Goal: Task Accomplishment & Management: Manage account settings

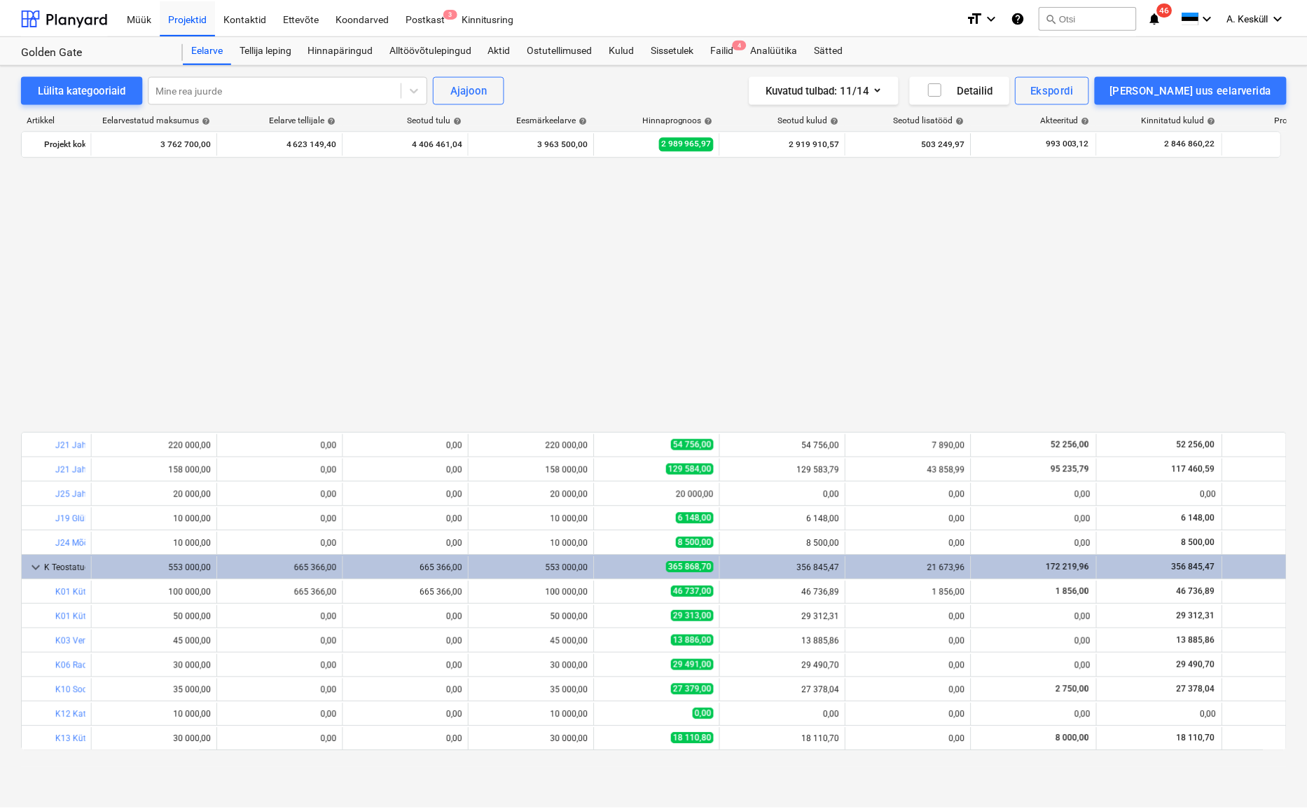
scroll to position [763, 0]
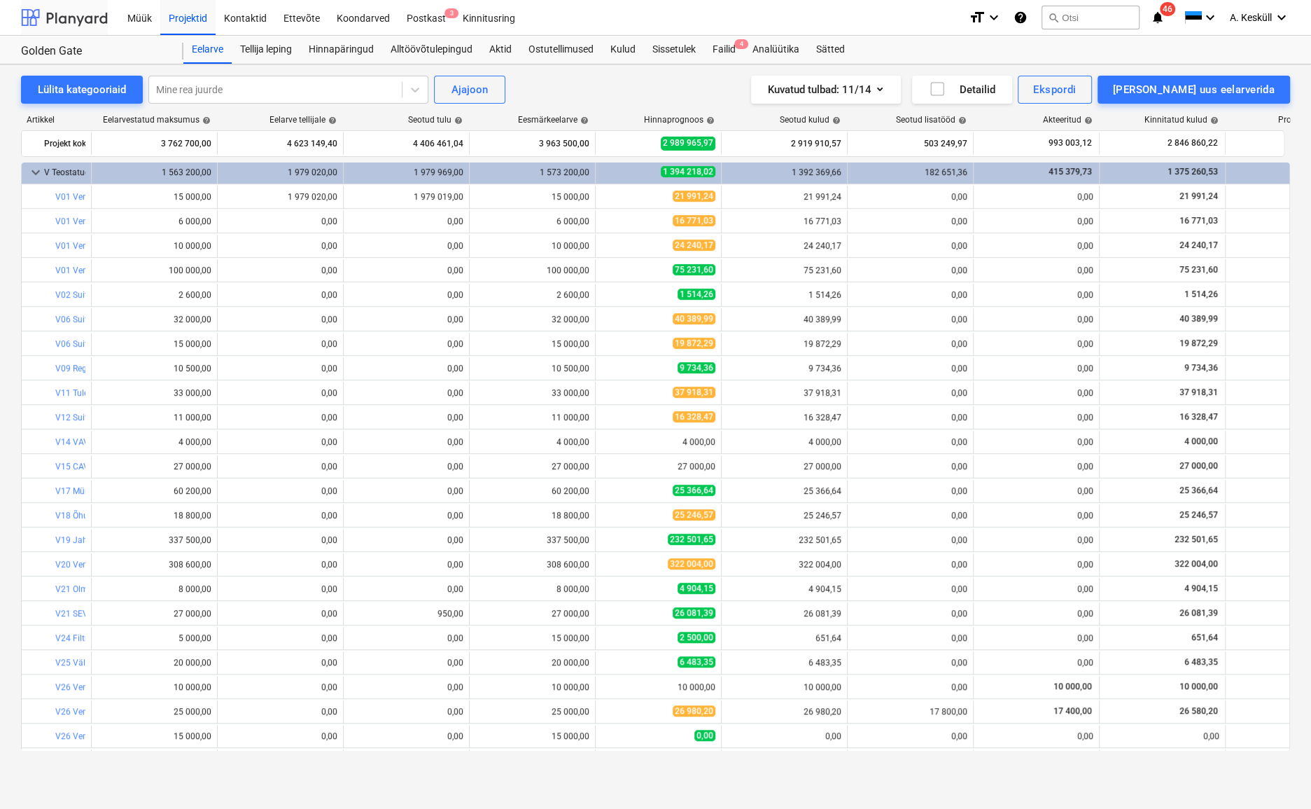
click at [70, 22] on div at bounding box center [64, 17] width 87 height 35
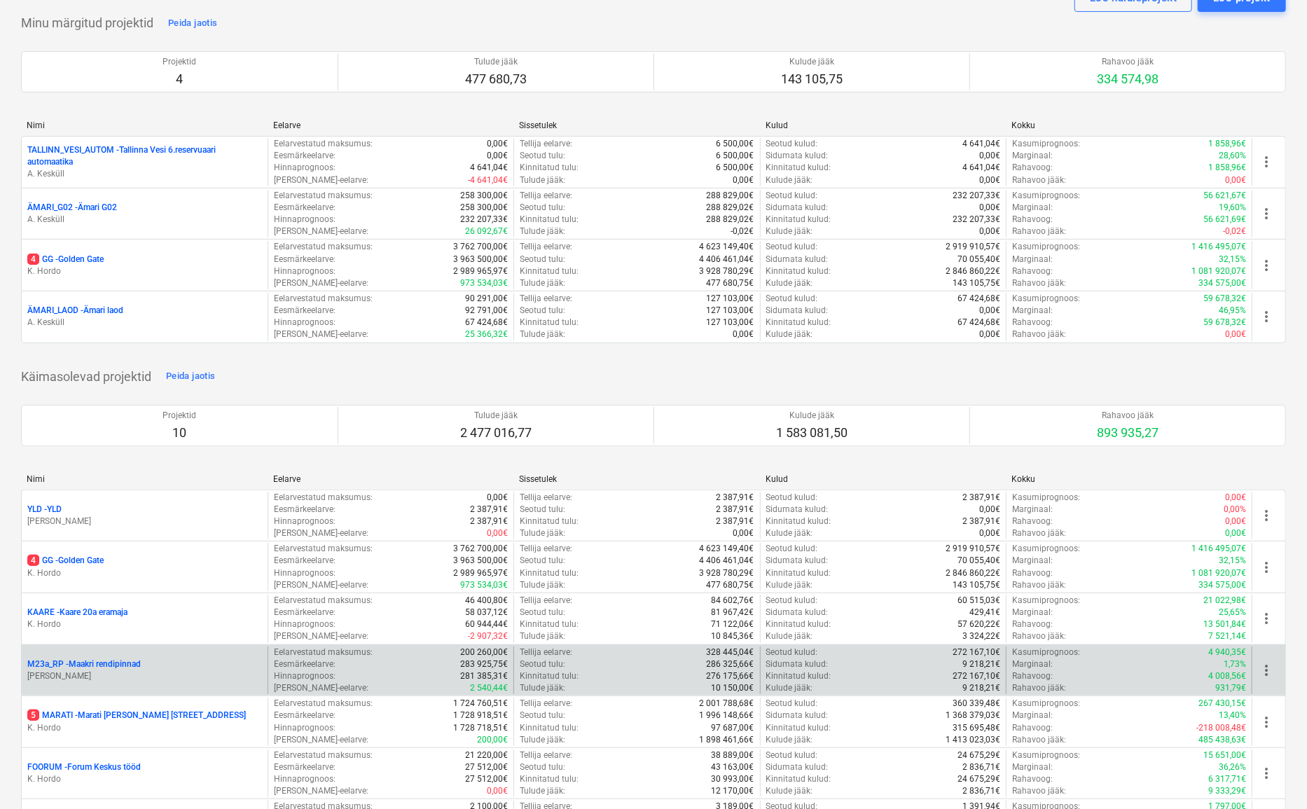
scroll to position [127, 0]
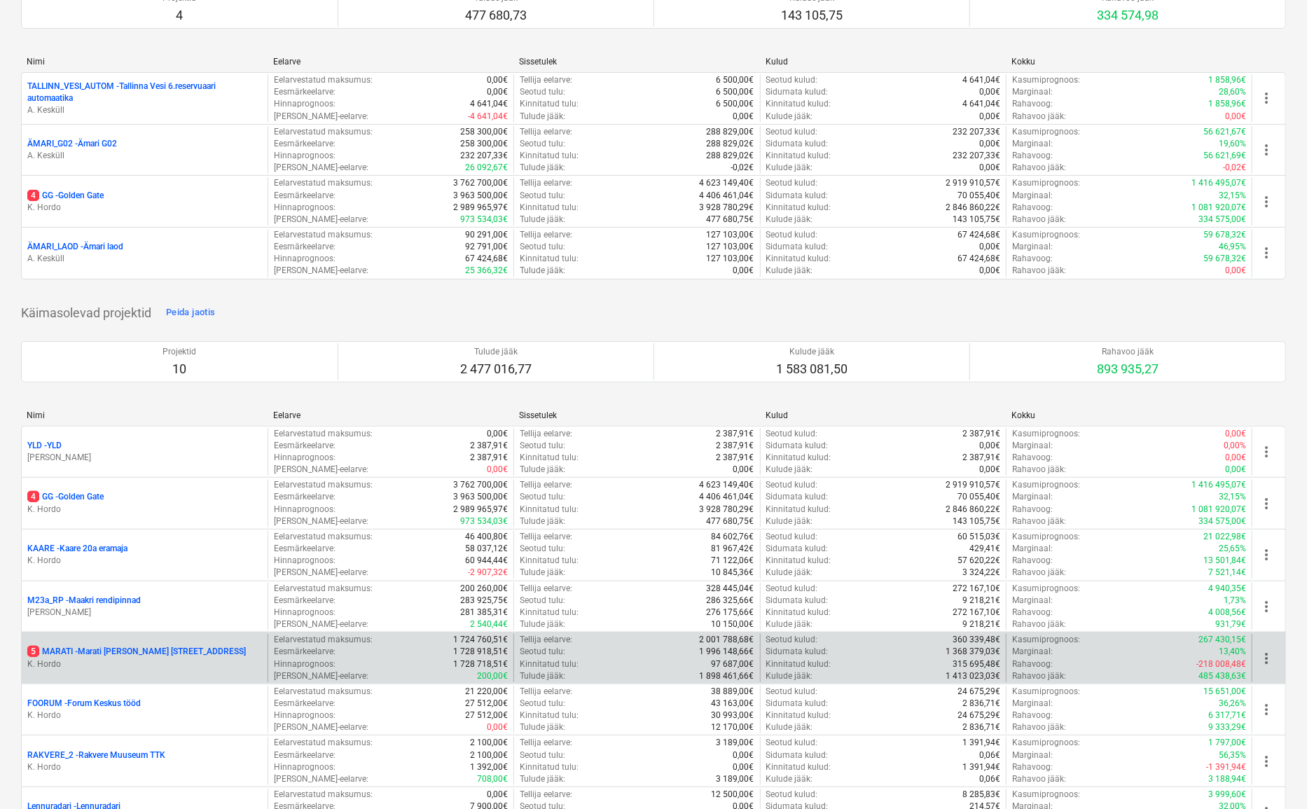
click at [102, 650] on p "5 MARATI - Marati [STREET_ADDRESS]" at bounding box center [136, 652] width 218 height 12
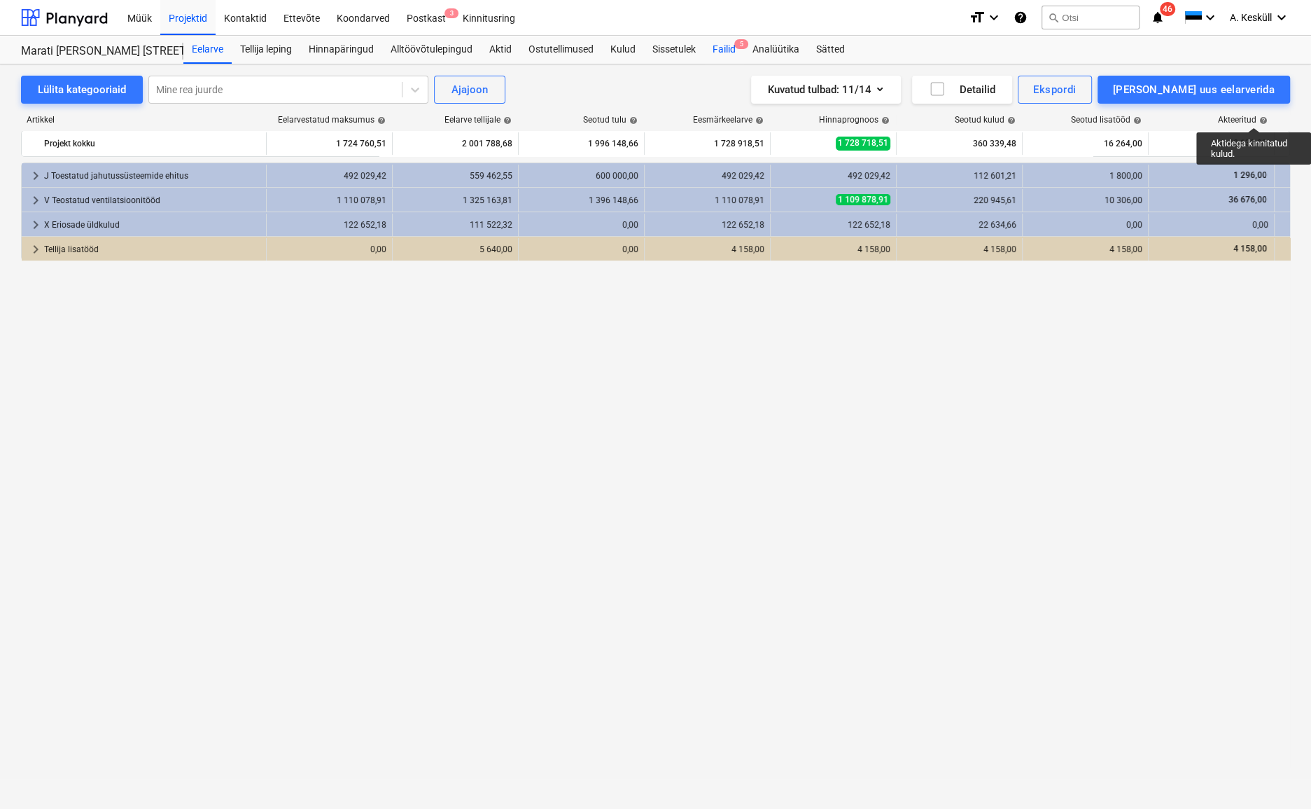
click at [725, 49] on div "Failid 5" at bounding box center [724, 50] width 40 height 28
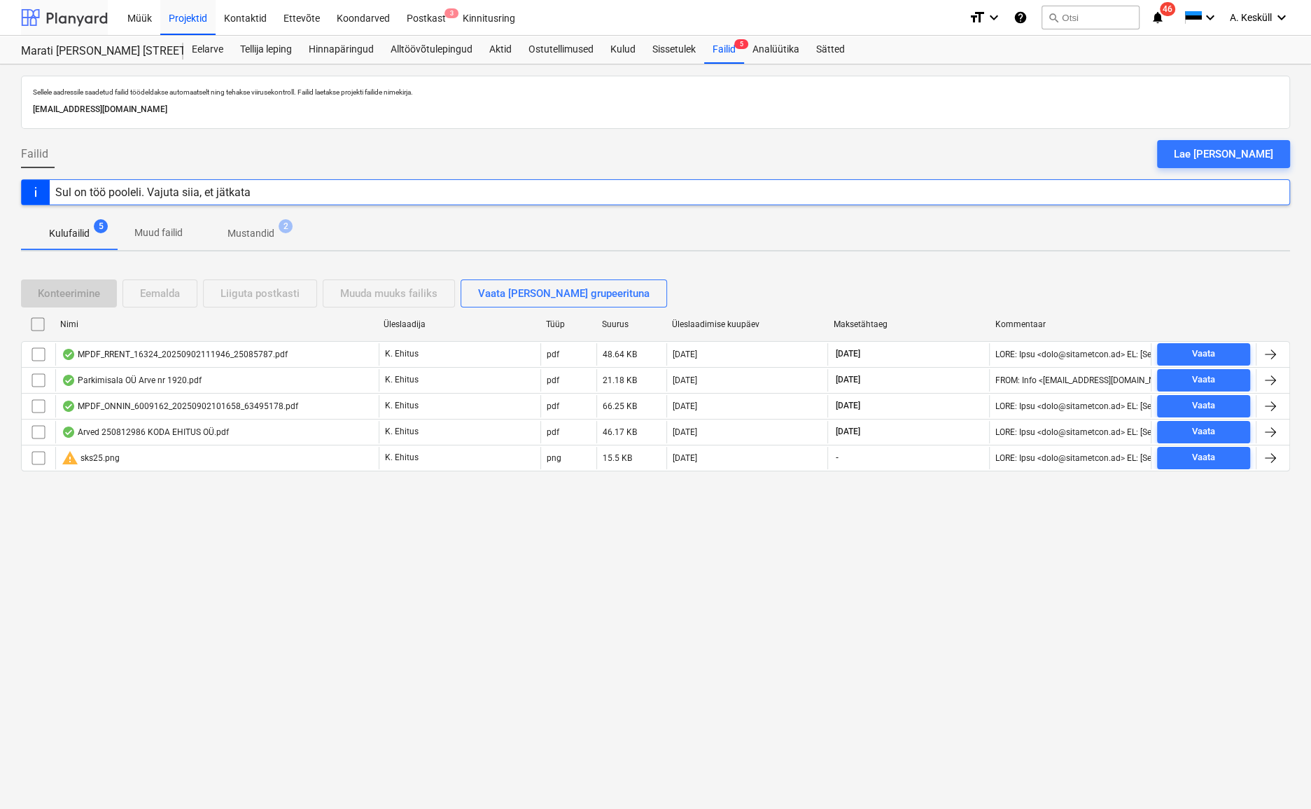
click at [85, 25] on div at bounding box center [64, 17] width 87 height 35
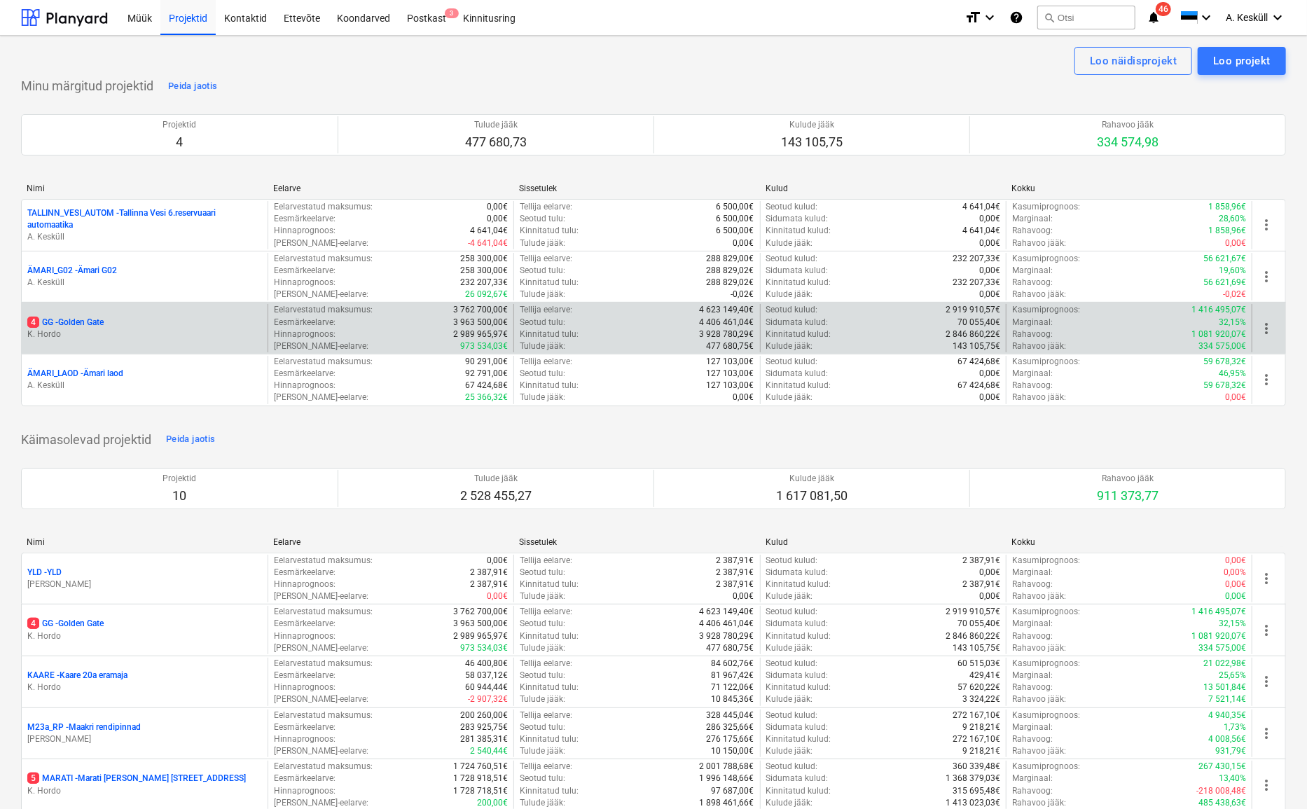
click at [83, 320] on p "4 GG - [GEOGRAPHIC_DATA]" at bounding box center [65, 322] width 76 height 12
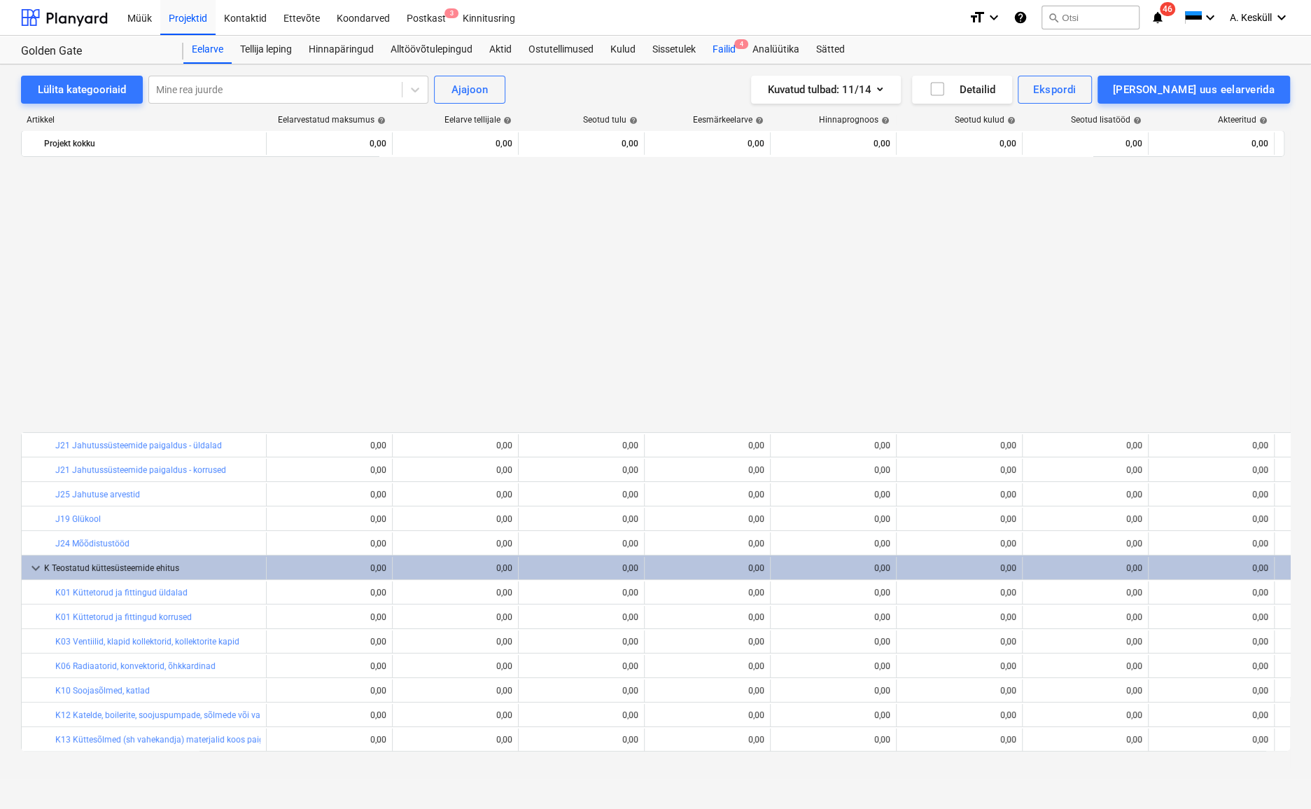
click at [723, 51] on div "Failid 4" at bounding box center [724, 50] width 40 height 28
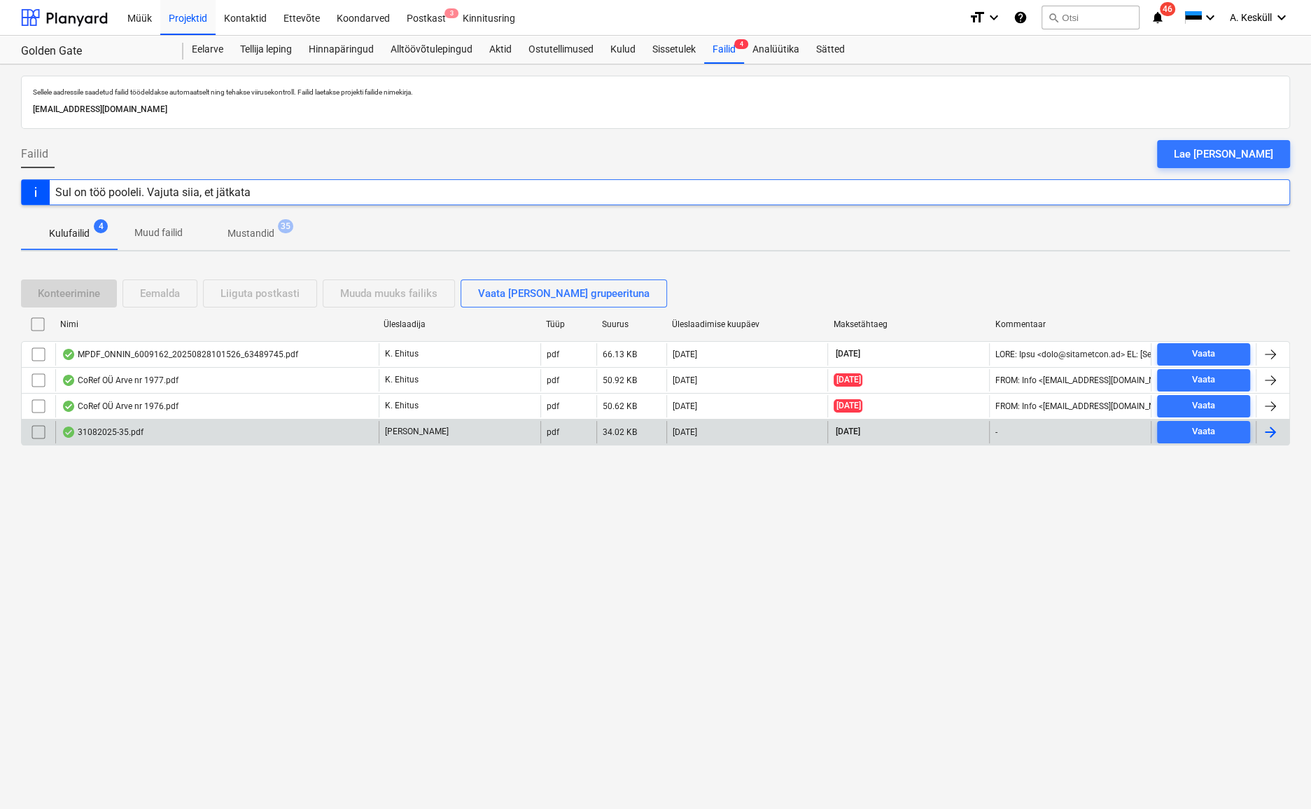
click at [130, 427] on div "31082025-35.pdf" at bounding box center [103, 431] width 82 height 11
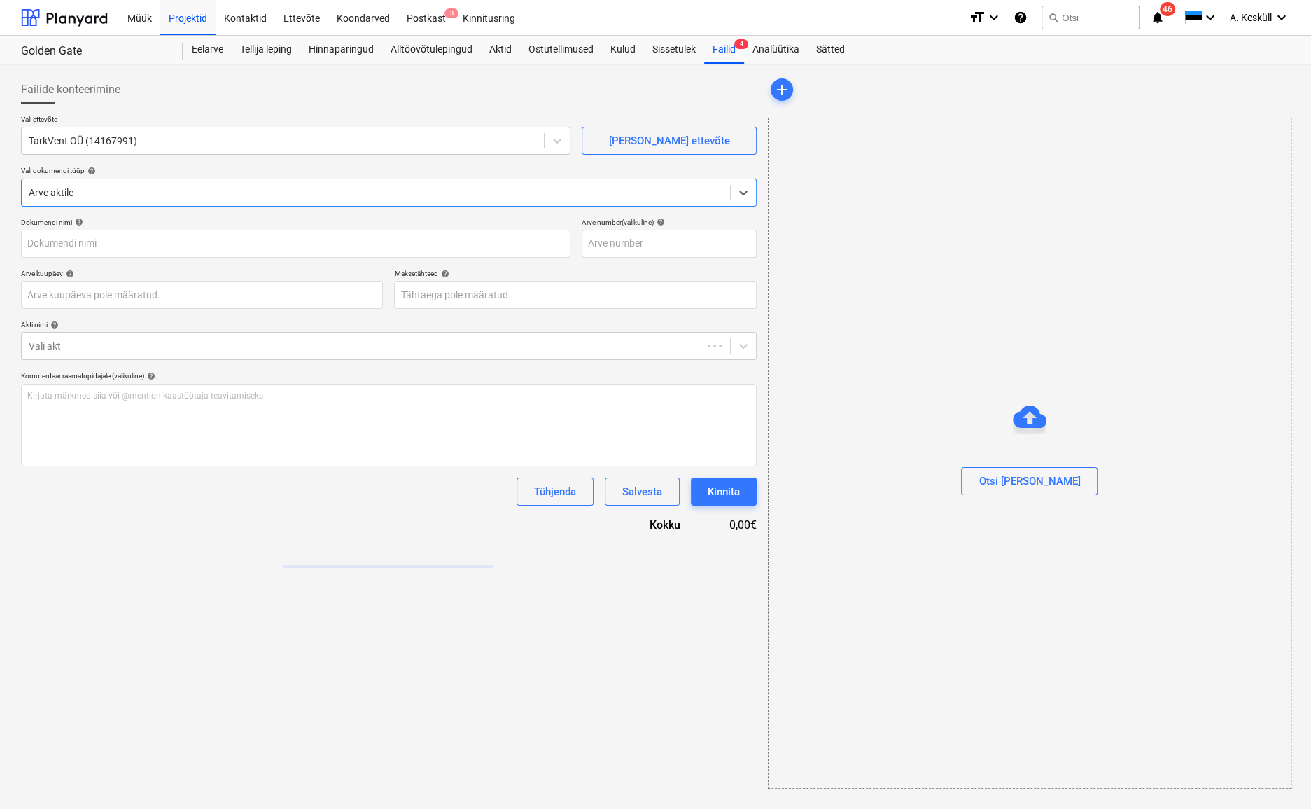
type input "1"
type input "[DATE]"
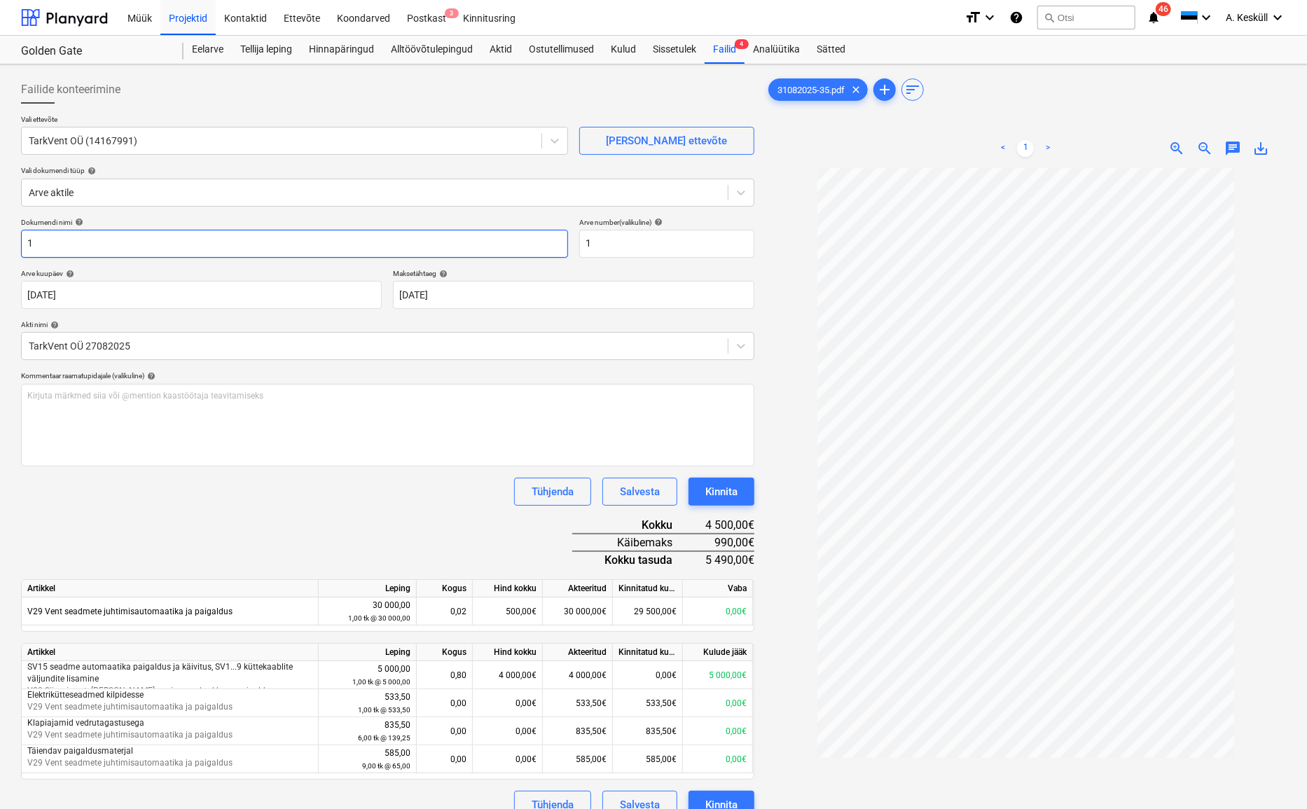
drag, startPoint x: 159, startPoint y: 242, endPoint x: -55, endPoint y: 225, distance: 214.2
click at [0, 225] on html "Müük Projektid Kontaktid Ettevõte Koondarved Postkast 3 Kinnitusring format_siz…" at bounding box center [653, 404] width 1307 height 809
type input "31082025-35"
drag, startPoint x: 591, startPoint y: 238, endPoint x: 559, endPoint y: 238, distance: 32.2
click at [559, 238] on div "Dokumendi nimi help 31082025-35 Arve number (valikuline) help 1" at bounding box center [387, 238] width 733 height 40
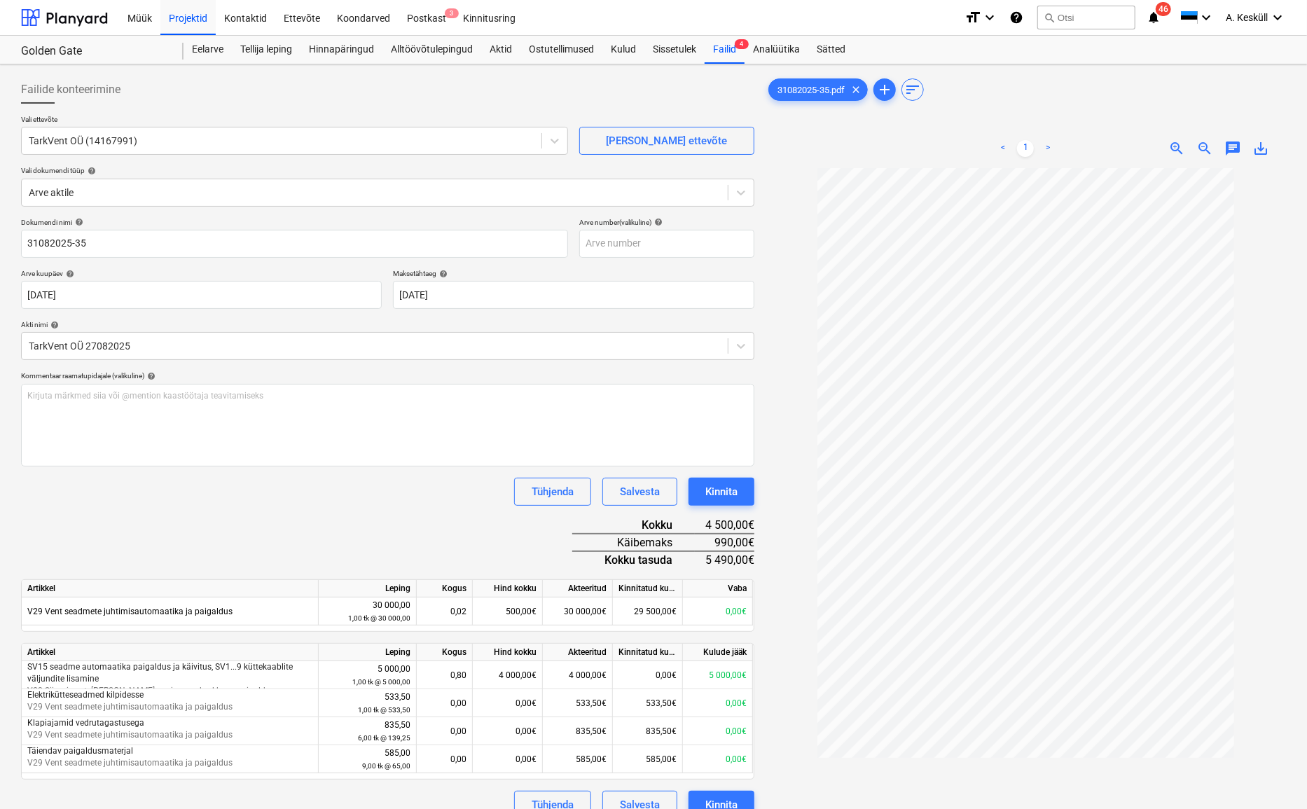
click at [633, 211] on div "Vali ettevõte TarkVent OÜ (14167991) [PERSON_NAME] uus ettevõte Vali dokumendi …" at bounding box center [387, 166] width 733 height 103
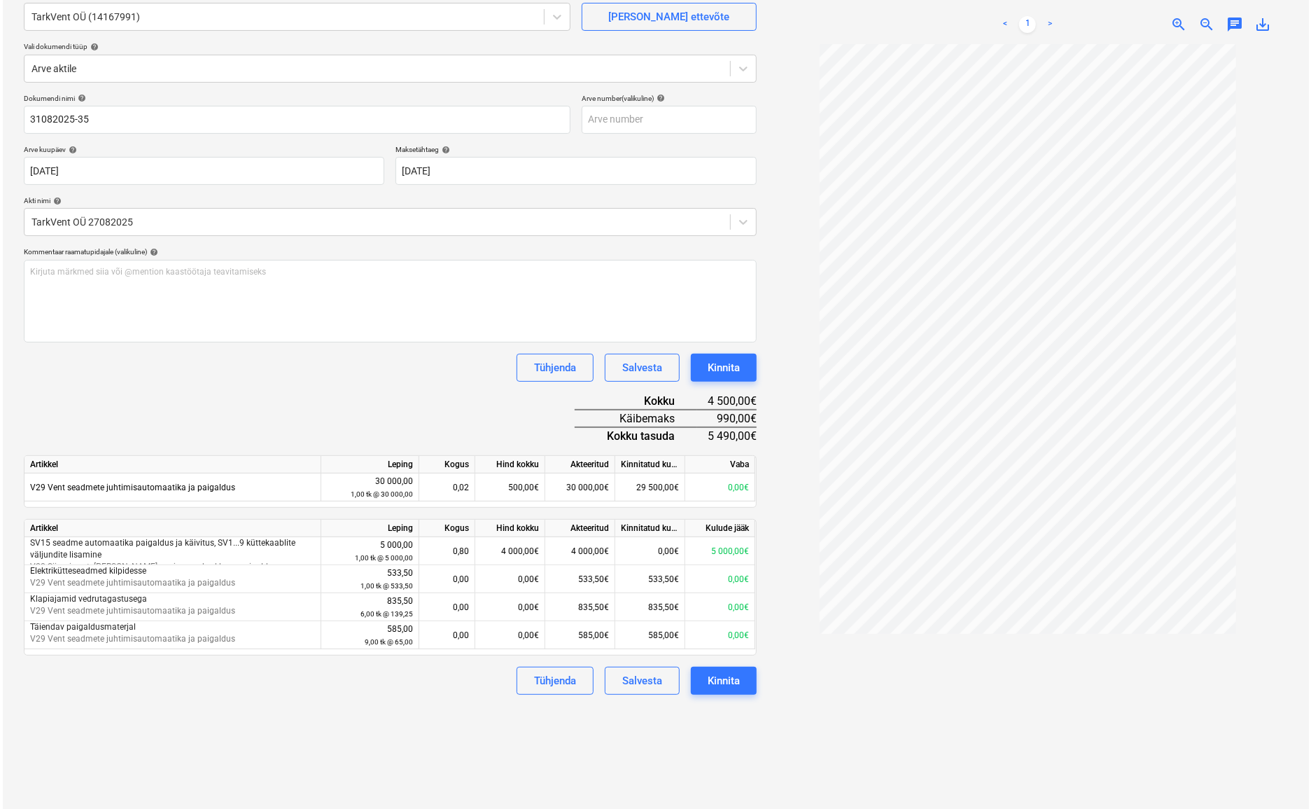
scroll to position [140, 0]
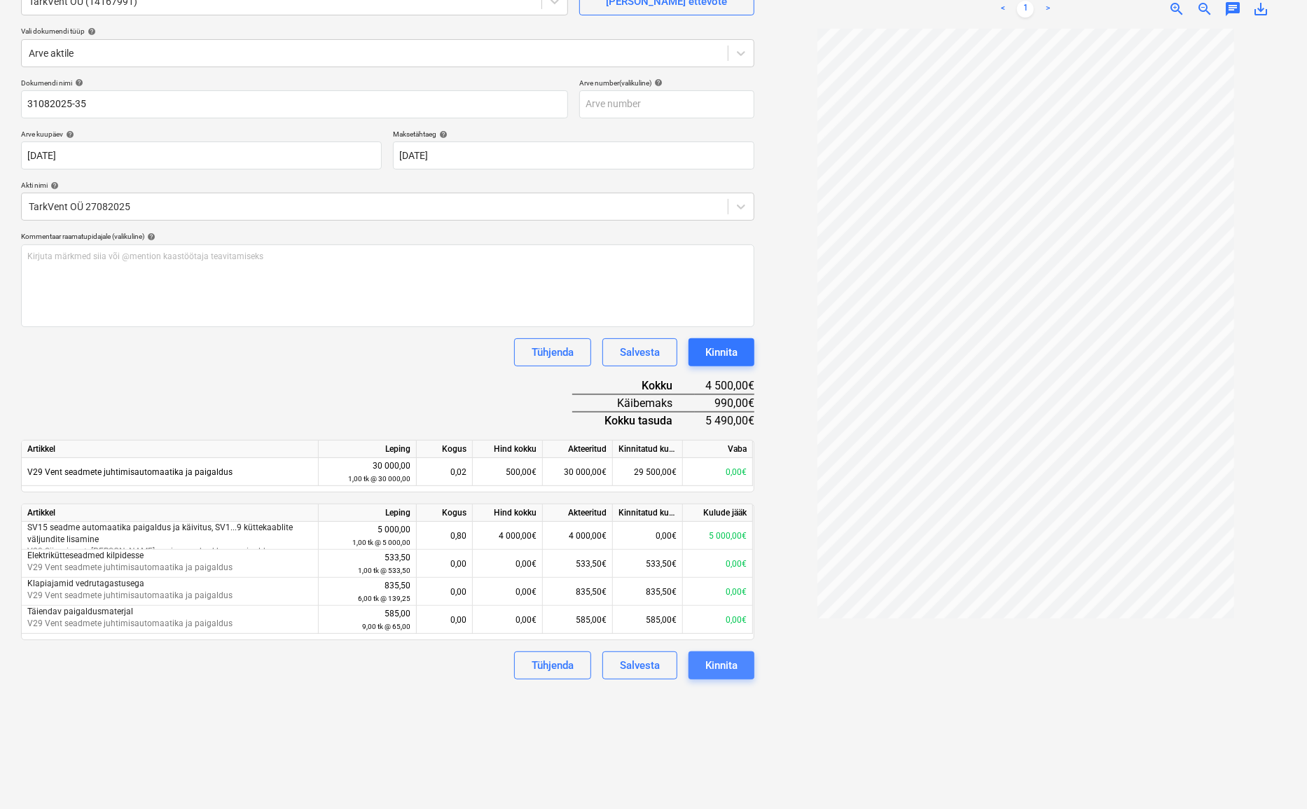
click at [705, 660] on div "Kinnita" at bounding box center [721, 665] width 32 height 18
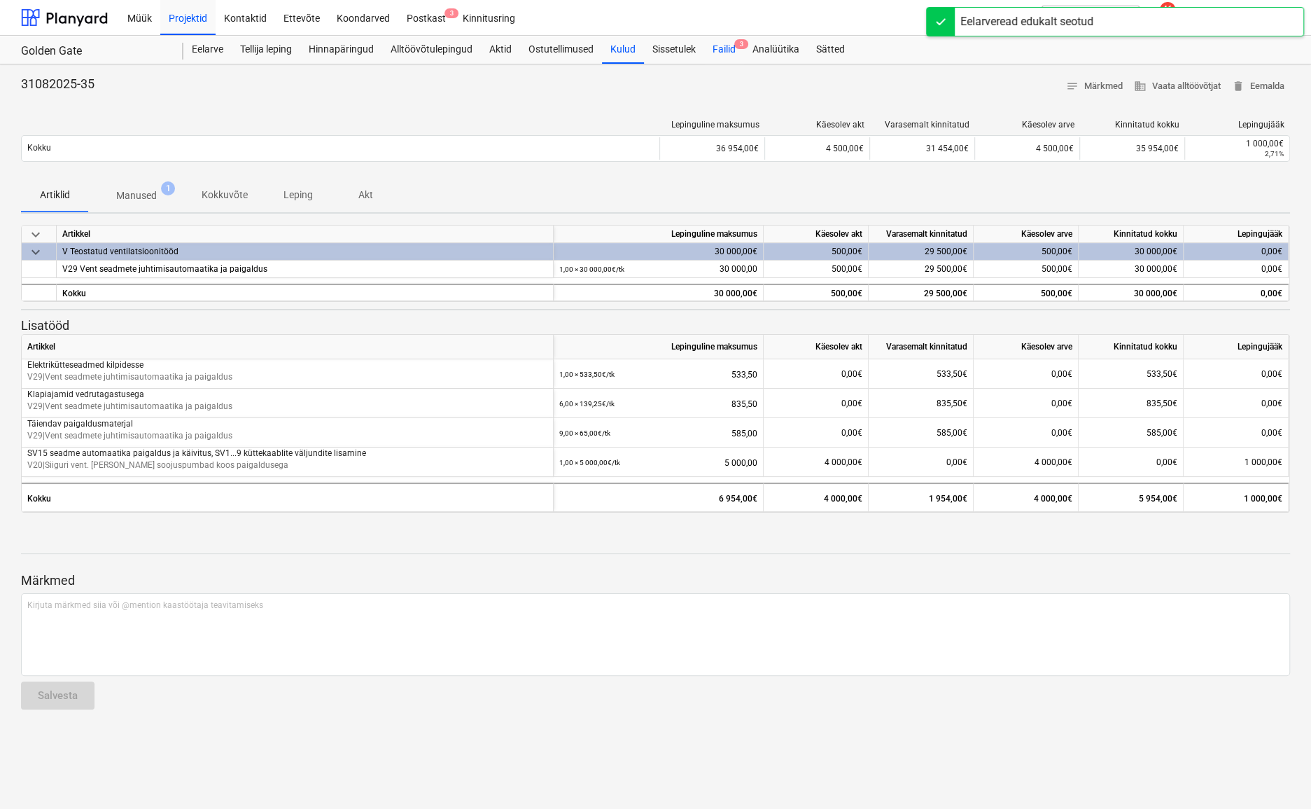
click at [737, 43] on span "3" at bounding box center [742, 44] width 14 height 10
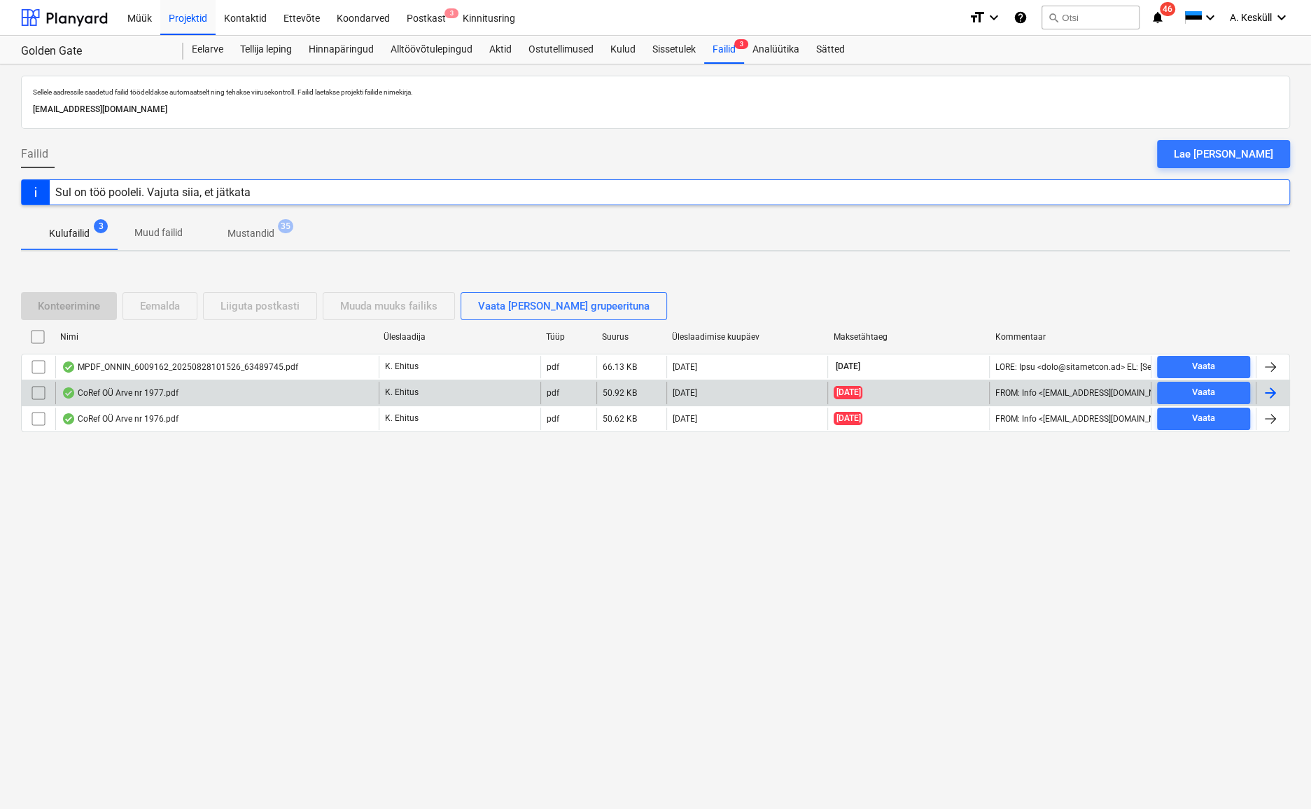
click at [124, 392] on div "CoRef OÜ Arve nr 1977.pdf" at bounding box center [120, 392] width 117 height 11
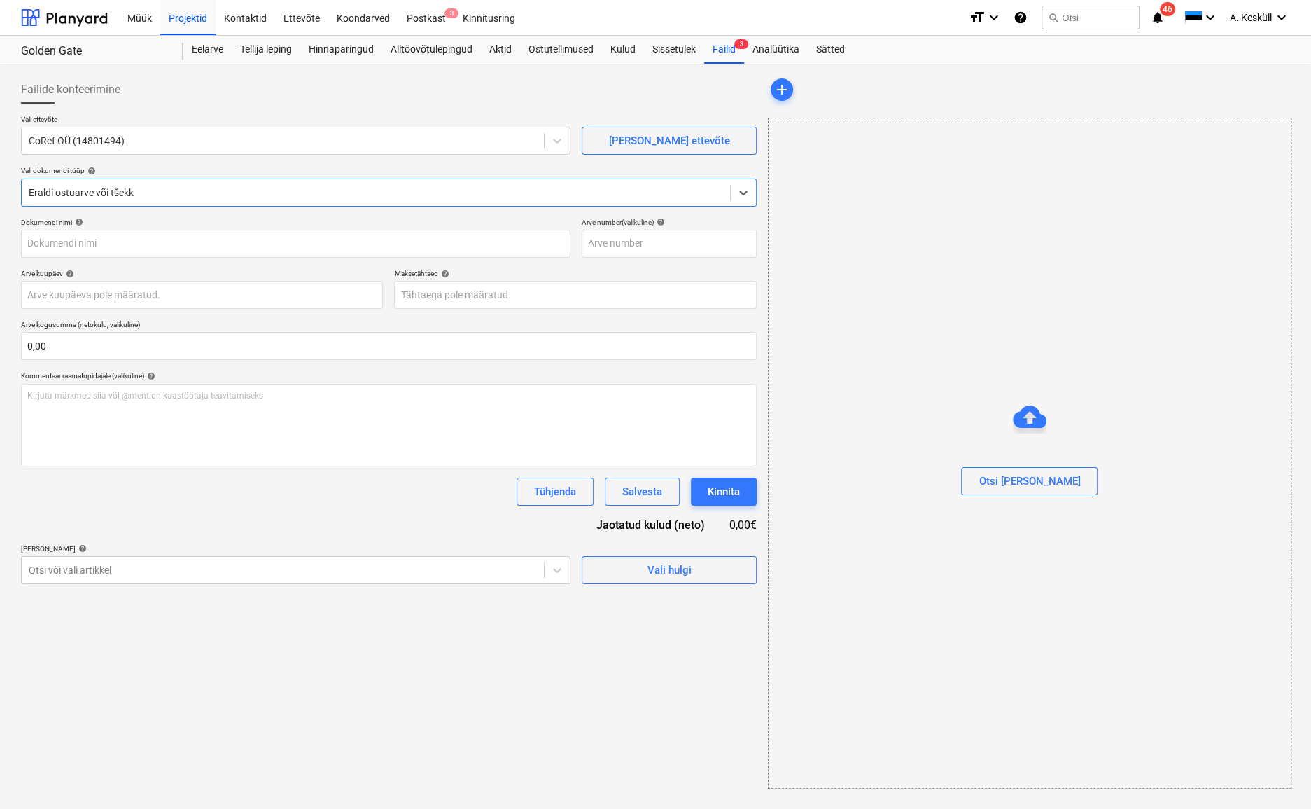
type input "1977"
type input "[DATE]"
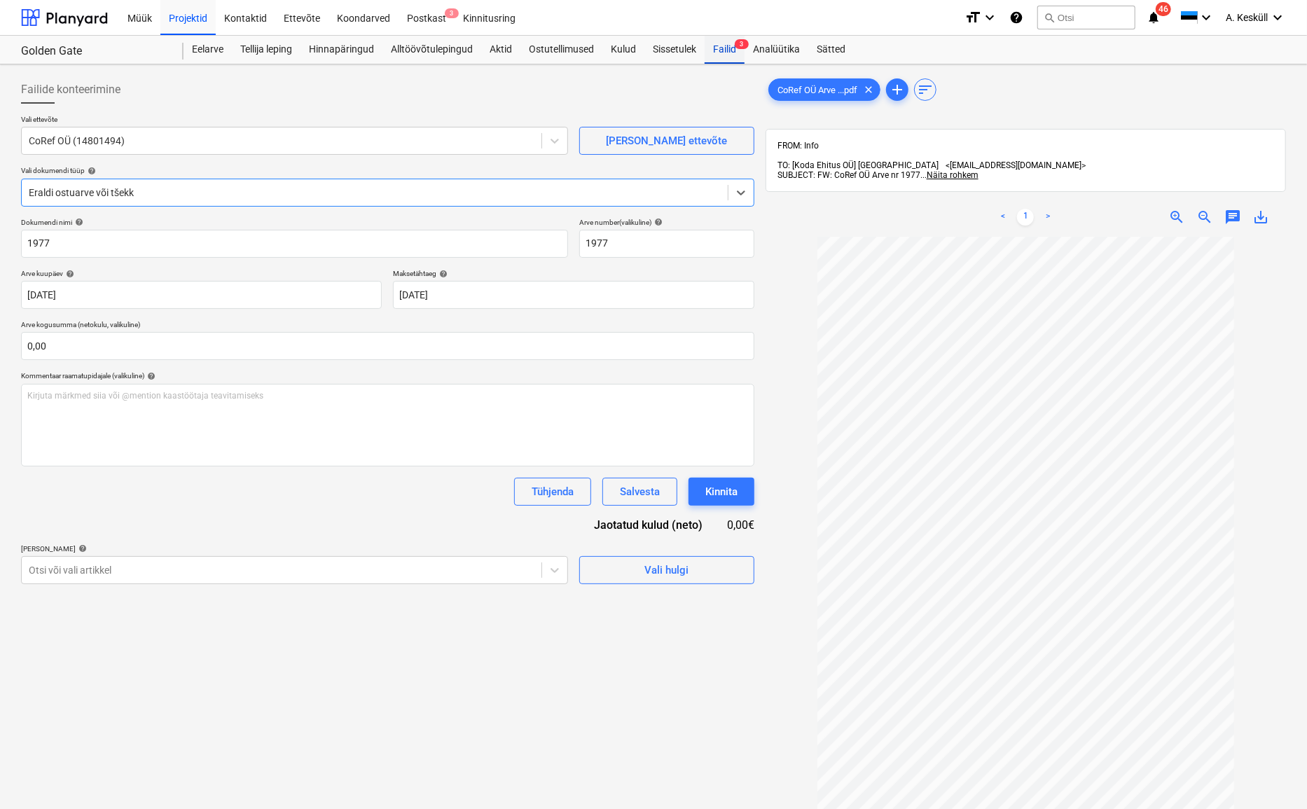
click at [725, 36] on div "Failid 3" at bounding box center [724, 50] width 40 height 28
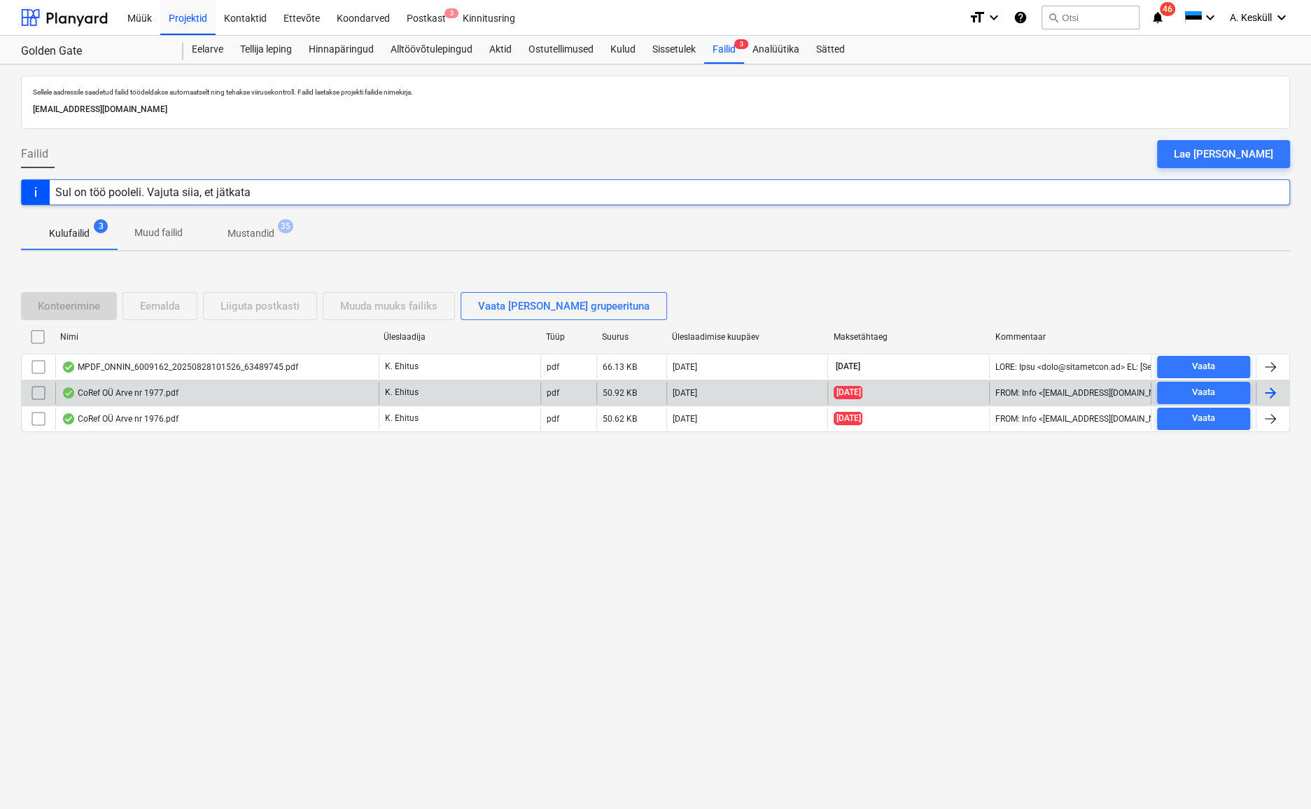
click at [142, 392] on div "CoRef OÜ Arve nr 1977.pdf" at bounding box center [120, 392] width 117 height 11
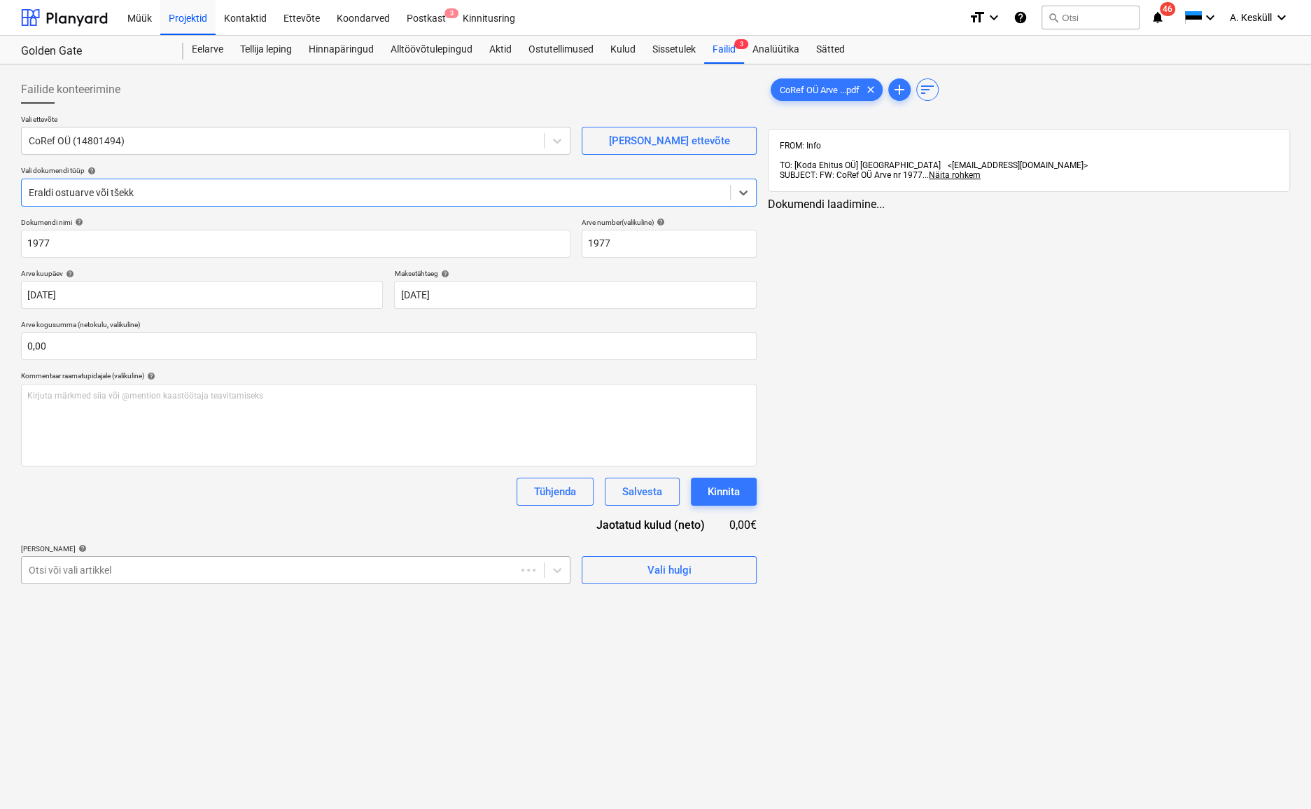
click at [118, 570] on div at bounding box center [269, 570] width 480 height 14
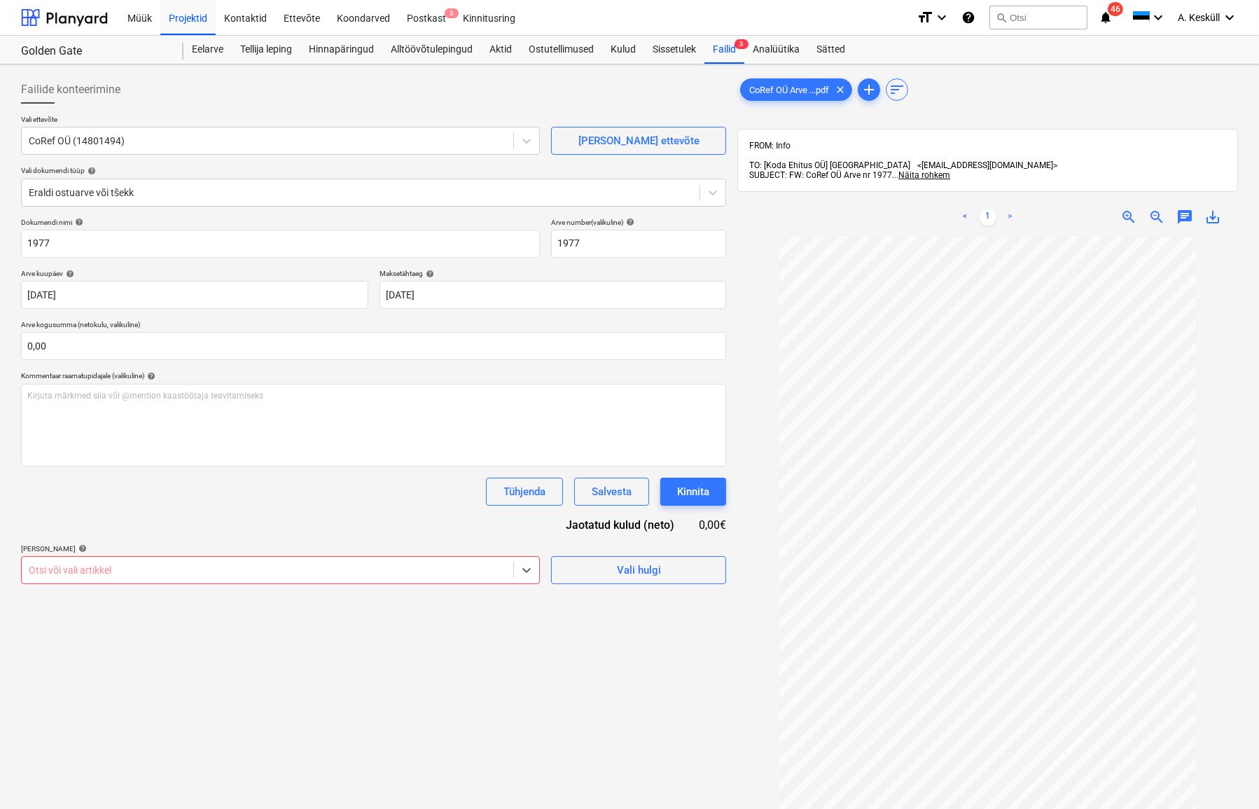
click at [303, 588] on div "Failide konteerimine Vali ettevõte CoRef OÜ (14801494) [PERSON_NAME] uus ettevõ…" at bounding box center [373, 541] width 716 height 942
click at [183, 566] on div at bounding box center [268, 570] width 478 height 14
type input "siigur"
click at [147, 808] on div "-- V20 Siiguri vent. [PERSON_NAME] soojuspumbad koos paigaldusega" at bounding box center [629, 814] width 1259 height 11
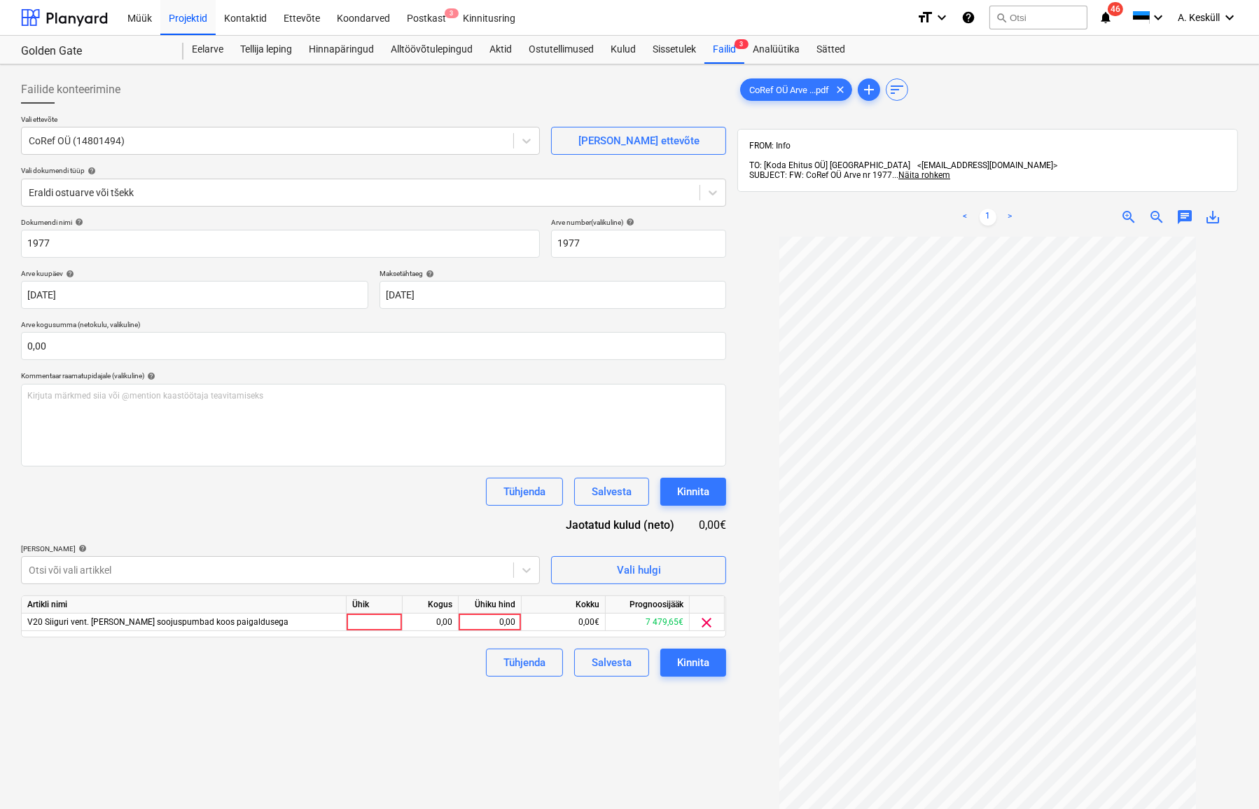
drag, startPoint x: 681, startPoint y: 732, endPoint x: 512, endPoint y: 631, distance: 196.9
click at [681, 731] on div "Failide konteerimine Vali ettevõte CoRef OÜ (14801494) [PERSON_NAME] uus ettevõ…" at bounding box center [373, 541] width 716 height 942
click at [479, 618] on div "0,00" at bounding box center [489, 622] width 51 height 18
click at [483, 617] on div "0,00" at bounding box center [489, 622] width 51 height 18
type input "1860"
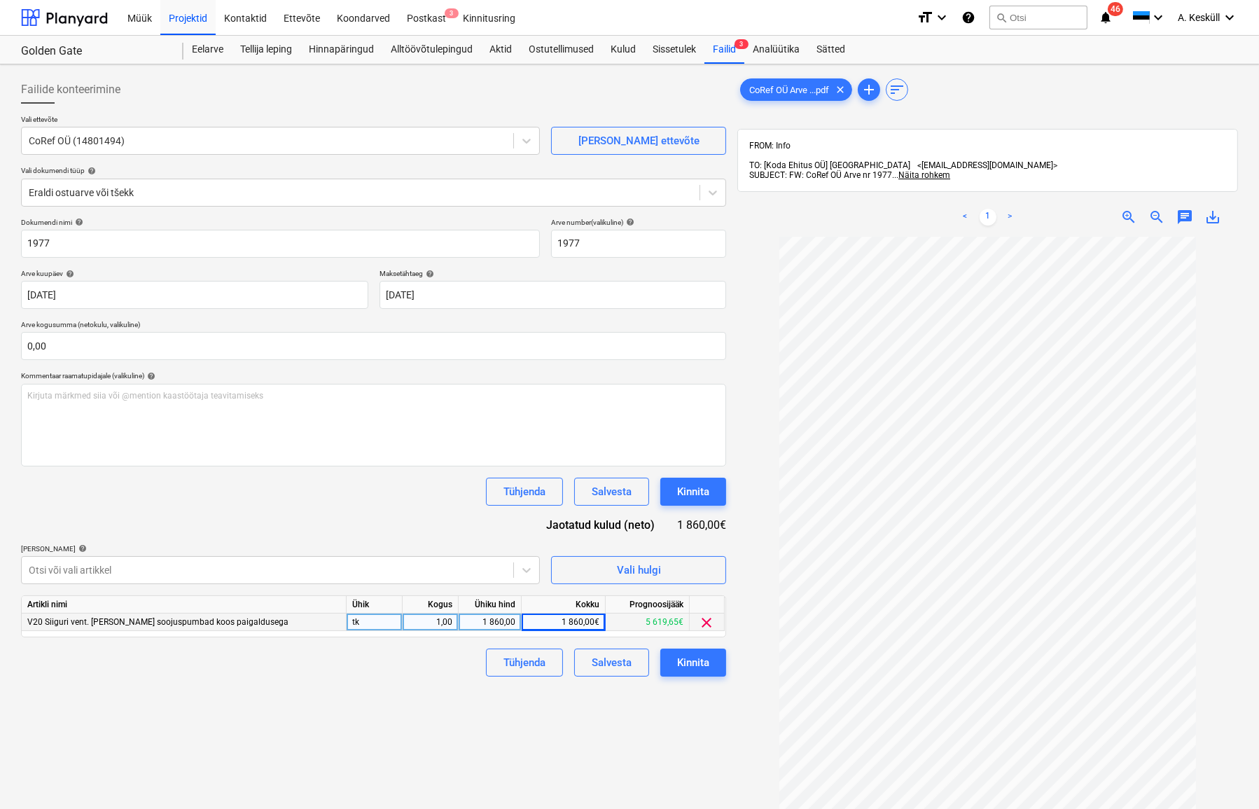
click at [487, 710] on div "Failide konteerimine Vali ettevõte CoRef OÜ (14801494) [PERSON_NAME] uus ettevõ…" at bounding box center [373, 541] width 716 height 942
click at [707, 657] on div "Kinnita" at bounding box center [693, 662] width 32 height 18
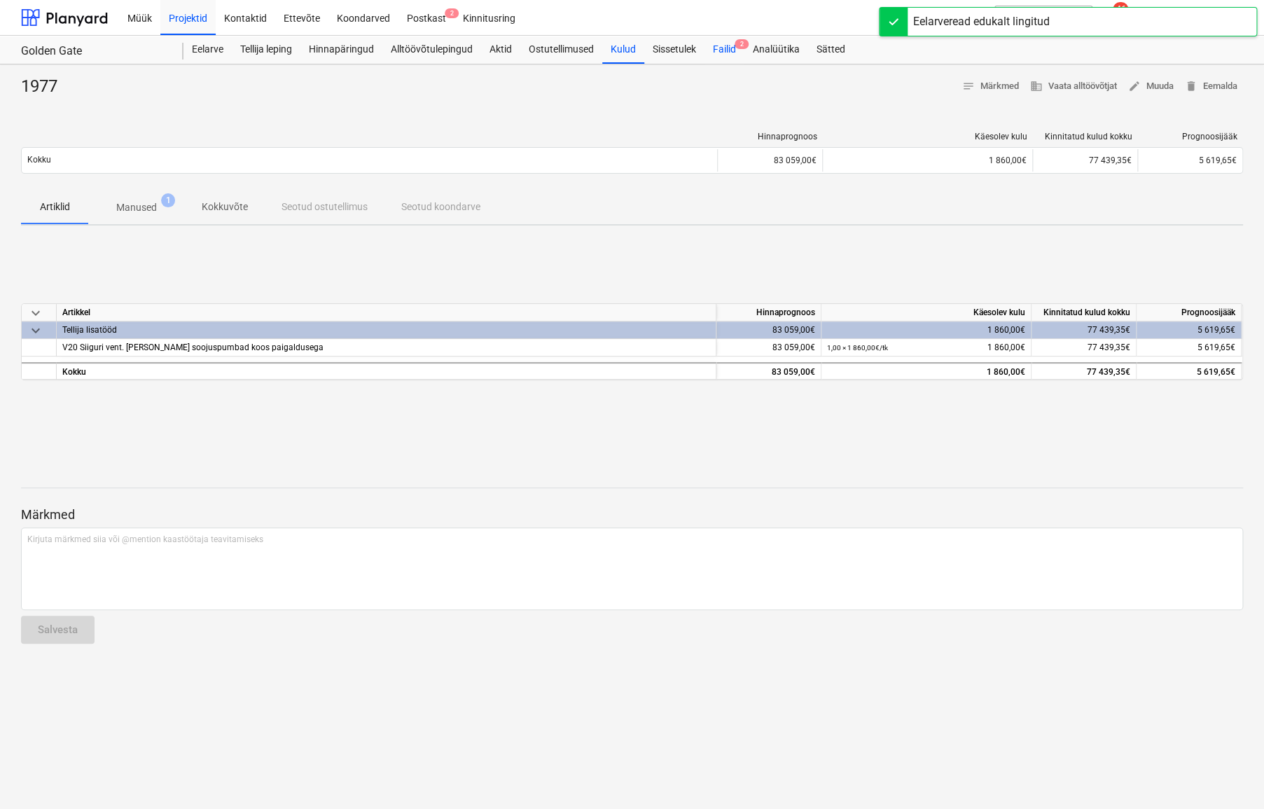
click at [735, 46] on div "Failid 2" at bounding box center [724, 50] width 40 height 28
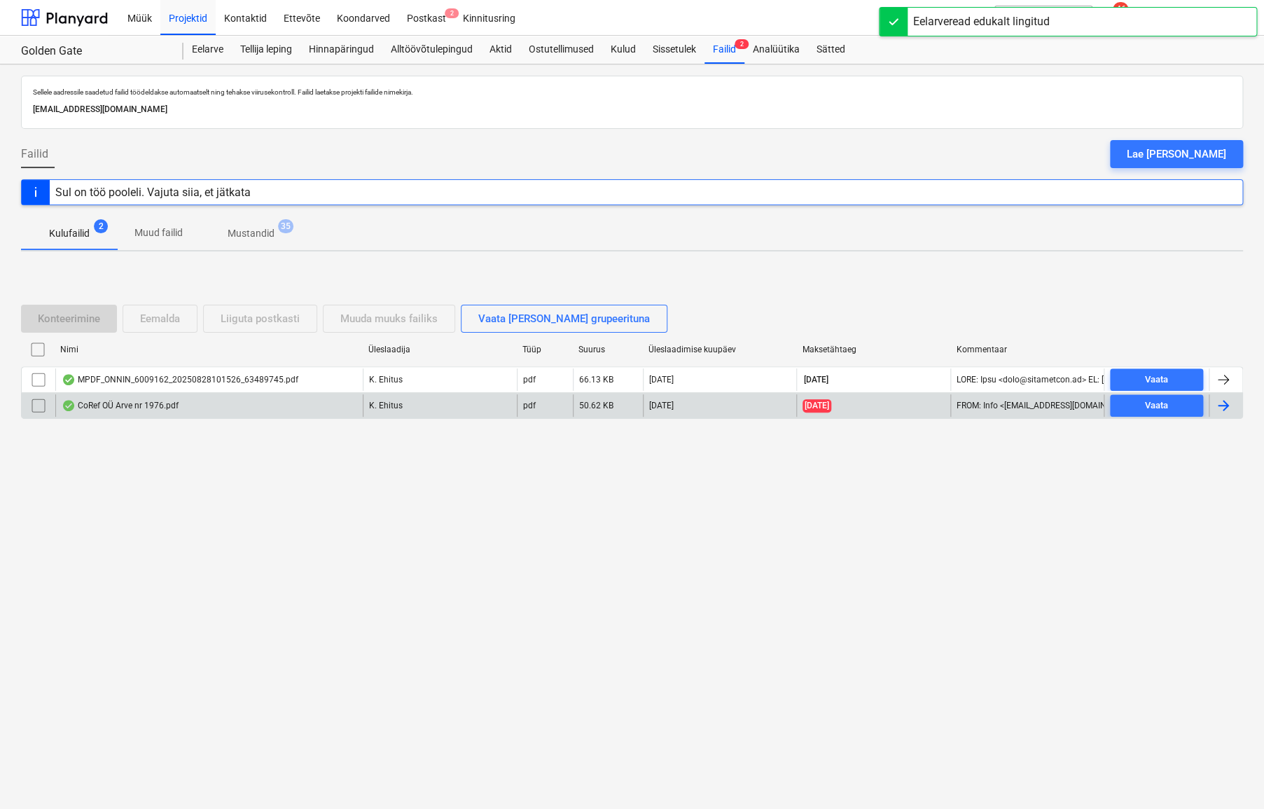
click at [131, 401] on div "CoRef OÜ Arve nr 1976.pdf" at bounding box center [120, 405] width 117 height 11
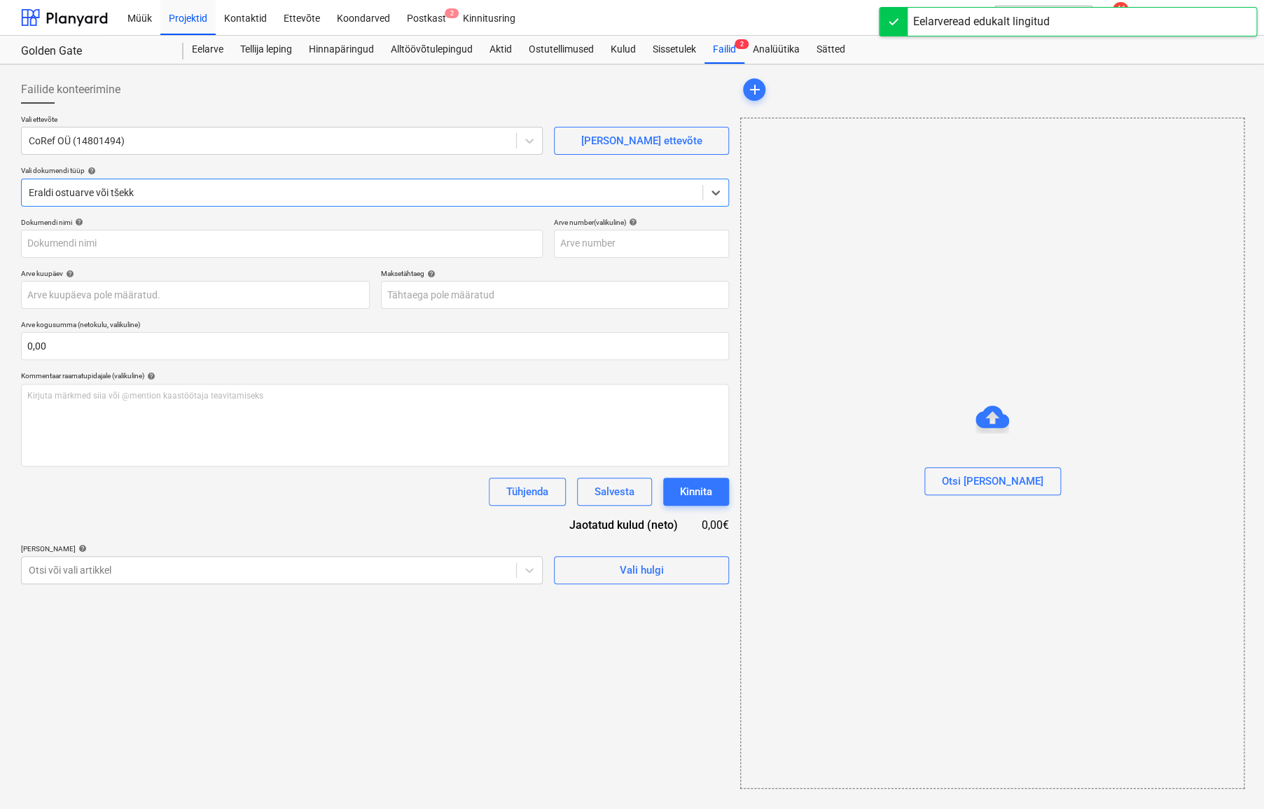
type input "1976"
type input "[DATE]"
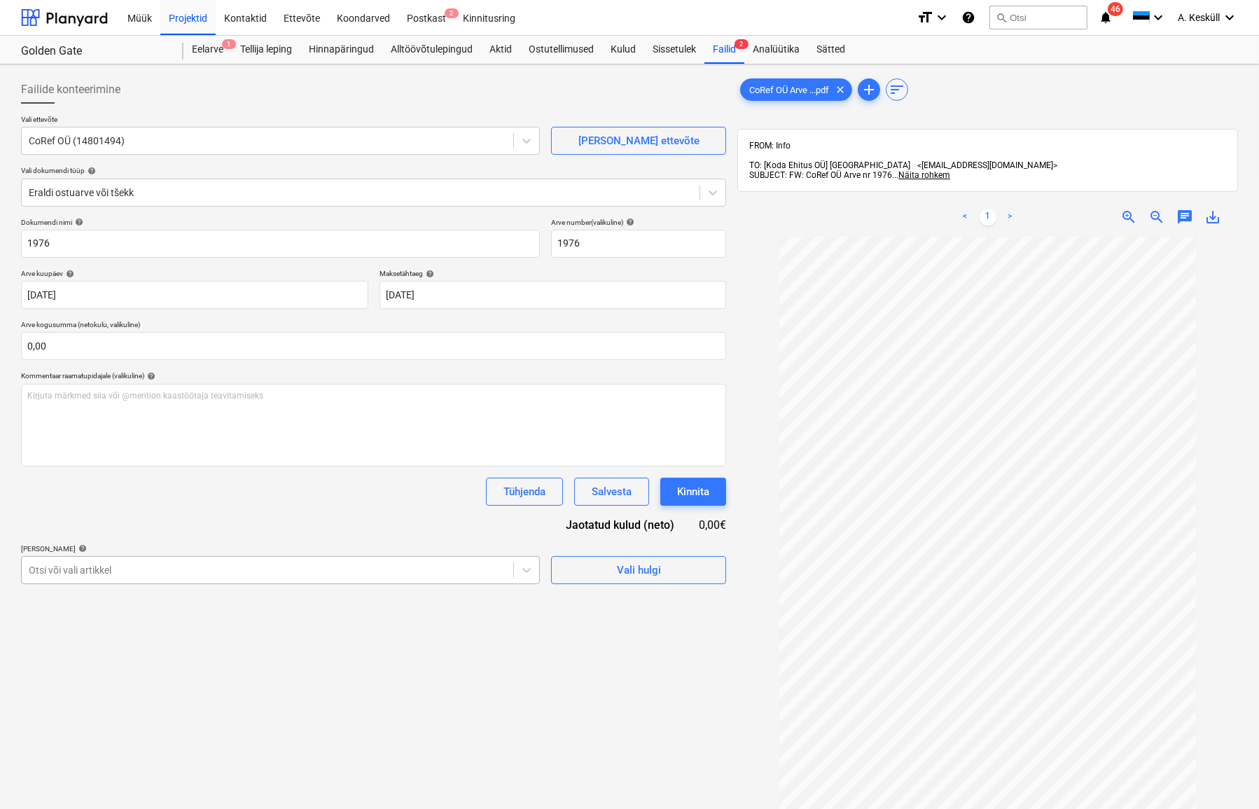
drag, startPoint x: 242, startPoint y: 580, endPoint x: 203, endPoint y: 579, distance: 39.2
click at [239, 579] on div "Otsi või vali artikkel" at bounding box center [268, 570] width 492 height 20
click at [145, 569] on div at bounding box center [268, 570] width 478 height 14
click at [138, 571] on div at bounding box center [268, 570] width 478 height 14
type input "siigur"
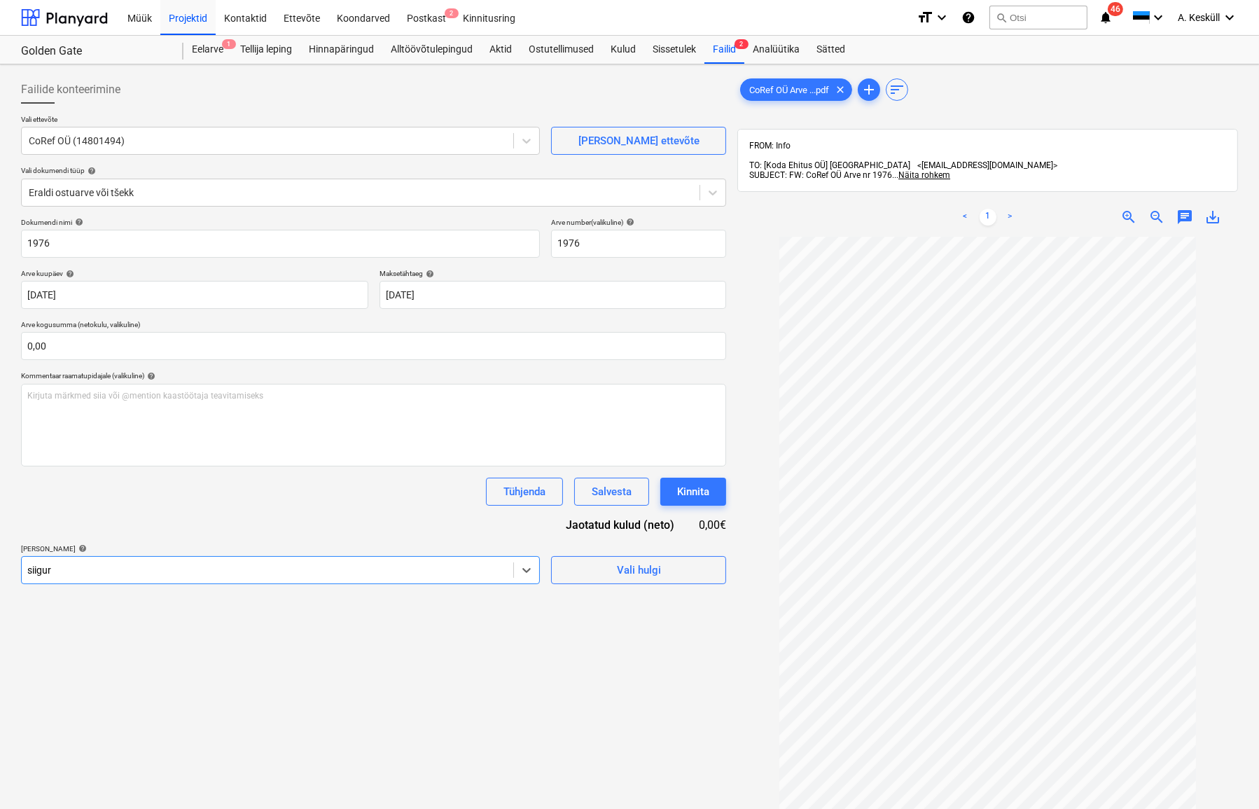
click at [141, 808] on div "-- V20 Siiguri vent. [PERSON_NAME] soojuspumbad koos paigaldusega" at bounding box center [629, 814] width 1259 height 11
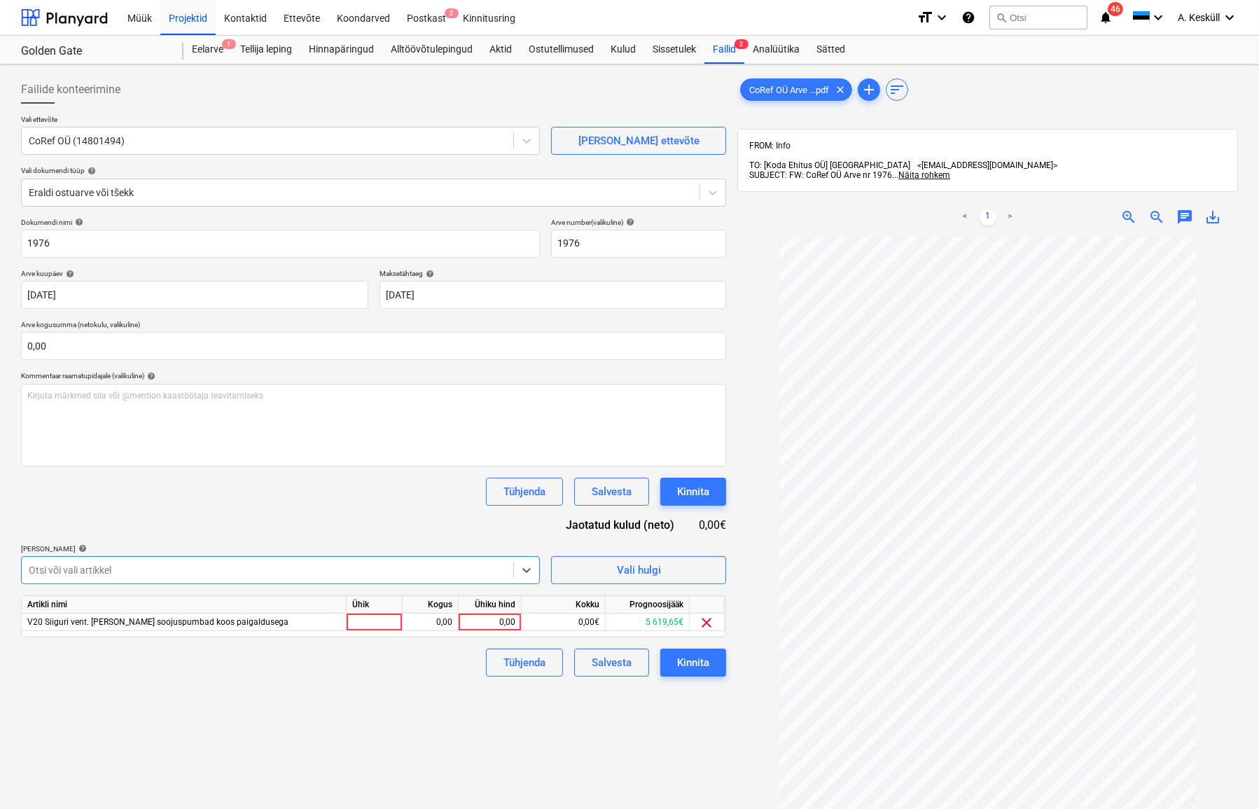
drag, startPoint x: 688, startPoint y: 751, endPoint x: 679, endPoint y: 739, distance: 15.4
click at [688, 749] on div "Failide konteerimine Vali ettevõte CoRef OÜ (14801494) [PERSON_NAME] uus ettevõ…" at bounding box center [373, 541] width 716 height 942
click at [502, 625] on div "0,00" at bounding box center [489, 622] width 51 height 18
click at [502, 624] on input at bounding box center [490, 621] width 62 height 17
type input "1"
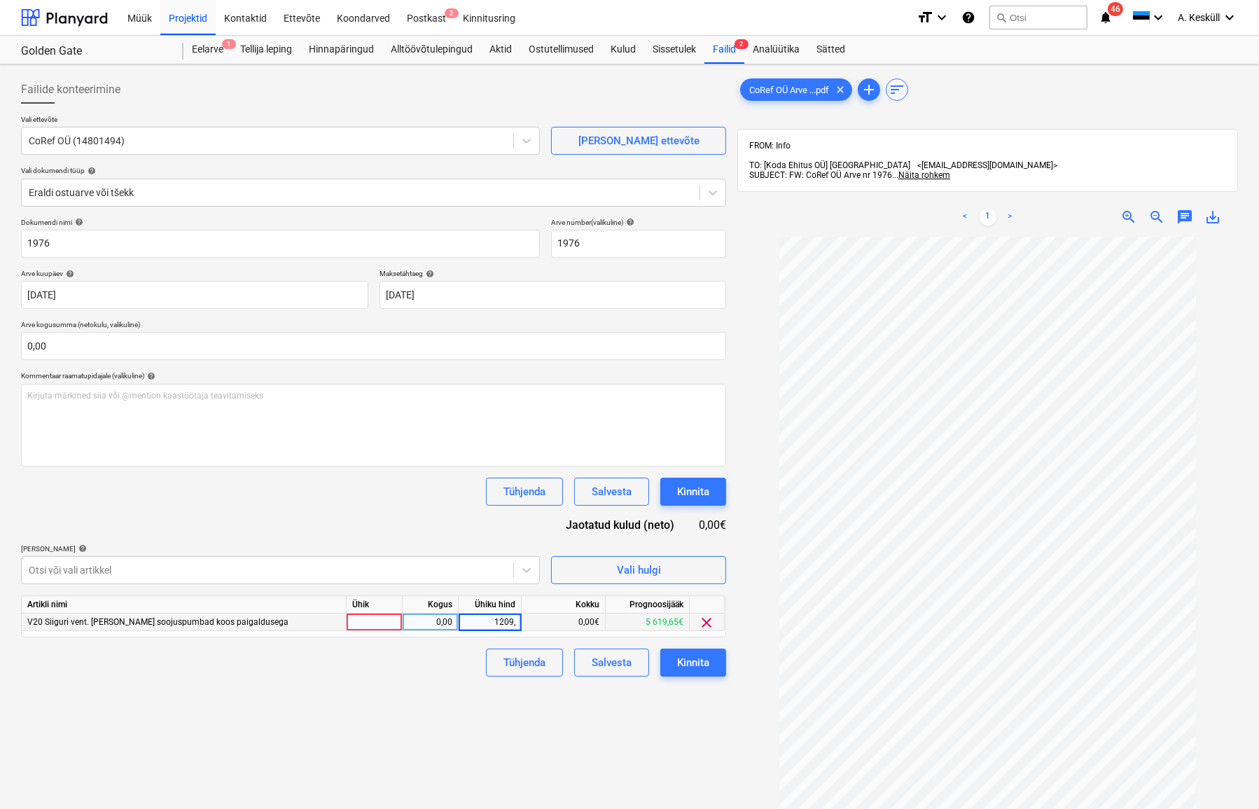
type input "1209,6"
click at [483, 692] on div "Failide konteerimine Vali ettevõte CoRef OÜ (14801494) [PERSON_NAME] uus ettevõ…" at bounding box center [373, 541] width 716 height 942
click at [683, 665] on div "Kinnita" at bounding box center [693, 662] width 32 height 18
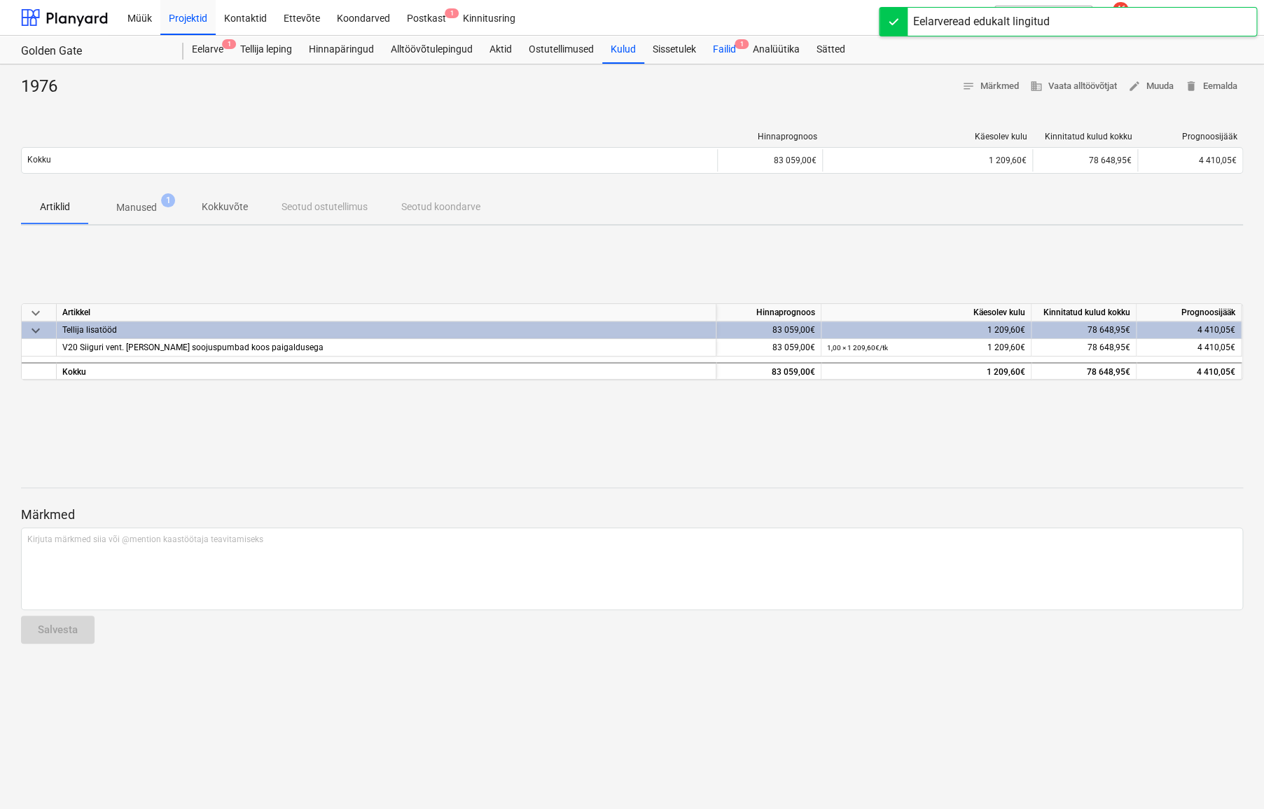
click at [732, 49] on div "Failid 1" at bounding box center [724, 50] width 40 height 28
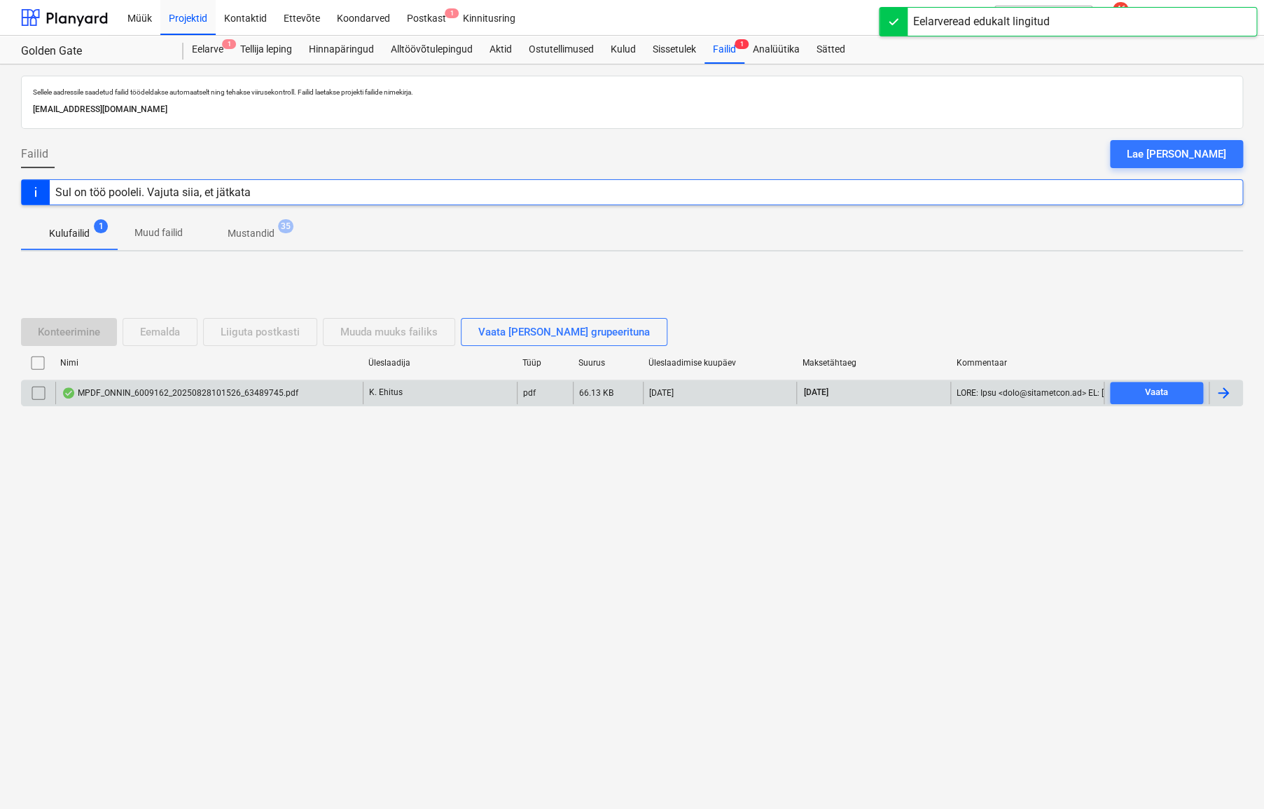
click at [127, 398] on div "MPDF_ONNIN_6009162_20250828101526_63489745.pdf" at bounding box center [208, 393] width 307 height 22
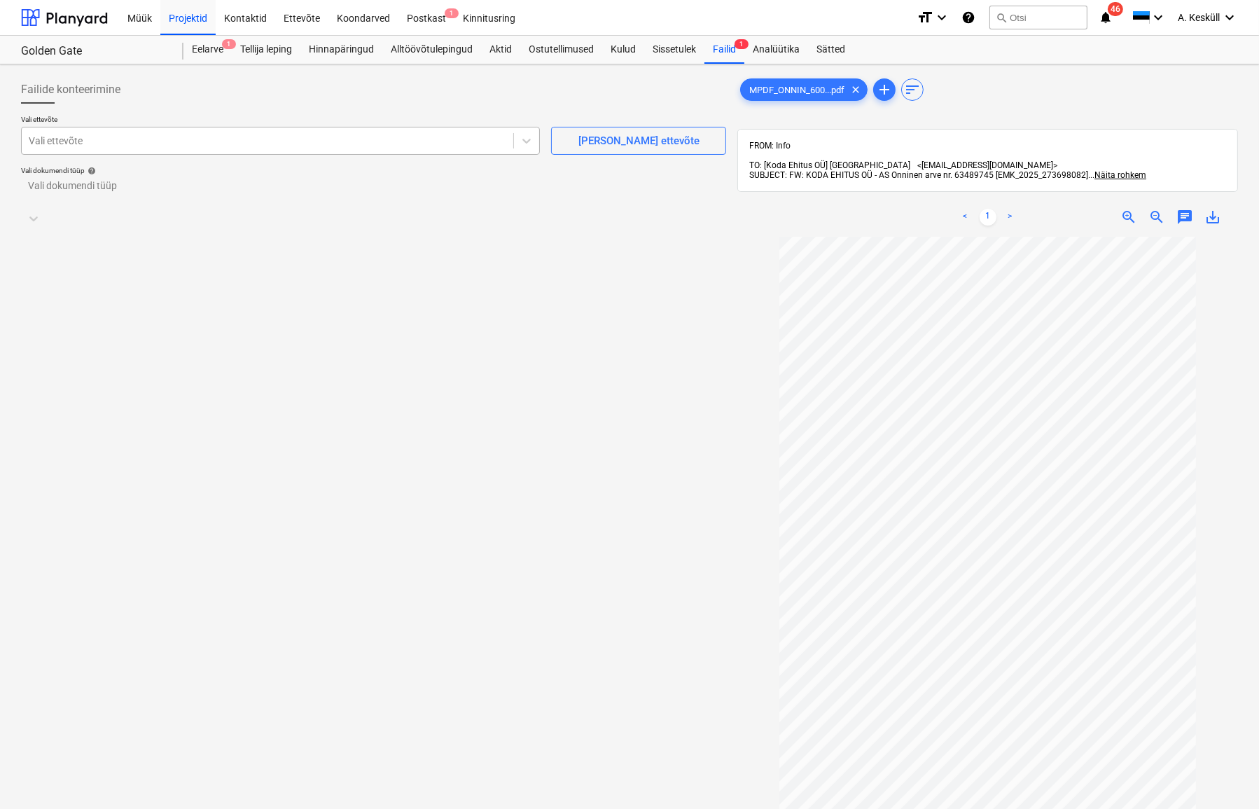
click at [143, 144] on div at bounding box center [268, 141] width 478 height 14
type input "j"
type input "onninen"
click at [139, 808] on div "Onninen AS (10180761)" at bounding box center [629, 814] width 1259 height 11
click at [131, 195] on div at bounding box center [361, 193] width 664 height 14
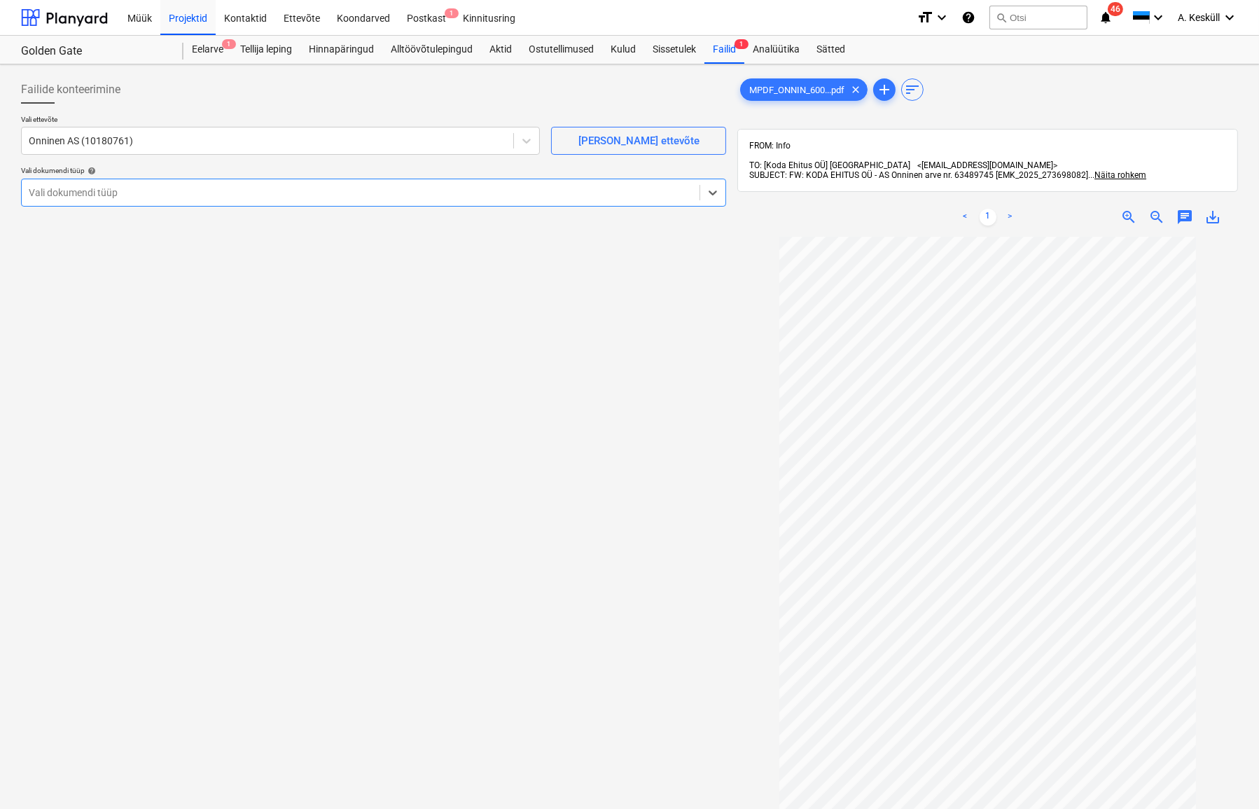
click at [78, 808] on div "Eraldi ostuarve või tšekk" at bounding box center [629, 814] width 1259 height 11
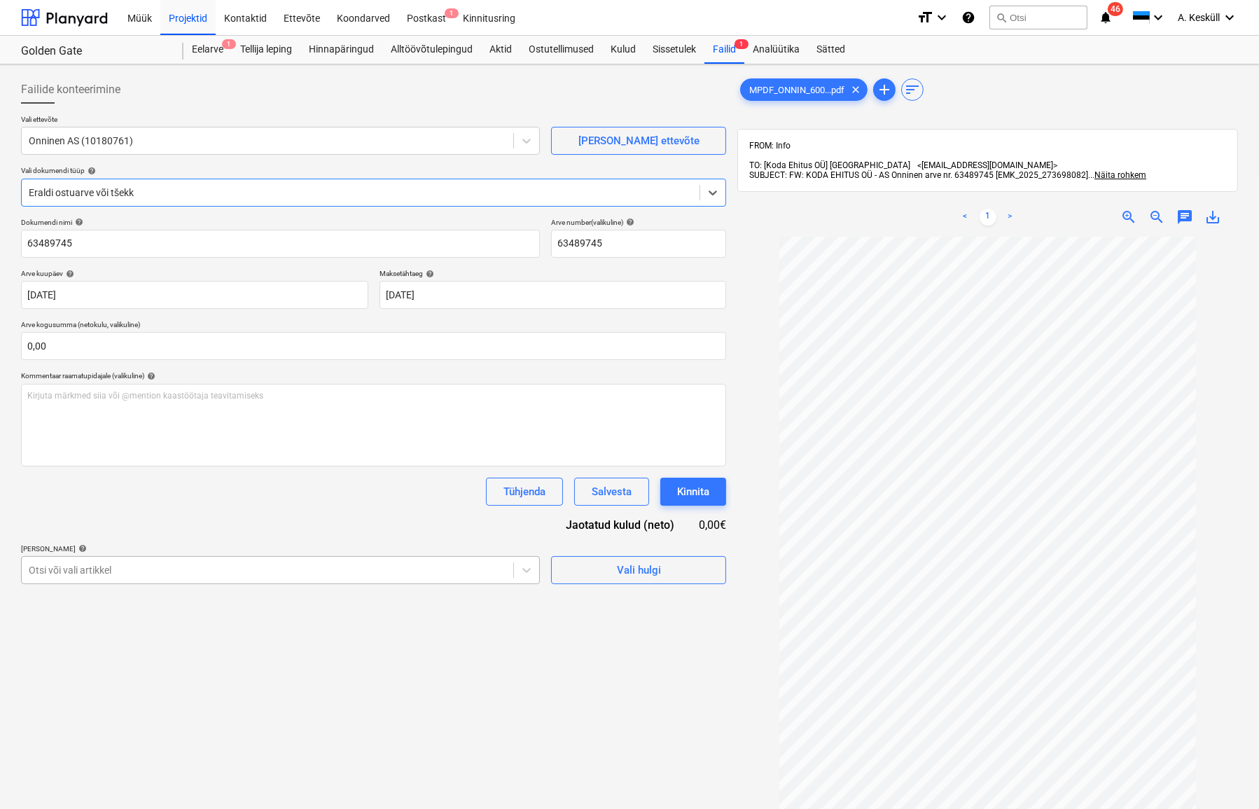
click at [64, 572] on div at bounding box center [268, 570] width 478 height 14
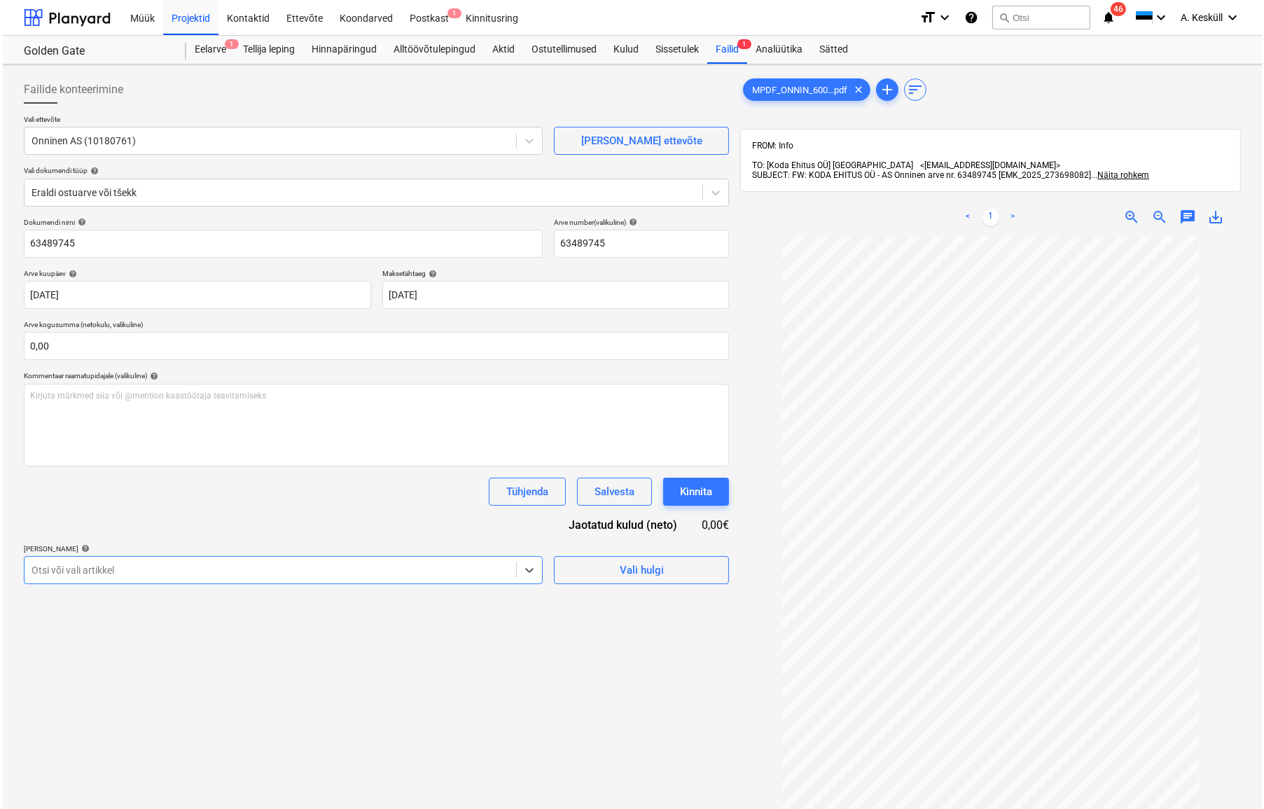
scroll to position [127, 0]
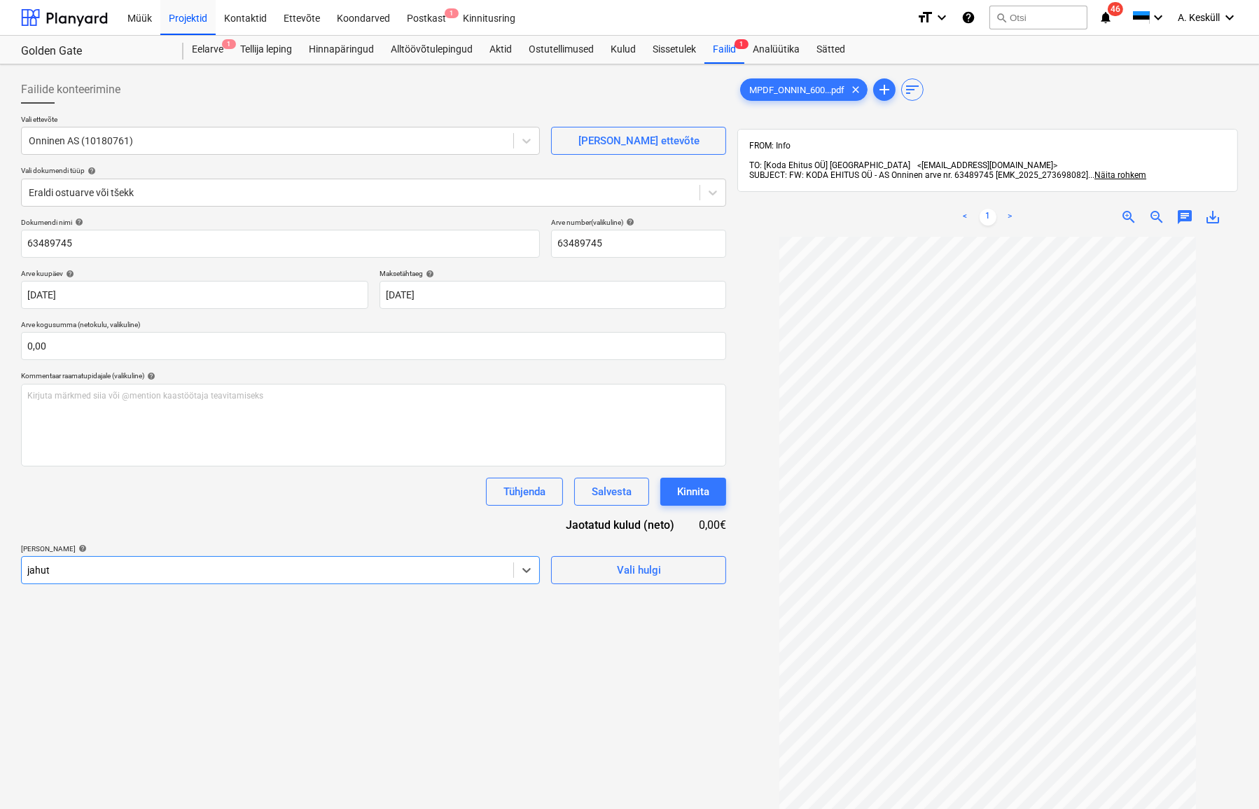
type input "jahutu"
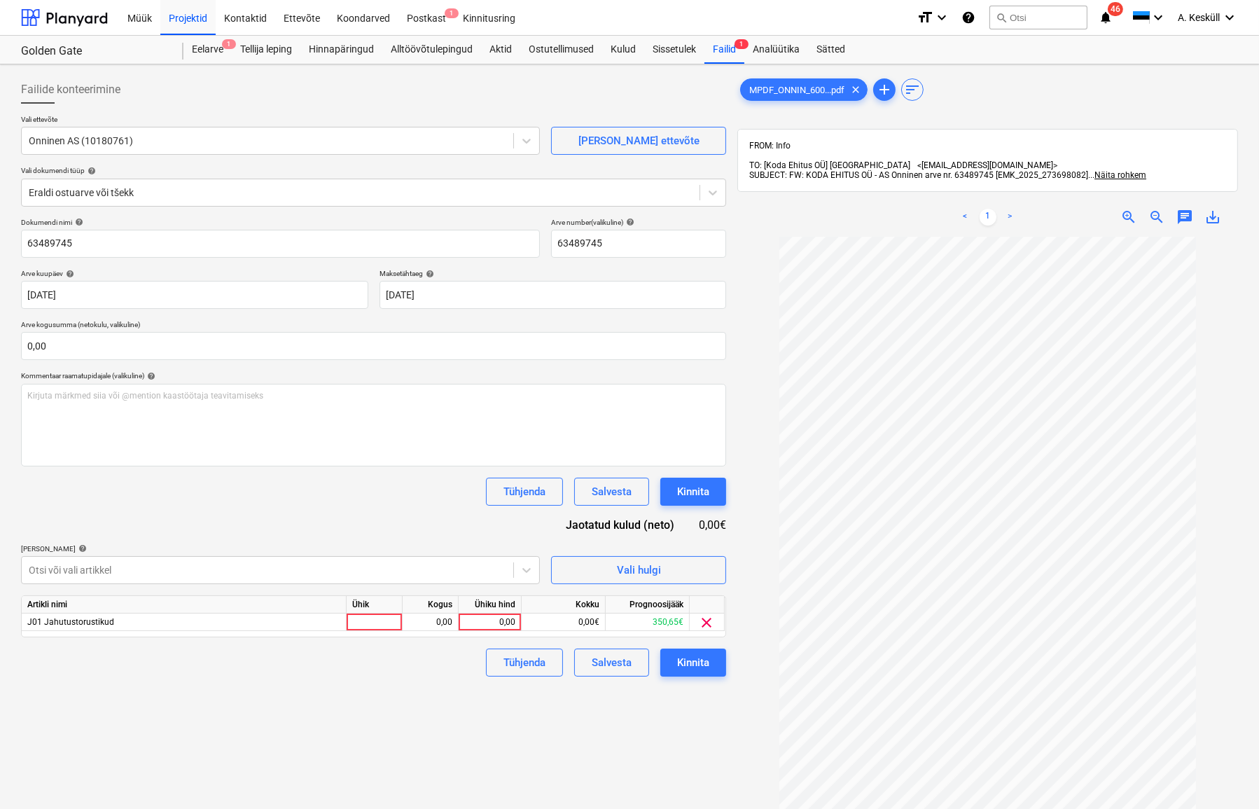
click at [690, 739] on div "Failide konteerimine Vali ettevõte Onninen AS (10180761) [PERSON_NAME] uus ette…" at bounding box center [373, 541] width 716 height 942
click at [491, 626] on div "0,00" at bounding box center [489, 622] width 51 height 18
click at [490, 622] on input at bounding box center [490, 621] width 62 height 17
type input "69,74"
click at [462, 679] on div "Failide konteerimine Vali ettevõte Onninen AS (10180761) [PERSON_NAME] uus ette…" at bounding box center [373, 541] width 716 height 942
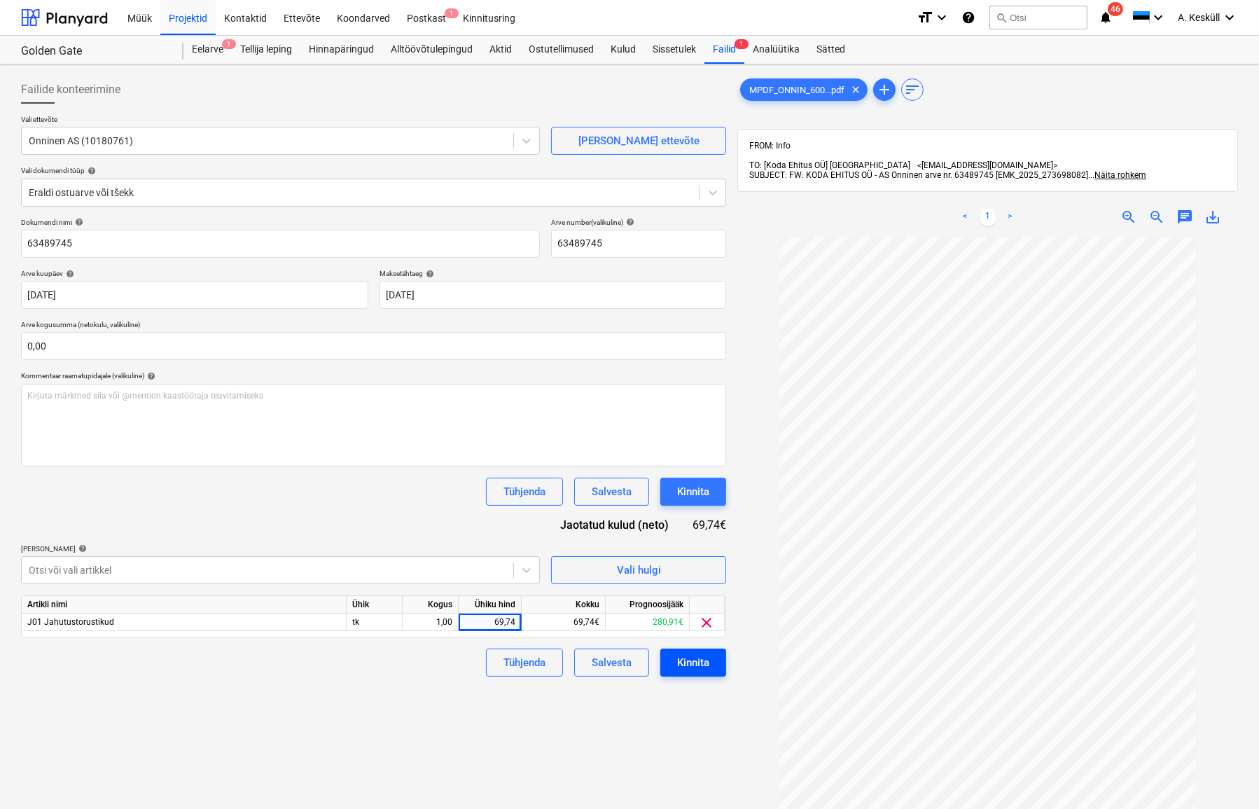
click at [679, 653] on div "Kinnita" at bounding box center [693, 662] width 32 height 18
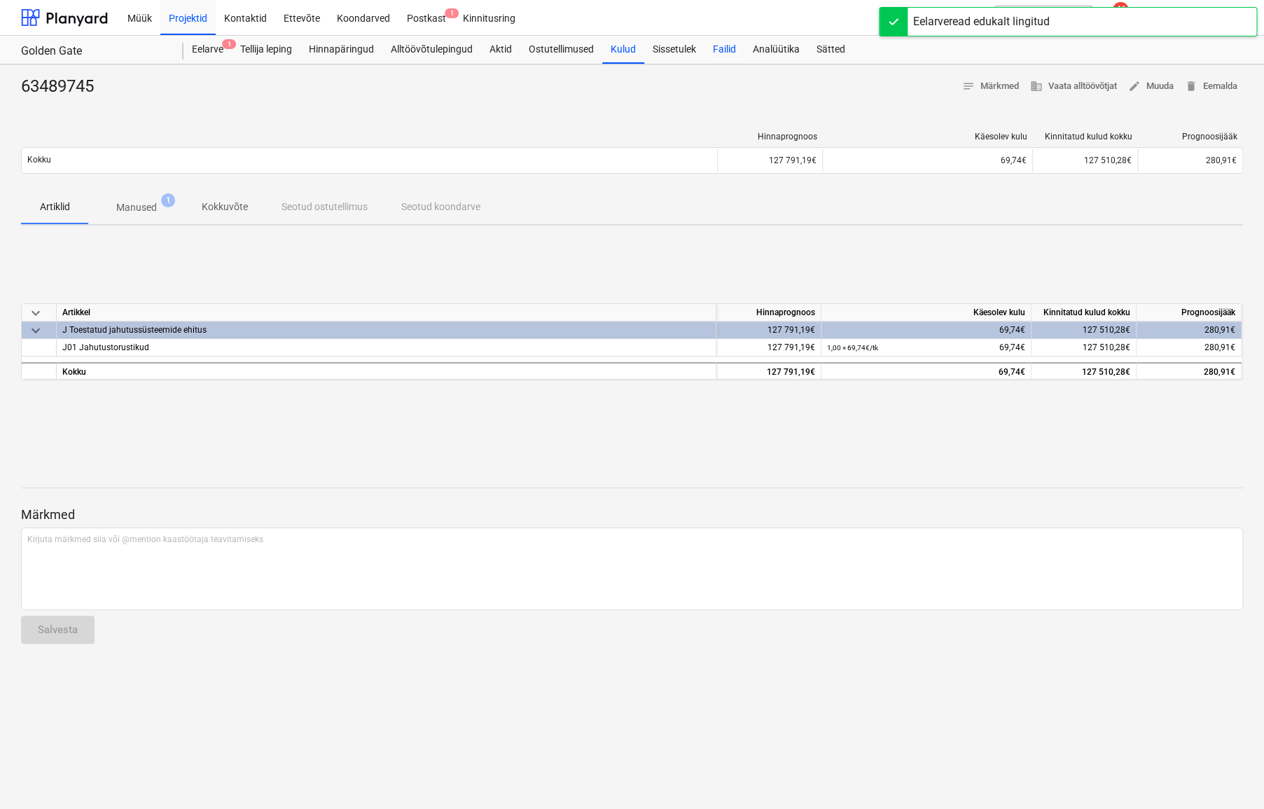
click at [717, 50] on div "Failid" at bounding box center [724, 50] width 40 height 28
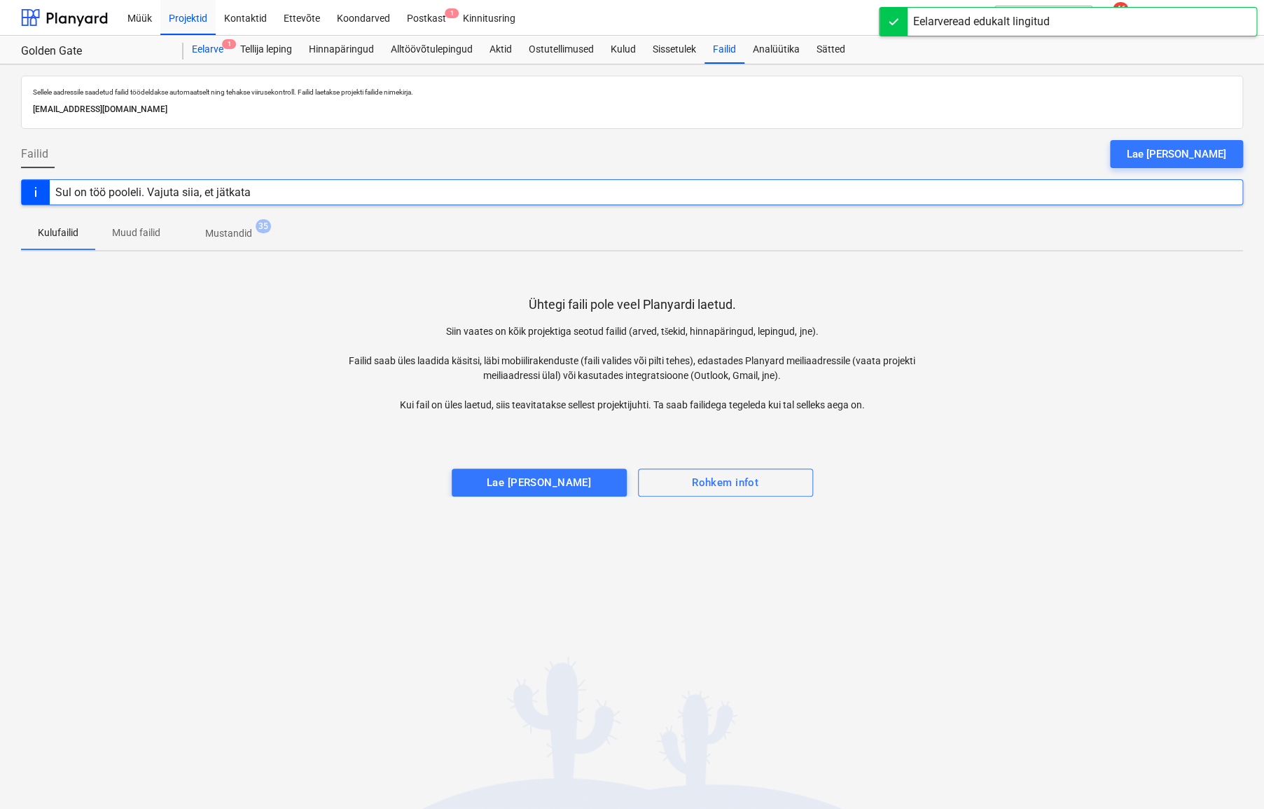
click at [220, 48] on div "Eelarve 1" at bounding box center [207, 50] width 48 height 28
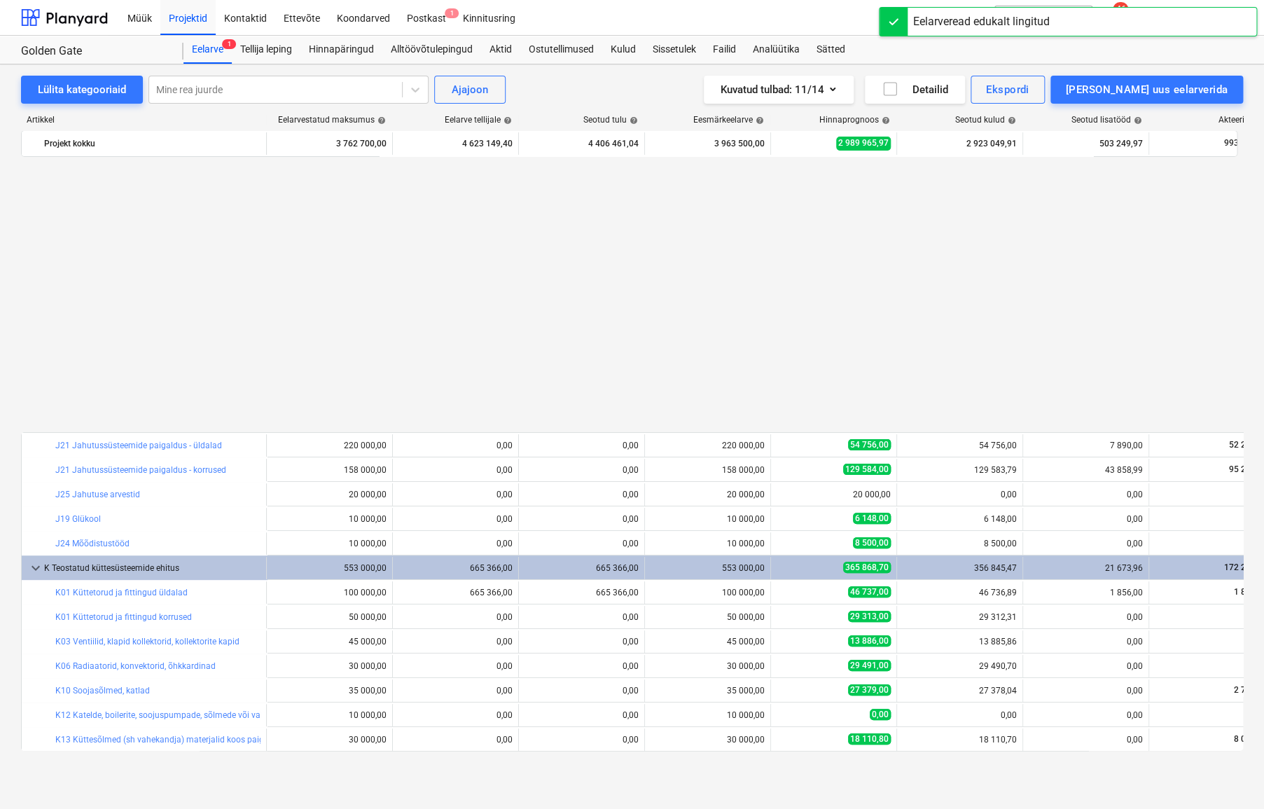
scroll to position [763, 0]
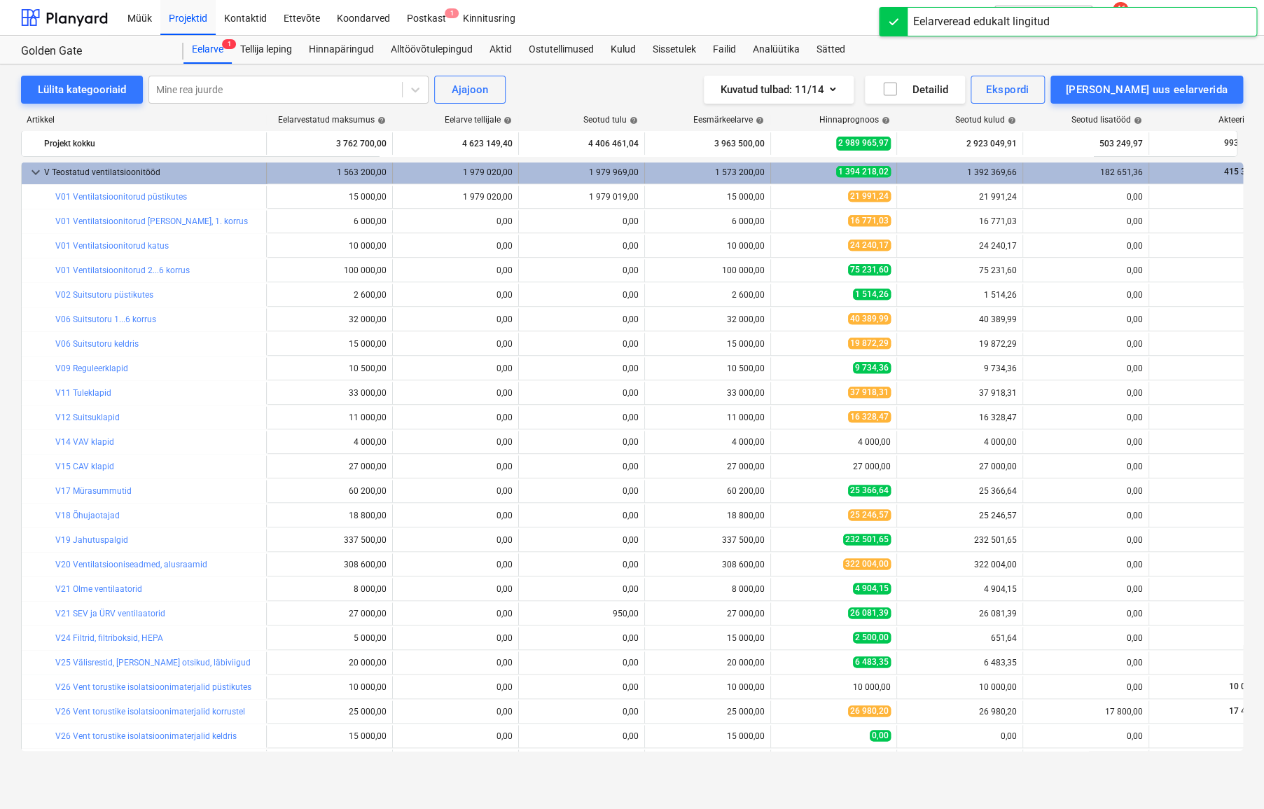
click at [34, 172] on span "keyboard_arrow_down" at bounding box center [35, 172] width 17 height 17
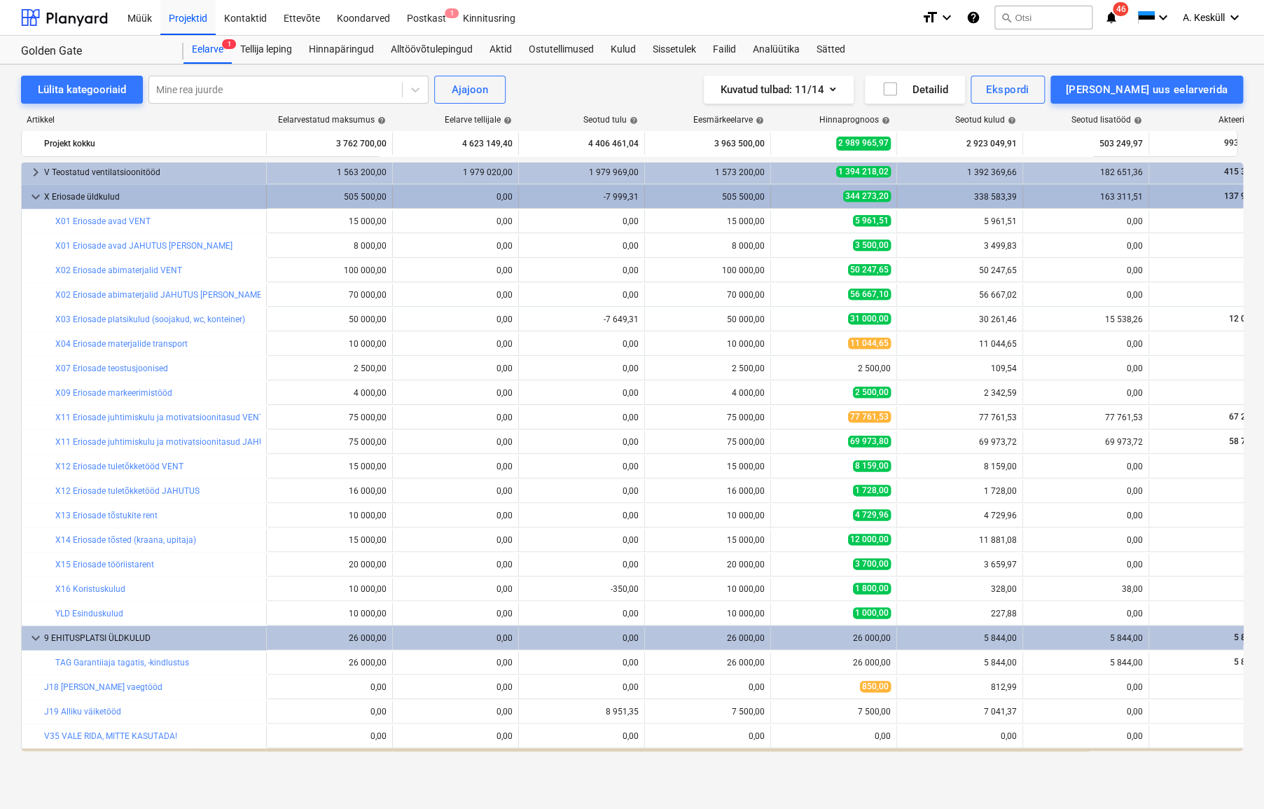
click at [31, 195] on span "keyboard_arrow_down" at bounding box center [35, 196] width 17 height 17
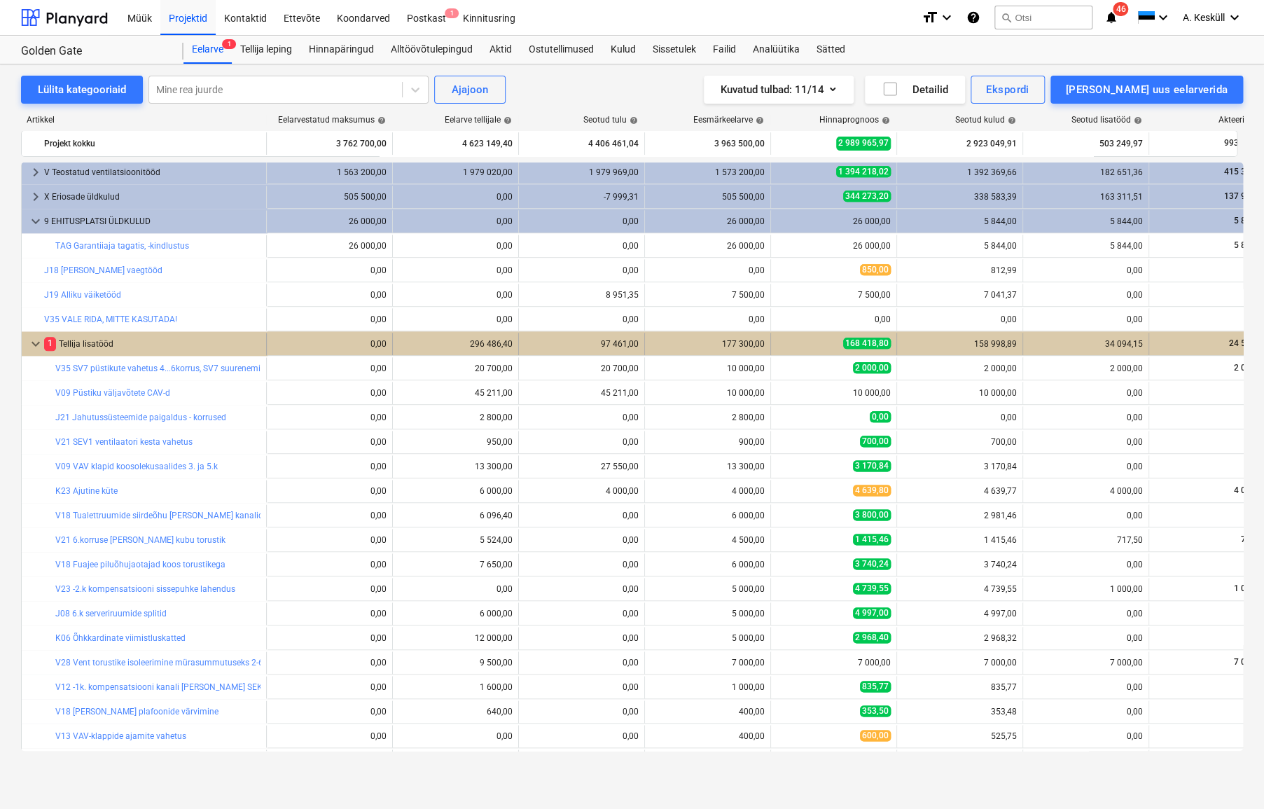
click at [34, 342] on span "keyboard_arrow_down" at bounding box center [35, 343] width 17 height 17
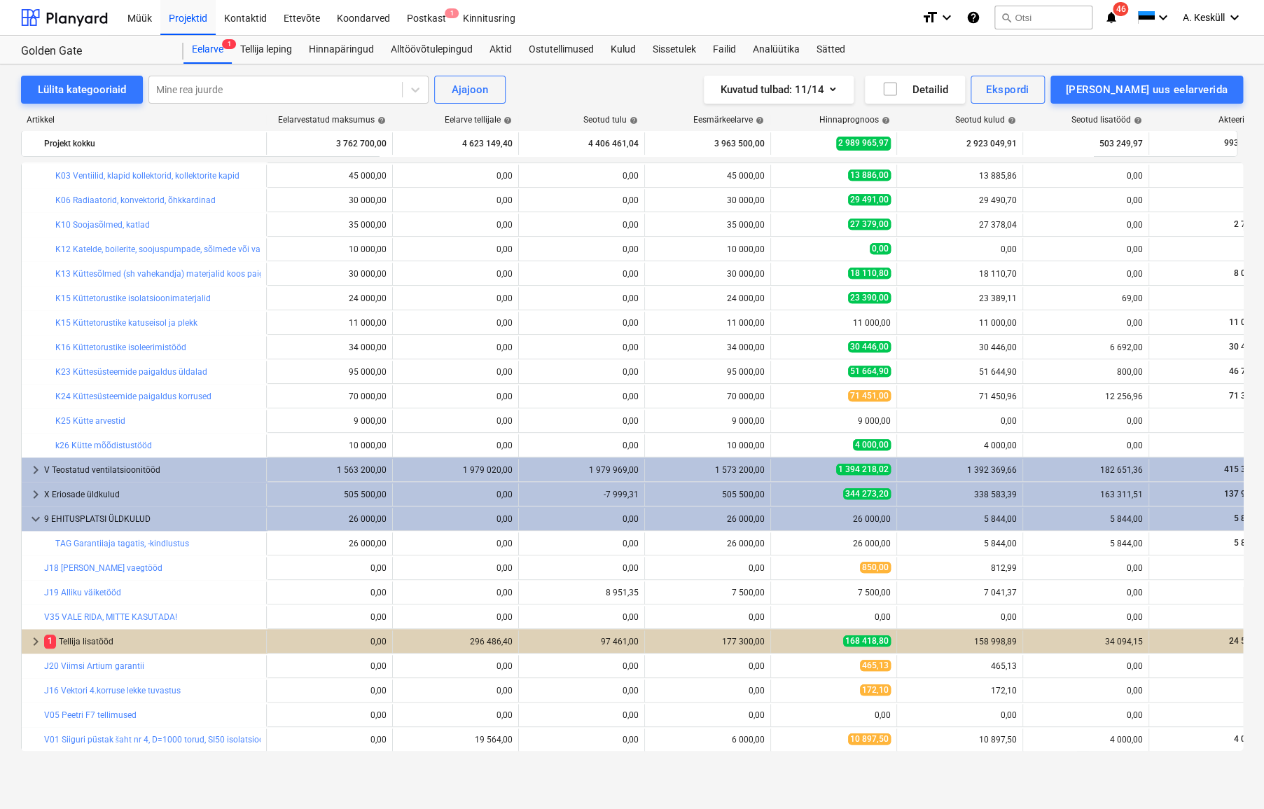
scroll to position [466, 0]
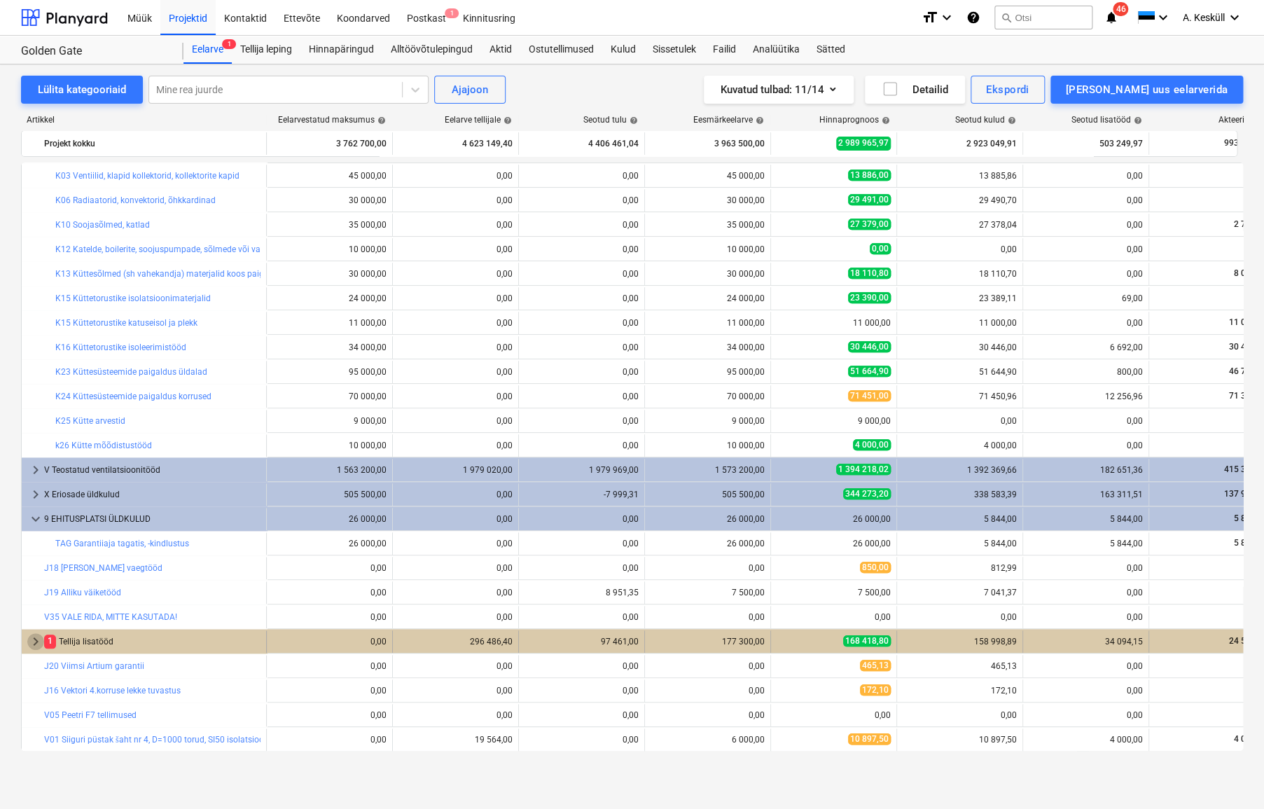
click at [32, 638] on span "keyboard_arrow_right" at bounding box center [35, 641] width 17 height 17
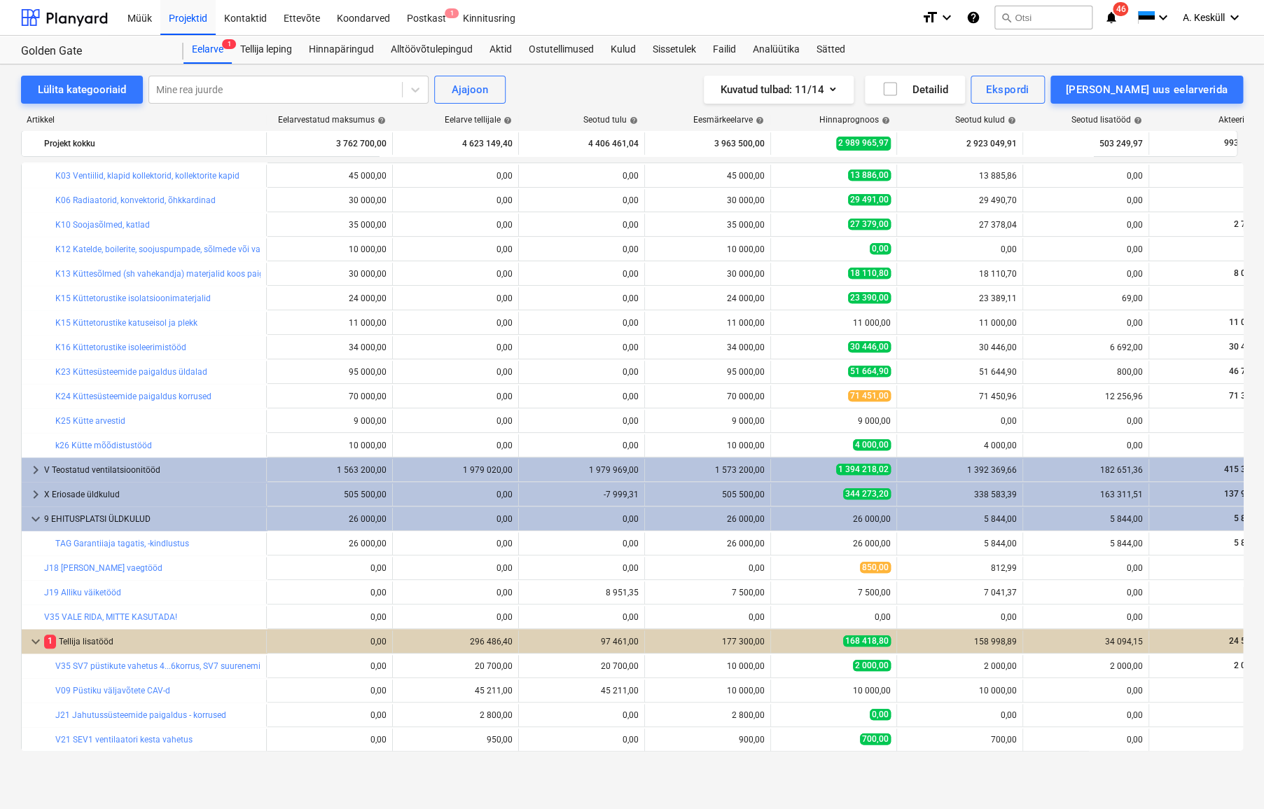
scroll to position [847, 0]
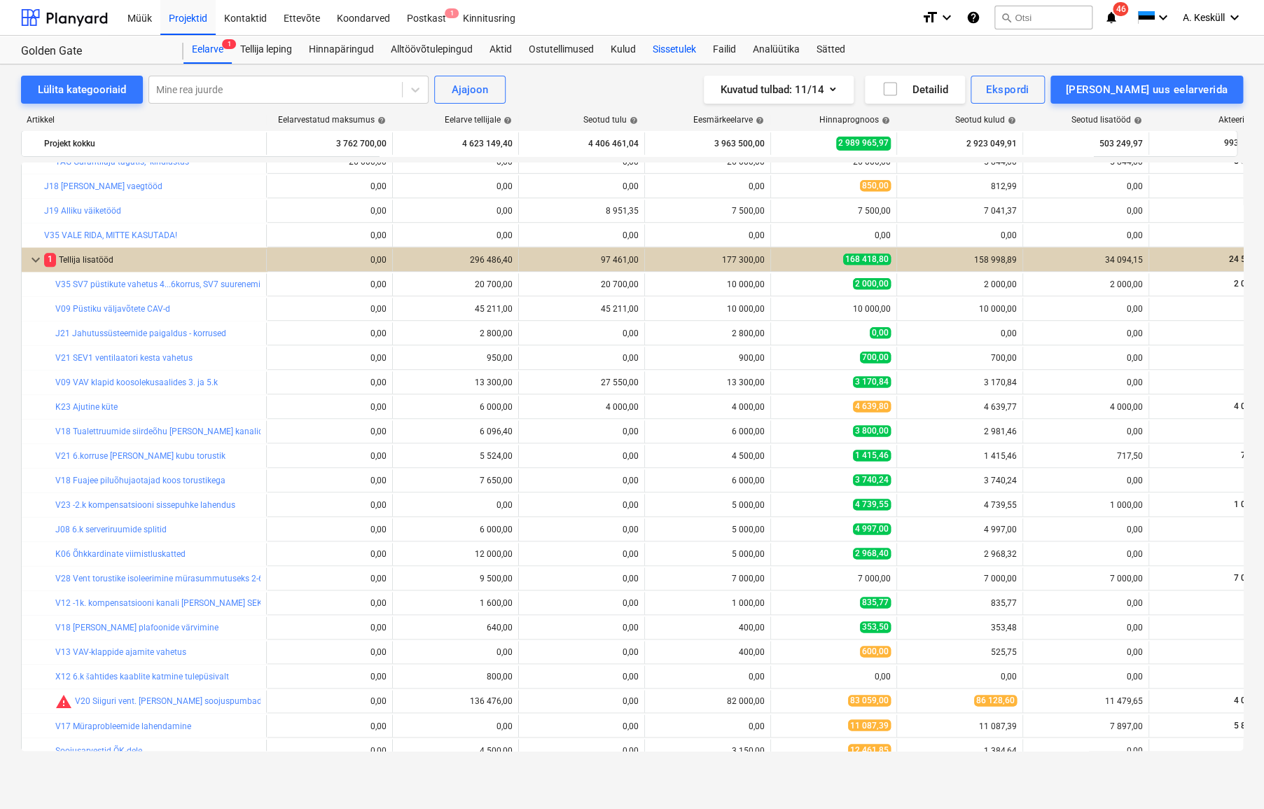
click at [680, 49] on div "Sissetulek" at bounding box center [674, 50] width 60 height 28
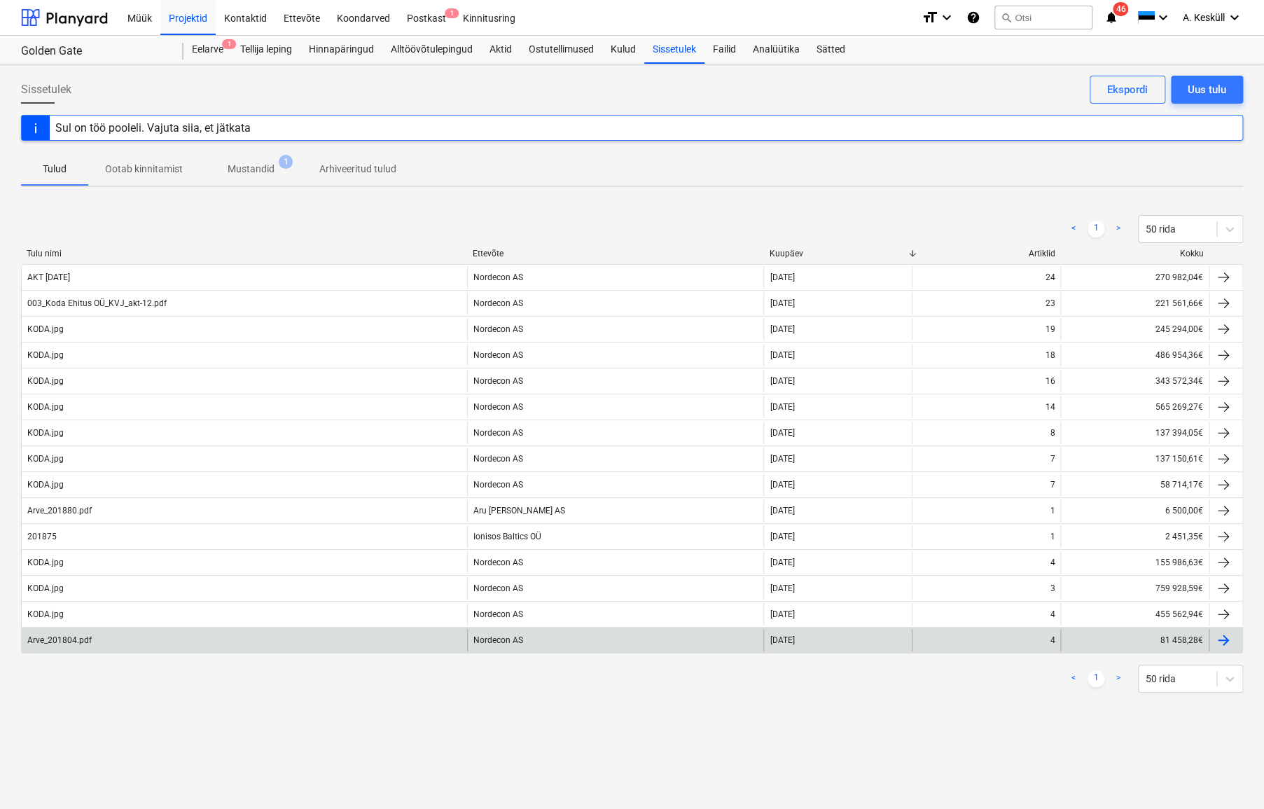
click at [200, 638] on div "Arve_201804.pdf" at bounding box center [244, 640] width 445 height 22
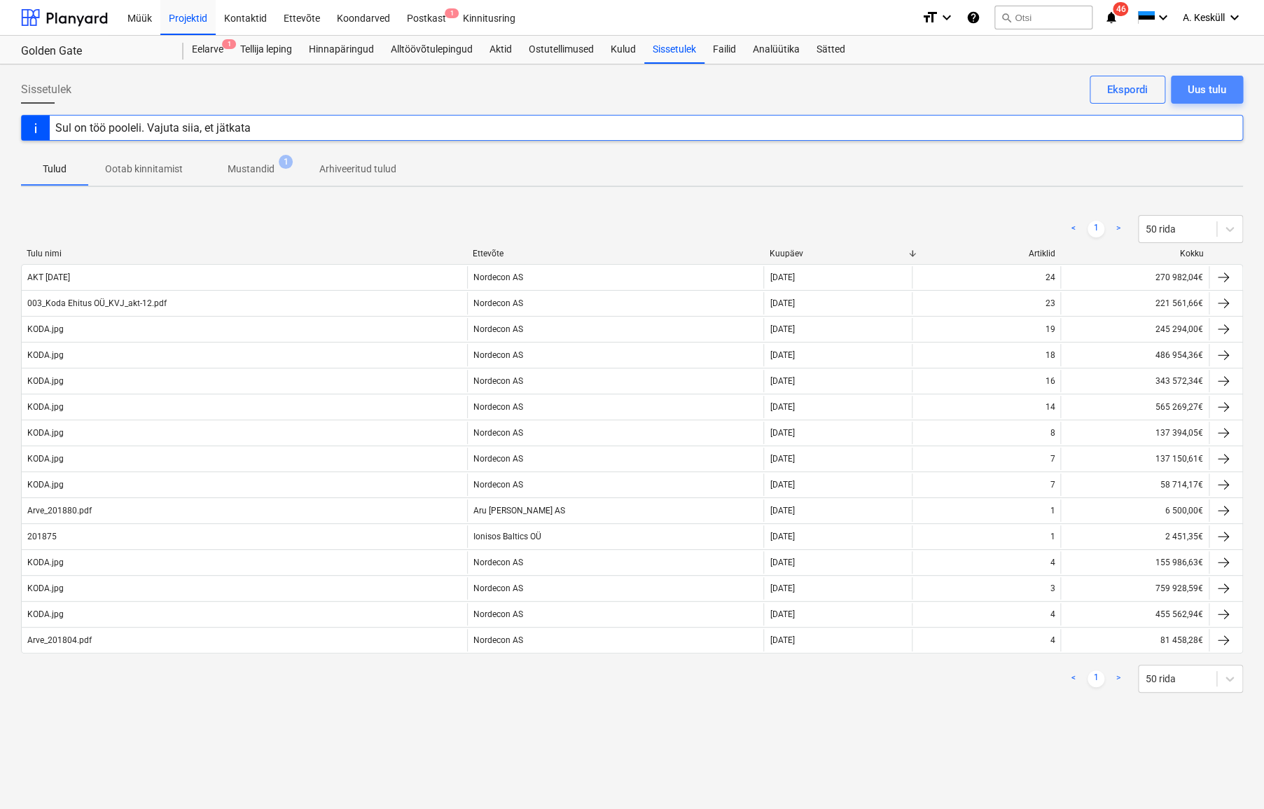
click at [1204, 78] on button "Uus tulu" at bounding box center [1207, 90] width 72 height 28
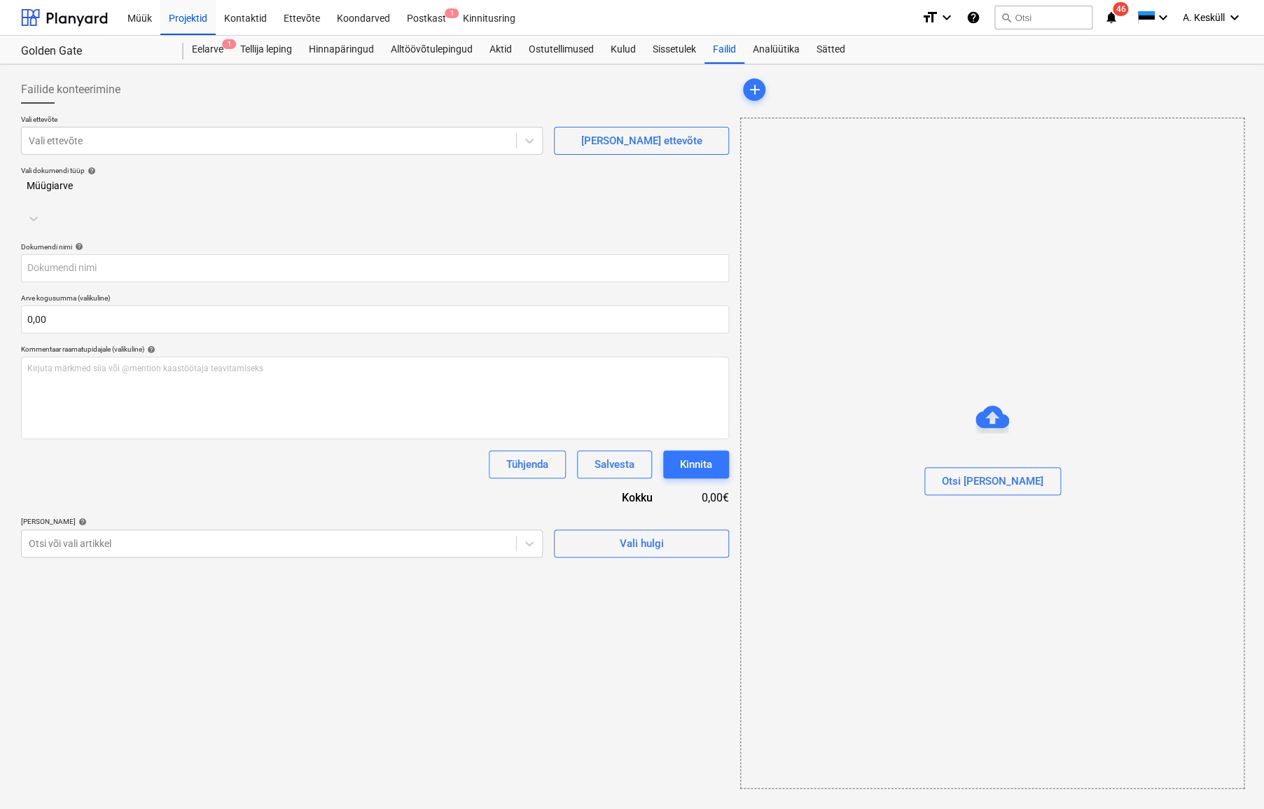
click at [121, 517] on div "[PERSON_NAME] artiklid help" at bounding box center [282, 521] width 522 height 9
click at [120, 536] on div at bounding box center [269, 543] width 480 height 14
click at [172, 141] on div at bounding box center [269, 141] width 480 height 14
click at [215, 52] on div "Eelarve 1" at bounding box center [207, 50] width 48 height 28
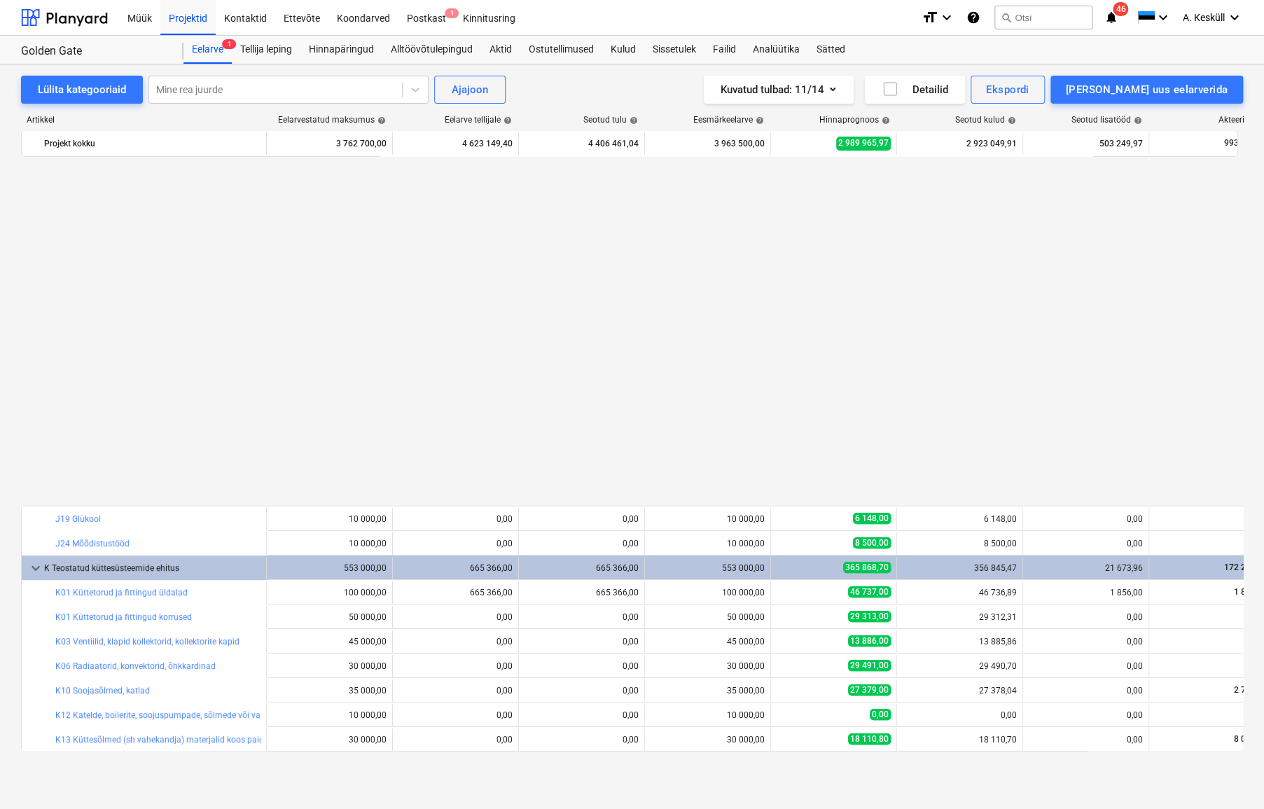
scroll to position [847, 0]
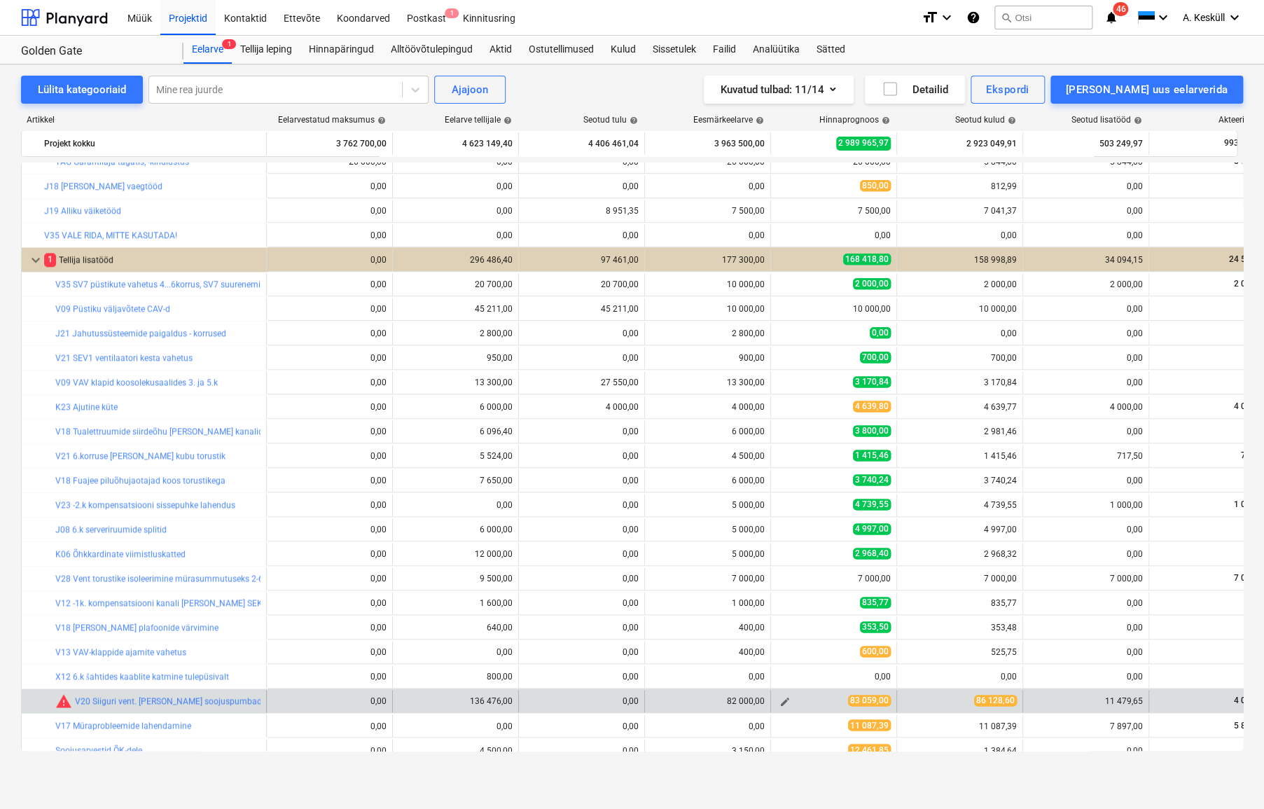
click at [783, 699] on span "edit" at bounding box center [784, 700] width 11 height 11
type textarea "x"
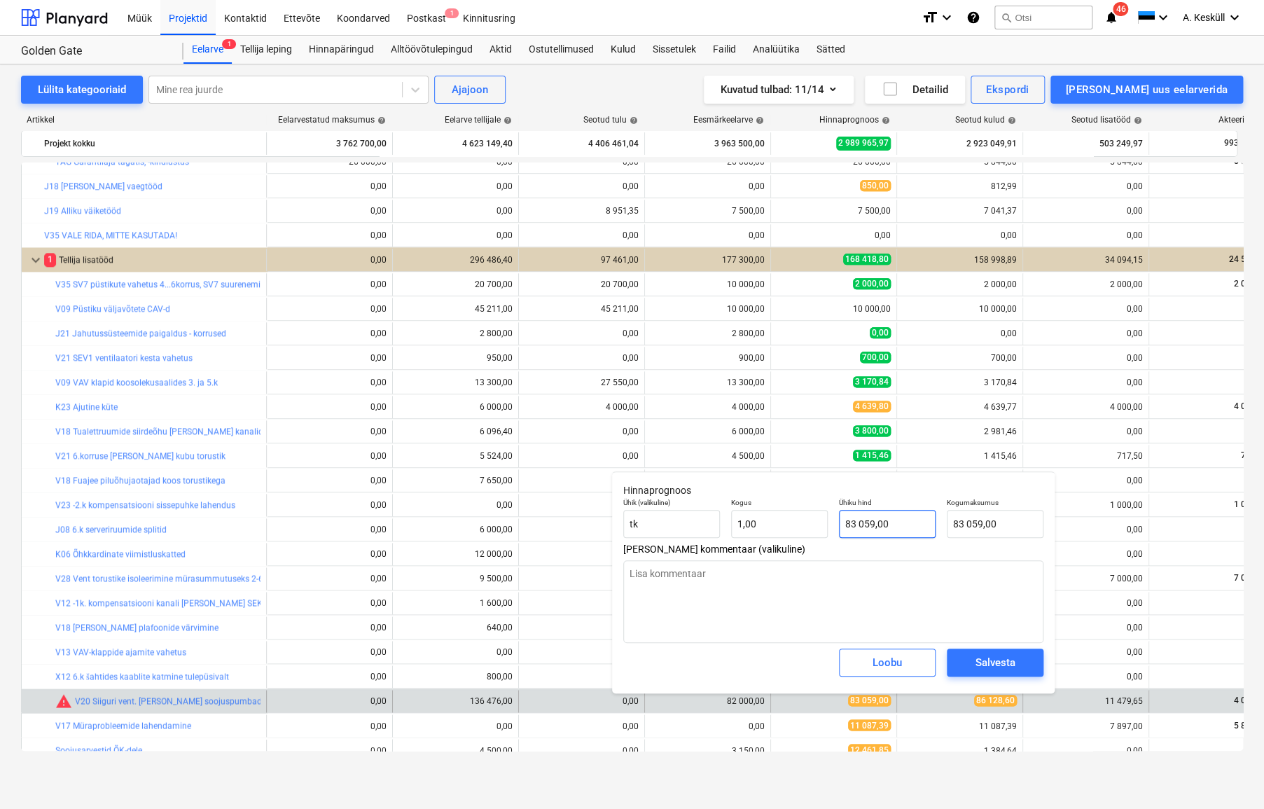
type input "83059"
drag, startPoint x: 893, startPoint y: 522, endPoint x: 858, endPoint y: 520, distance: 35.0
click at [858, 520] on input "83059" at bounding box center [887, 524] width 97 height 28
type textarea "x"
type input "831"
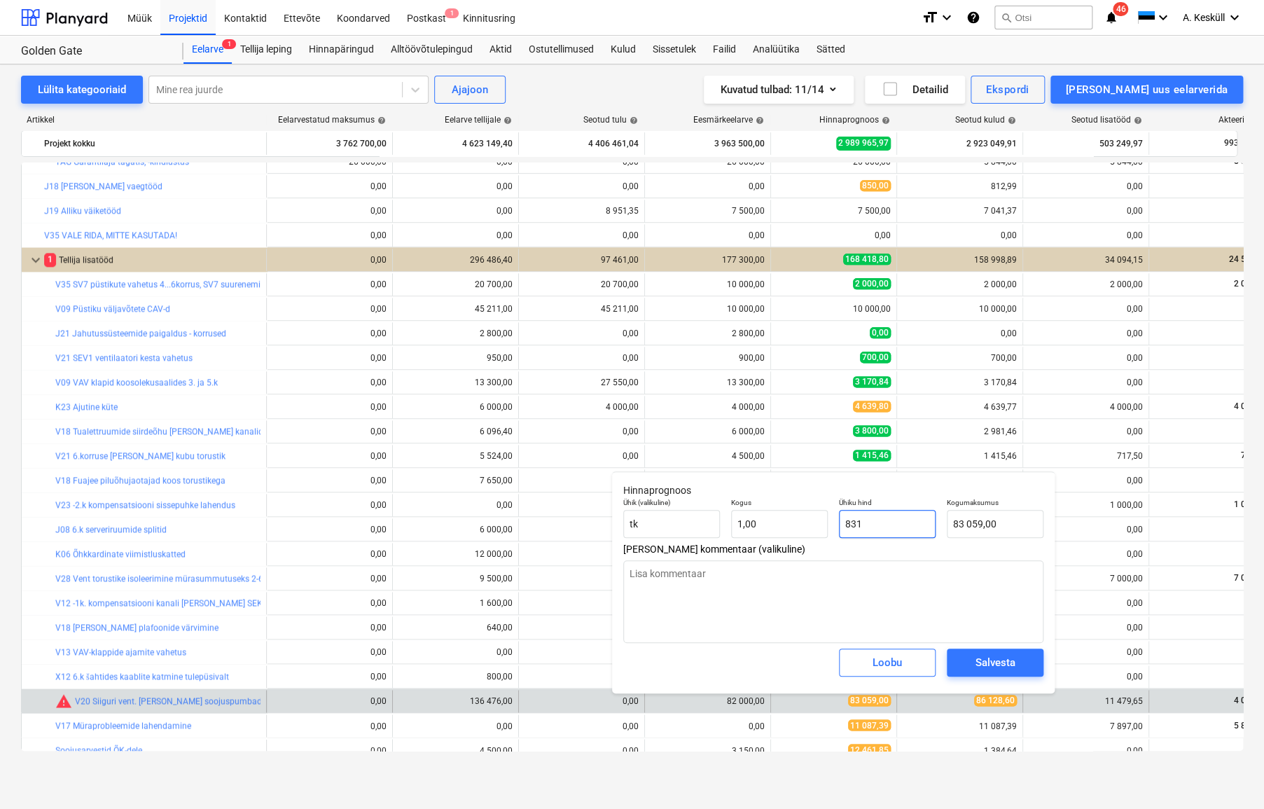
type input "831,00"
type textarea "x"
type input "8312"
type input "8 312,00"
type textarea "x"
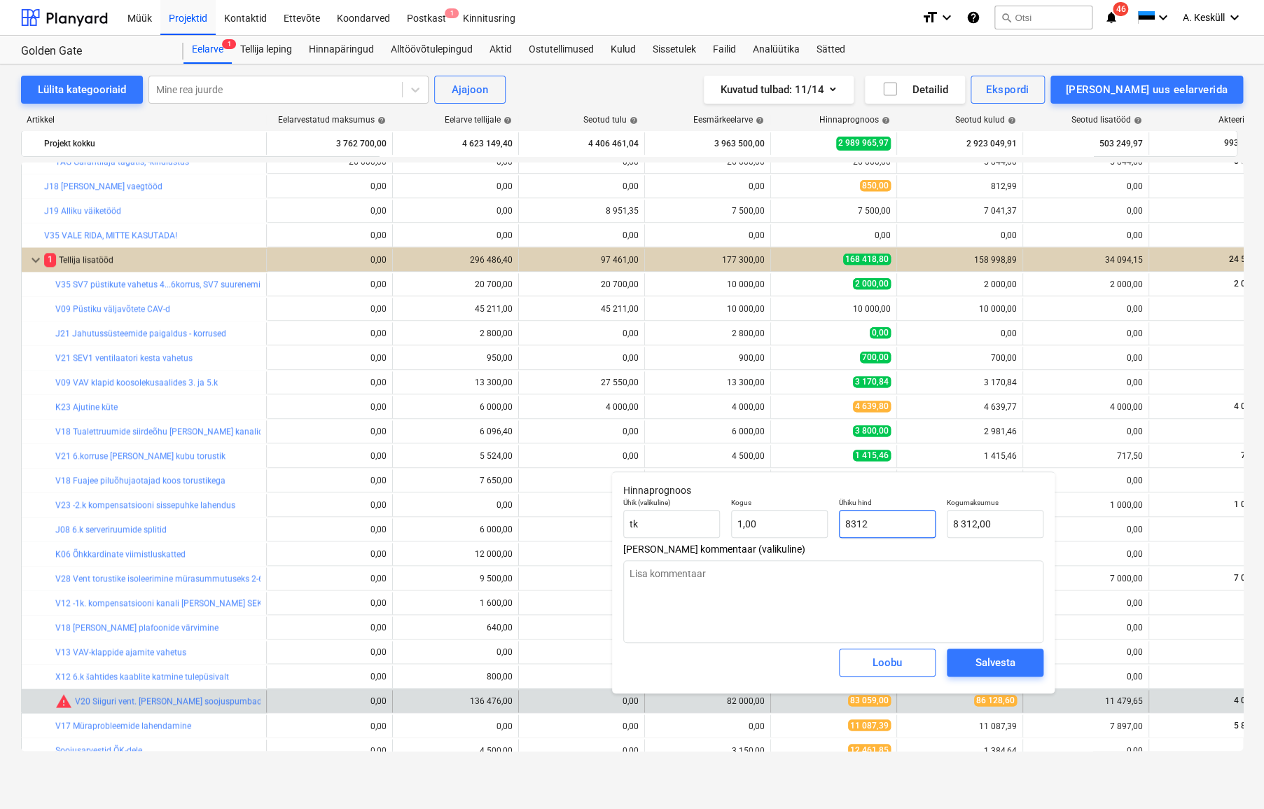
type input "83128"
type input "83 128,00"
type textarea "x"
type input "83128,"
type textarea "x"
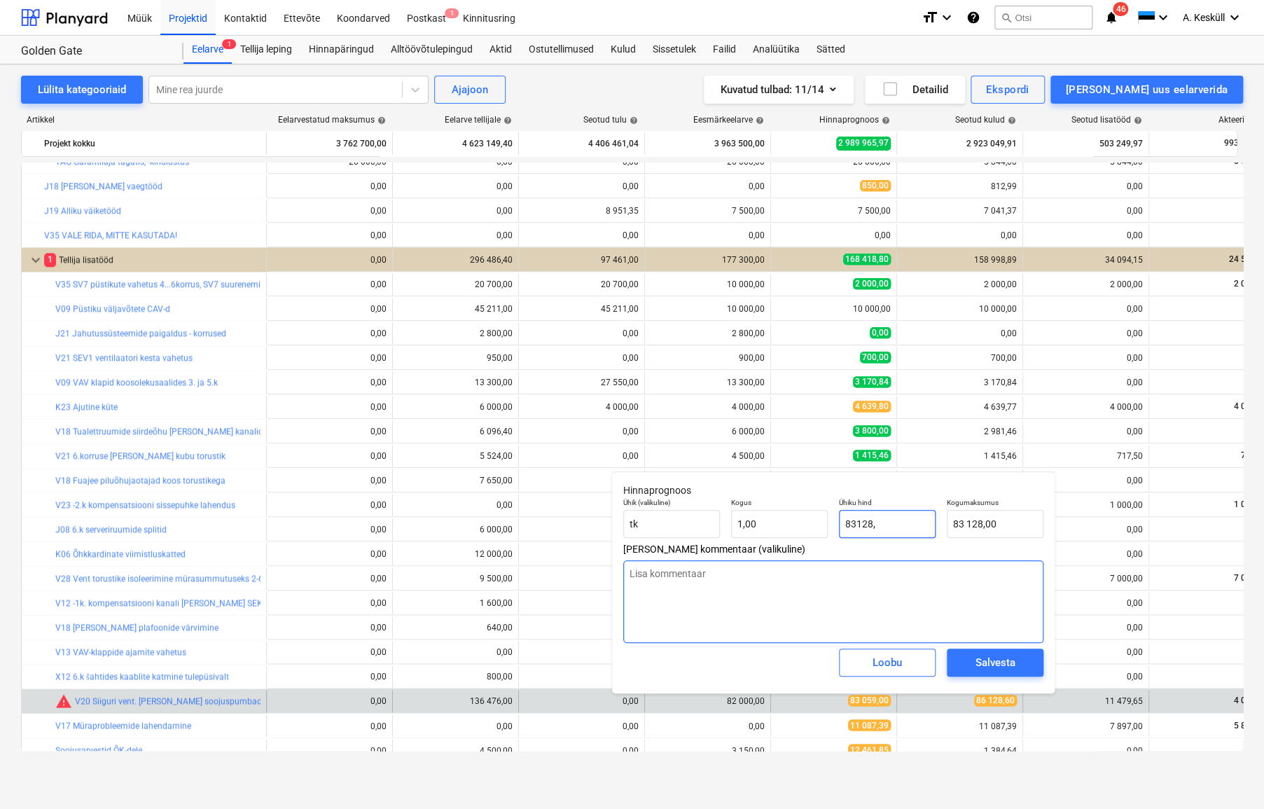
type input "83128,6"
type input "83 128,60"
type input "83128,6"
type textarea "x"
type input "83 128,60"
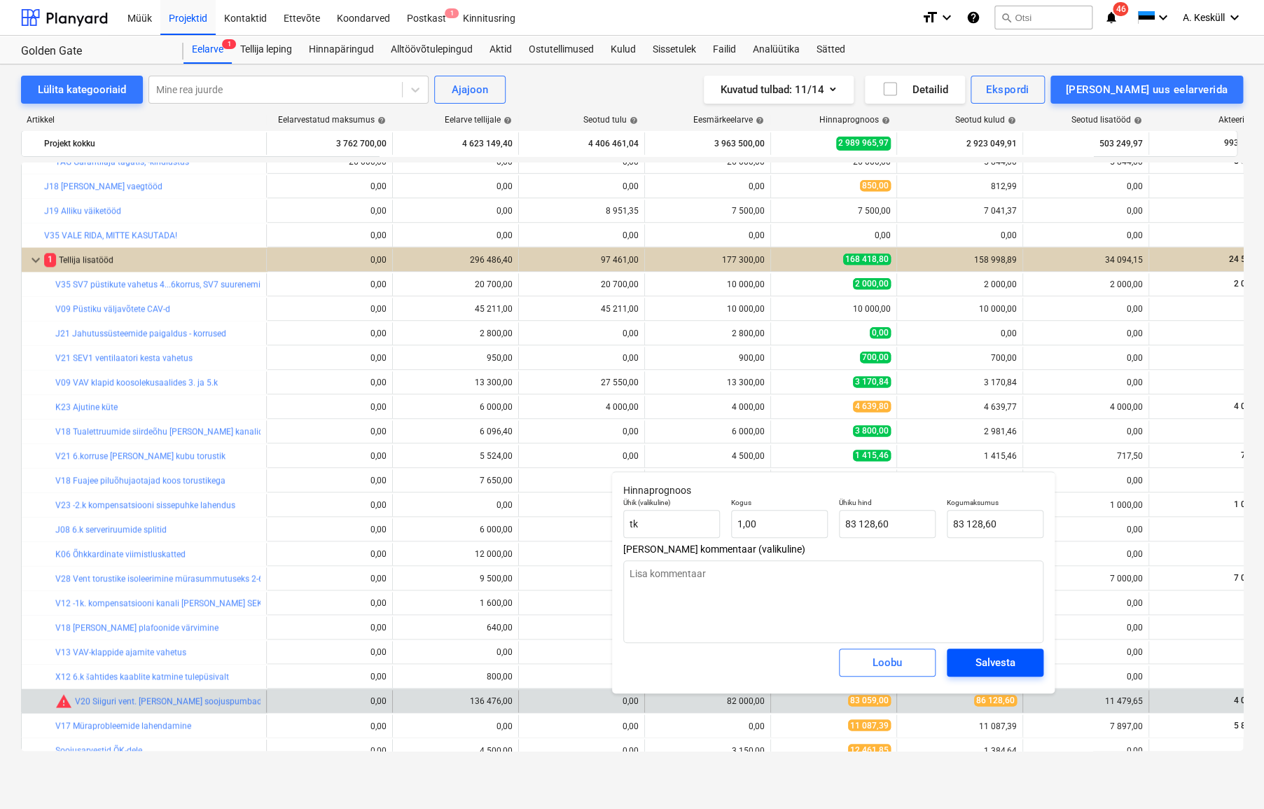
click at [964, 660] on span "Salvesta" at bounding box center [994, 662] width 63 height 18
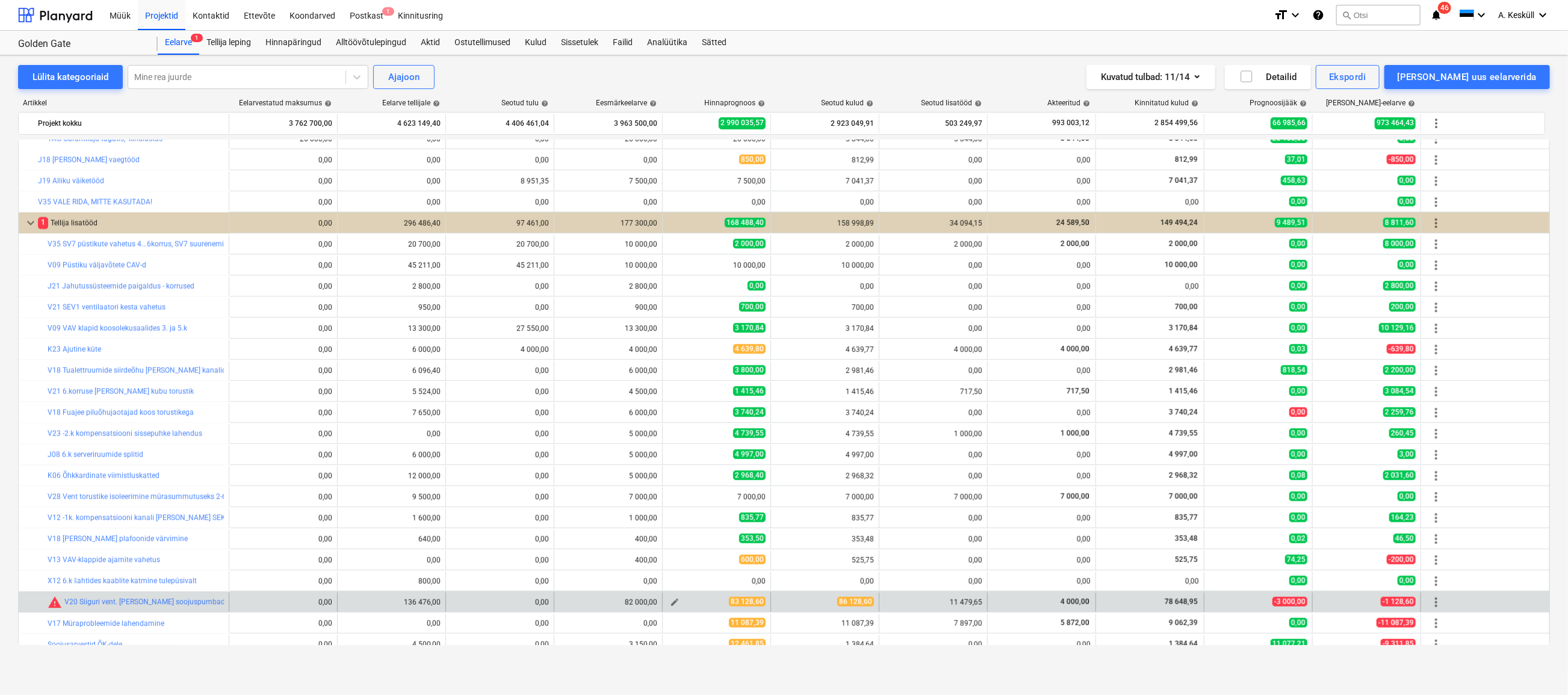
click at [675, 600] on span "edit" at bounding box center [674, 601] width 9 height 9
type textarea "x"
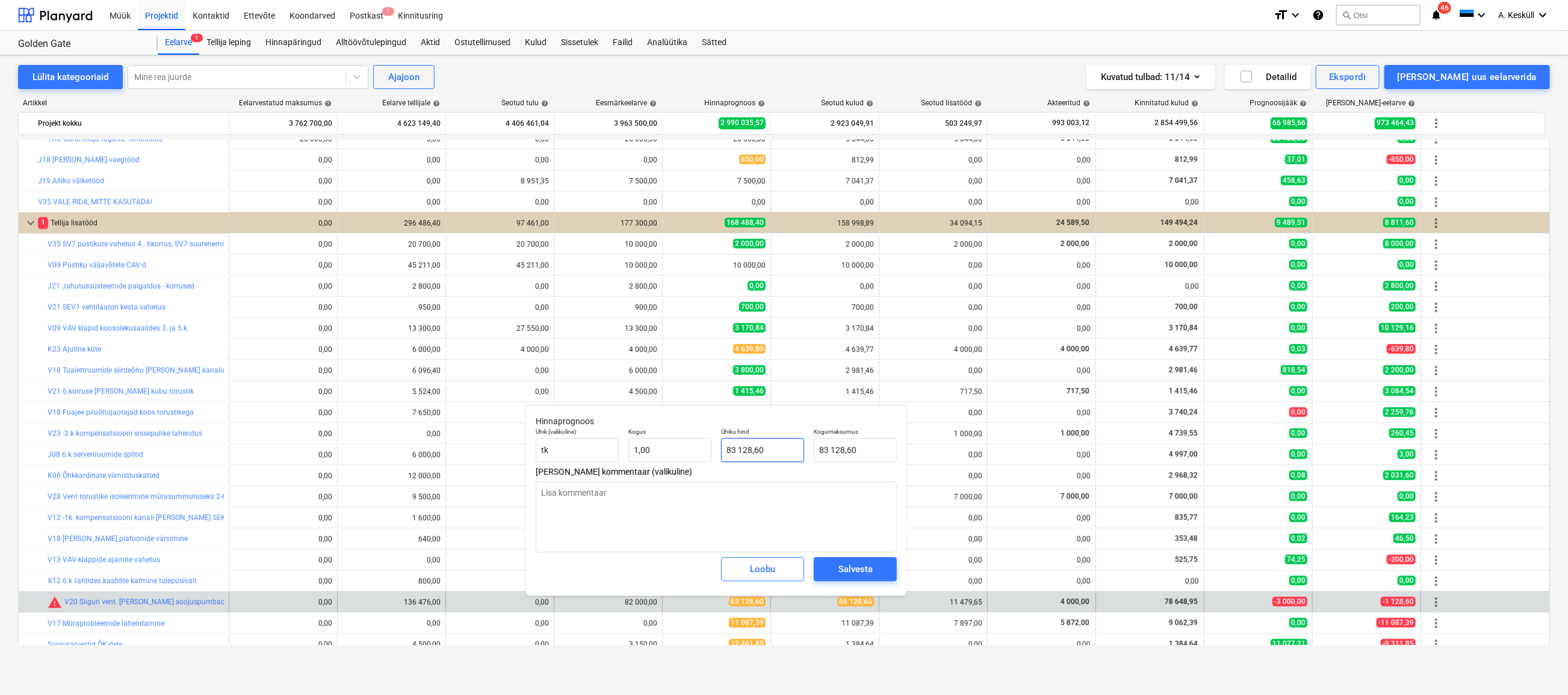
type input "83128,6"
drag, startPoint x: 751, startPoint y: 448, endPoint x: 724, endPoint y: 448, distance: 27.0
click at [724, 448] on input "83128,6" at bounding box center [763, 450] width 83 height 24
type textarea "x"
type input "8"
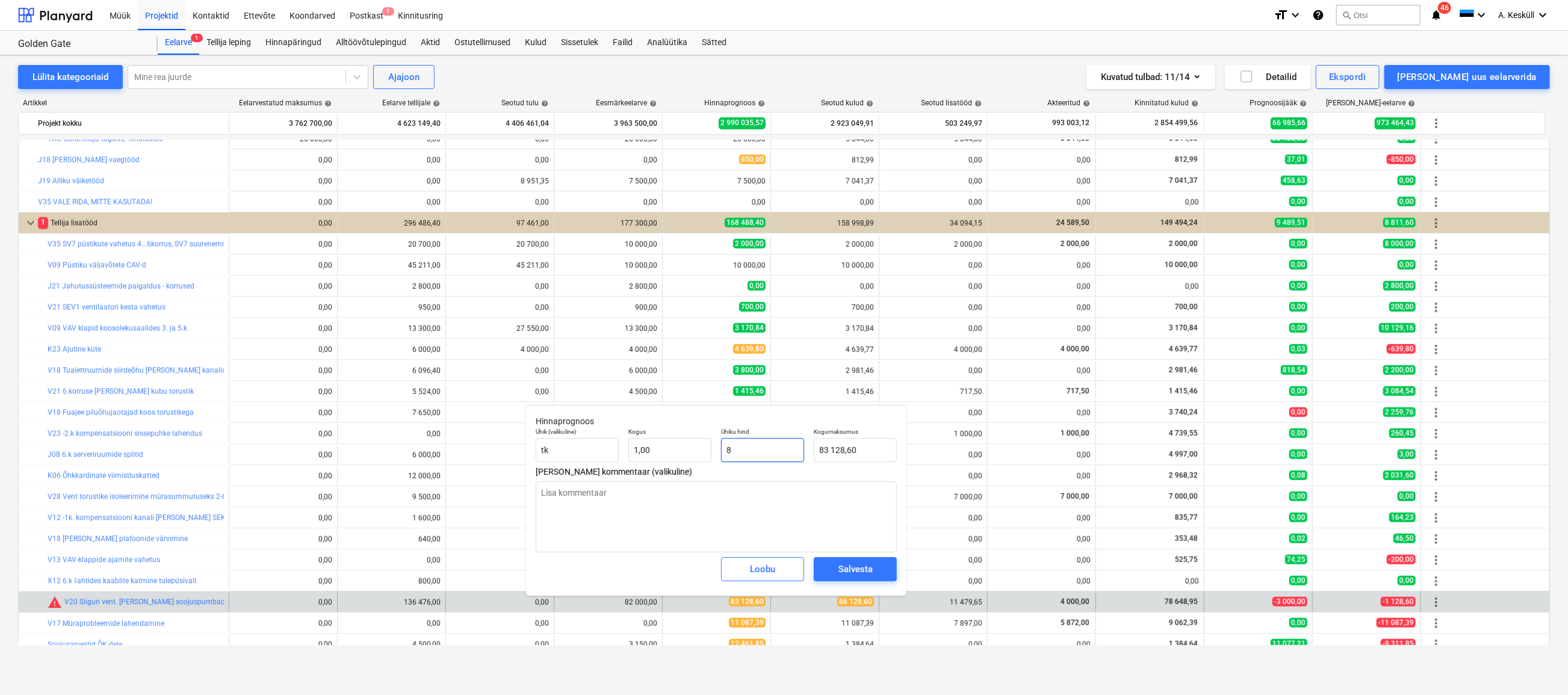
type input "8,00"
type textarea "x"
type input "83"
type input "83,00"
type textarea "x"
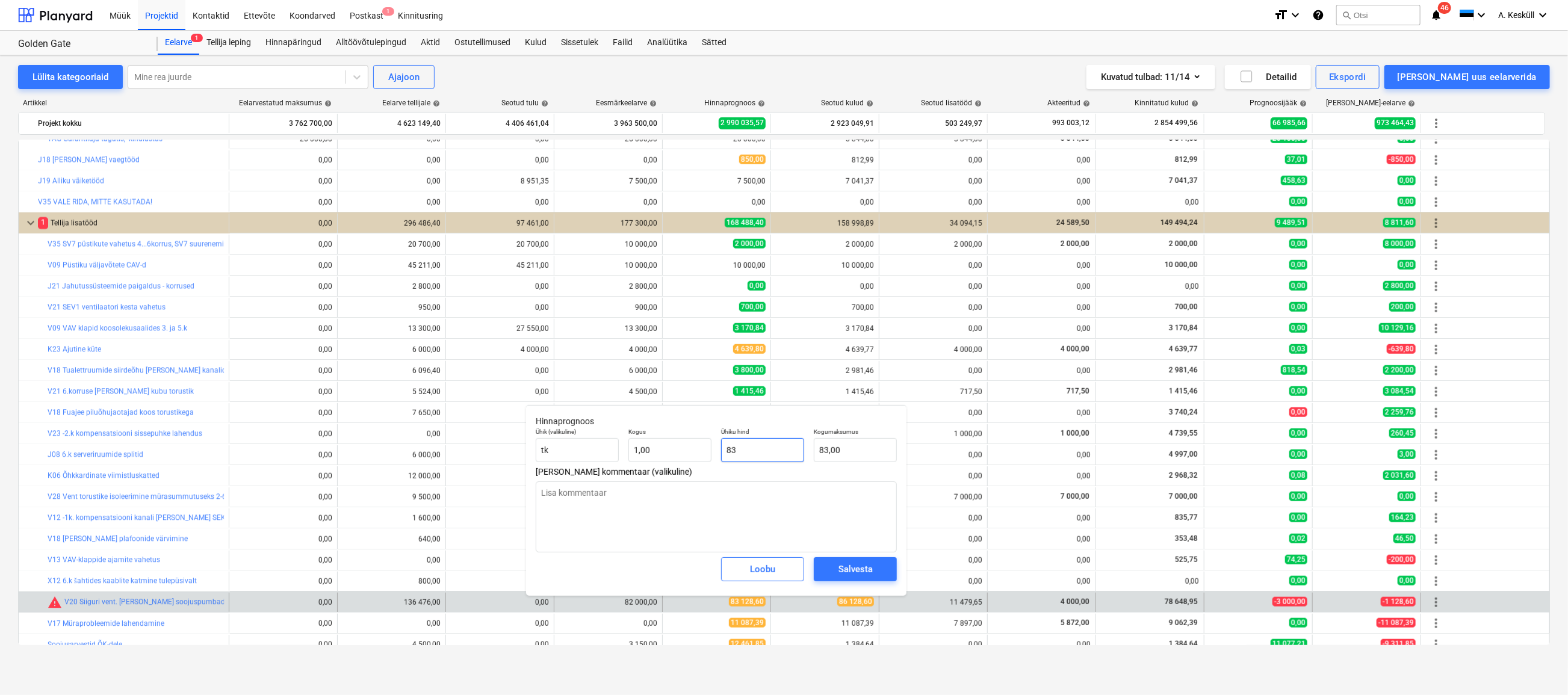
type input "8"
type input "8,00"
type textarea "x"
type input "86"
type input "86,00"
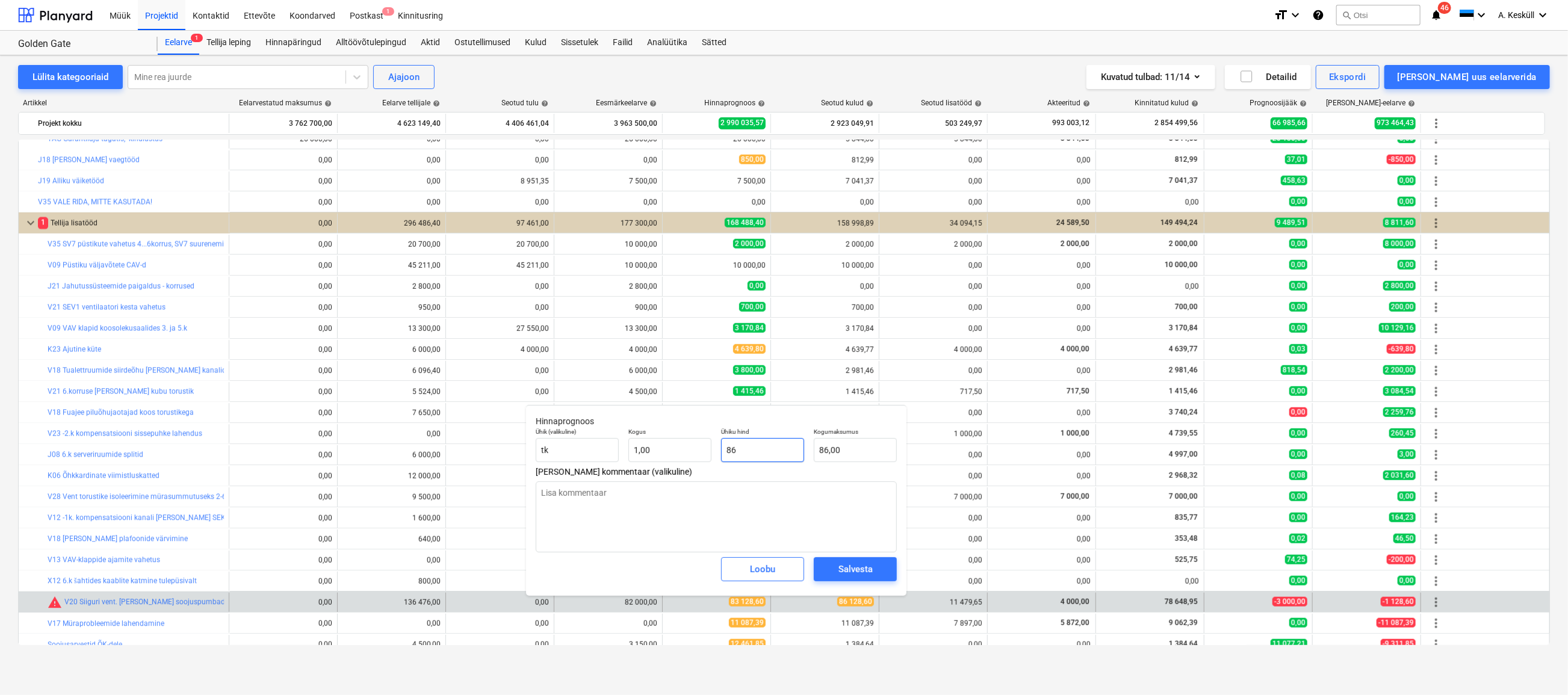
type textarea "x"
type input "861"
type input "861,00"
type textarea "x"
type input "8612"
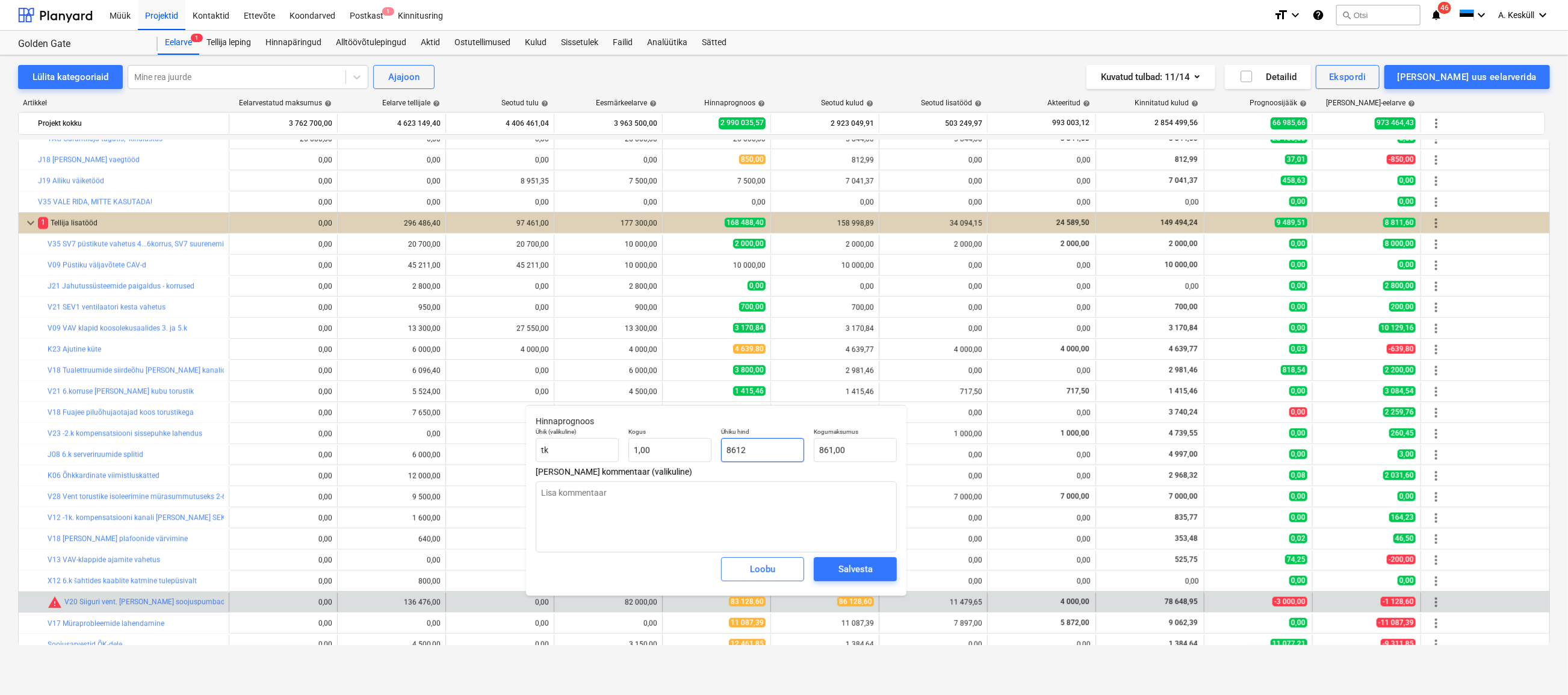
type input "8 612,00"
type textarea "x"
type input "86128"
type input "86 128,00"
type textarea "x"
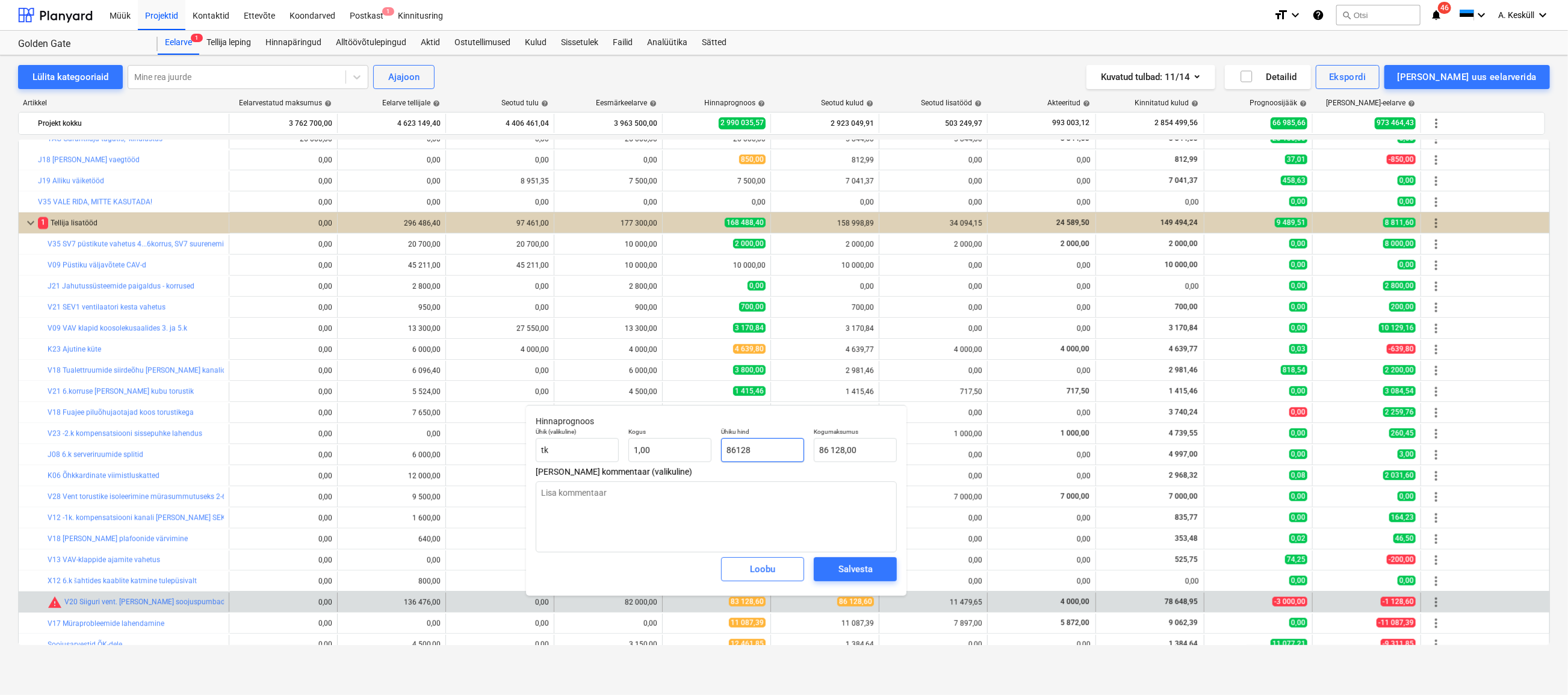
type input "86128,"
type textarea "x"
type input "86128,6"
type input "86 128,60"
type input "86128,6"
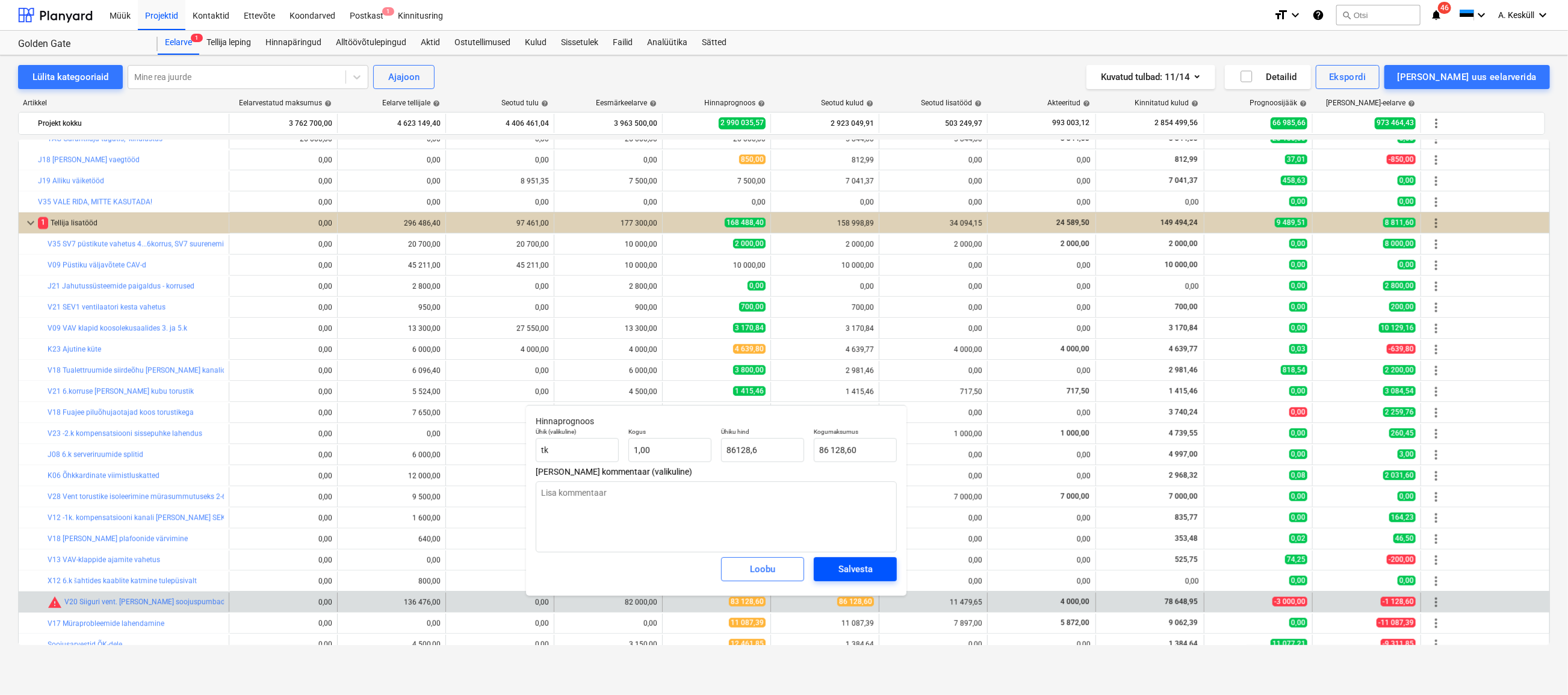
type textarea "x"
type input "86 128,60"
click at [875, 564] on span "Salvesta" at bounding box center [854, 569] width 54 height 15
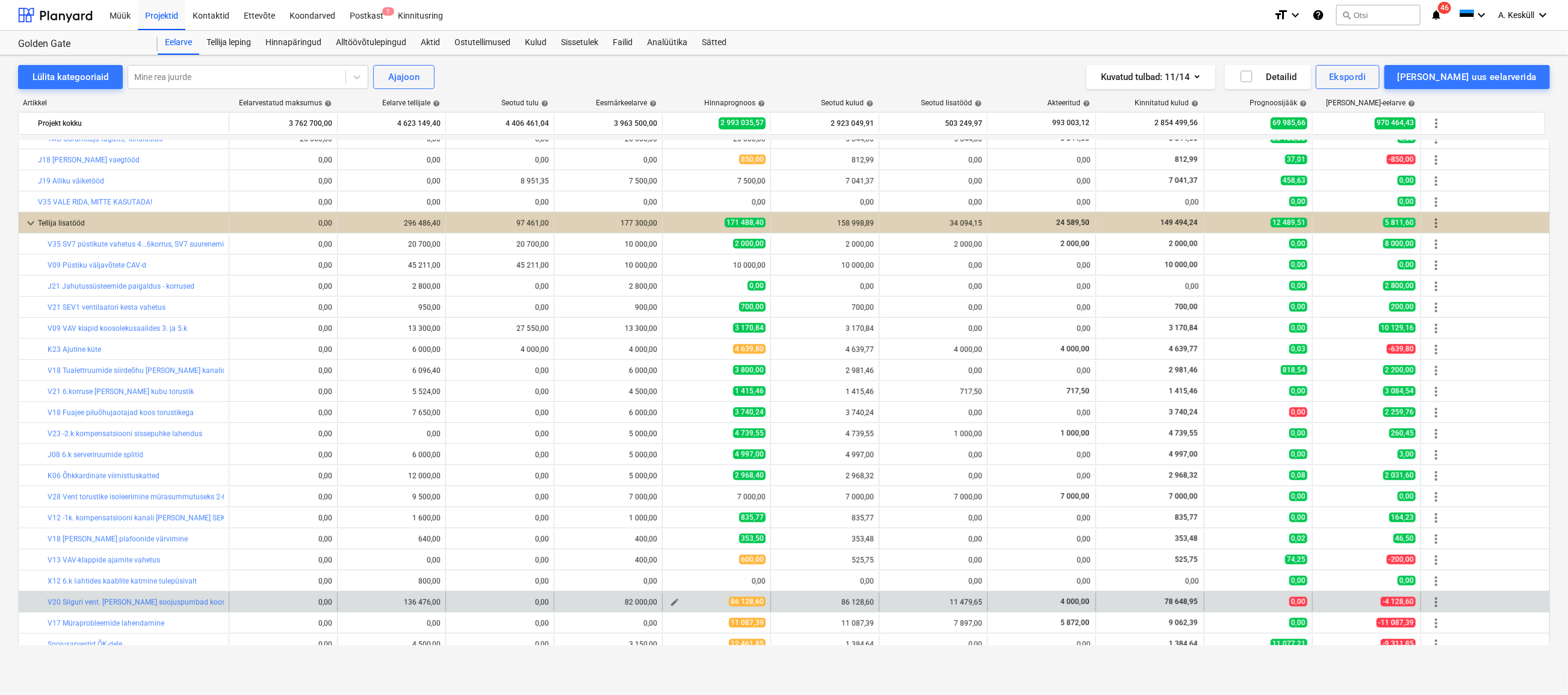
click at [674, 600] on span "edit" at bounding box center [674, 601] width 9 height 9
type textarea "x"
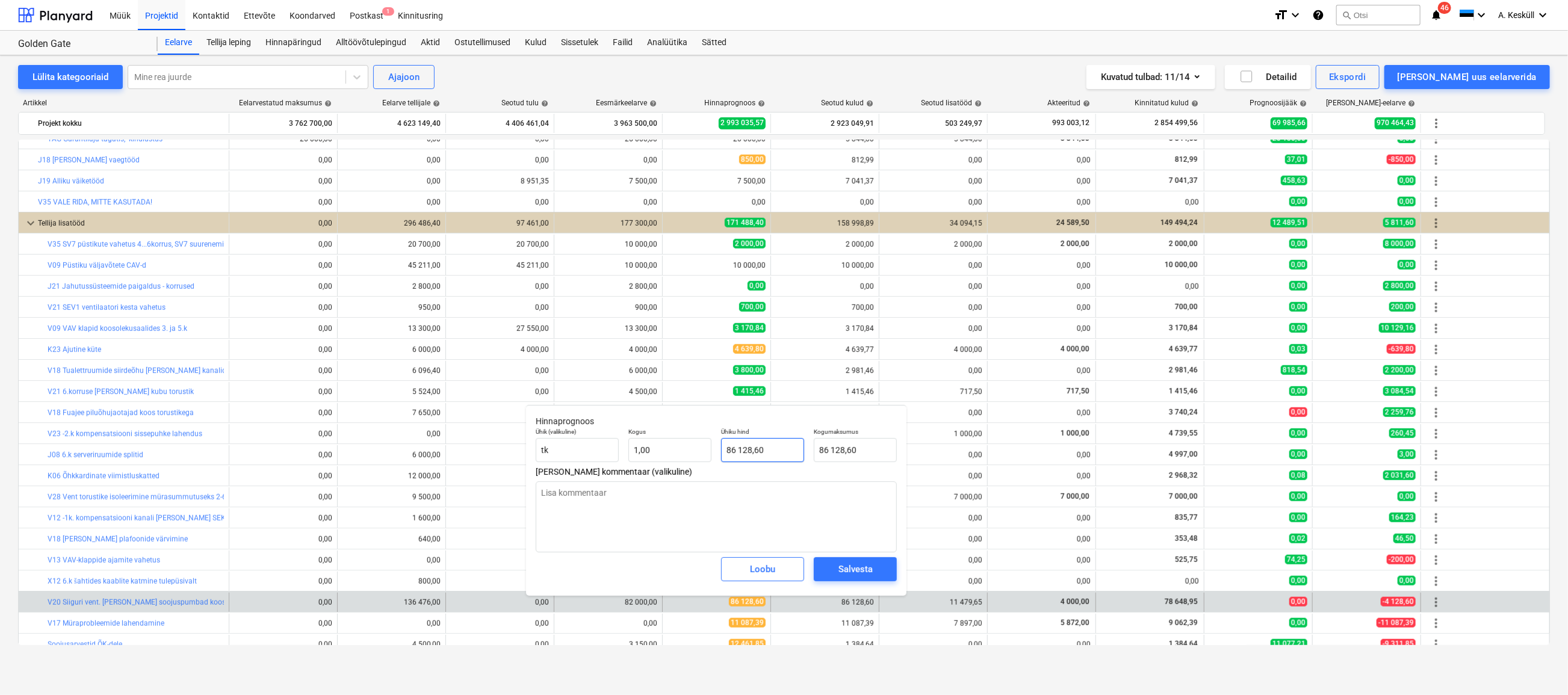
type input "86128,6"
drag, startPoint x: 765, startPoint y: 454, endPoint x: 721, endPoint y: 445, distance: 44.9
click at [721, 445] on input "86128,6" at bounding box center [763, 450] width 83 height 24
type textarea "x"
type input "86 128,60"
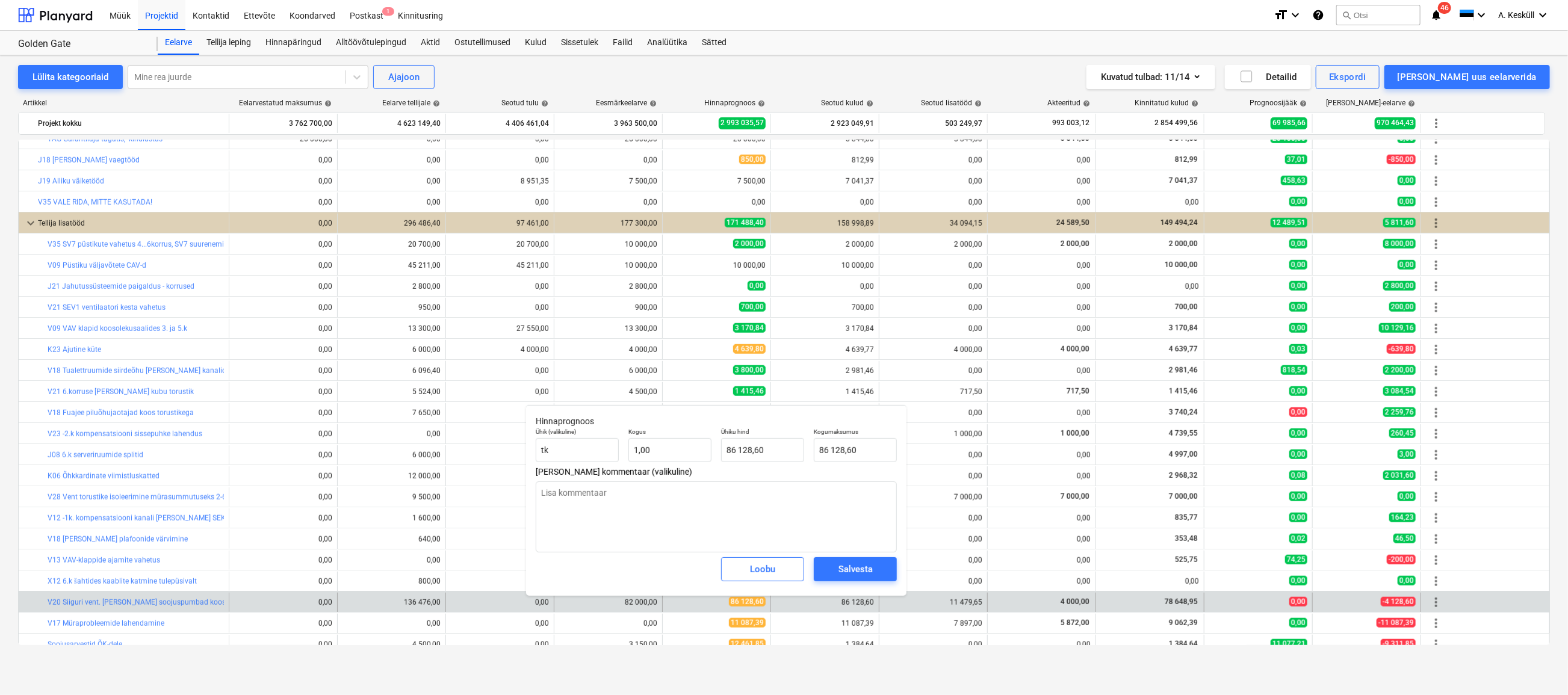
click at [946, 42] on div "Eelarve Tellija leping Hinnapäringud Alltöövõtulepingud Aktid Ostutellimused Ku…" at bounding box center [854, 43] width 1393 height 24
click at [760, 568] on div "Loobu" at bounding box center [762, 569] width 25 height 15
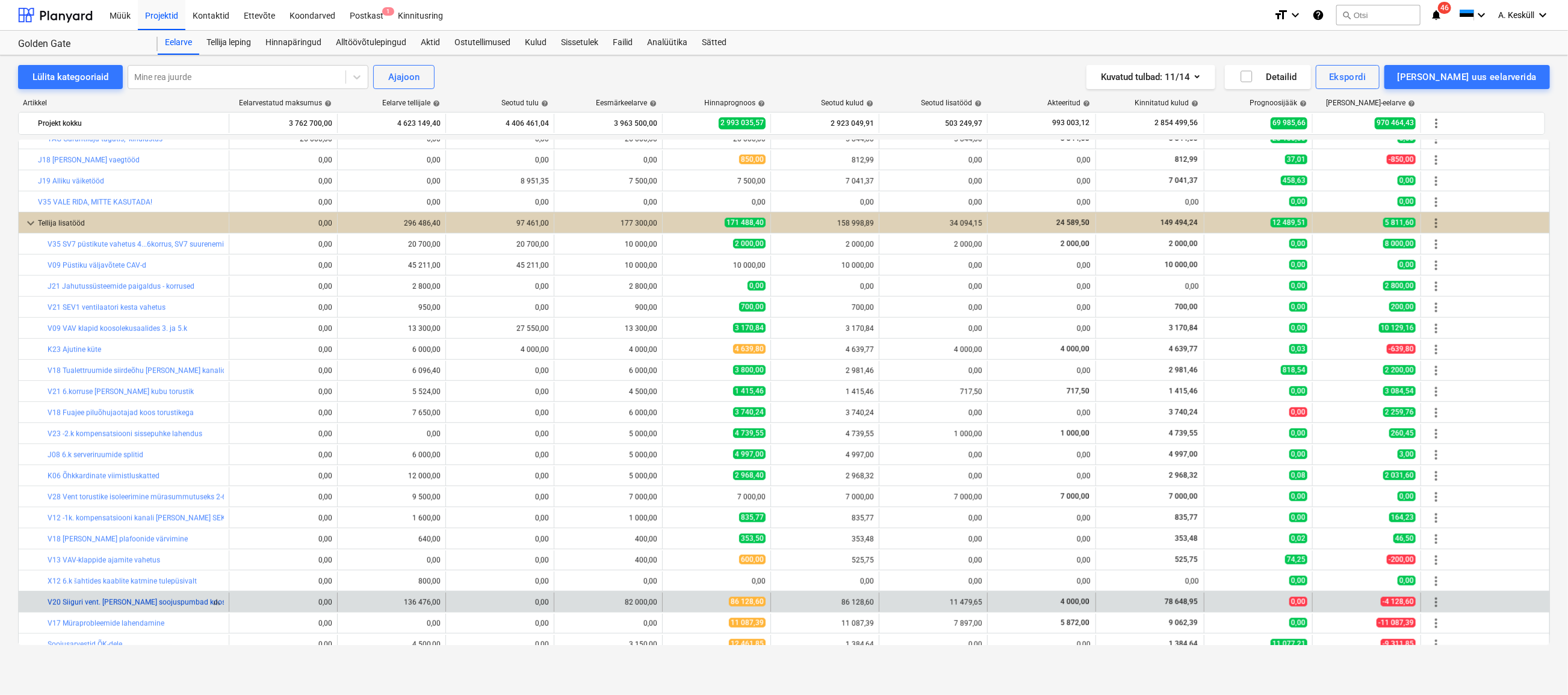
click at [105, 601] on link "V20 Siiguri vent. [PERSON_NAME] soojuspumbad koos paigaldusega" at bounding box center [159, 602] width 224 height 9
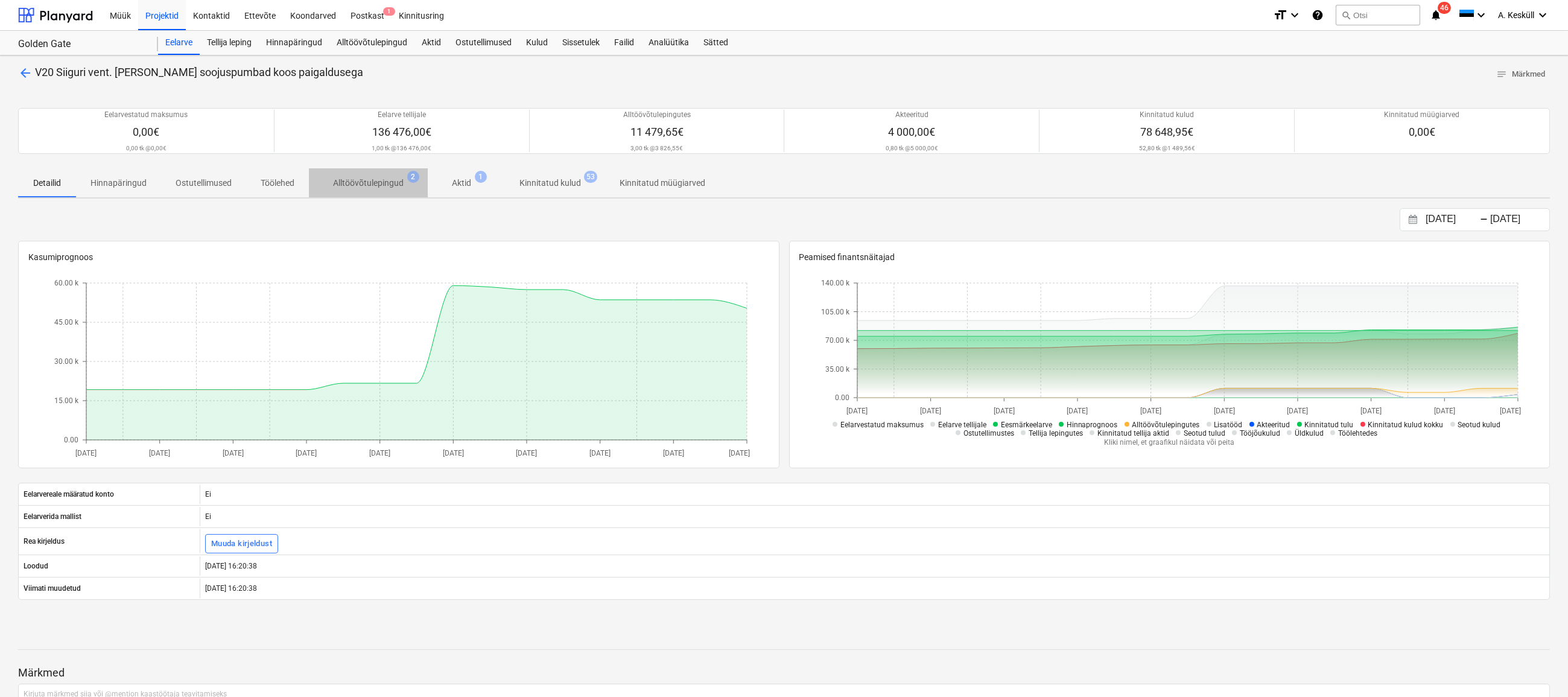
click at [359, 184] on p "Alltöövõtulepingud" at bounding box center [369, 183] width 71 height 13
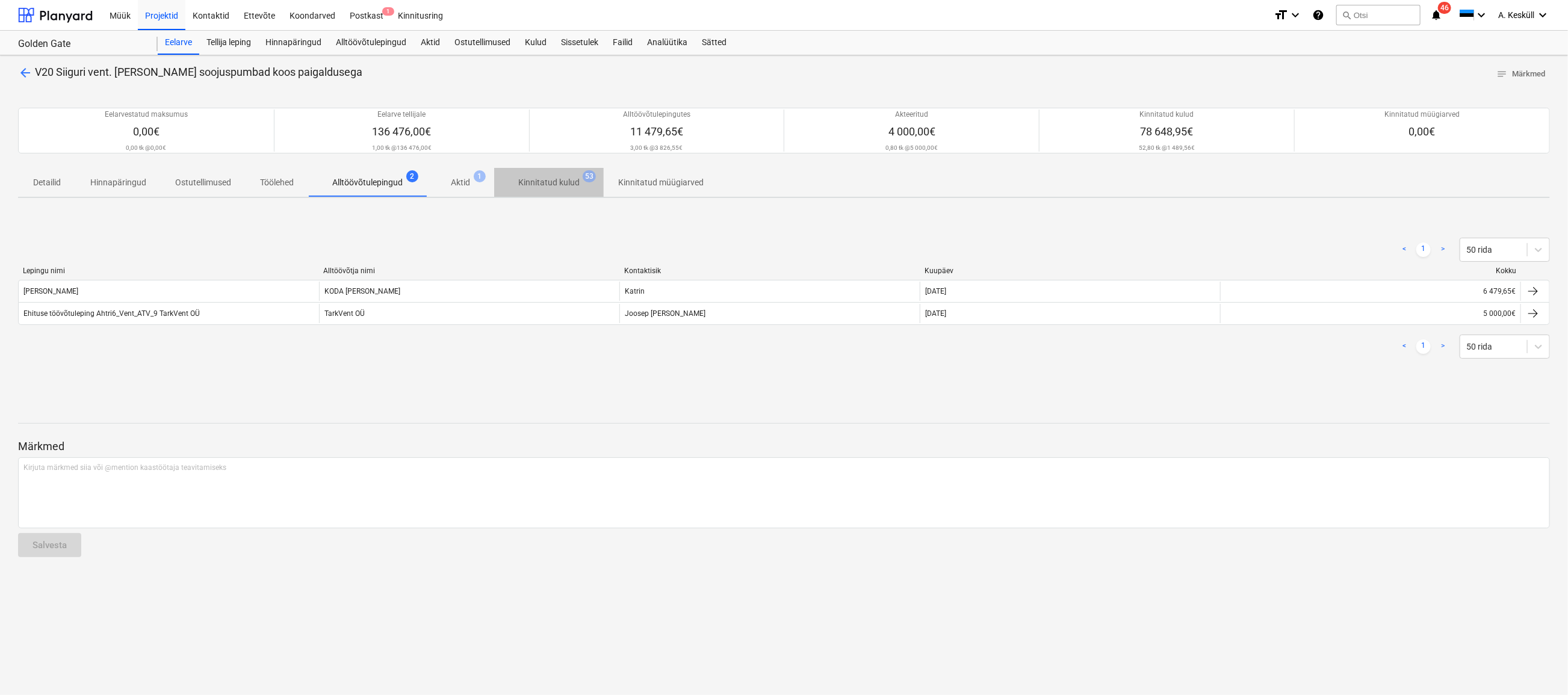
click at [535, 181] on p "Kinnitatud kulud" at bounding box center [548, 182] width 61 height 13
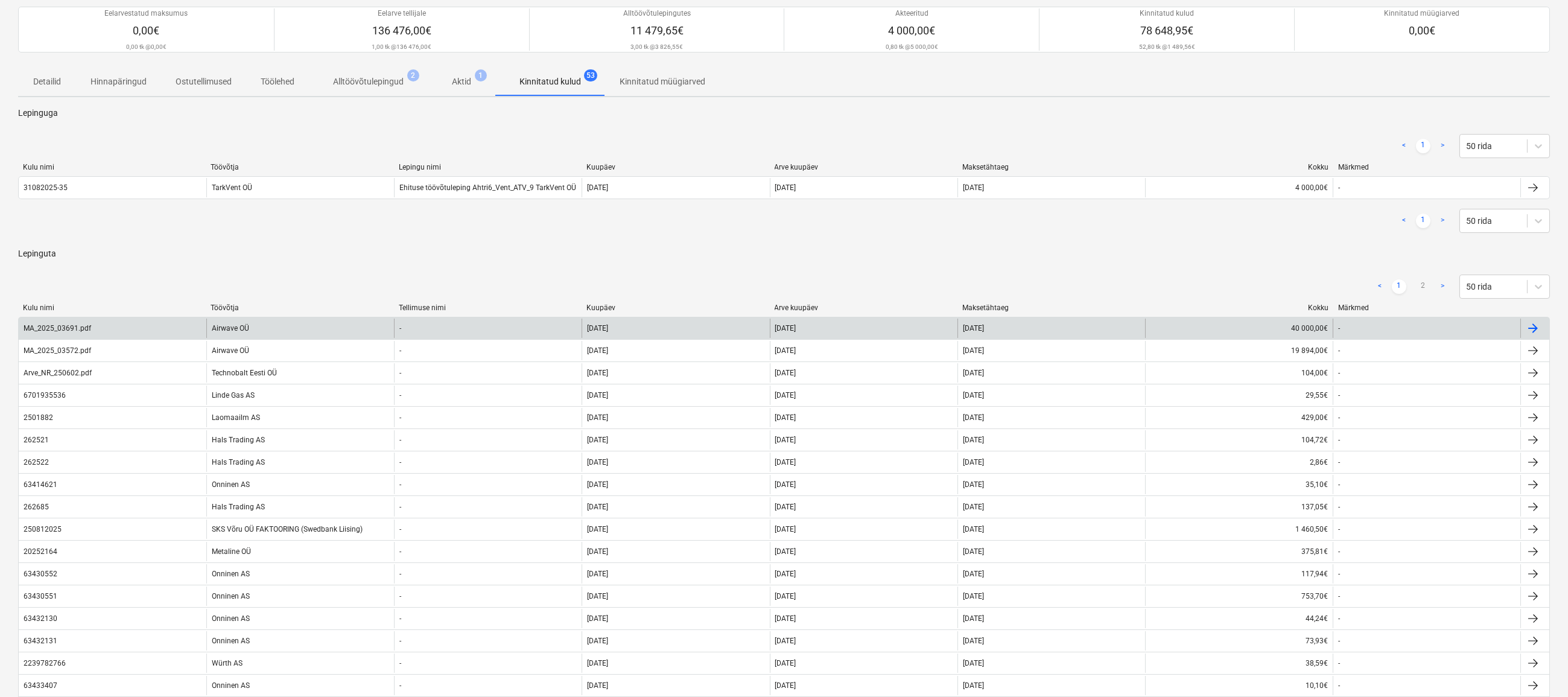
scroll to position [109, 0]
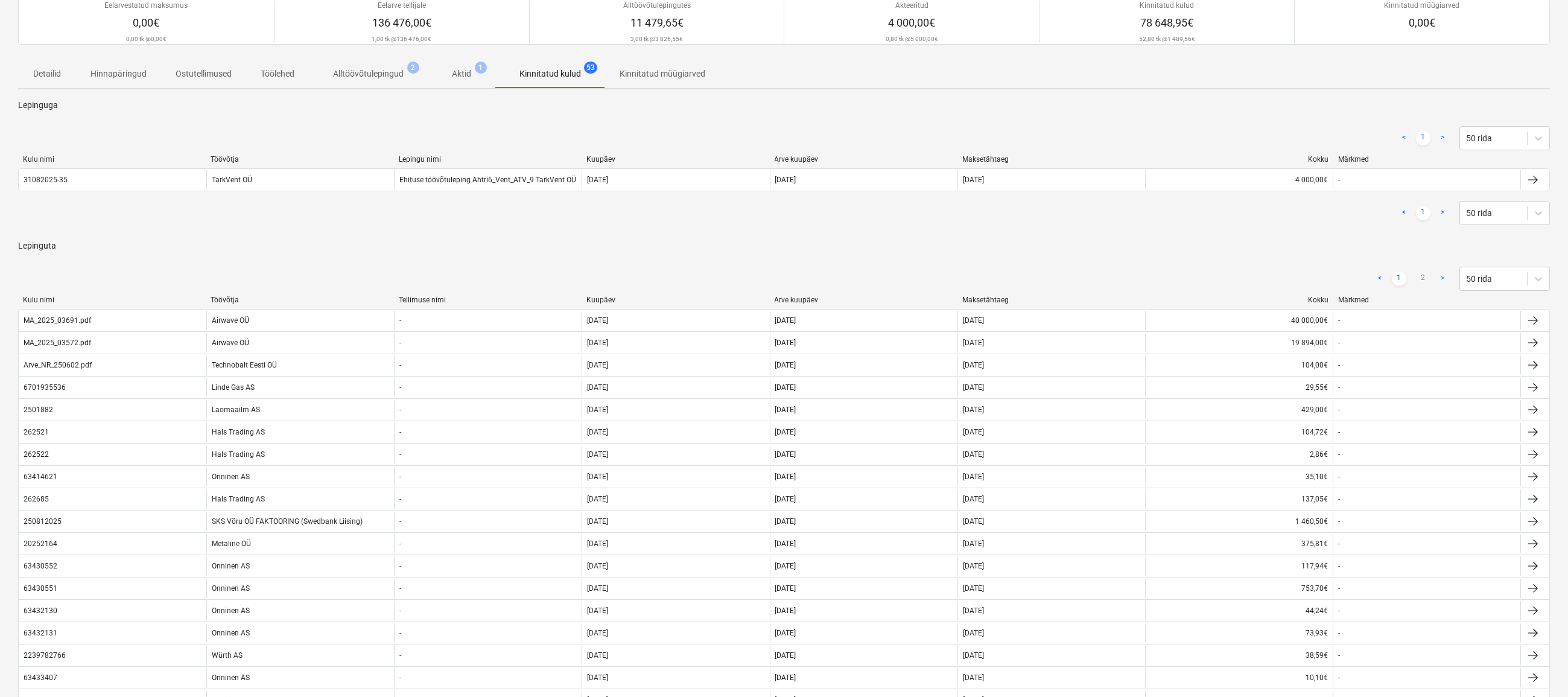
click at [252, 298] on div "Töövõtja" at bounding box center [299, 300] width 178 height 9
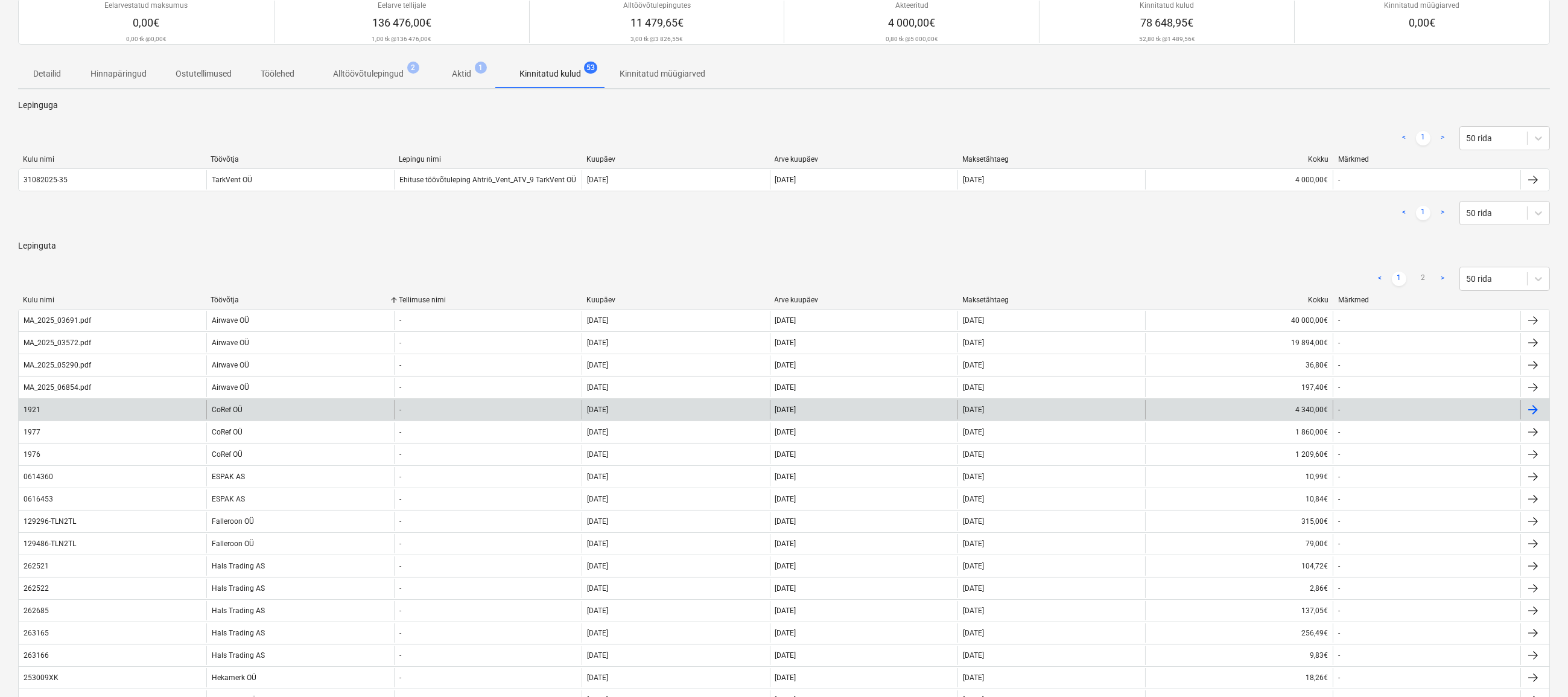
click at [46, 410] on div "1921" at bounding box center [113, 409] width 188 height 19
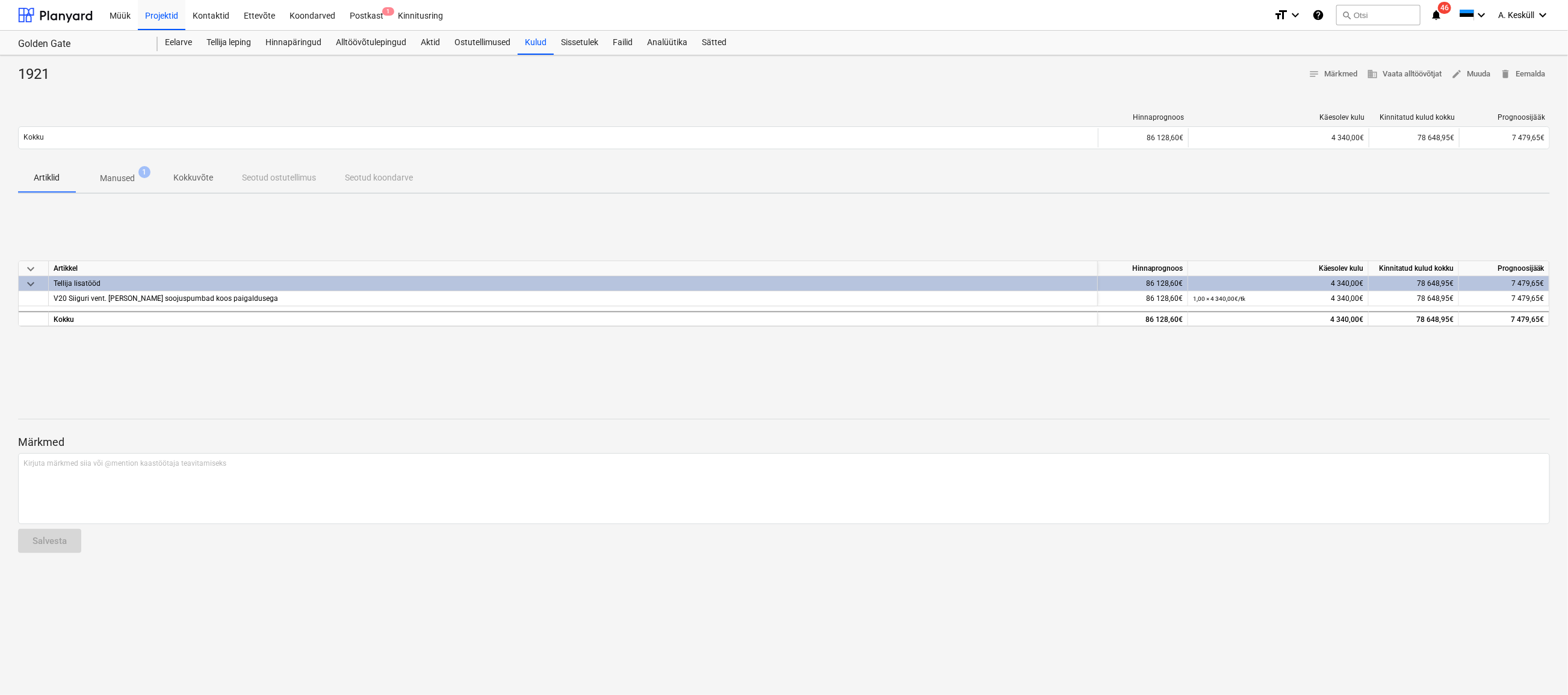
click at [108, 180] on p "Manused" at bounding box center [117, 178] width 35 height 13
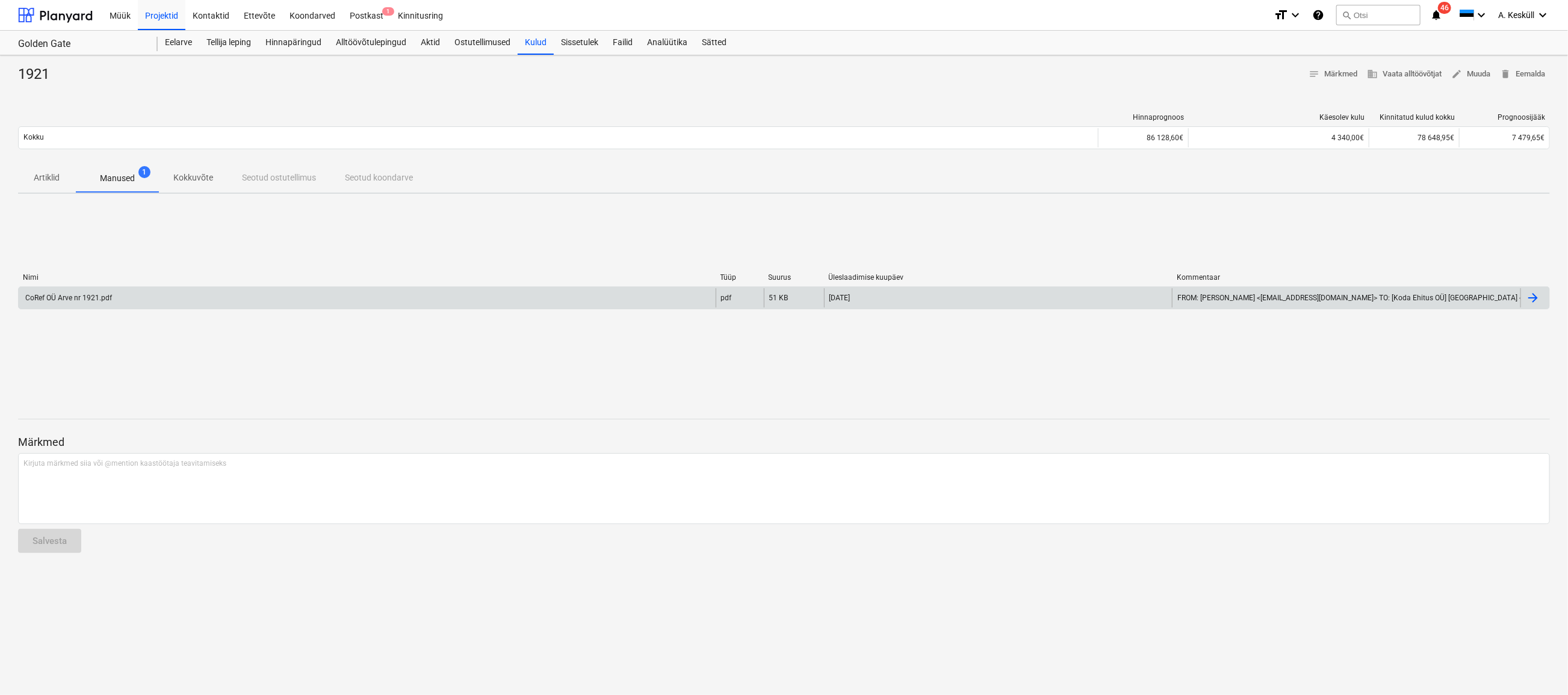
click at [83, 300] on div "CoRef OÜ Arve nr 1921.pdf" at bounding box center [67, 298] width 89 height 9
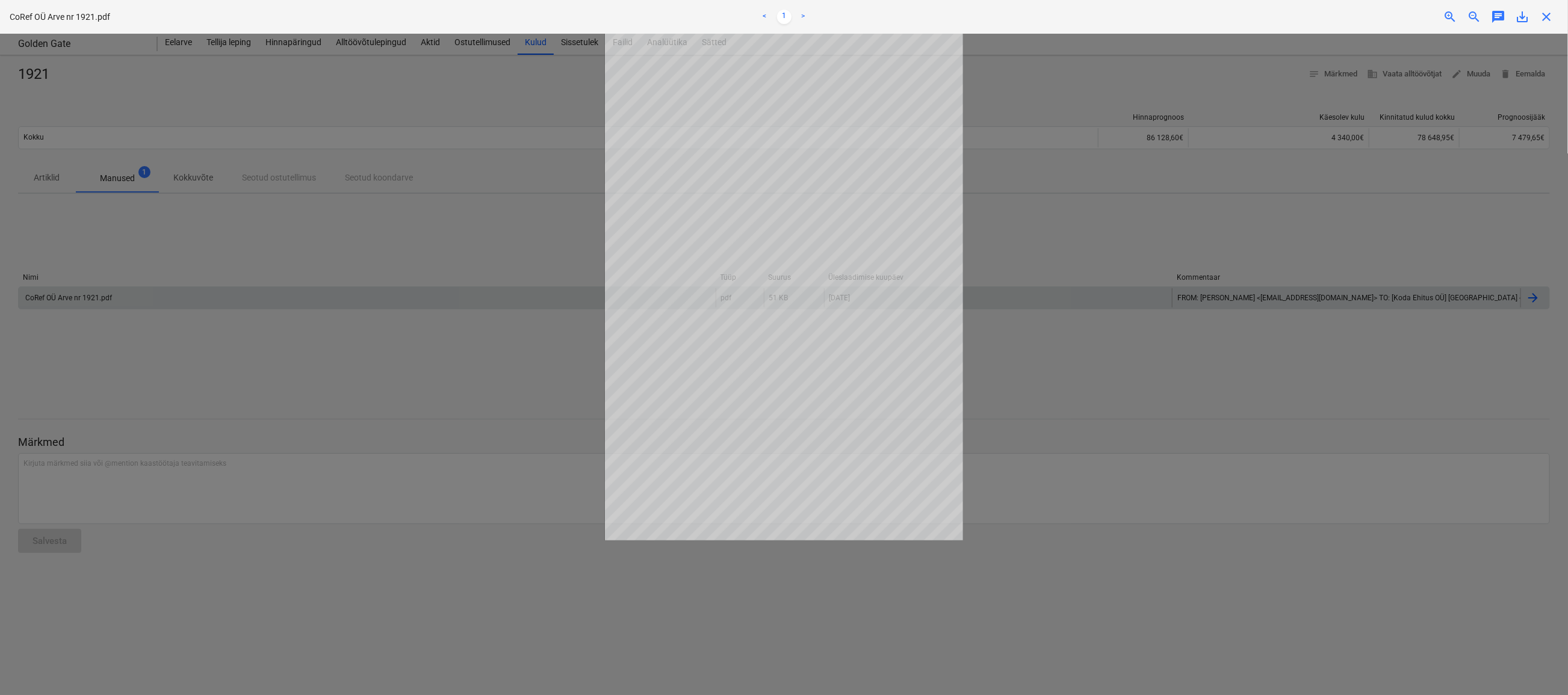
click at [1127, 299] on div at bounding box center [784, 364] width 1568 height 661
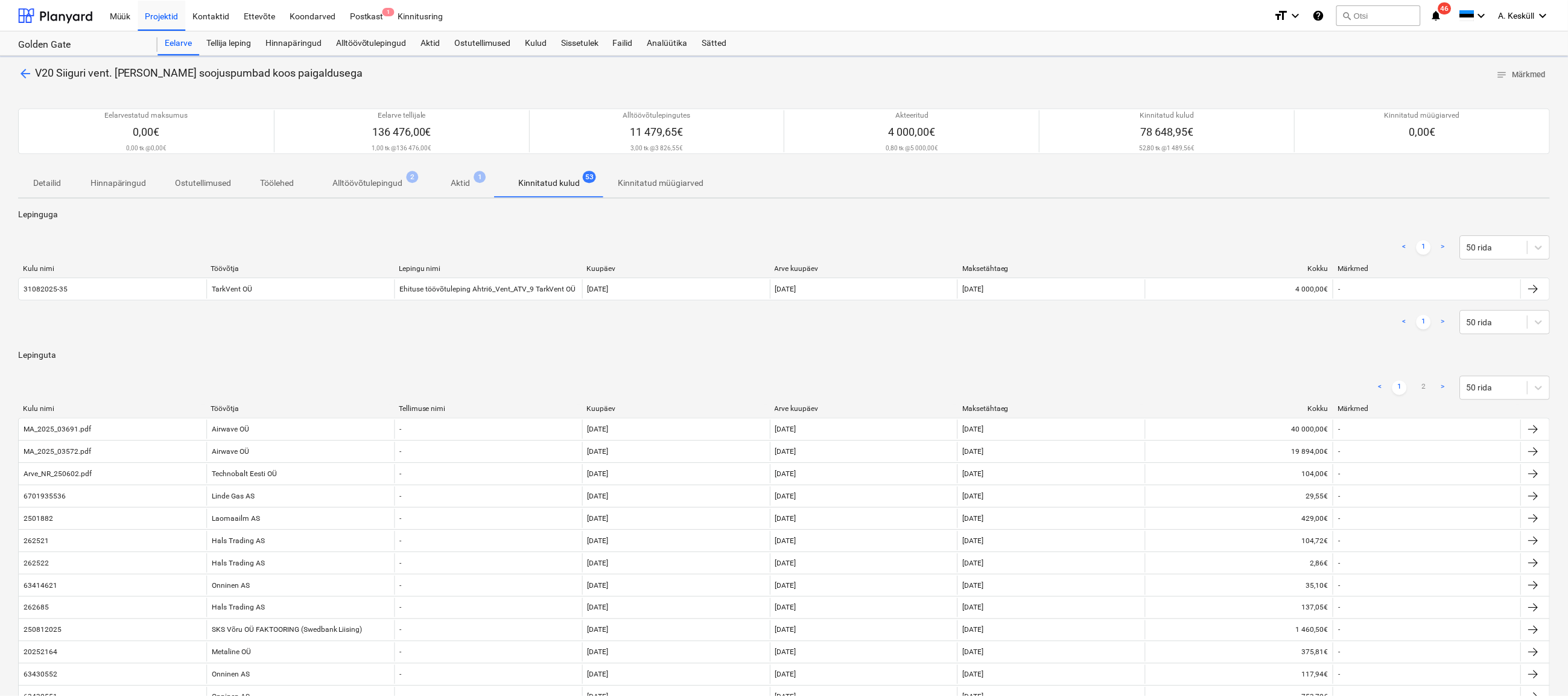
scroll to position [109, 0]
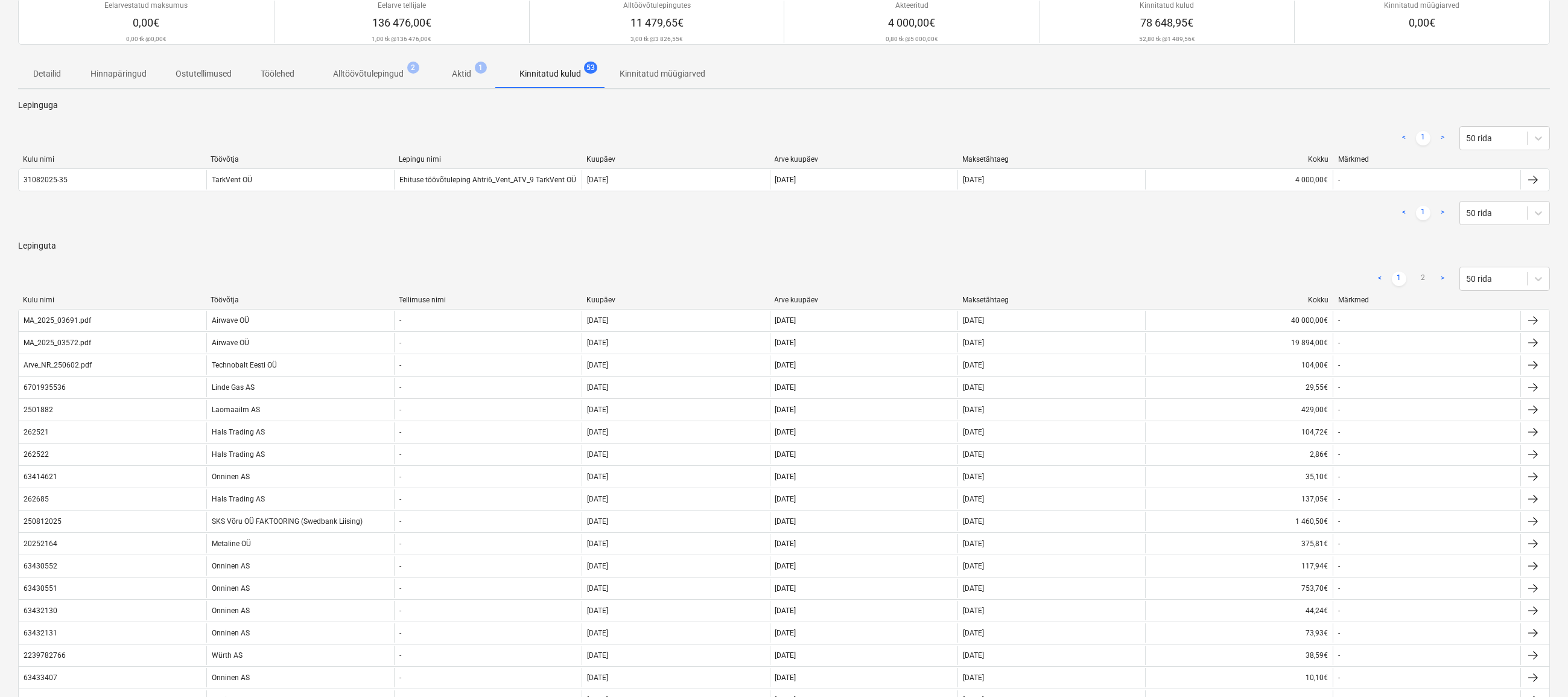
click at [229, 301] on div "Töövõtja" at bounding box center [299, 300] width 178 height 9
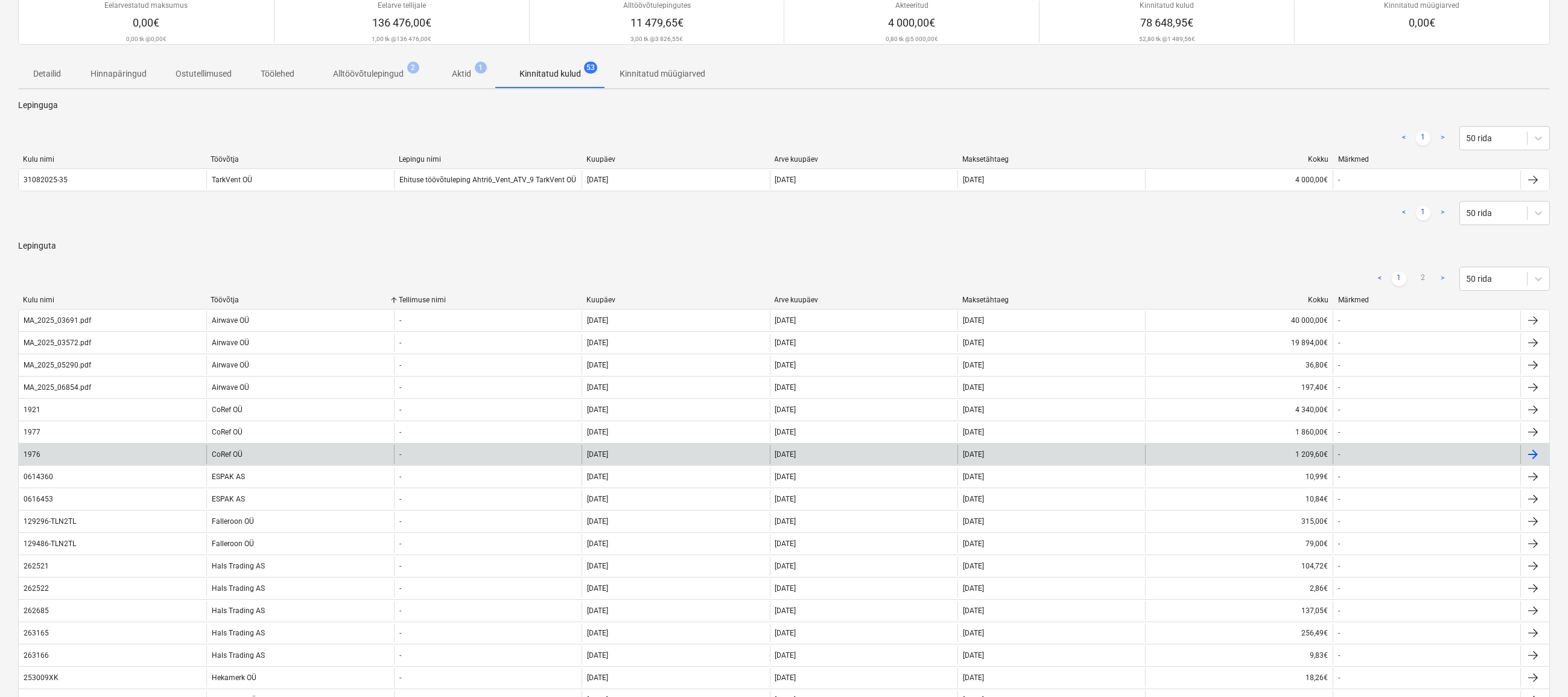
click at [59, 450] on div "1976" at bounding box center [113, 454] width 188 height 19
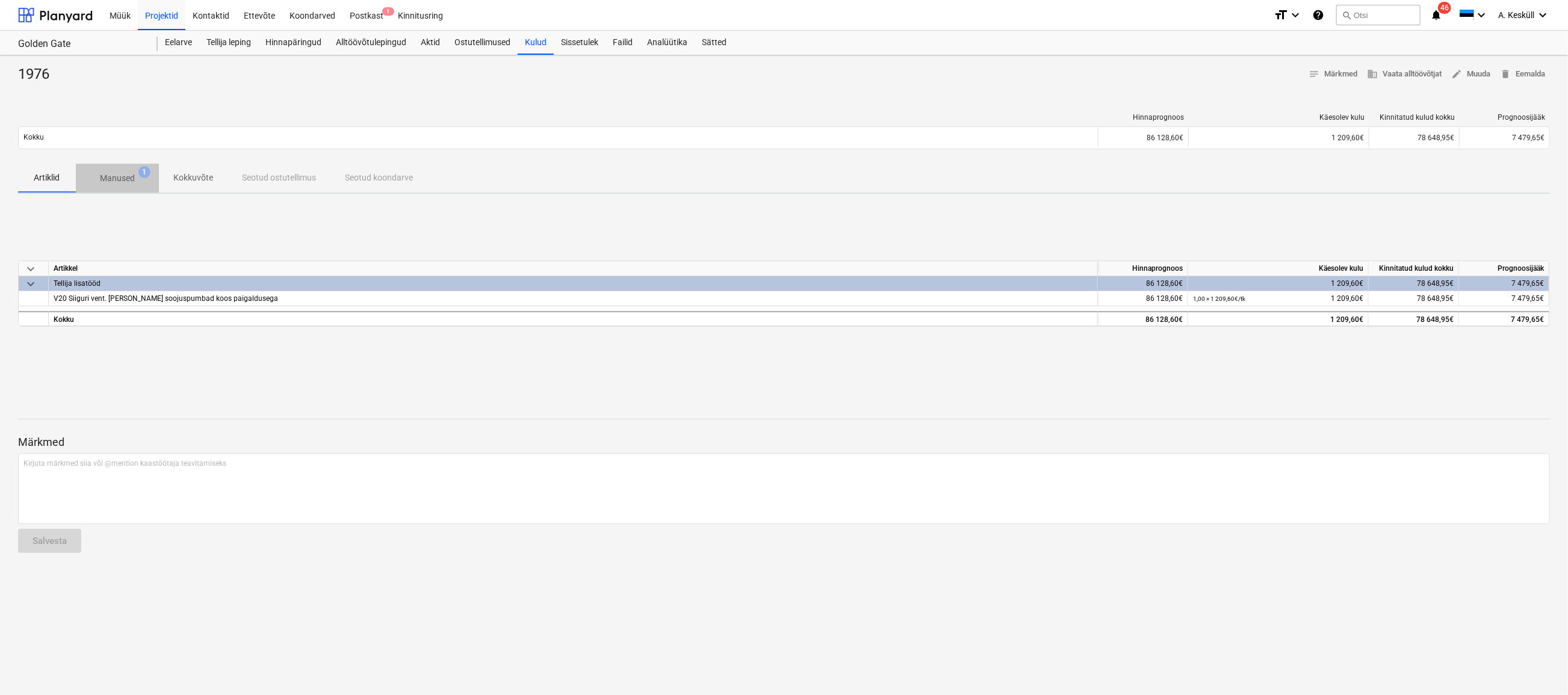
click at [113, 184] on p "Manused" at bounding box center [117, 178] width 35 height 13
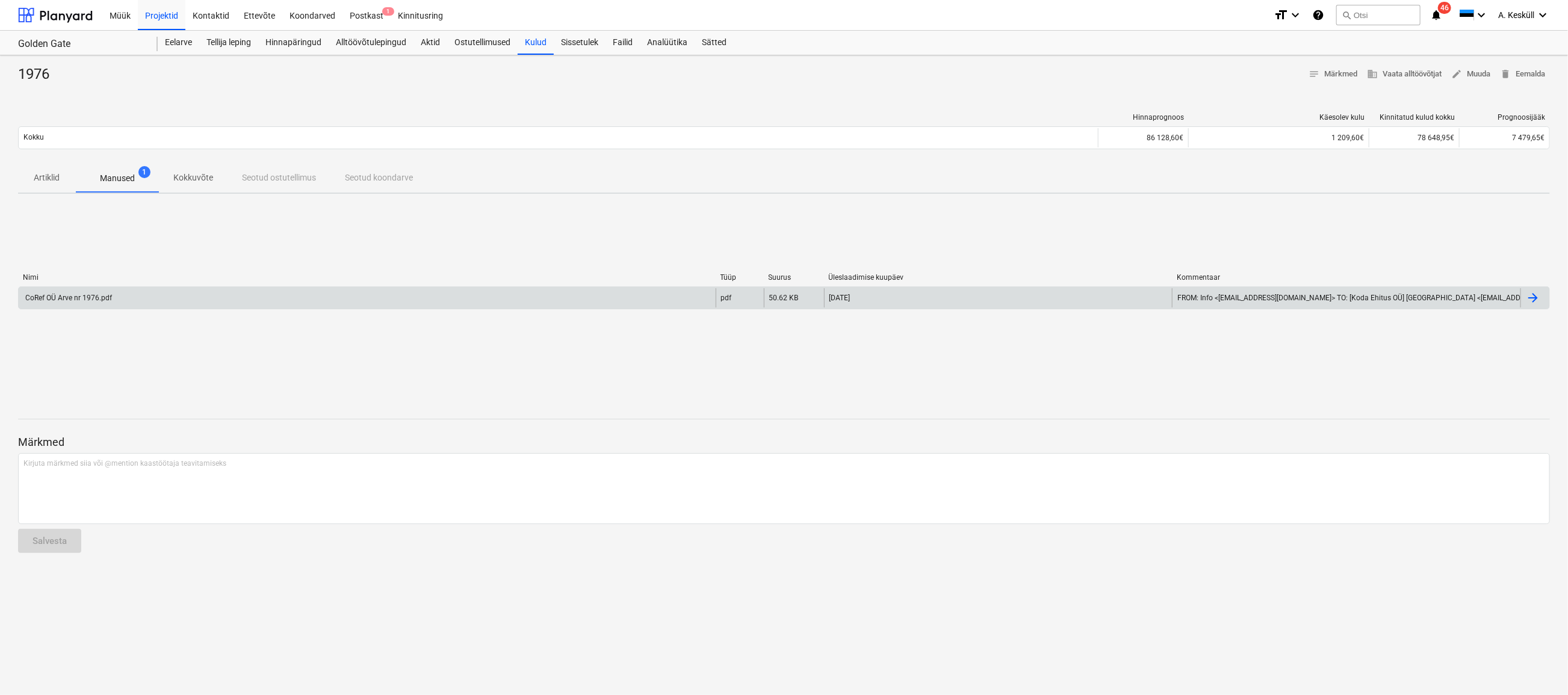
click at [78, 296] on div "CoRef OÜ Arve nr 1976.pdf" at bounding box center [67, 298] width 89 height 9
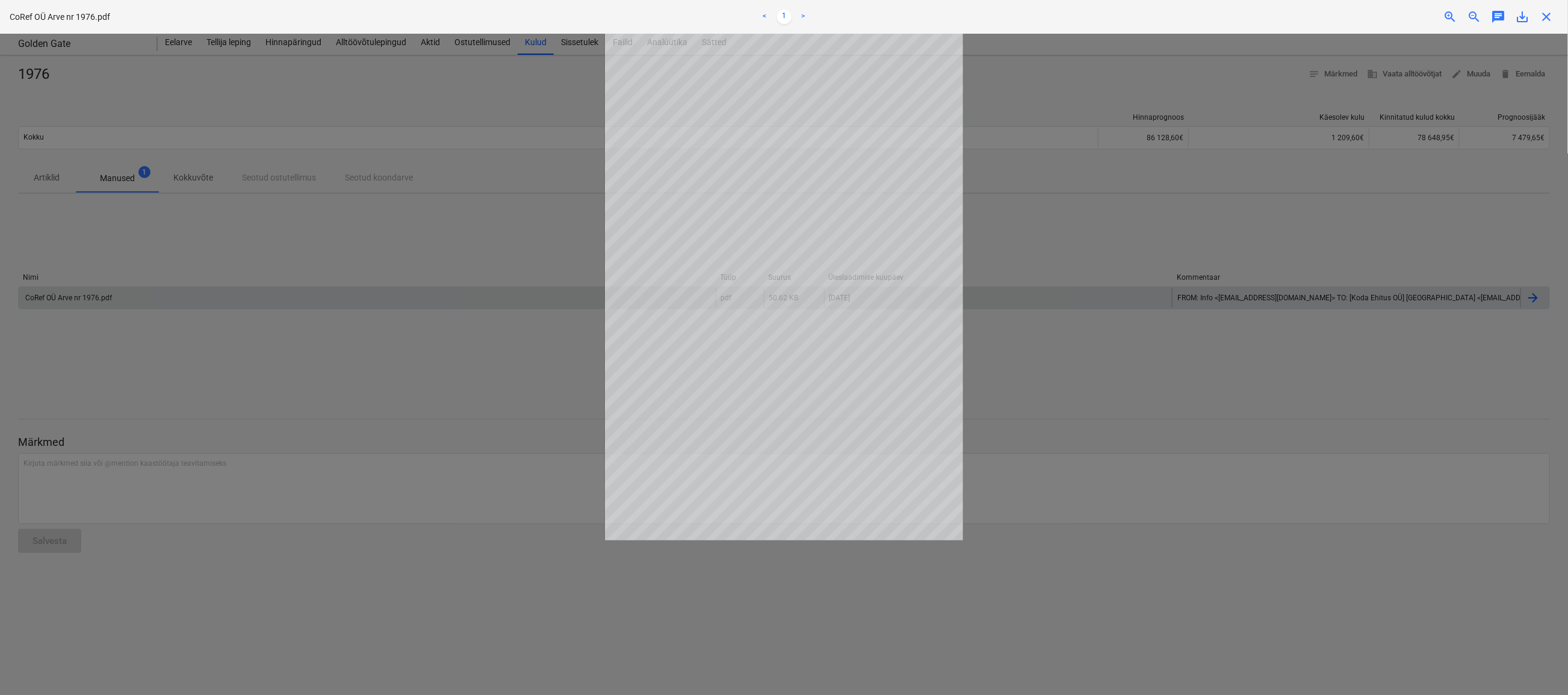
click at [1127, 158] on div at bounding box center [784, 364] width 1568 height 661
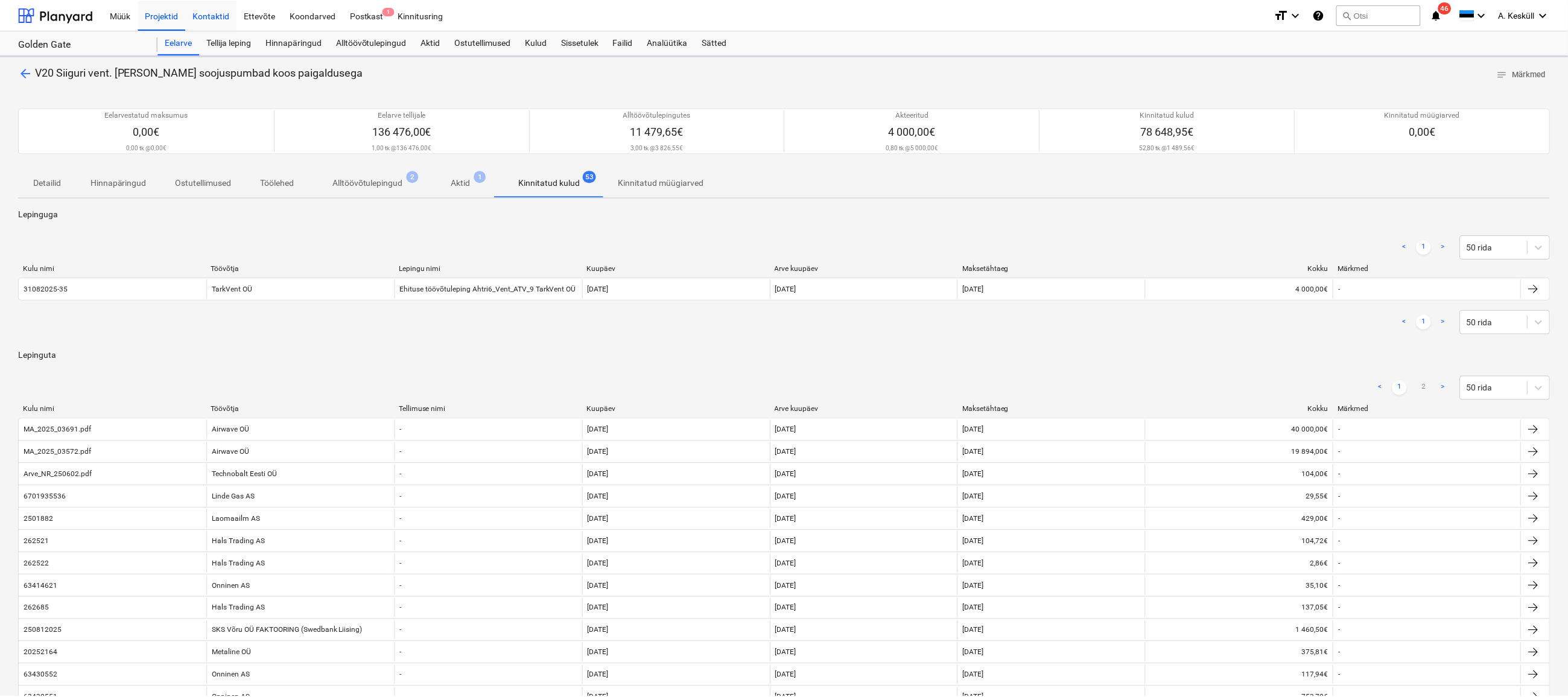
scroll to position [109, 0]
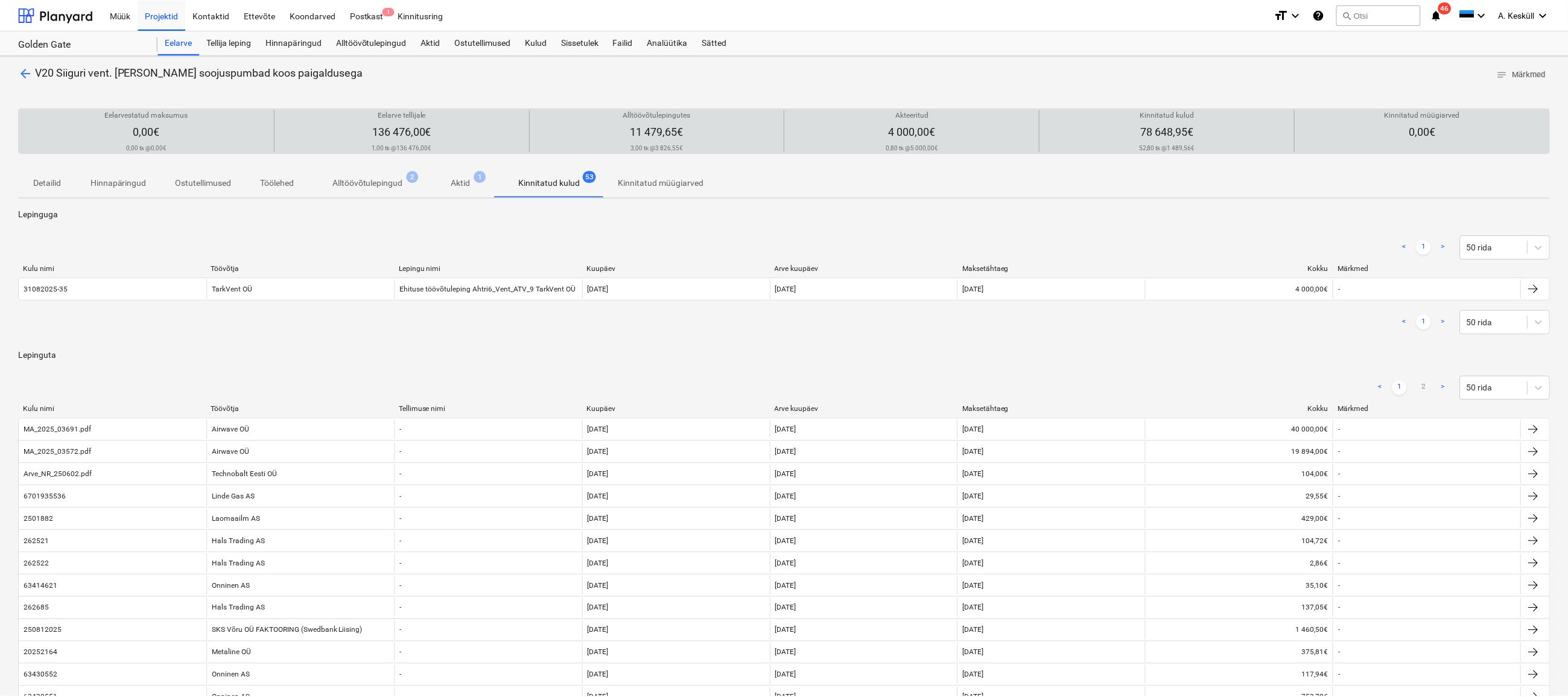
scroll to position [109, 0]
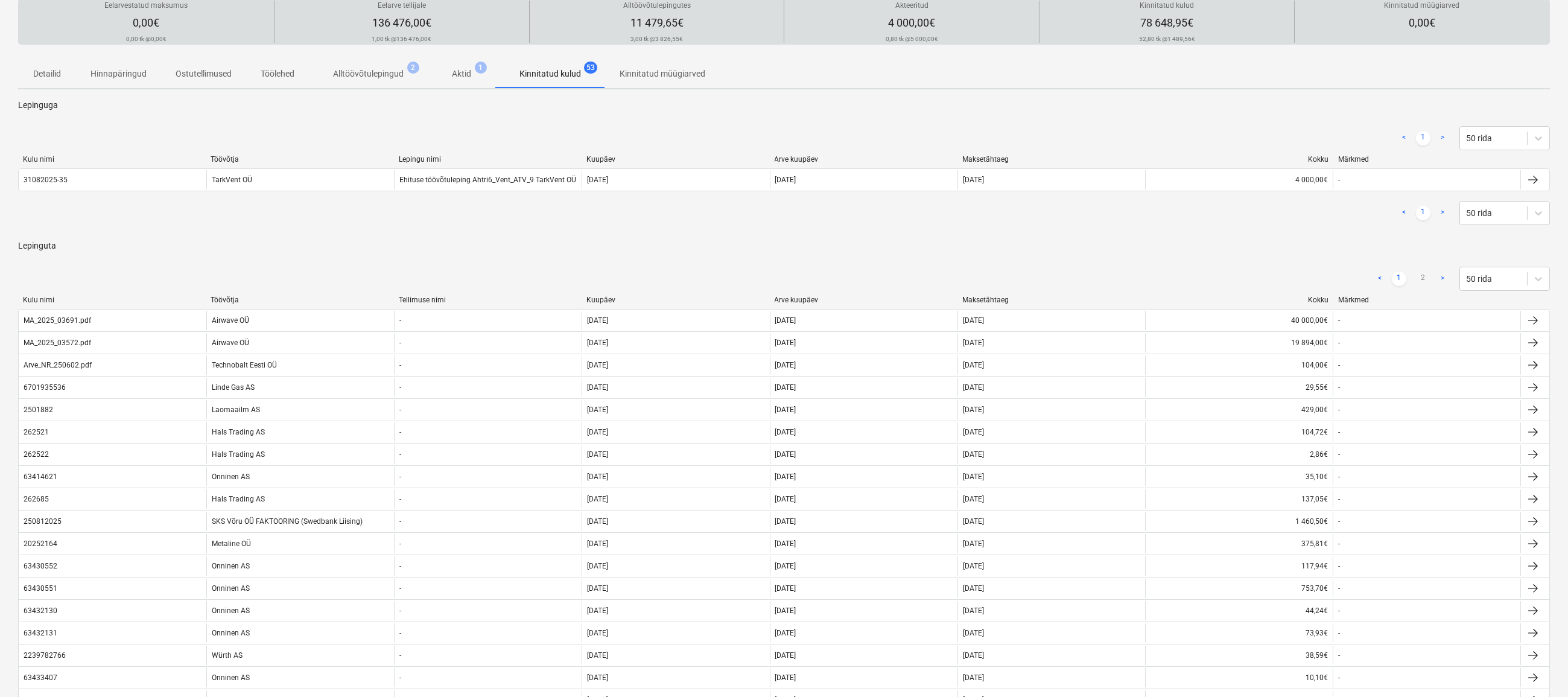
click at [254, 299] on div "Töövõtja" at bounding box center [299, 300] width 178 height 9
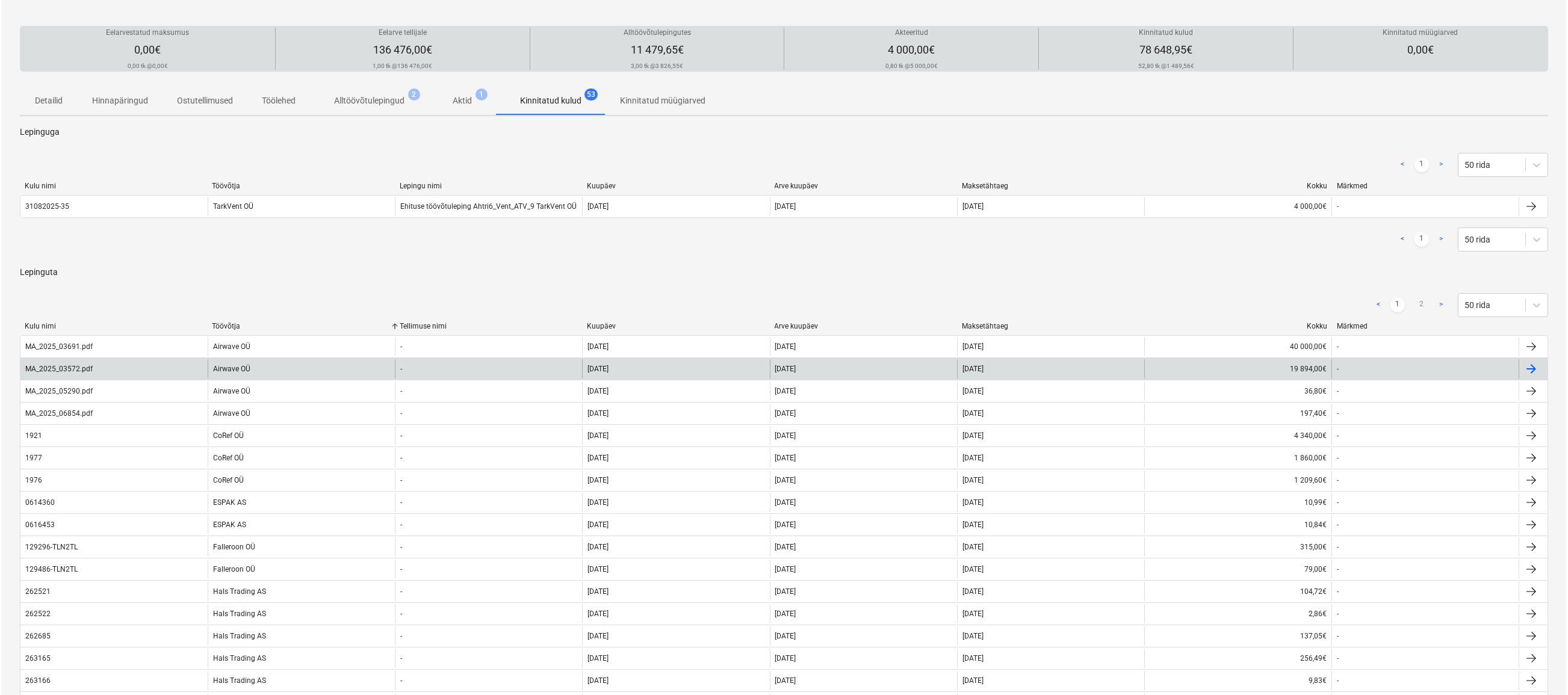
scroll to position [0, 0]
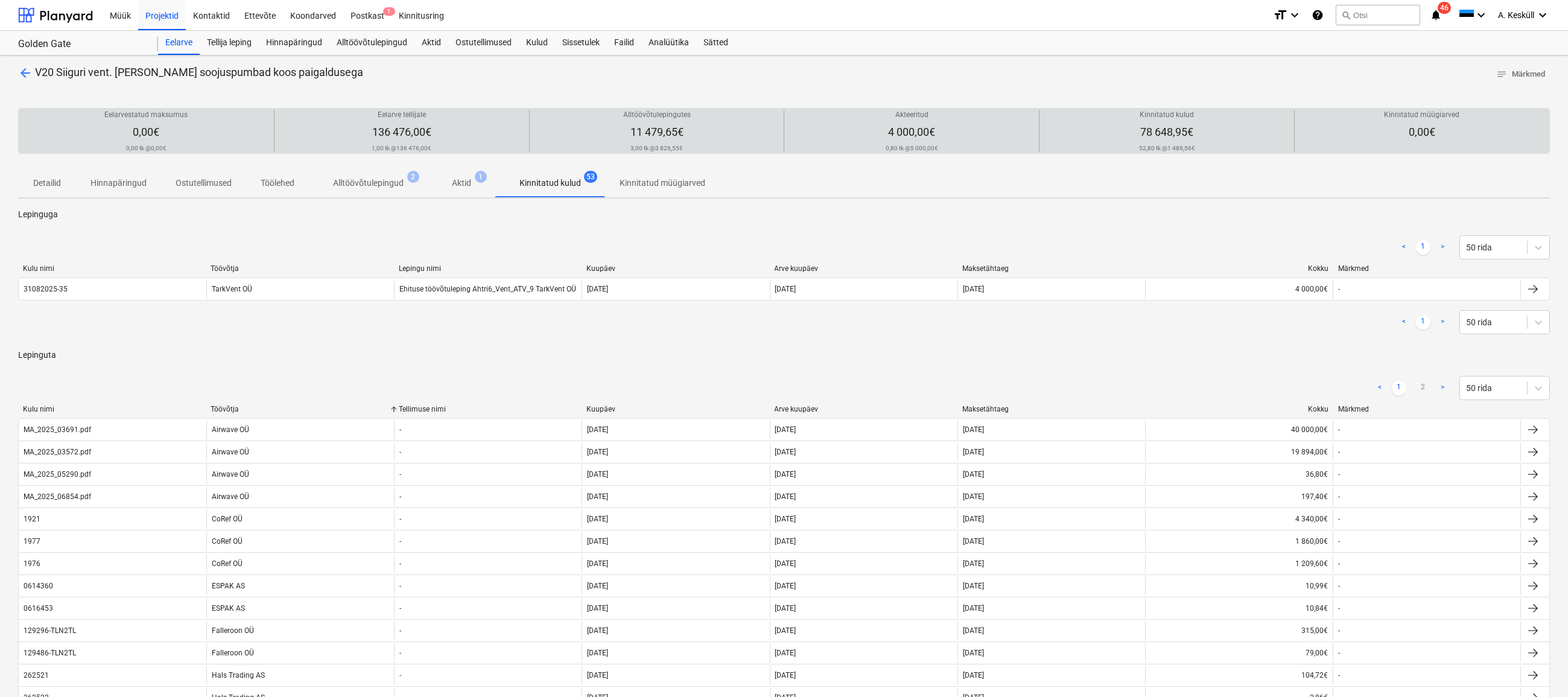
click at [43, 185] on p "Detailid" at bounding box center [47, 183] width 29 height 13
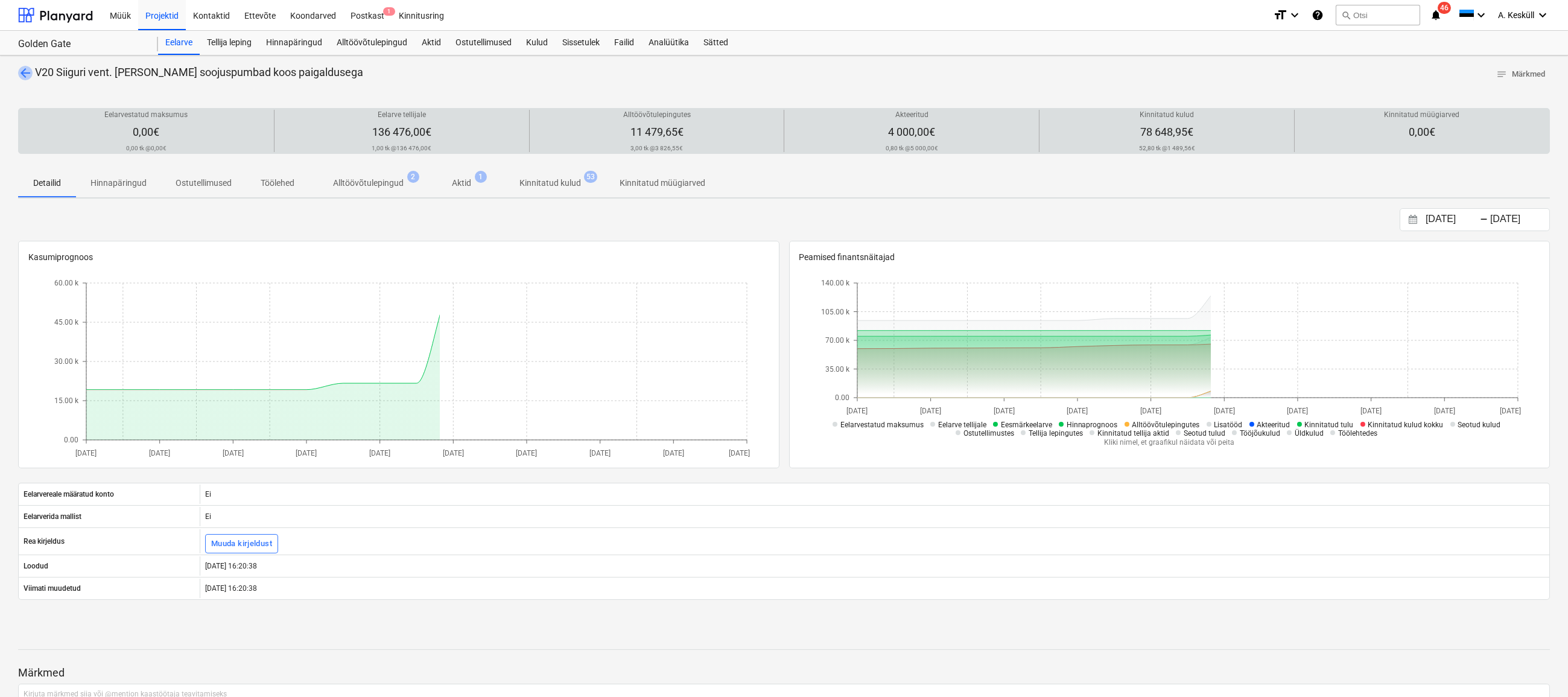
click at [25, 73] on span "arrow_back" at bounding box center [25, 72] width 15 height 15
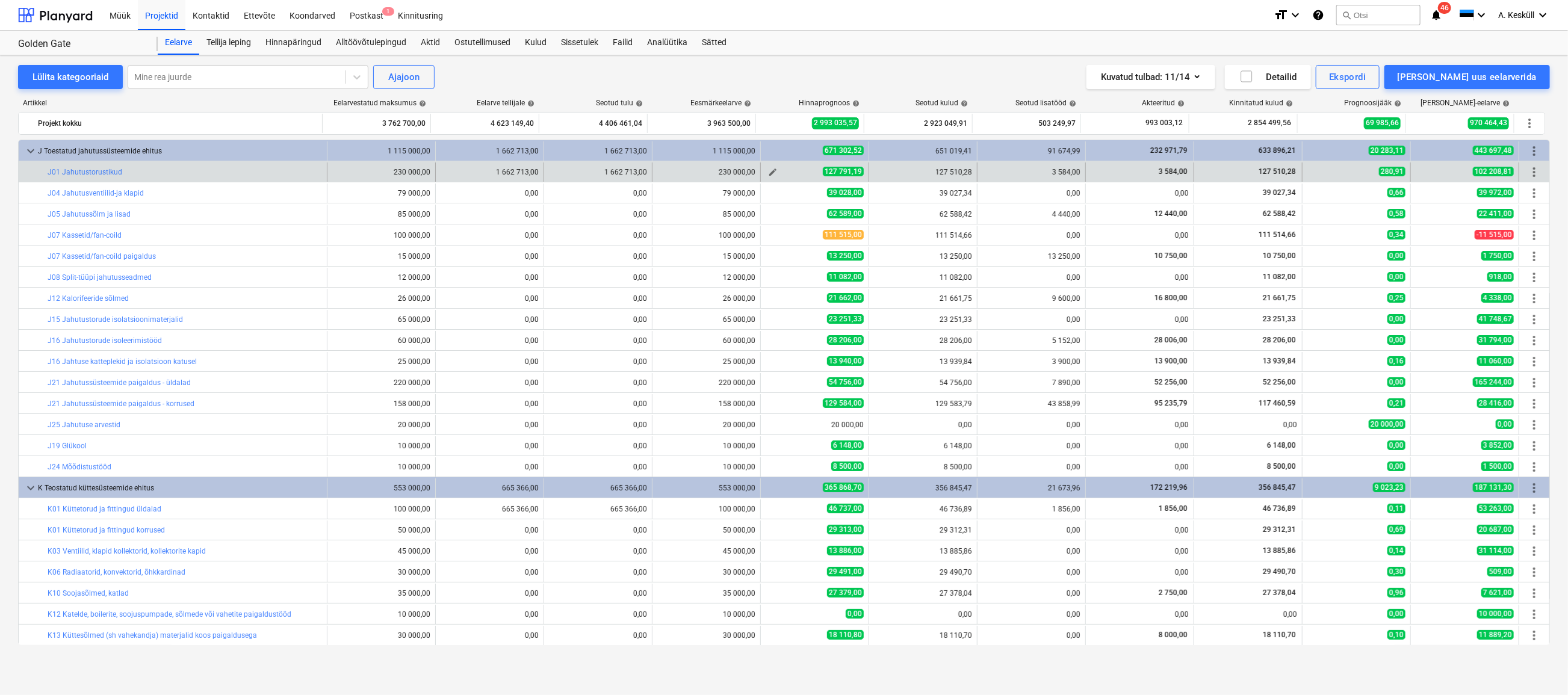
click at [768, 172] on span "edit" at bounding box center [772, 172] width 9 height 9
type textarea "x"
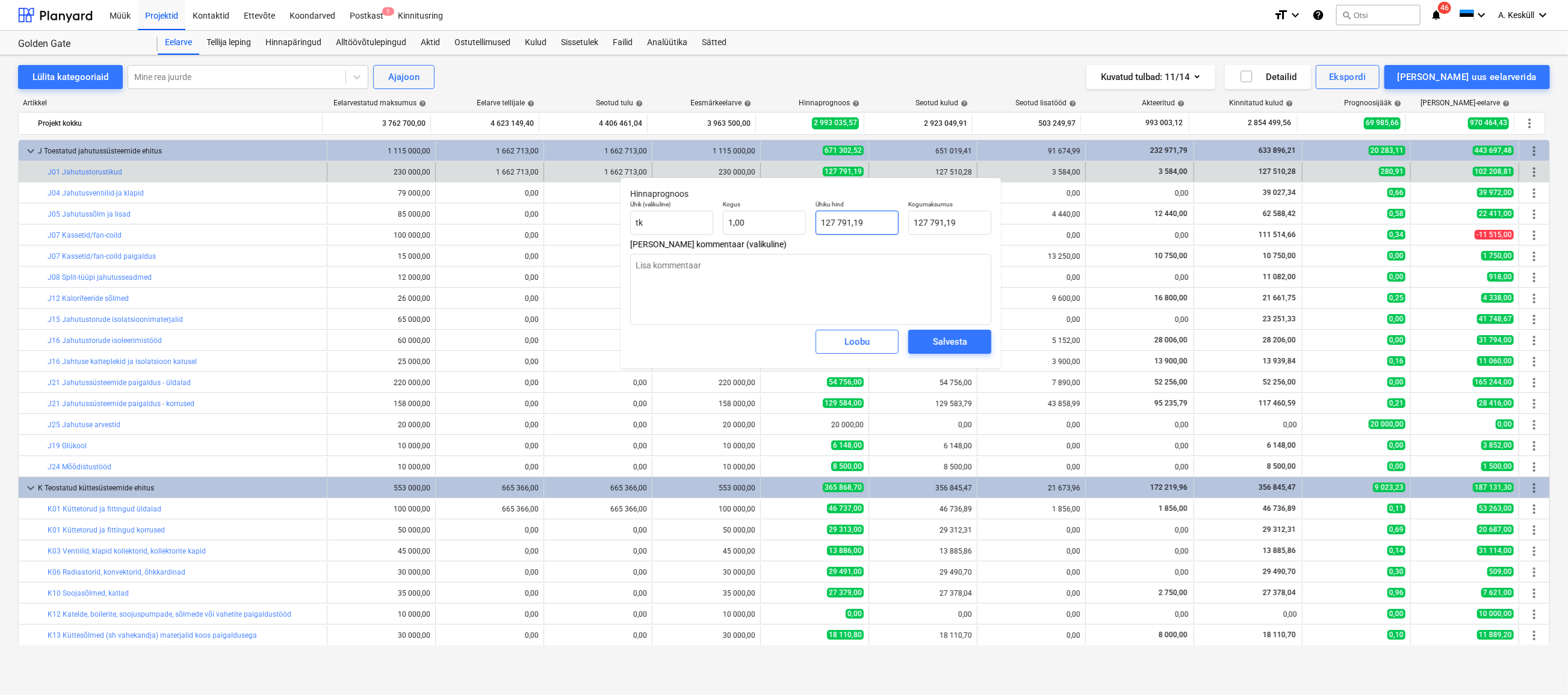
type input "127791,19"
drag, startPoint x: 878, startPoint y: 223, endPoint x: 816, endPoint y: 223, distance: 62.0
click at [816, 223] on input "127791,19" at bounding box center [857, 223] width 83 height 24
type textarea "x"
type input "1"
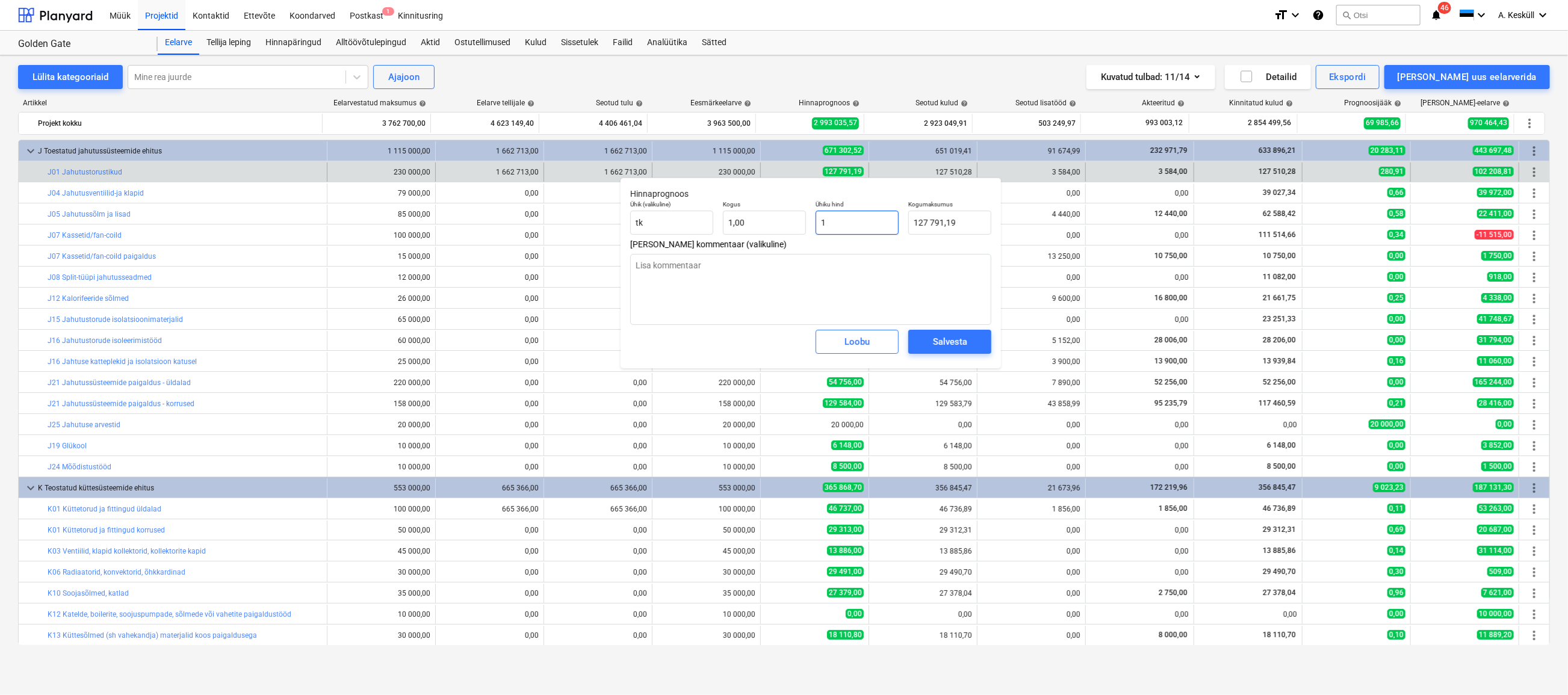
type input "1,00"
type textarea "x"
type input "12"
type input "12,00"
type textarea "x"
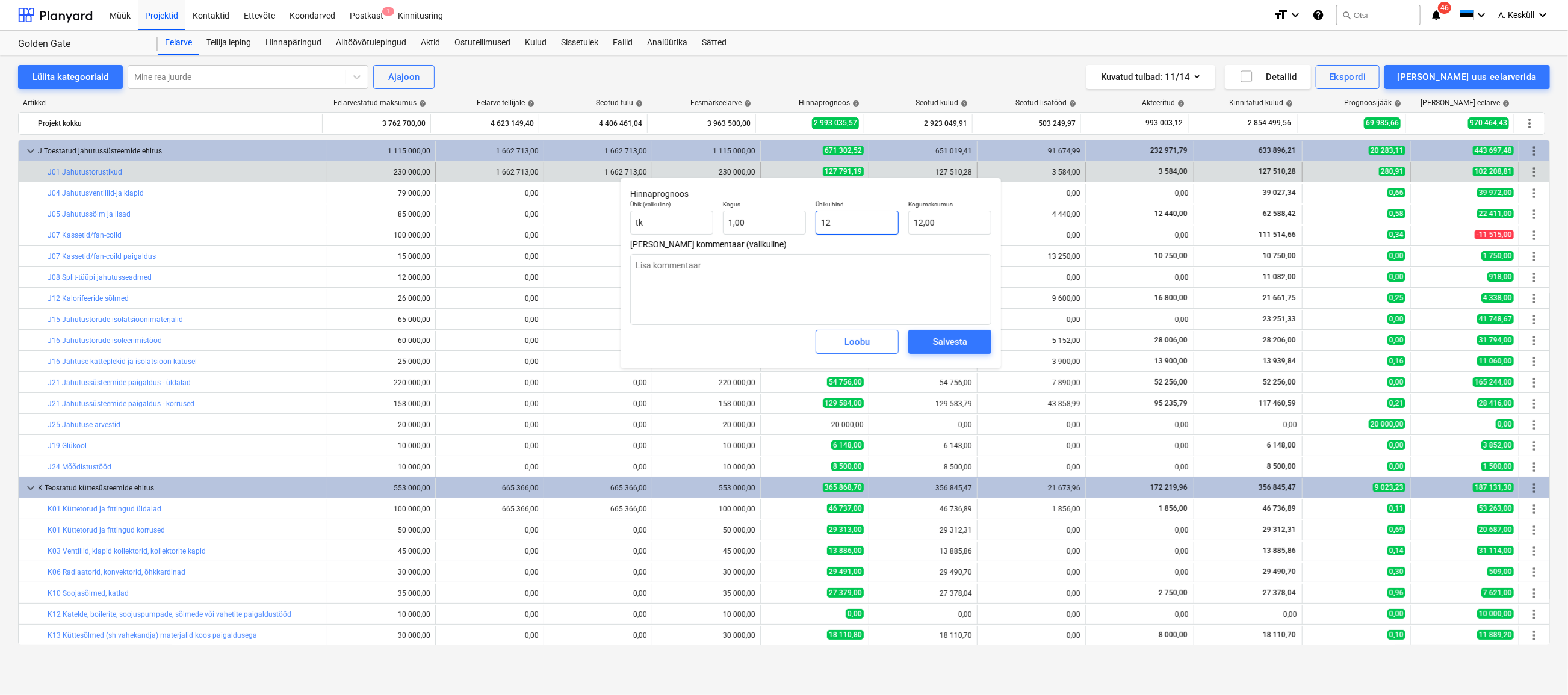
type input "127"
type input "127,00"
type textarea "x"
type input "1276"
type input "1 276,00"
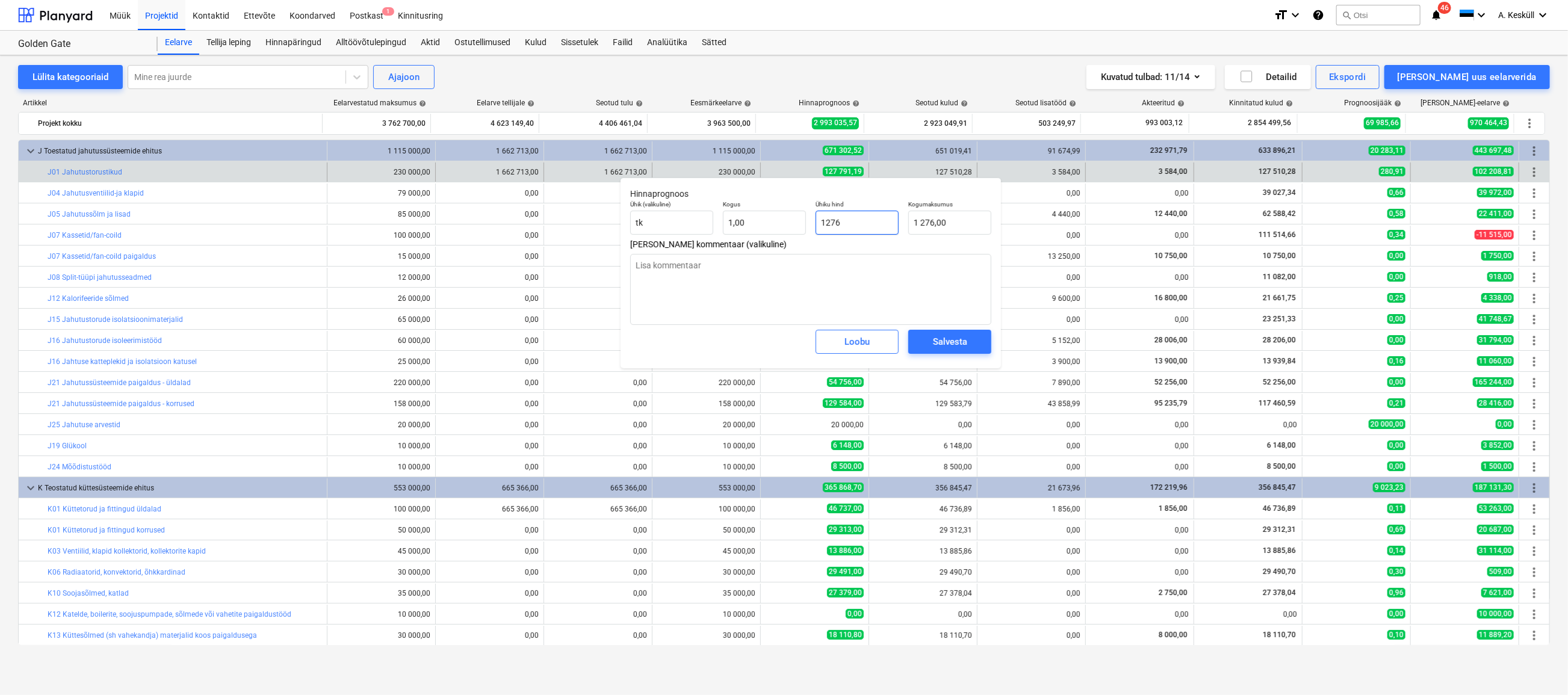
type textarea "x"
type input "127"
type input "127,00"
type textarea "x"
type input "1275"
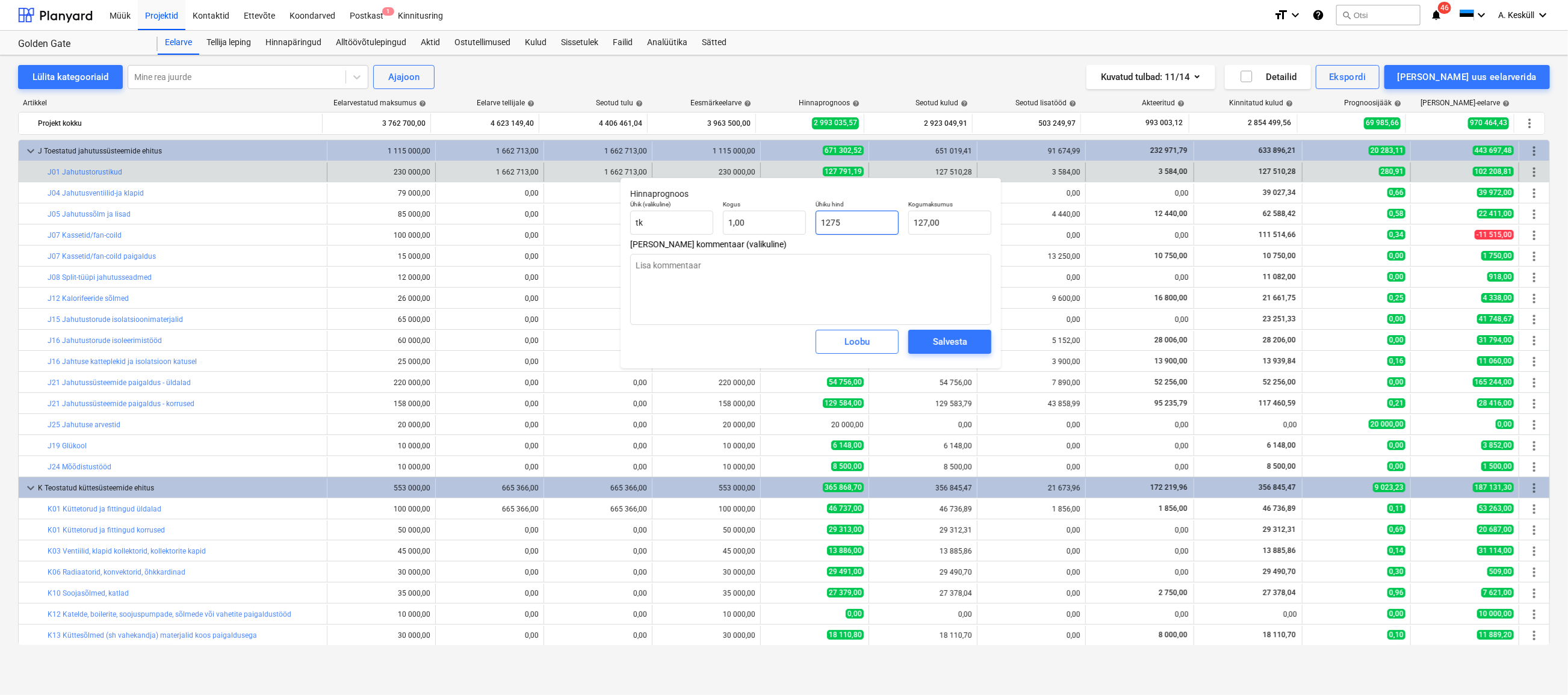
type input "1 275,00"
type textarea "x"
type input "12751"
type input "12 751,00"
type textarea "x"
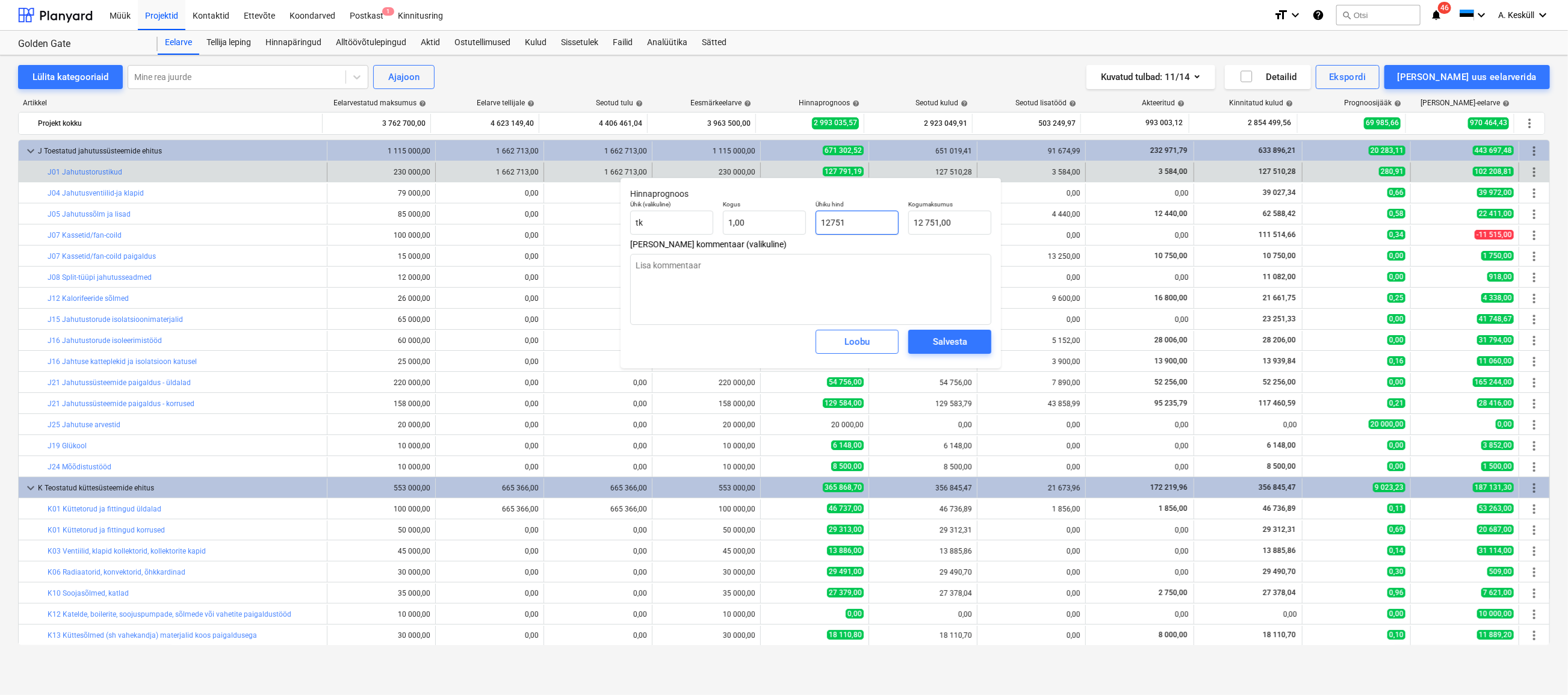
type input "127510"
type input "127 510,00"
type textarea "x"
type input "127510,"
type textarea "x"
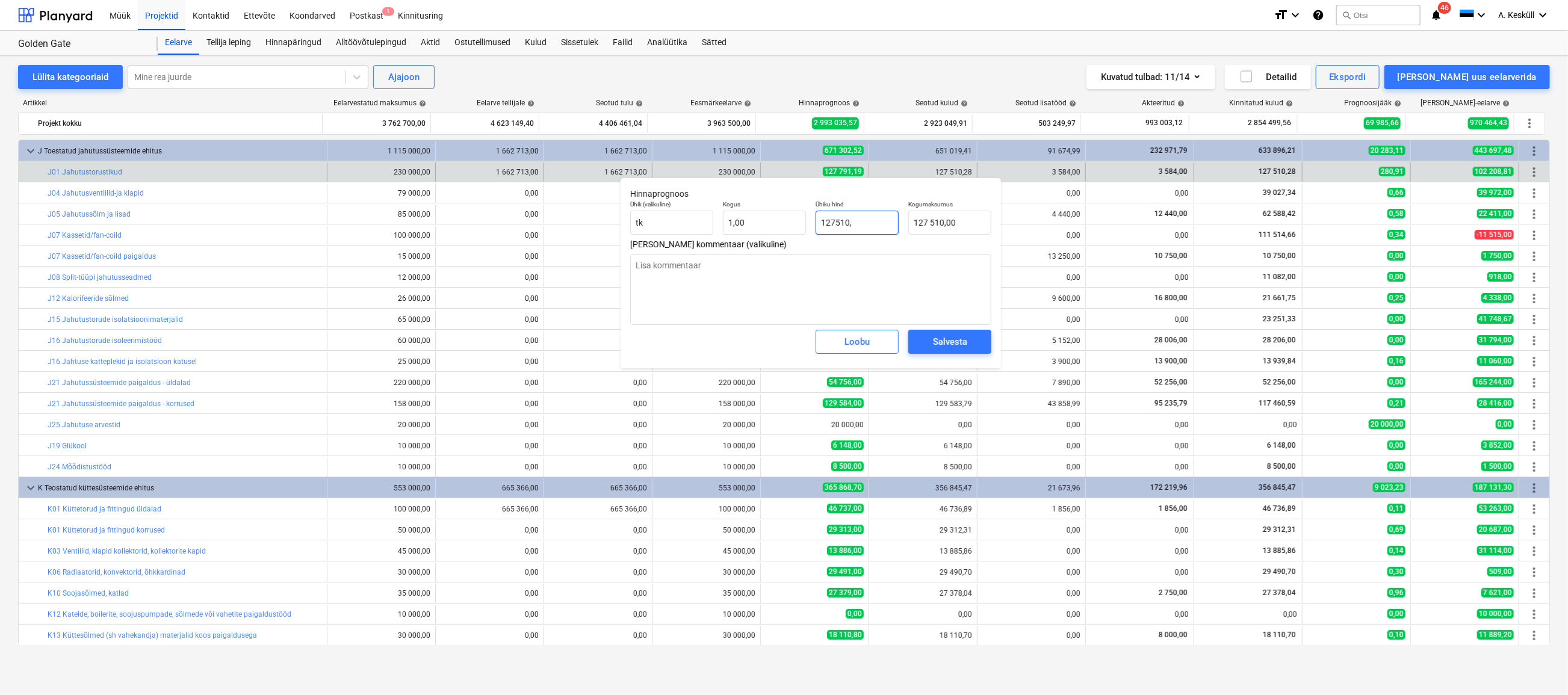
type input "127510,2"
type input "127 510,20"
type textarea "x"
type input "127510,28"
type input "127 510,28"
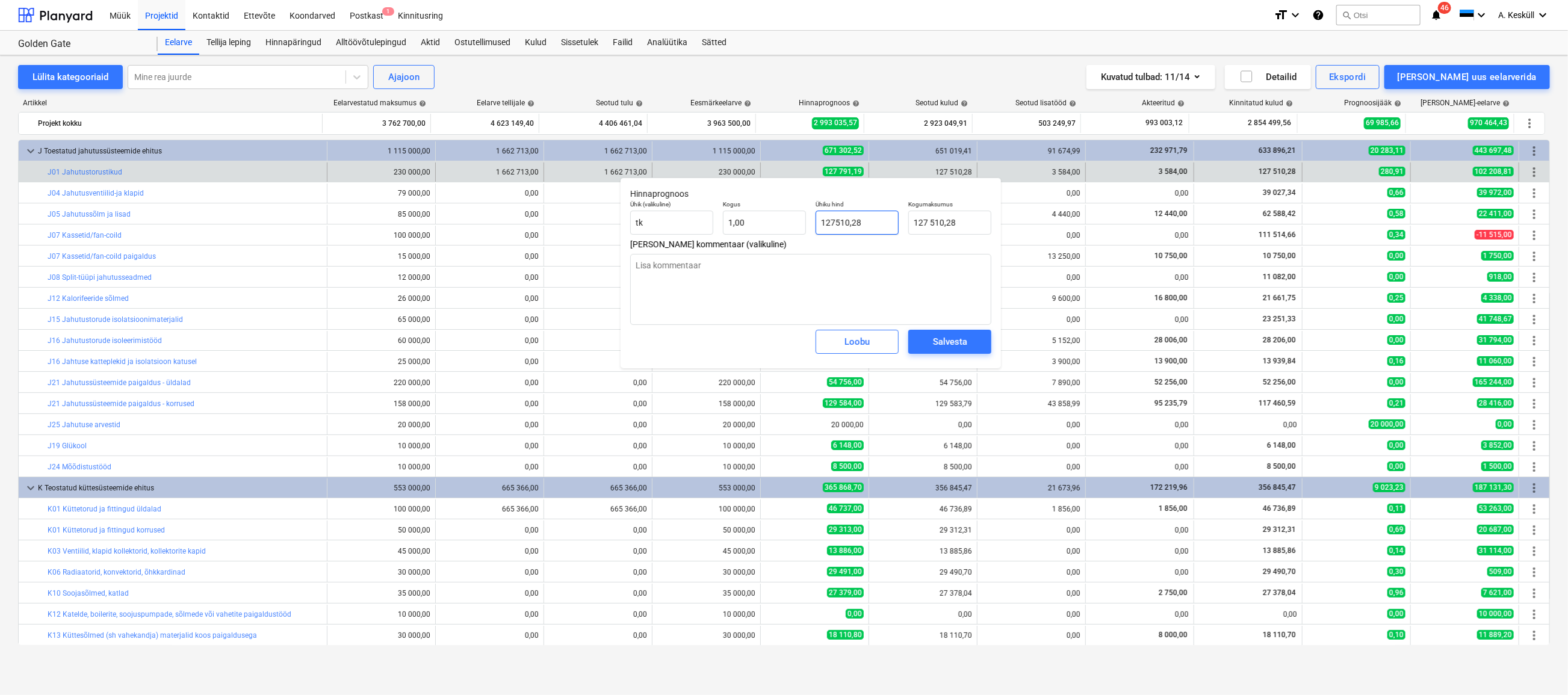
type input "127510,28"
type textarea "x"
type input "127 510,28"
click at [951, 332] on button "Salvesta" at bounding box center [950, 342] width 83 height 24
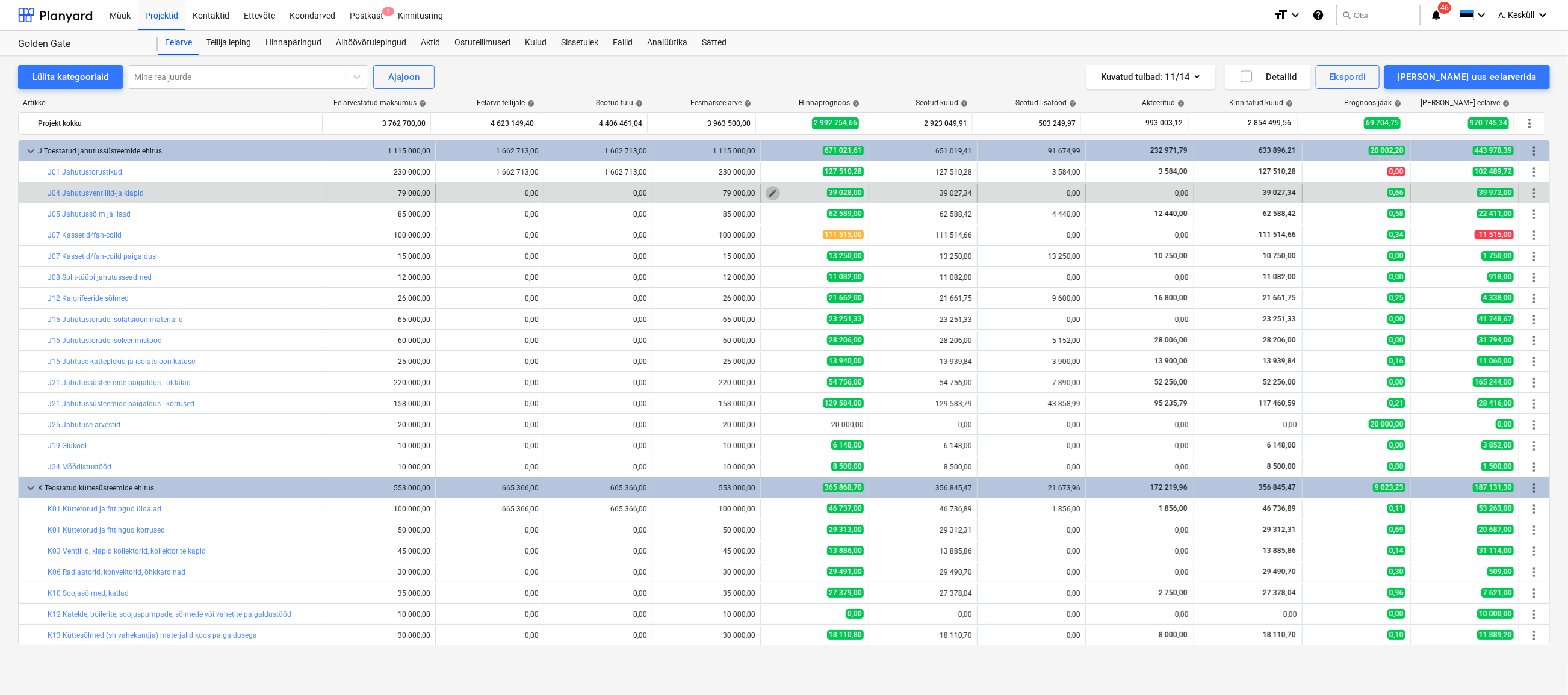
click at [769, 190] on span "edit" at bounding box center [772, 192] width 9 height 9
type textarea "x"
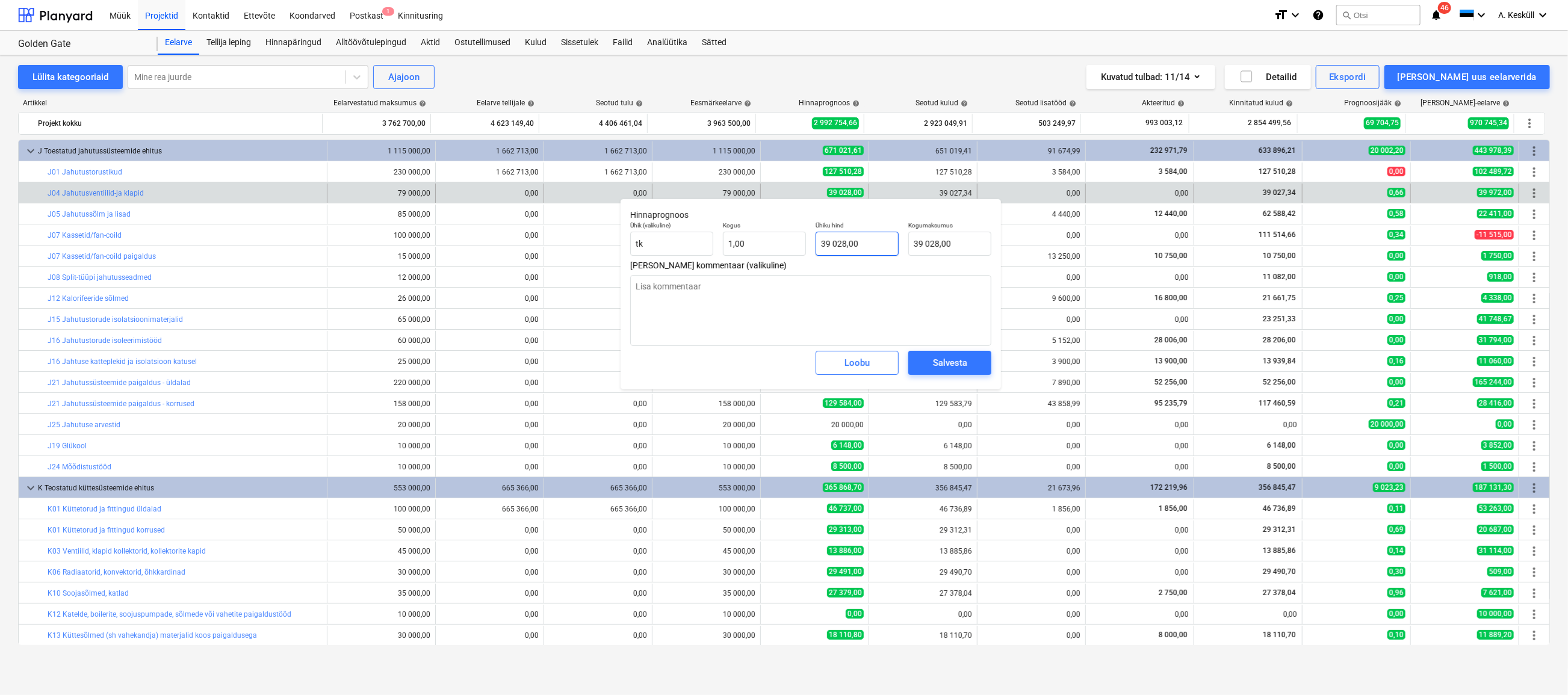
type input "39028"
drag, startPoint x: 876, startPoint y: 246, endPoint x: 841, endPoint y: 241, distance: 35.4
click at [841, 241] on input "39028" at bounding box center [857, 244] width 83 height 24
type textarea "x"
type input "39027"
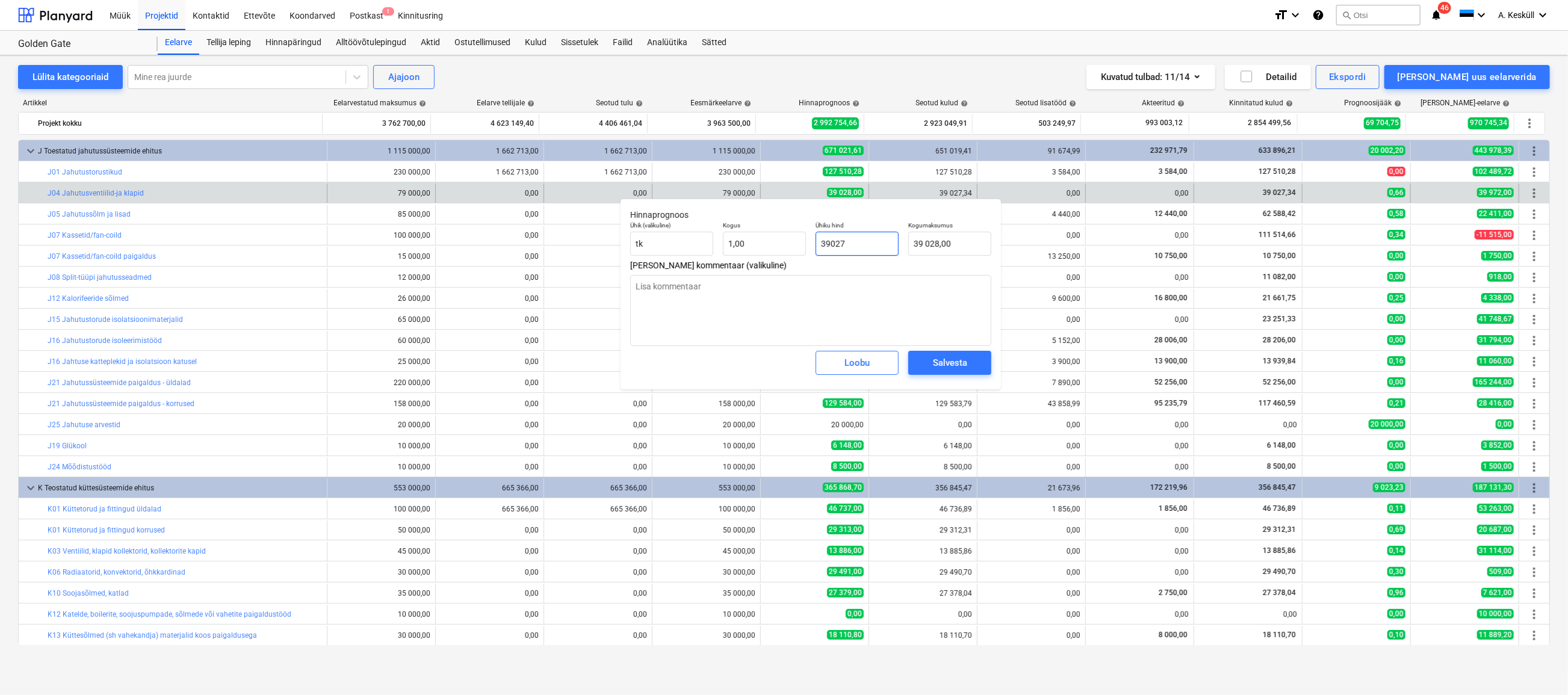
type input "39 027,00"
type textarea "x"
type input "39027,"
type textarea "x"
type input "39027,3"
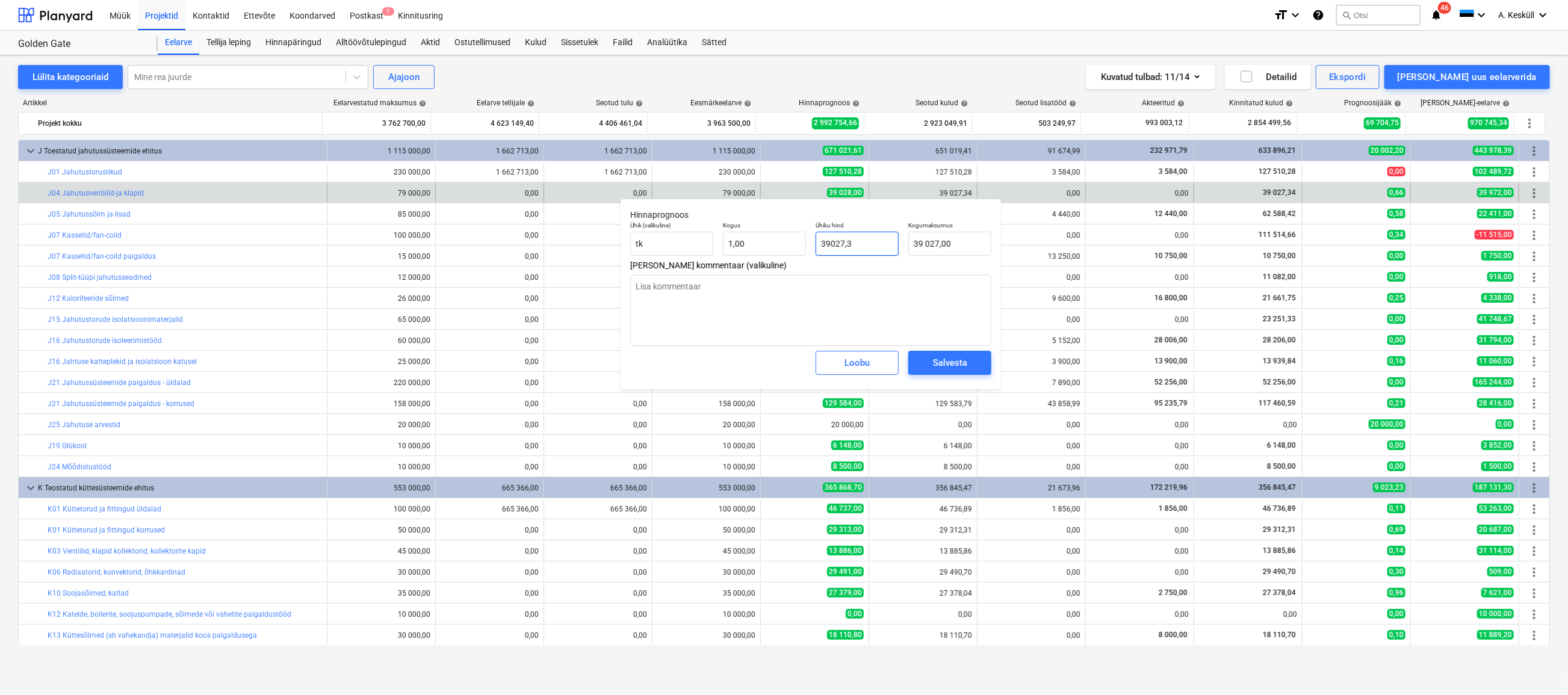
type input "39 027,30"
type textarea "x"
type input "39027,34"
type input "39 027,34"
type input "39027,34"
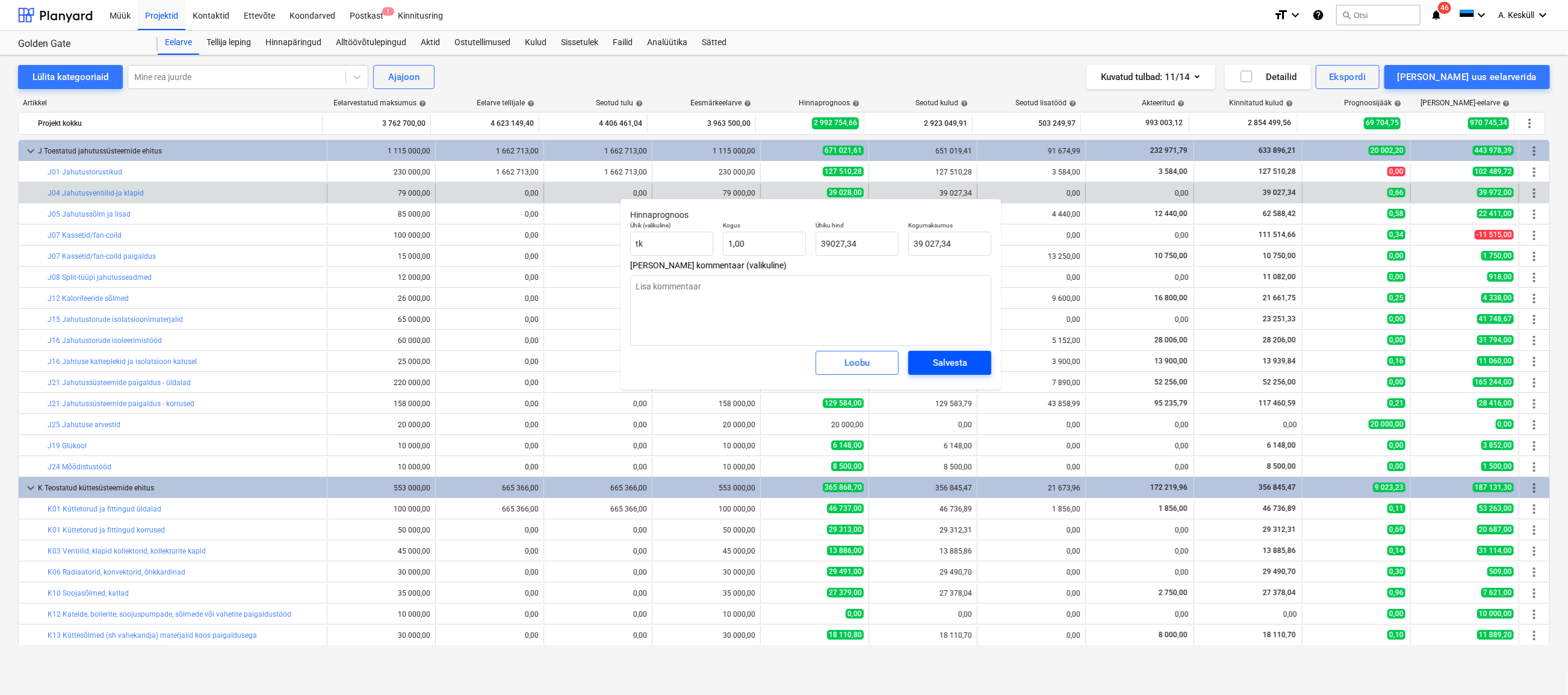
type textarea "x"
type input "39 027,34"
click at [981, 369] on button "Salvesta" at bounding box center [950, 363] width 83 height 24
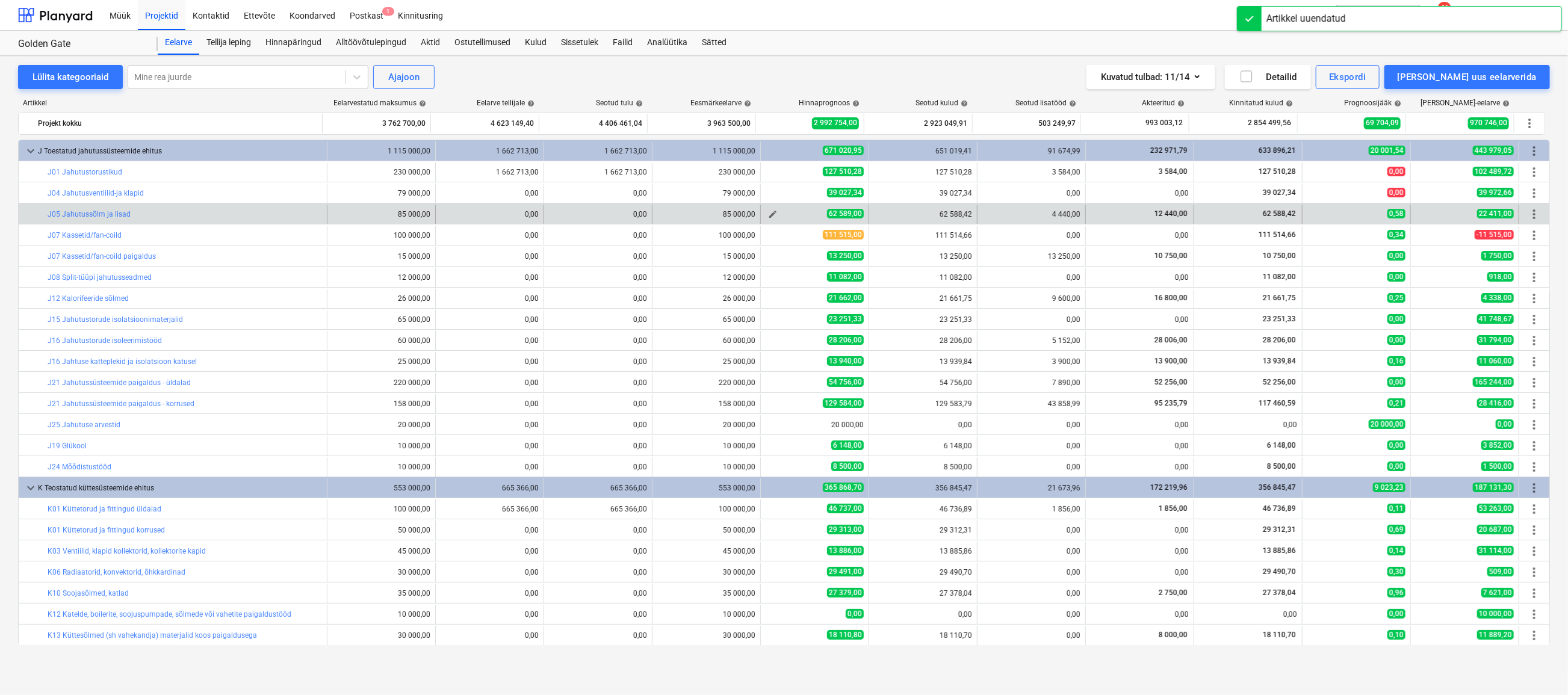
click at [773, 210] on span "edit" at bounding box center [772, 214] width 9 height 9
type textarea "x"
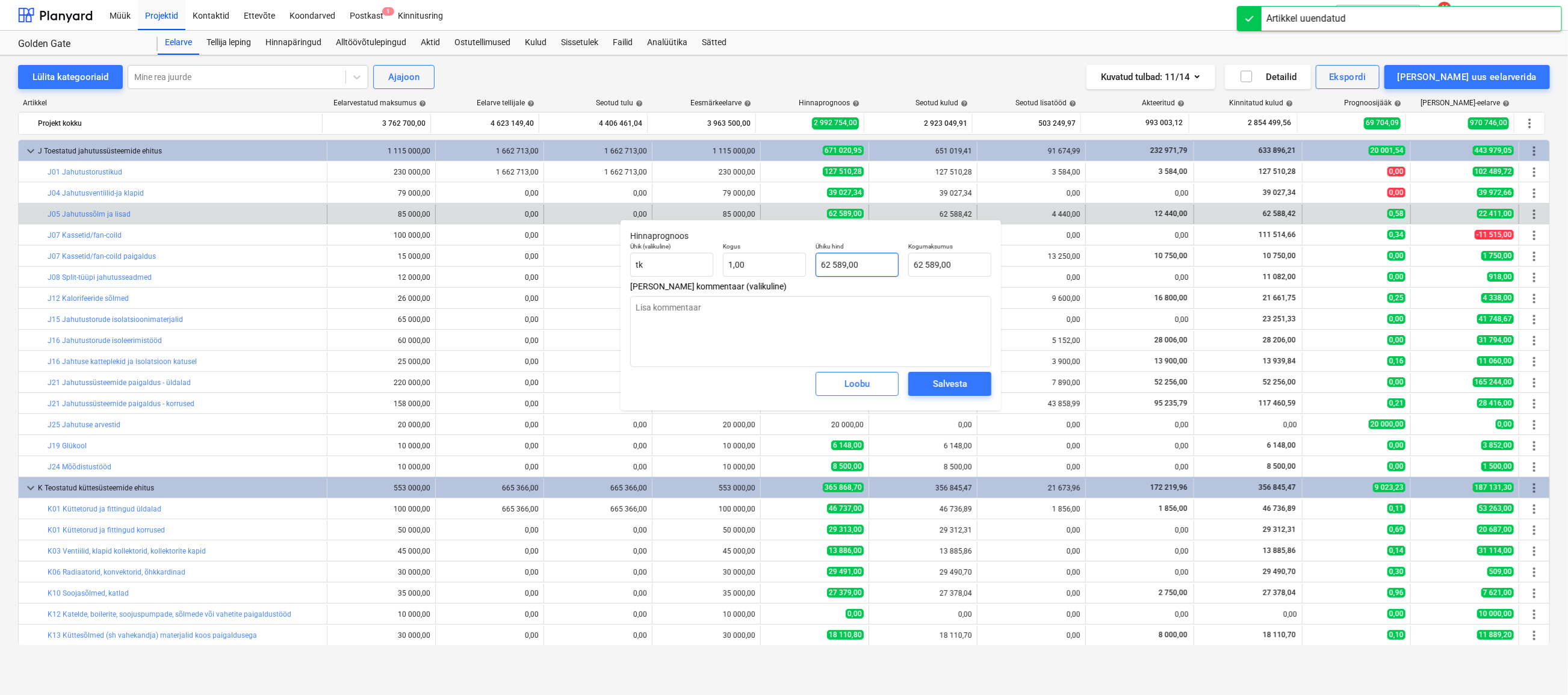
type input "62589"
drag, startPoint x: 864, startPoint y: 262, endPoint x: 842, endPoint y: 265, distance: 22.2
click at [842, 265] on input "62589" at bounding box center [857, 265] width 83 height 24
type textarea "x"
type input "62588"
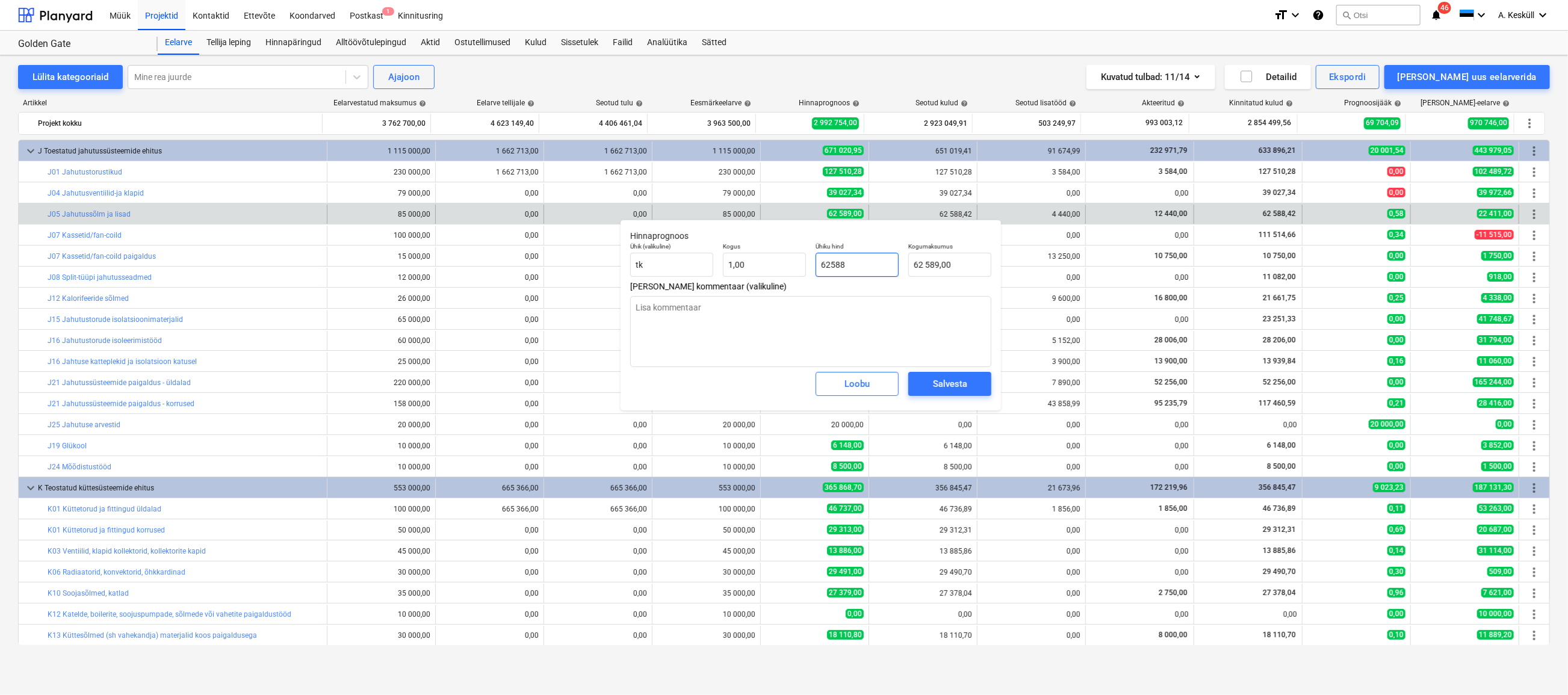
type input "62 588,00"
type textarea "x"
type input "62588,"
type textarea "x"
type input "62588,4"
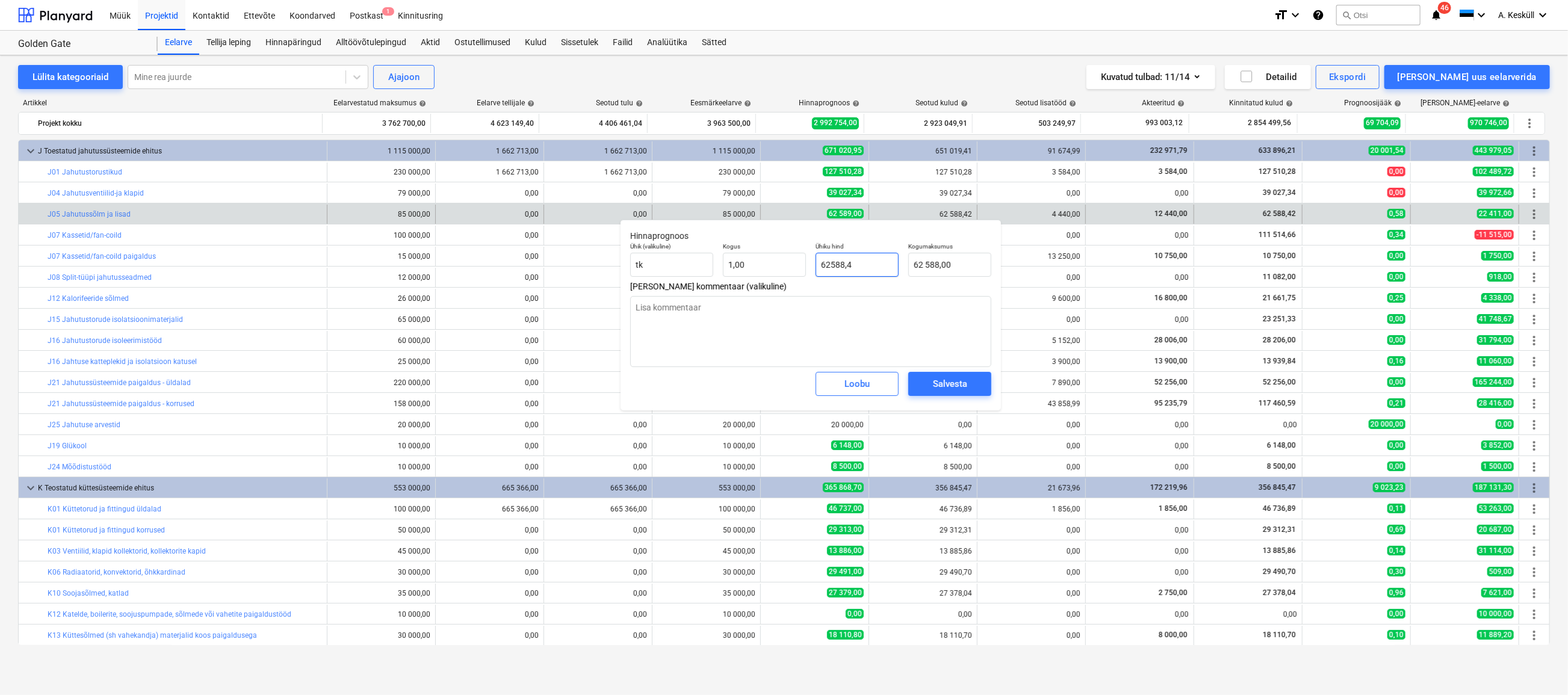
type input "62 588,40"
type textarea "x"
type input "62588,42"
type input "62 588,42"
type input "62588,42"
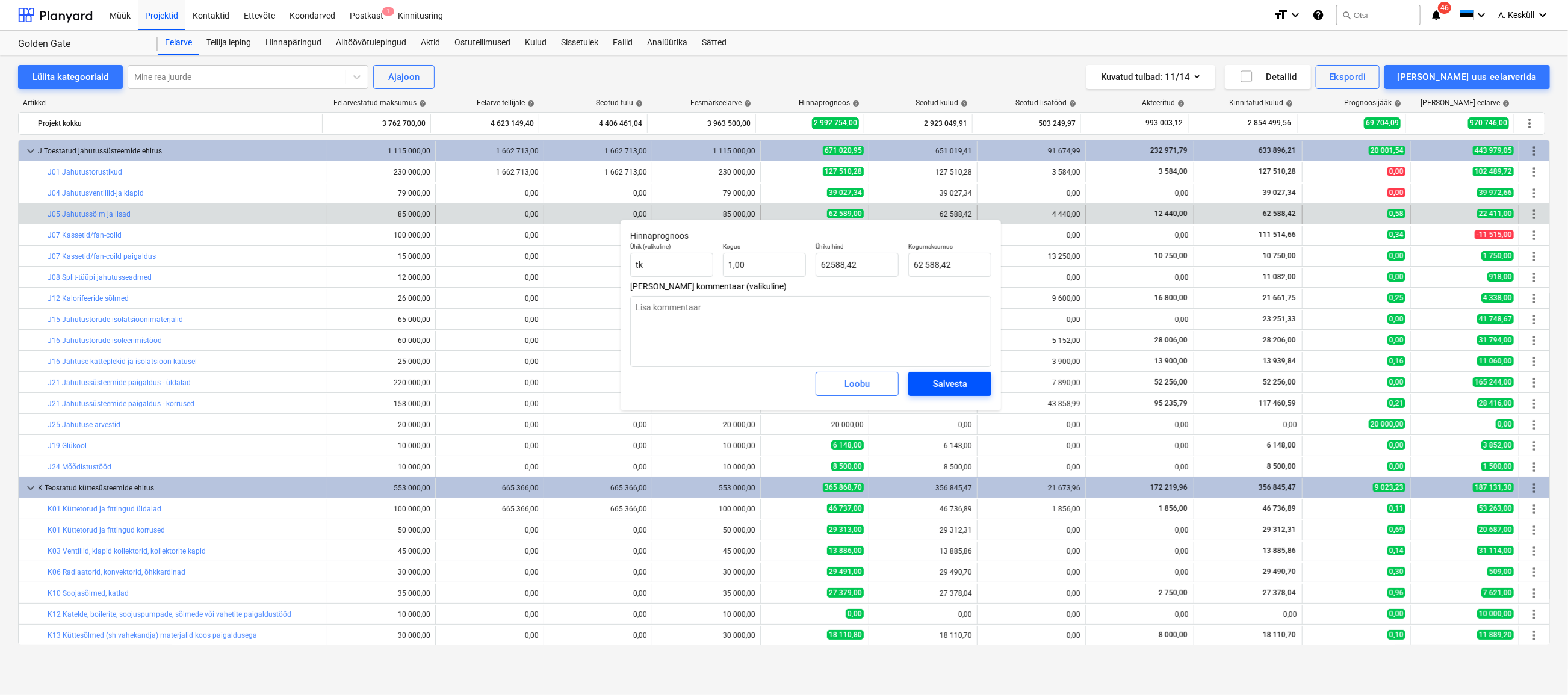
type textarea "x"
type input "62 588,42"
click at [965, 381] on div "Salvesta" at bounding box center [950, 384] width 34 height 15
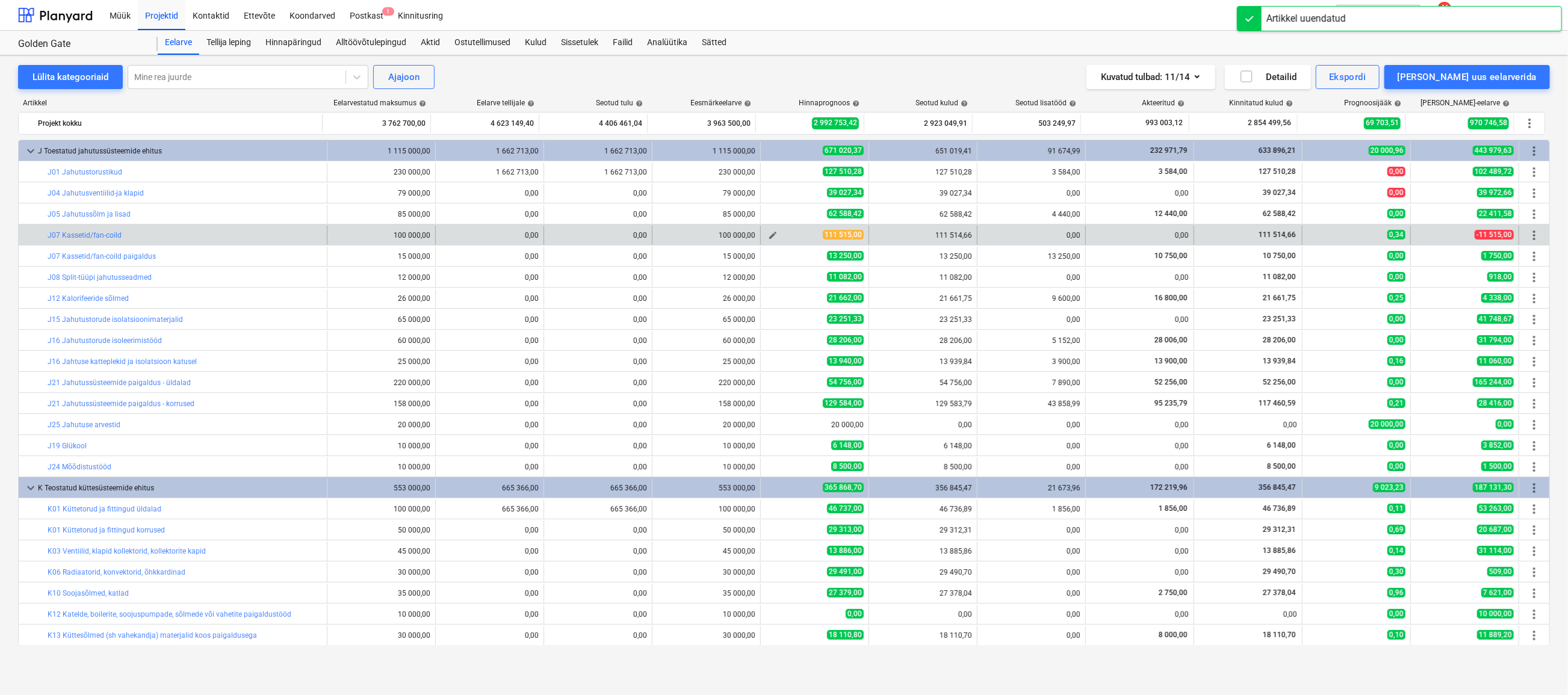
click at [768, 233] on span "edit" at bounding box center [772, 235] width 9 height 9
type textarea "x"
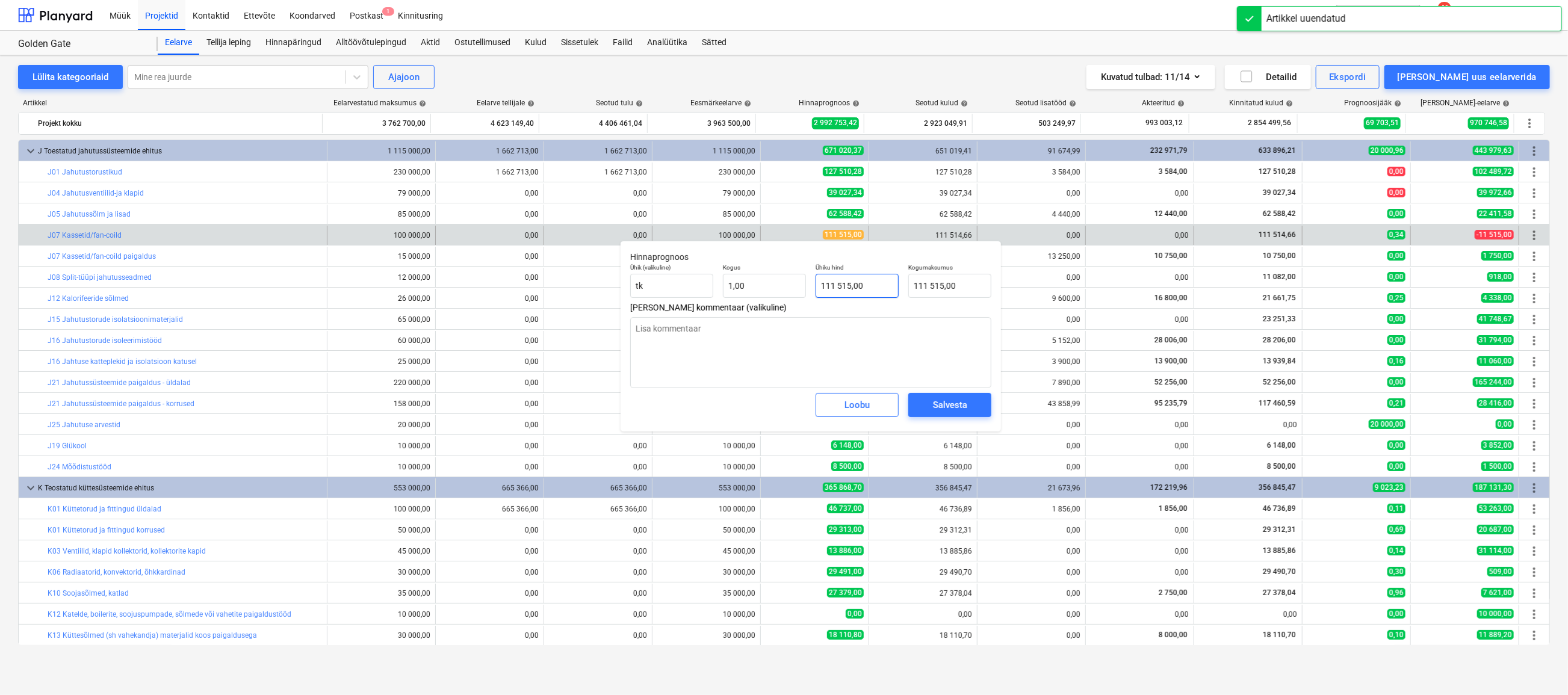
type input "111515"
click at [873, 285] on input "111515" at bounding box center [857, 286] width 83 height 24
drag, startPoint x: 873, startPoint y: 285, endPoint x: 845, endPoint y: 285, distance: 28.0
click at [845, 285] on input "111515" at bounding box center [857, 286] width 83 height 24
type textarea "x"
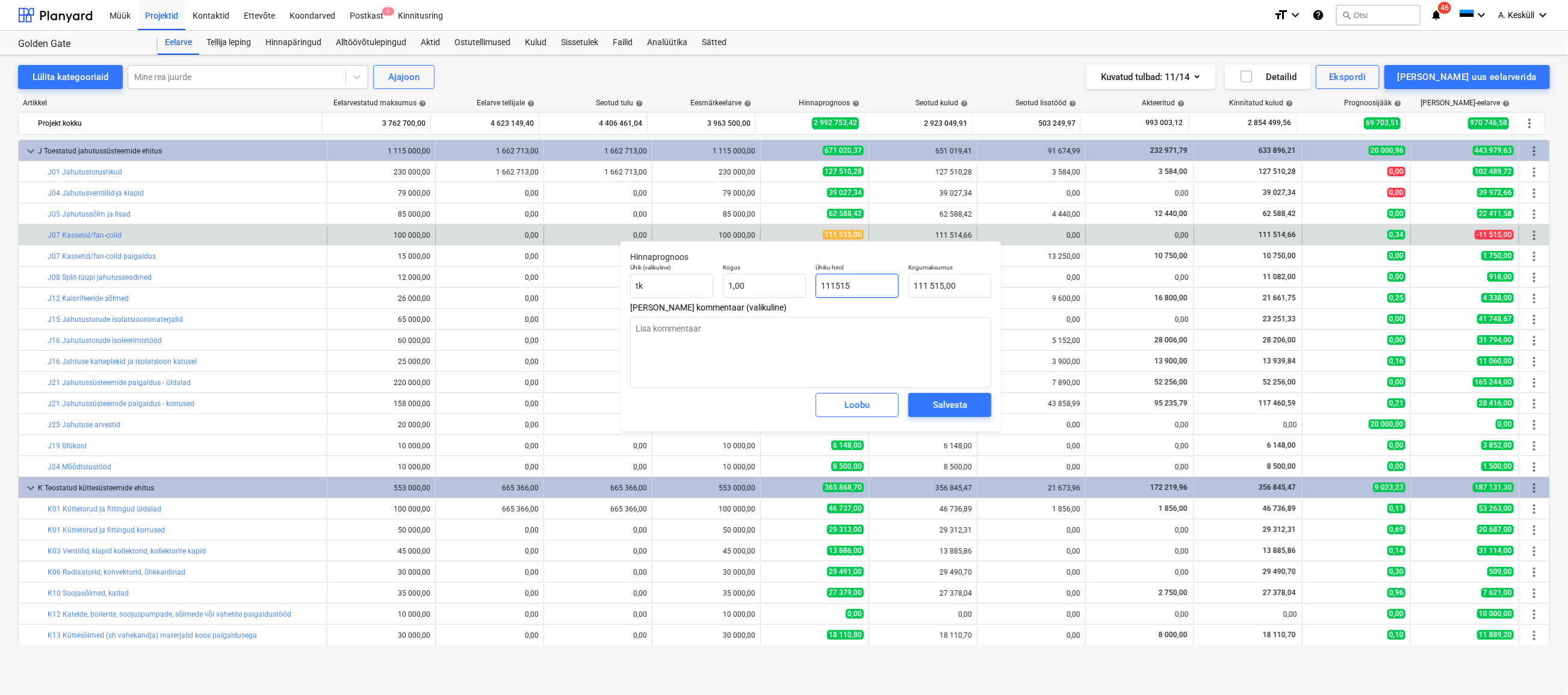
type input "111514"
type input "111 514,00"
type textarea "x"
type input "111514,"
type textarea "x"
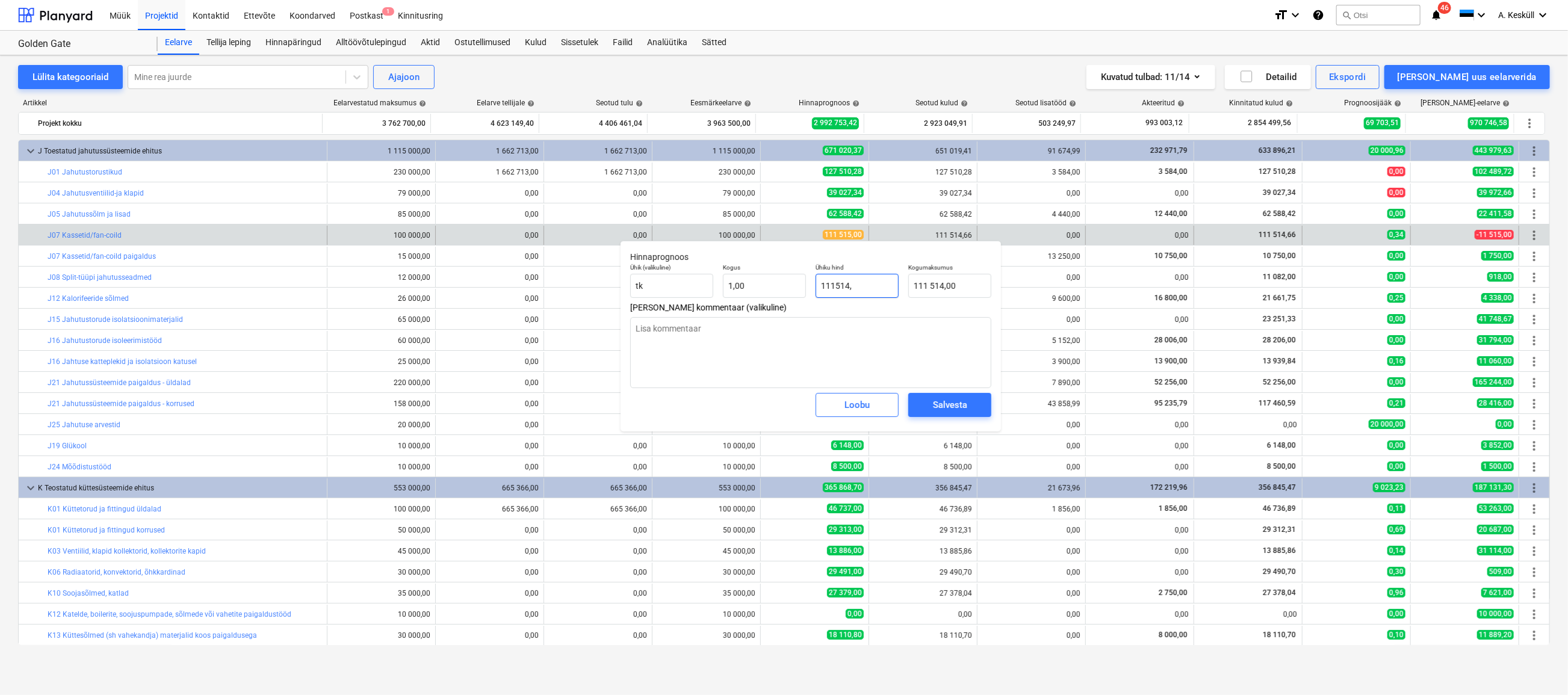
type input "111514,6"
type input "111 514,60"
type textarea "x"
type input "111514,66"
type input "111 514,66"
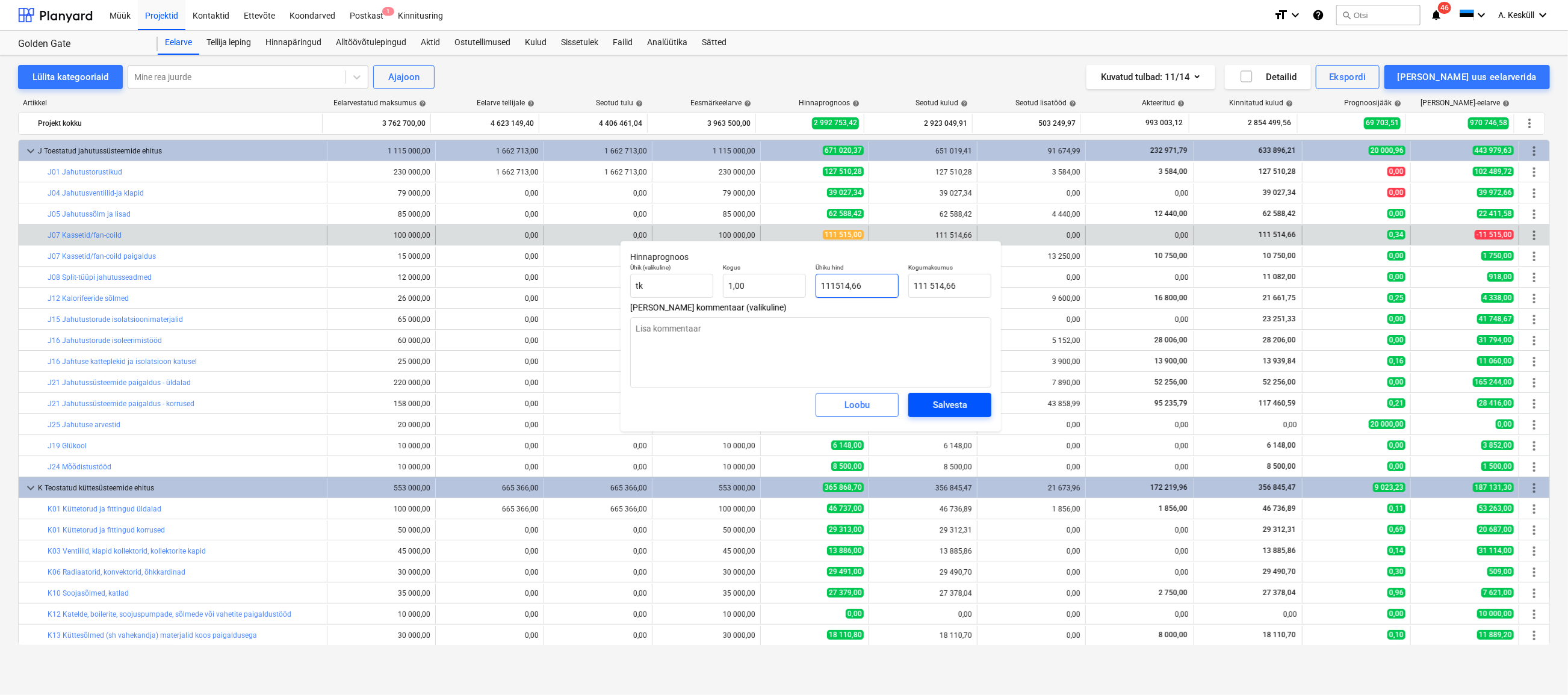
type input "111514,66"
type textarea "x"
type input "111 514,66"
click at [958, 400] on div "Salvesta" at bounding box center [950, 405] width 34 height 15
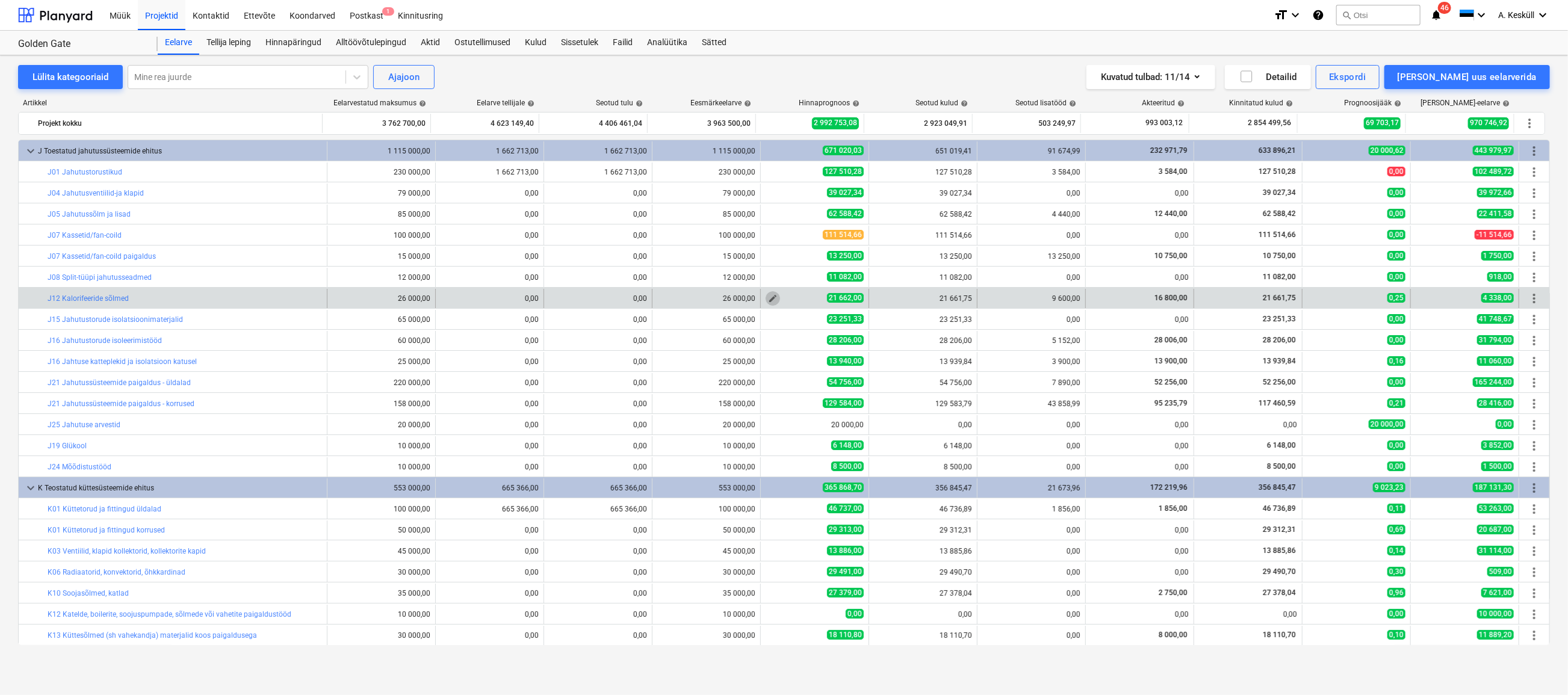
click at [770, 296] on span "edit" at bounding box center [772, 298] width 9 height 9
type textarea "x"
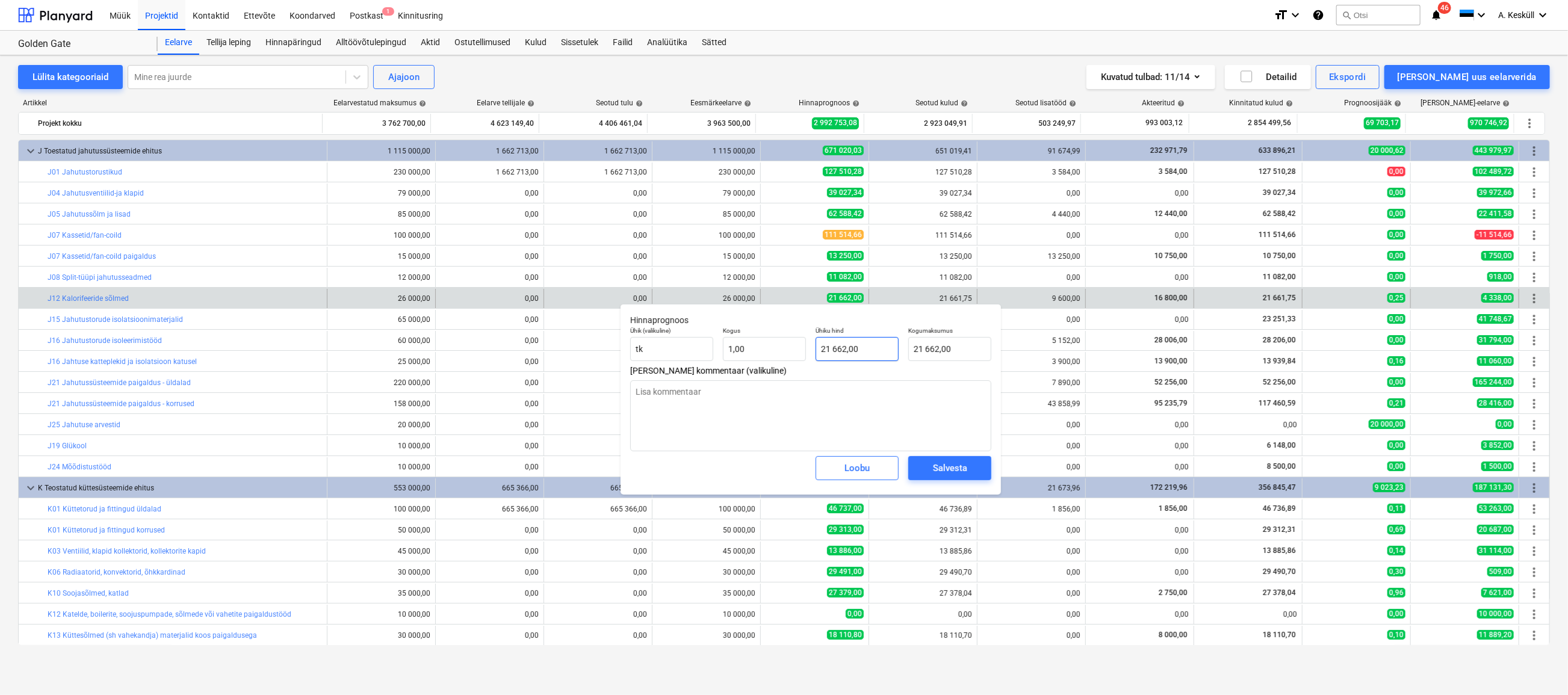
type input "21662"
click at [873, 351] on input "21662" at bounding box center [857, 349] width 83 height 24
drag, startPoint x: 853, startPoint y: 352, endPoint x: 840, endPoint y: 351, distance: 13.0
click at [840, 351] on input "21662" at bounding box center [857, 349] width 83 height 24
type textarea "x"
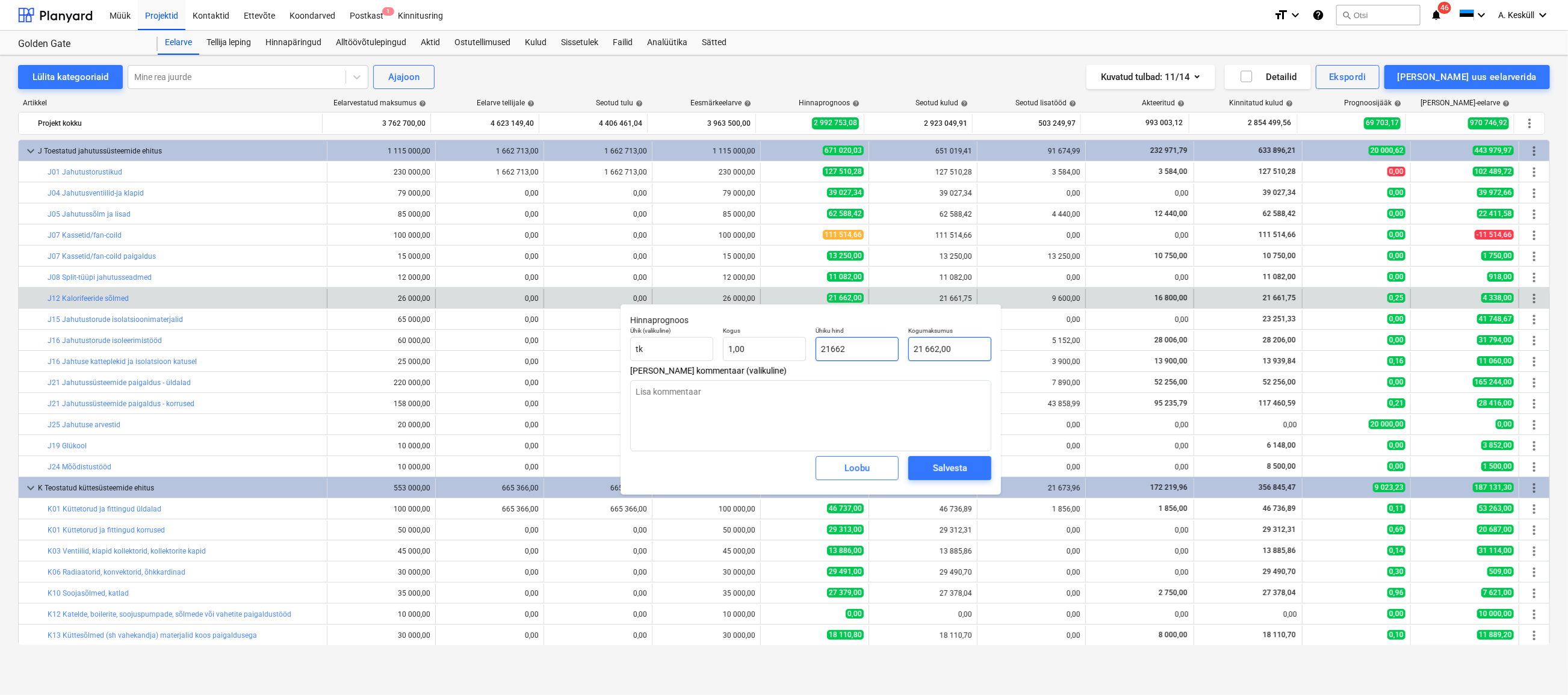
type input "21661"
type input "21 661,00"
type textarea "x"
type input "21661,"
type textarea "x"
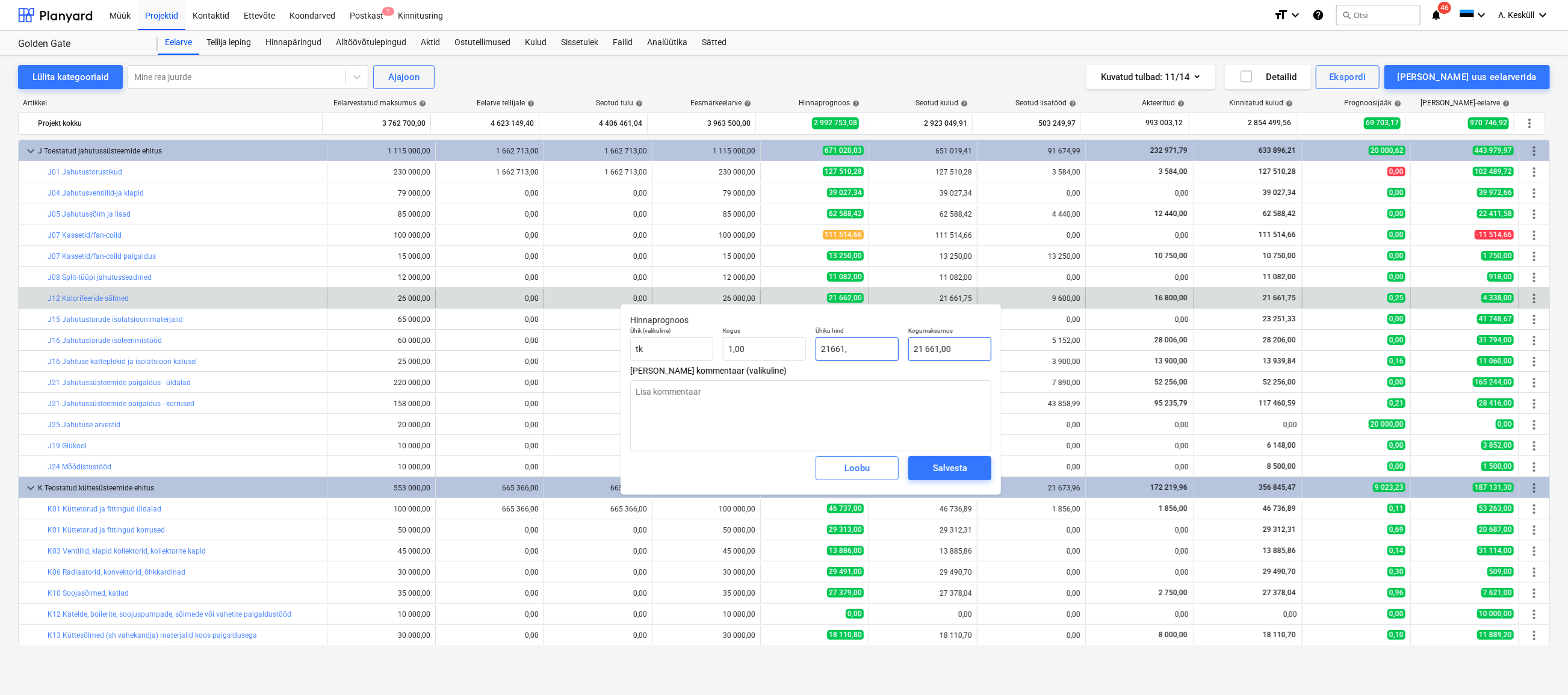
type input "21661,7"
type input "21 661,70"
type textarea "x"
type input "21661,75"
type input "21 661,75"
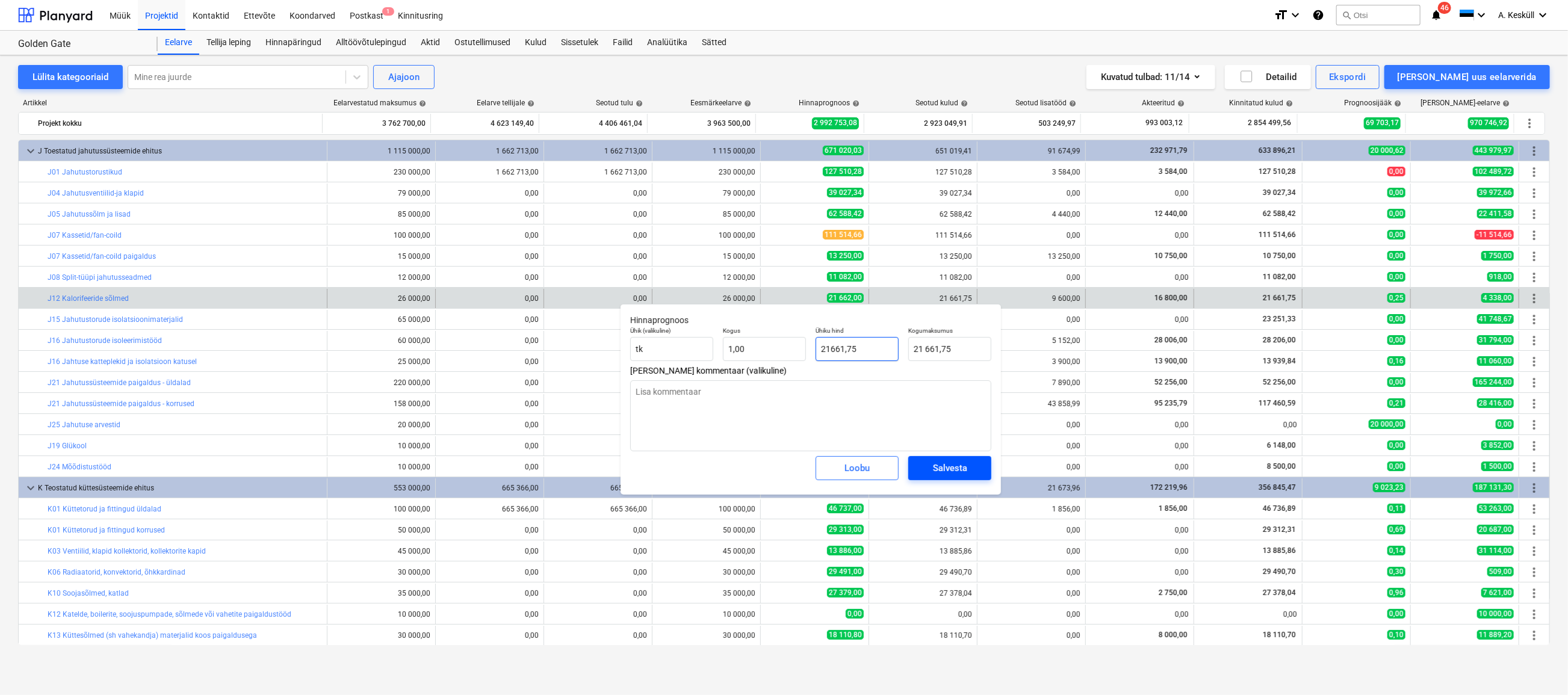
type input "21661,75"
type textarea "x"
type input "21 661,75"
click at [951, 468] on div "Salvesta" at bounding box center [950, 468] width 34 height 15
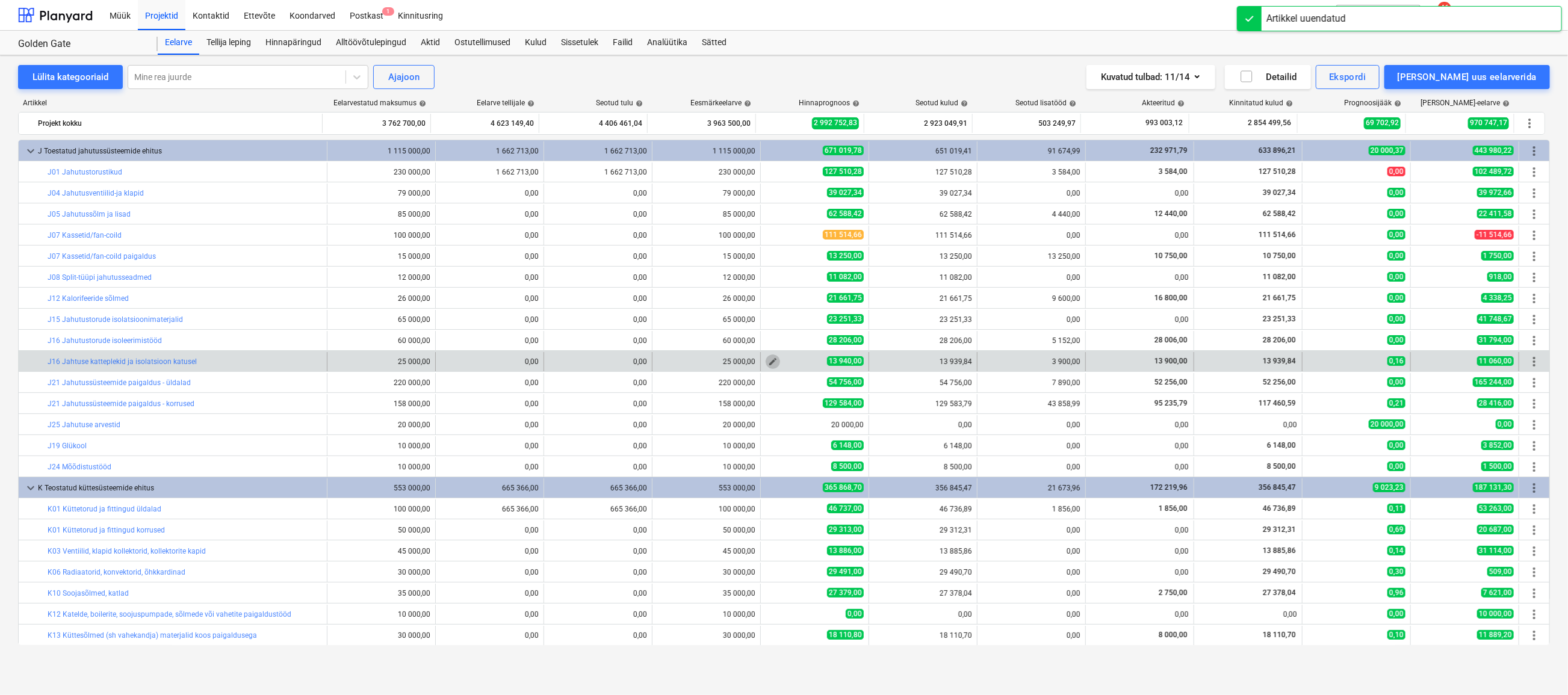
click at [768, 360] on span "edit" at bounding box center [772, 361] width 9 height 9
type textarea "x"
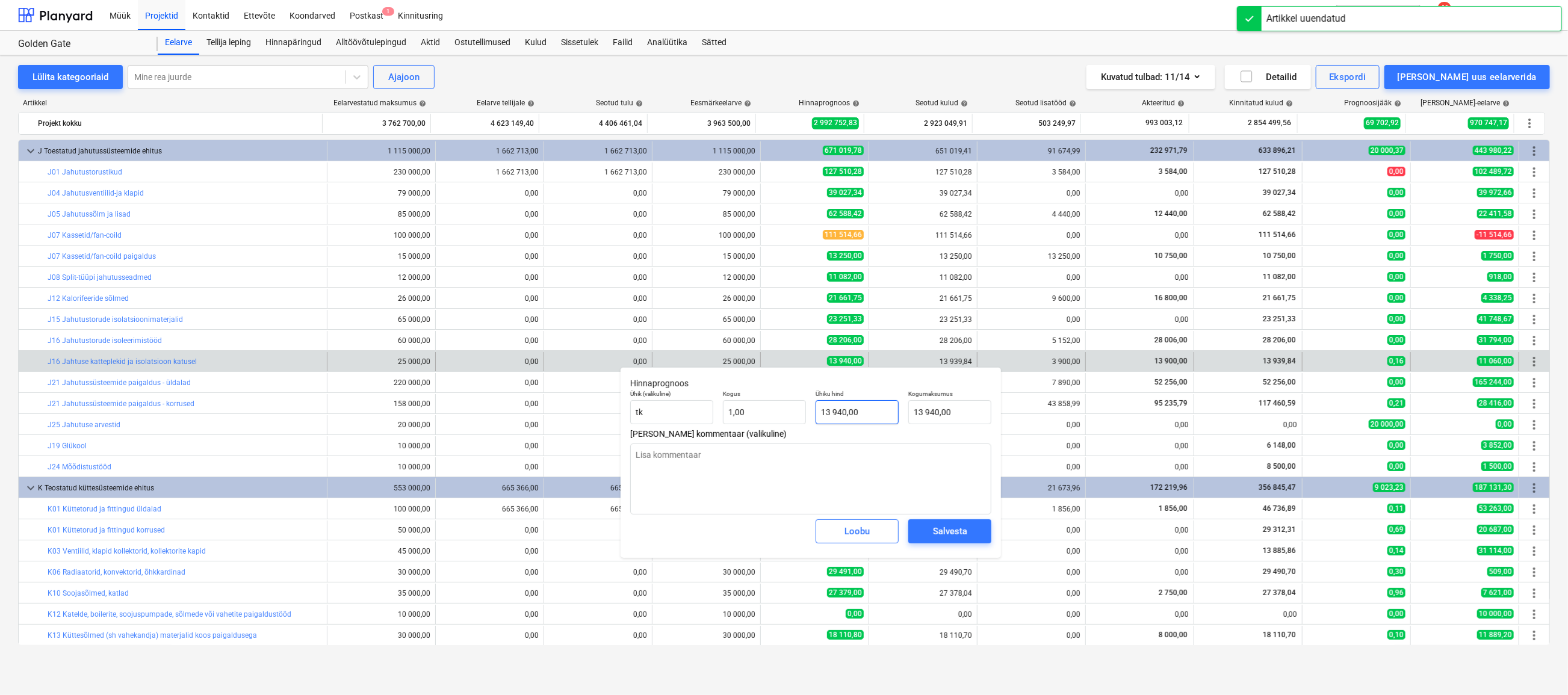
type input "13940"
click at [865, 414] on input "13940" at bounding box center [857, 412] width 83 height 24
drag, startPoint x: 847, startPoint y: 412, endPoint x: 840, endPoint y: 412, distance: 7.0
click at [840, 412] on input "13940" at bounding box center [857, 412] width 83 height 24
type textarea "x"
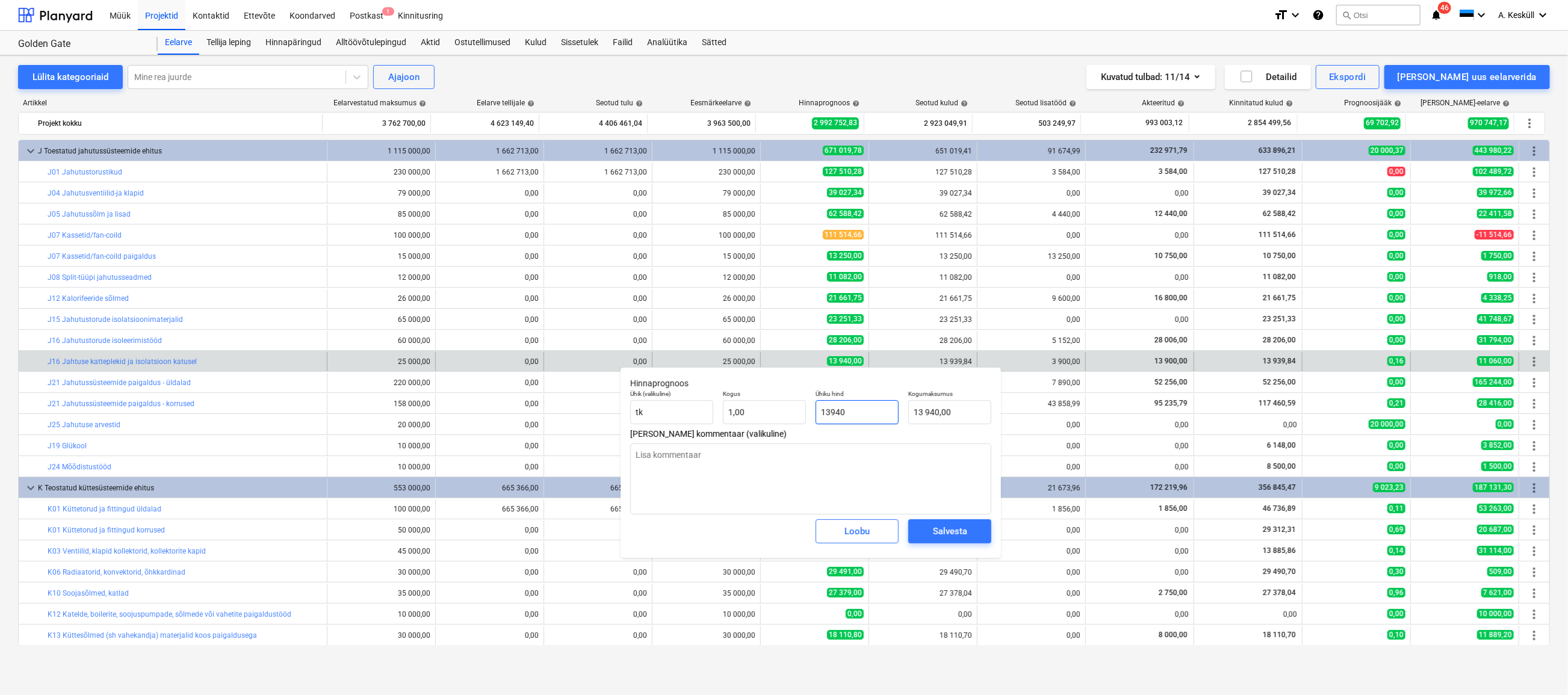
type input "13949"
type input "13 949,00"
type textarea "x"
type input "13949,"
type textarea "x"
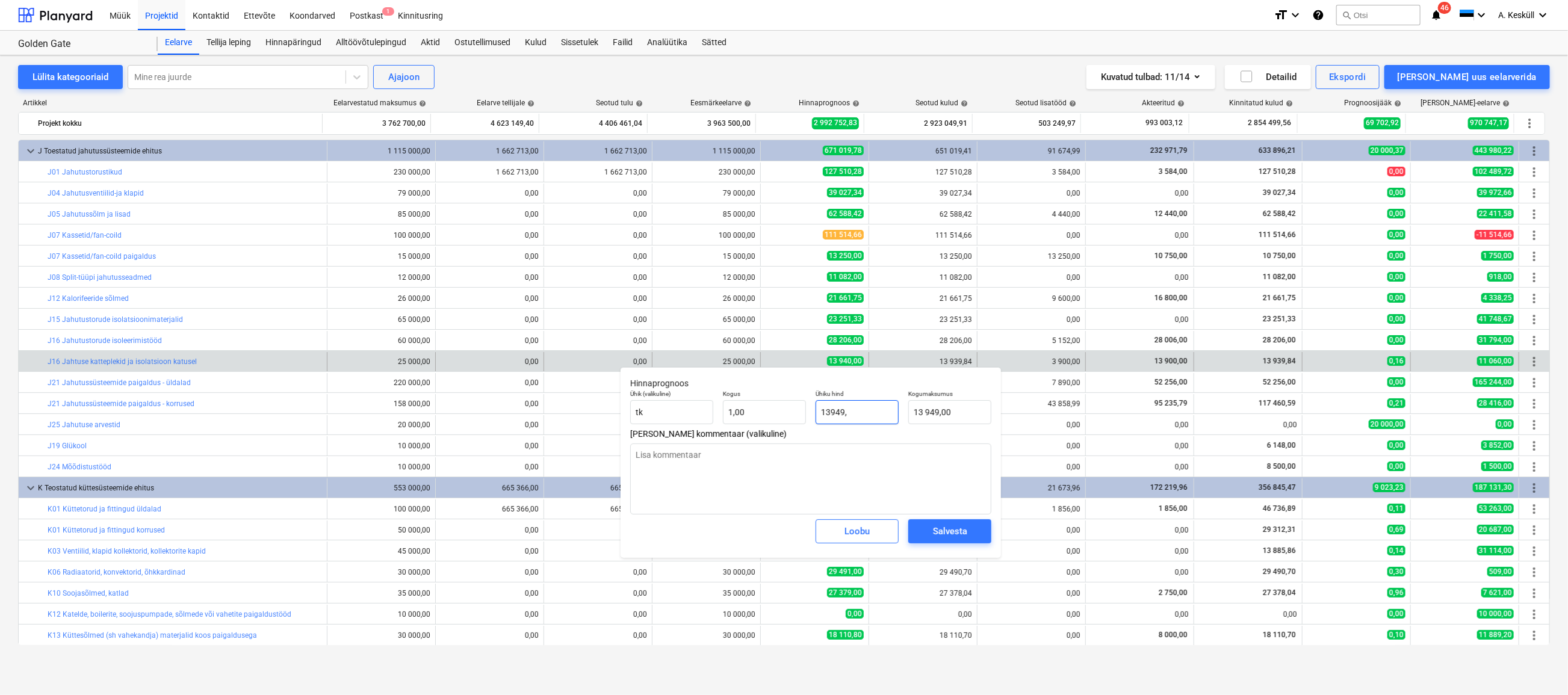
type input "13949,8"
type input "13 949,80"
type textarea "x"
type input "13949,84"
type input "13 949,84"
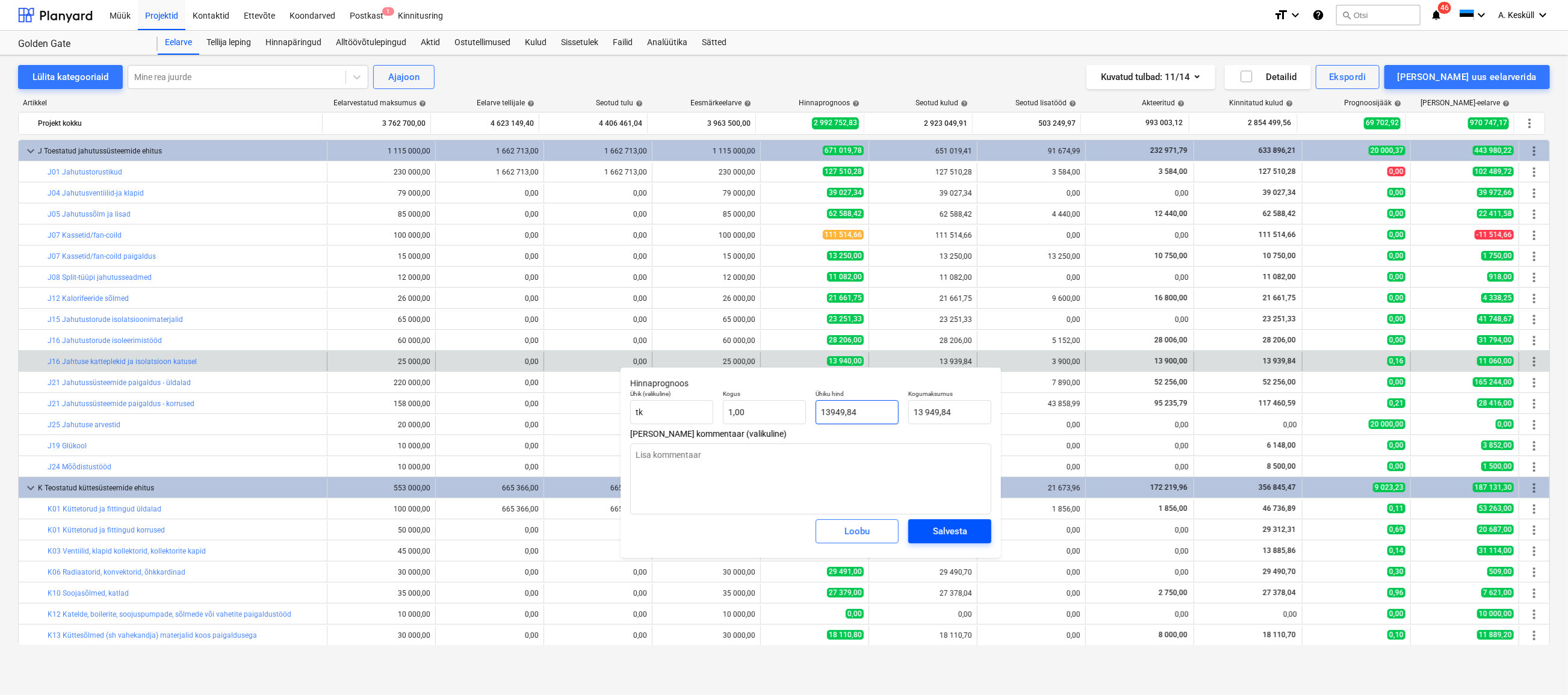
type input "13949,84"
type textarea "x"
type input "13 949,84"
click at [946, 534] on div "Salvesta" at bounding box center [950, 531] width 34 height 15
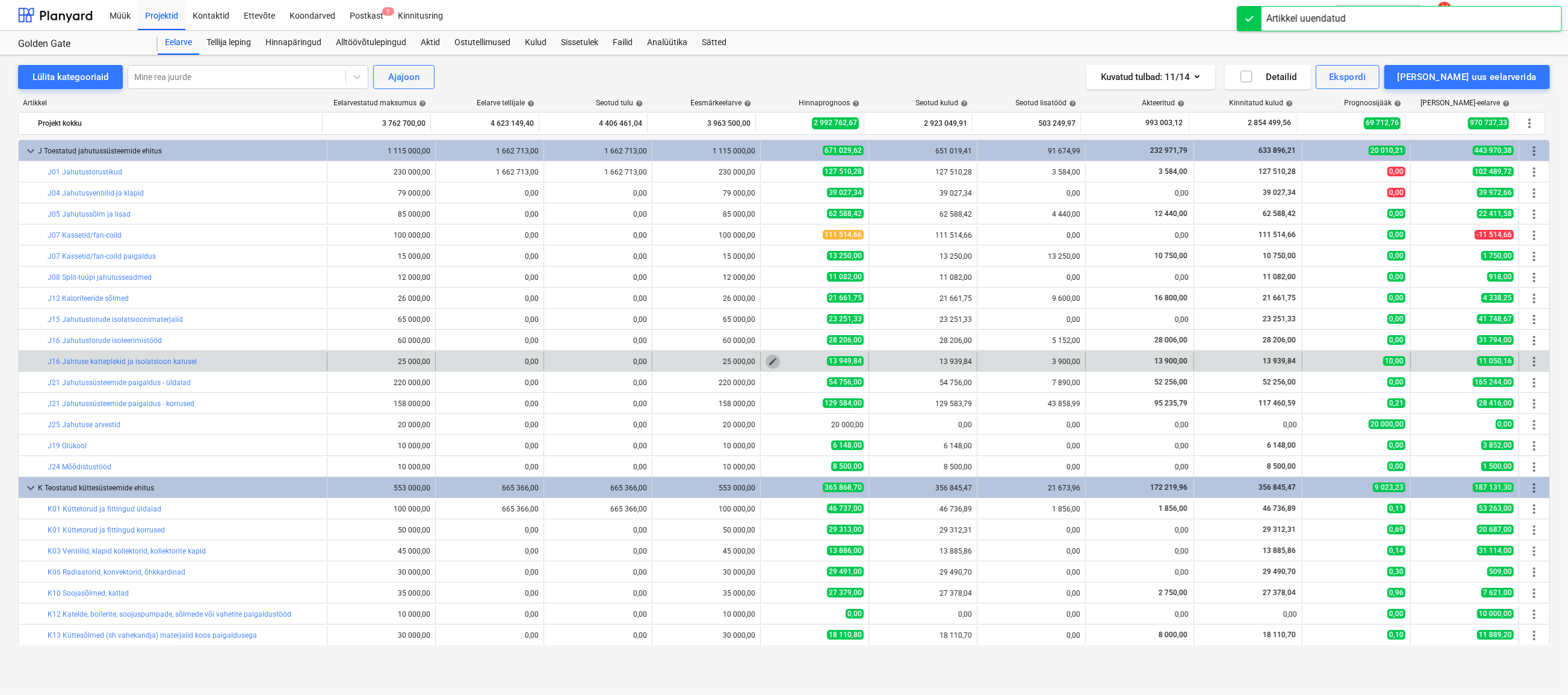
click at [771, 363] on span "edit" at bounding box center [772, 361] width 9 height 9
type textarea "x"
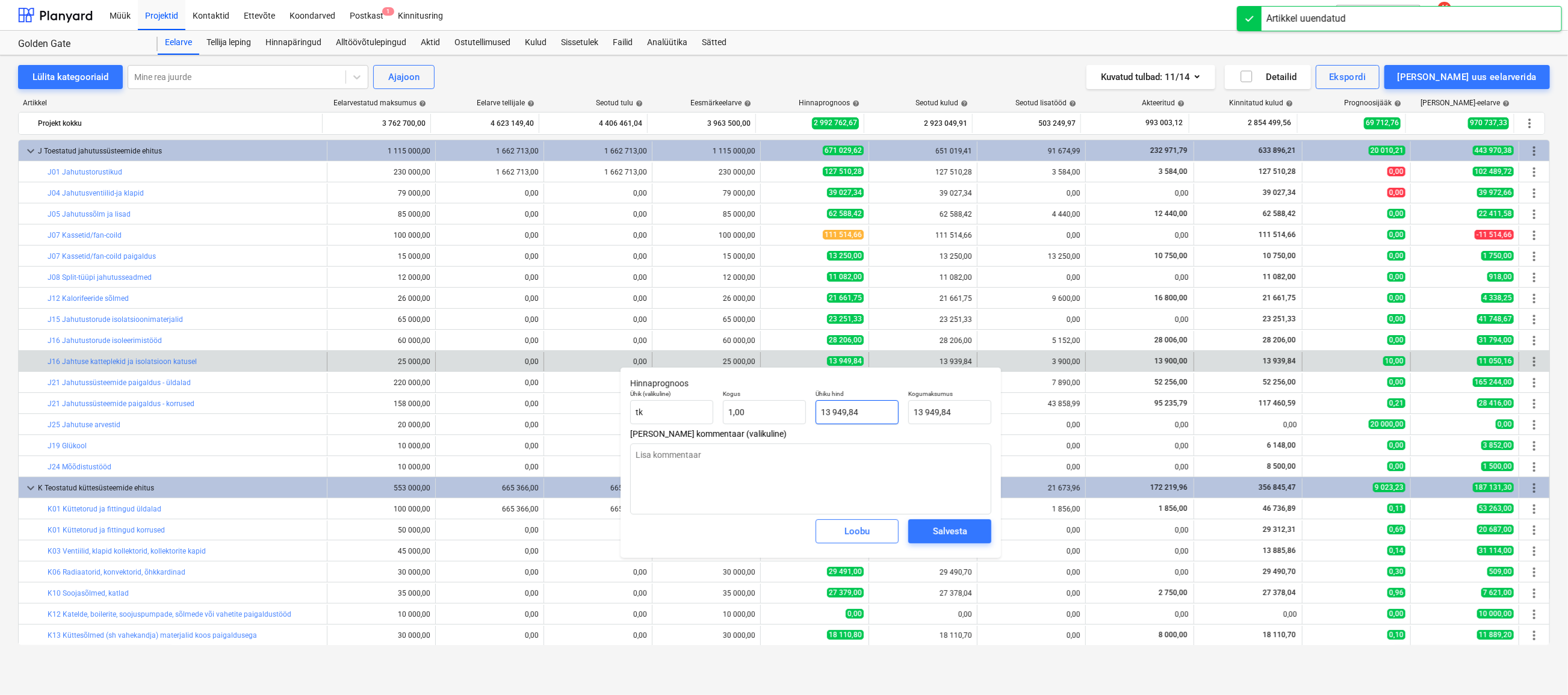
type input "13949,84"
click at [843, 412] on input "13949,84" at bounding box center [857, 412] width 83 height 24
click at [837, 409] on input "13949,84" at bounding box center [857, 412] width 83 height 24
click at [836, 411] on input "13949,84" at bounding box center [857, 412] width 83 height 24
click at [941, 537] on div "Salvesta" at bounding box center [950, 531] width 34 height 15
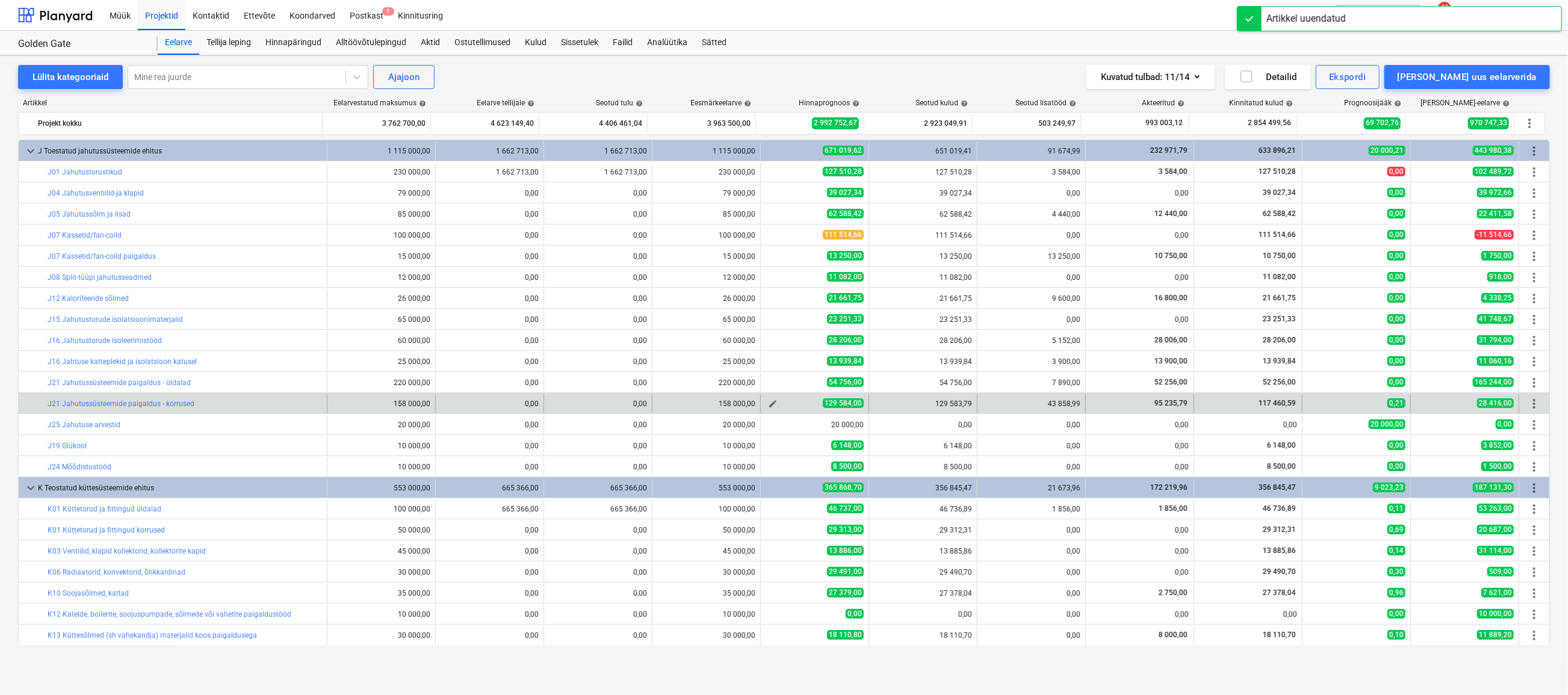
click at [768, 400] on span "edit" at bounding box center [772, 403] width 9 height 9
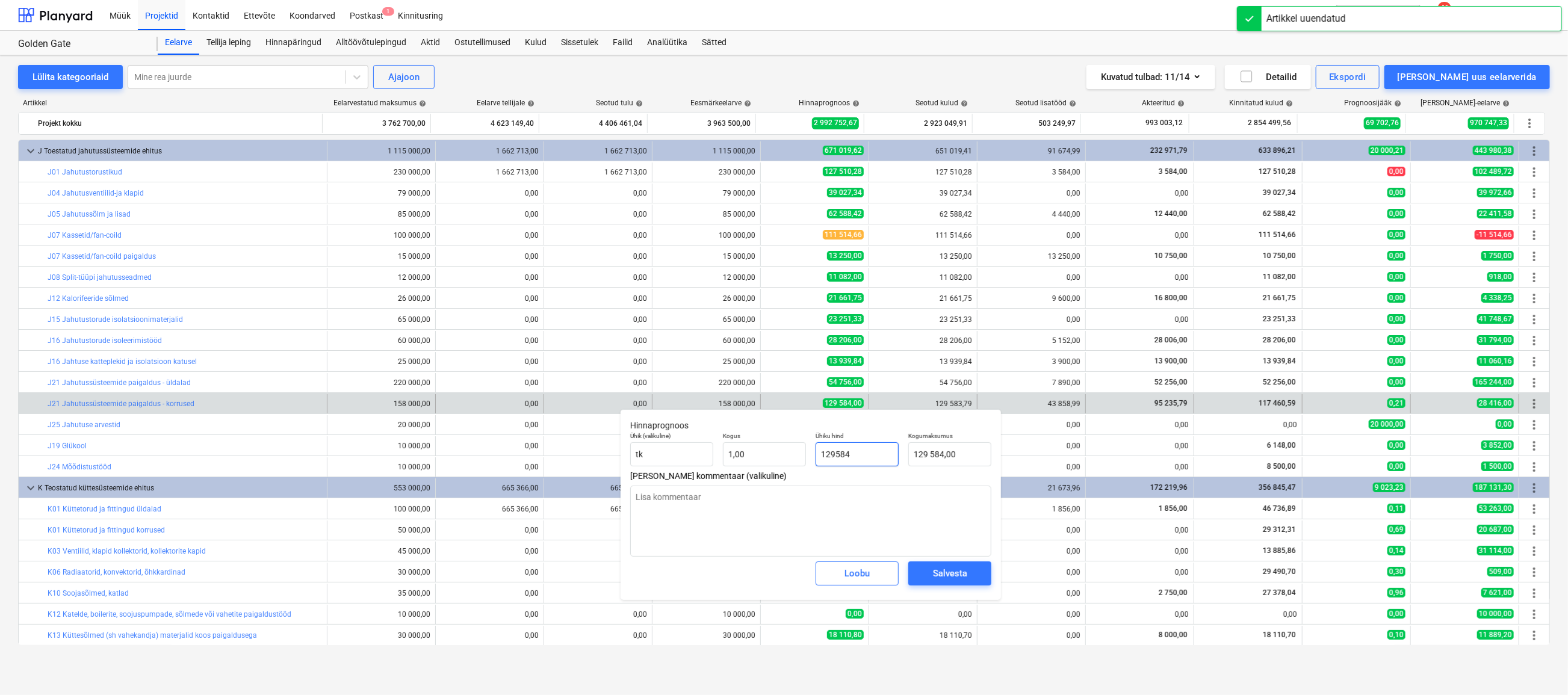
click at [869, 456] on input "129584" at bounding box center [857, 454] width 83 height 24
drag, startPoint x: 857, startPoint y: 456, endPoint x: 846, endPoint y: 454, distance: 11.2
click at [846, 454] on input "129584" at bounding box center [857, 454] width 83 height 24
click at [944, 569] on div "Salvesta" at bounding box center [950, 573] width 34 height 15
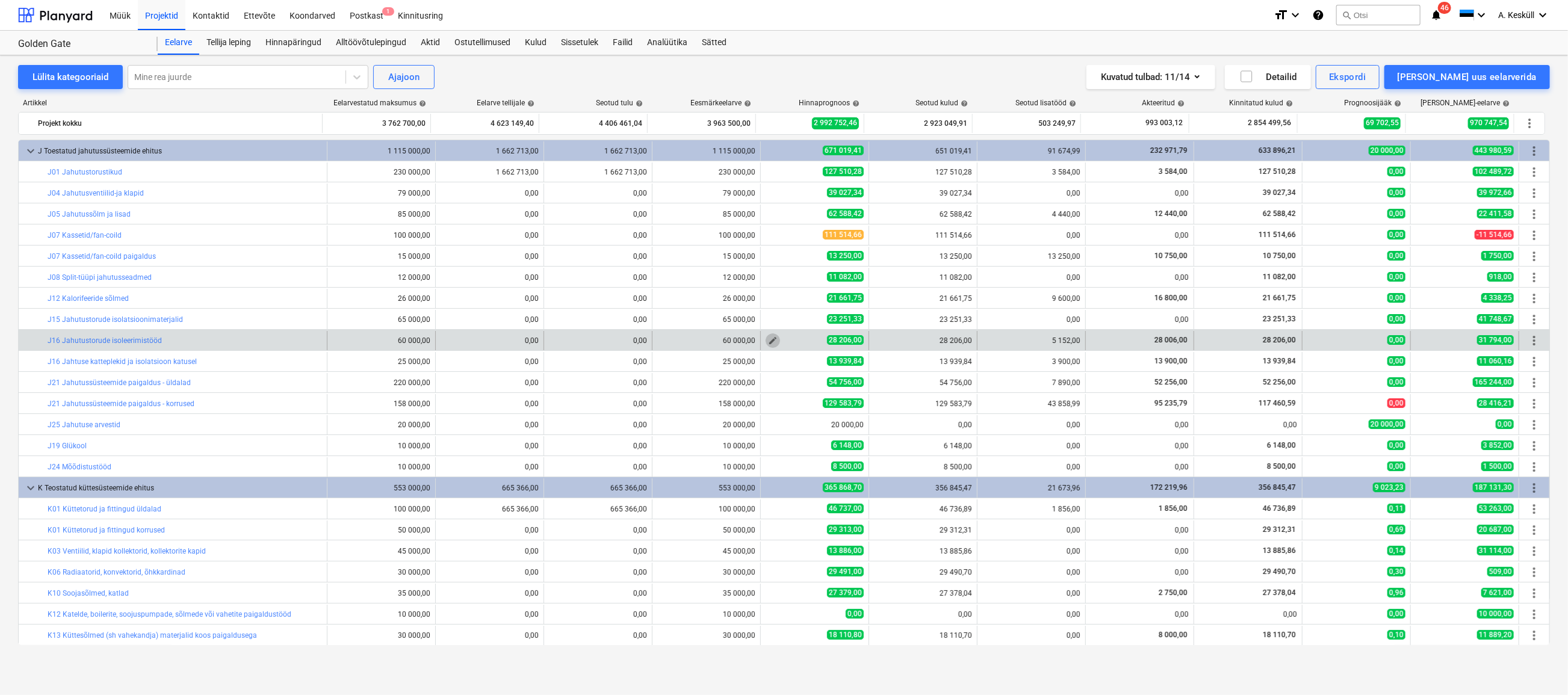
click at [770, 341] on span "edit" at bounding box center [772, 340] width 9 height 9
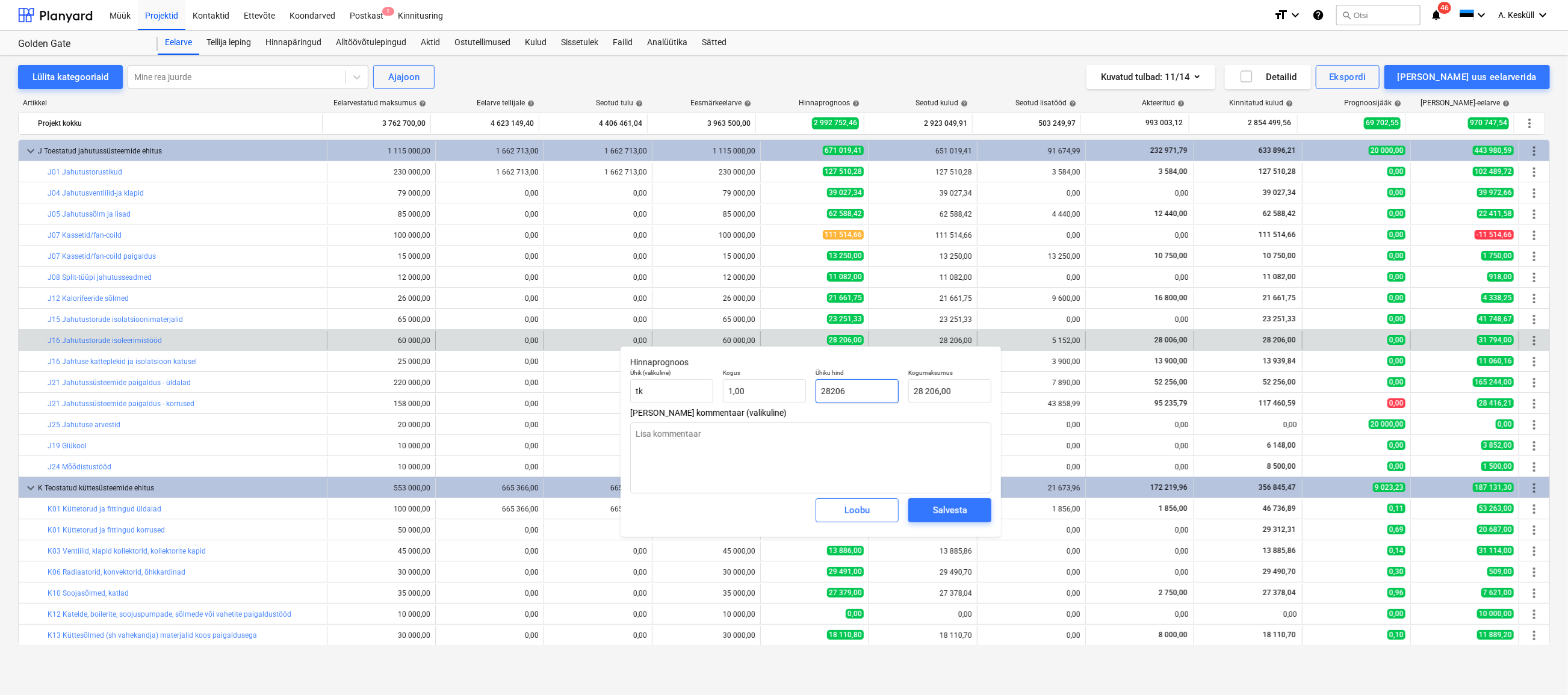
drag, startPoint x: 848, startPoint y: 393, endPoint x: 840, endPoint y: 393, distance: 8.0
click at [848, 393] on input "28206" at bounding box center [857, 391] width 83 height 24
click at [827, 391] on input "28206" at bounding box center [857, 391] width 83 height 24
click at [830, 391] on input "29206" at bounding box center [857, 391] width 83 height 24
click at [956, 515] on div "Salvesta" at bounding box center [950, 510] width 34 height 15
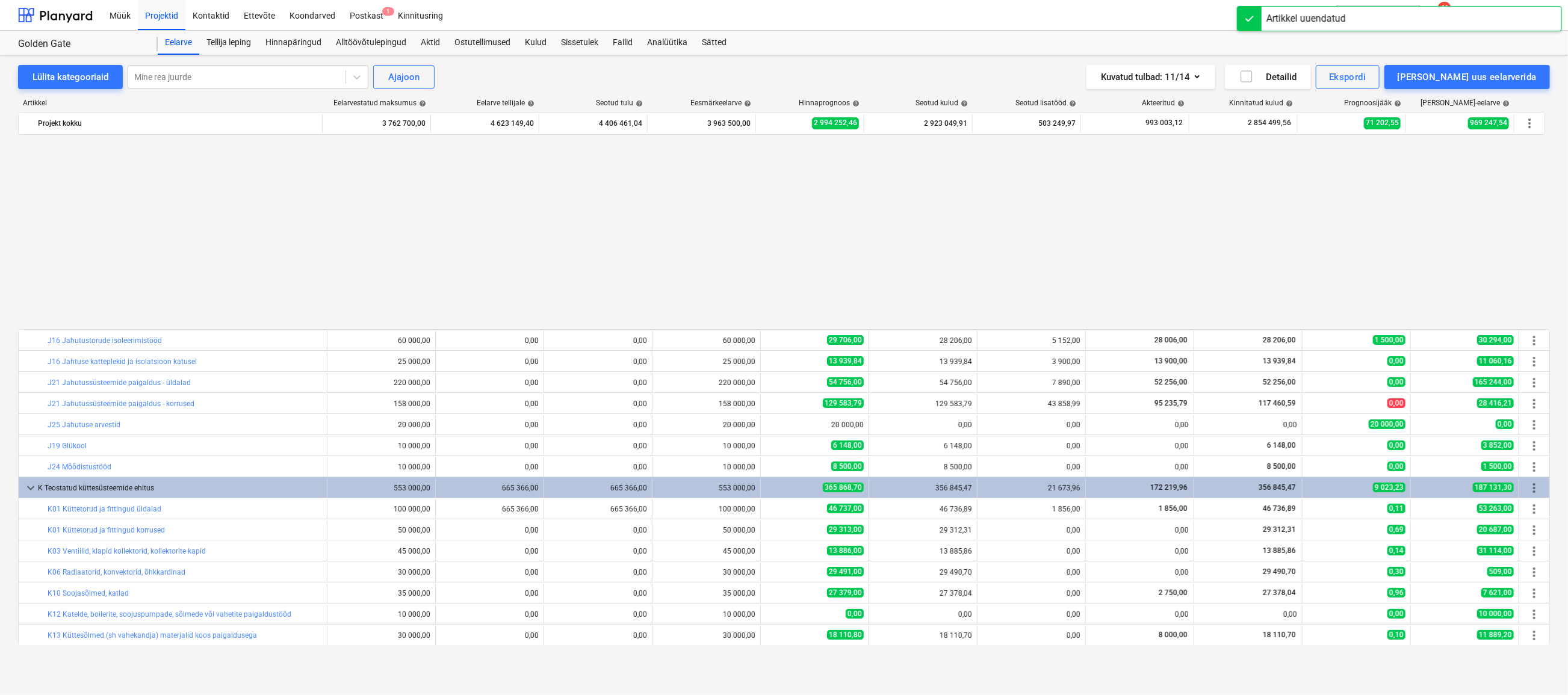
scroll to position [218, 0]
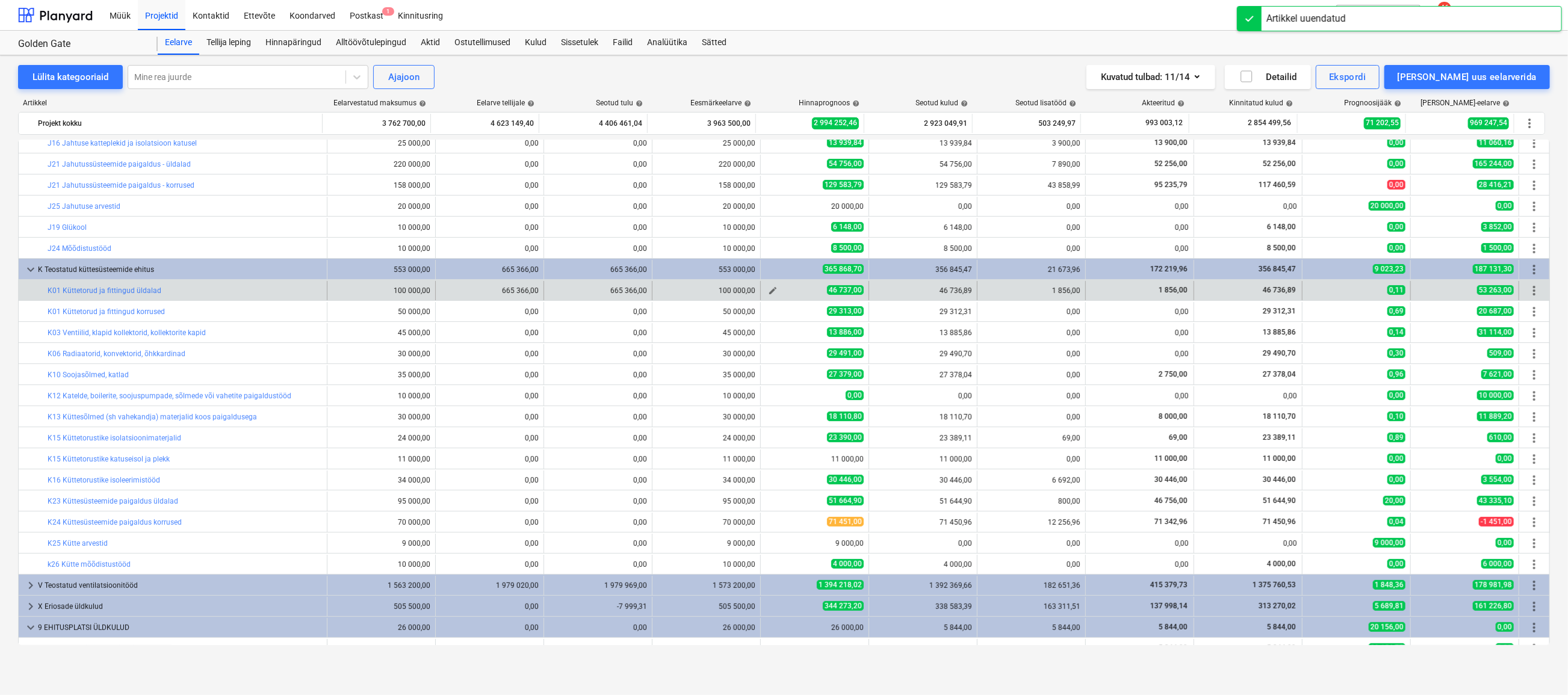
click at [773, 288] on span "edit" at bounding box center [772, 290] width 9 height 9
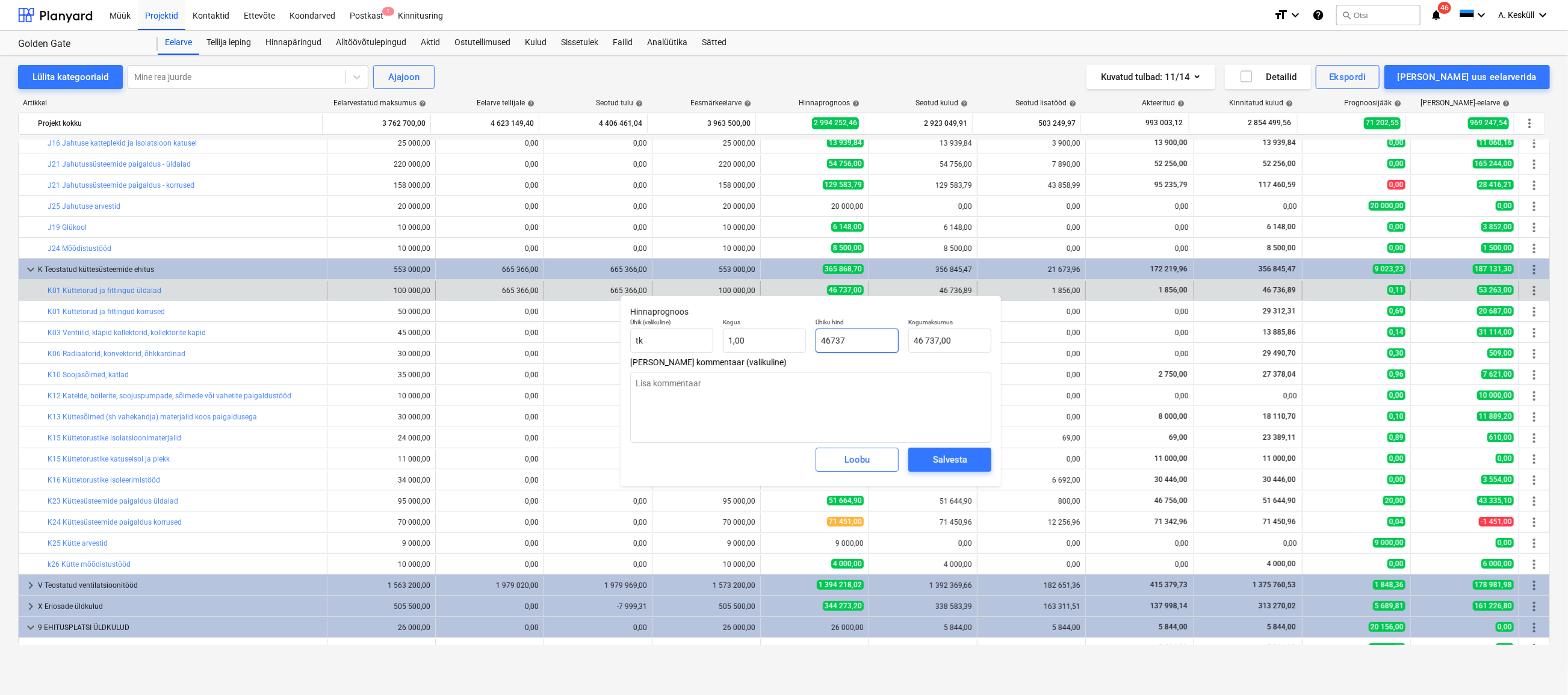
click at [842, 338] on input "46737" at bounding box center [857, 340] width 83 height 24
click at [940, 466] on div "Salvesta" at bounding box center [950, 460] width 34 height 15
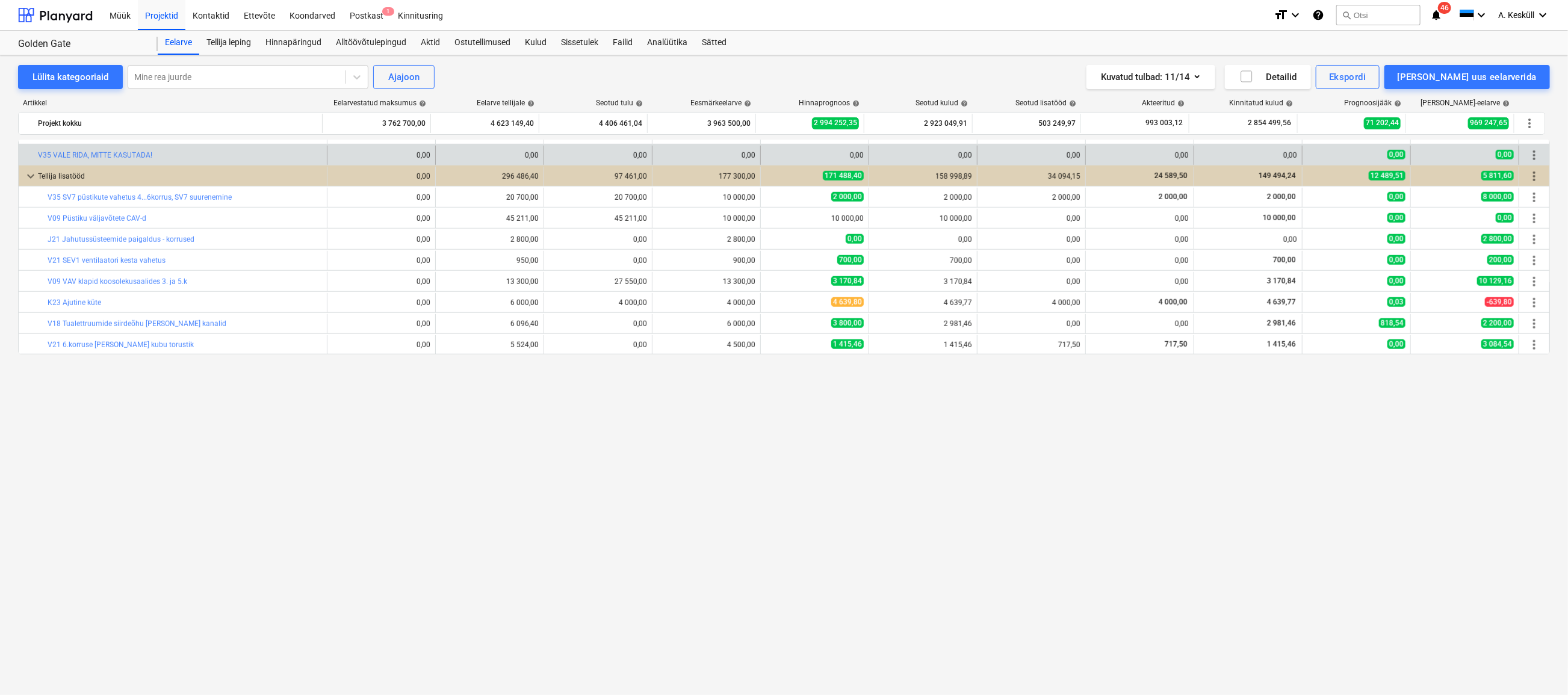
scroll to position [447, 0]
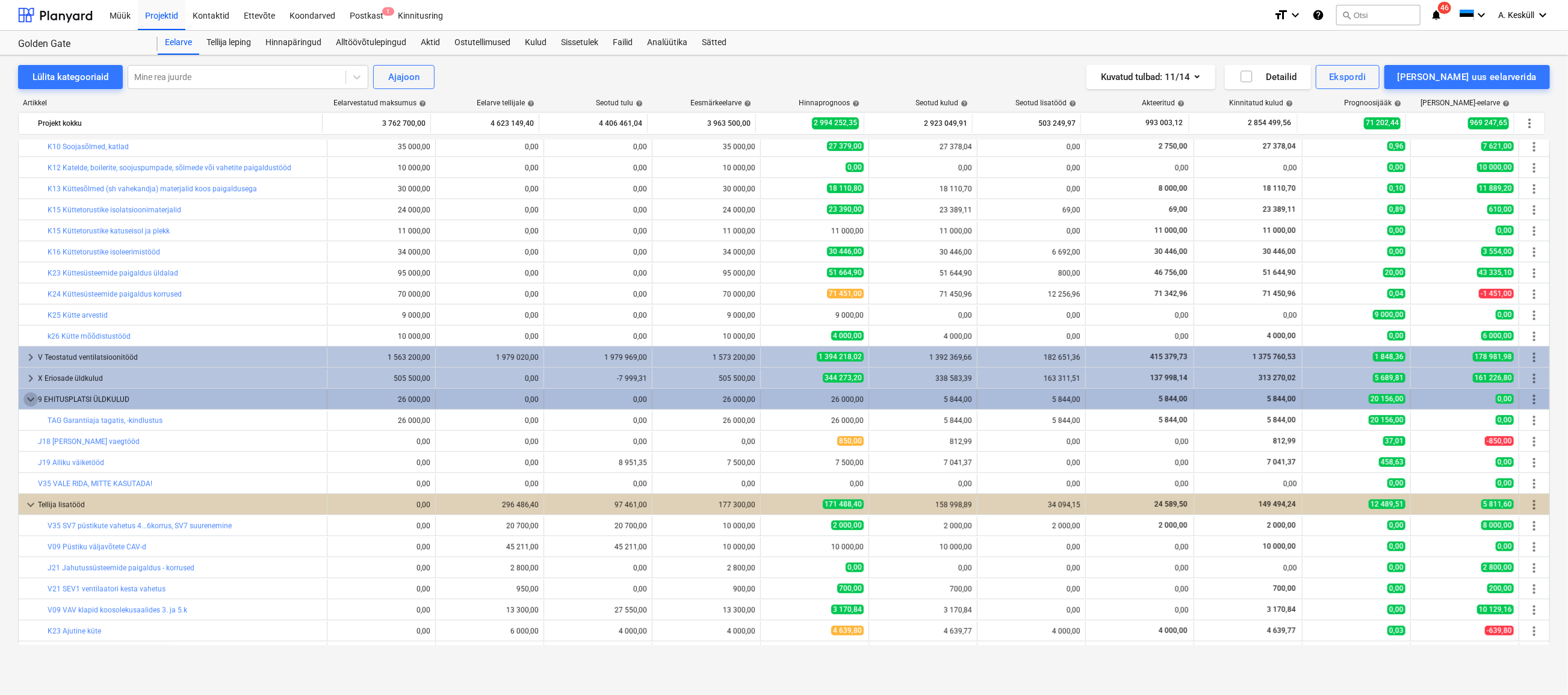
click at [29, 397] on span "keyboard_arrow_down" at bounding box center [30, 399] width 15 height 15
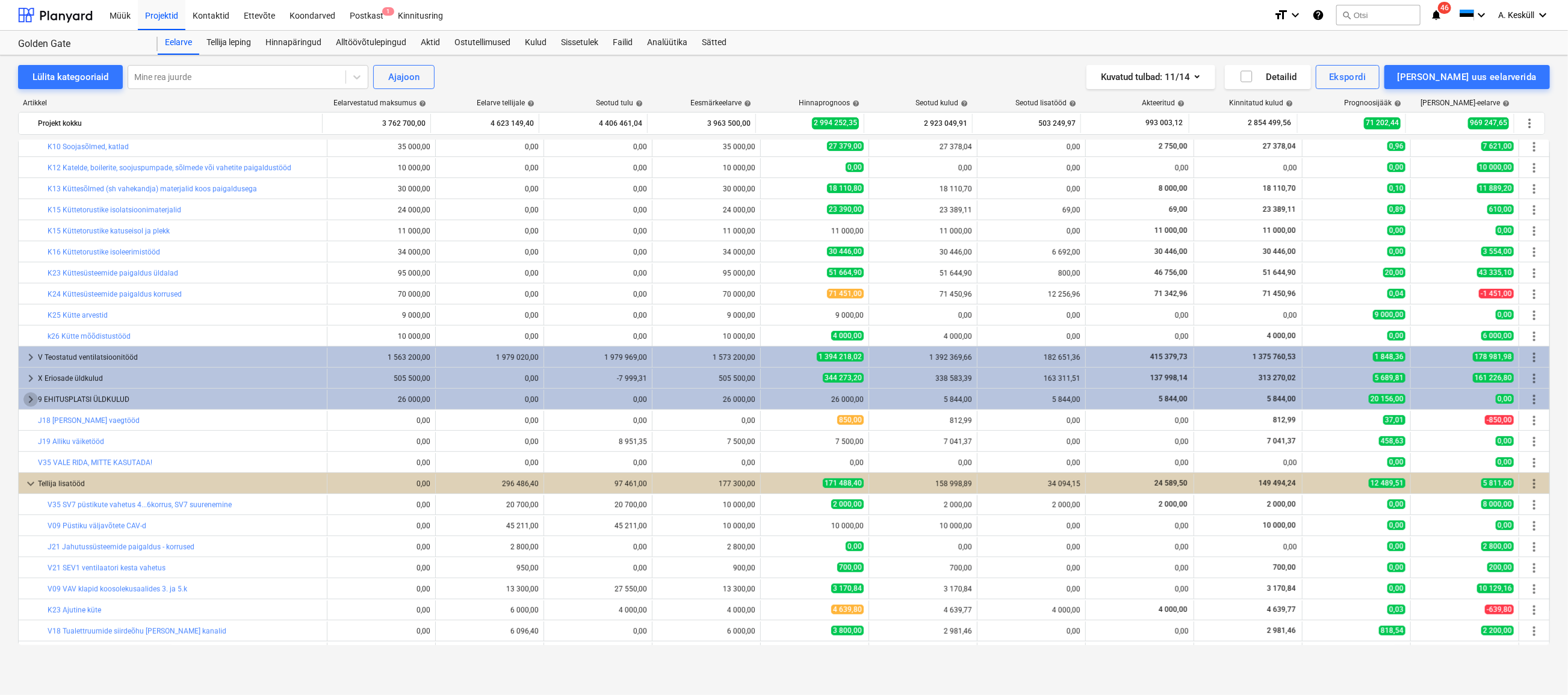
click at [29, 397] on span "keyboard_arrow_right" at bounding box center [30, 399] width 15 height 15
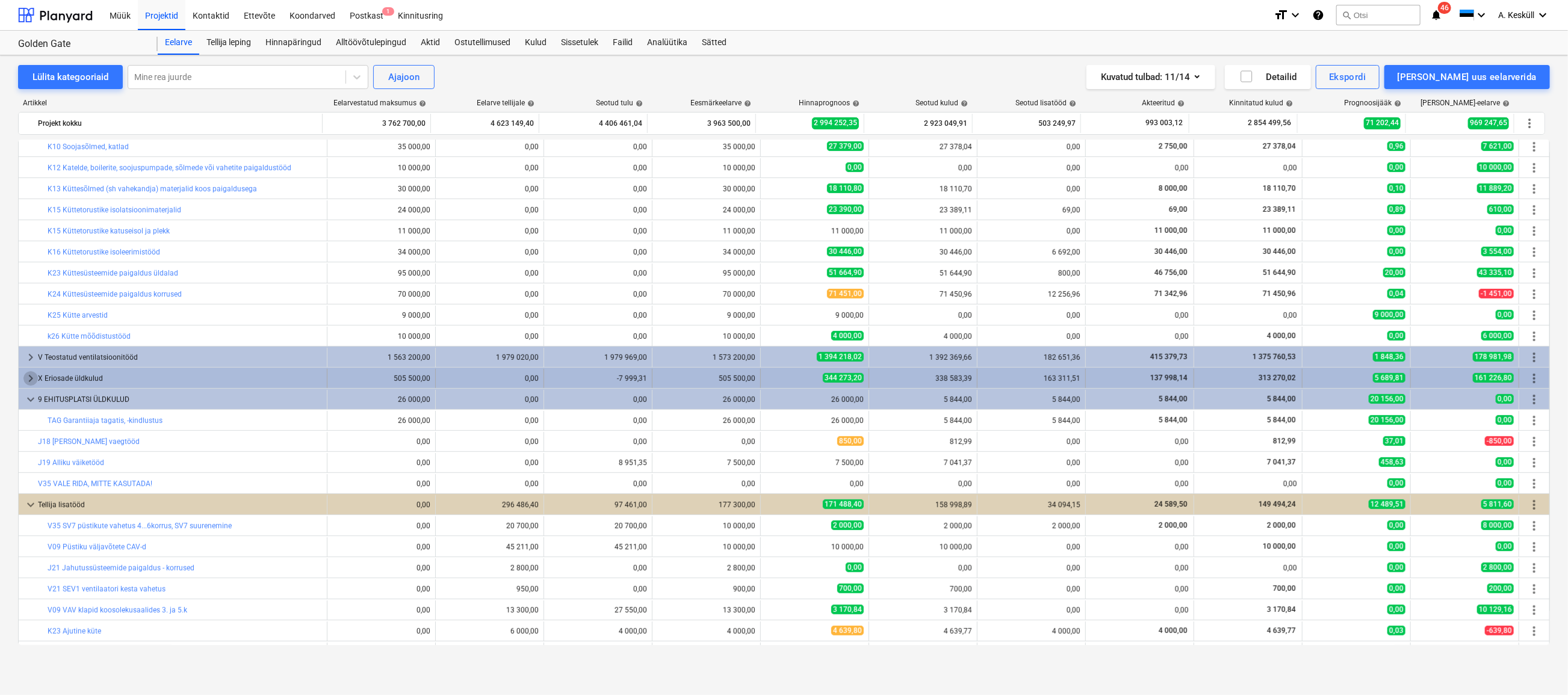
click at [29, 380] on span "keyboard_arrow_right" at bounding box center [30, 378] width 15 height 15
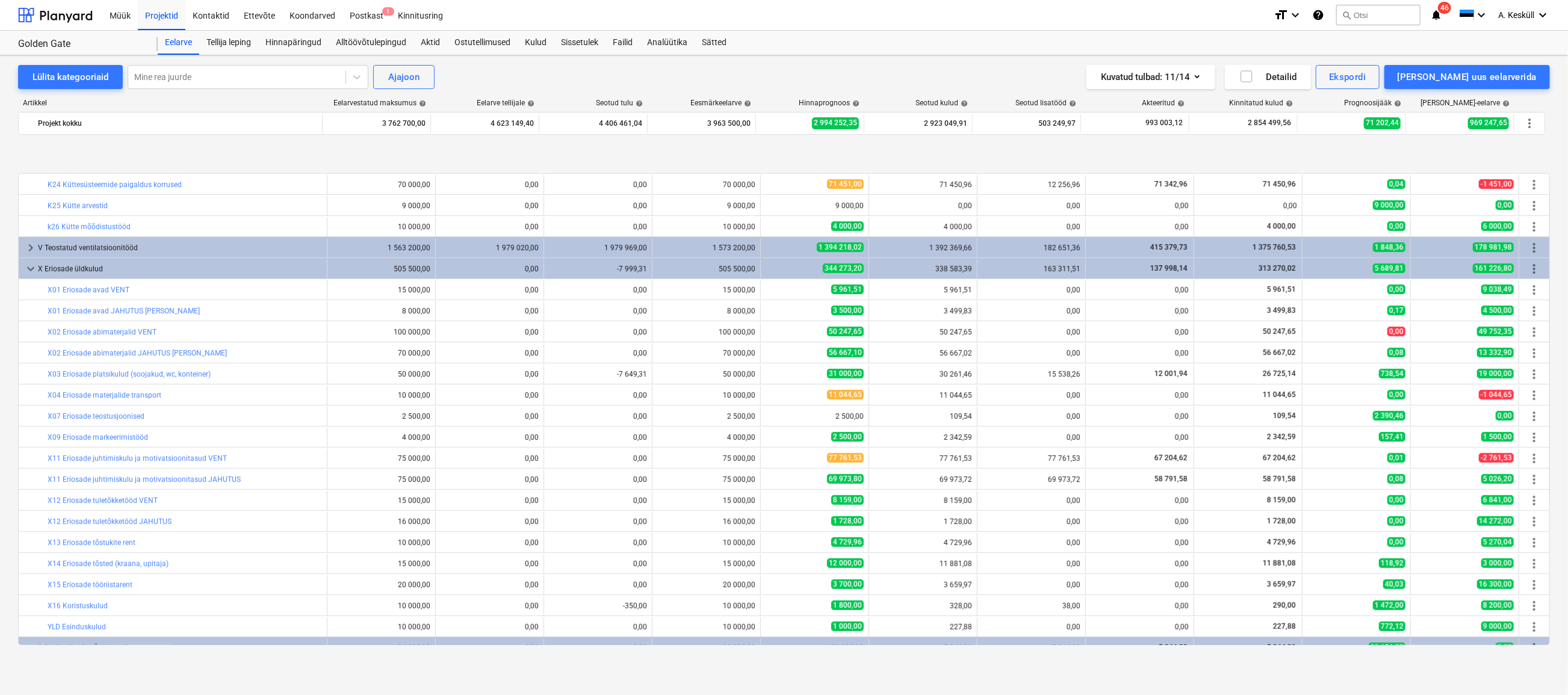
scroll to position [611, 0]
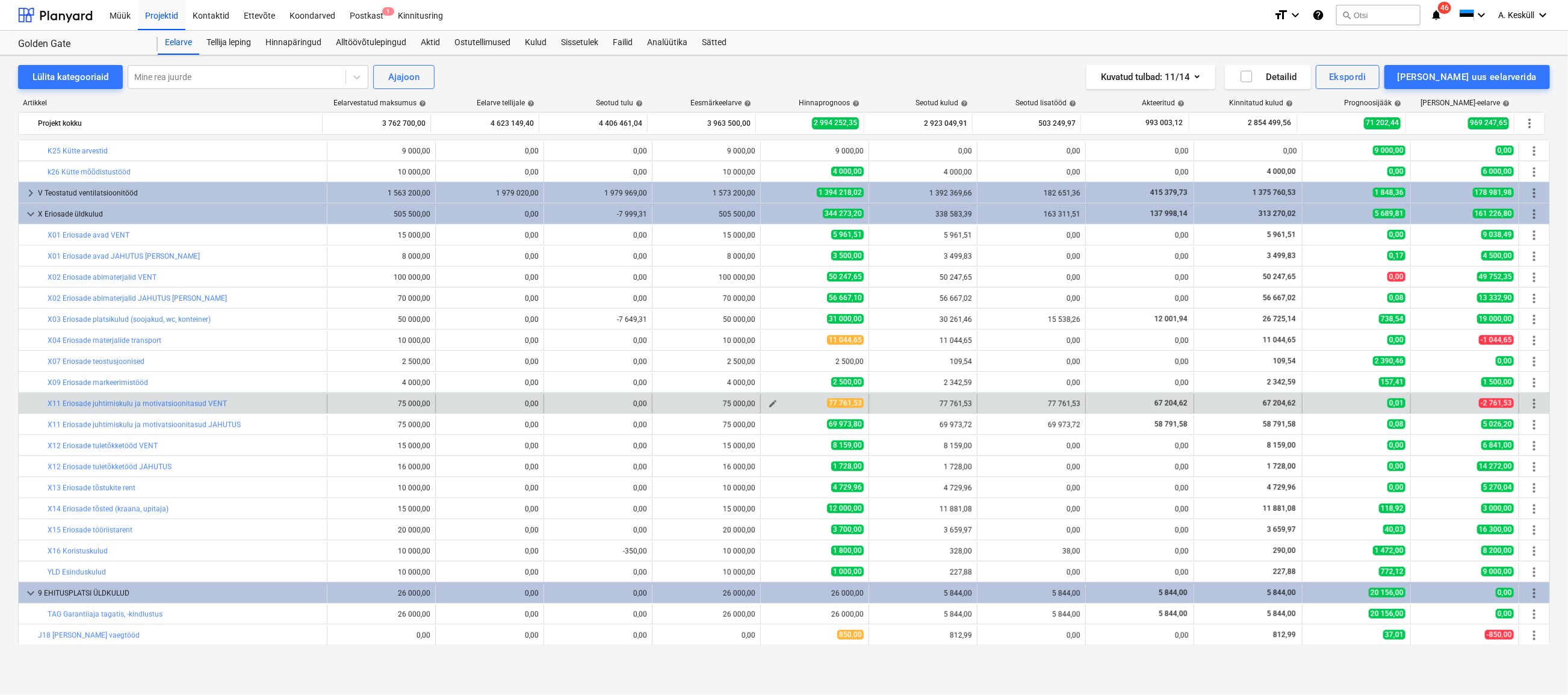
click at [771, 404] on span "edit" at bounding box center [772, 403] width 9 height 9
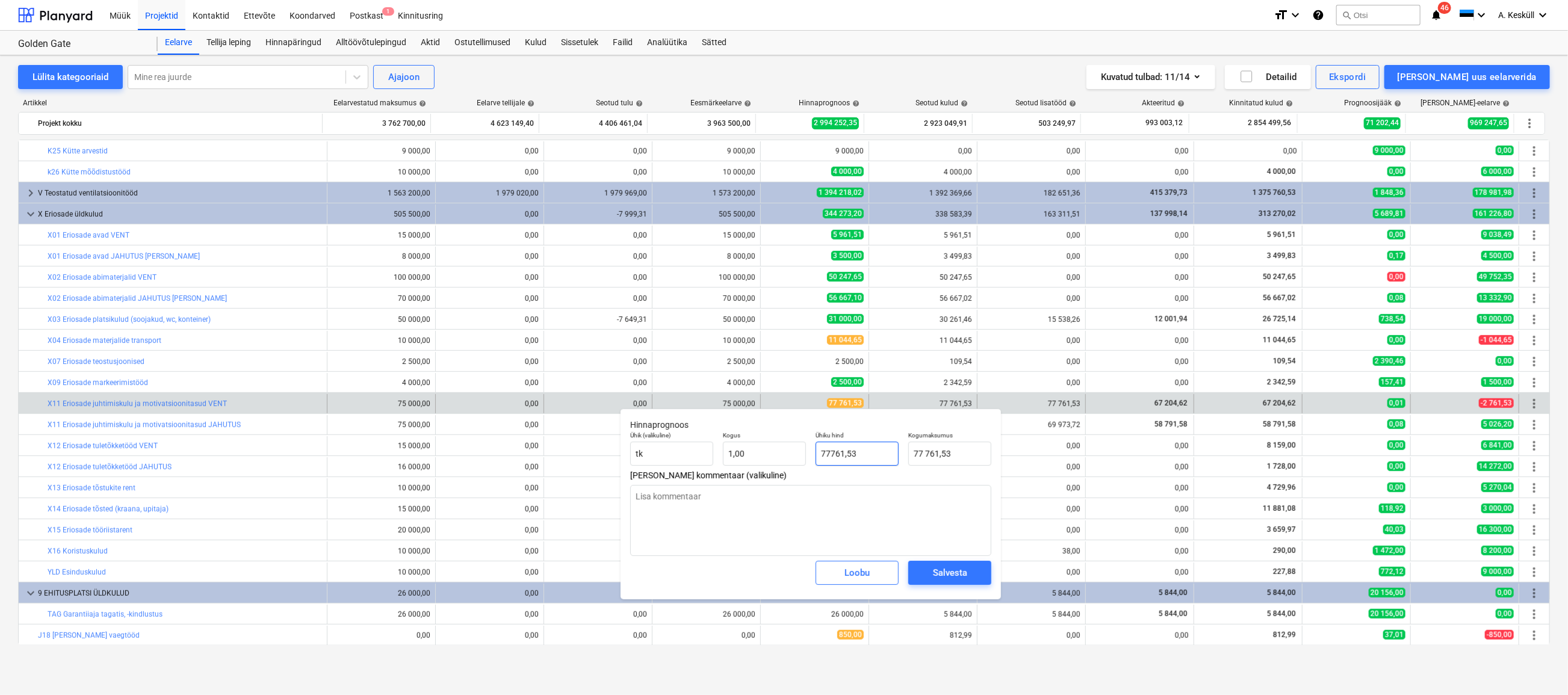
click at [819, 454] on input "77761,53" at bounding box center [857, 454] width 83 height 24
click at [830, 457] on input "77761,53" at bounding box center [857, 454] width 83 height 24
drag, startPoint x: 824, startPoint y: 453, endPoint x: 816, endPoint y: 453, distance: 8.0
click at [816, 453] on input "77761,53" at bounding box center [857, 454] width 83 height 24
click at [955, 577] on div "Salvesta" at bounding box center [950, 572] width 34 height 15
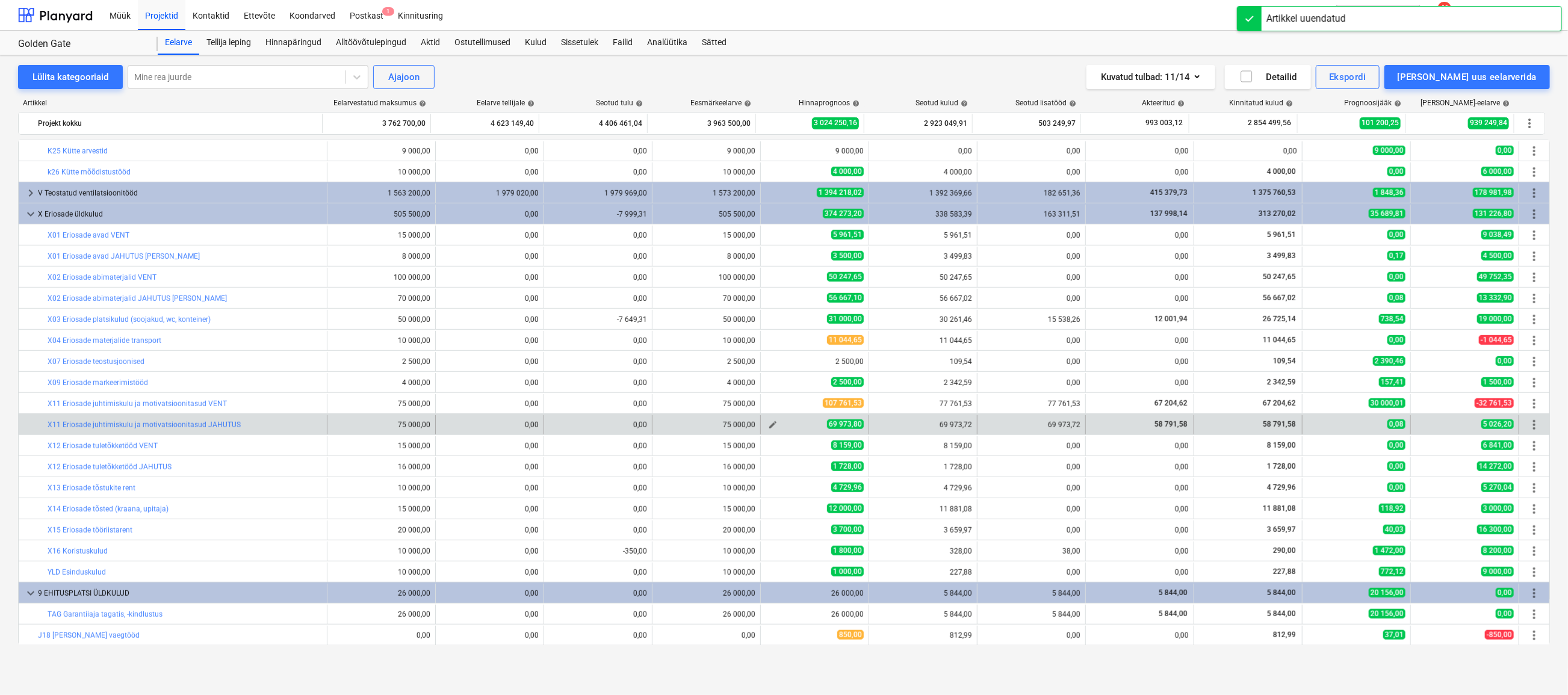
click at [768, 421] on span "edit" at bounding box center [772, 424] width 9 height 9
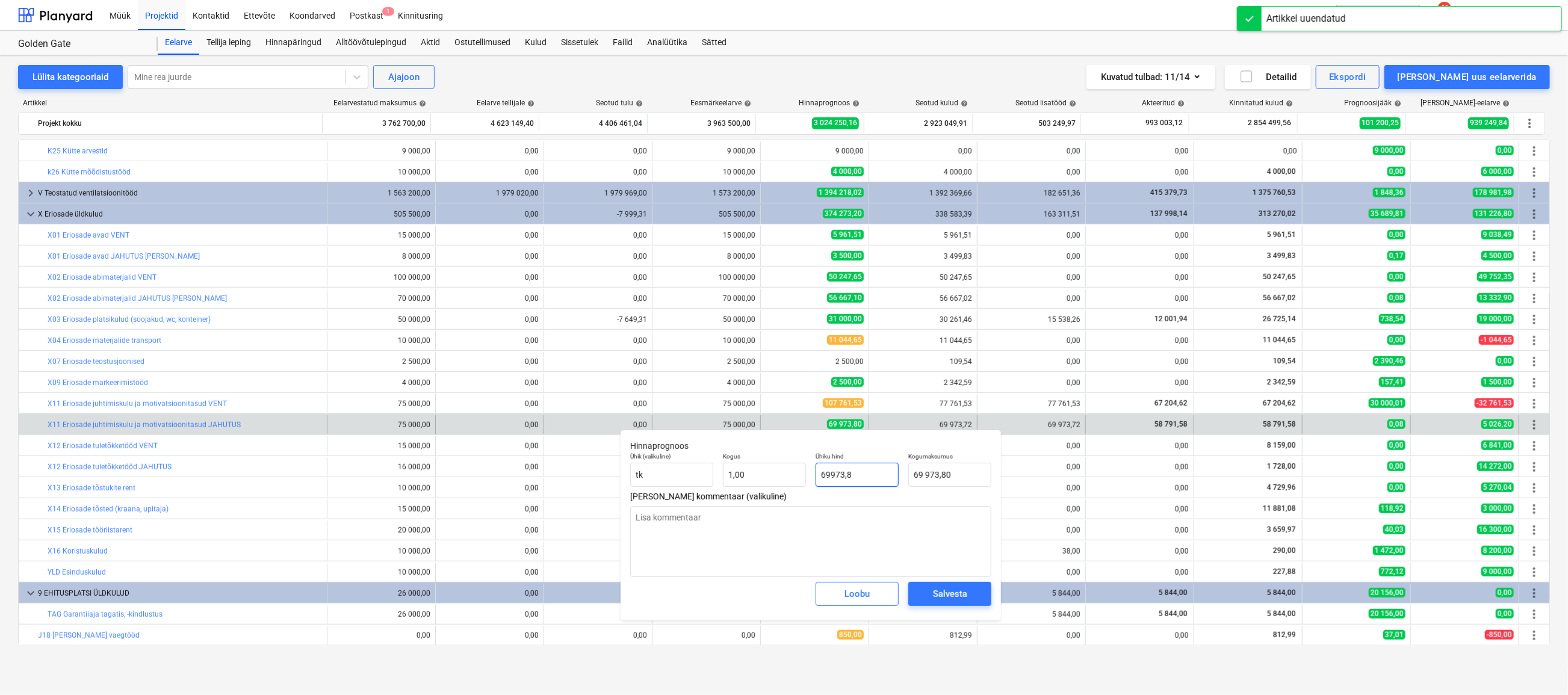
click at [824, 471] on input "69973,8" at bounding box center [857, 474] width 83 height 24
drag, startPoint x: 824, startPoint y: 473, endPoint x: 818, endPoint y: 473, distance: 6.0
click at [818, 473] on input "69973,8" at bounding box center [857, 474] width 83 height 24
click at [821, 474] on input "69973,8" at bounding box center [857, 474] width 83 height 24
click at [820, 473] on input "69973,8" at bounding box center [857, 474] width 83 height 24
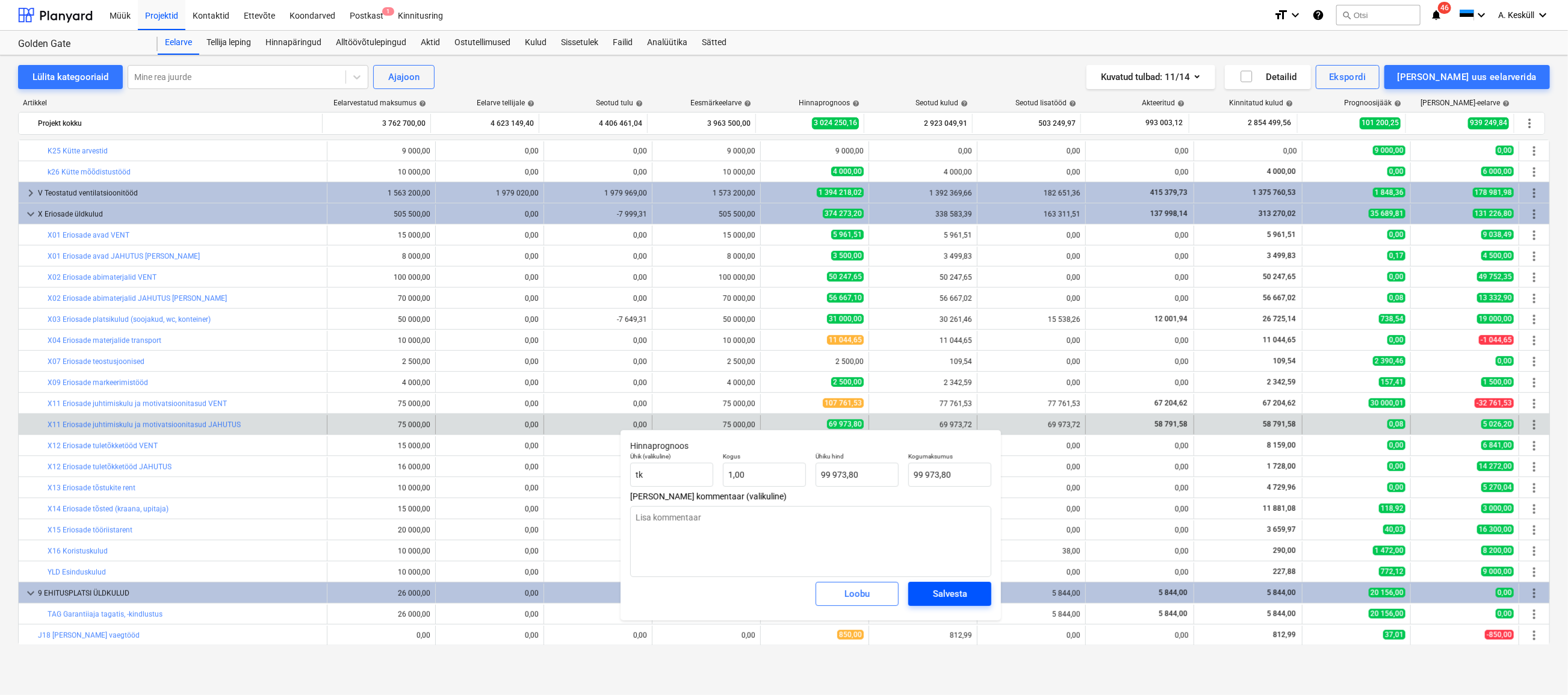
click at [940, 596] on div "Salvesta" at bounding box center [950, 594] width 34 height 15
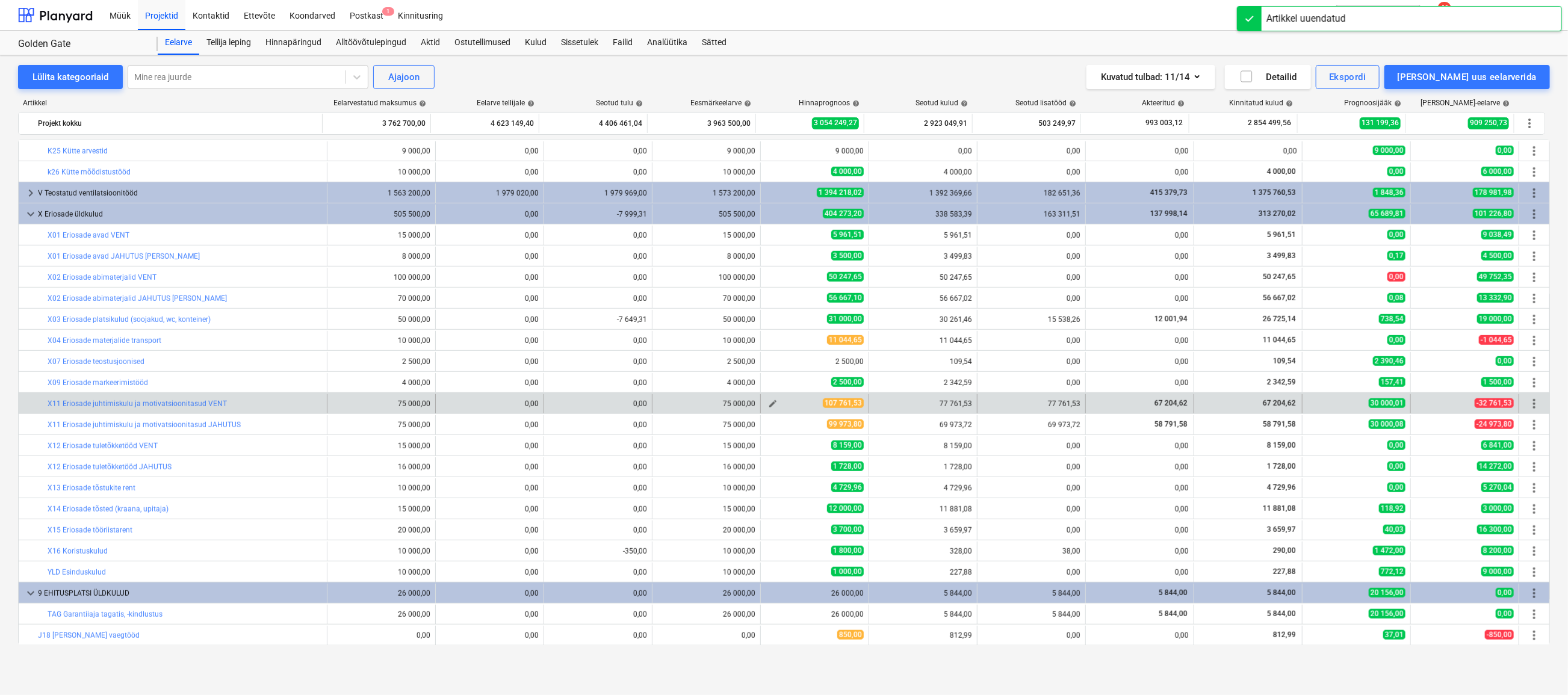
click at [768, 403] on span "edit" at bounding box center [772, 403] width 9 height 9
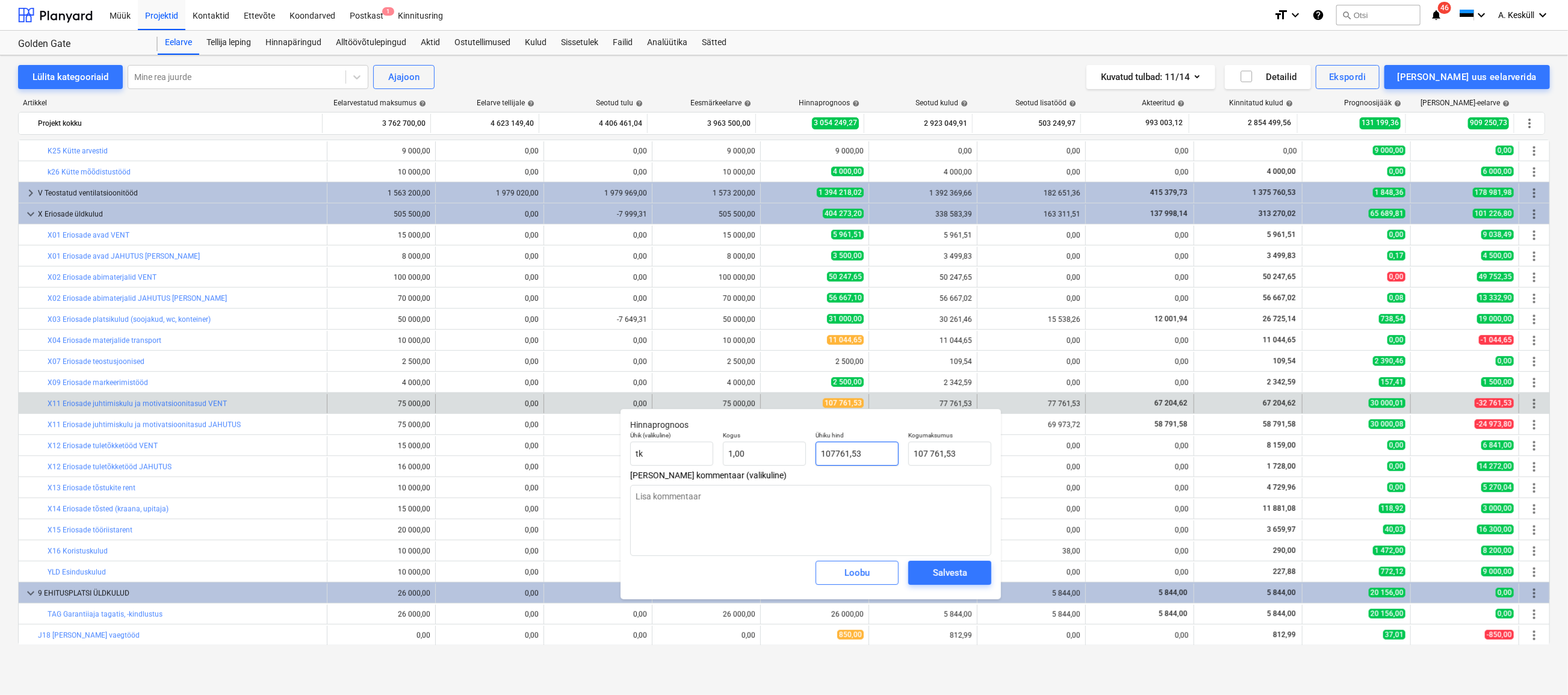
drag, startPoint x: 867, startPoint y: 454, endPoint x: 855, endPoint y: 451, distance: 12.4
click at [855, 451] on input "107761,53" at bounding box center [857, 454] width 83 height 24
click at [951, 572] on div "Salvesta" at bounding box center [950, 572] width 34 height 15
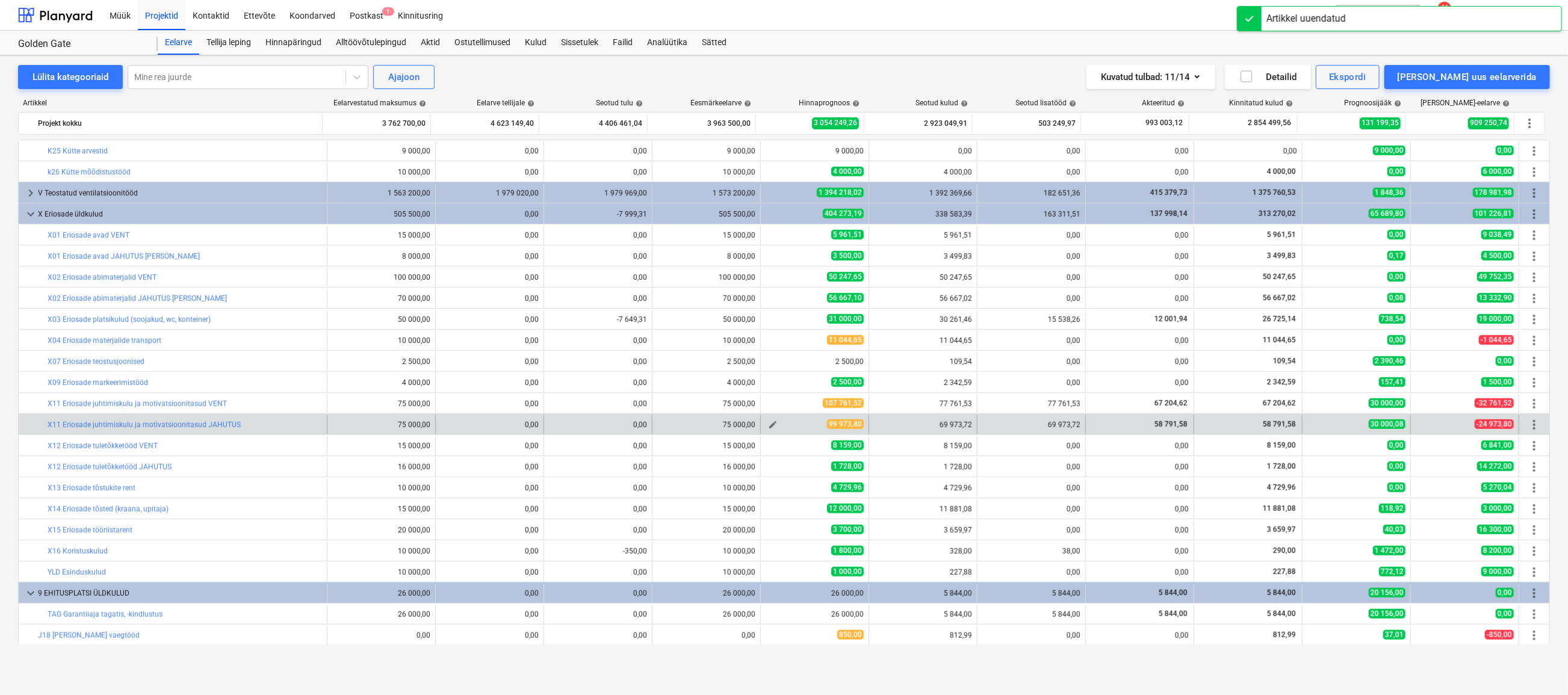
click at [774, 422] on button "edit" at bounding box center [773, 424] width 15 height 15
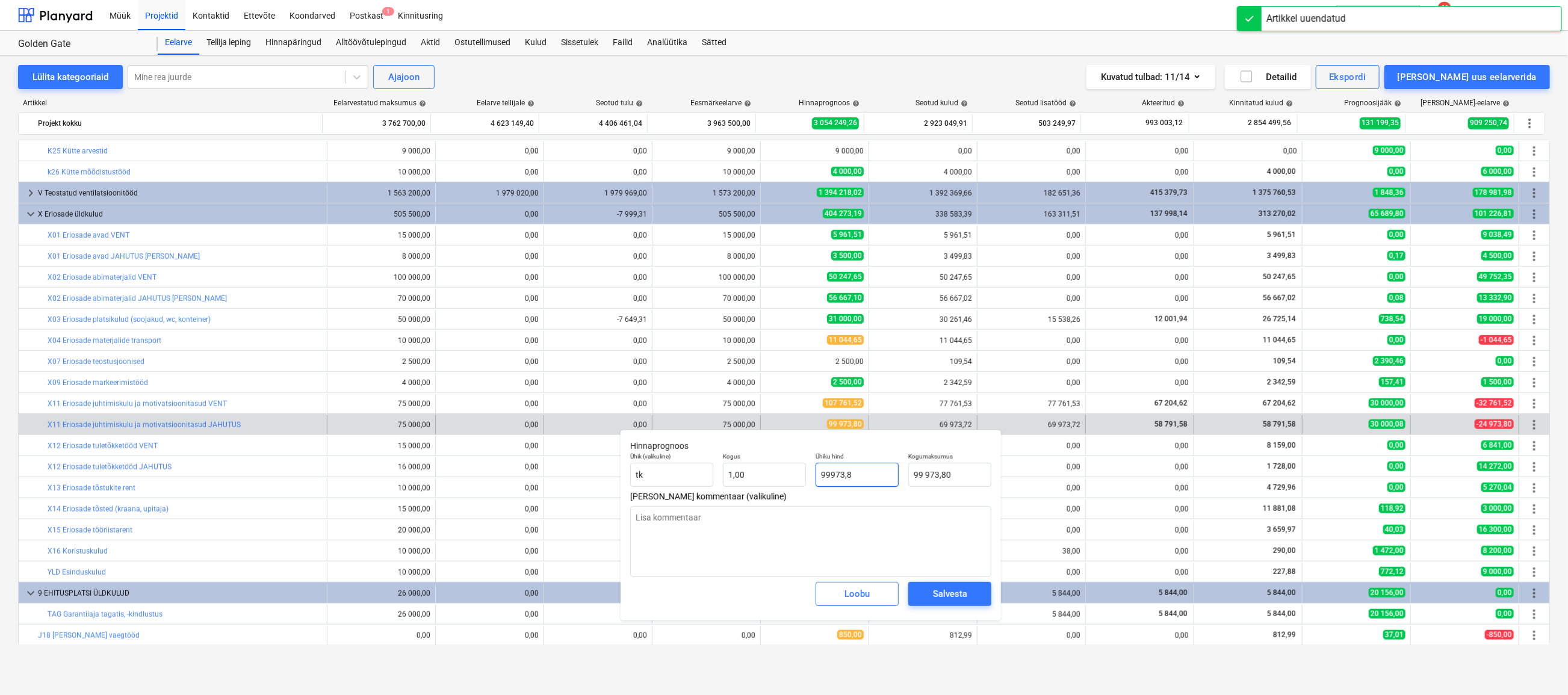
drag, startPoint x: 861, startPoint y: 473, endPoint x: 846, endPoint y: 473, distance: 15.0
click at [846, 473] on input "99973,8" at bounding box center [857, 474] width 83 height 24
click at [954, 593] on div "Salvesta" at bounding box center [950, 594] width 34 height 15
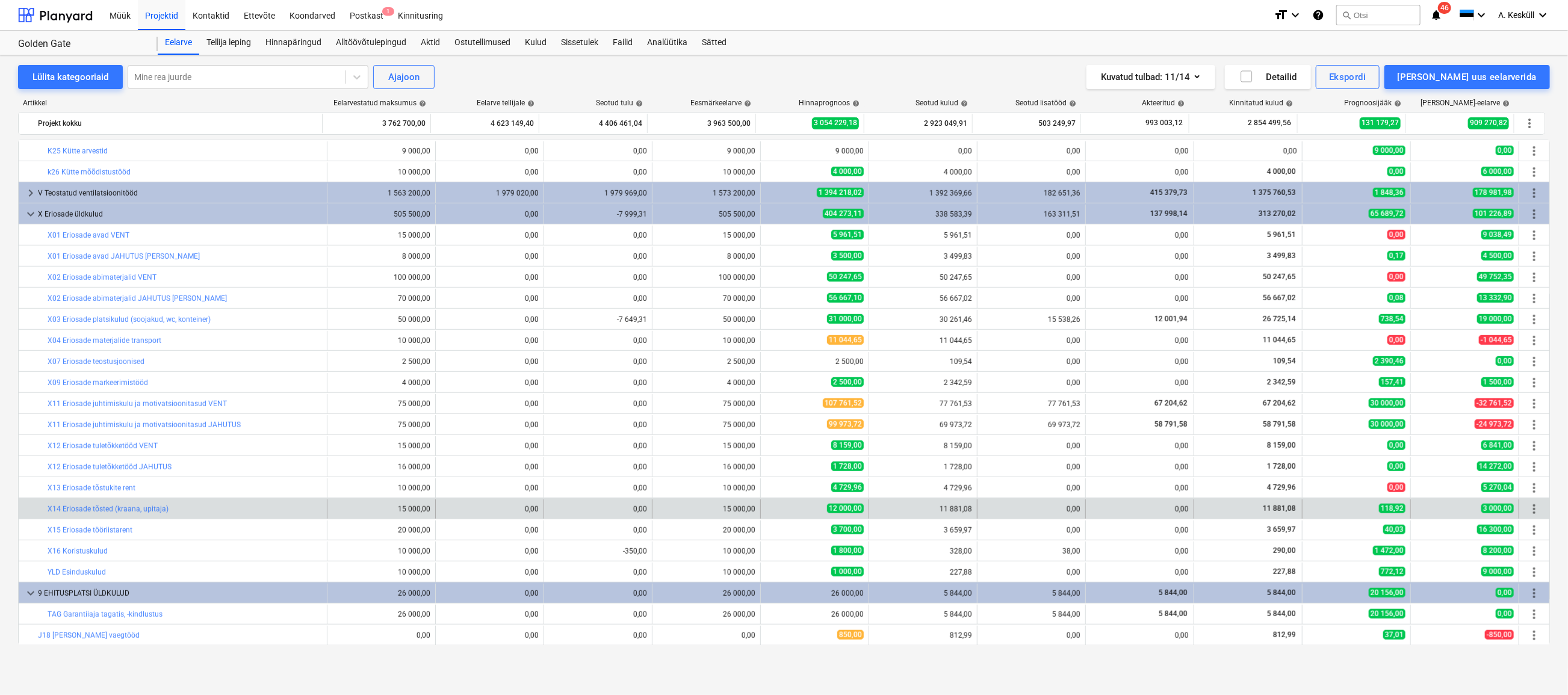
click at [768, 510] on span "edit" at bounding box center [772, 509] width 9 height 9
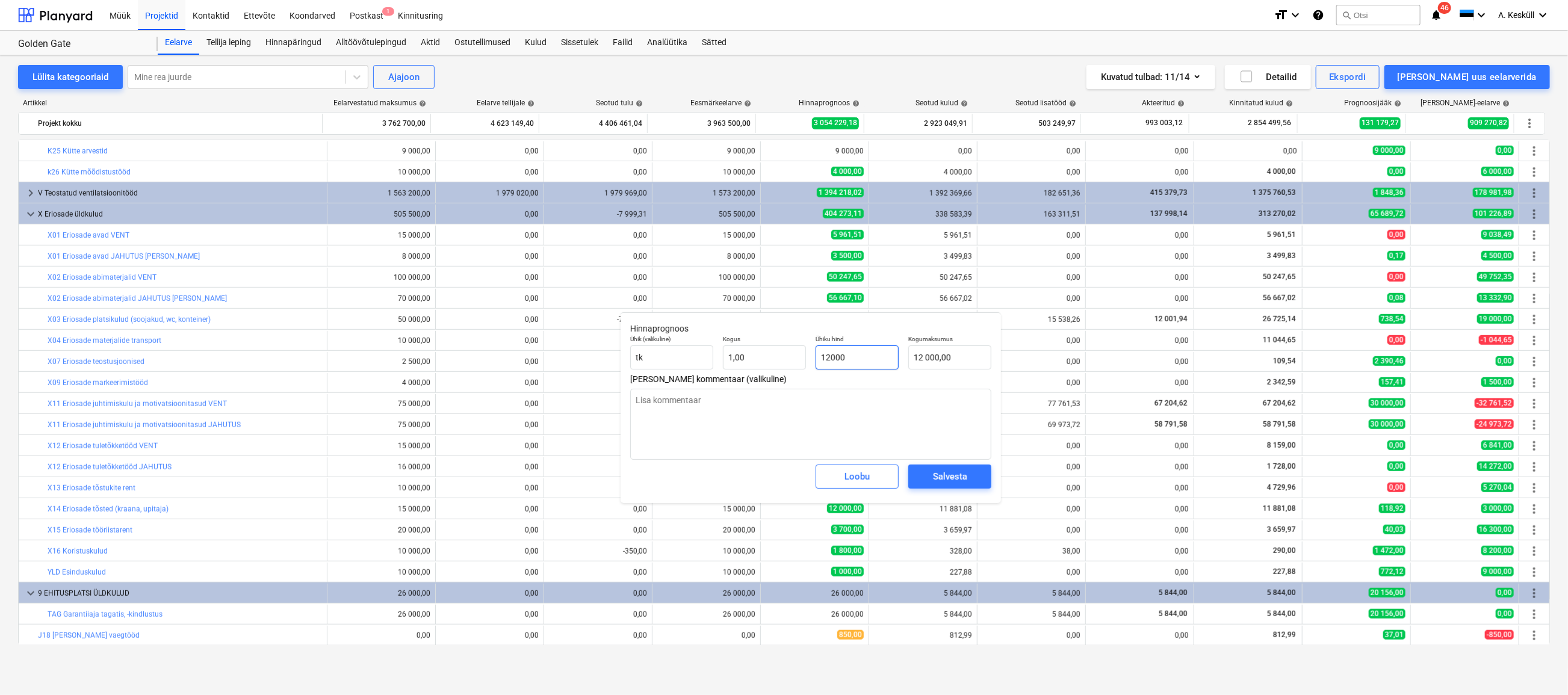
drag, startPoint x: 864, startPoint y: 363, endPoint x: 818, endPoint y: 361, distance: 46.0
click at [818, 361] on input "12000" at bounding box center [857, 357] width 83 height 24
click at [951, 477] on div "Salvesta" at bounding box center [950, 476] width 34 height 15
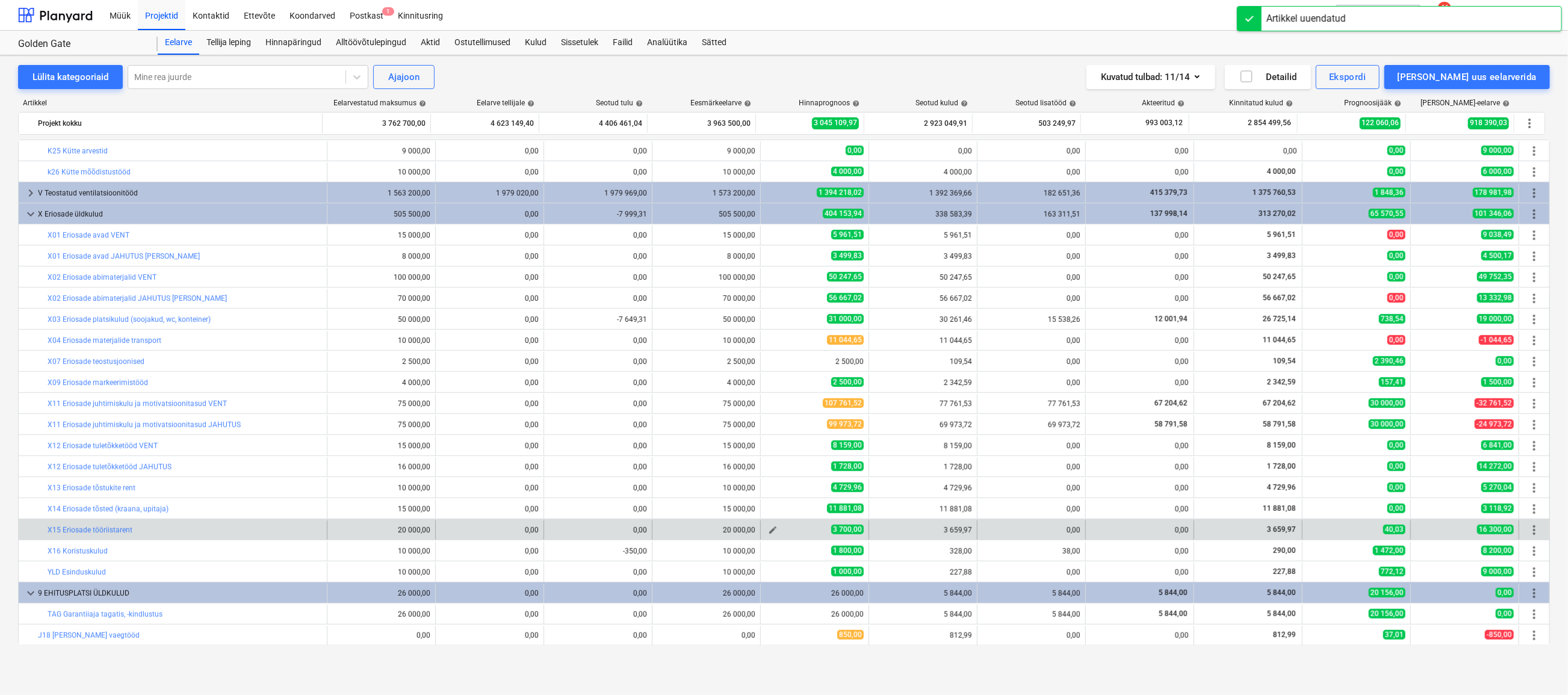
click at [774, 528] on button "edit" at bounding box center [773, 529] width 15 height 15
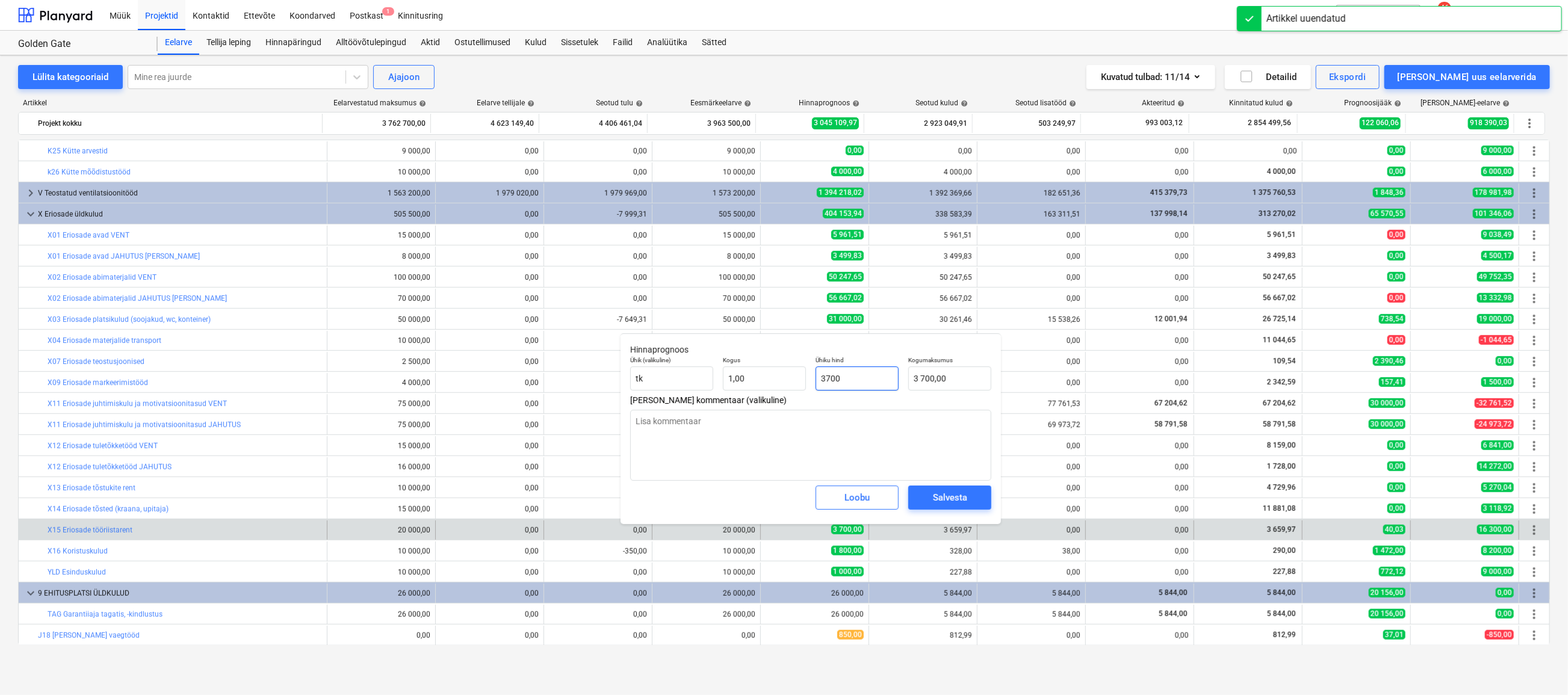
drag, startPoint x: 839, startPoint y: 373, endPoint x: 817, endPoint y: 373, distance: 22.0
click at [817, 373] on input "3700" at bounding box center [857, 378] width 83 height 24
click at [939, 499] on div "Salvesta" at bounding box center [950, 497] width 34 height 15
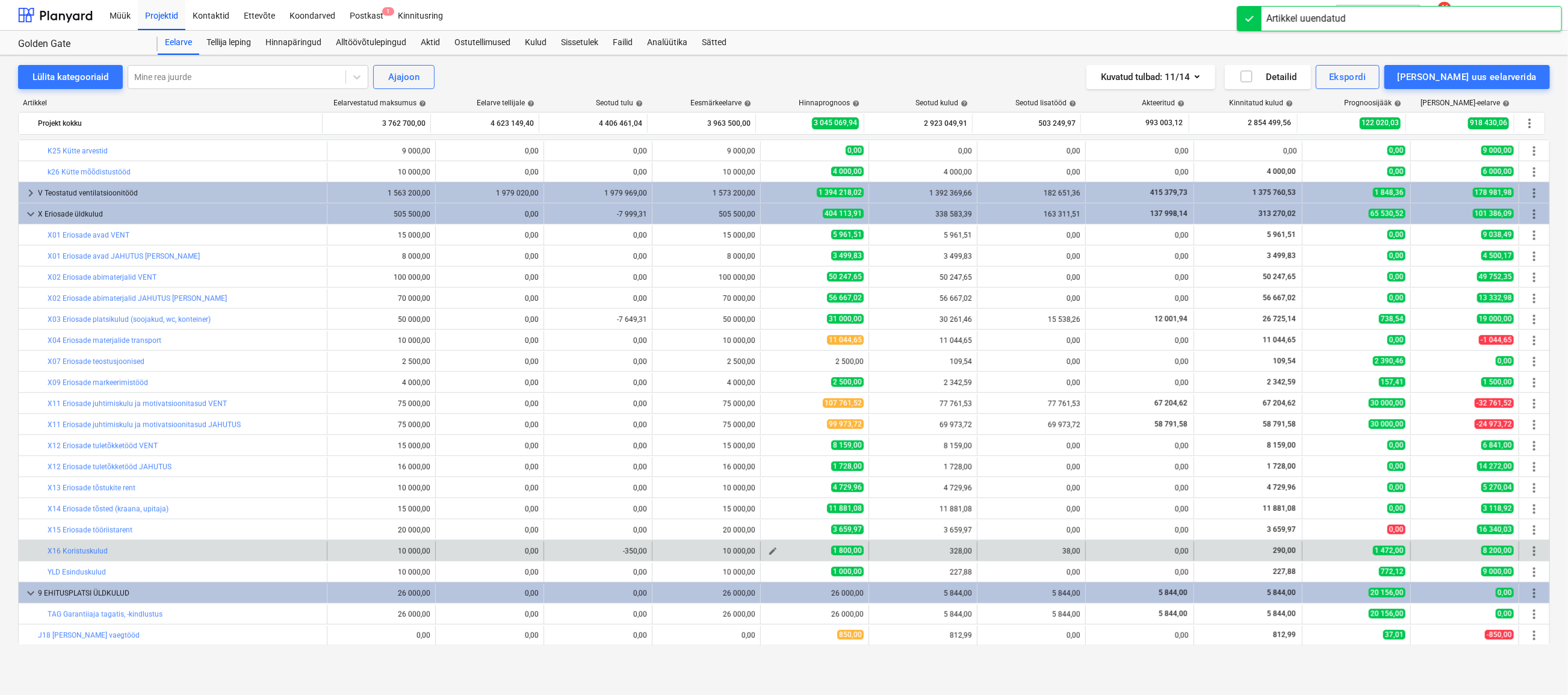
click at [766, 549] on button "edit" at bounding box center [773, 551] width 15 height 15
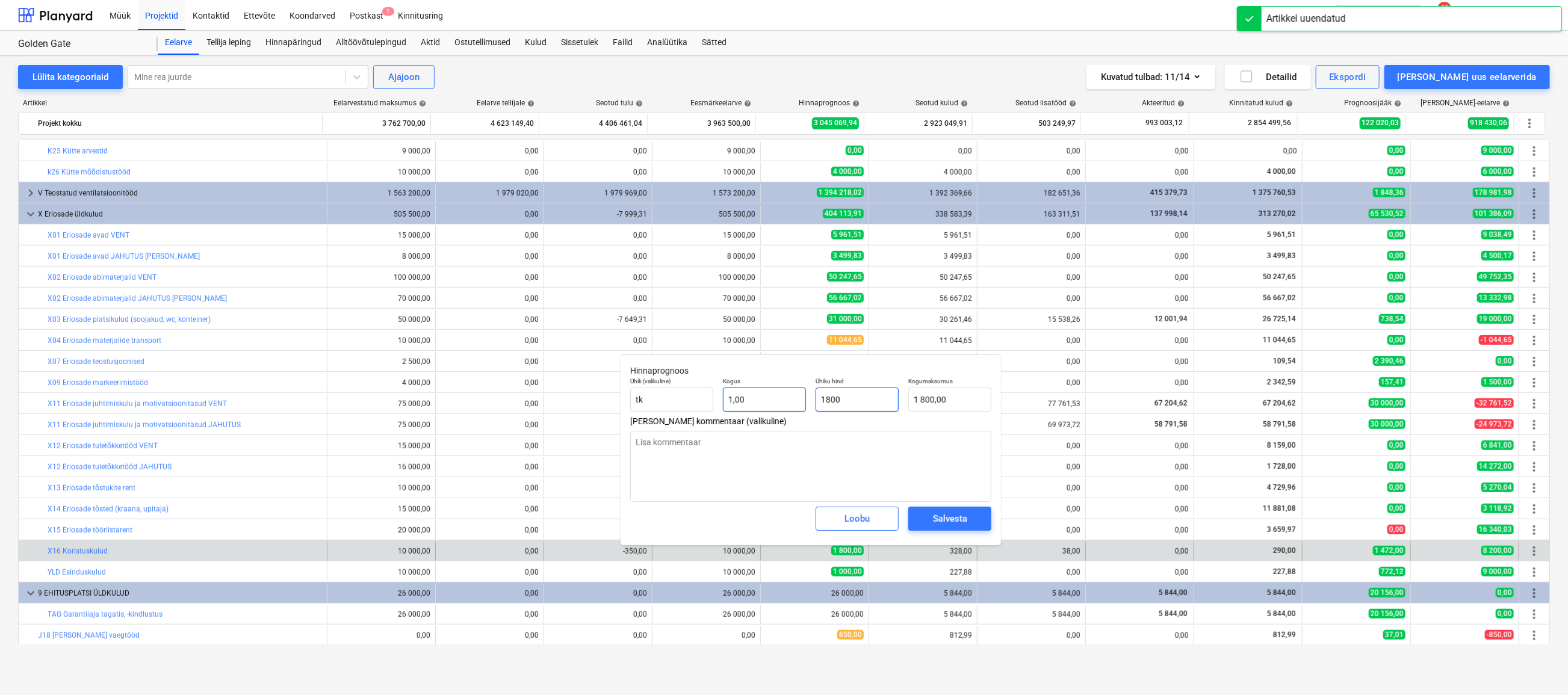
drag, startPoint x: 867, startPoint y: 394, endPoint x: 797, endPoint y: 401, distance: 70.3
click at [797, 401] on div "Ühik (valikuline) [PERSON_NAME] 1,00 Ühiku hind 1800 Kogumaksumus 1 800,00" at bounding box center [811, 393] width 371 height 44
click at [945, 519] on div "Salvesta" at bounding box center [950, 518] width 34 height 15
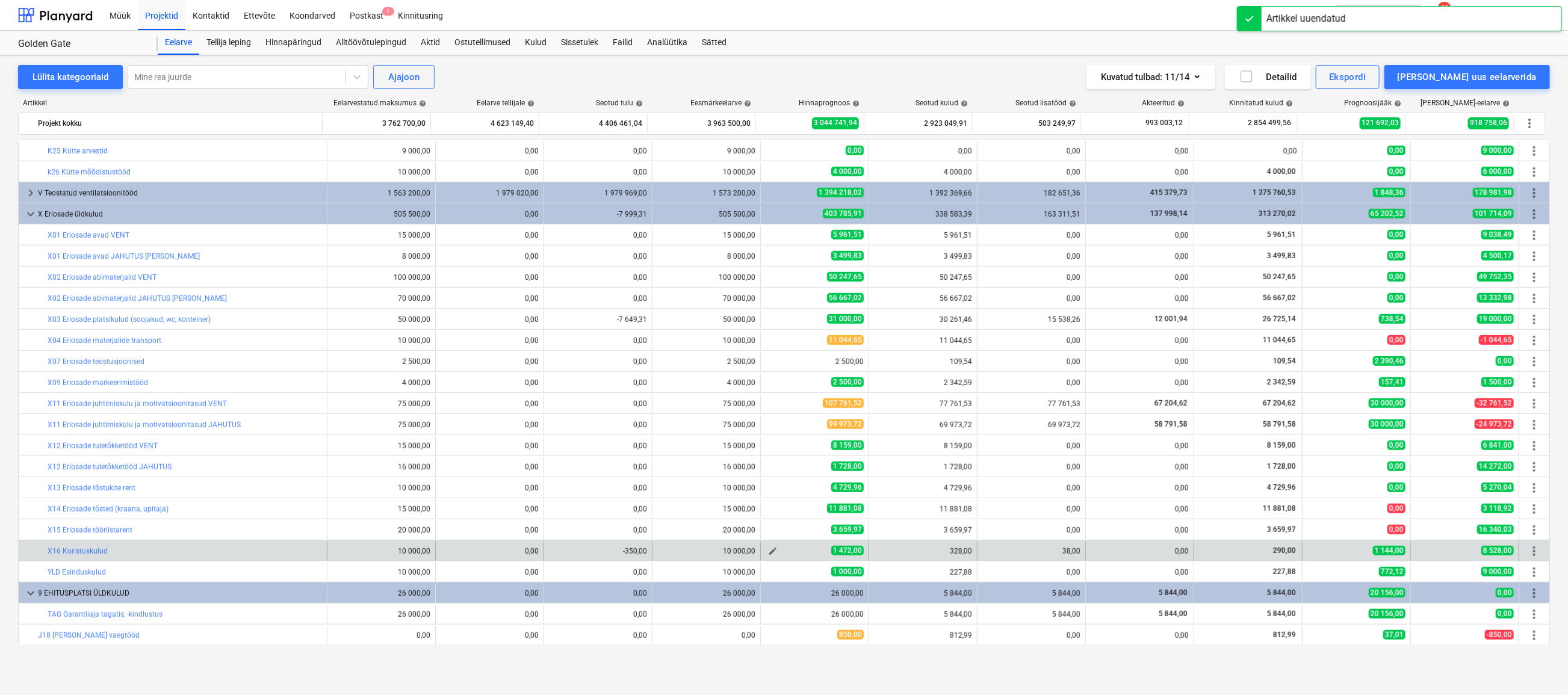
click at [768, 551] on span "edit" at bounding box center [772, 551] width 9 height 9
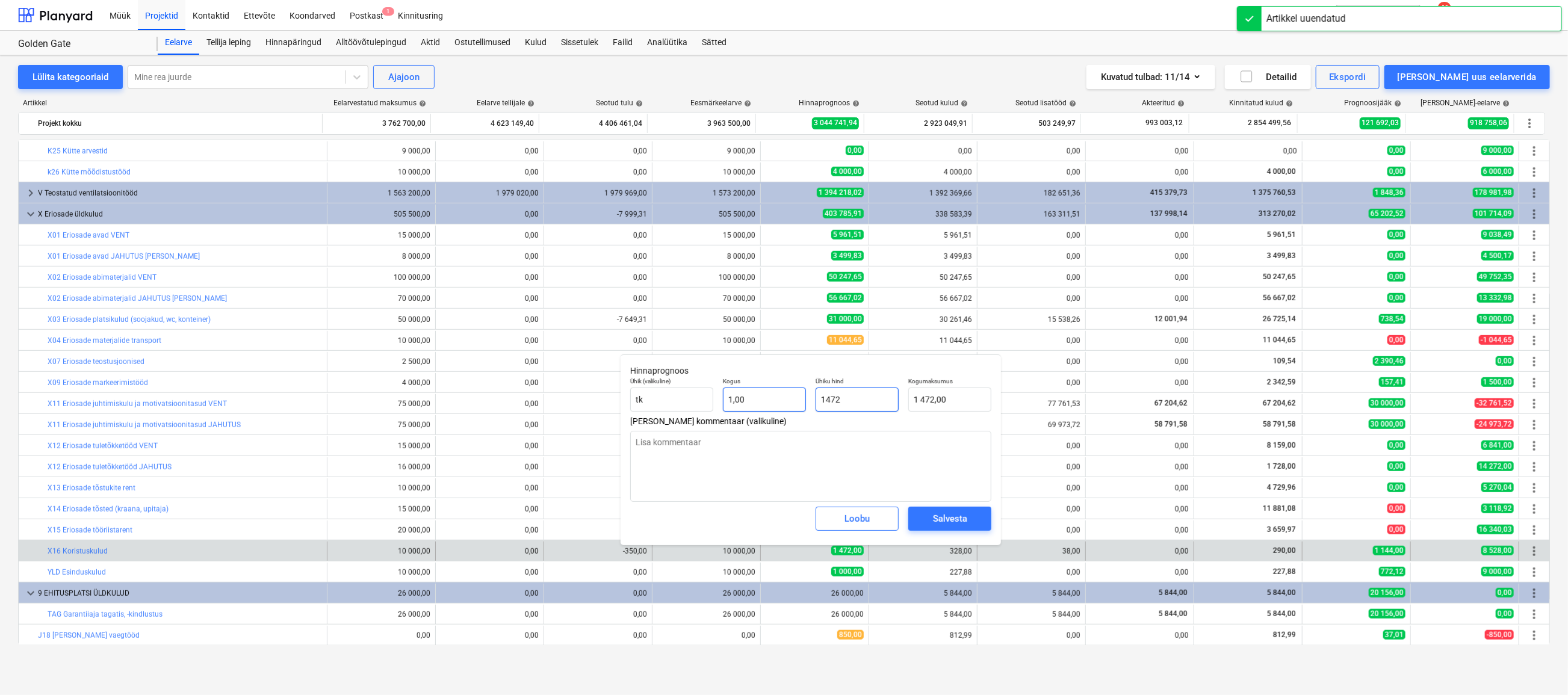
drag, startPoint x: 861, startPoint y: 396, endPoint x: 794, endPoint y: 396, distance: 67.0
click at [794, 396] on div "Ühik (valikuline) [PERSON_NAME] 1,00 Ühiku hind 1472 Kogumaksumus 1 472,00" at bounding box center [811, 393] width 371 height 44
click at [942, 519] on div "Salvesta" at bounding box center [950, 518] width 34 height 15
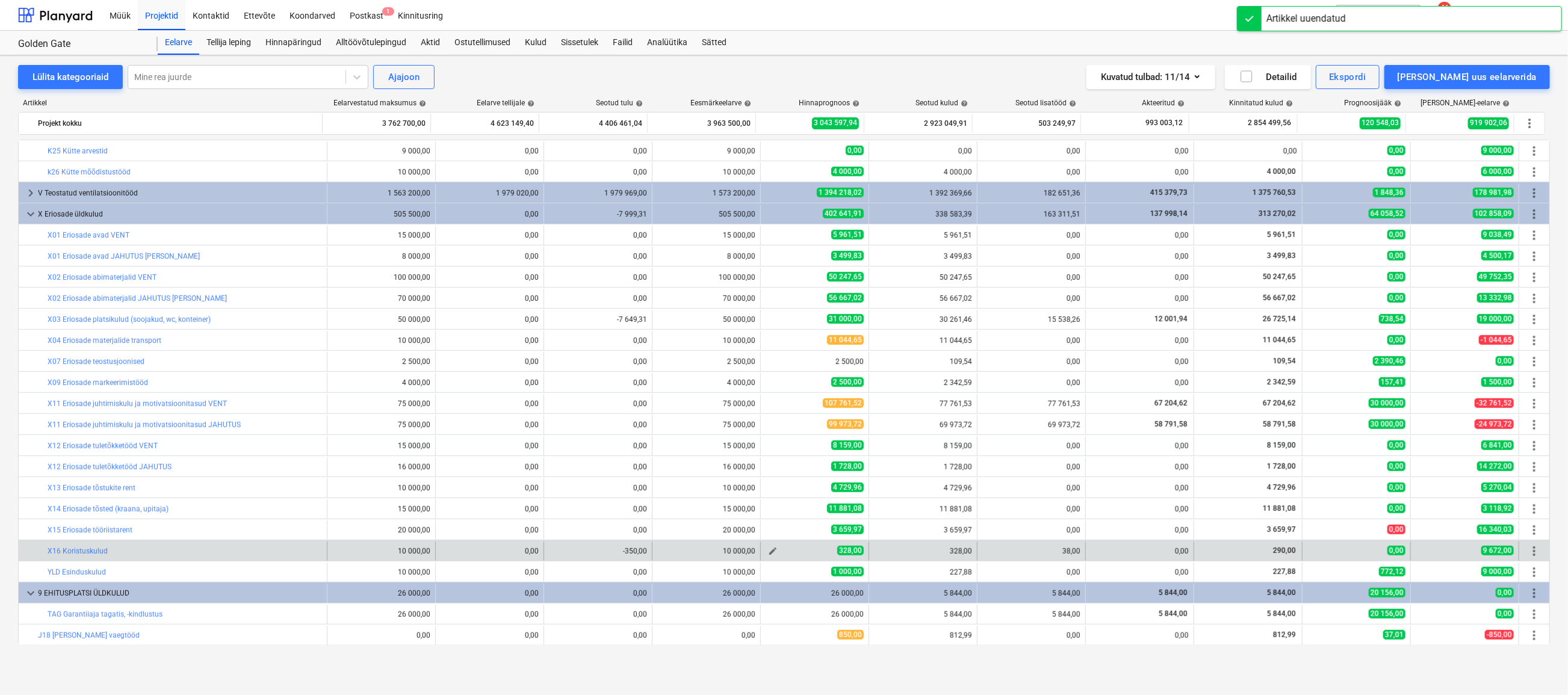
click at [768, 551] on span "edit" at bounding box center [772, 551] width 9 height 9
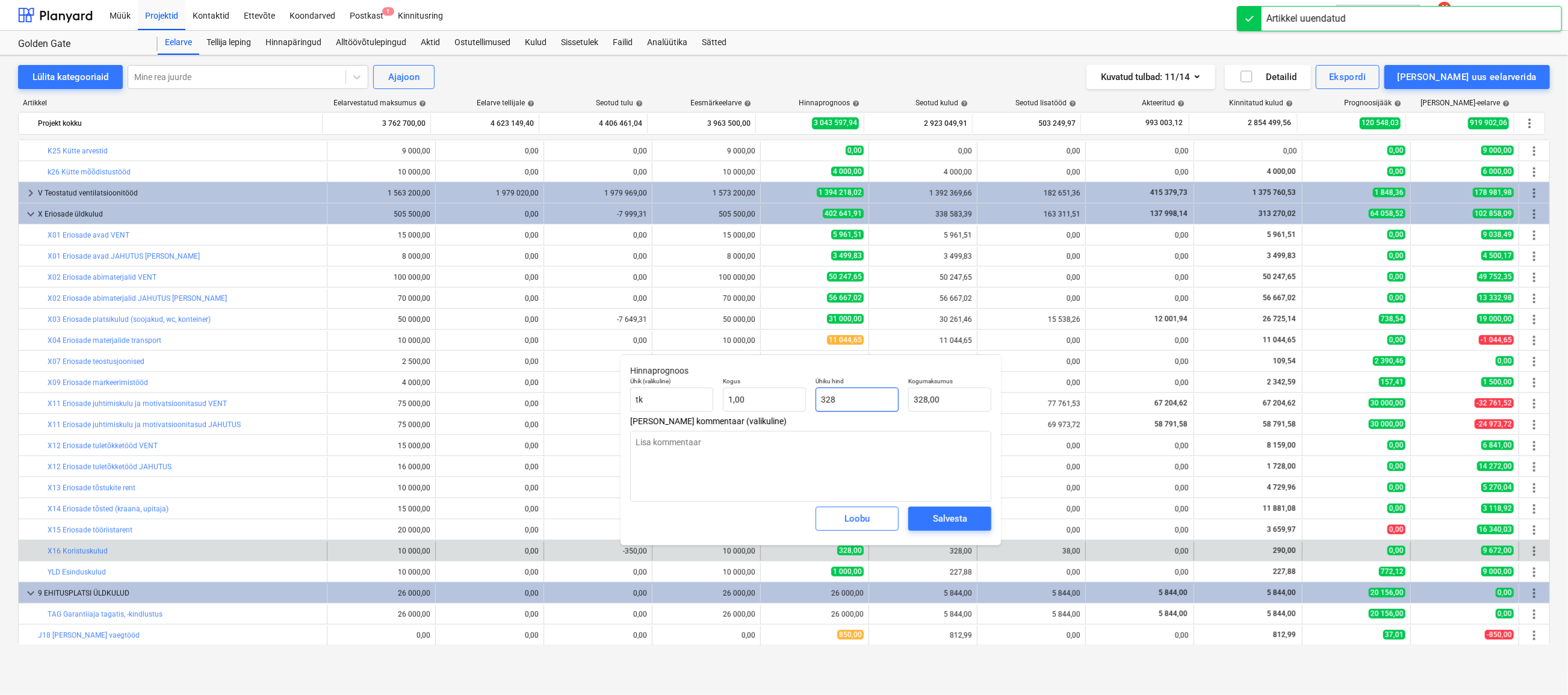
drag, startPoint x: 854, startPoint y: 403, endPoint x: 838, endPoint y: 403, distance: 16.0
click at [838, 403] on input "328" at bounding box center [857, 399] width 83 height 24
click at [818, 400] on input "328" at bounding box center [857, 399] width 83 height 24
click at [844, 397] on input "328" at bounding box center [857, 399] width 83 height 24
click at [818, 401] on input "328" at bounding box center [857, 399] width 83 height 24
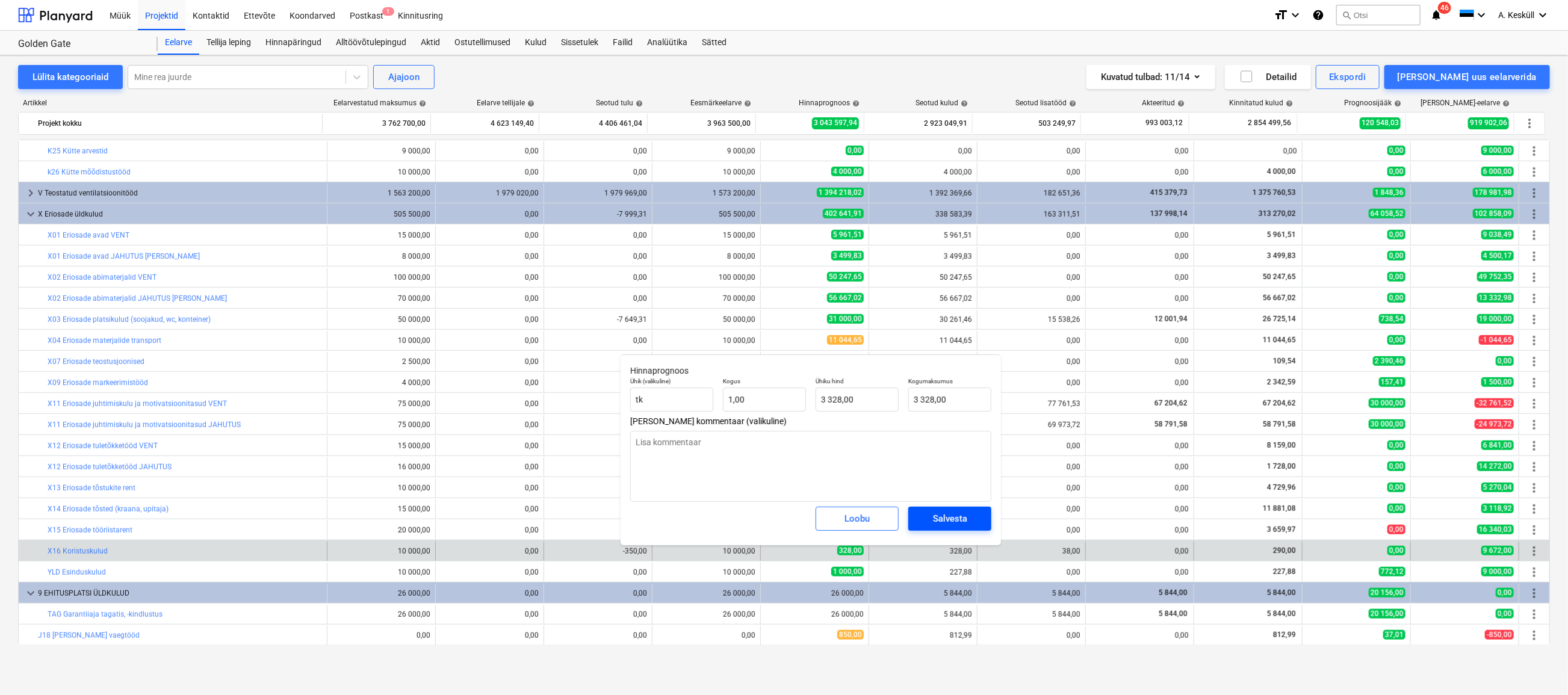
click at [964, 520] on div "Salvesta" at bounding box center [950, 518] width 34 height 15
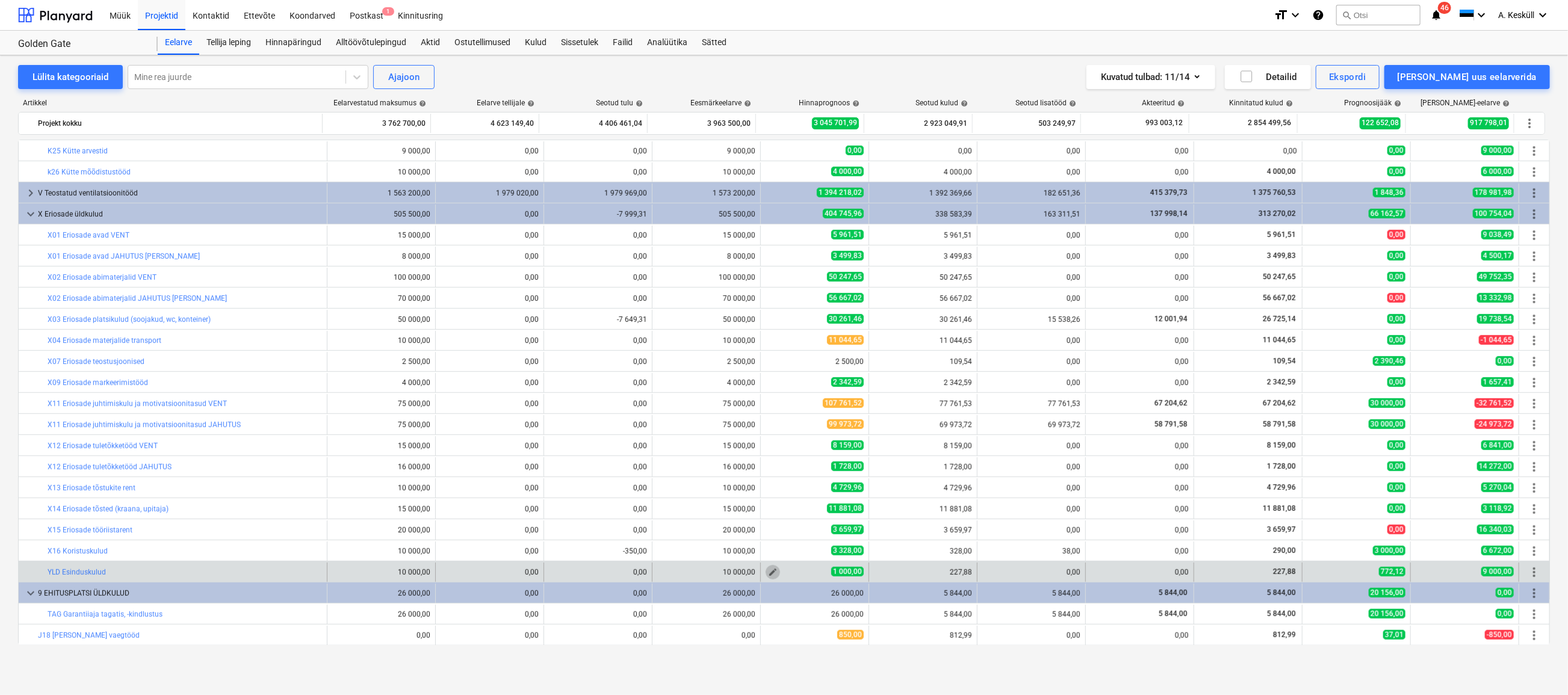
click at [768, 572] on span "edit" at bounding box center [772, 571] width 9 height 9
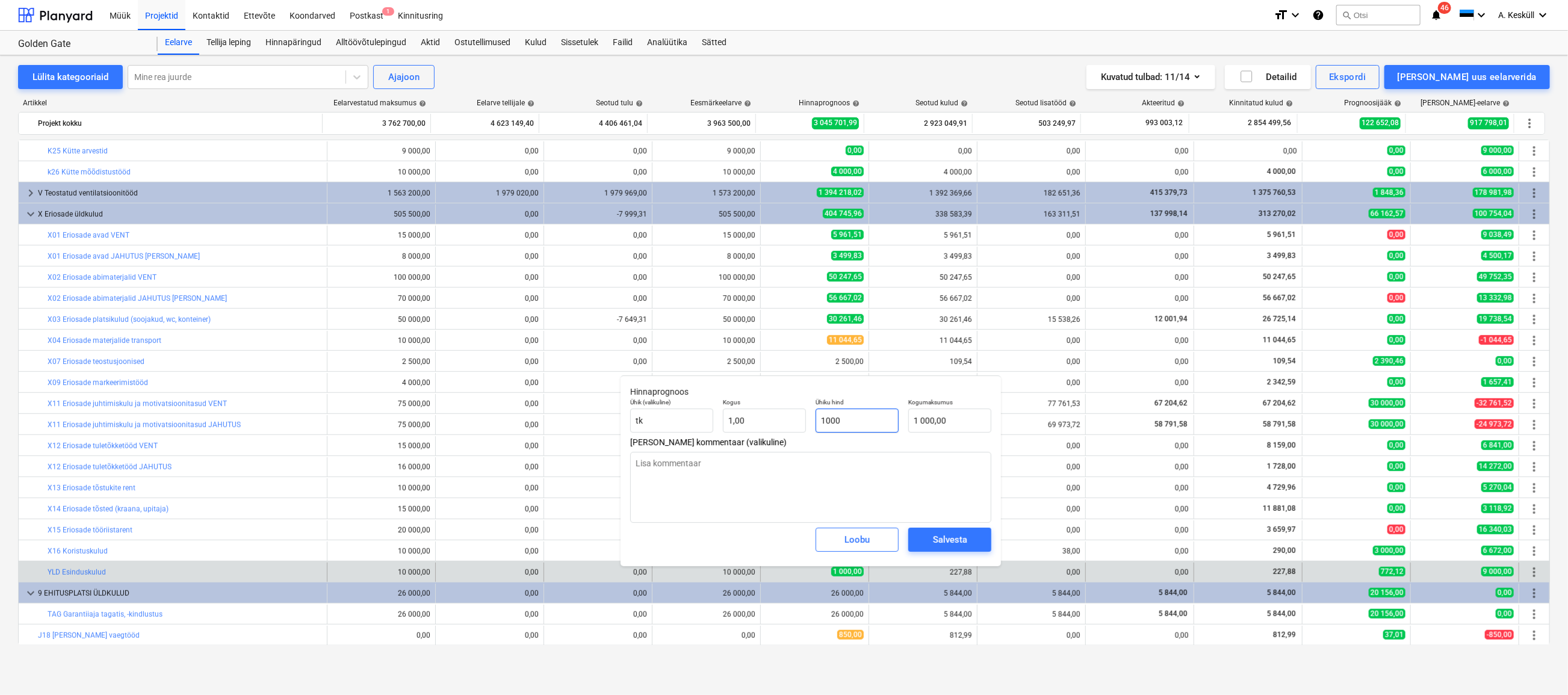
drag, startPoint x: 873, startPoint y: 423, endPoint x: 812, endPoint y: 412, distance: 62.0
click at [812, 412] on div "Ühiku hind 1000" at bounding box center [857, 415] width 93 height 44
click at [873, 539] on span "Loobu" at bounding box center [857, 540] width 53 height 15
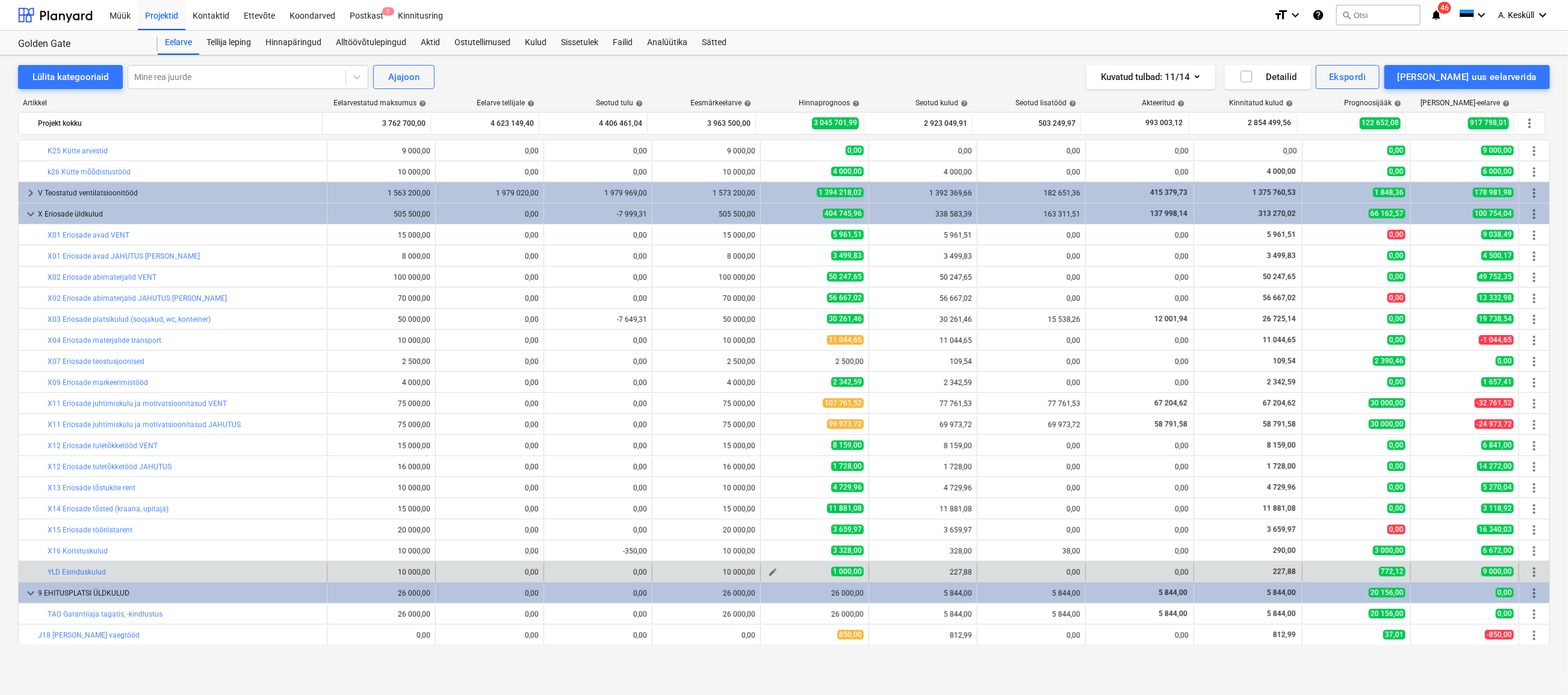
click at [769, 575] on span "edit" at bounding box center [772, 571] width 9 height 9
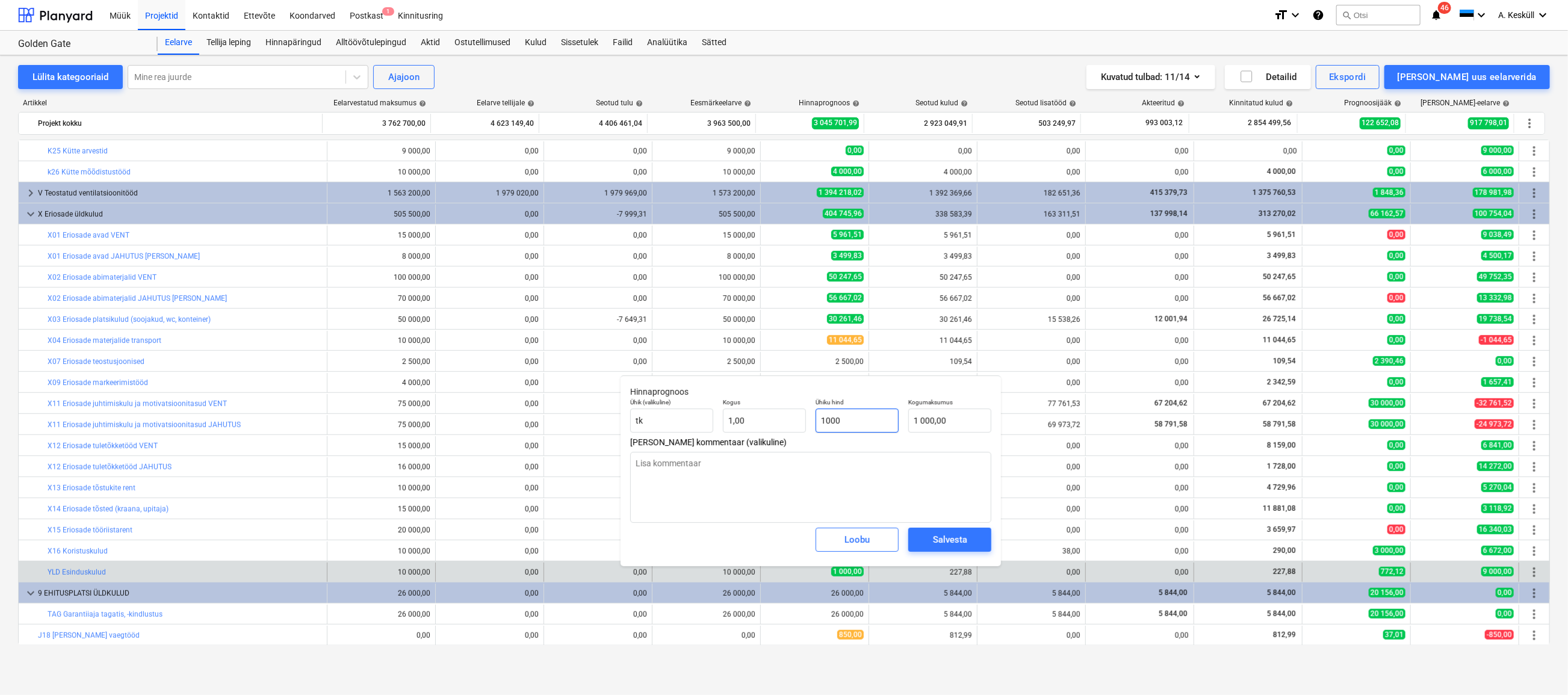
drag, startPoint x: 877, startPoint y: 421, endPoint x: 785, endPoint y: 405, distance: 93.4
click at [787, 409] on div "Ühik (valikuline) [PERSON_NAME] 1,00 Ühiku hind 1000 Kogumaksumus 1 000,00" at bounding box center [811, 415] width 371 height 44
click at [965, 537] on div "Salvesta" at bounding box center [950, 540] width 34 height 15
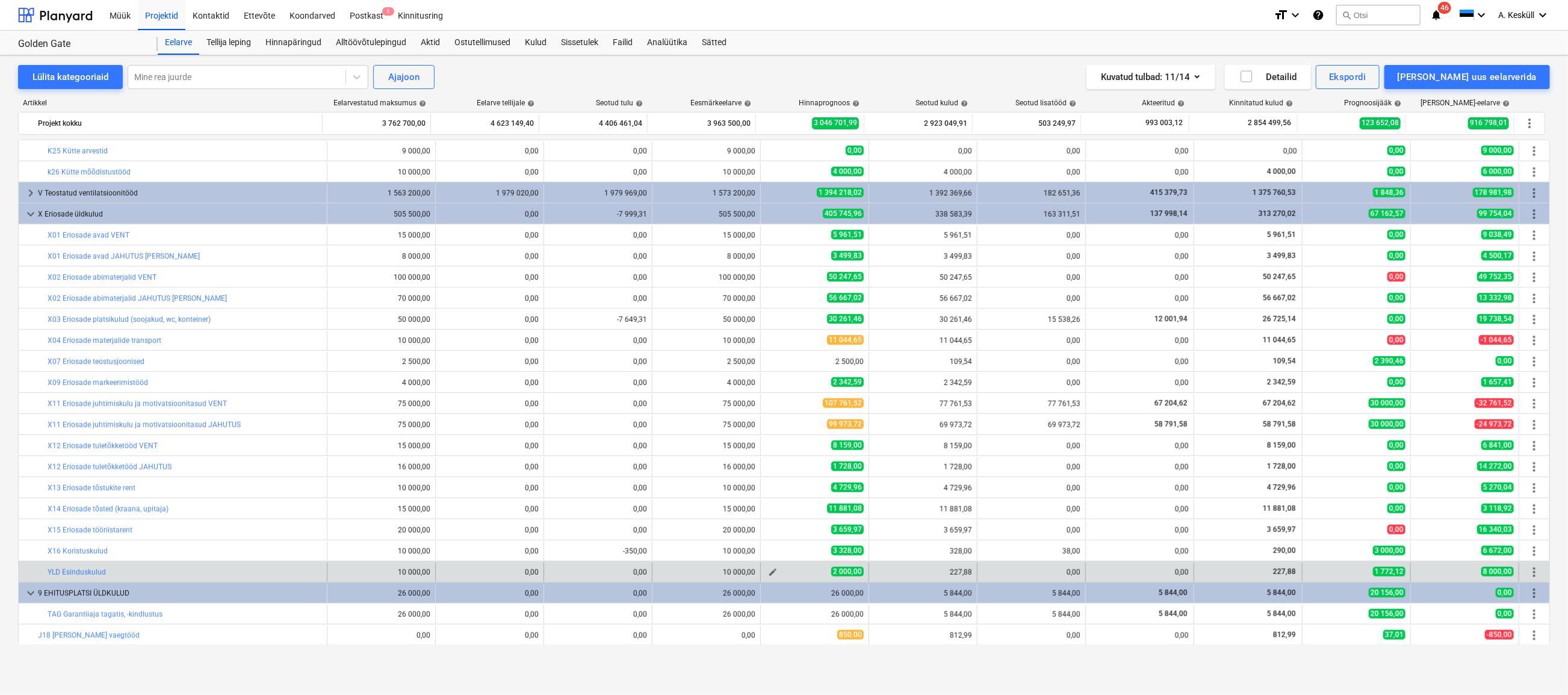
click at [768, 571] on span "edit" at bounding box center [772, 571] width 9 height 9
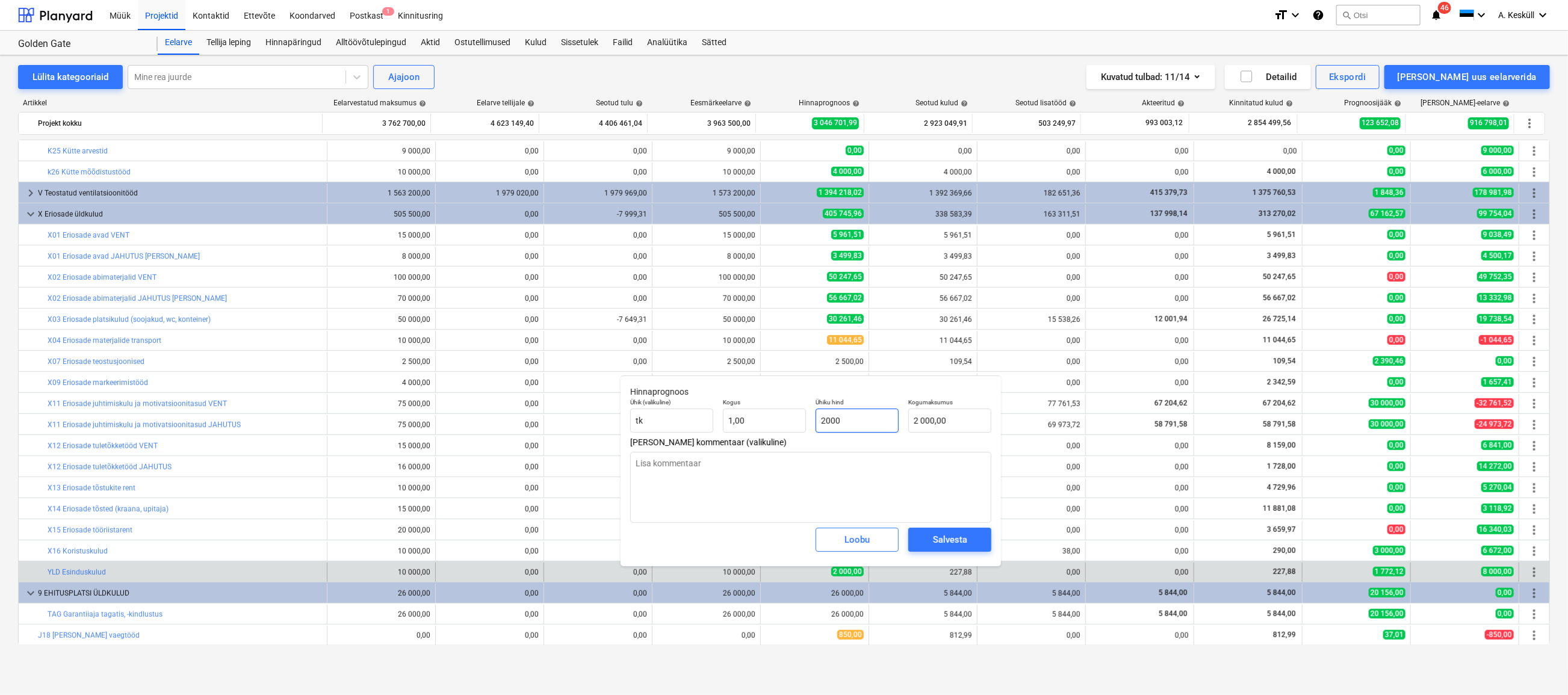
click at [822, 418] on input "2000" at bounding box center [857, 420] width 83 height 24
click at [874, 540] on span "Loobu" at bounding box center [857, 540] width 53 height 15
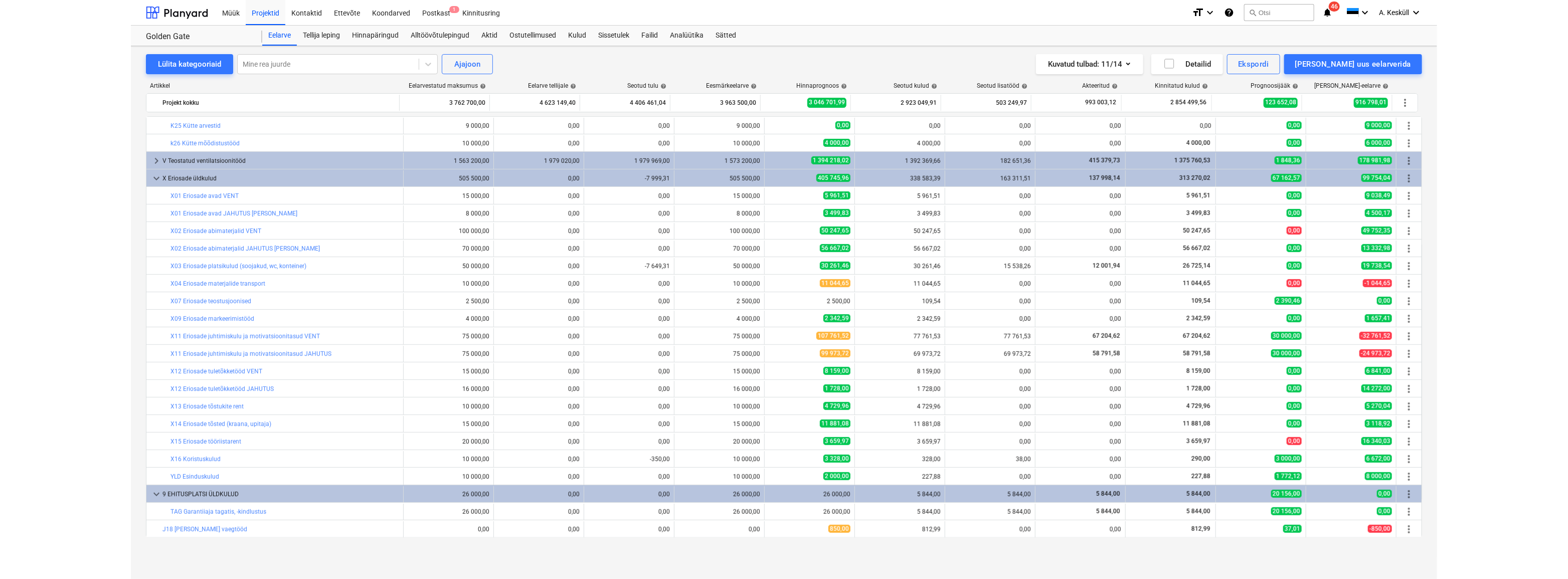
scroll to position [372, 0]
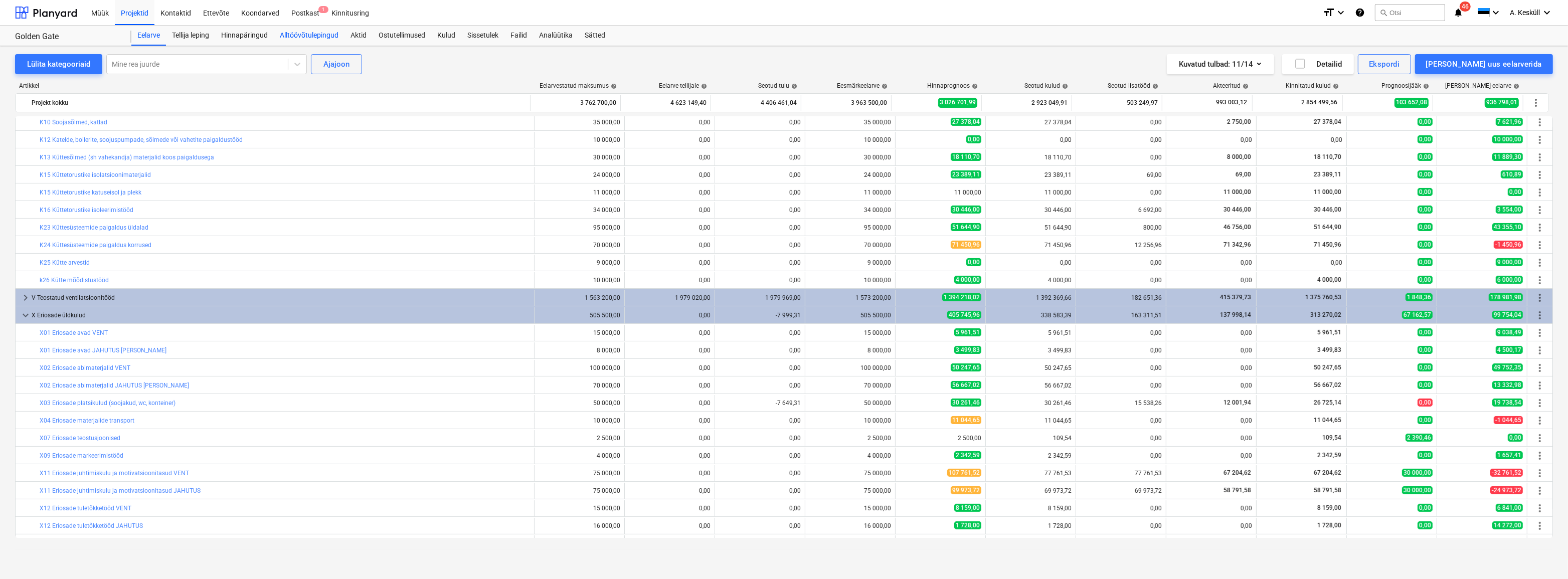
click at [304, 37] on div "Alltöövõtulepingud" at bounding box center [309, 36] width 71 height 20
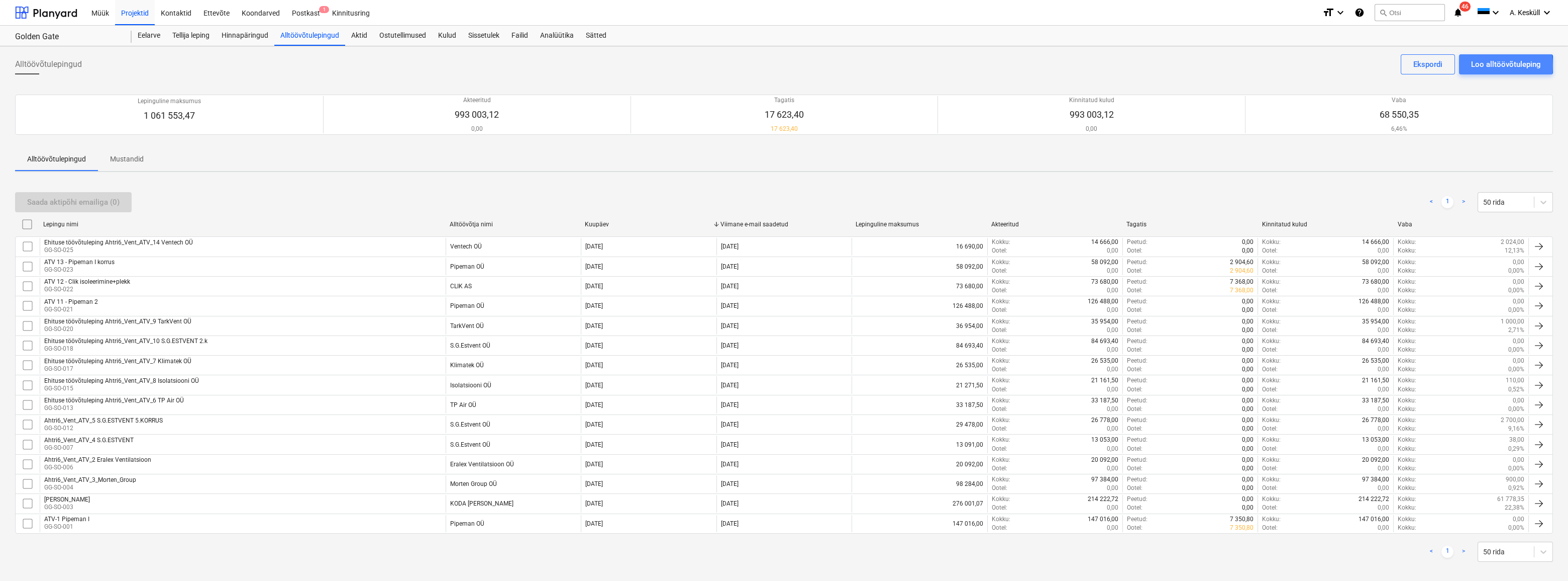
click at [941, 65] on div "Loo alltöövõtuleping" at bounding box center [1506, 65] width 70 height 13
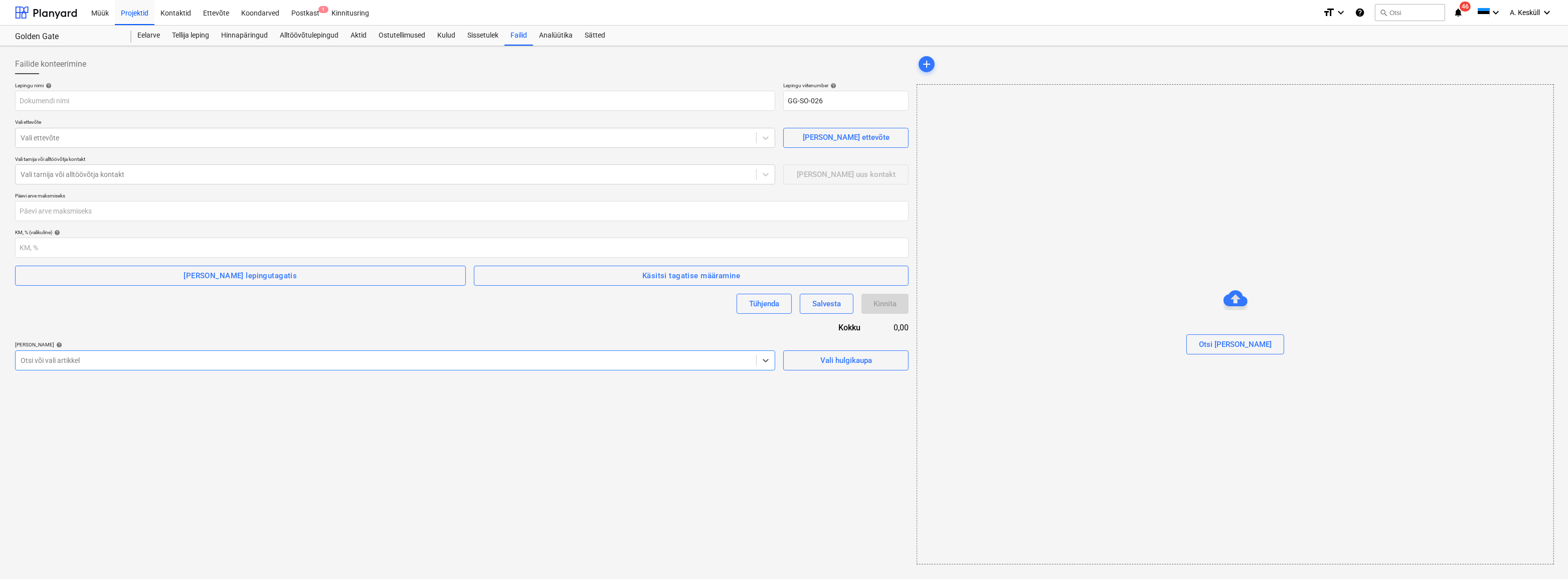
click at [104, 367] on div "Otsi või vali artikkel" at bounding box center [386, 361] width 740 height 14
click at [49, 137] on div at bounding box center [386, 138] width 730 height 10
drag, startPoint x: 57, startPoint y: 141, endPoint x: 25, endPoint y: 136, distance: 32.4
click at [25, 136] on div at bounding box center [386, 138] width 730 height 10
click at [34, 135] on div at bounding box center [386, 138] width 730 height 10
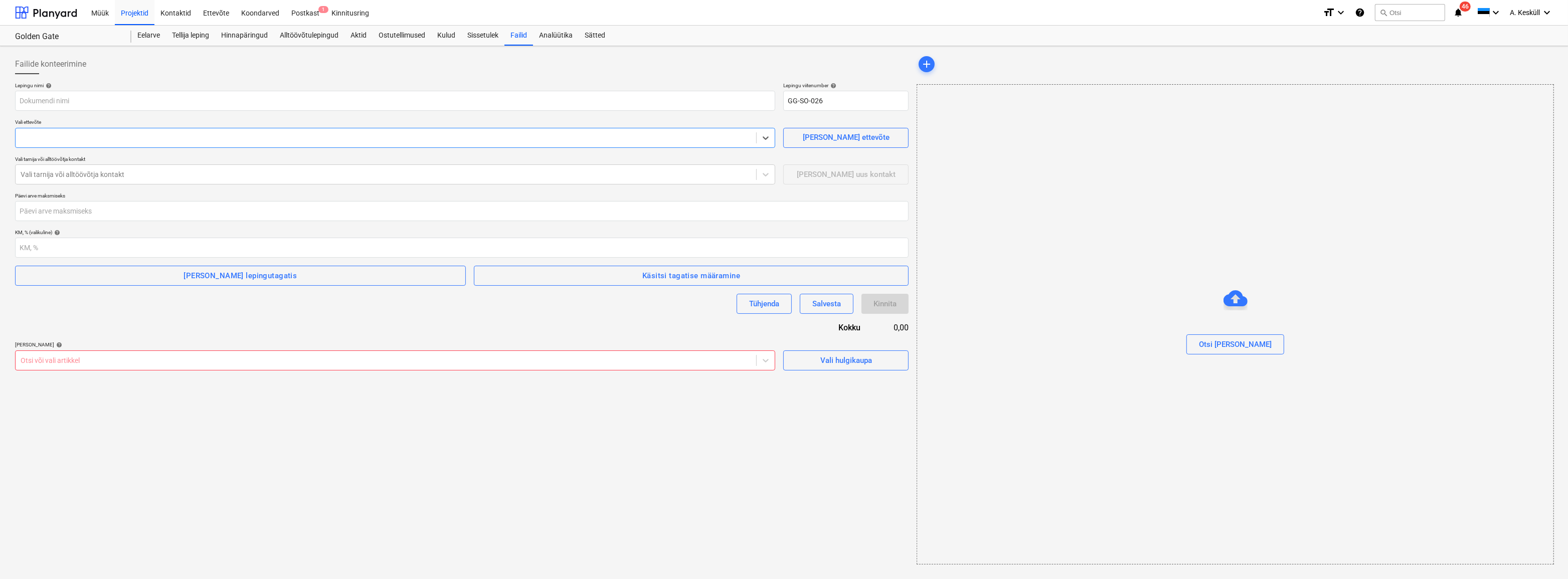
drag, startPoint x: 50, startPoint y: 142, endPoint x: 6, endPoint y: 136, distance: 44.4
click at [6, 136] on div "Failide konteerimine Lepingu nimi help Lepingu viitenumber help GG-SO-026 Vali …" at bounding box center [784, 312] width 1568 height 532
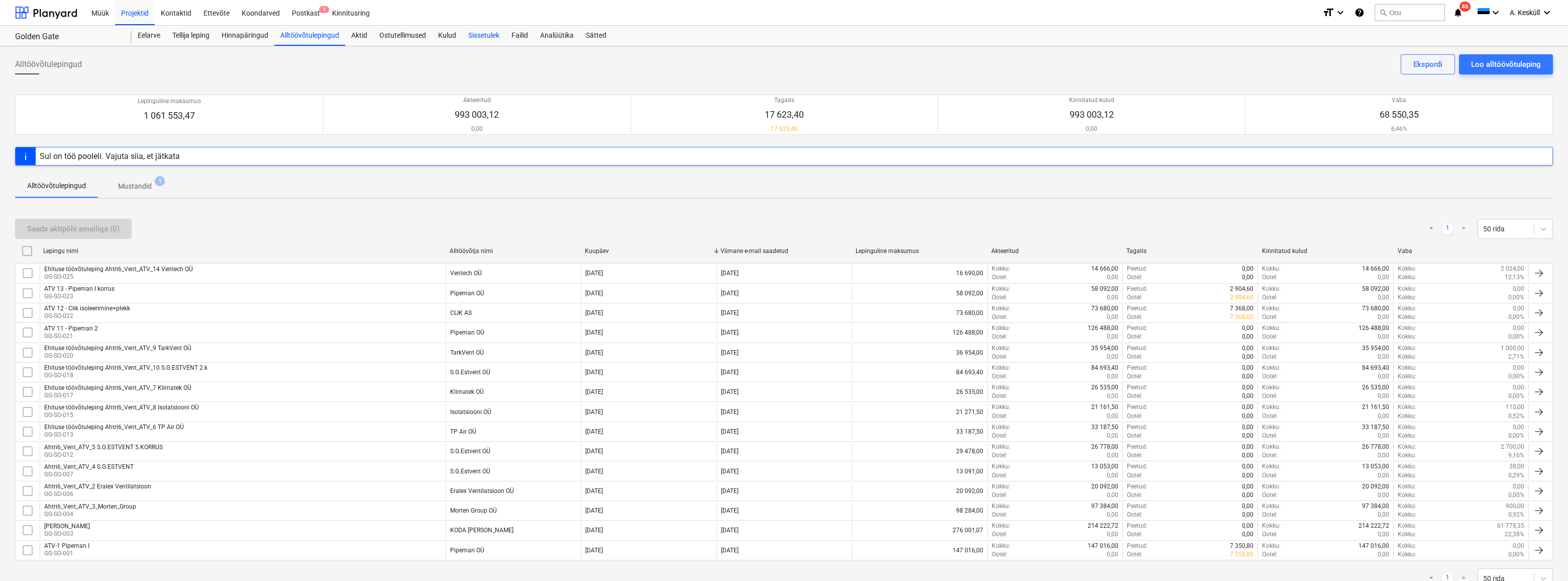
click at [484, 36] on div "Sissetulek" at bounding box center [484, 36] width 43 height 20
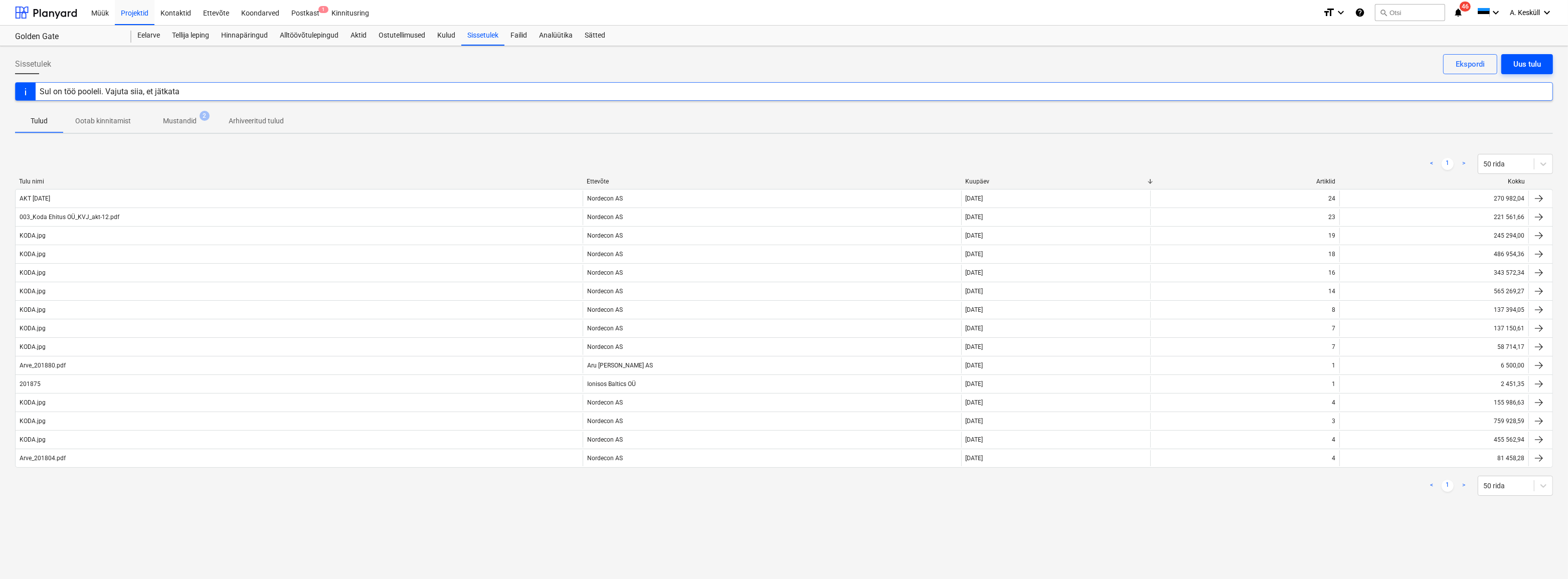
click at [939, 60] on div "Uus tulu" at bounding box center [1526, 64] width 28 height 13
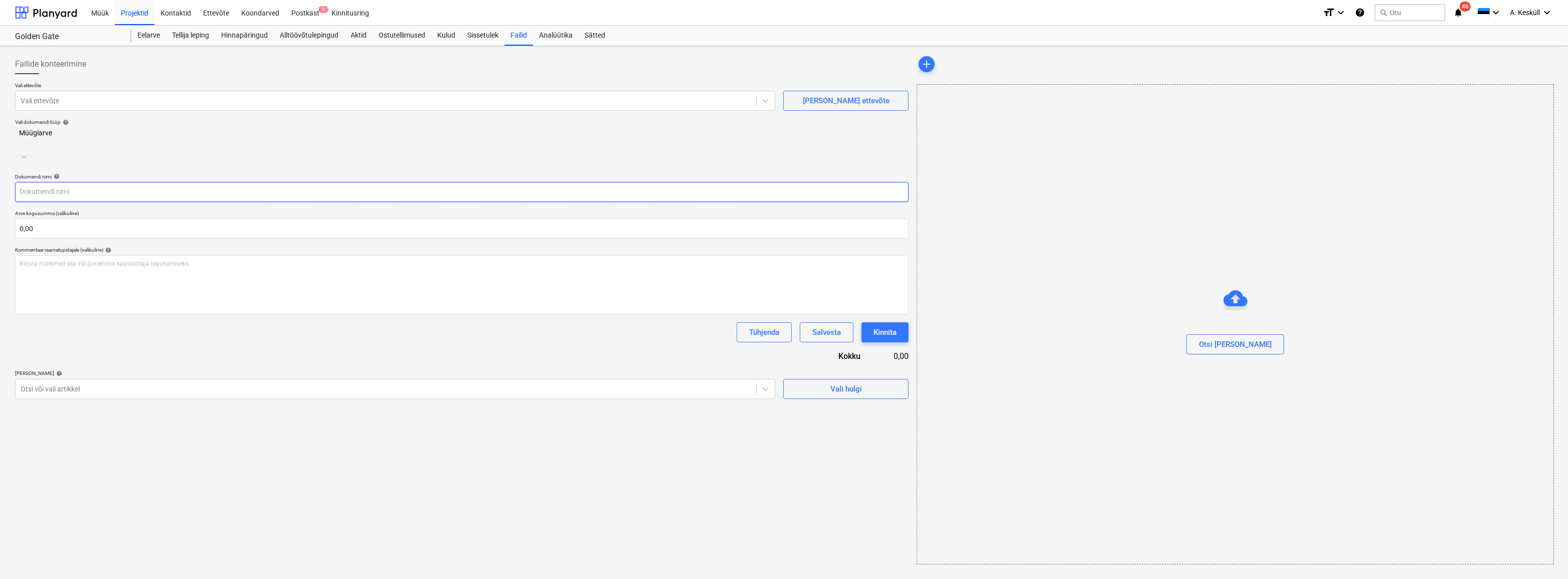
click at [54, 182] on input "text" at bounding box center [462, 192] width 894 height 20
click at [57, 99] on div at bounding box center [386, 101] width 730 height 10
click at [223, 34] on div "Hinnapäringud" at bounding box center [244, 36] width 59 height 20
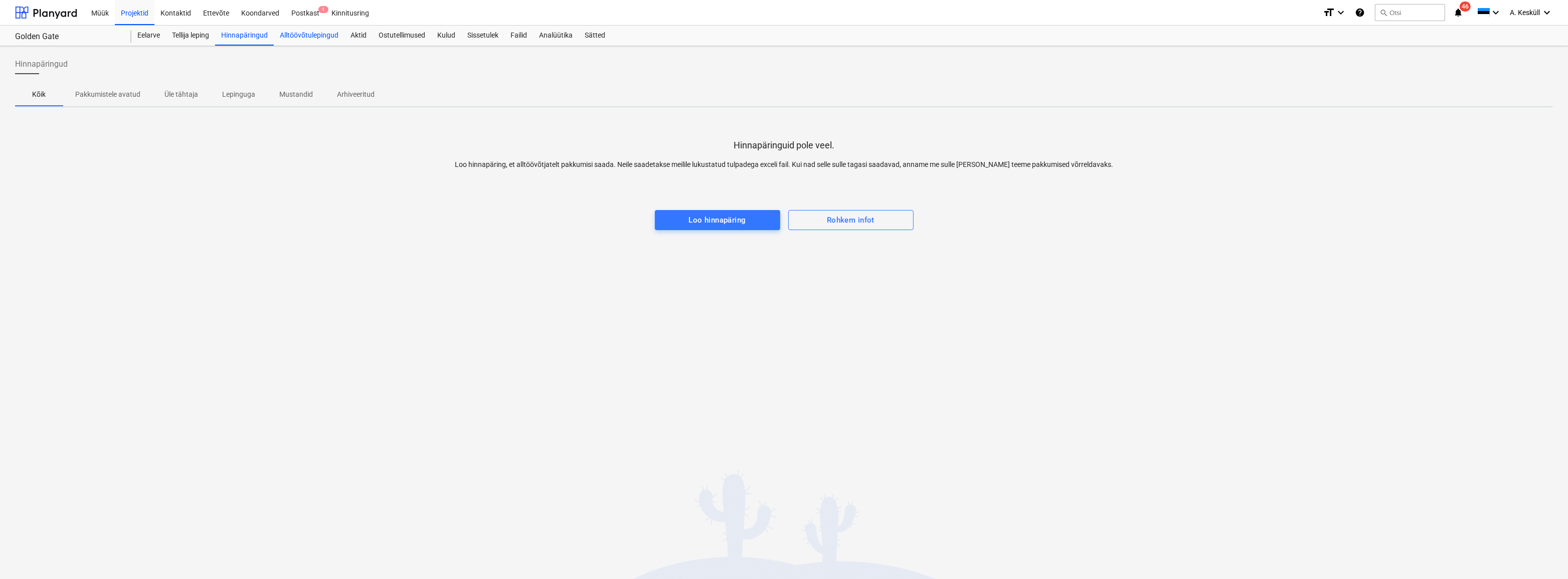
click at [301, 31] on div "Alltöövõtulepingud" at bounding box center [309, 36] width 71 height 20
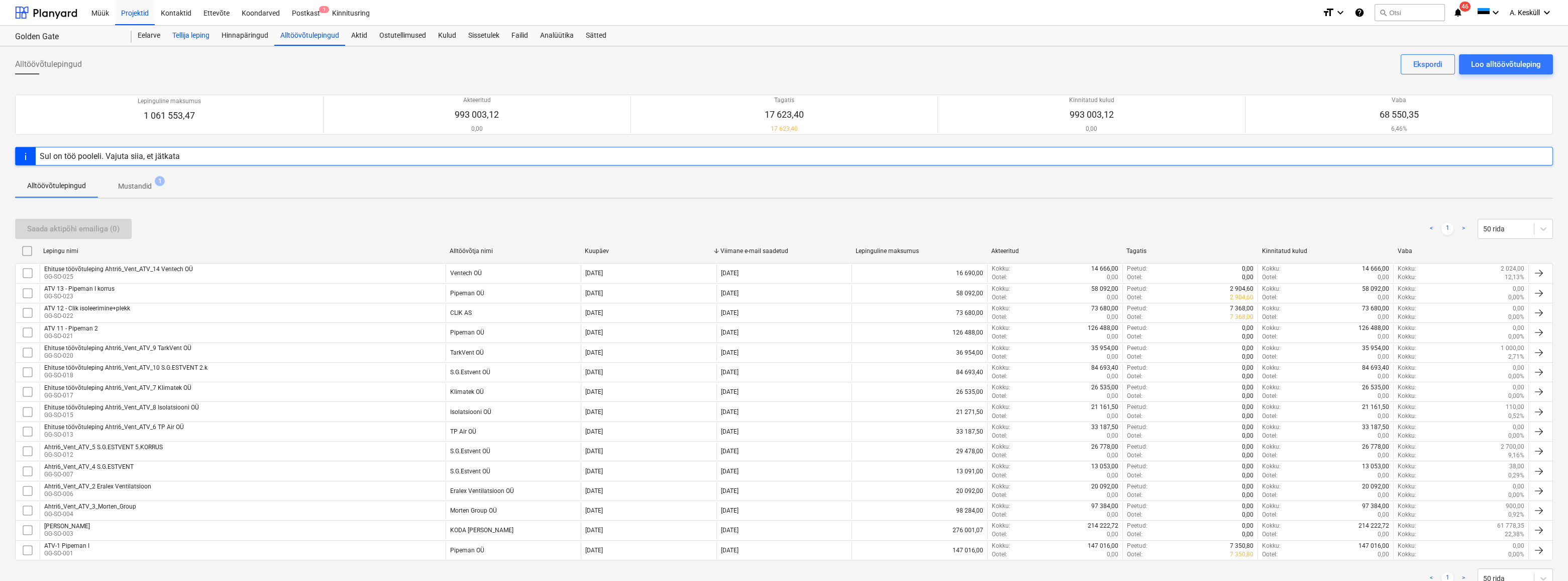
click at [197, 38] on div "Tellija leping" at bounding box center [191, 36] width 50 height 20
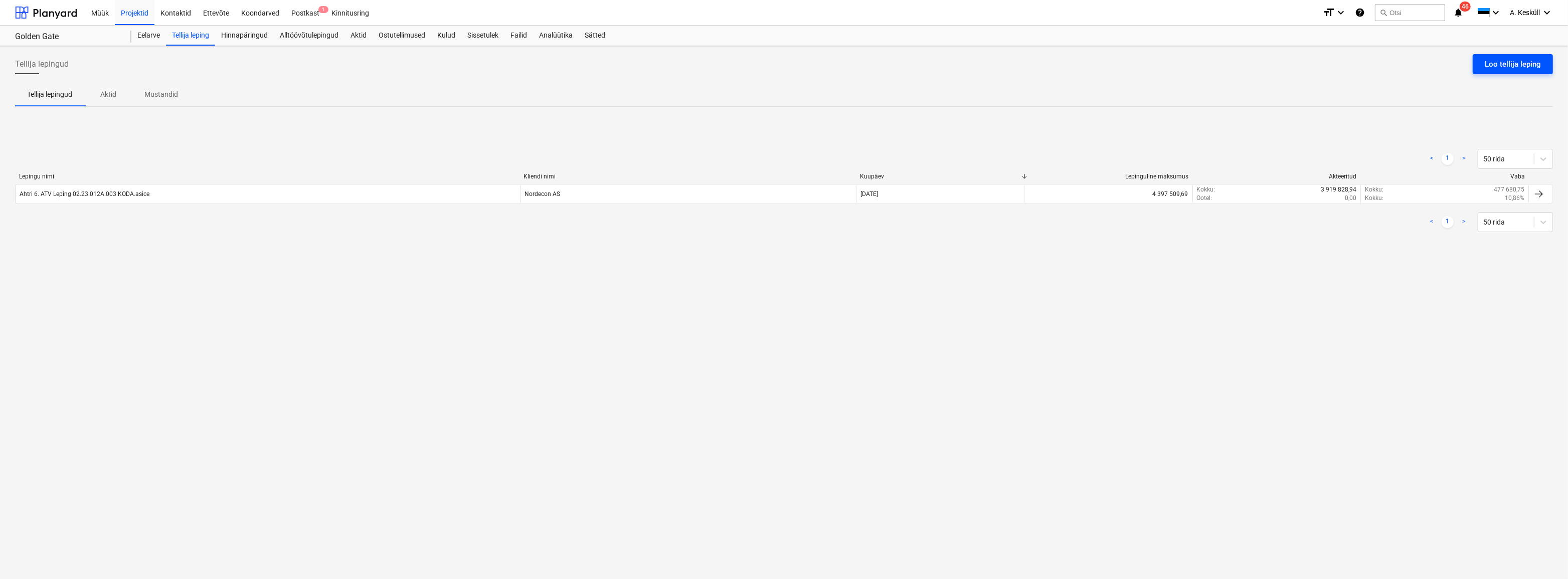
click at [939, 68] on div "Loo tellija leping" at bounding box center [1512, 64] width 56 height 13
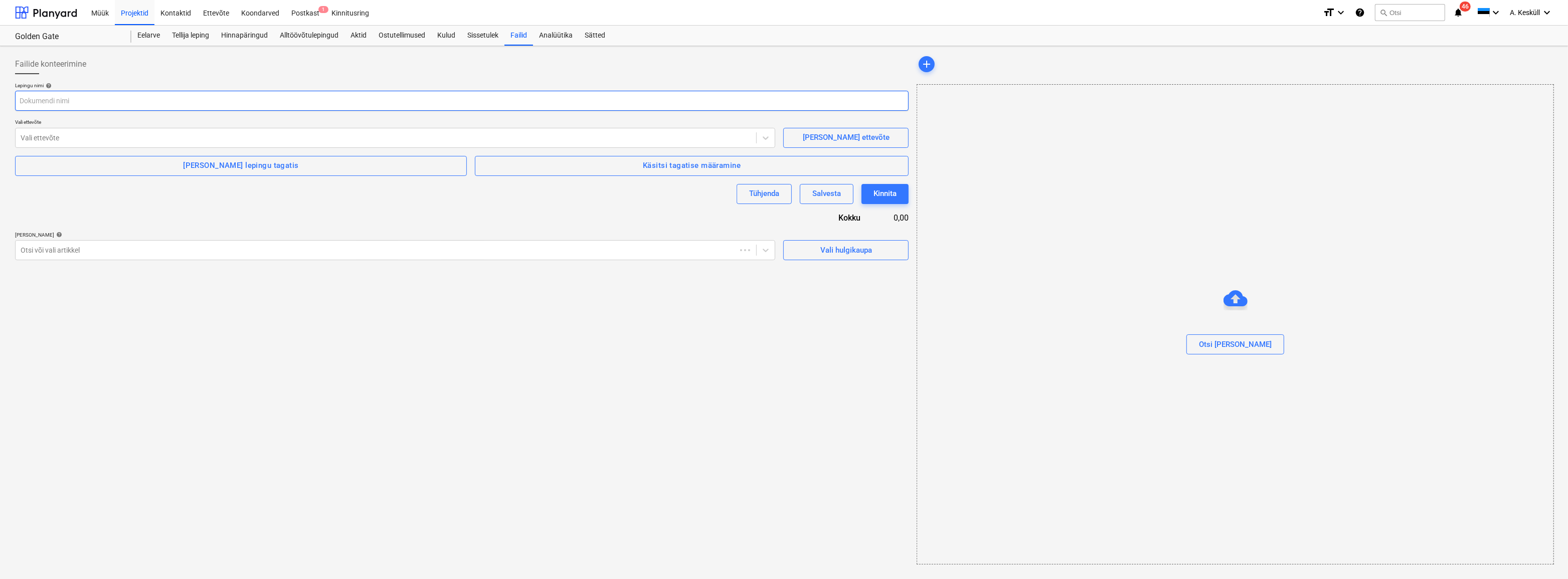
click at [58, 97] on input "text" at bounding box center [462, 101] width 894 height 20
click at [55, 137] on div at bounding box center [386, 138] width 730 height 10
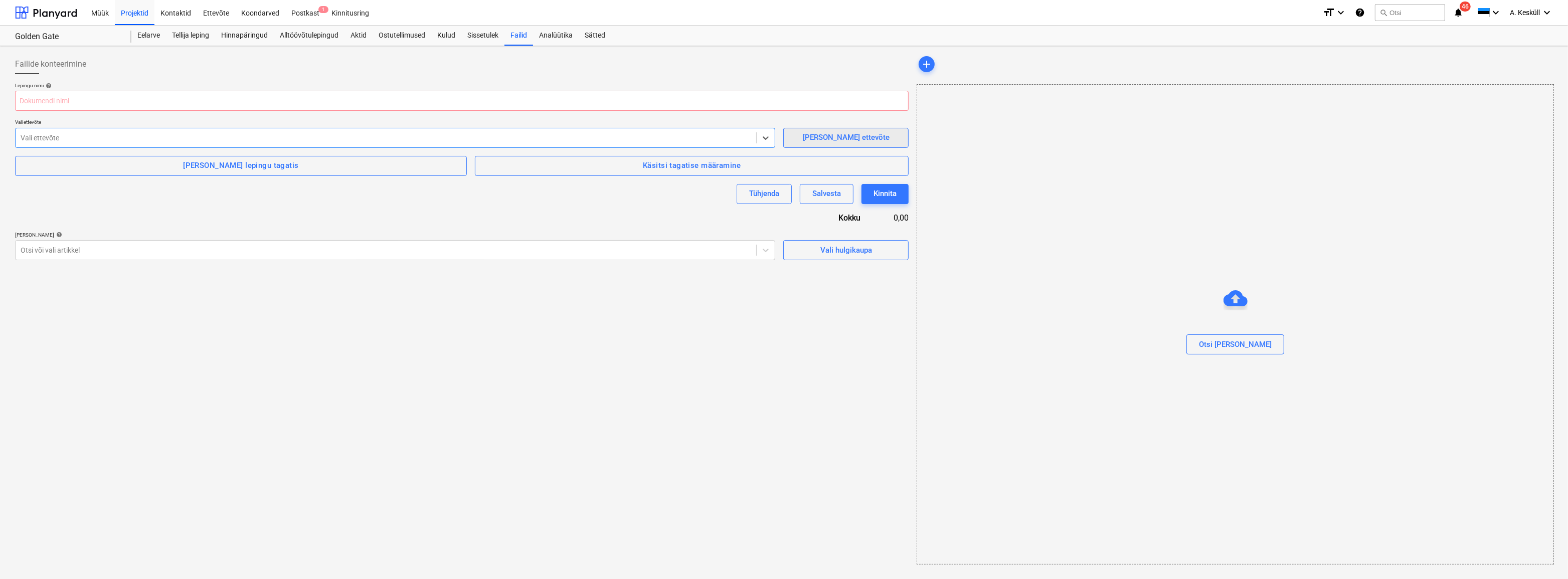
click at [833, 133] on div "[PERSON_NAME] ettevõte" at bounding box center [846, 137] width 87 height 13
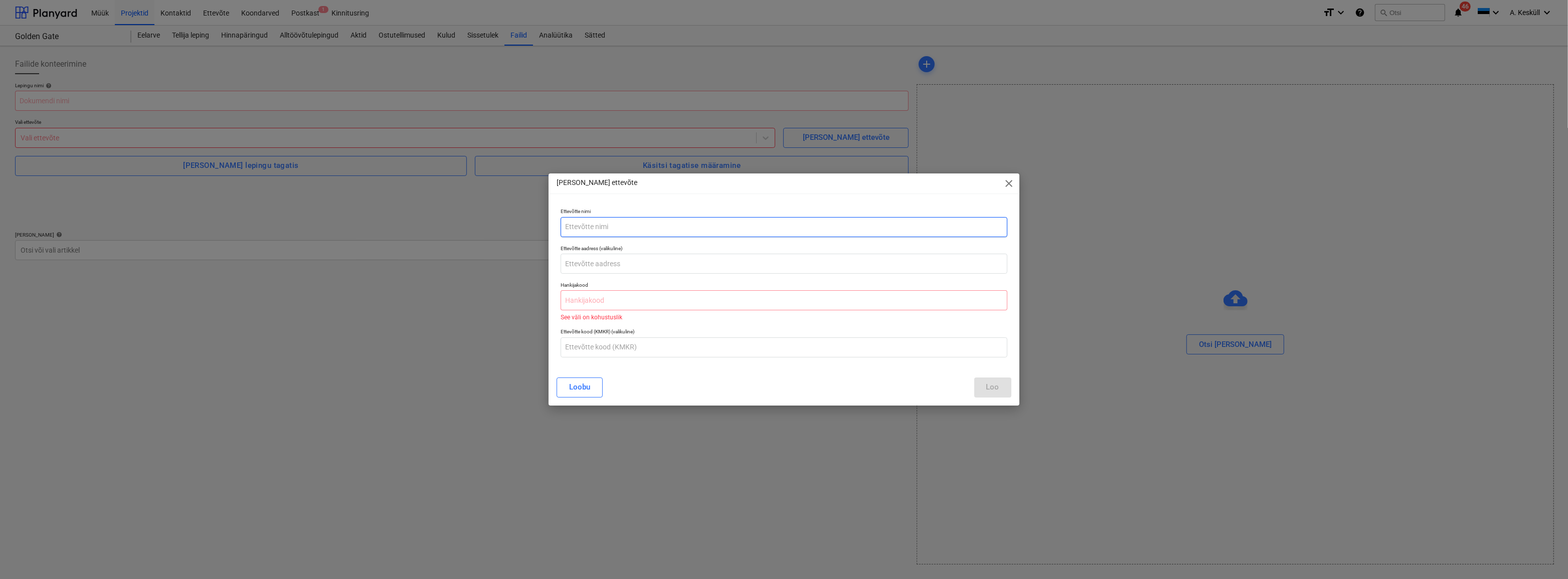
click at [623, 230] on input "text" at bounding box center [783, 227] width 446 height 20
click at [623, 305] on input "text" at bounding box center [783, 300] width 446 height 20
click at [607, 300] on input "text" at bounding box center [783, 300] width 446 height 20
paste input "11917871"
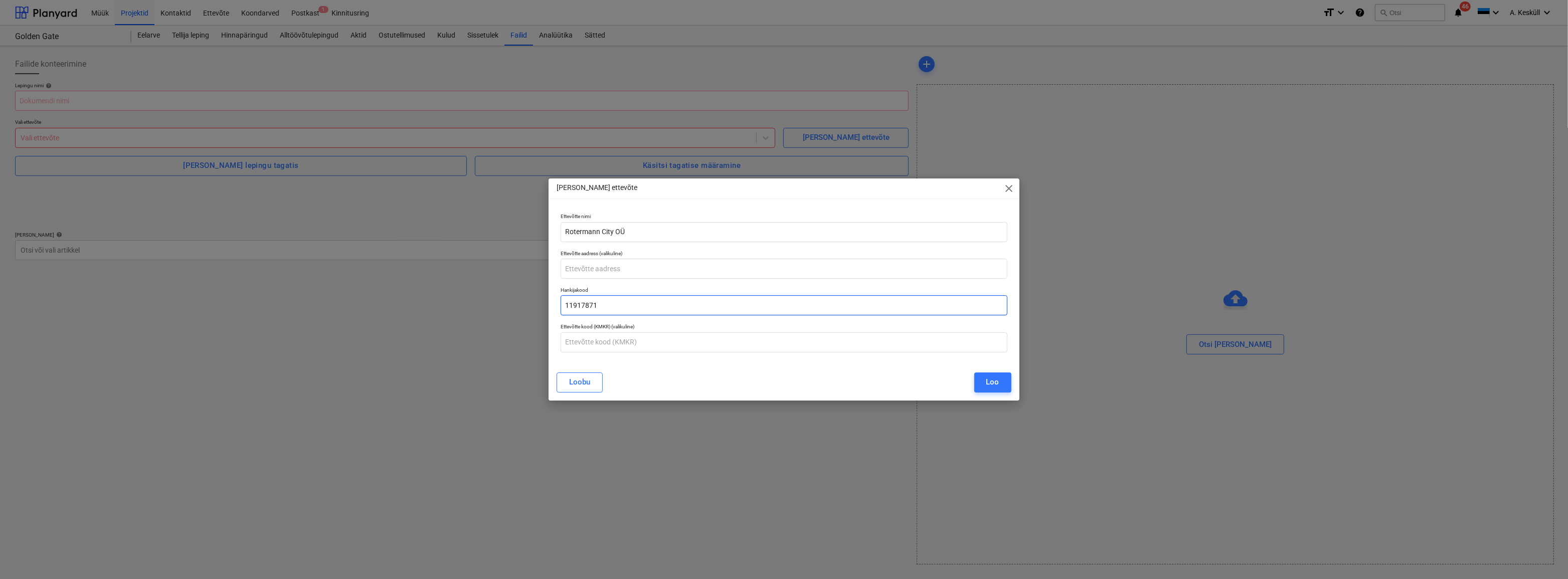
click at [576, 305] on input "11917871" at bounding box center [783, 305] width 446 height 20
click at [578, 305] on input "11917871" at bounding box center [783, 305] width 446 height 20
click at [621, 342] on input "text" at bounding box center [783, 342] width 446 height 20
click at [939, 381] on div "Loo" at bounding box center [992, 381] width 13 height 13
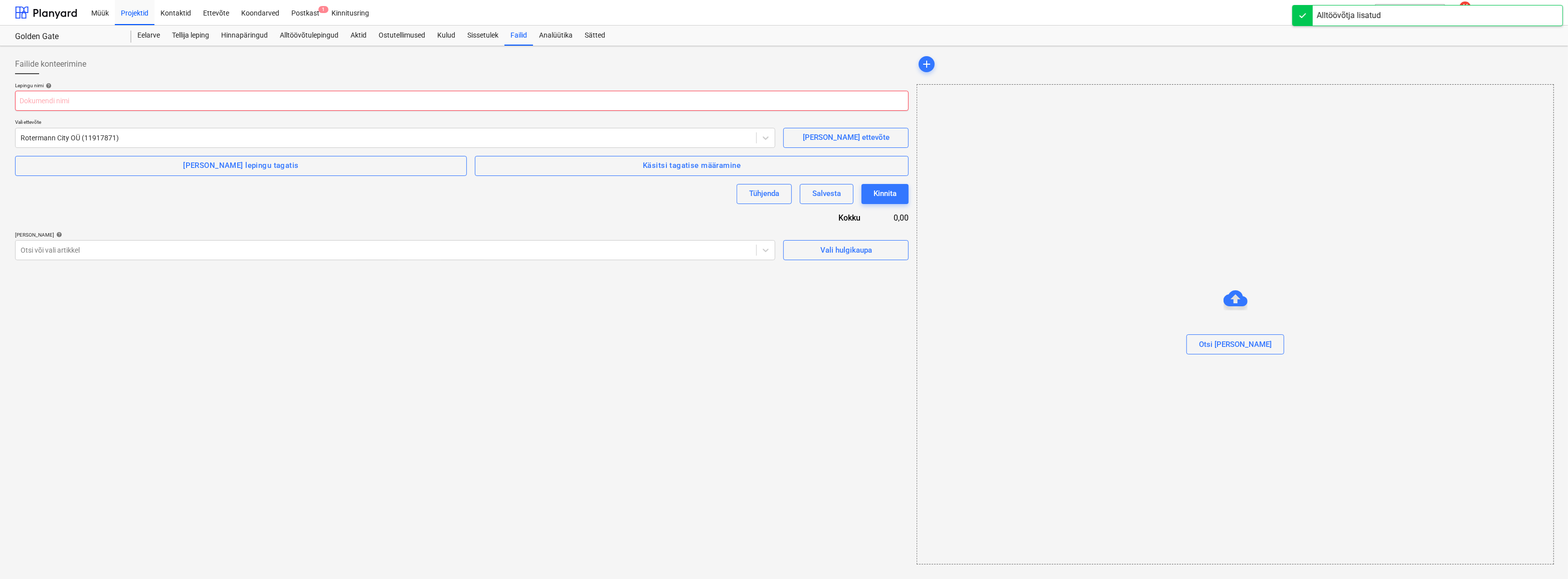
click at [99, 106] on input "text" at bounding box center [462, 101] width 894 height 20
click at [49, 104] on input "text" at bounding box center [462, 101] width 894 height 20
click at [202, 252] on div at bounding box center [386, 250] width 730 height 10
drag, startPoint x: 88, startPoint y: 390, endPoint x: 92, endPoint y: 385, distance: 6.4
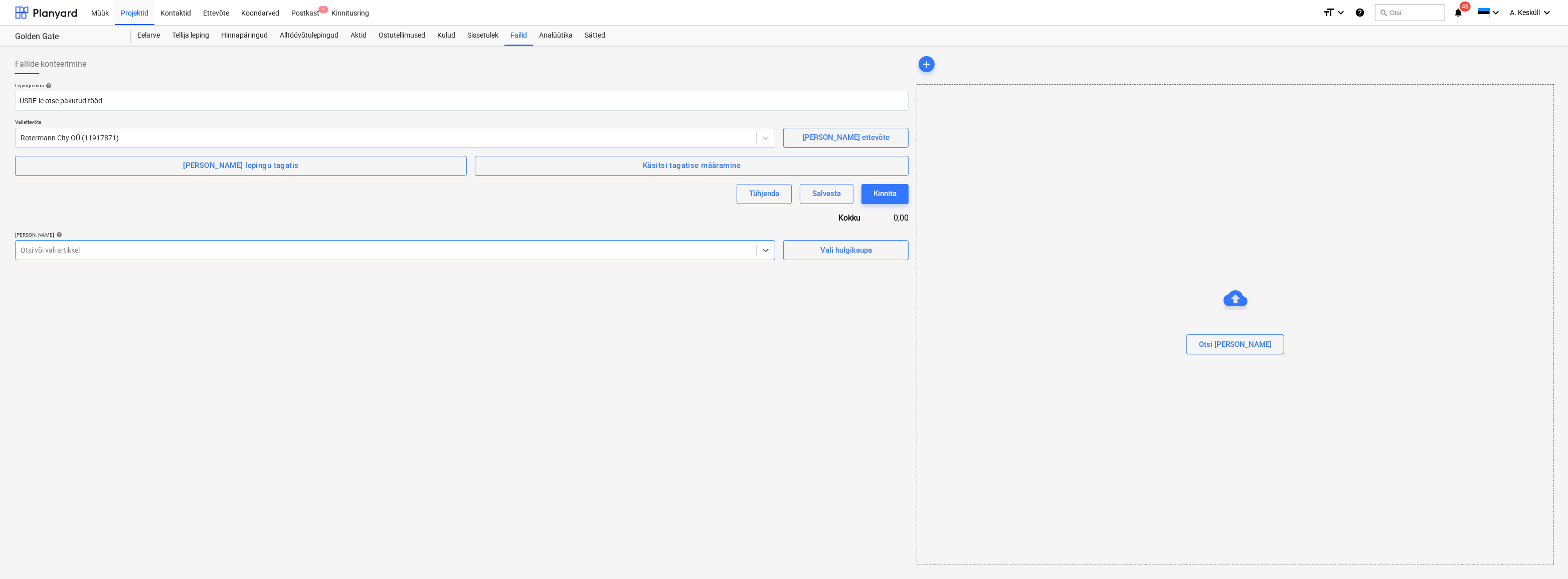
click at [75, 255] on div "Otsi või vali artikkel" at bounding box center [386, 250] width 740 height 14
click at [68, 247] on div at bounding box center [386, 250] width 730 height 10
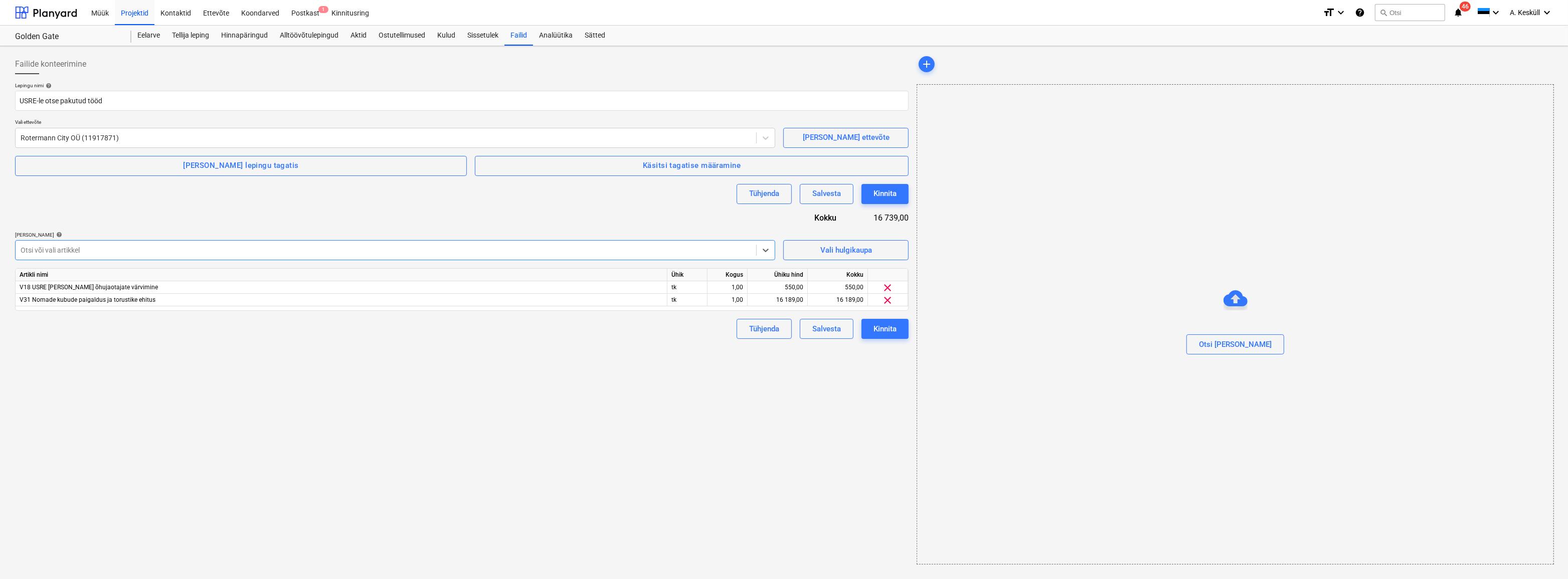
scroll to position [1857, 0]
drag, startPoint x: 57, startPoint y: 337, endPoint x: 53, endPoint y: 331, distance: 7.2
click at [56, 251] on div at bounding box center [386, 250] width 730 height 10
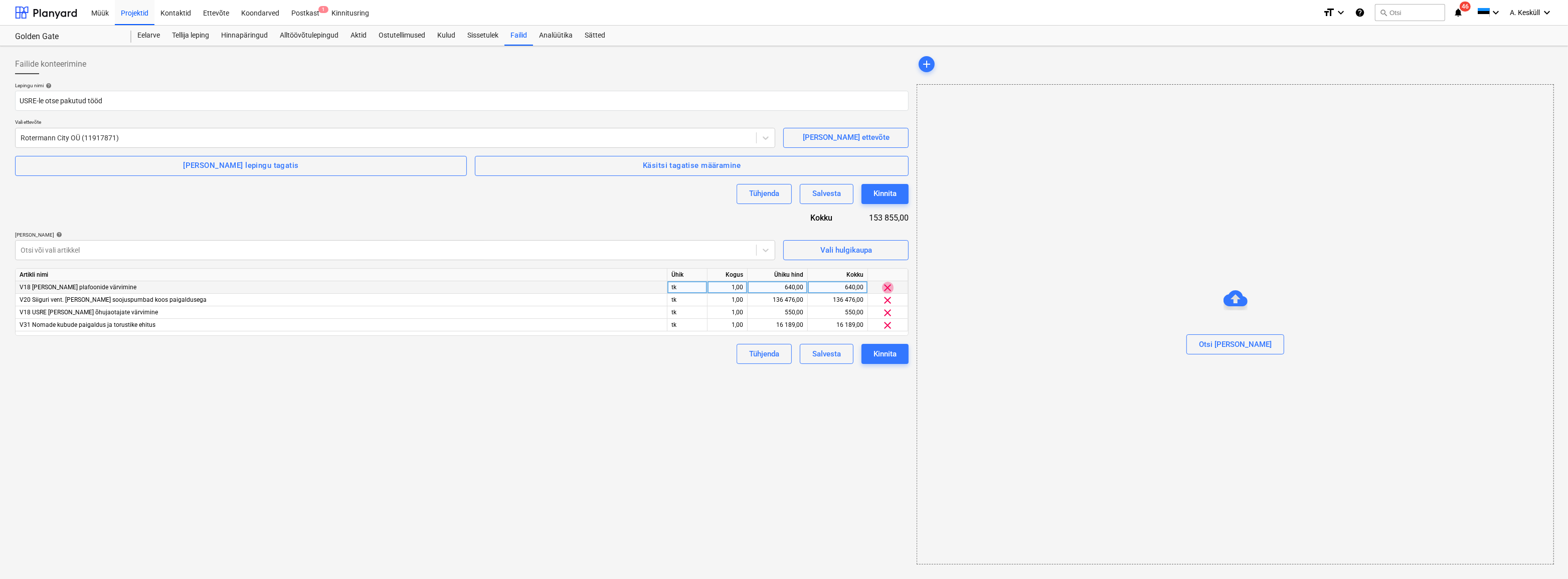
click at [889, 286] on span "clear" at bounding box center [888, 288] width 12 height 12
click at [92, 248] on div at bounding box center [386, 250] width 730 height 10
click at [111, 240] on div "Otsi või vali artikkel" at bounding box center [395, 250] width 760 height 20
click at [282, 462] on div "Failide konteerimine Lepingu nimi help USRE-le otse pakutud [PERSON_NAME] ettev…" at bounding box center [461, 309] width 901 height 518
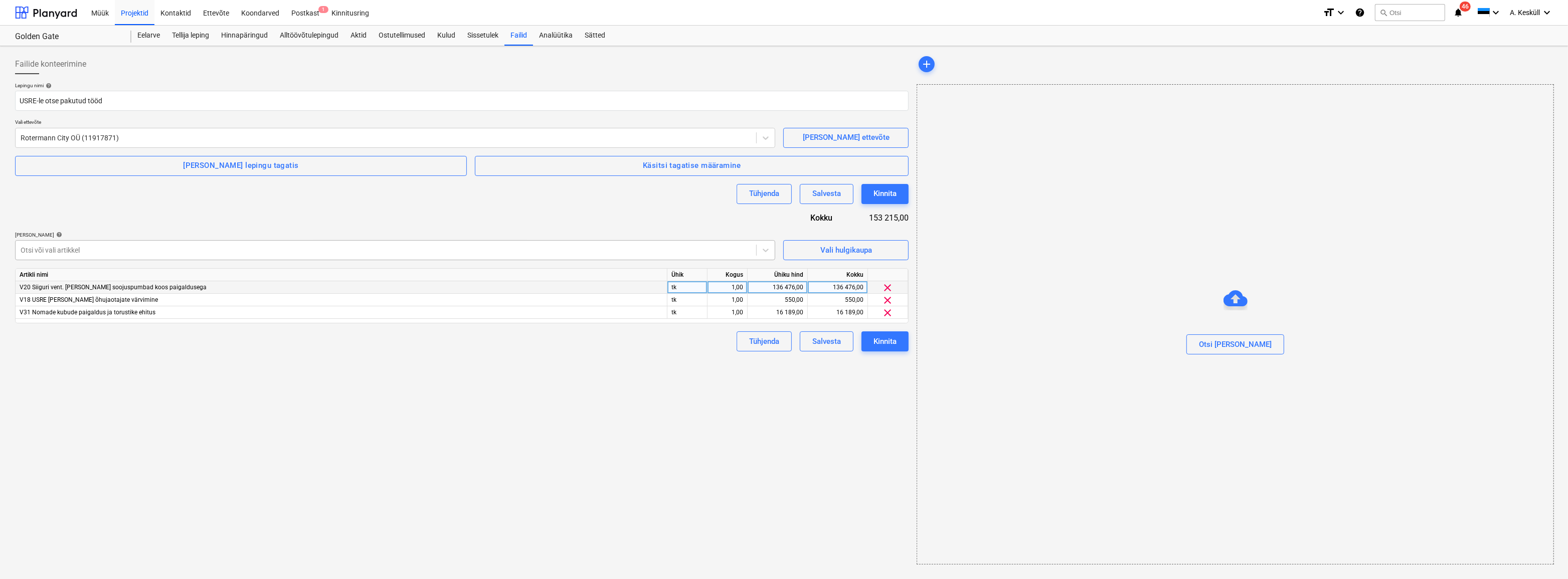
click at [85, 248] on div at bounding box center [386, 250] width 730 height 10
click at [121, 450] on div "Failide konteerimine Lepingu nimi help USRE-le otse pakutud [PERSON_NAME] ettev…" at bounding box center [461, 309] width 901 height 518
click at [888, 345] on div "Kinnita" at bounding box center [885, 341] width 23 height 13
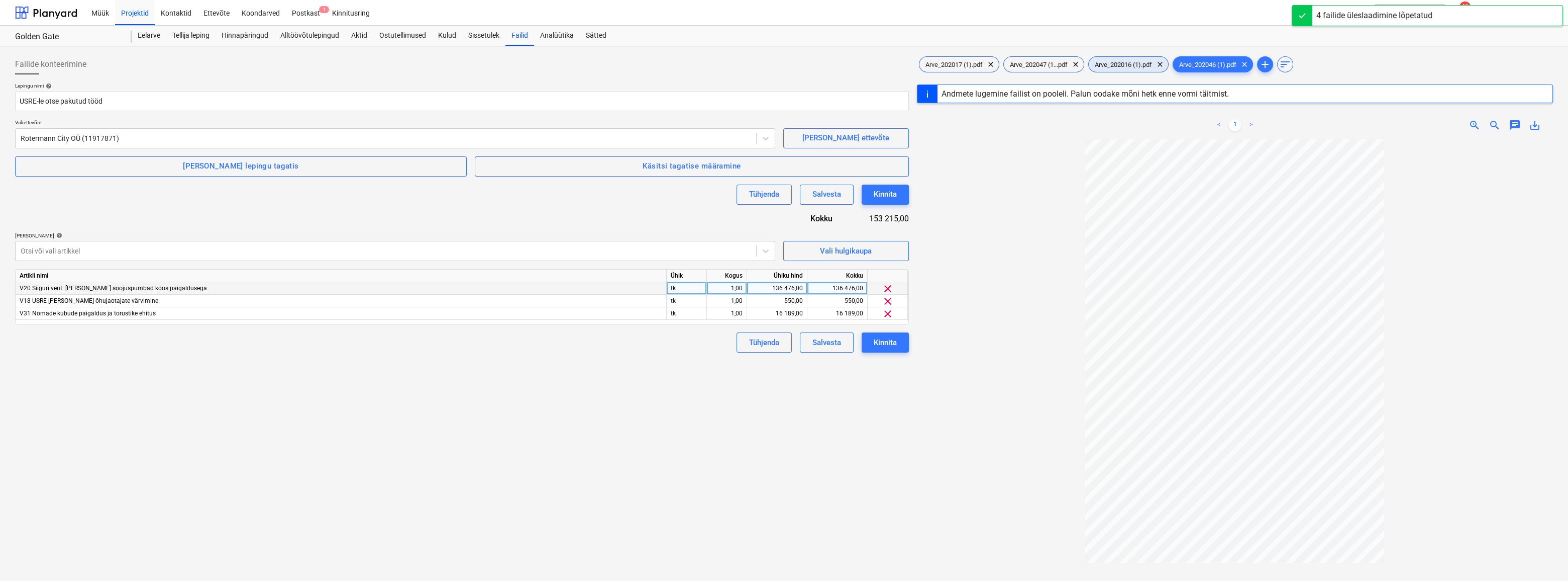
click at [941, 62] on span "Arve_202016 (1).pdf" at bounding box center [1123, 65] width 70 height 8
click at [941, 65] on span "Arve_202047 (1...pdf" at bounding box center [1038, 65] width 70 height 8
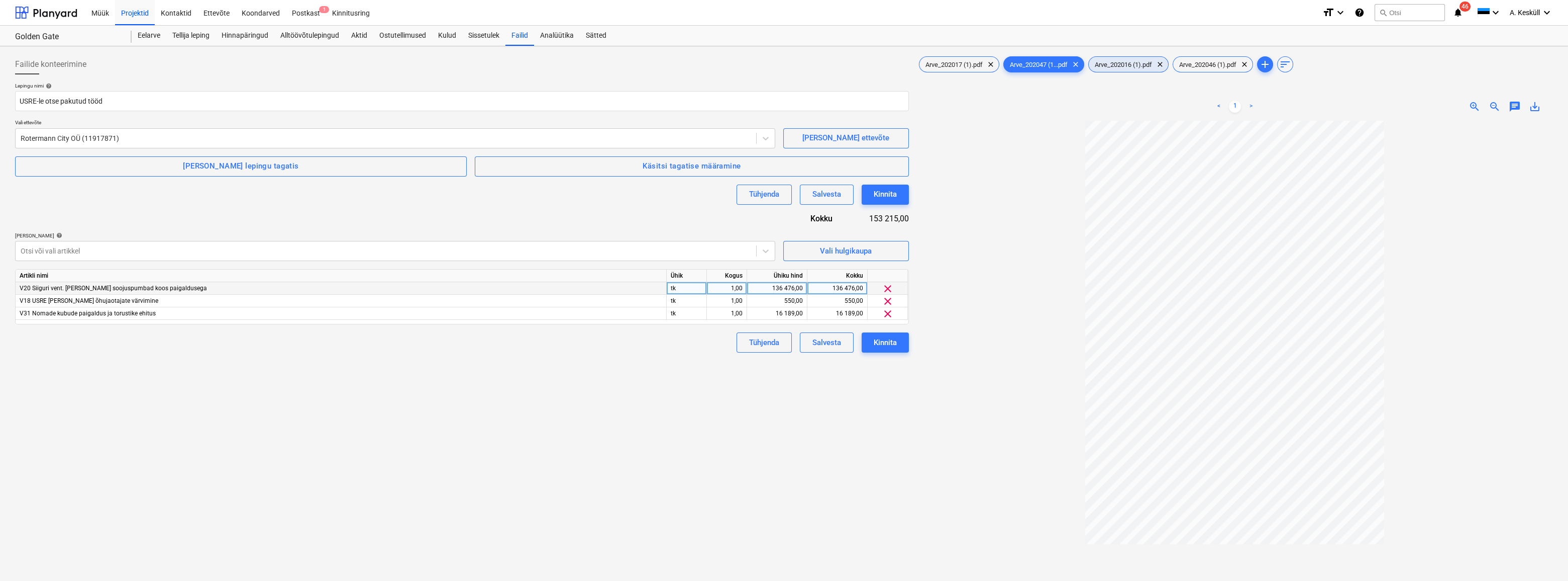
click at [941, 65] on span "Arve_202016 (1).pdf" at bounding box center [1123, 65] width 70 height 8
click at [941, 64] on span "Arve_202047 (1...pdf" at bounding box center [1038, 65] width 70 height 8
click at [941, 62] on span "Arve_202046 (1).pdf" at bounding box center [1208, 65] width 70 height 8
click at [941, 61] on span "Arve_202016 (1).pdf" at bounding box center [1123, 65] width 70 height 8
click at [941, 65] on span "Arve_202047 (1...pdf" at bounding box center [1038, 65] width 70 height 8
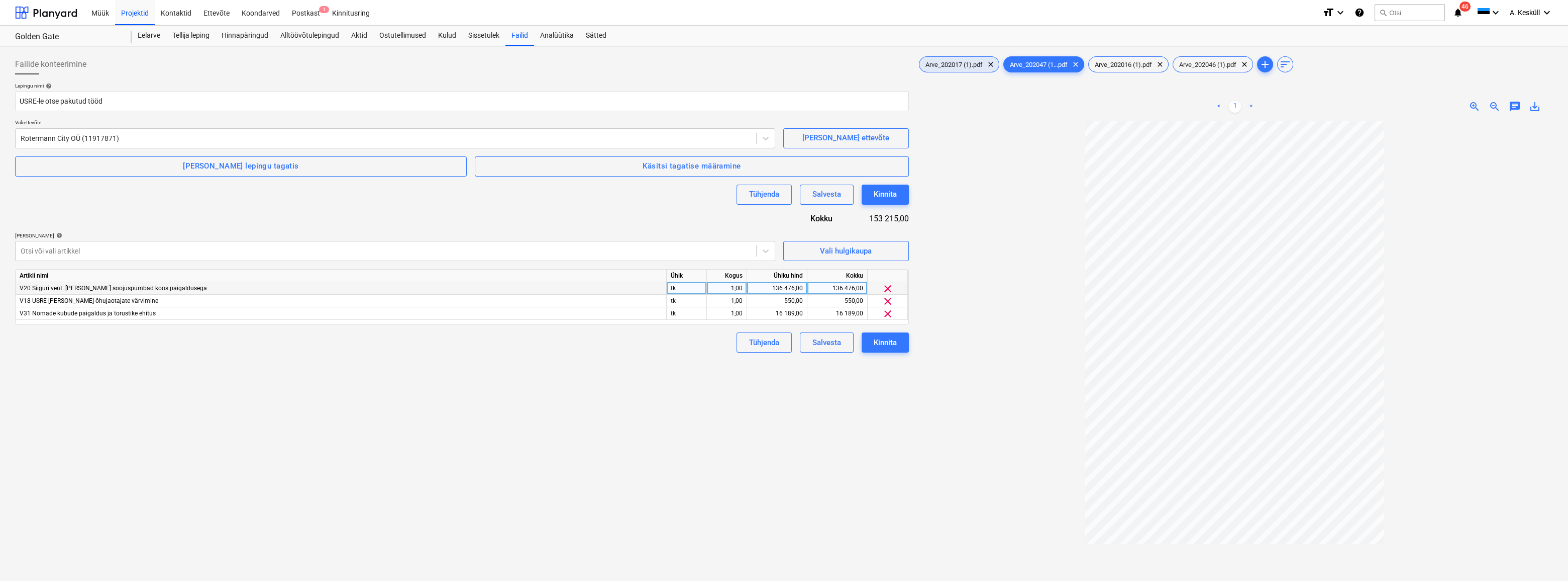
click at [941, 63] on span "Arve_202017 (1).pdf" at bounding box center [954, 65] width 70 height 8
click at [883, 342] on div "Kinnita" at bounding box center [886, 343] width 23 height 13
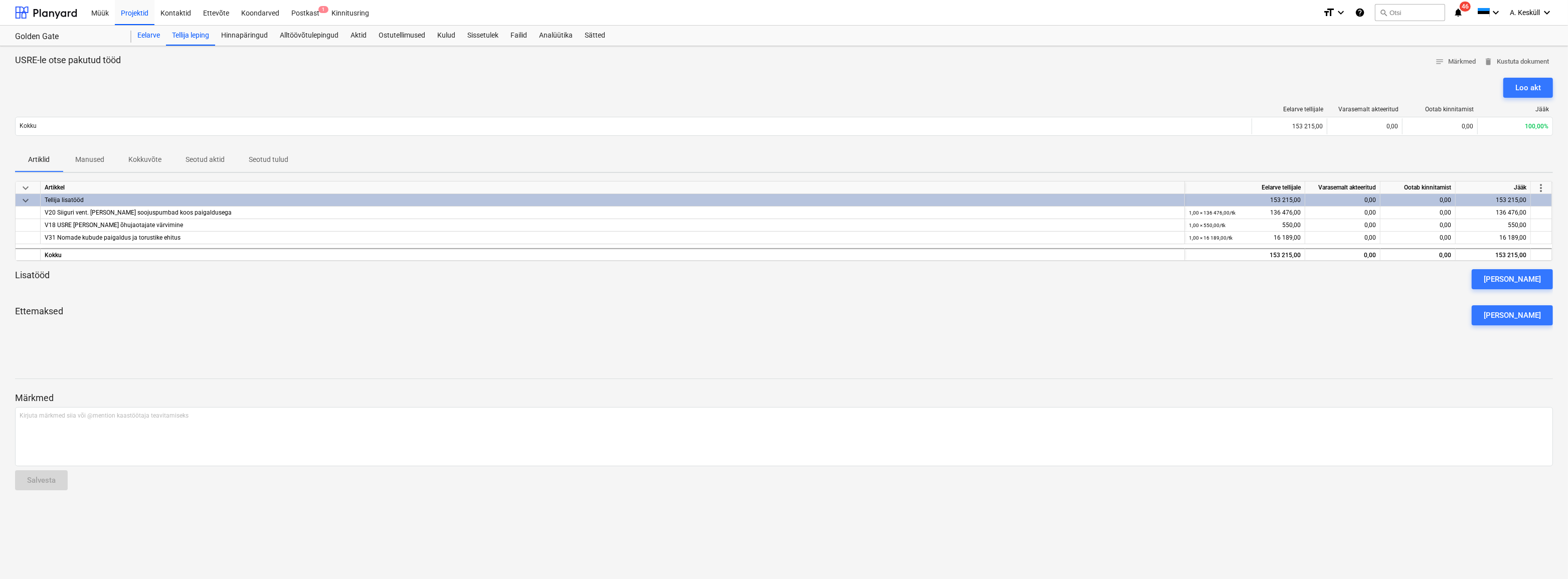
click at [148, 34] on div "Eelarve" at bounding box center [148, 36] width 34 height 20
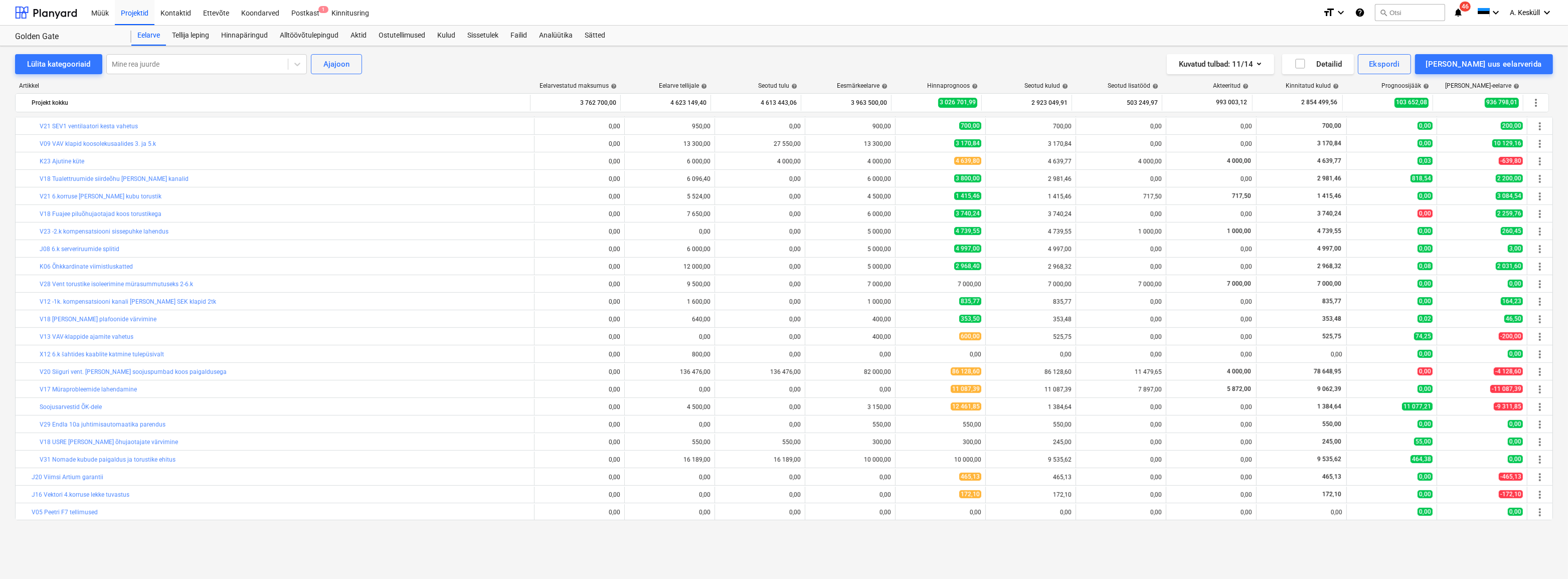
scroll to position [989, 0]
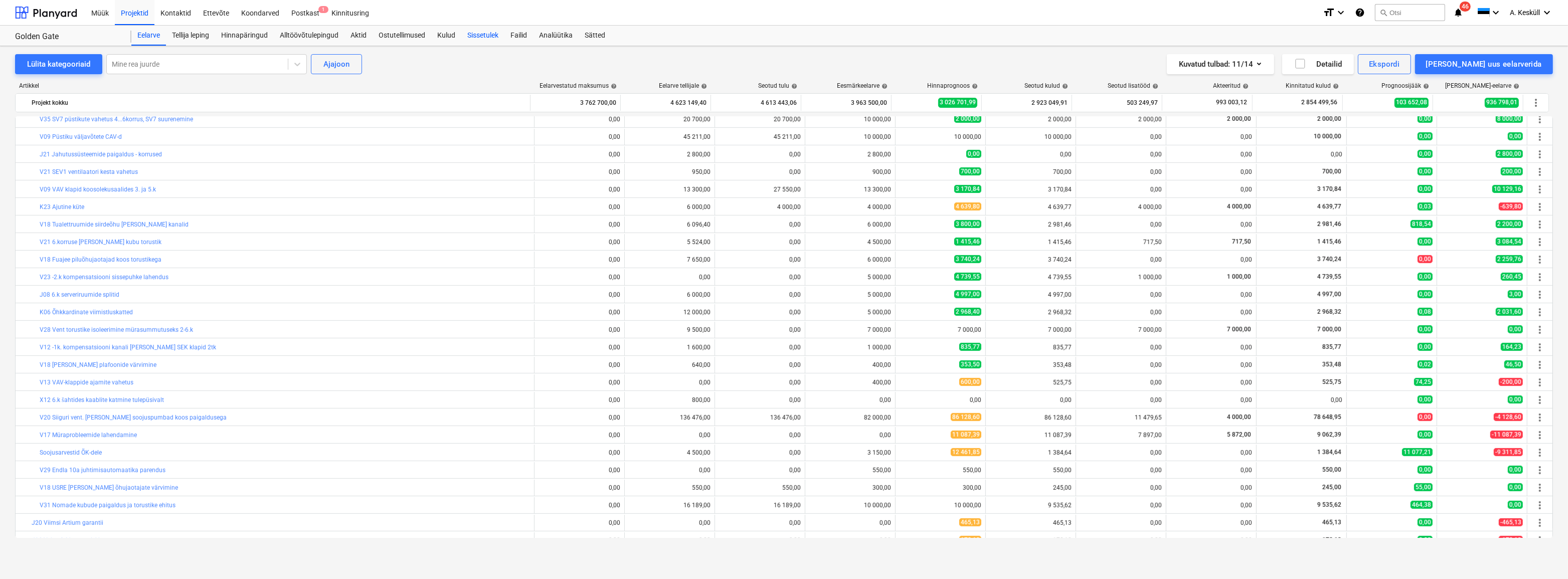
click at [479, 36] on div "Sissetulek" at bounding box center [483, 36] width 43 height 20
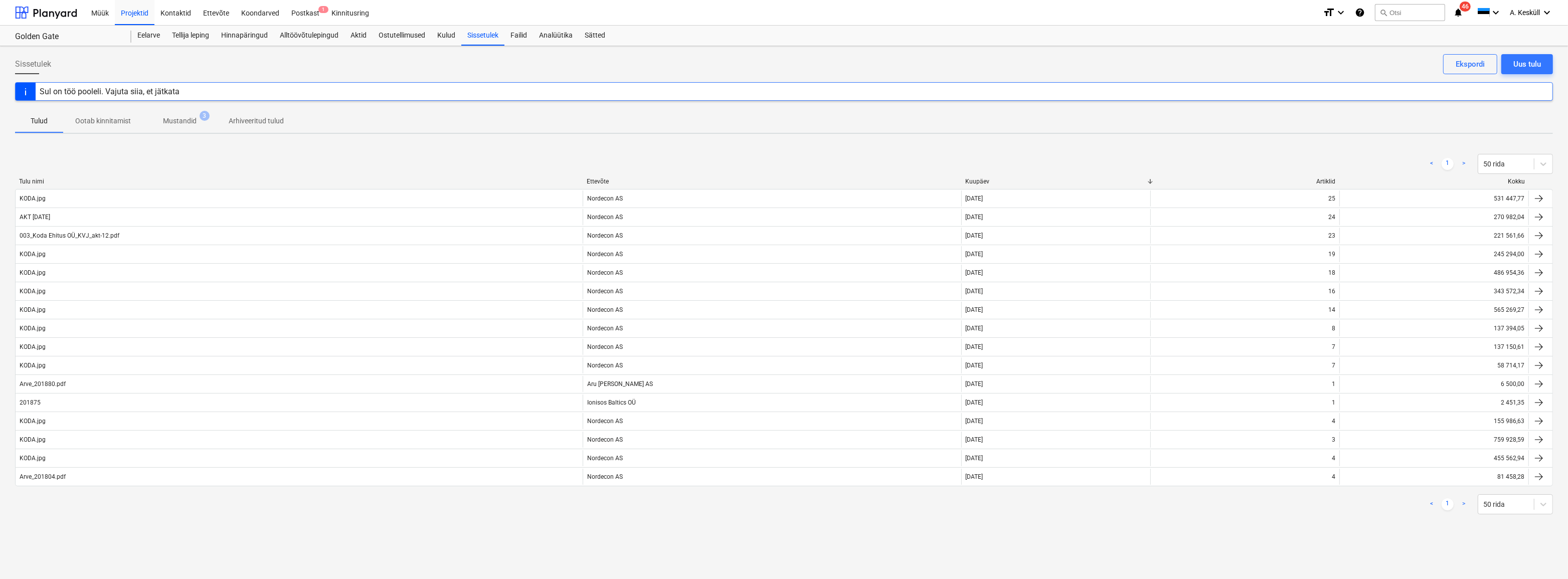
click at [173, 123] on p "Mustandid" at bounding box center [180, 121] width 34 height 11
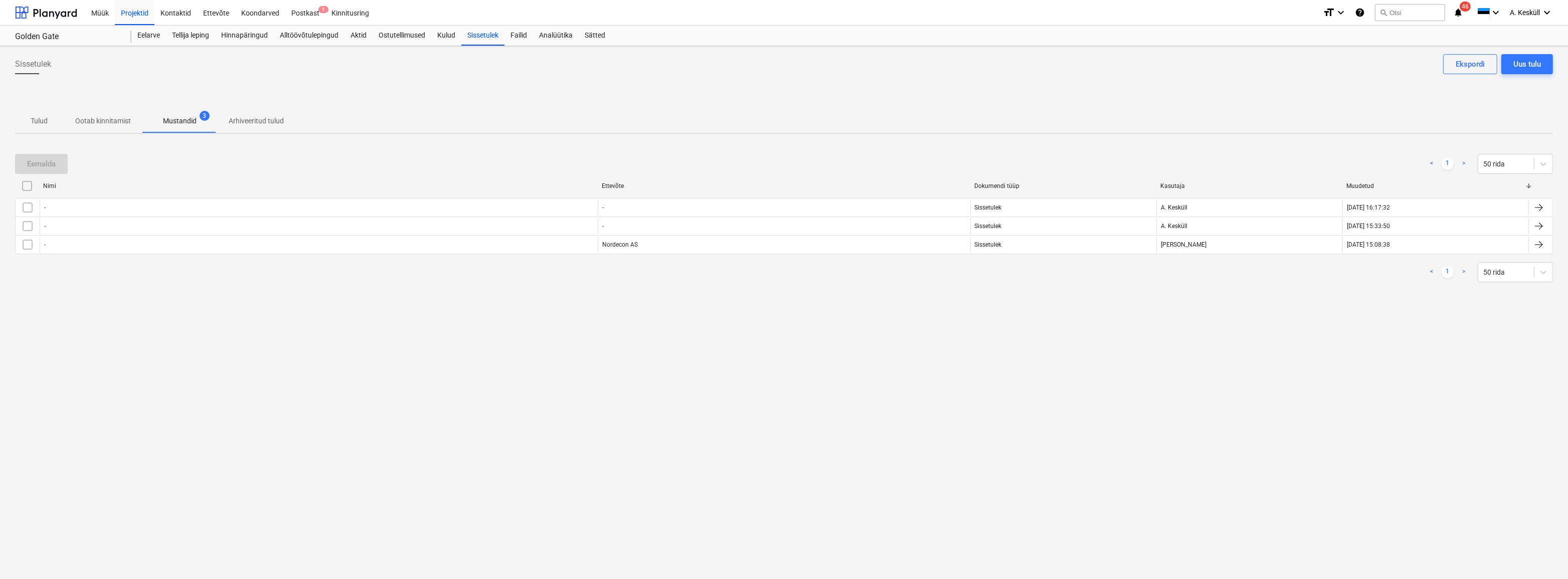
click at [92, 125] on p "Ootab kinnitamist" at bounding box center [103, 121] width 56 height 11
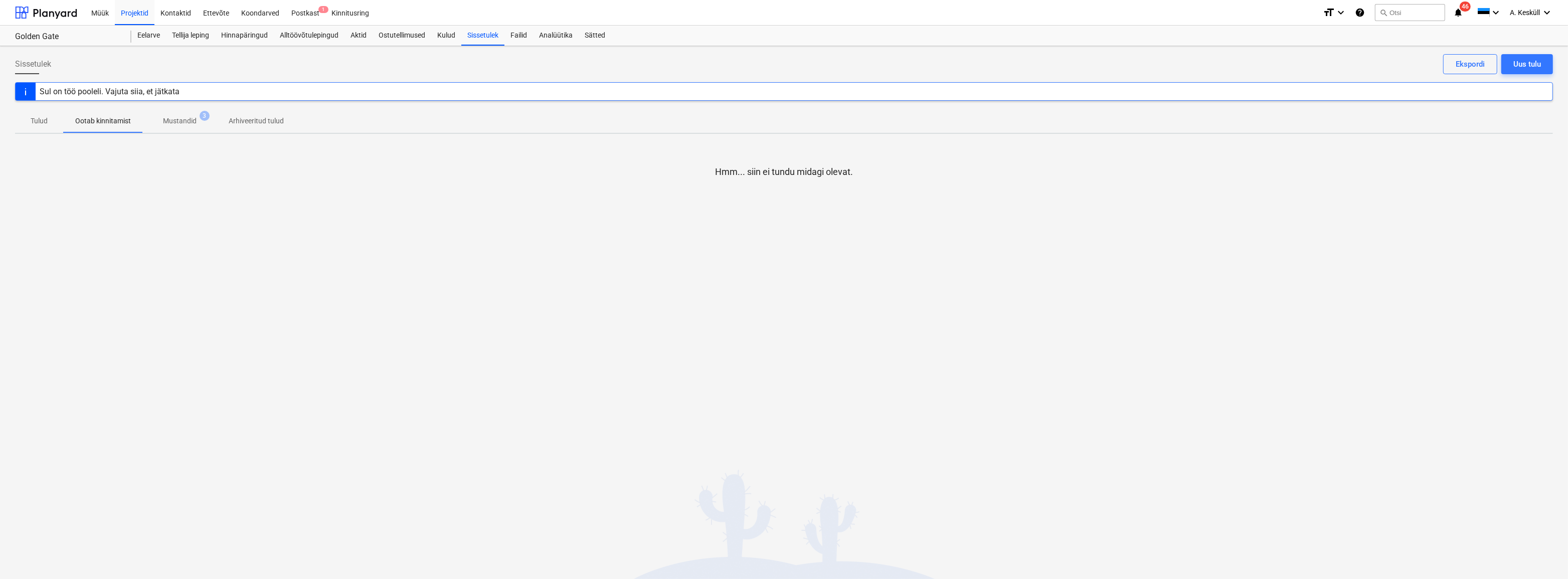
click at [243, 126] on span "Arhiveeritud tulud" at bounding box center [256, 121] width 79 height 16
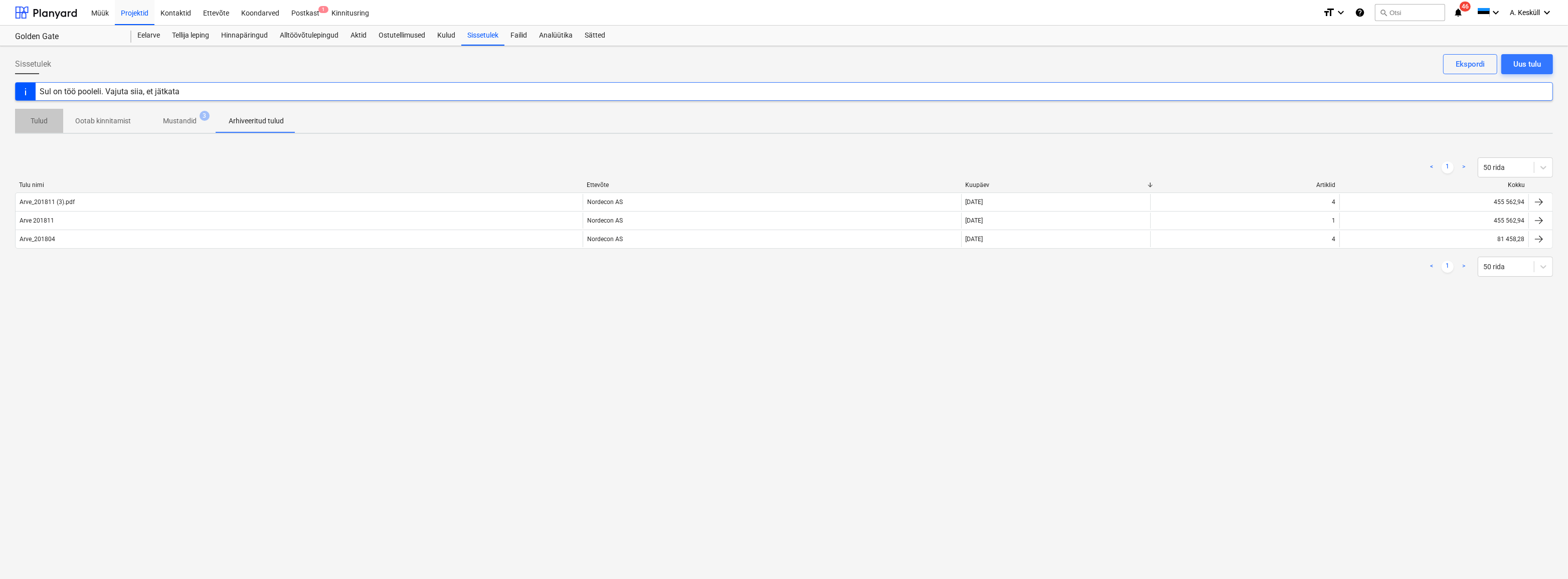
click at [39, 124] on p "Tulud" at bounding box center [39, 121] width 24 height 11
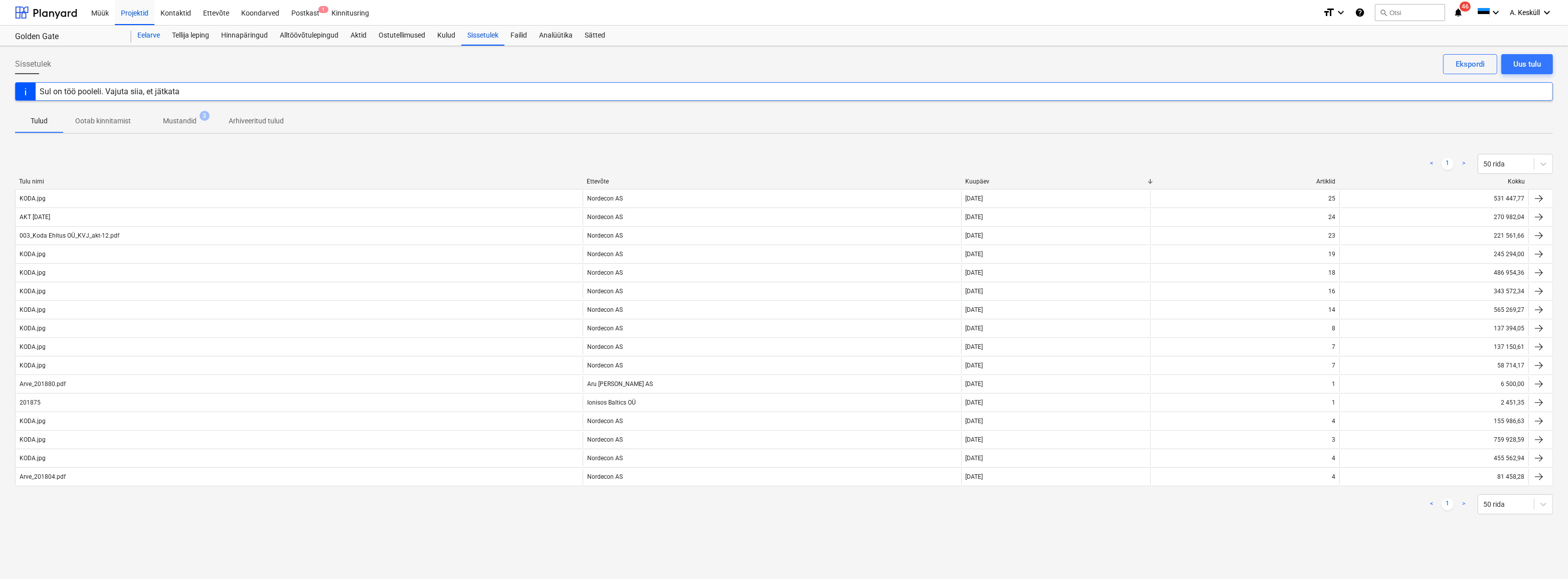
click at [146, 37] on div "Eelarve" at bounding box center [148, 36] width 34 height 20
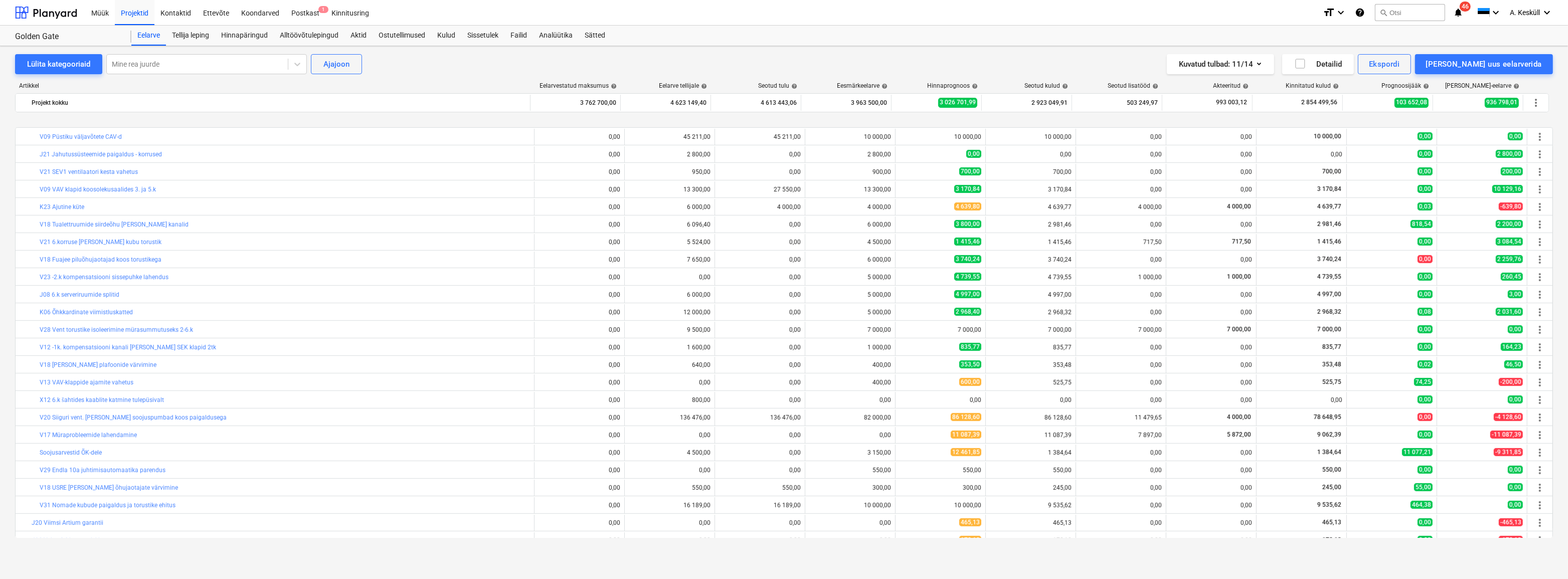
scroll to position [1034, 0]
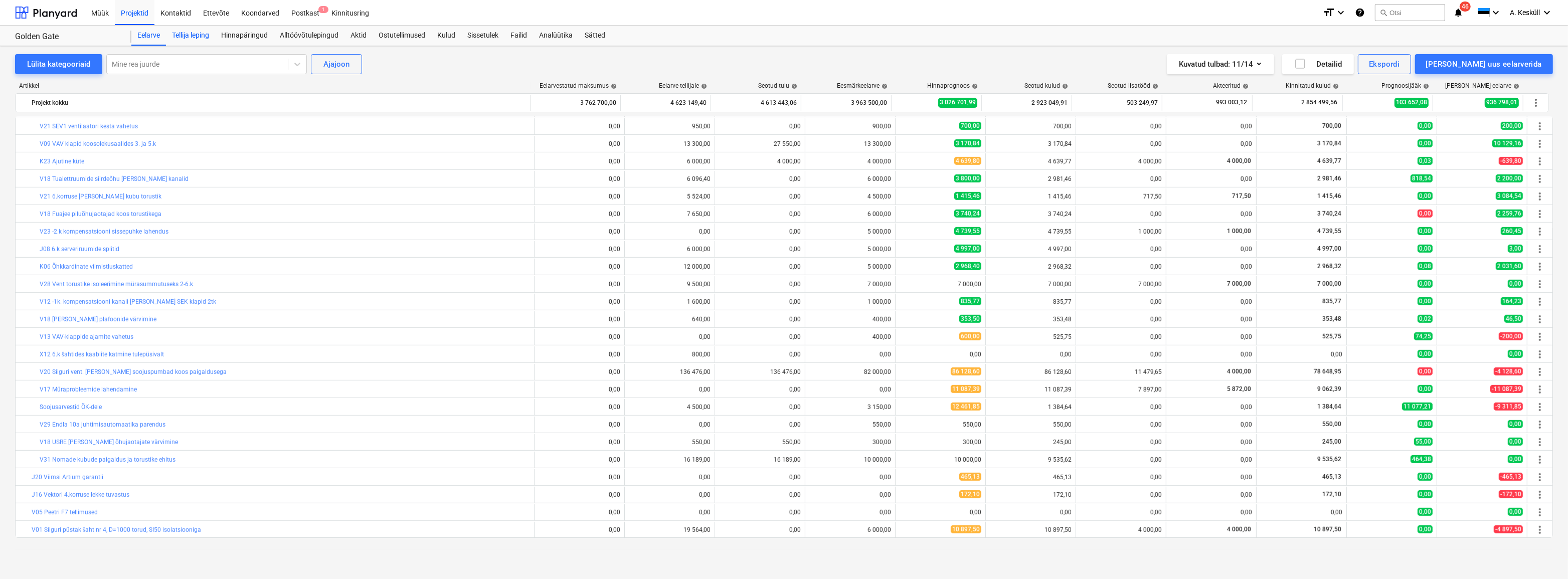
click at [195, 38] on div "Tellija leping" at bounding box center [190, 36] width 49 height 20
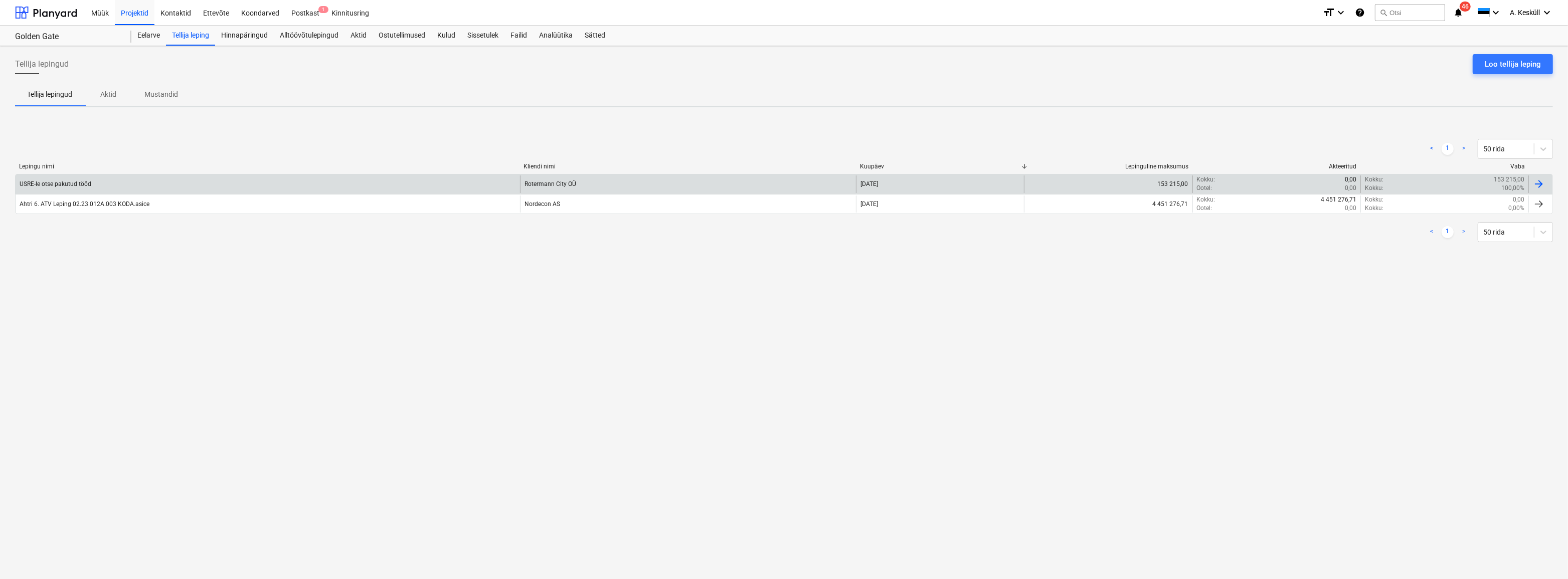
click at [213, 183] on div "USRE-le otse pakutud tööd" at bounding box center [268, 184] width 504 height 17
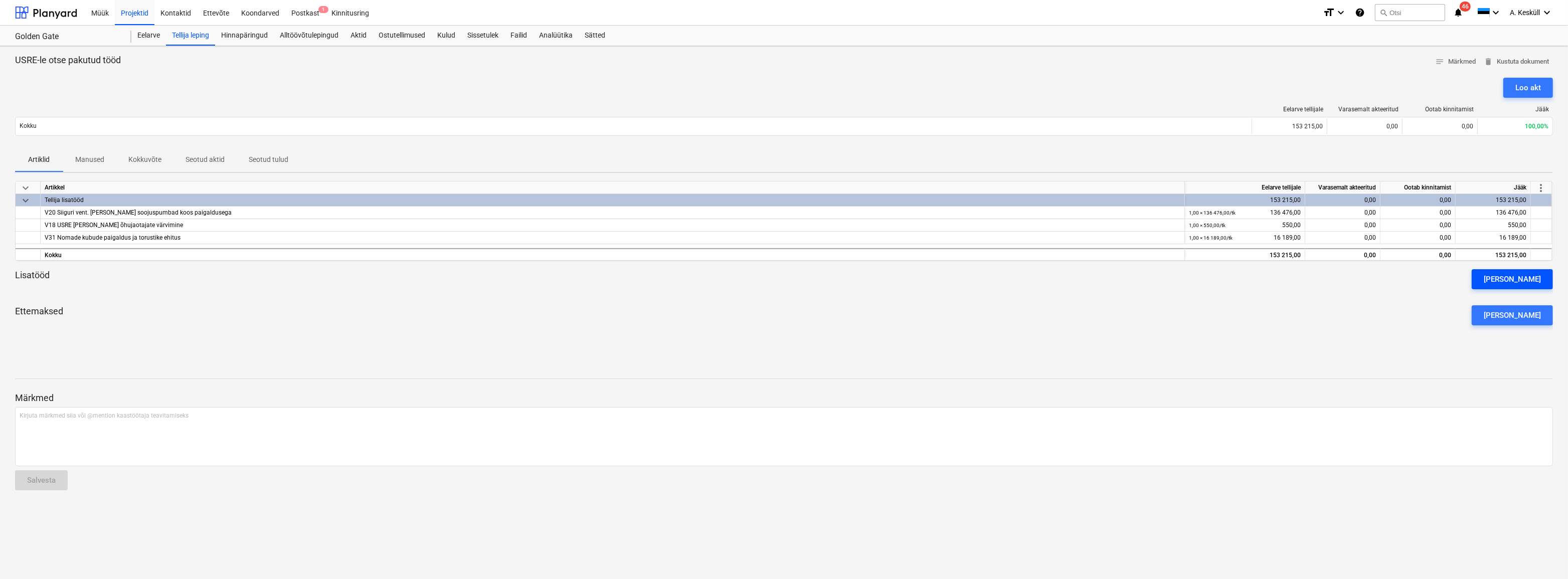
click at [1519, 280] on div "[PERSON_NAME]" at bounding box center [1512, 279] width 57 height 13
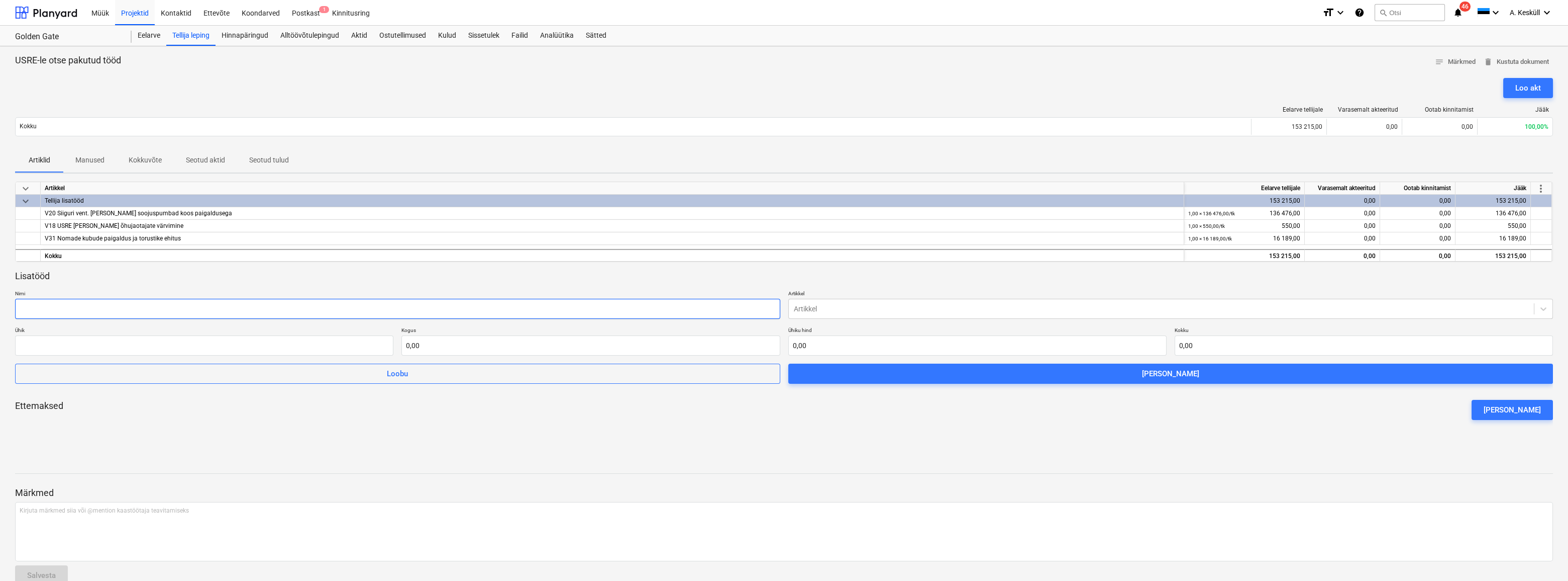
click at [105, 312] on input "text" at bounding box center [398, 309] width 765 height 20
drag, startPoint x: 795, startPoint y: 322, endPoint x: 808, endPoint y: 318, distance: 13.6
click at [797, 322] on div "Lisatööd Nimi Artikkel Artikkel Ühik Kogus 0,00 Ühiku hind 0,00 Kokku 0,00 Loob…" at bounding box center [784, 327] width 1538 height 114
click at [810, 315] on div "Artikkel" at bounding box center [1161, 309] width 746 height 14
click at [1534, 86] on div "Loo akt" at bounding box center [1529, 88] width 26 height 13
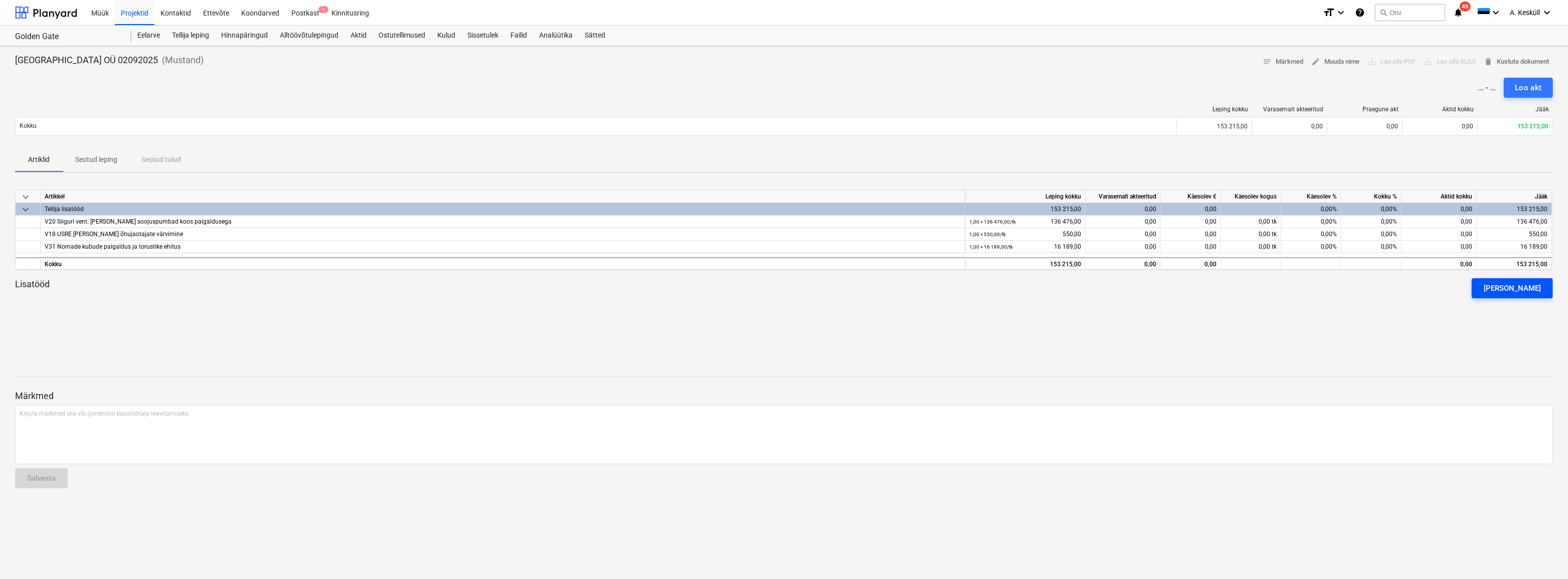
click at [1519, 289] on div "[PERSON_NAME]" at bounding box center [1512, 288] width 57 height 13
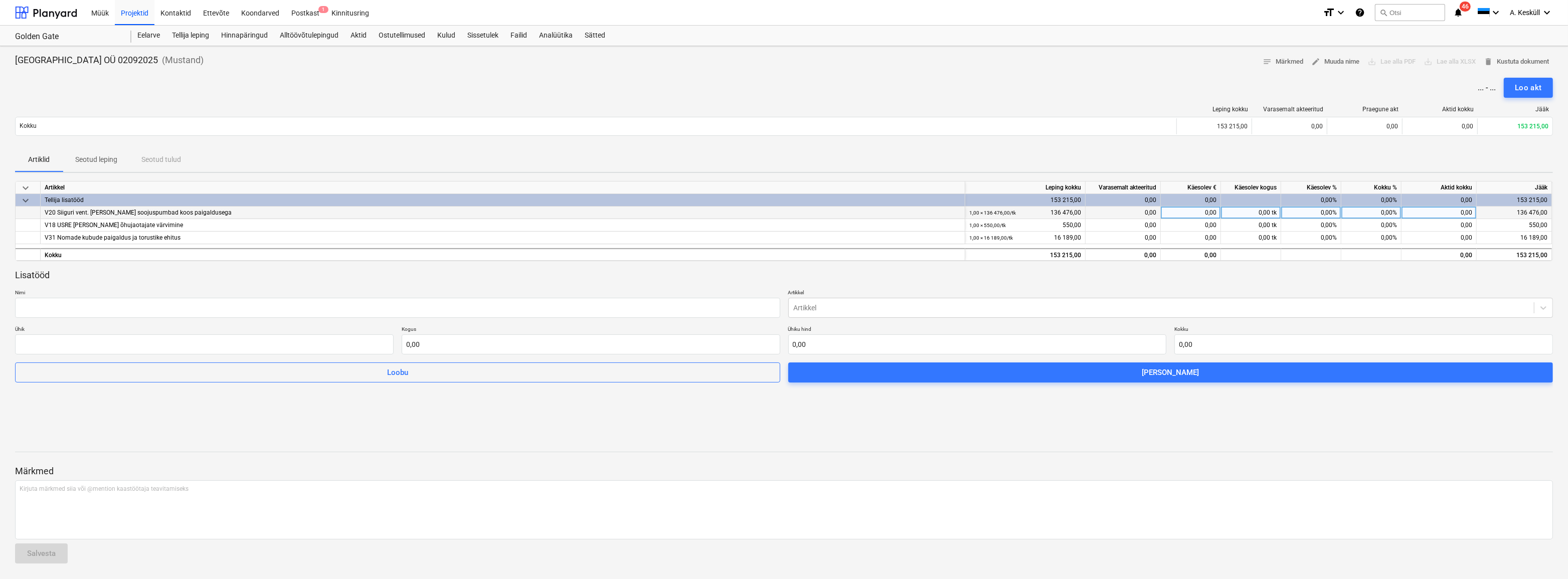
click at [1257, 211] on div "0,00 tk" at bounding box center [1251, 213] width 60 height 13
type input "1"
click at [105, 336] on input "text" at bounding box center [204, 344] width 379 height 20
click at [490, 342] on input "text" at bounding box center [591, 344] width 379 height 20
type input "0,00"
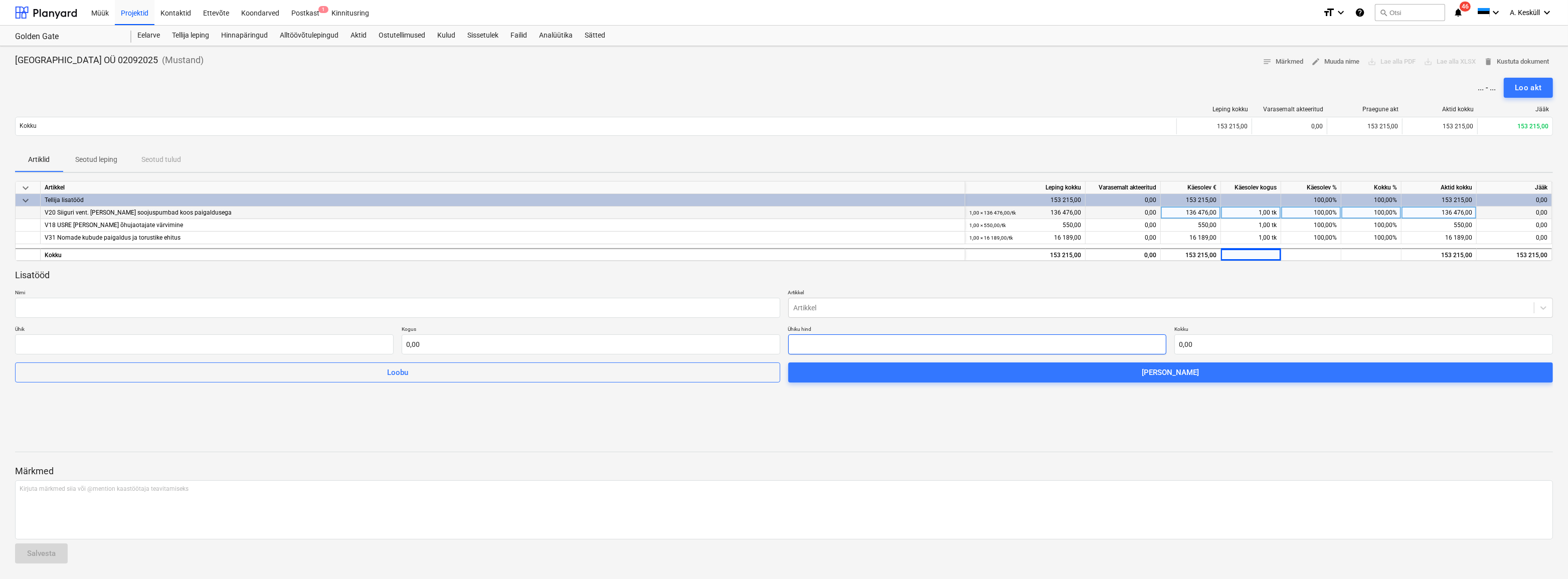
click at [841, 344] on input "text" at bounding box center [977, 344] width 379 height 20
type input "tk"
type input "1"
type input "1,00"
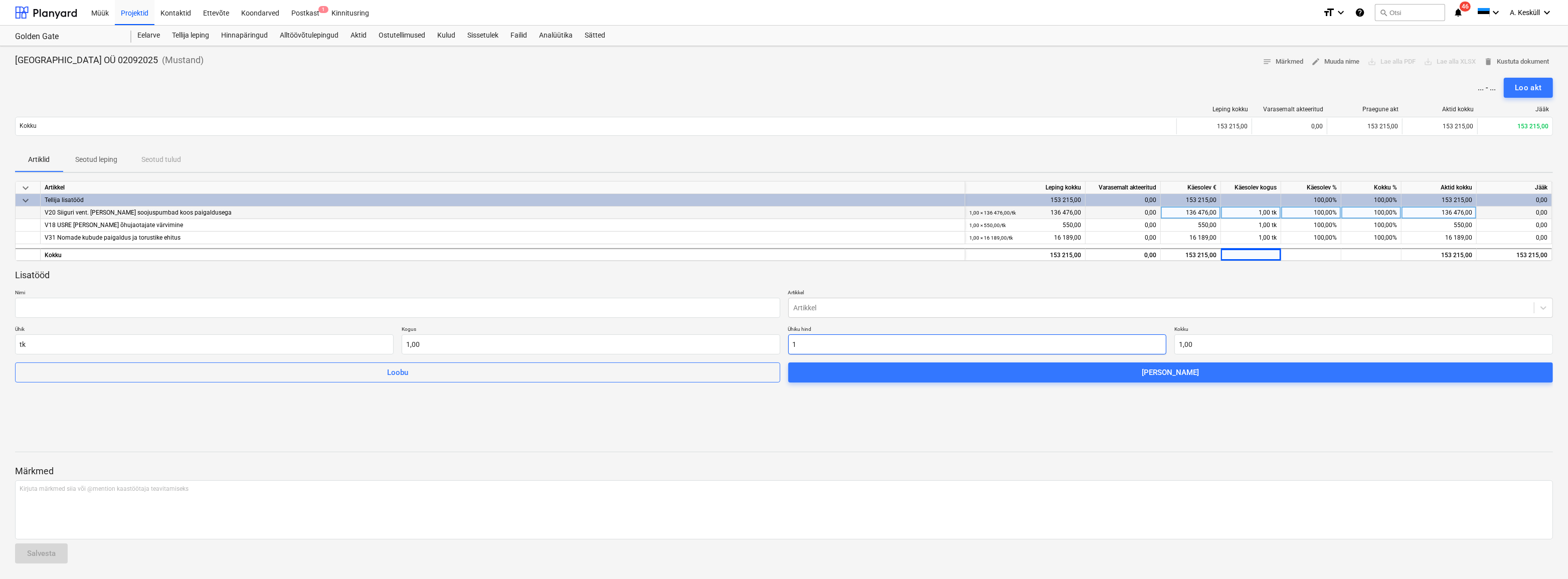
type input "10"
type input "10,00"
type input "102"
type input "102,00"
type input "1026"
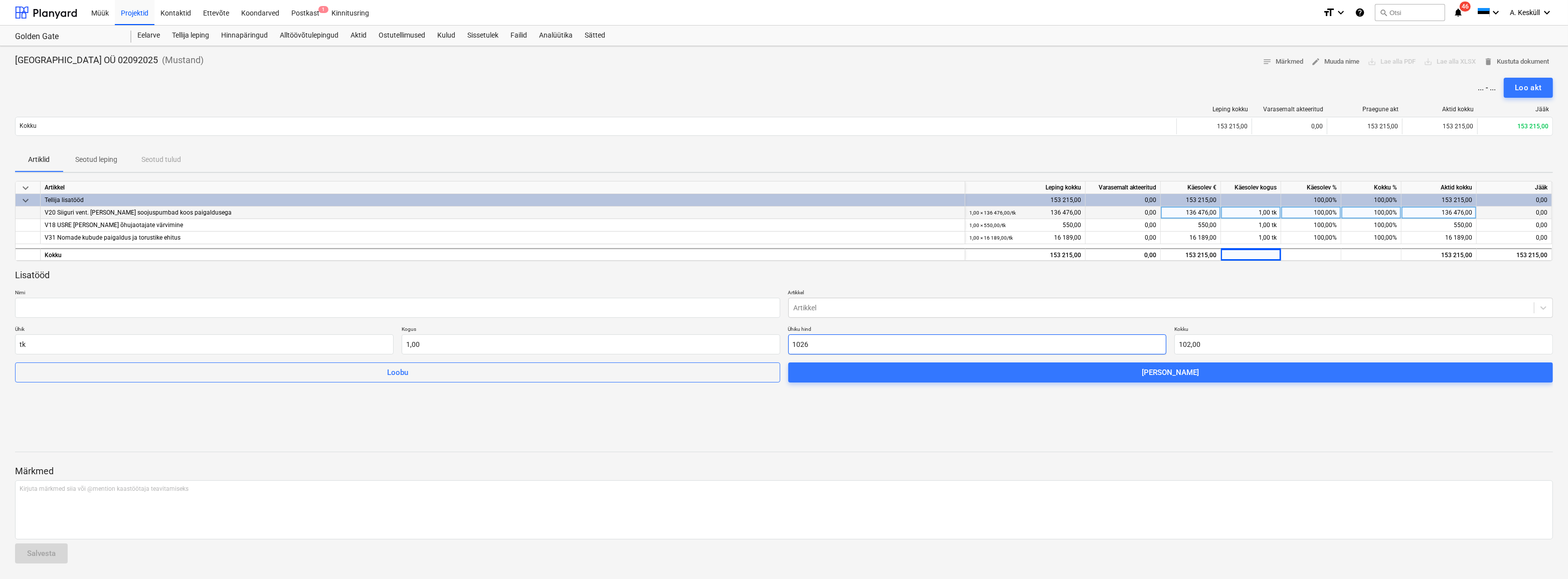
type input "1 026,00"
type input "10260"
type input "10 260,00"
click at [128, 346] on input "tk" at bounding box center [204, 344] width 379 height 20
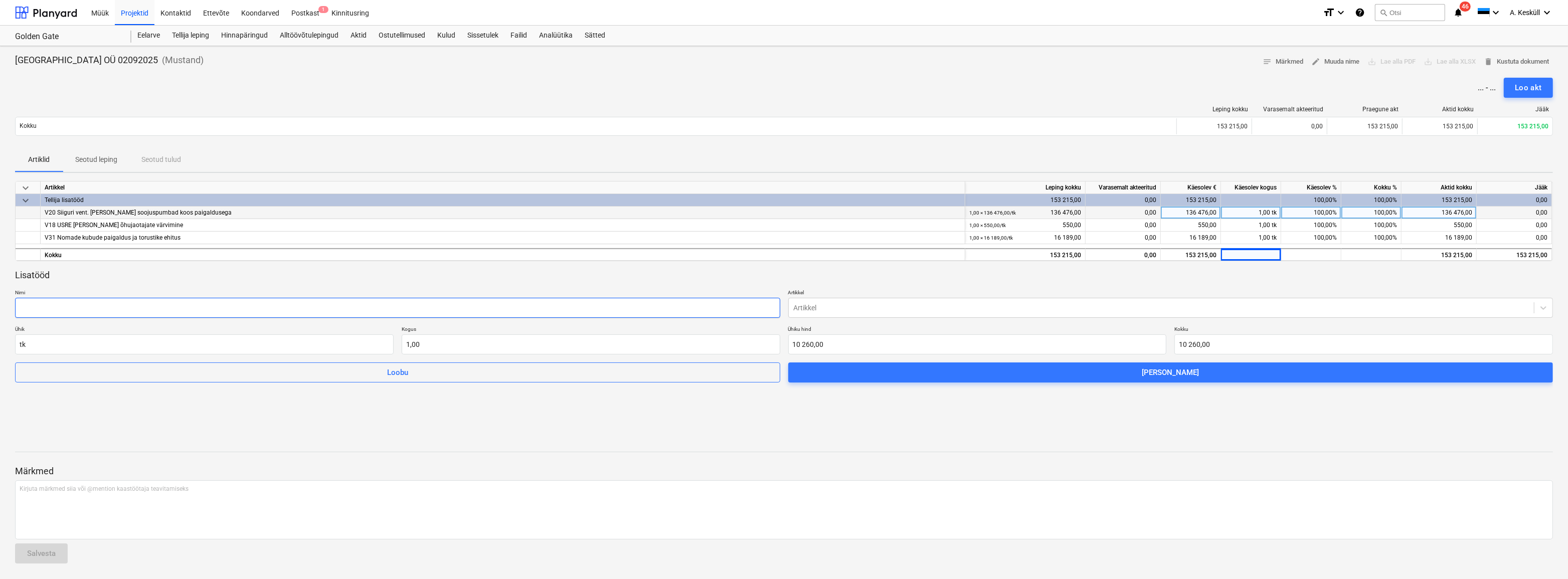
click at [117, 305] on input "text" at bounding box center [397, 308] width 765 height 20
click at [848, 303] on div at bounding box center [1161, 308] width 735 height 10
type input "p"
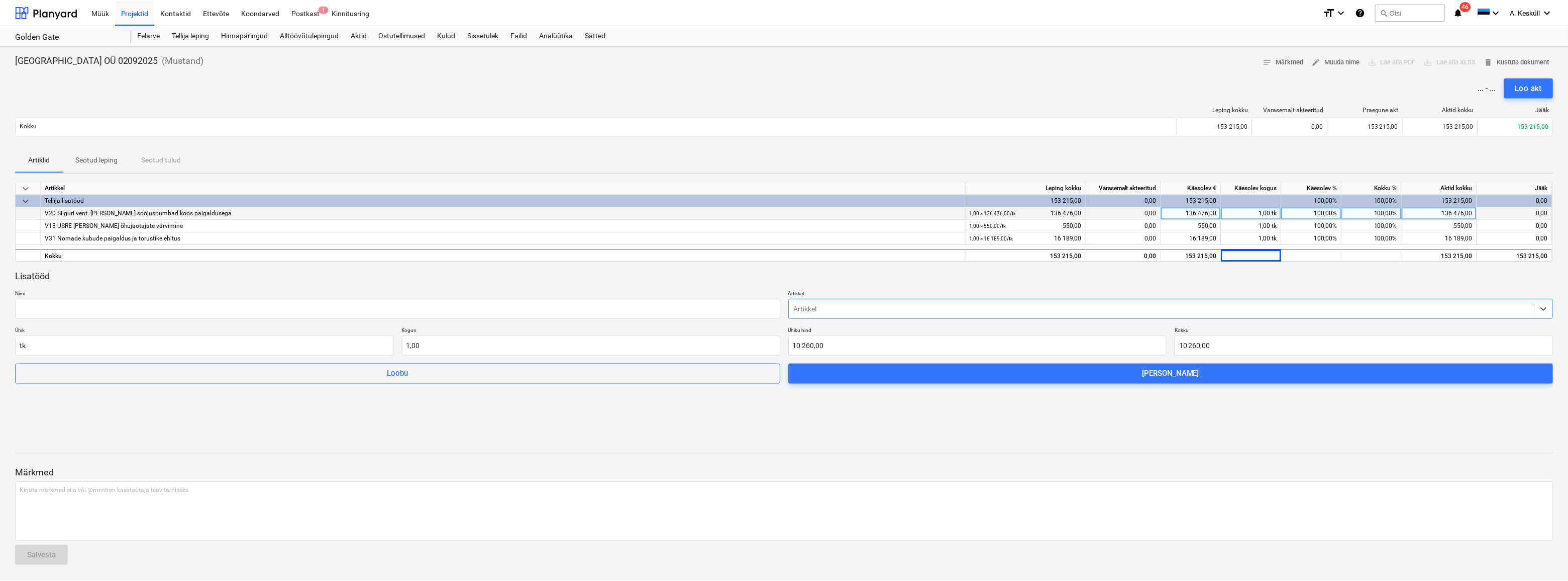
scroll to position [1898, 0]
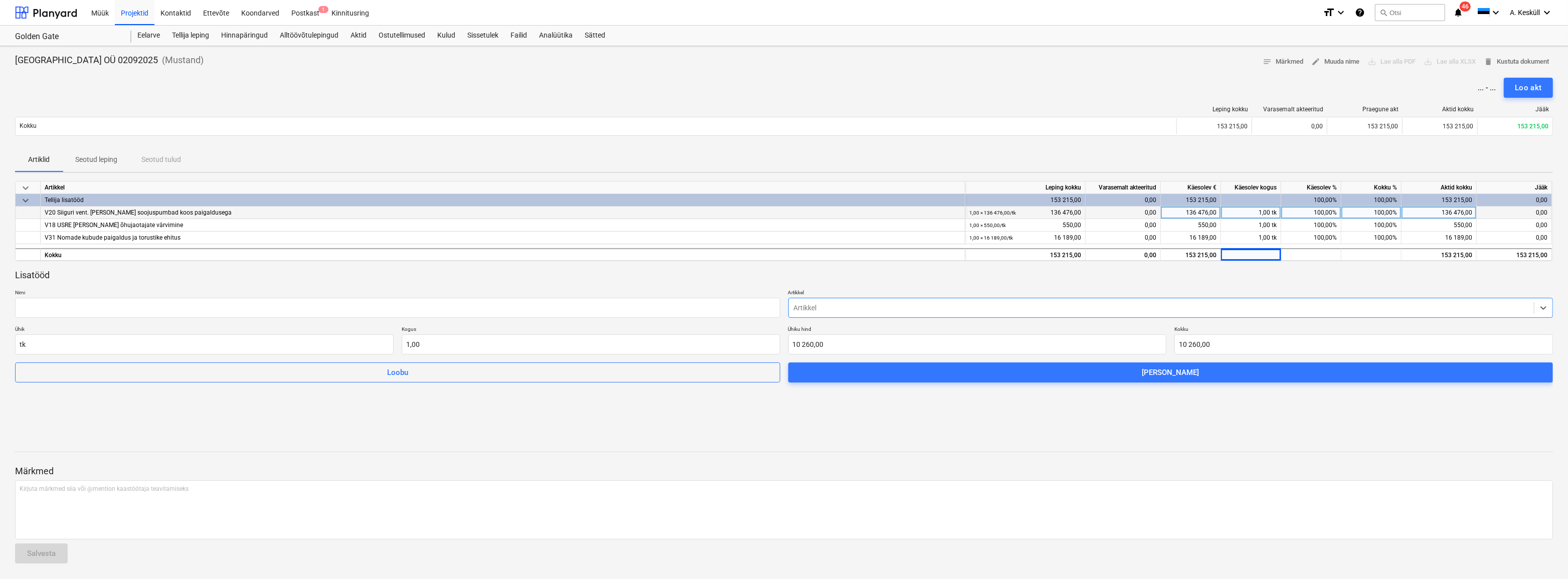
click at [637, 308] on input "text" at bounding box center [397, 308] width 765 height 20
click at [39, 308] on input "SFPGRoupile" at bounding box center [397, 308] width 765 height 20
click at [75, 307] on input "SFPGroupile" at bounding box center [397, 308] width 765 height 20
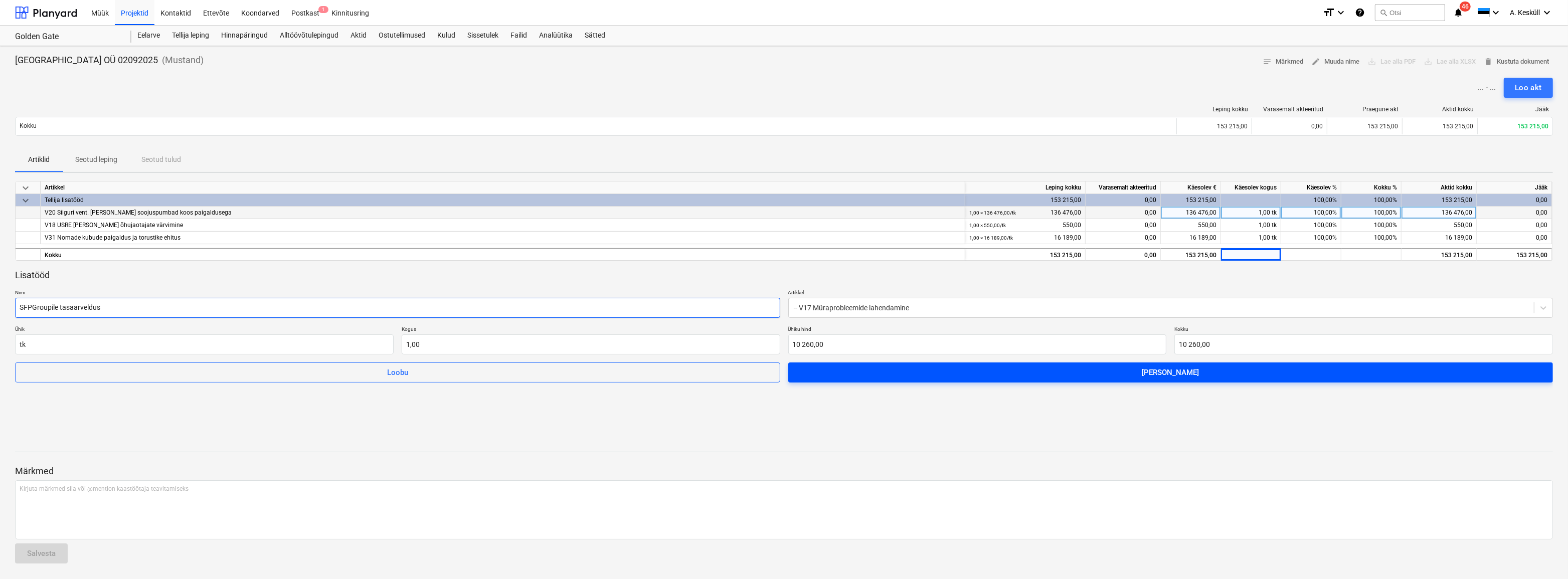
type input "SFPGroupile tasaarveldus"
click at [1194, 369] on span "[PERSON_NAME]" at bounding box center [1171, 372] width 741 height 13
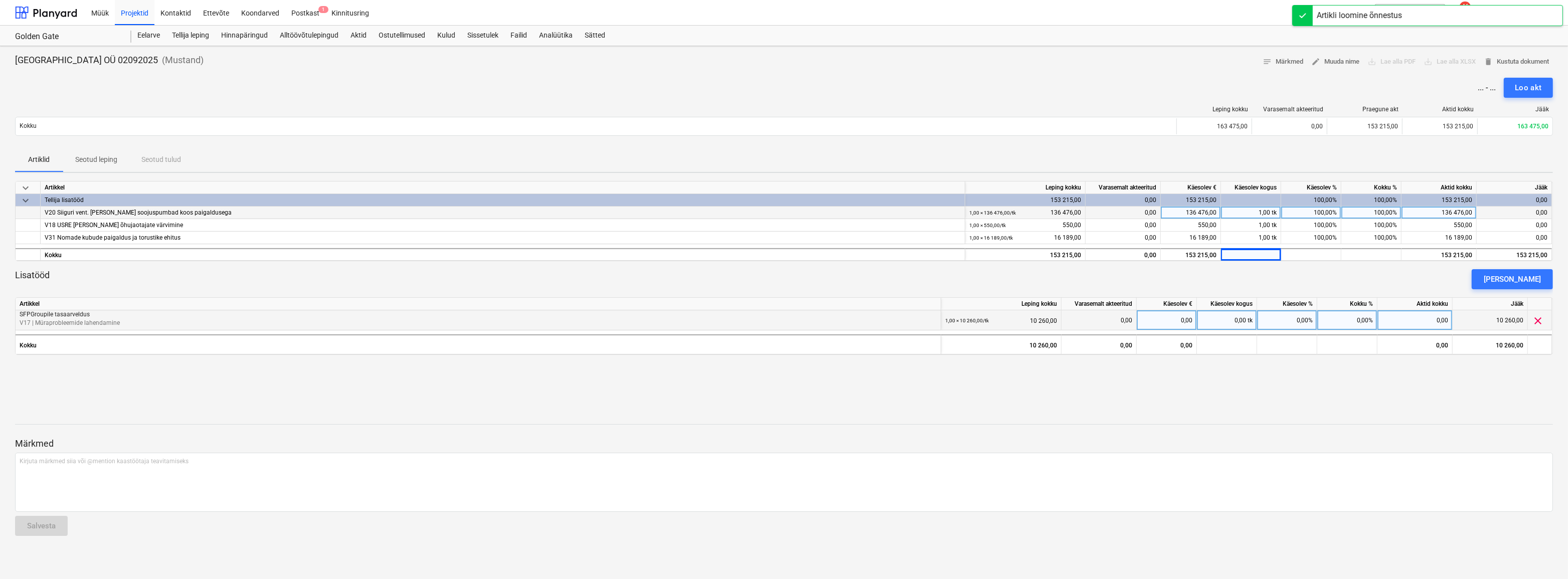
click at [1237, 321] on div "0,00 tk" at bounding box center [1226, 320] width 60 height 20
type input "1"
click at [1516, 276] on div "[PERSON_NAME]" at bounding box center [1512, 279] width 57 height 13
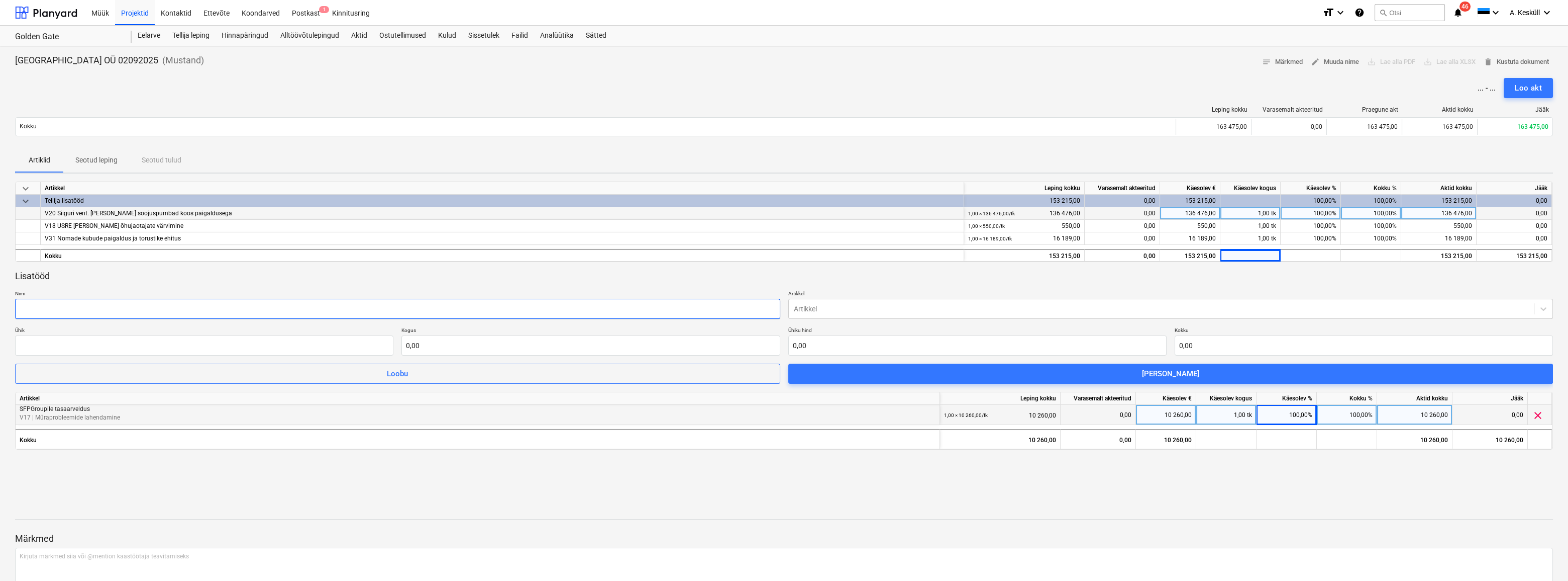
click at [66, 308] on input "text" at bounding box center [398, 309] width 765 height 20
click at [837, 346] on input "text" at bounding box center [977, 345] width 378 height 20
type input "tk"
type input "2"
type input "1,00"
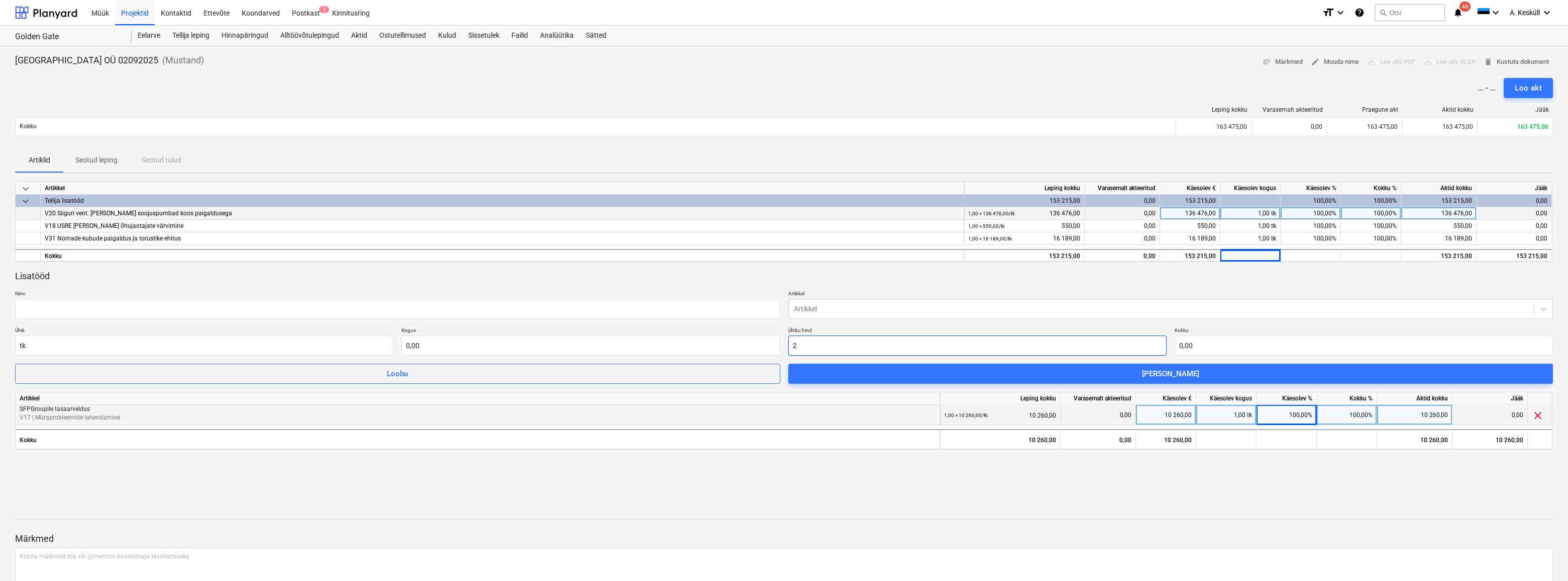
type input "2,00"
type input "20"
type input "20,00"
type input "200"
type input "200,00"
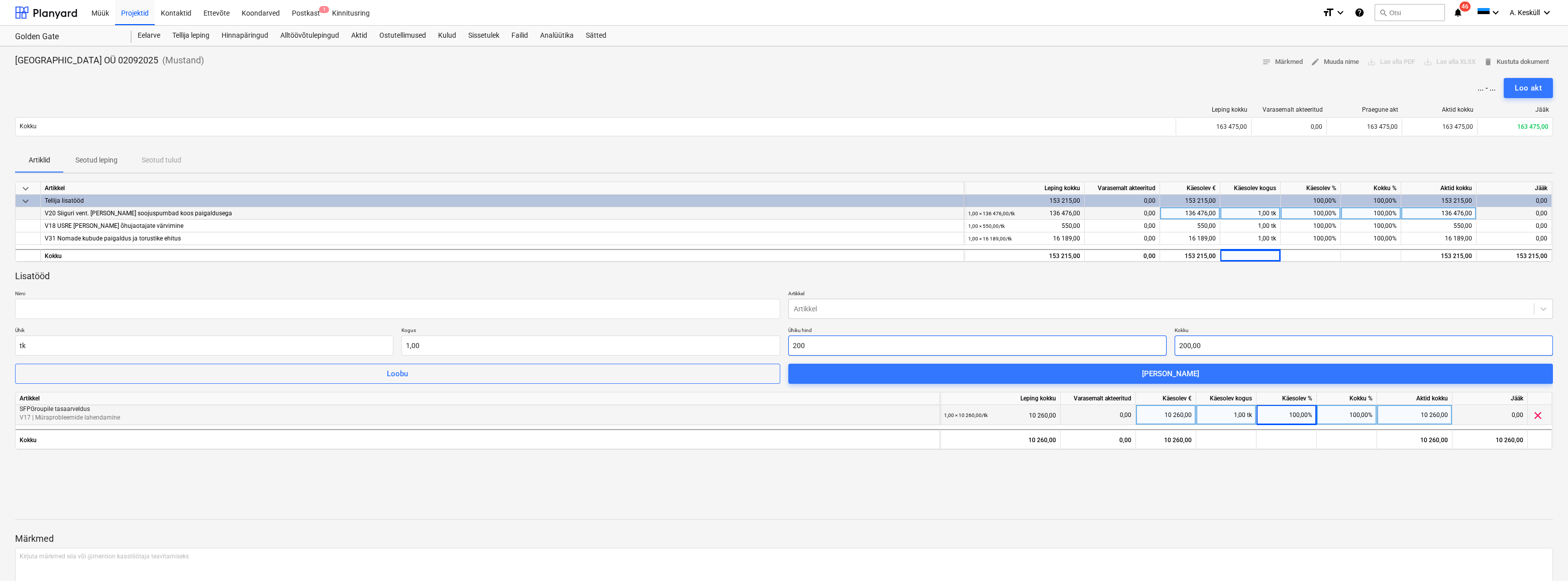
type input "200,00"
click at [827, 308] on div at bounding box center [1161, 309] width 736 height 10
click at [708, 306] on input "text" at bounding box center [398, 309] width 765 height 20
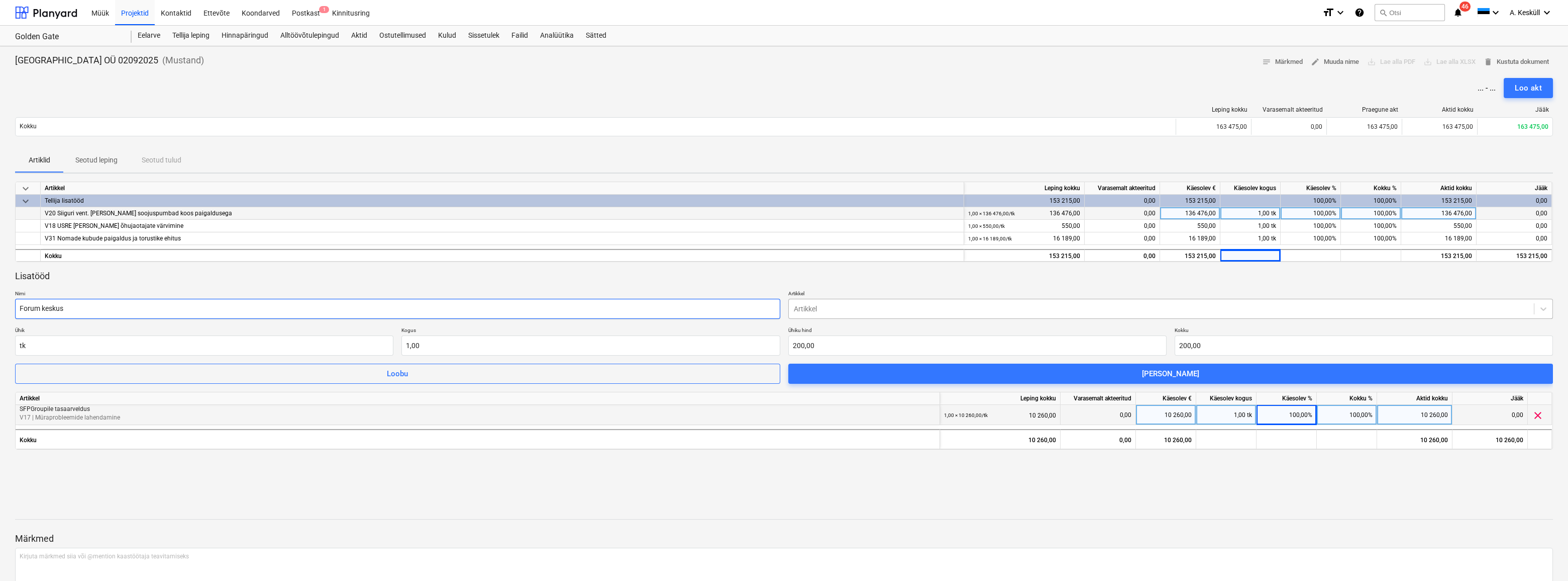
type input "Forum keskus"
click at [930, 306] on div at bounding box center [1161, 309] width 736 height 10
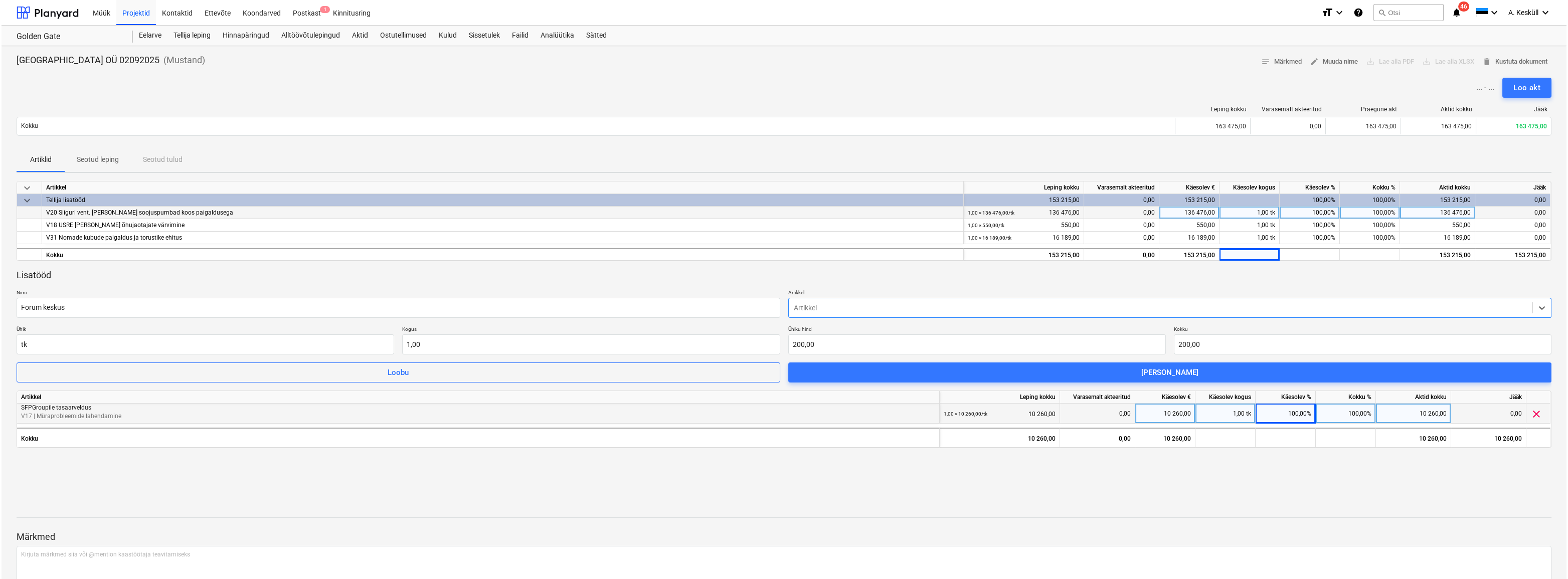
scroll to position [1937, 0]
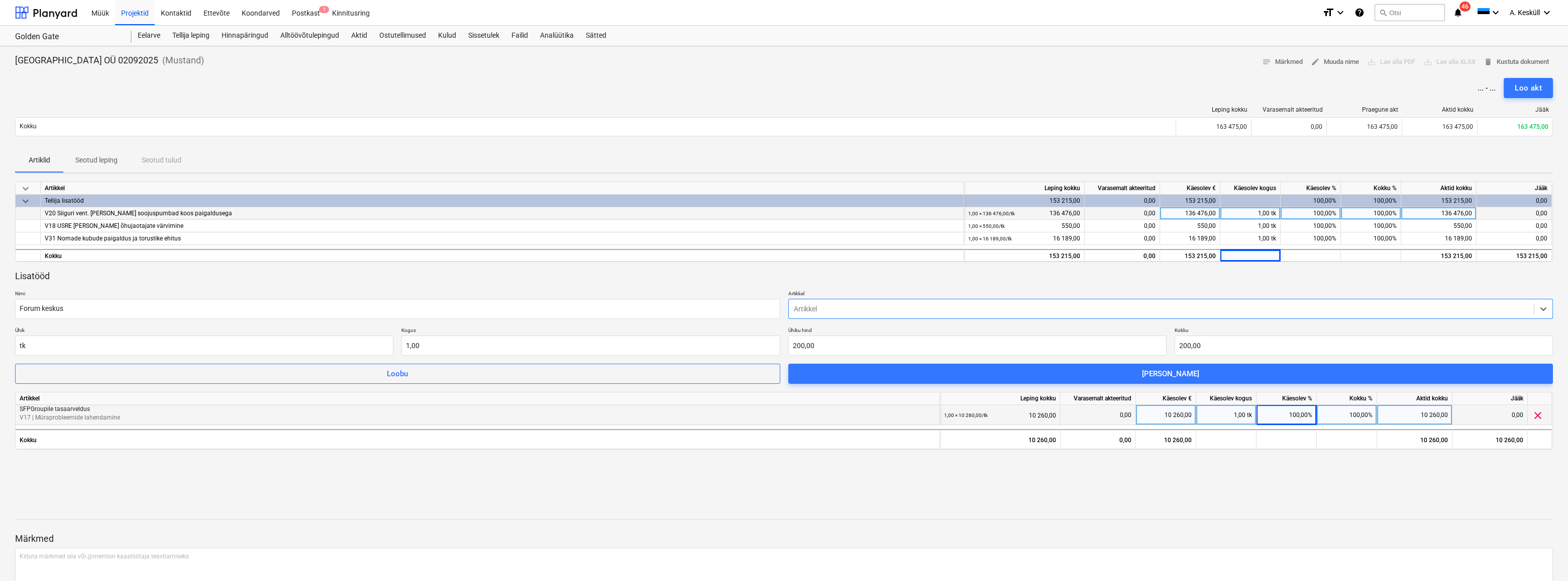
click at [606, 305] on input "Forum keskus" at bounding box center [398, 309] width 765 height 20
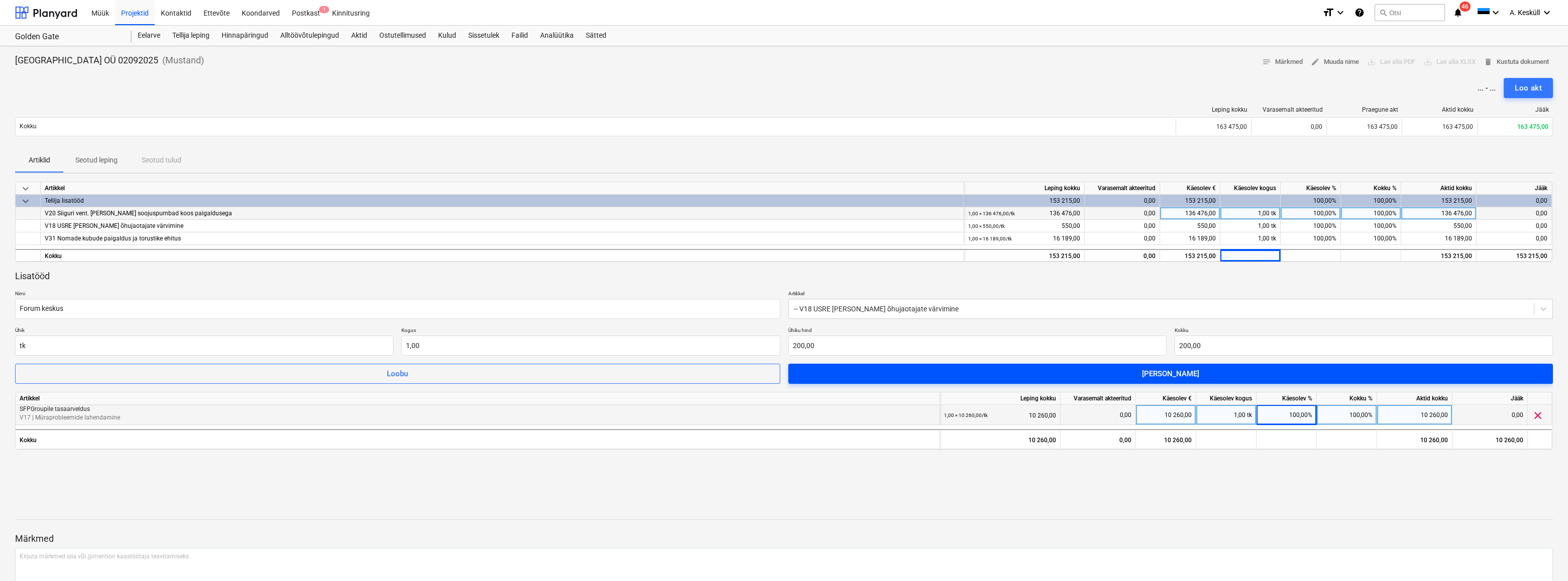
click at [1180, 373] on div "[PERSON_NAME]" at bounding box center [1171, 373] width 57 height 13
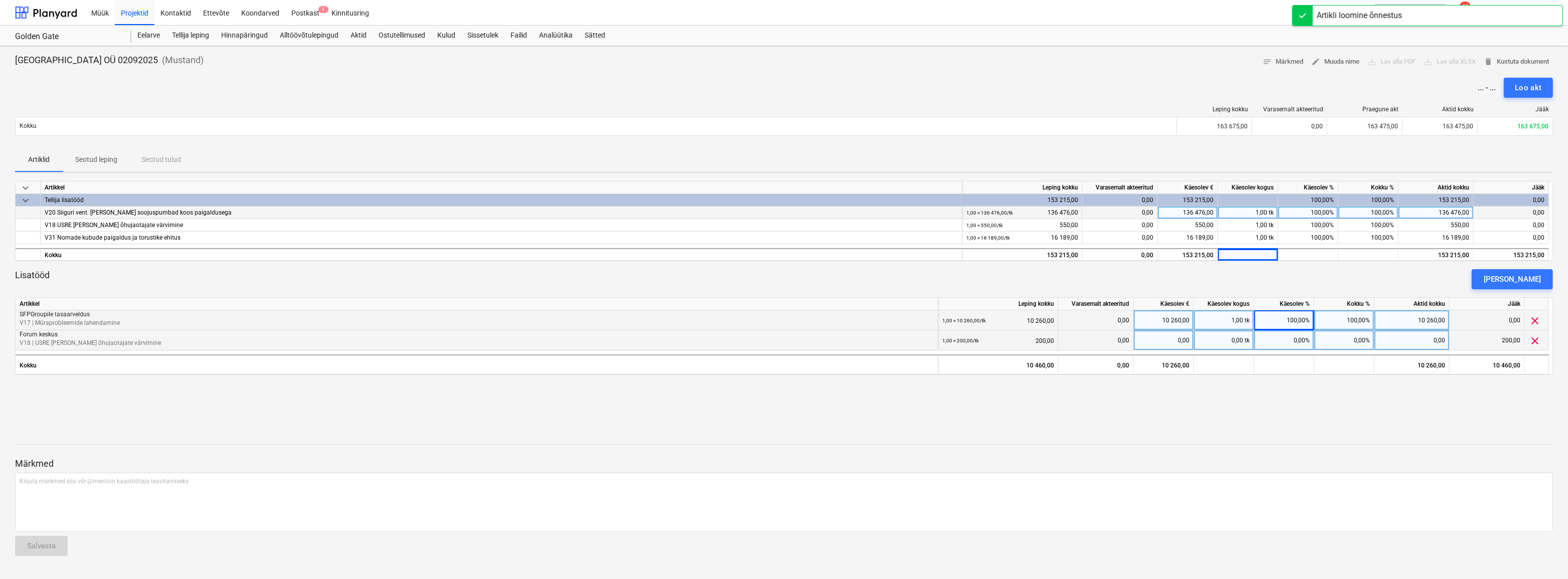
click at [1285, 342] on div "0,00%" at bounding box center [1284, 340] width 60 height 20
type input "1"
click at [1241, 341] on div "0,01 tk" at bounding box center [1224, 340] width 60 height 20
type input "1"
click at [1256, 383] on div "keyboard_arrow_down Artikkel Leping kokku Varasemalt akteeritud Käesolev € Käes…" at bounding box center [784, 290] width 1538 height 218
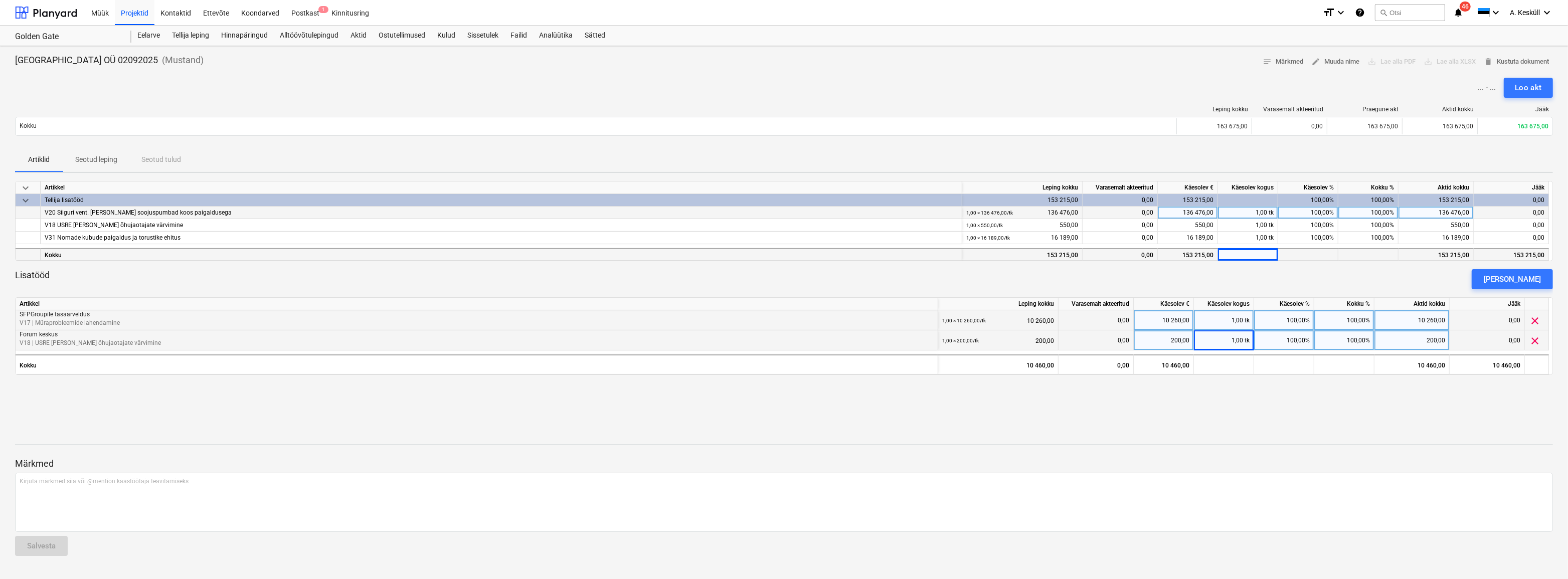
click at [1252, 255] on div at bounding box center [1248, 255] width 60 height 13
click at [1259, 252] on div at bounding box center [1248, 255] width 60 height 13
drag, startPoint x: 1227, startPoint y: 280, endPoint x: 1214, endPoint y: 283, distance: 13.3
click at [1226, 280] on div "Lisatööd Lisa lisatöö" at bounding box center [784, 279] width 1538 height 20
click at [1240, 389] on div "keyboard_arrow_down Artikkel Leping kokku Varasemalt akteeritud Käesolev € Käes…" at bounding box center [784, 290] width 1538 height 218
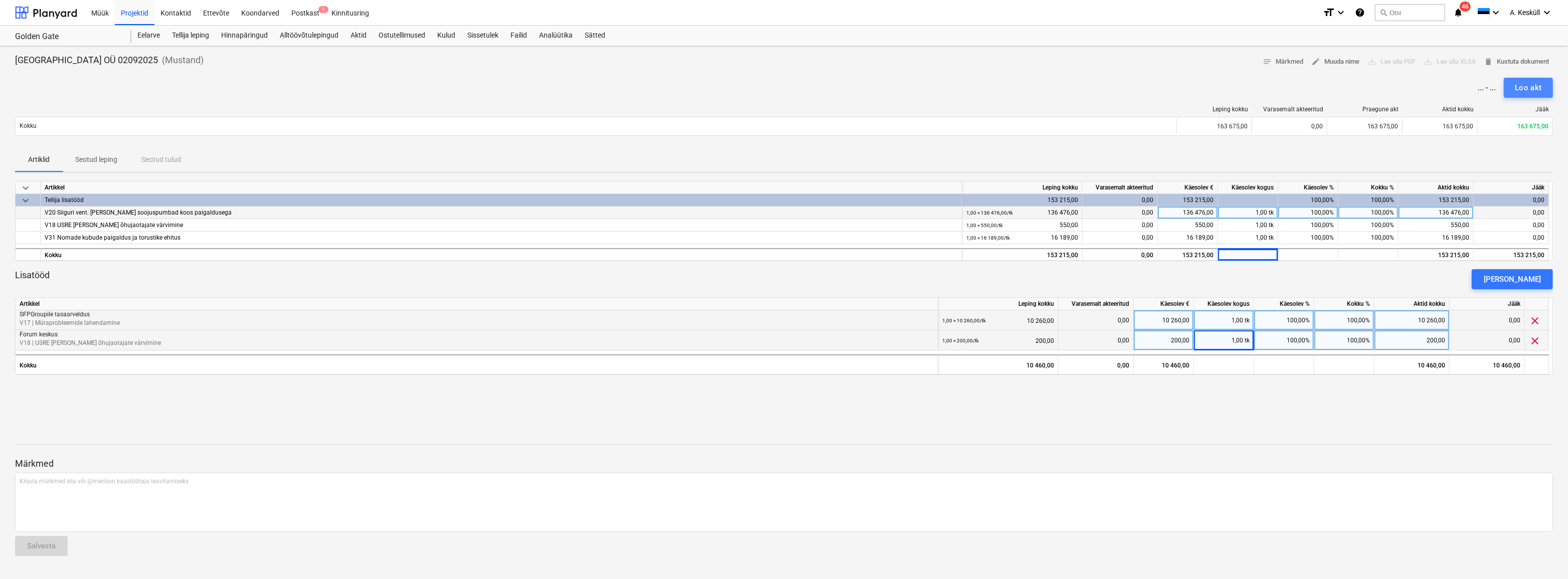
click at [1526, 89] on div "Loo akt" at bounding box center [1528, 87] width 27 height 13
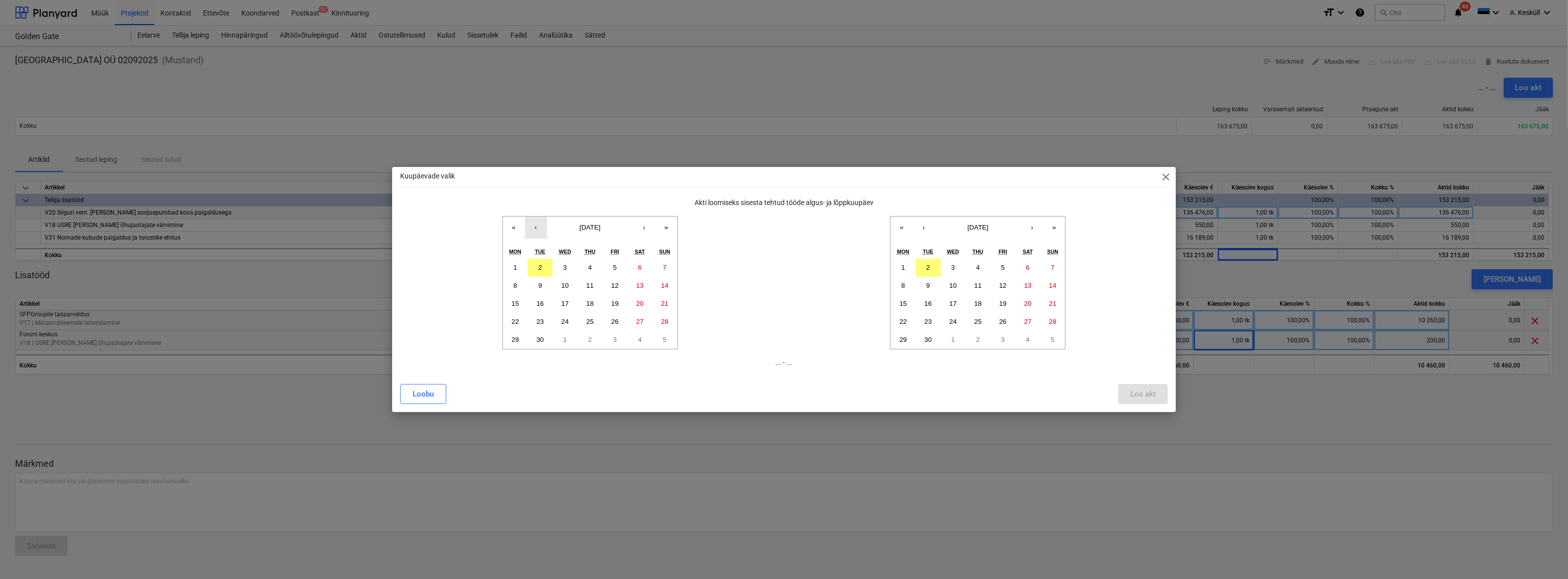
click at [533, 229] on button "‹" at bounding box center [536, 227] width 22 height 22
click at [538, 226] on button "‹" at bounding box center [536, 227] width 22 height 22
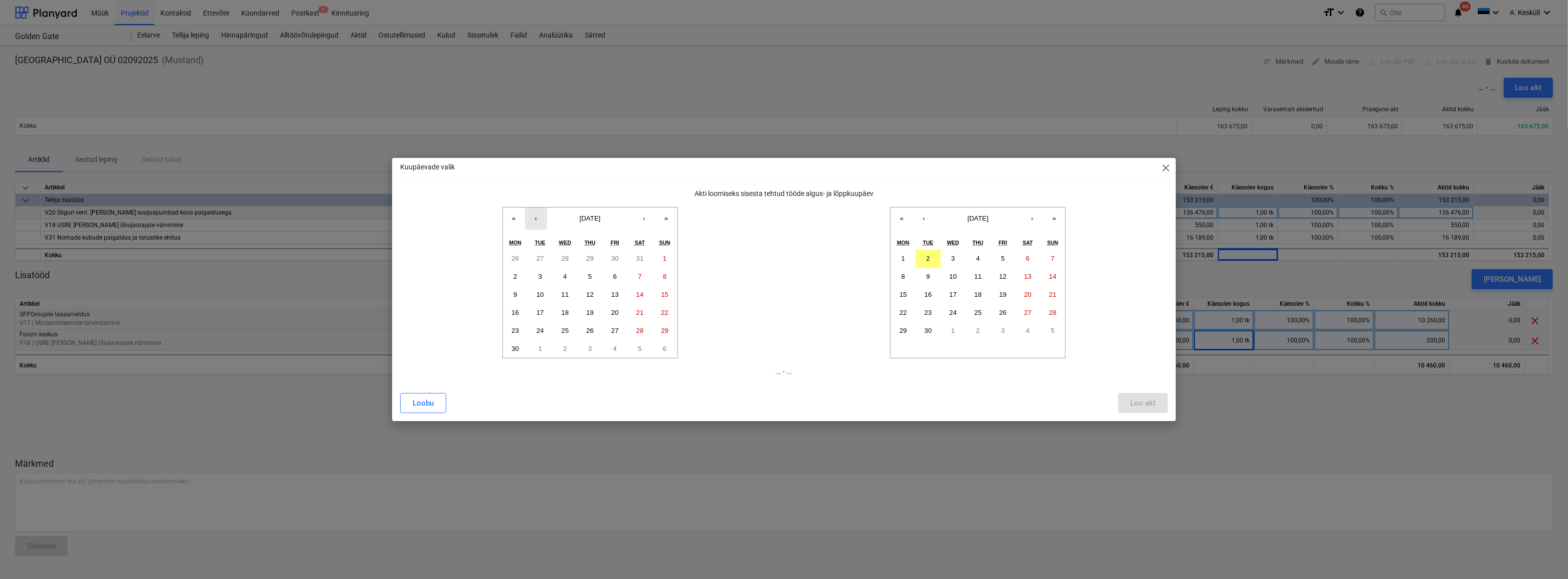
click at [536, 223] on button "‹" at bounding box center [536, 218] width 22 height 22
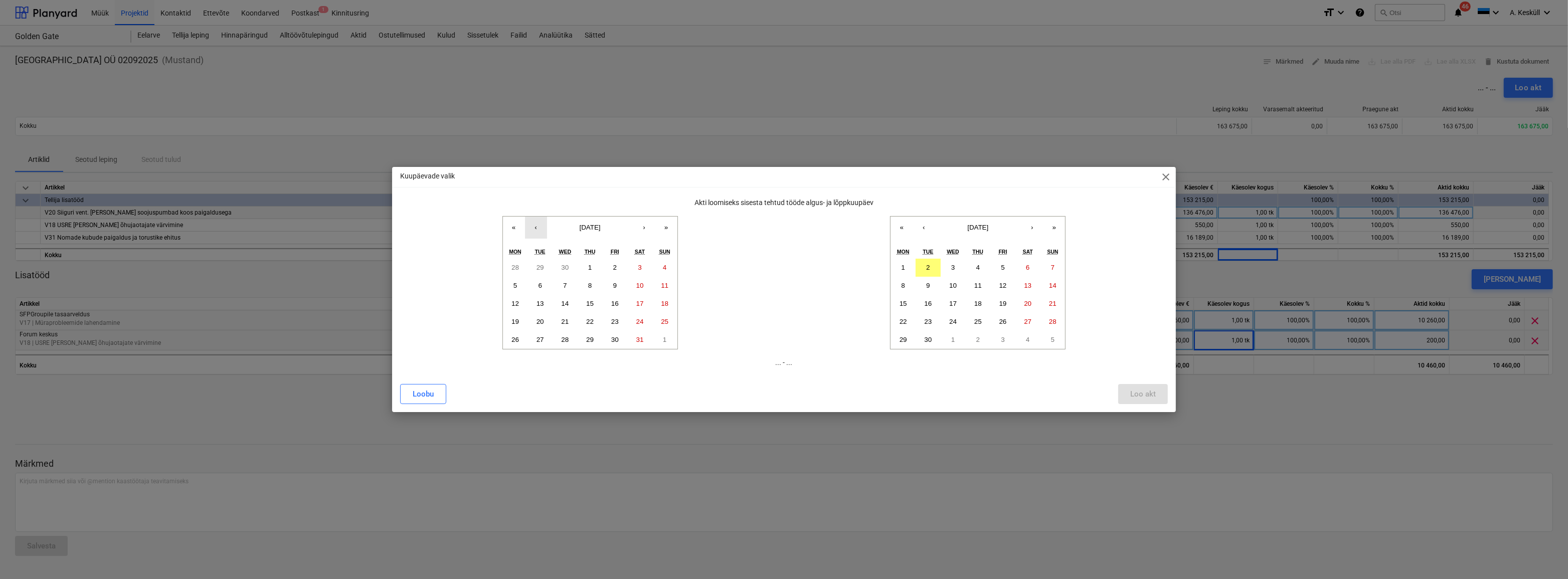
click at [541, 228] on button "‹" at bounding box center [536, 227] width 22 height 22
click at [534, 268] on button "1" at bounding box center [540, 267] width 25 height 18
click at [919, 228] on button "‹" at bounding box center [923, 227] width 22 height 22
click at [1050, 341] on abbr "31" at bounding box center [1052, 339] width 8 height 8
click at [1142, 391] on div "Loo akt" at bounding box center [1143, 394] width 26 height 13
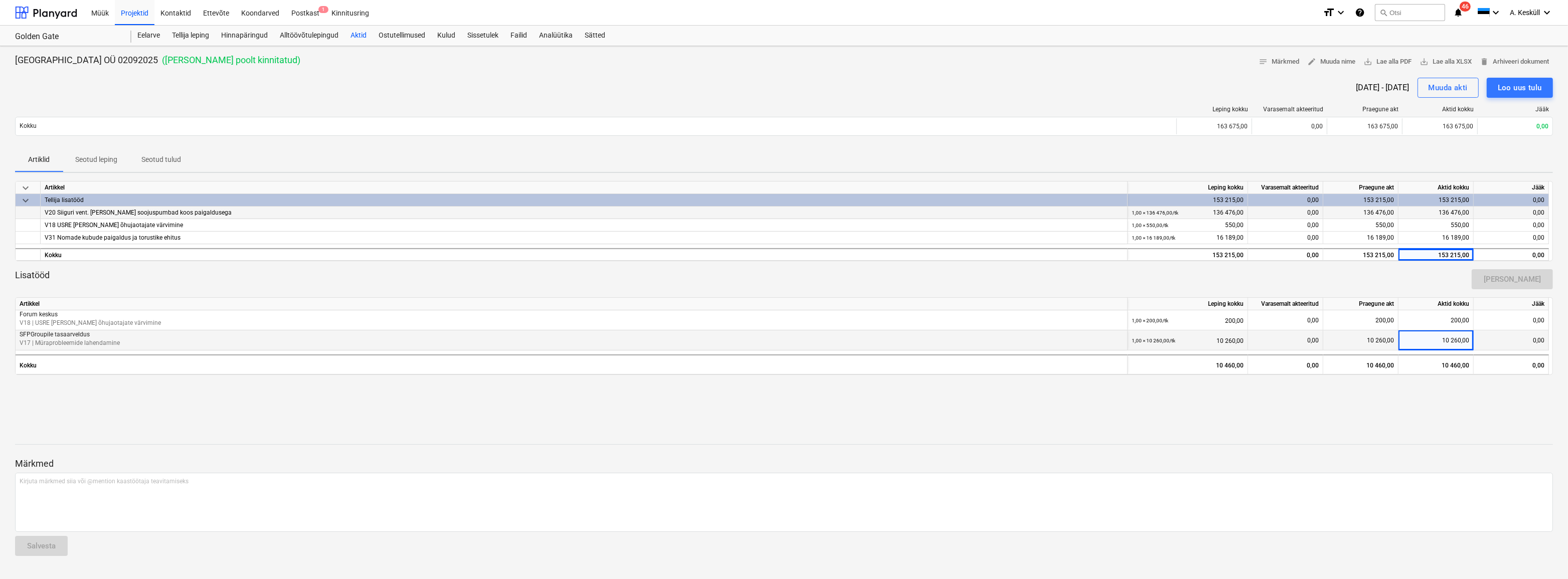
click at [352, 35] on div "Aktid" at bounding box center [358, 36] width 28 height 20
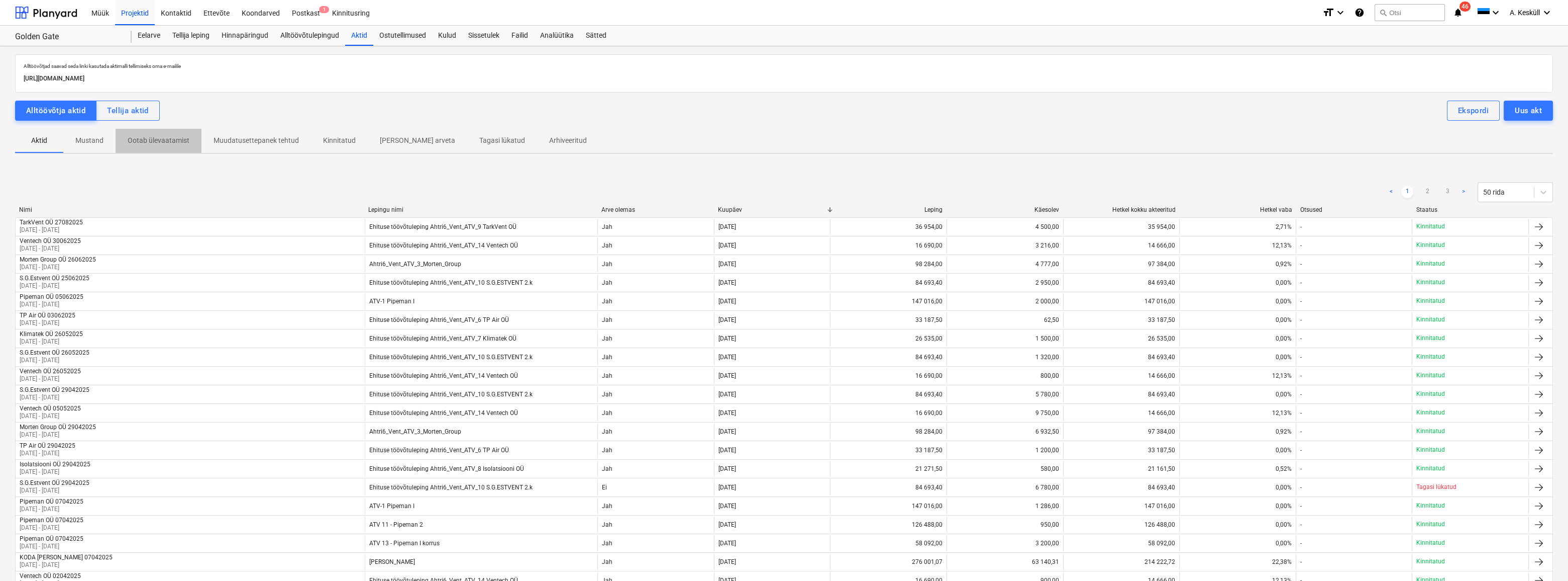
click at [166, 140] on p "Ootab ülevaatamist" at bounding box center [159, 140] width 62 height 11
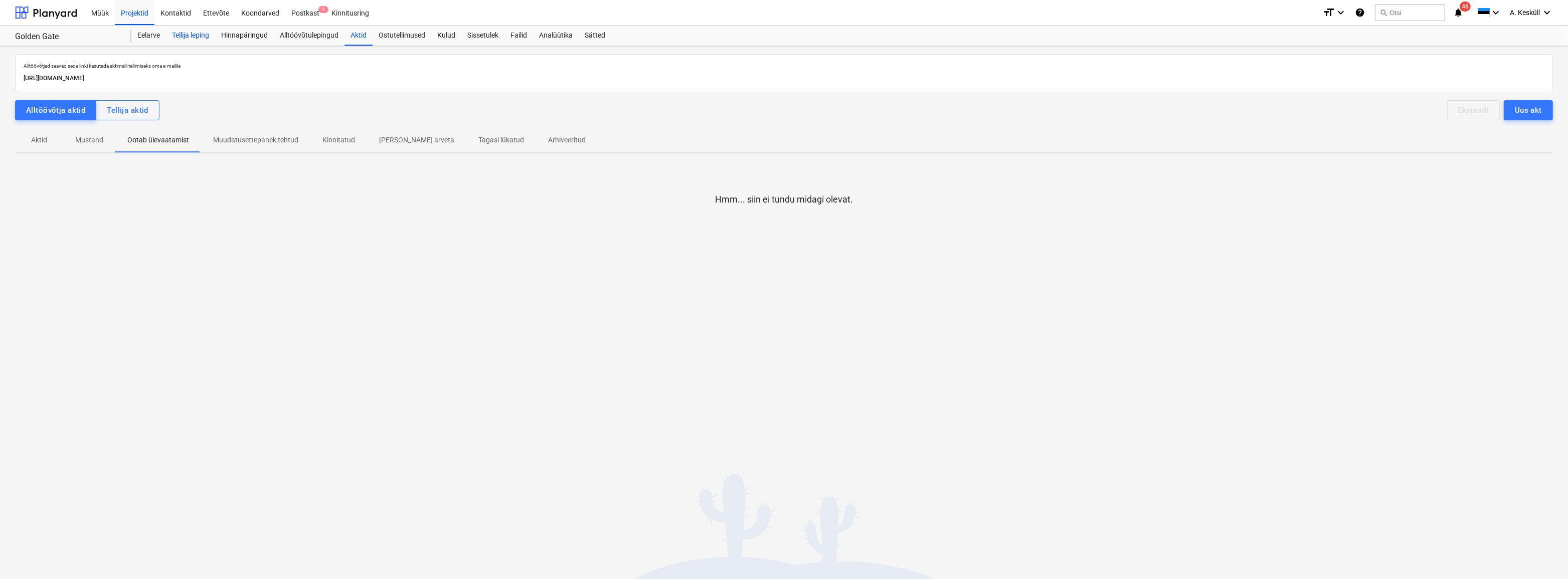
click at [185, 37] on div "Tellija leping" at bounding box center [190, 36] width 49 height 20
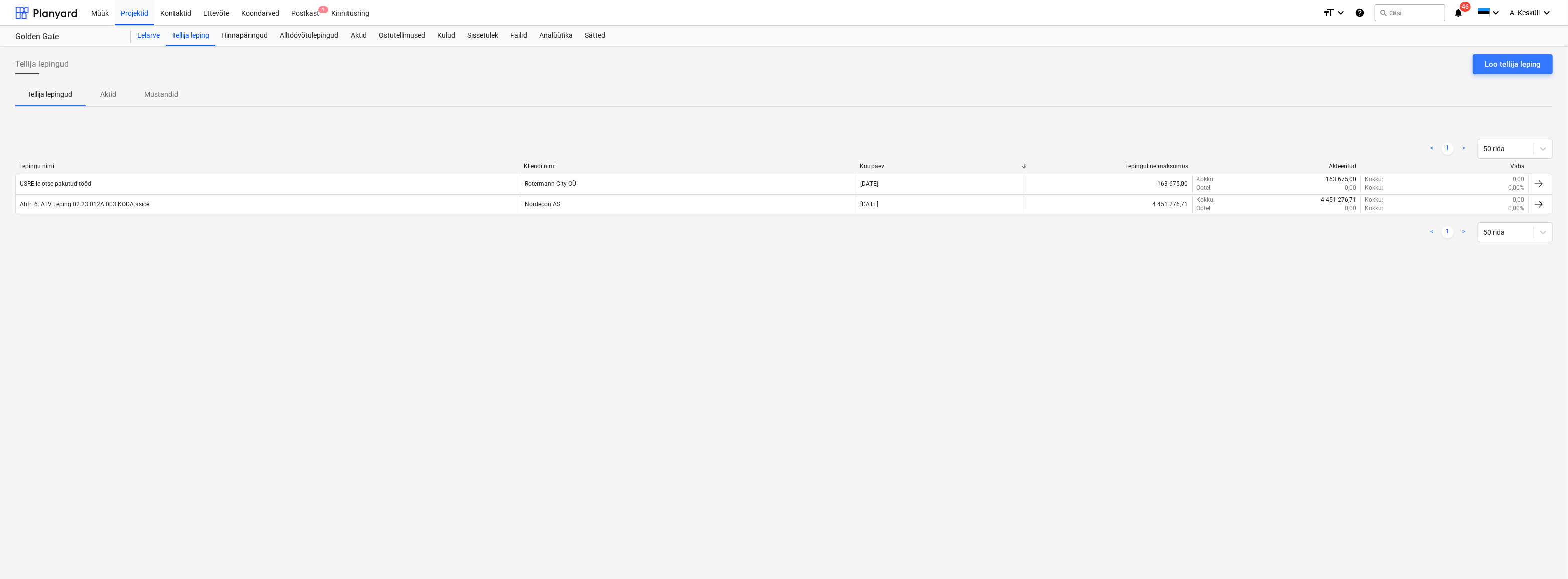
click at [136, 41] on div "Eelarve" at bounding box center [148, 36] width 34 height 20
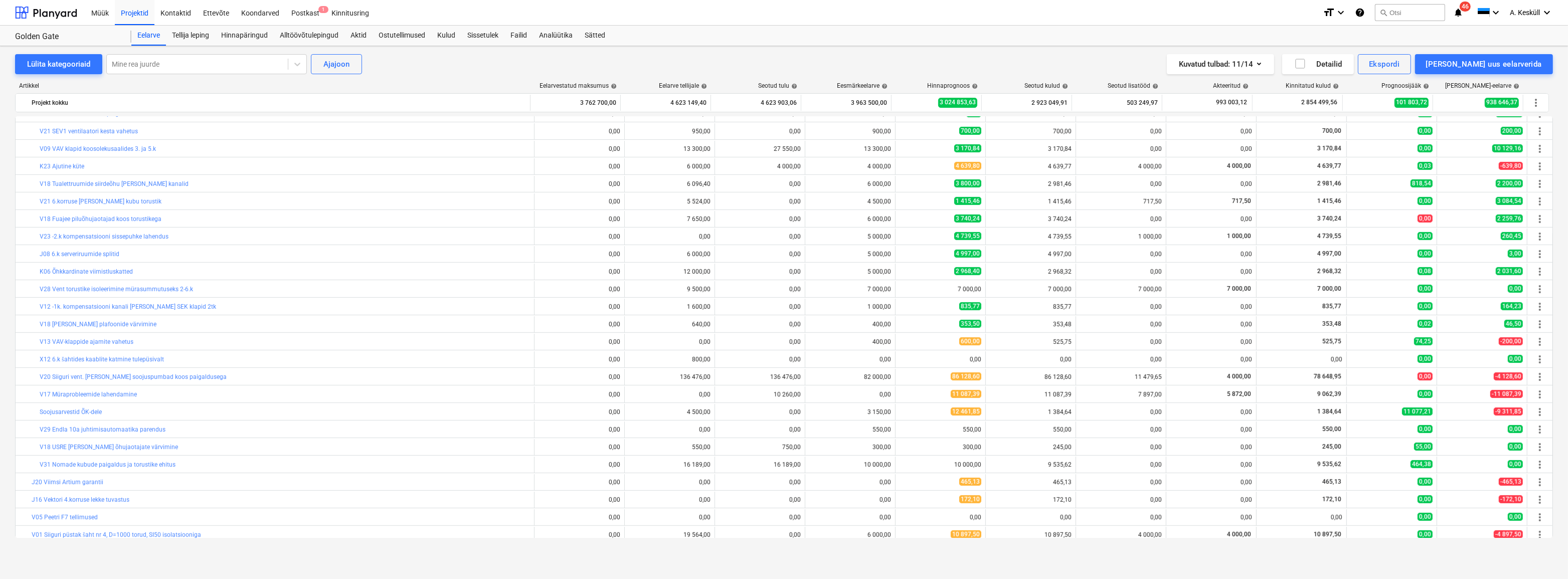
scroll to position [1034, 0]
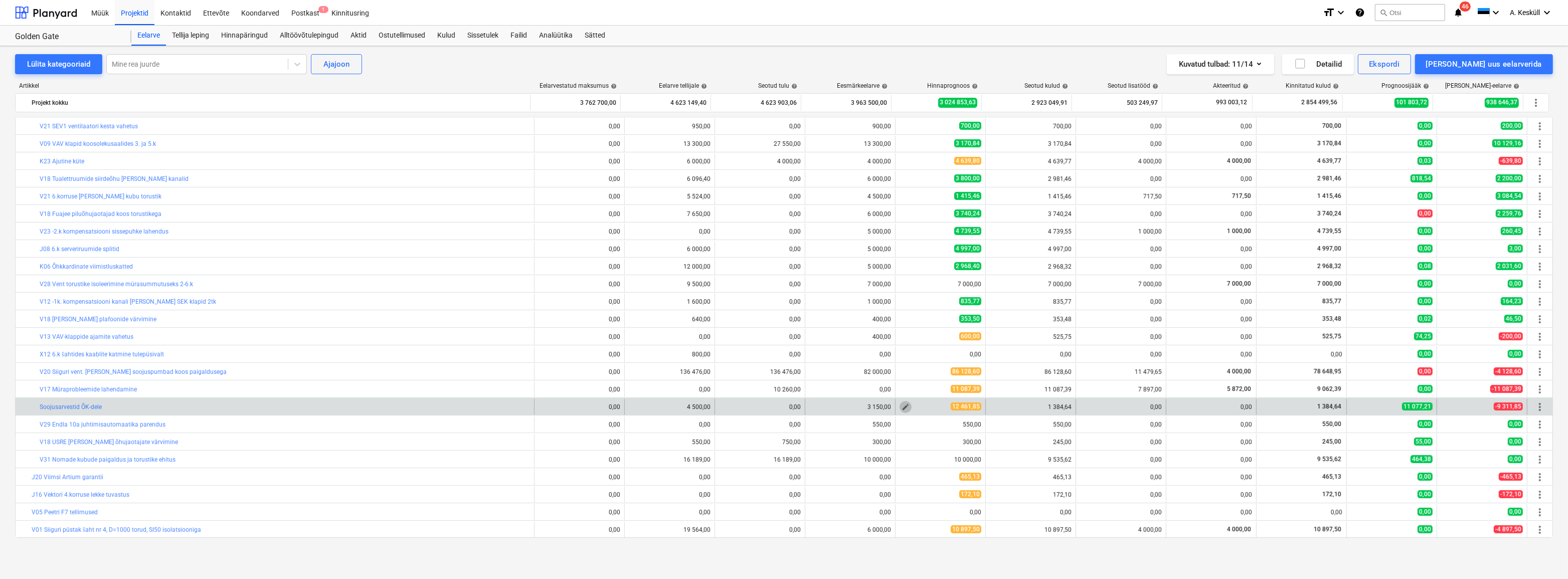
click at [903, 404] on span "edit" at bounding box center [905, 407] width 8 height 8
type textarea "x"
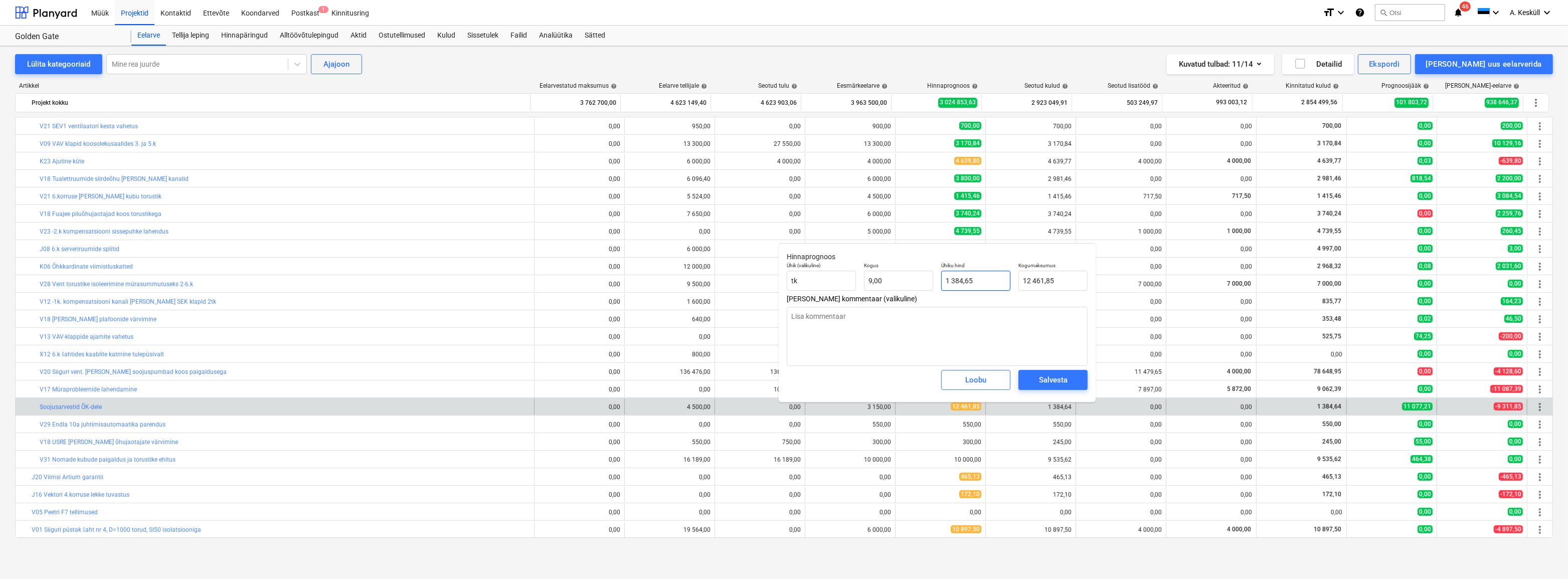
type input "1384,65"
drag, startPoint x: 982, startPoint y: 283, endPoint x: 929, endPoint y: 276, distance: 53.5
click at [929, 276] on div "Ühik (valikuline) tk Kogus 9,00 Ühiku hind 1384,65 Kogumaksumus 12 461,85" at bounding box center [937, 276] width 309 height 37
type textarea "x"
type input "1"
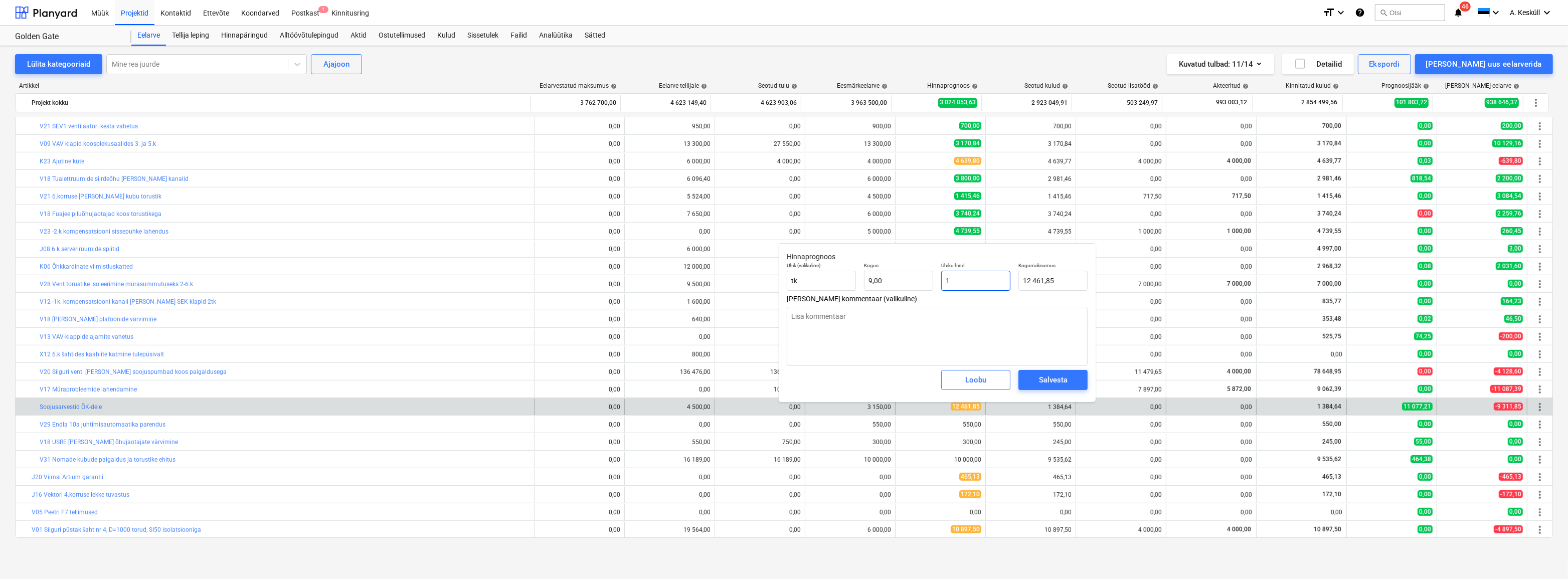
type input "9,00"
type textarea "x"
type input "13"
type input "117,00"
type textarea "x"
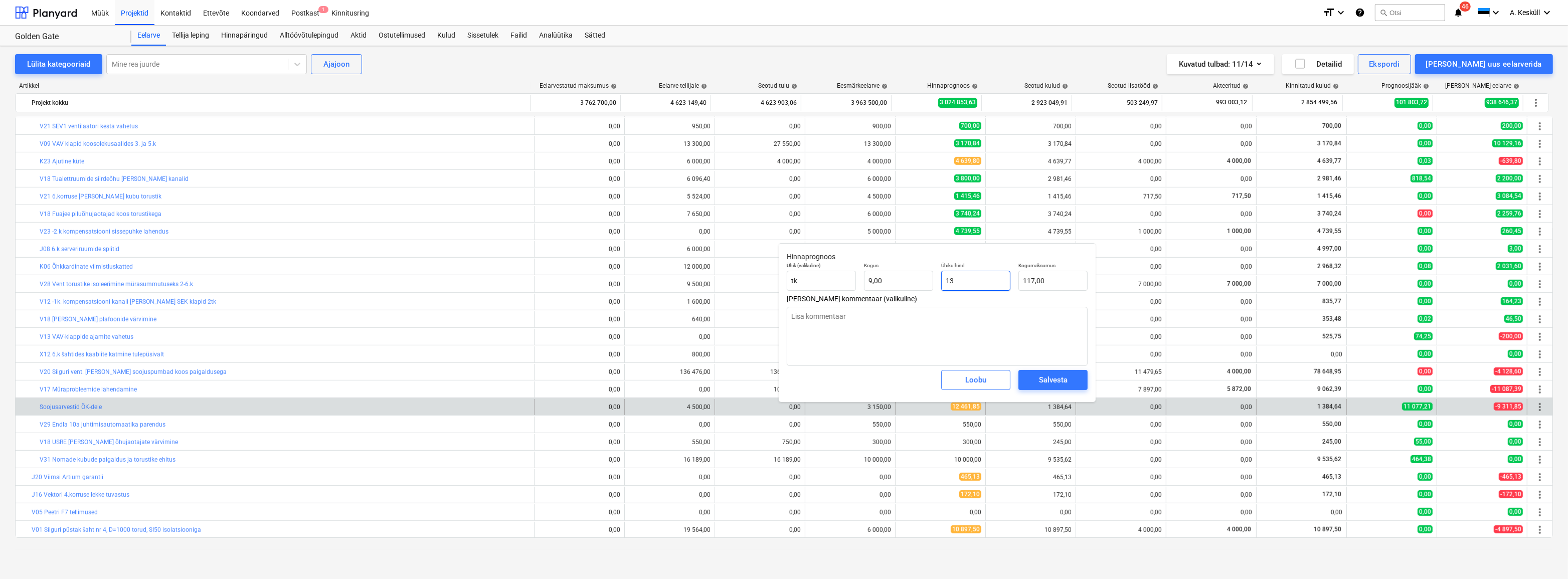
type input "138"
type input "1 242,00"
type textarea "x"
type input "1384"
type input "12 456,00"
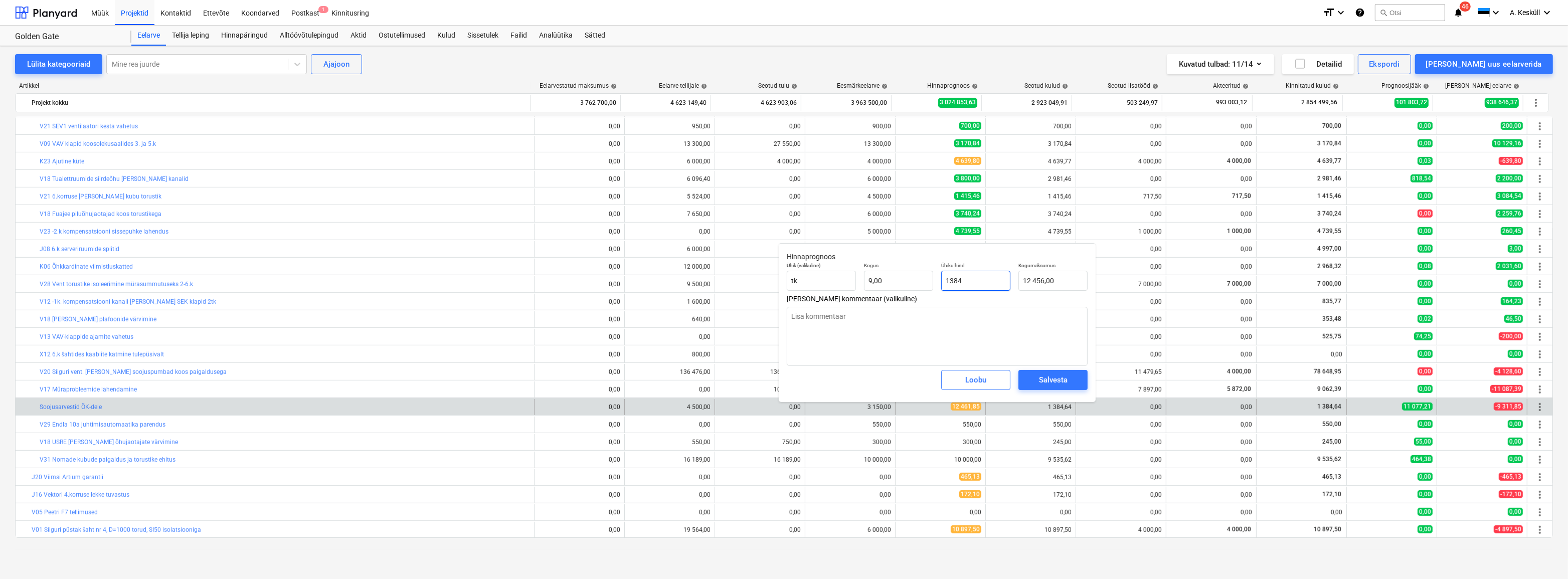
type textarea "x"
type input "1384,"
type textarea "x"
type input "1384,6"
type input "12 461,40"
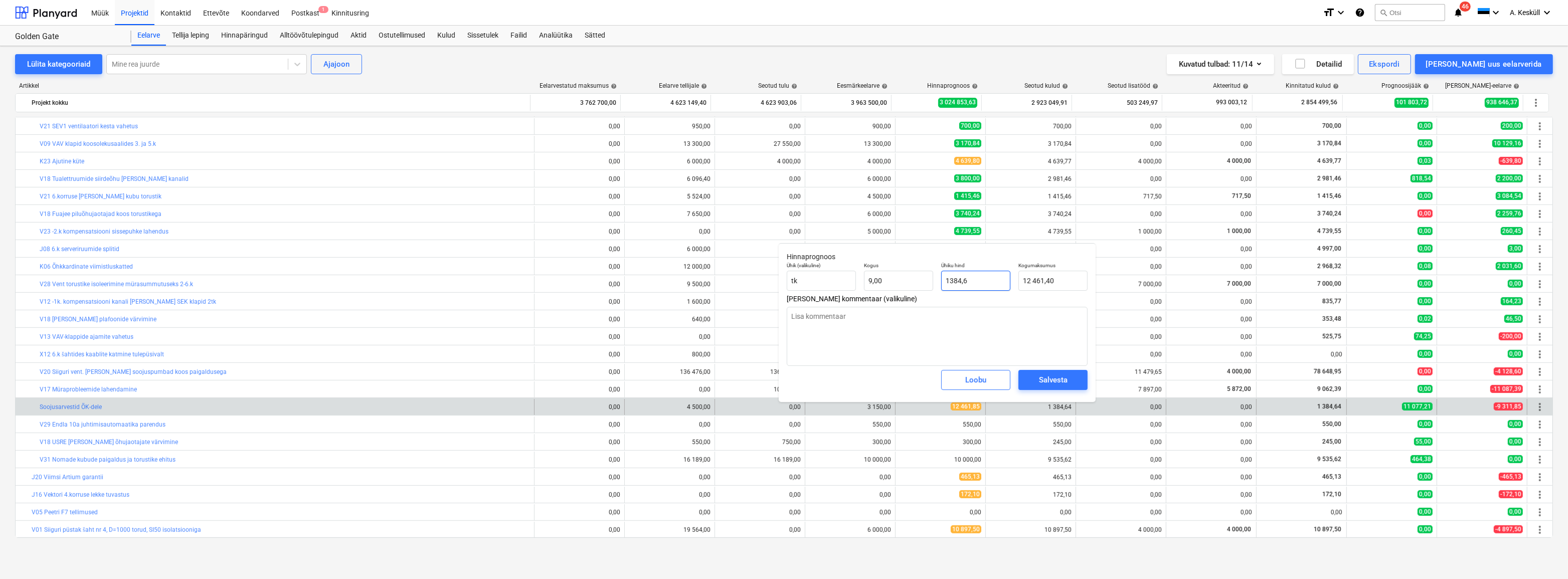
type textarea "x"
type input "1384,64"
type input "12 461,76"
type input "1384,64"
type textarea "x"
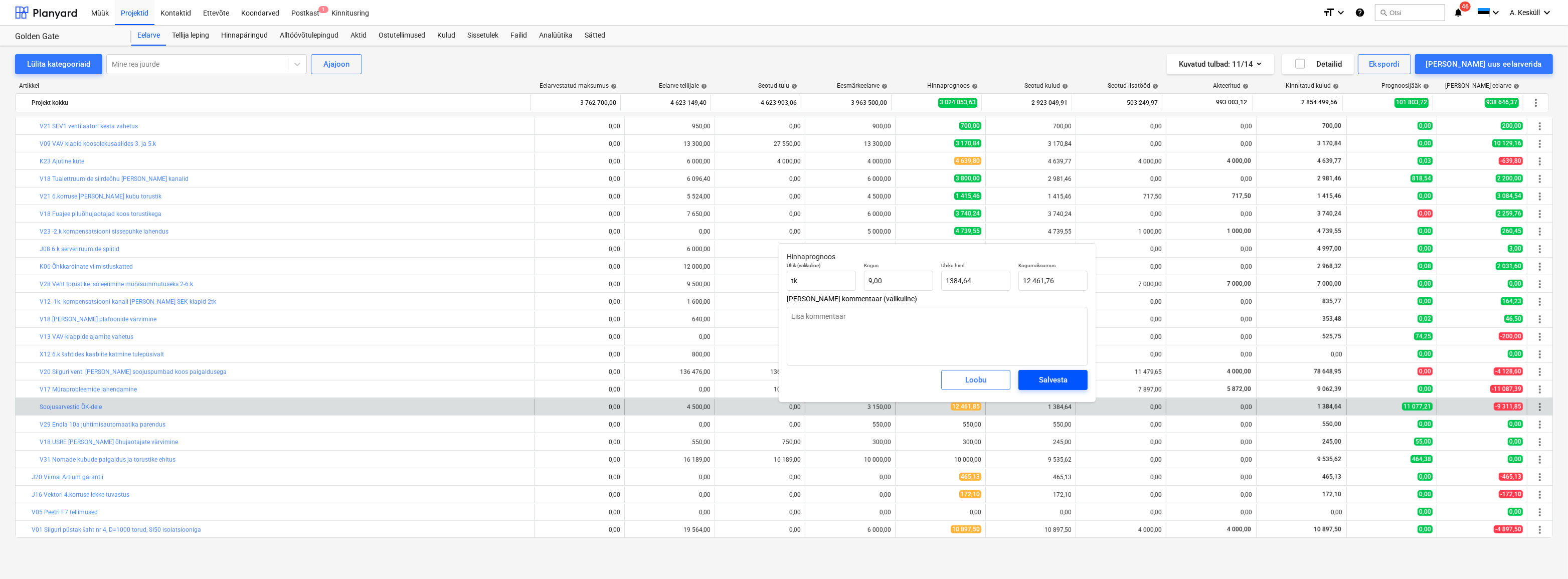
type input "1 384,64"
click at [1068, 372] on button "Salvesta" at bounding box center [1052, 380] width 69 height 20
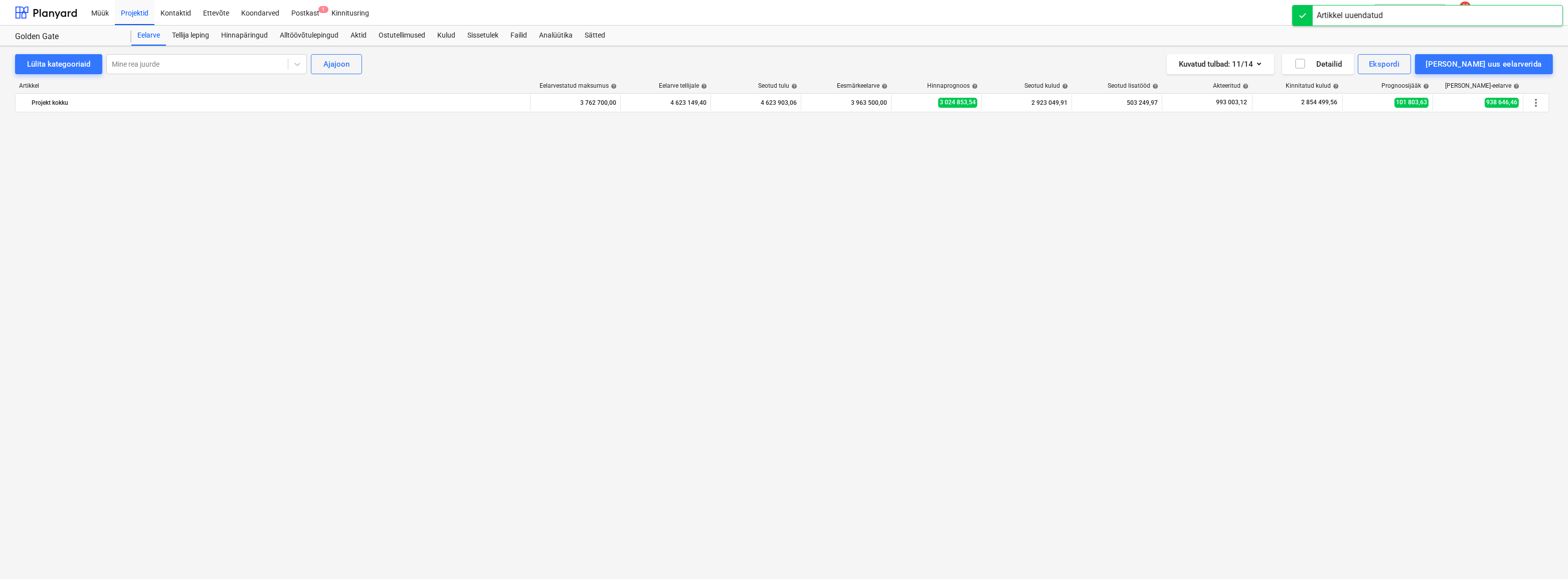
scroll to position [1034, 0]
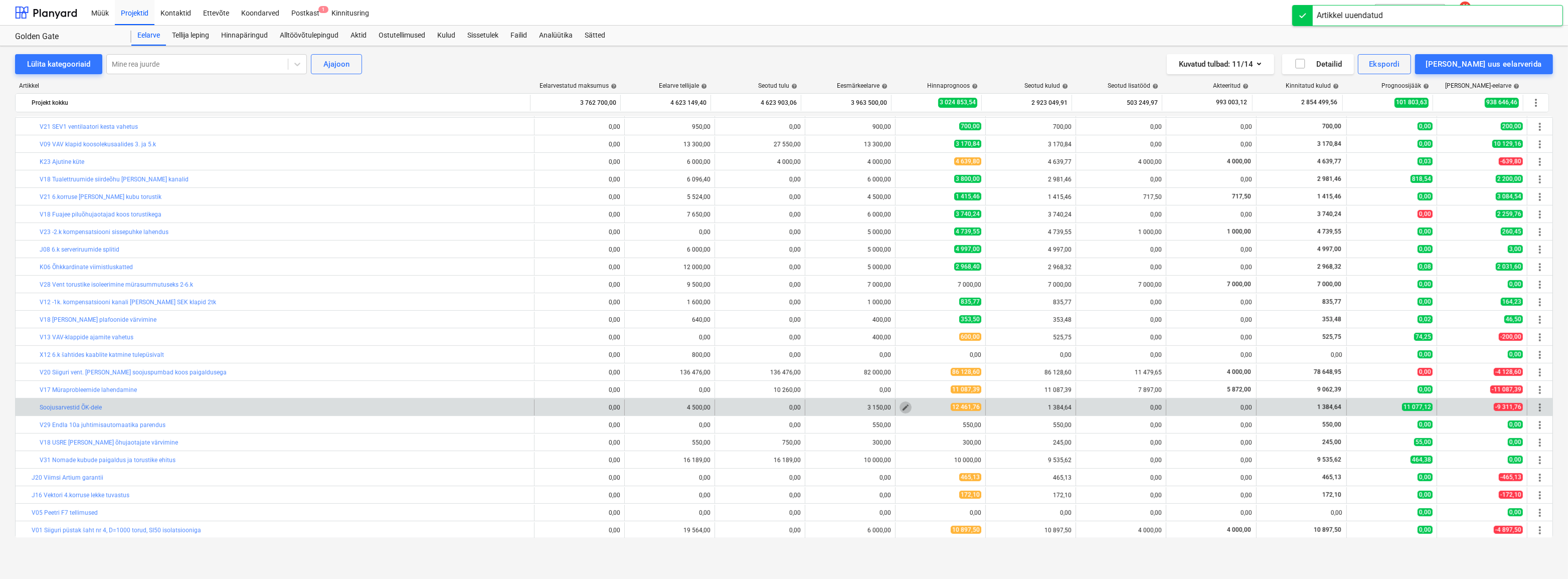
click at [902, 407] on span "edit" at bounding box center [905, 407] width 8 height 8
type textarea "x"
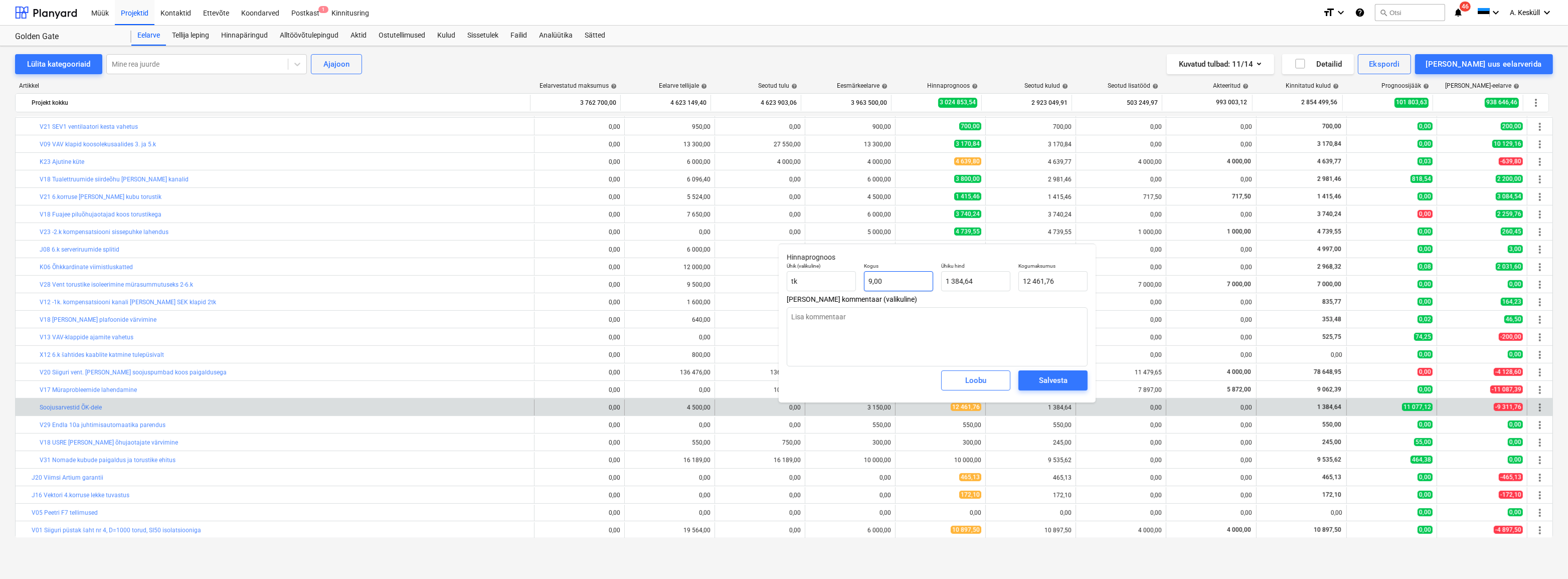
type input "9"
drag, startPoint x: 899, startPoint y: 281, endPoint x: 861, endPoint y: 281, distance: 38.0
click at [861, 281] on div "Kogus 9" at bounding box center [899, 276] width 77 height 37
type textarea "x"
type input "1"
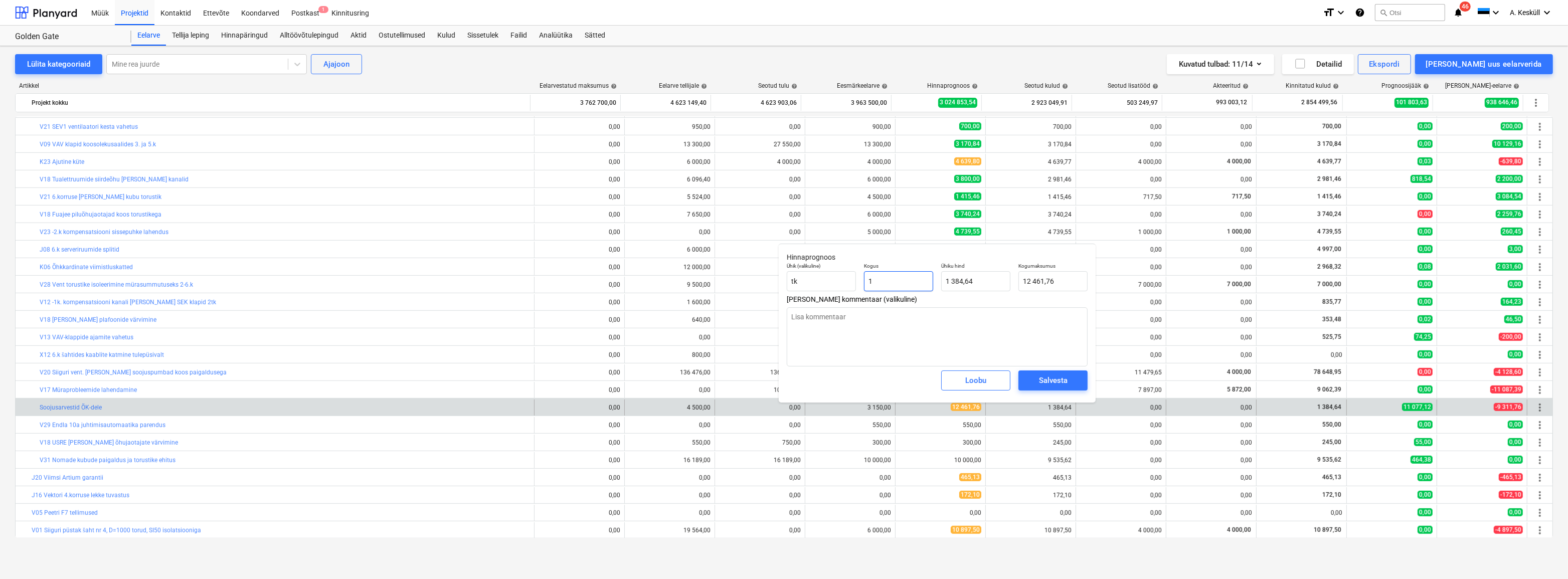
type input "1 384,64"
type input "1"
type textarea "x"
type input "1,00"
click at [1056, 382] on div "Salvesta" at bounding box center [1053, 380] width 29 height 13
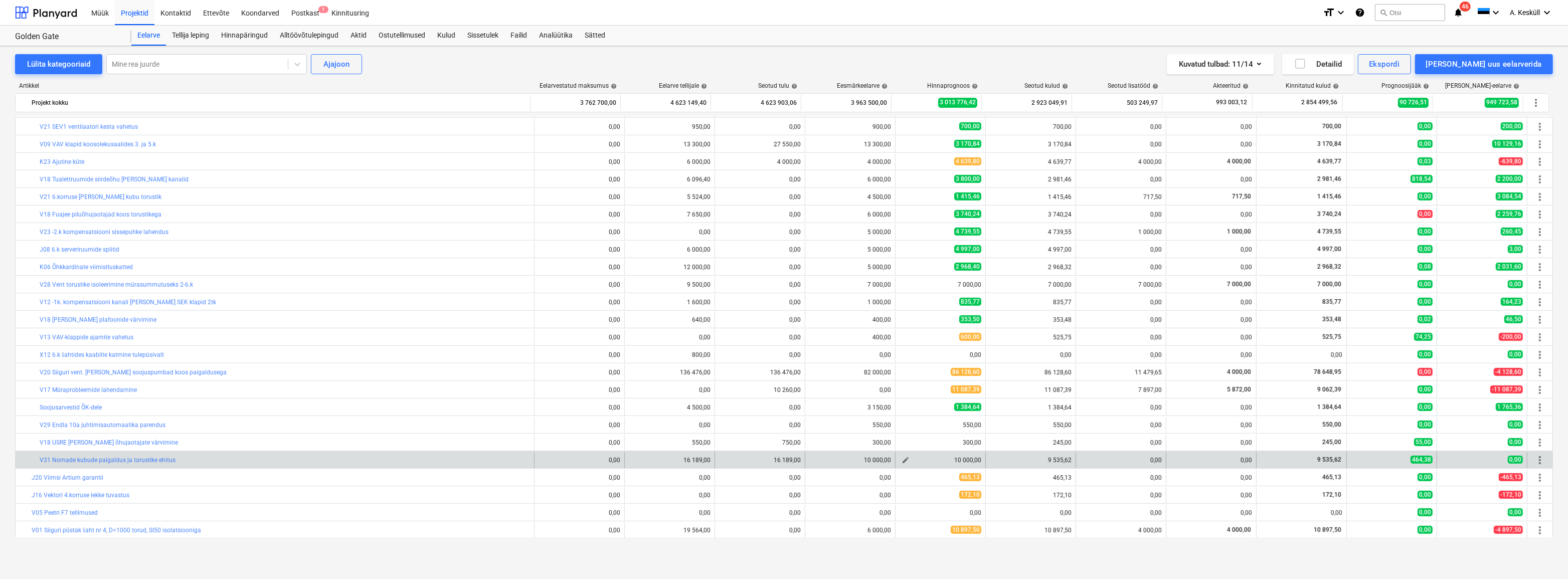
click at [904, 459] on span "edit" at bounding box center [905, 459] width 8 height 8
type textarea "x"
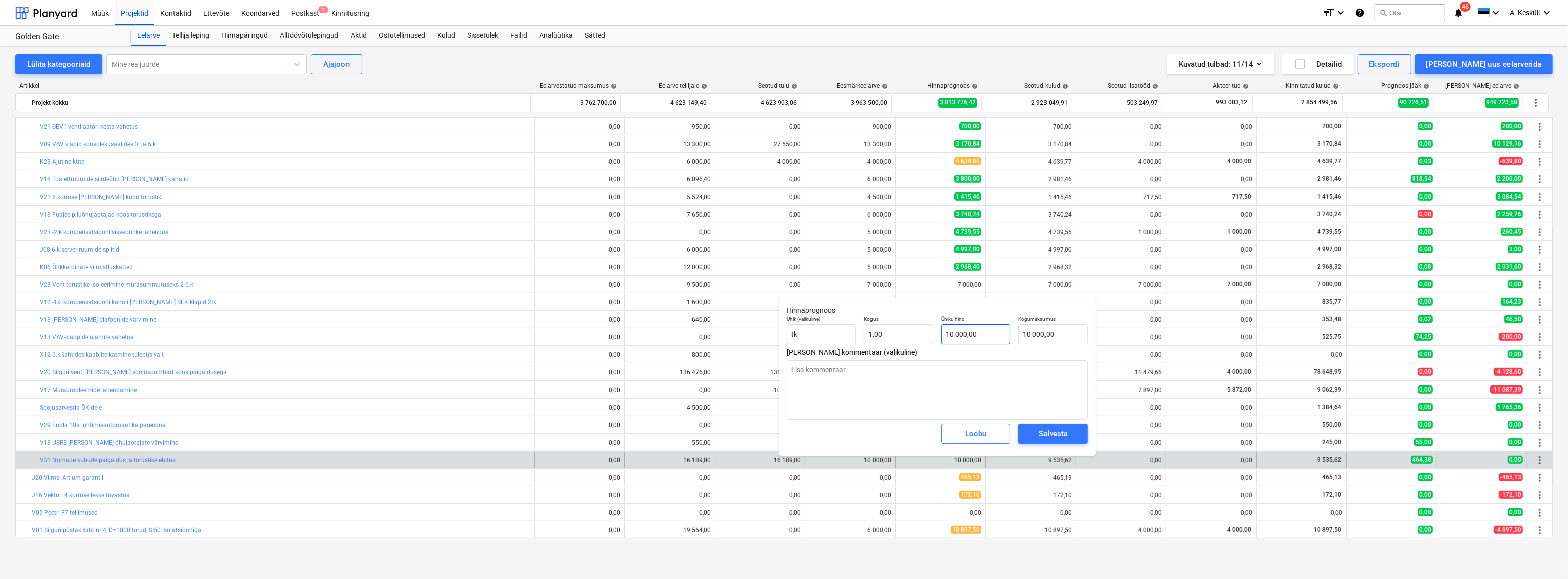
type input "10000"
drag, startPoint x: 986, startPoint y: 337, endPoint x: 904, endPoint y: 337, distance: 82.0
click at [904, 337] on div "Ühik (valikuline) tk Kogus 1,00 Ühiku hind 10000 Kogumaksumus 10 000,00" at bounding box center [937, 330] width 309 height 37
type textarea "x"
type input "9"
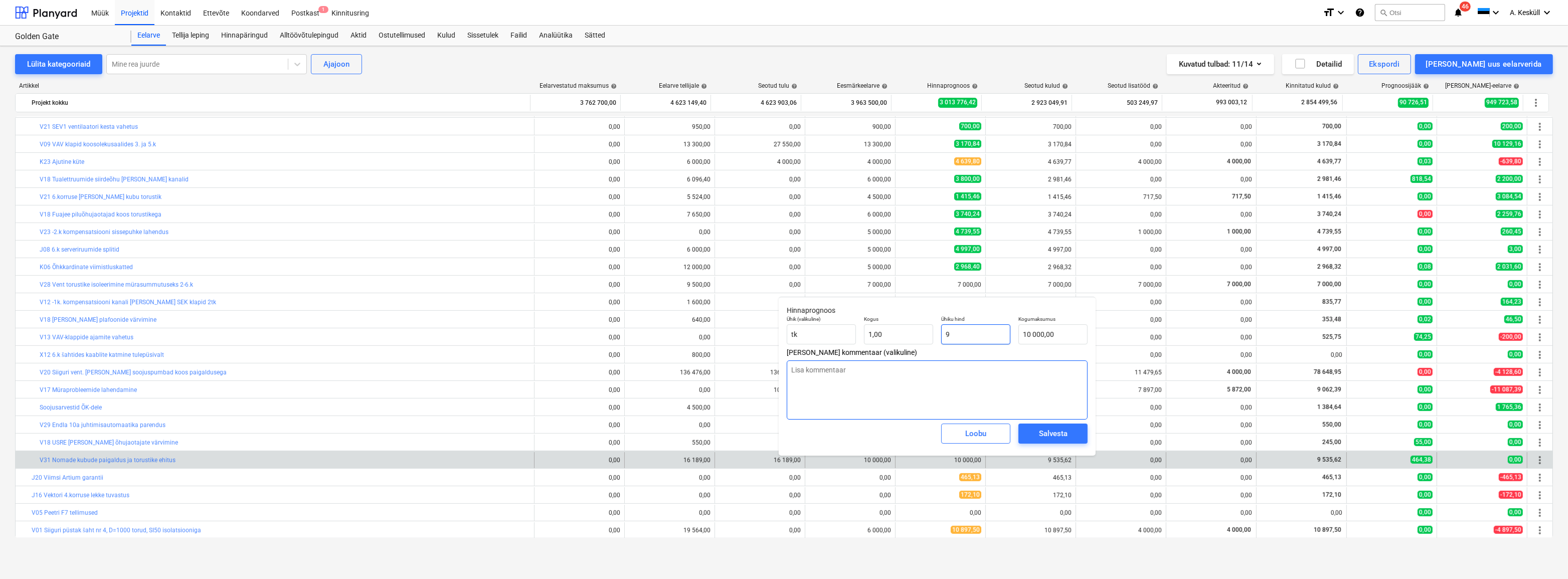
type input "9,00"
type textarea "x"
type input "95"
type input "95,00"
type textarea "x"
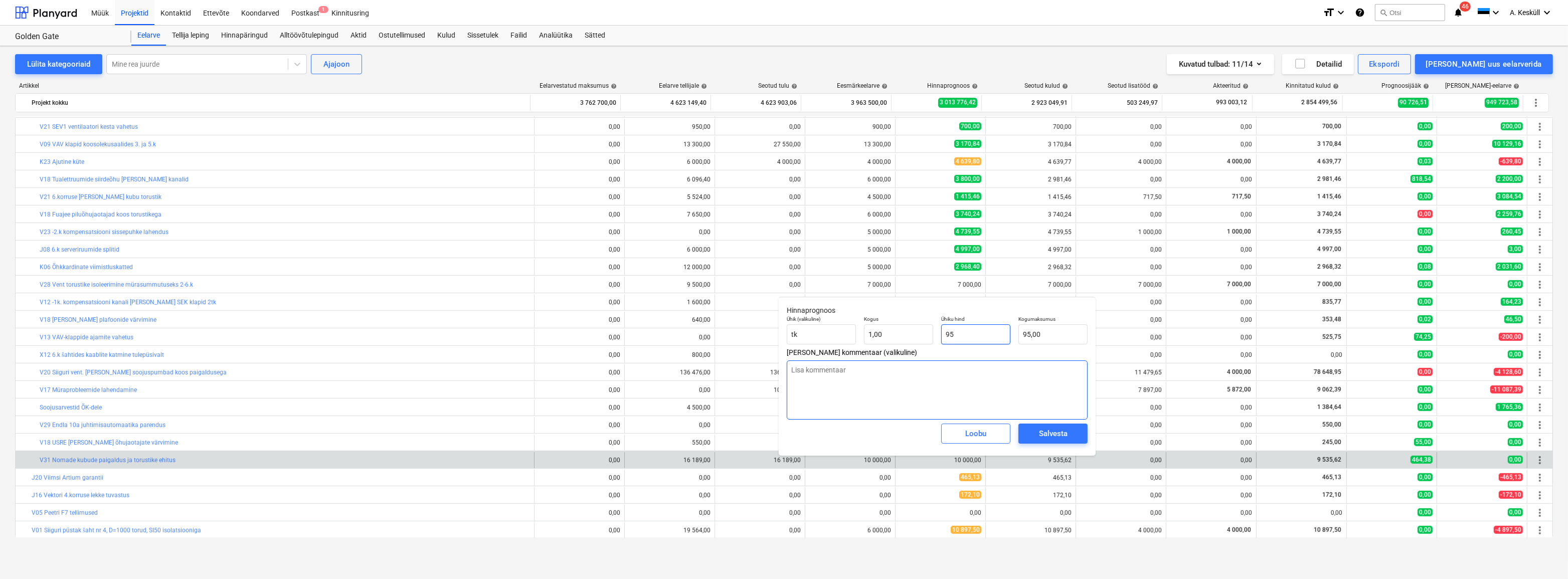
type input "953"
type input "953,00"
type textarea "x"
type input "9535"
type input "9 535,00"
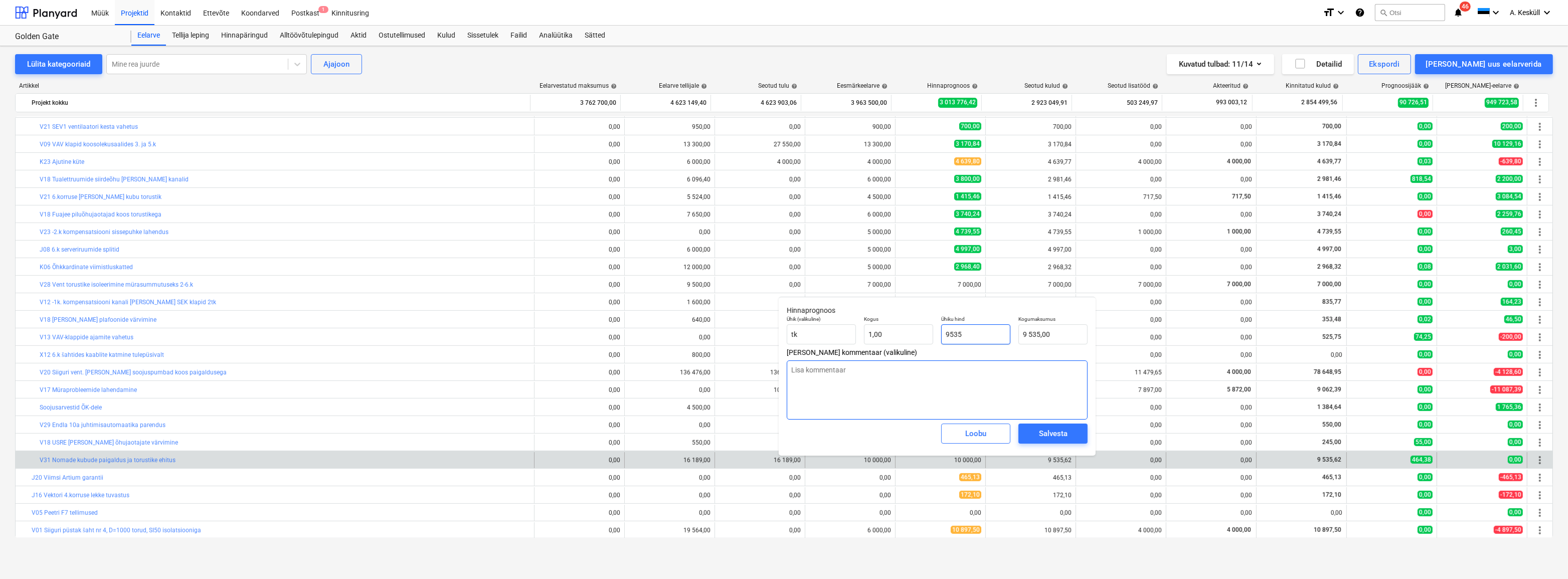
type textarea "x"
type input "9535,"
type textarea "x"
type input "9535,6"
type input "9 535,60"
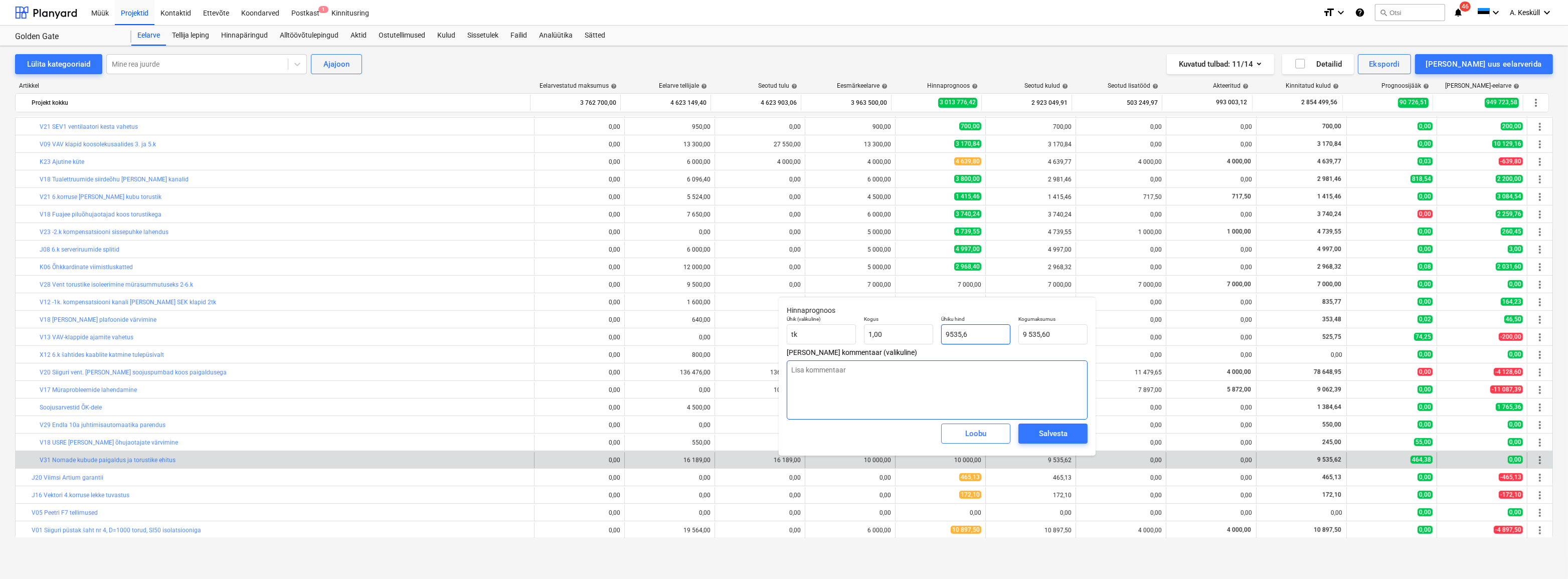
type textarea "x"
type input "9535,62"
type input "9 535,62"
type input "9535,62"
type textarea "x"
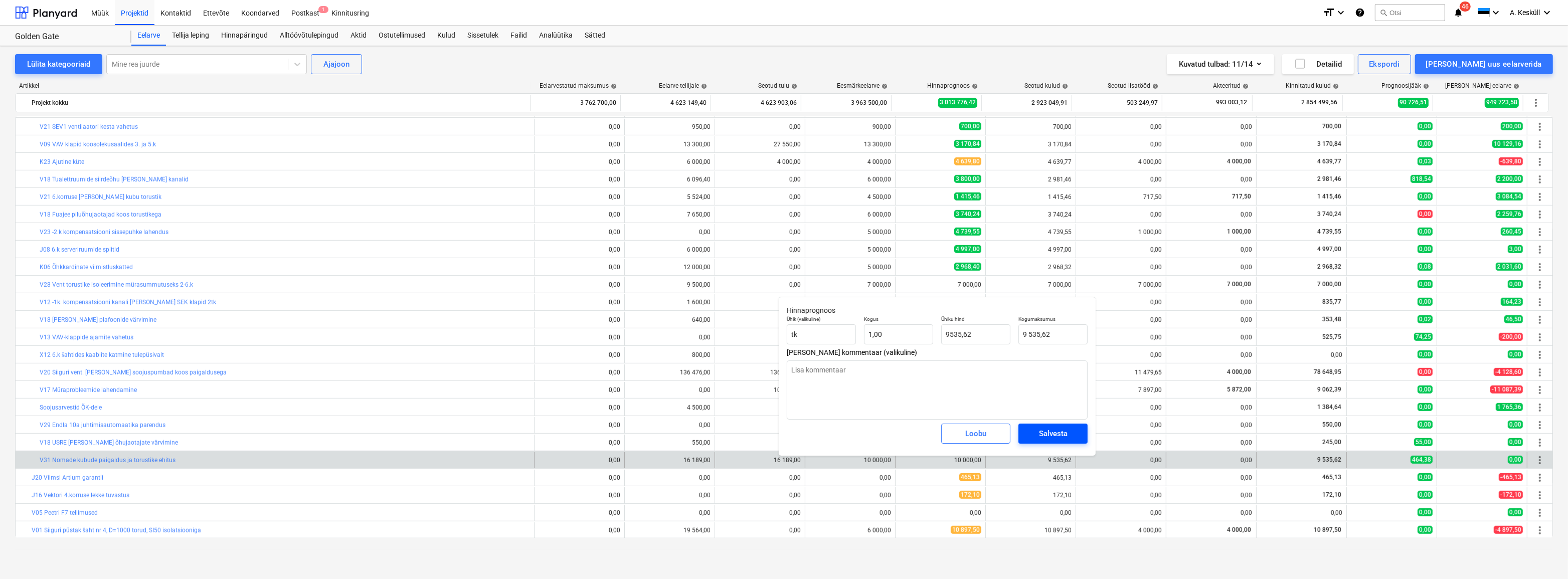
type input "9 535,62"
click at [1055, 438] on div "Salvesta" at bounding box center [1053, 434] width 29 height 13
type textarea "x"
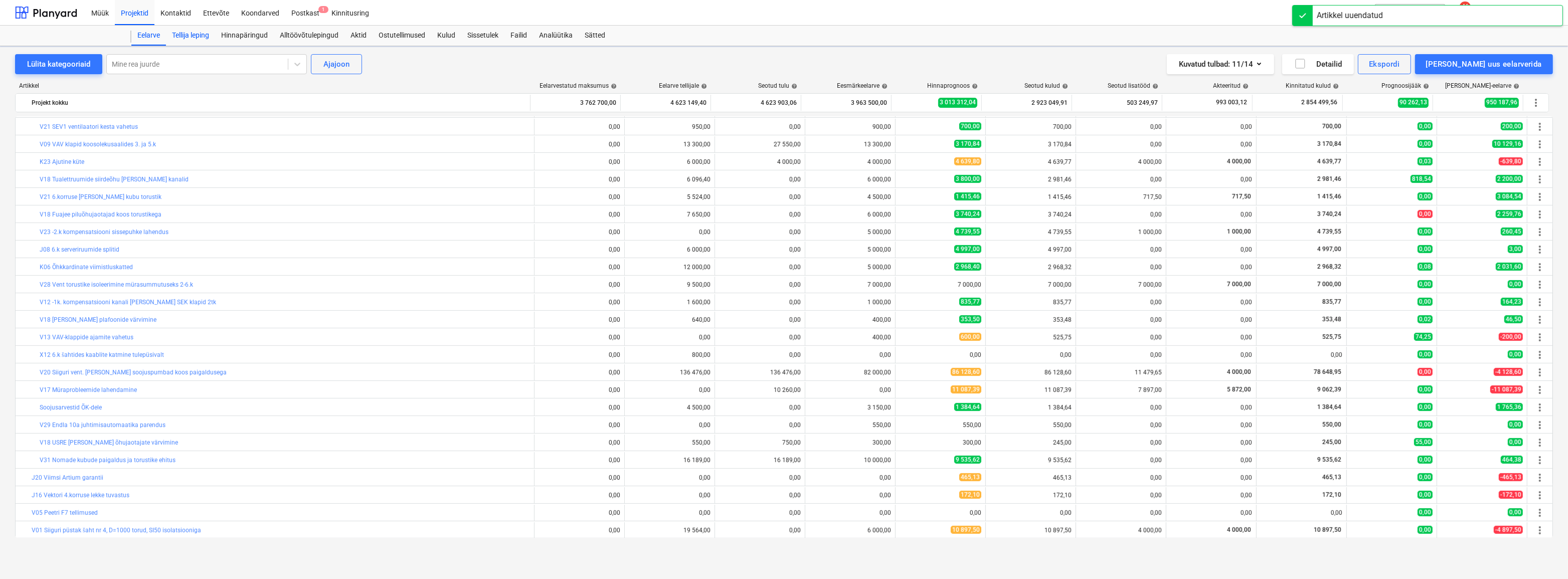
click at [200, 35] on div "Tellija leping" at bounding box center [190, 36] width 49 height 20
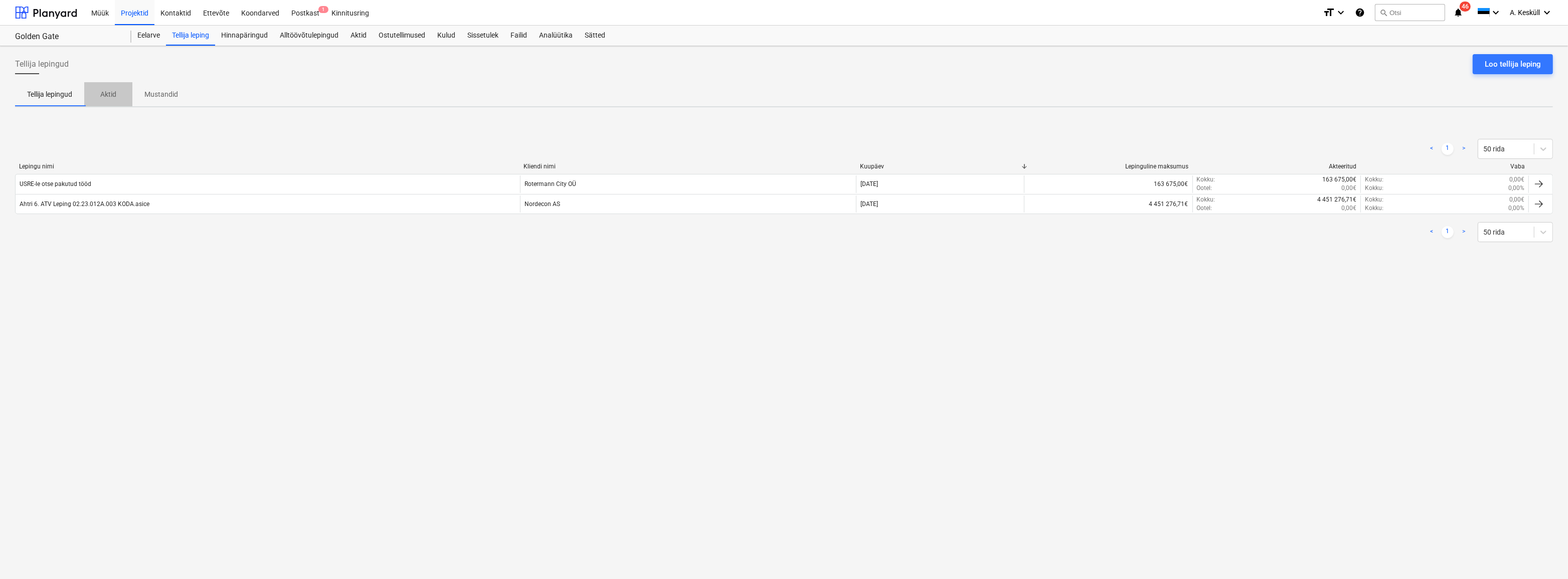
click at [97, 94] on p "Aktid" at bounding box center [108, 94] width 24 height 11
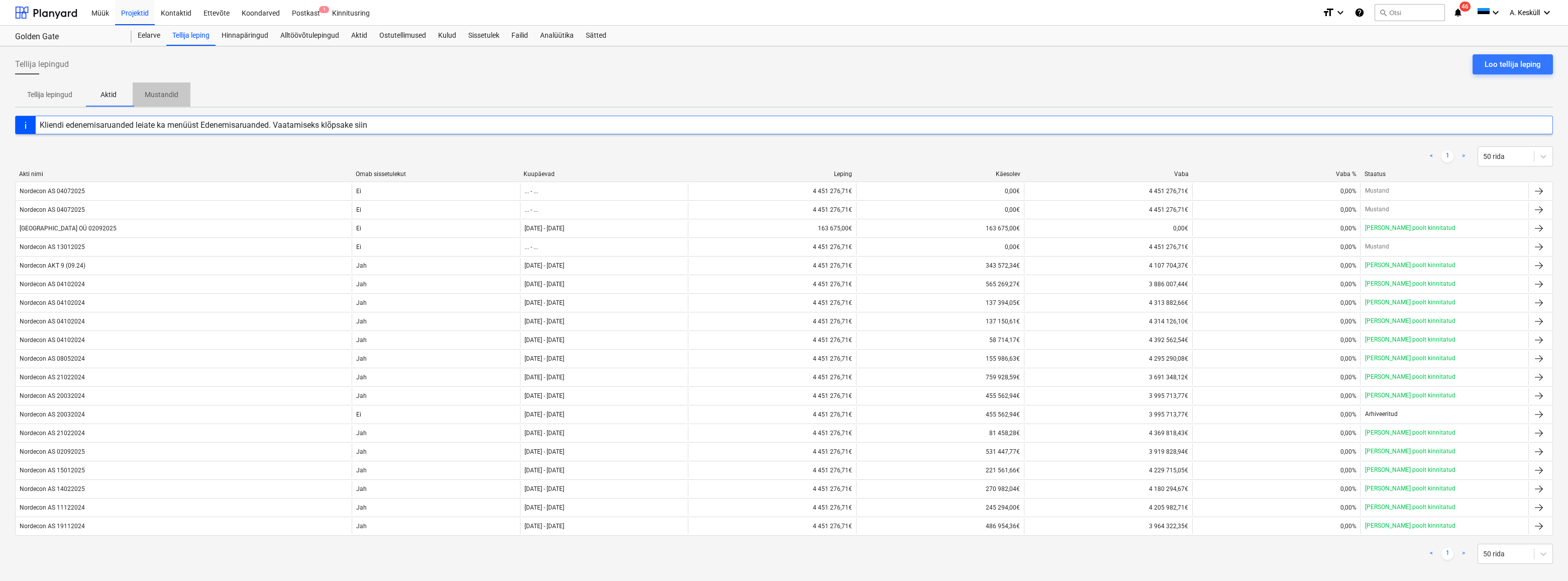
click at [163, 96] on p "Mustandid" at bounding box center [161, 95] width 34 height 11
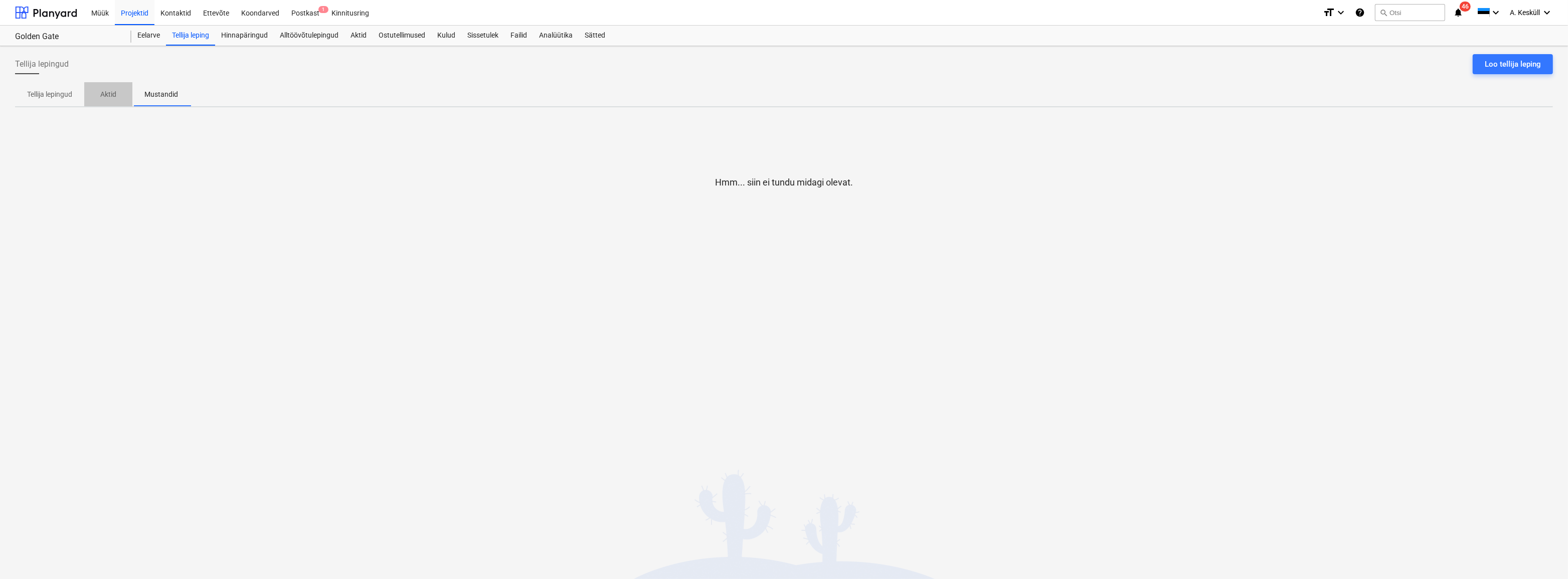
click at [125, 95] on span "Aktid" at bounding box center [108, 94] width 48 height 16
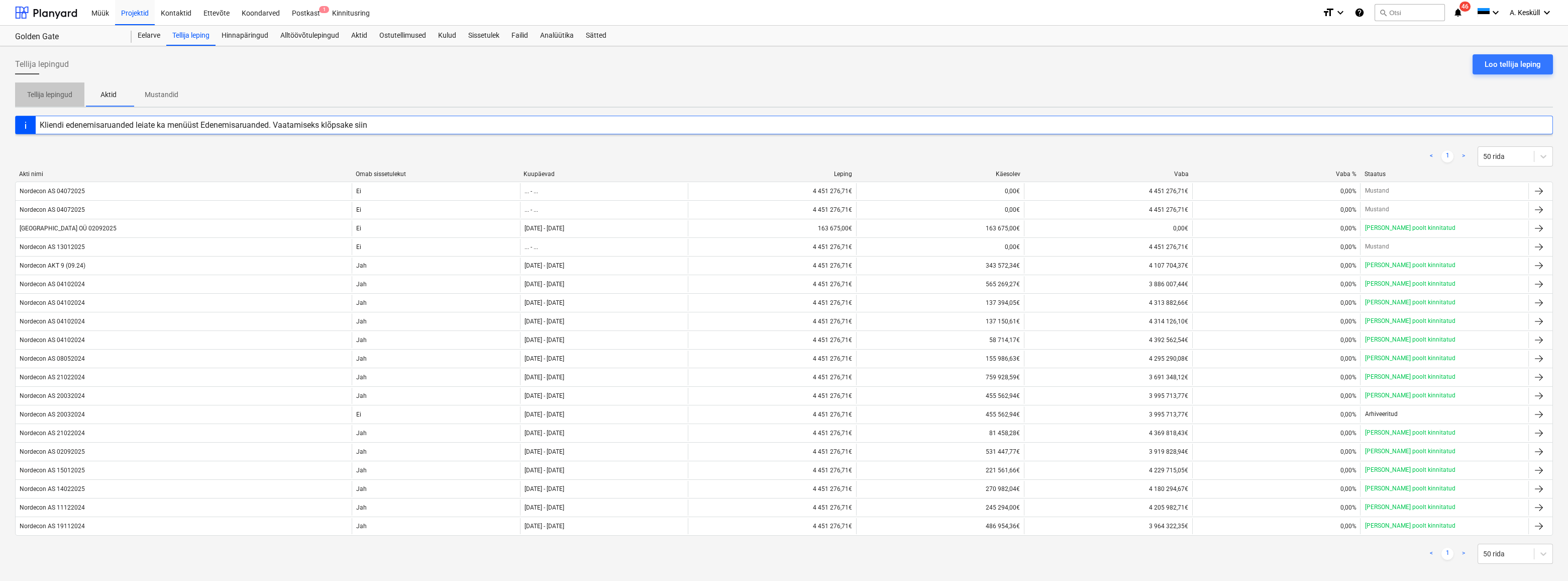
click at [48, 96] on p "Tellija lepingud" at bounding box center [50, 95] width 45 height 11
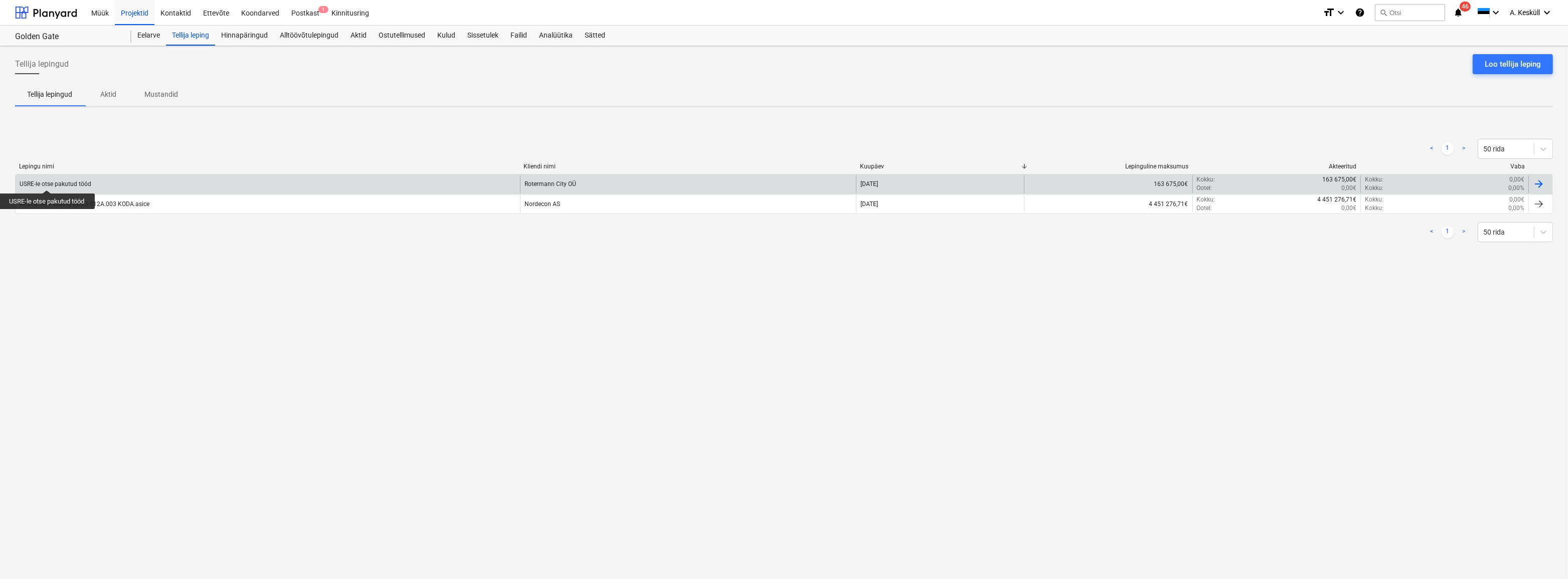
click at [47, 181] on div "USRE-le otse pakutud tööd" at bounding box center [55, 184] width 72 height 7
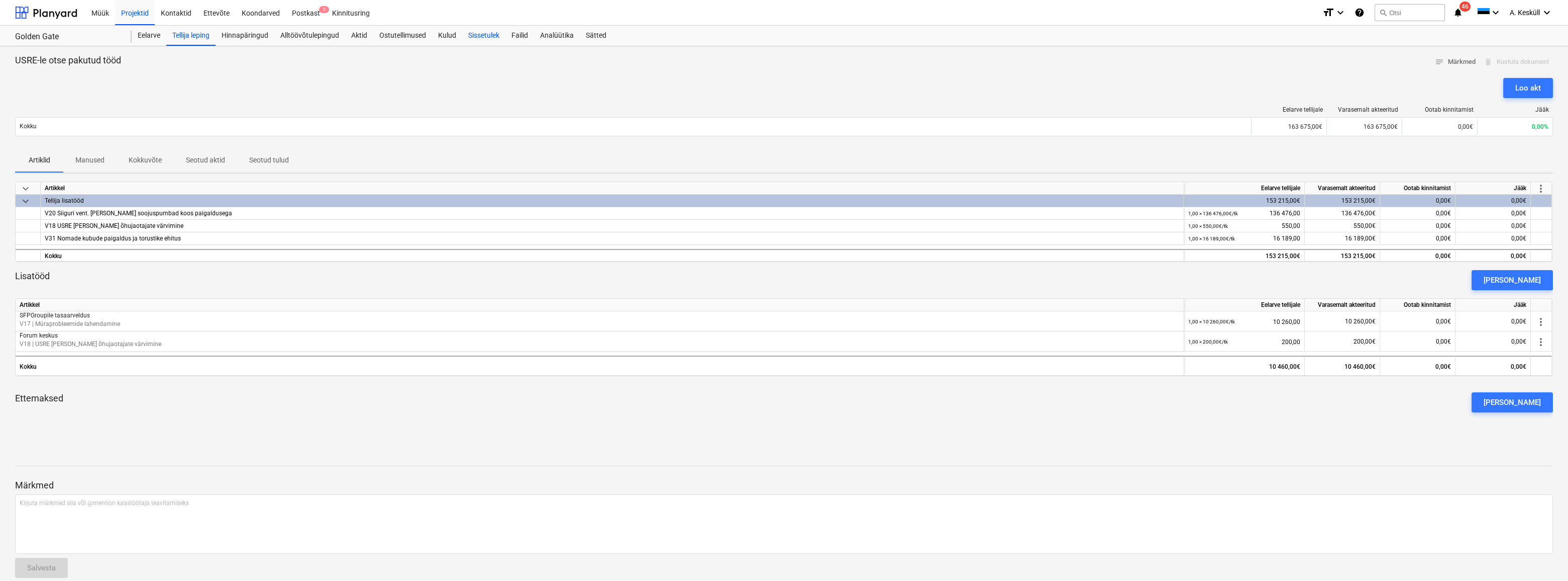
click at [483, 39] on div "Sissetulek" at bounding box center [484, 36] width 43 height 20
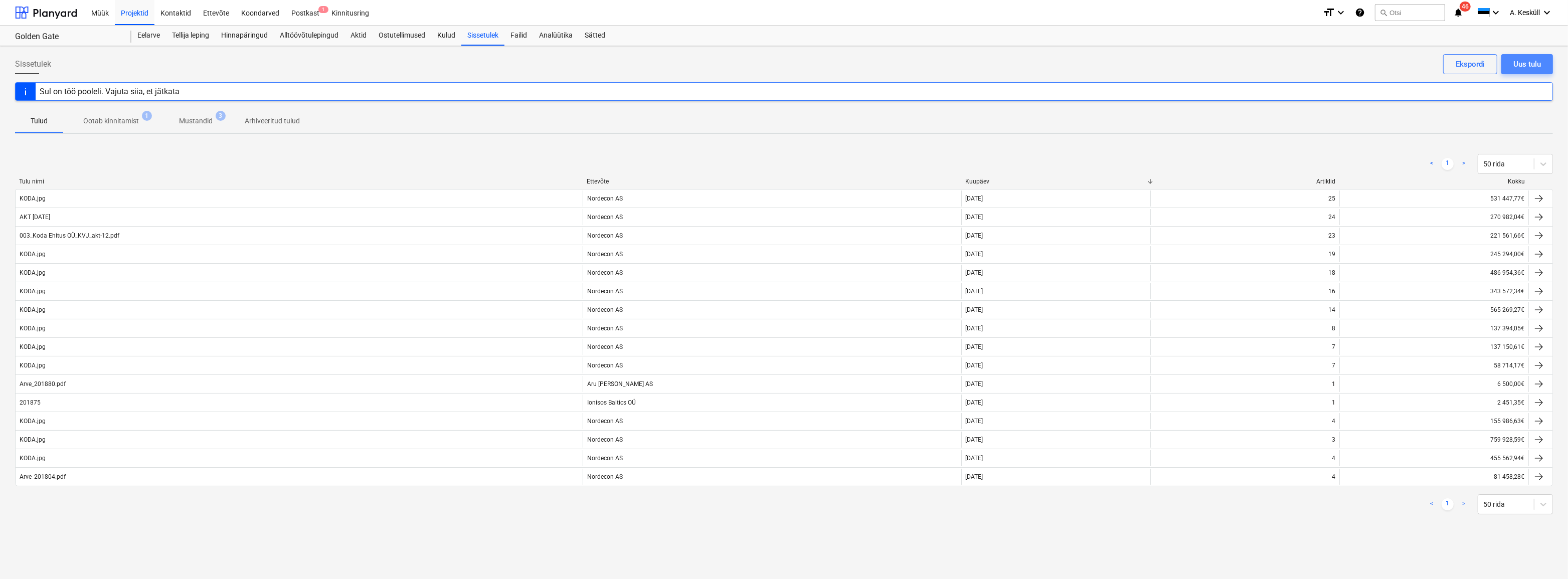
click at [1536, 57] on button "Uus tulu" at bounding box center [1526, 64] width 52 height 20
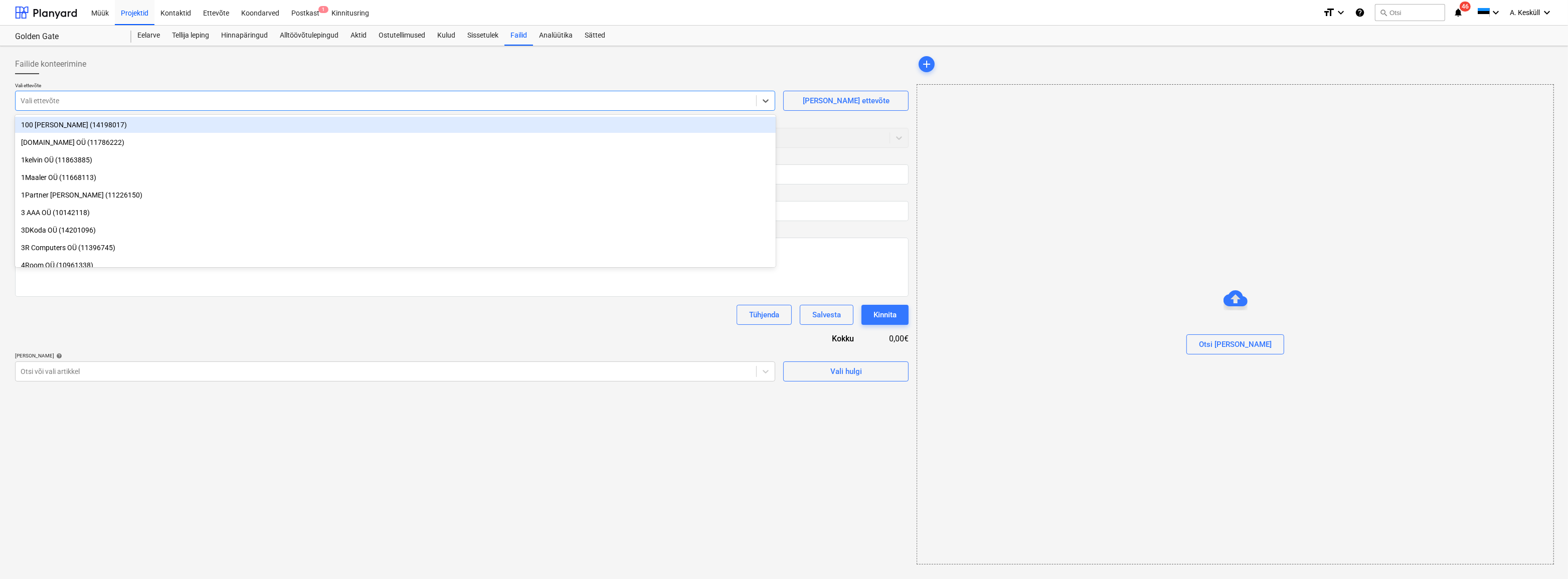
click at [66, 96] on div at bounding box center [386, 101] width 730 height 10
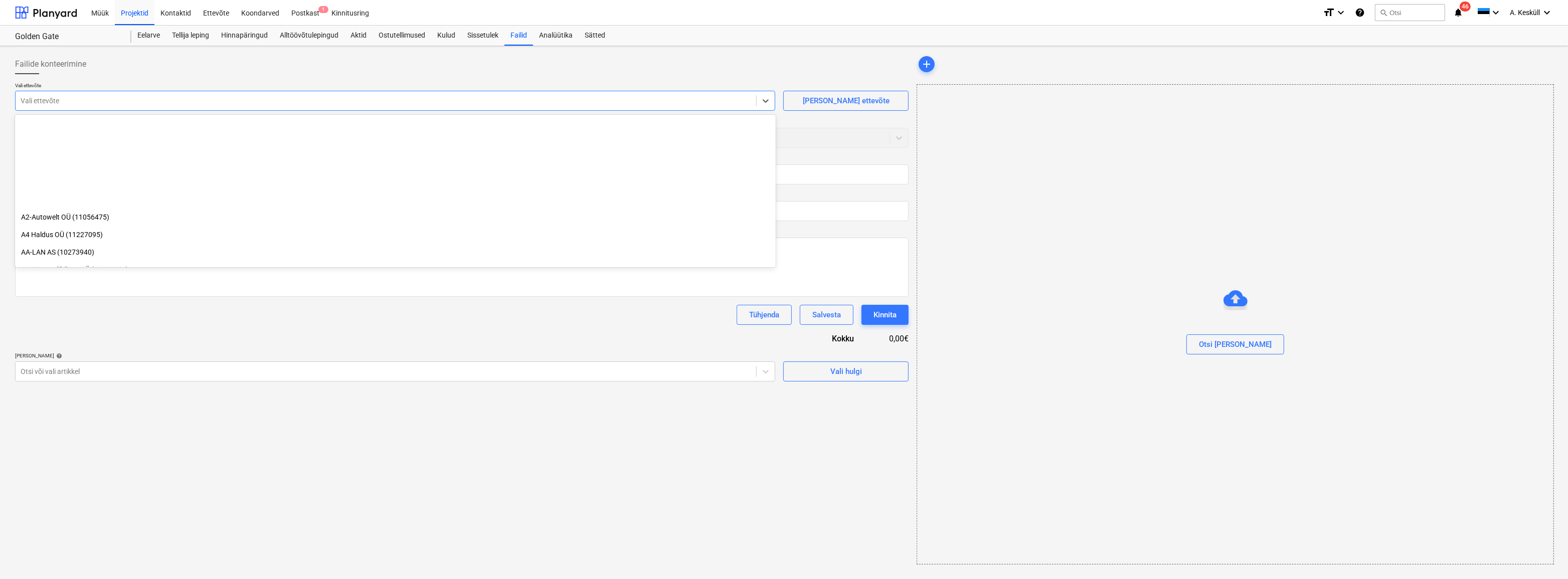
scroll to position [364, 0]
type input "u"
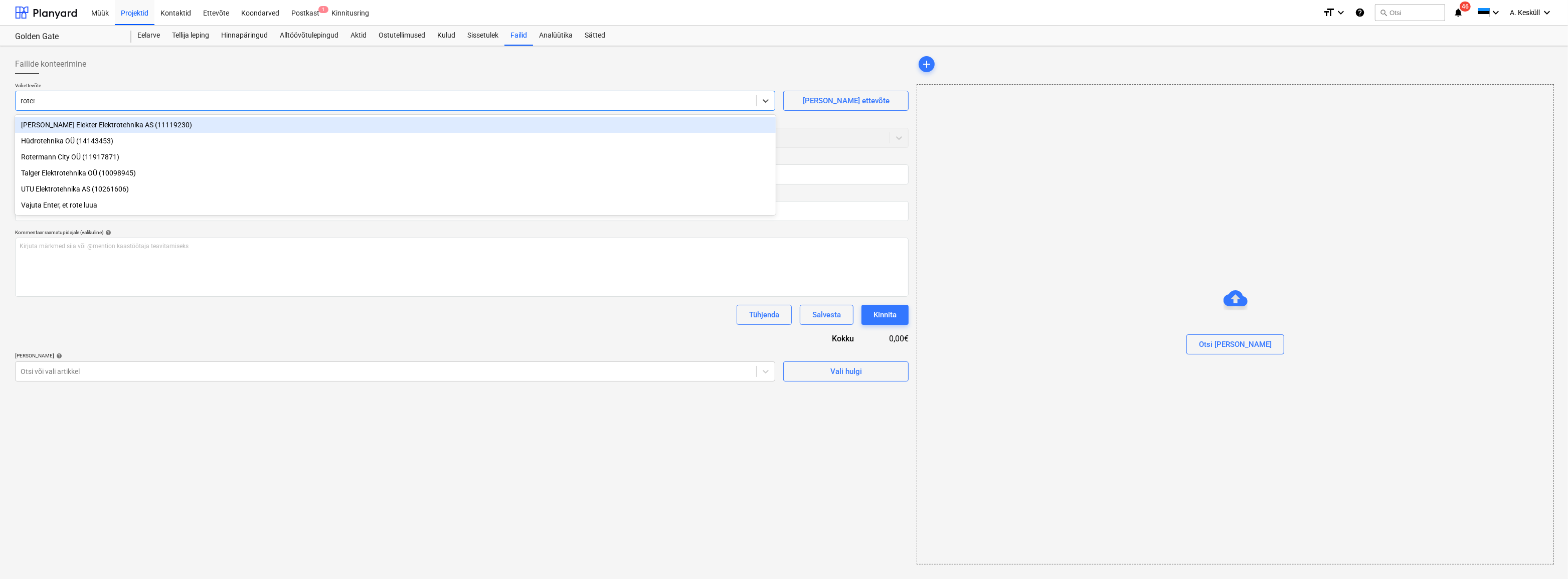
type input "roterma"
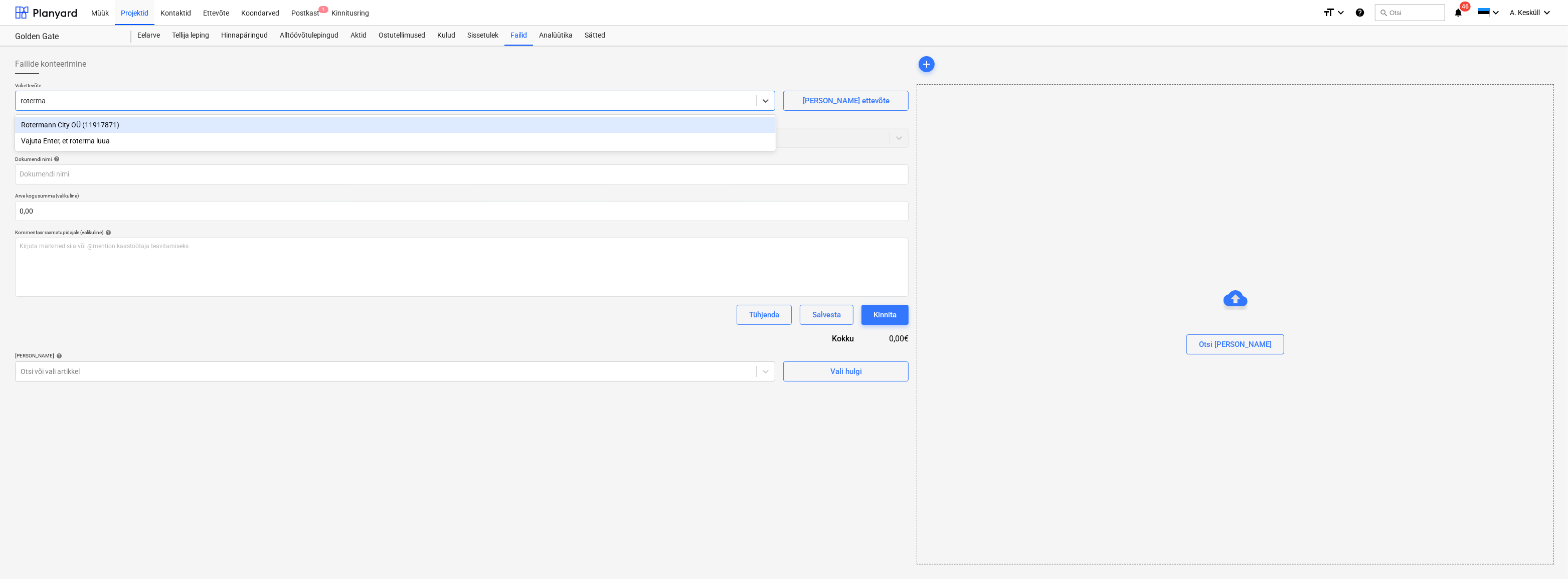
click at [113, 123] on div "Rotermann City OÜ (11917871)" at bounding box center [395, 125] width 760 height 16
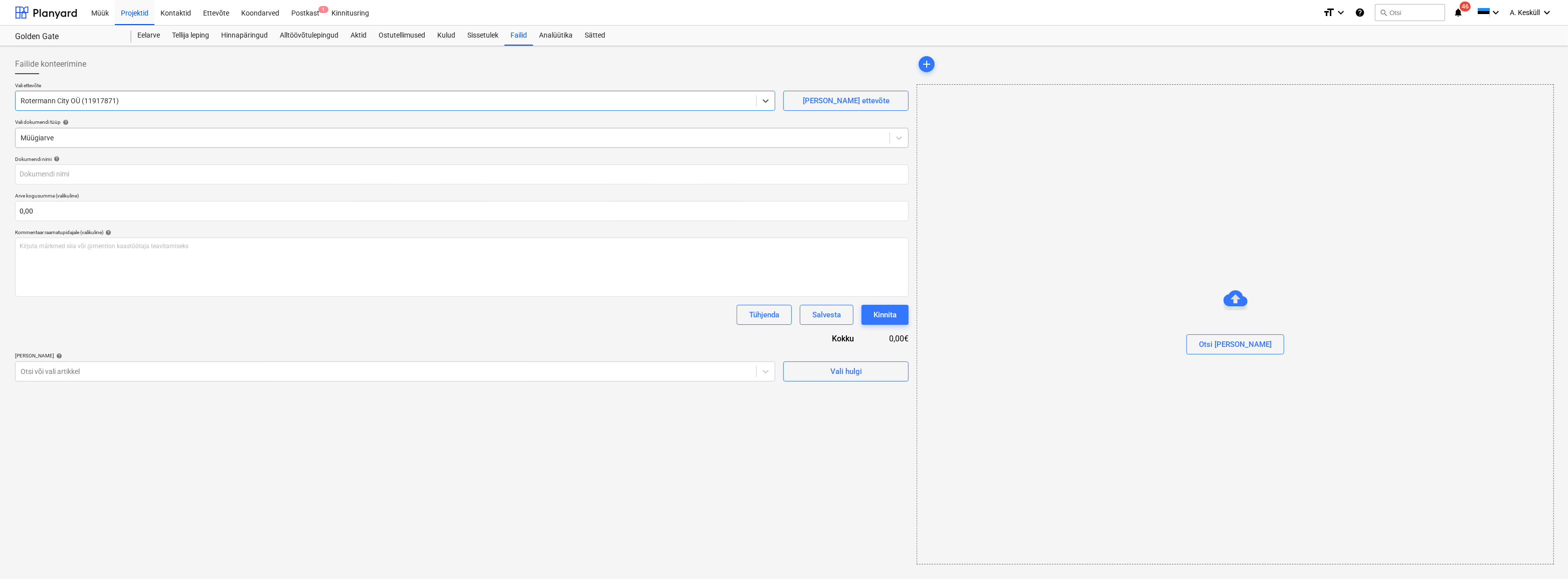
click at [77, 136] on div at bounding box center [453, 138] width 863 height 10
click at [60, 210] on div at bounding box center [453, 211] width 863 height 10
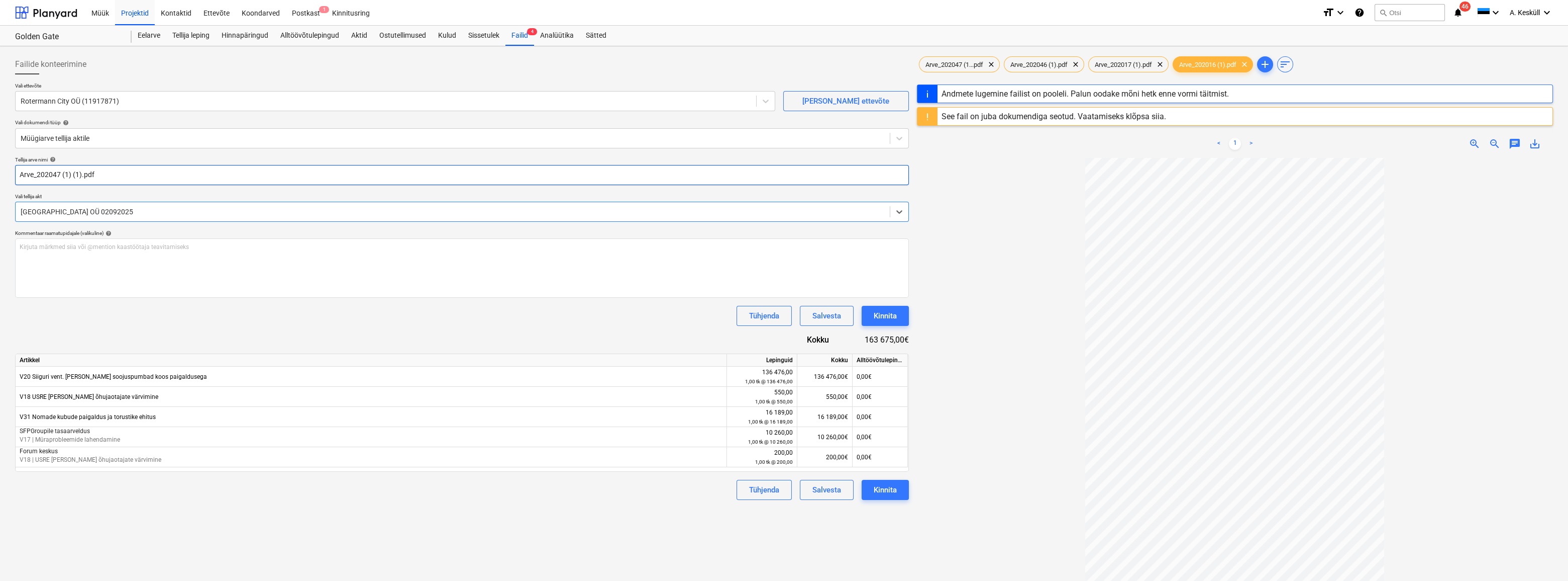
type input "202047"
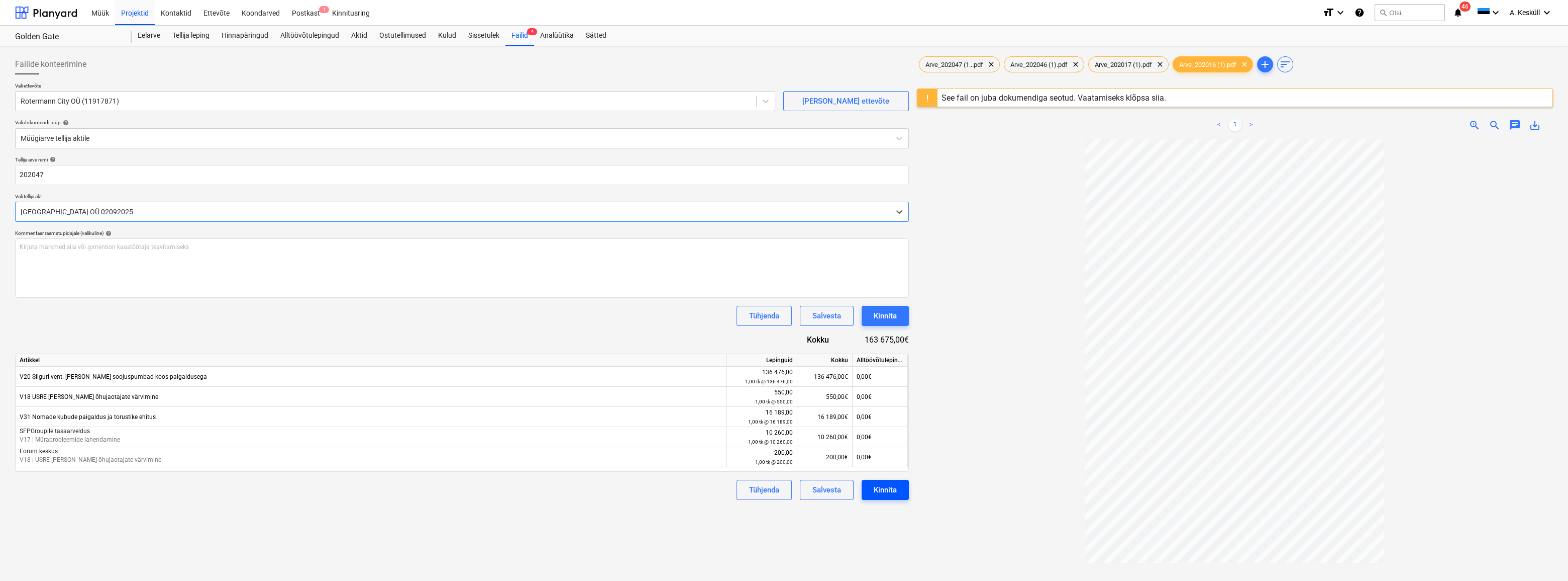
click at [889, 488] on div "Kinnita" at bounding box center [886, 490] width 23 height 13
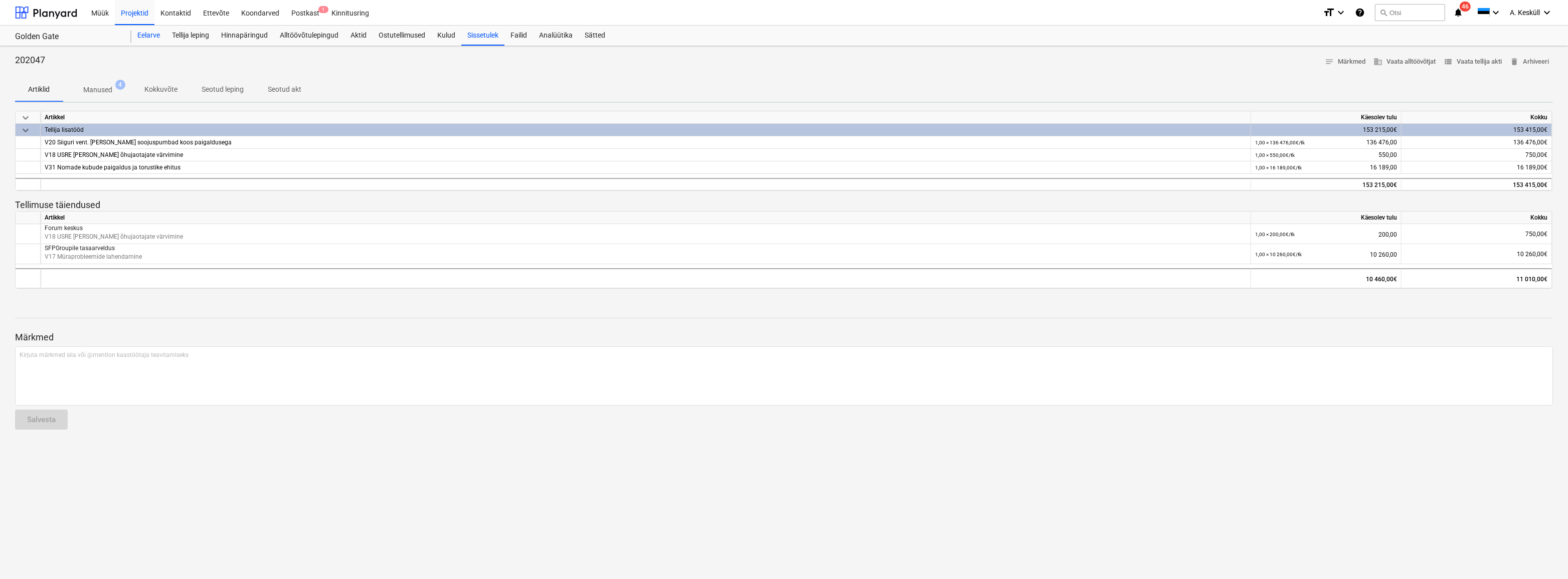
click at [145, 38] on div "Eelarve" at bounding box center [148, 36] width 34 height 20
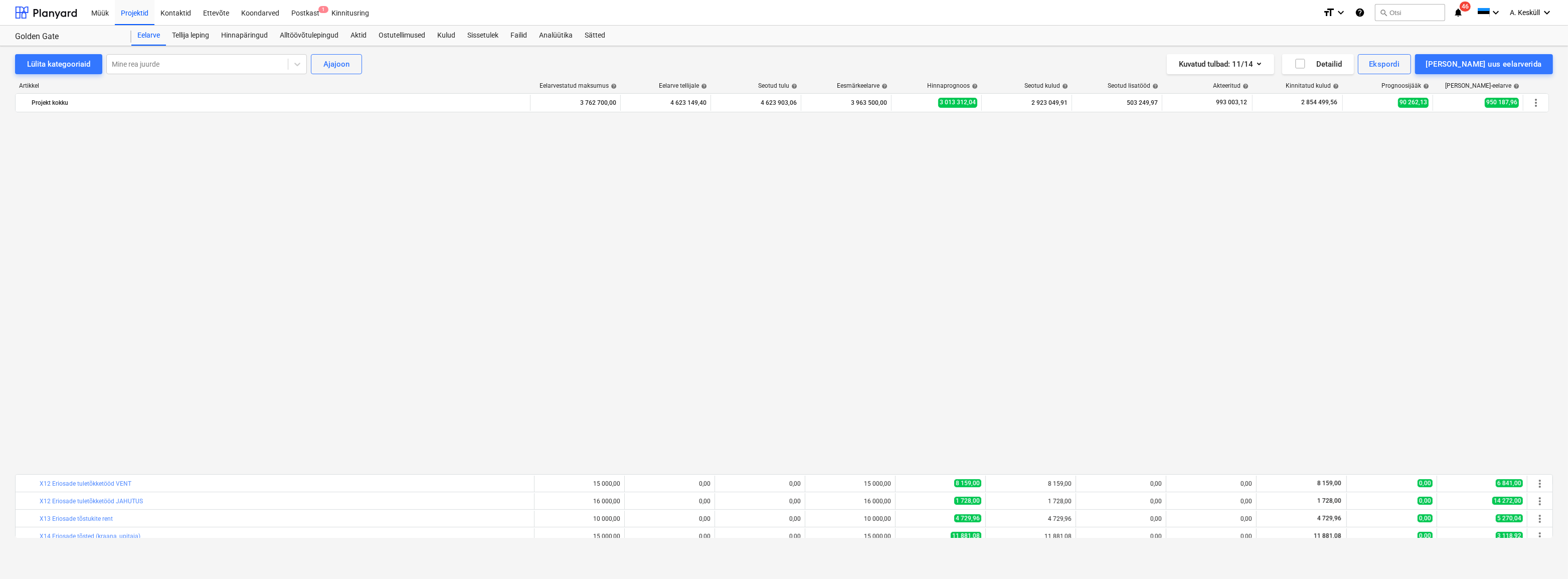
scroll to position [943, 0]
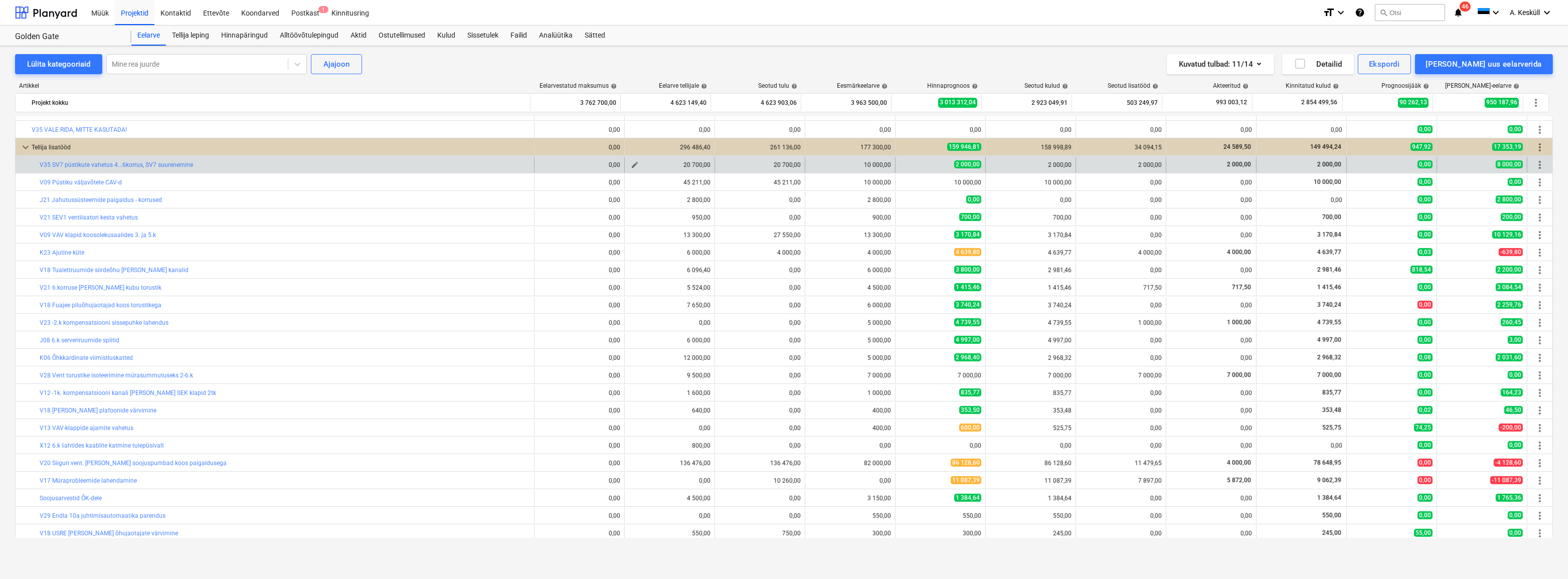
click at [634, 163] on span "edit" at bounding box center [634, 165] width 8 height 8
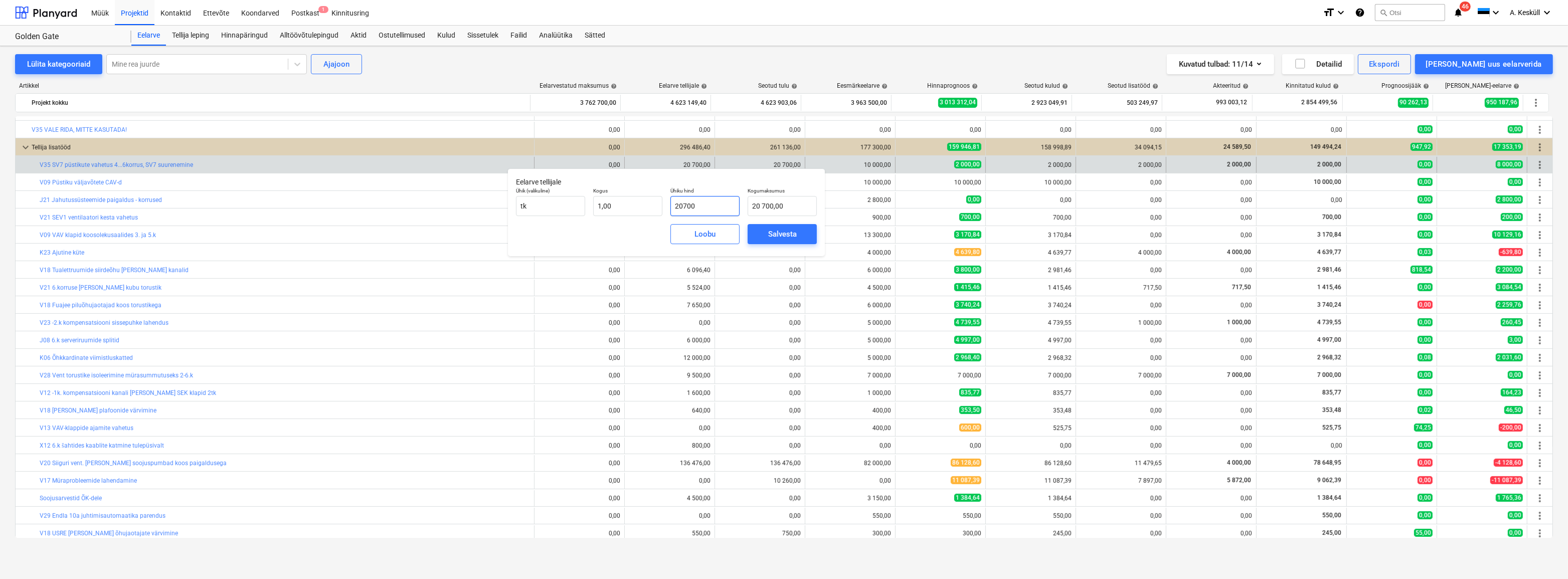
click at [720, 204] on input "20700" at bounding box center [705, 206] width 69 height 20
drag, startPoint x: 705, startPoint y: 205, endPoint x: 679, endPoint y: 205, distance: 26.0
click at [679, 205] on input "20700" at bounding box center [705, 206] width 69 height 20
type input "21"
type input "21,00"
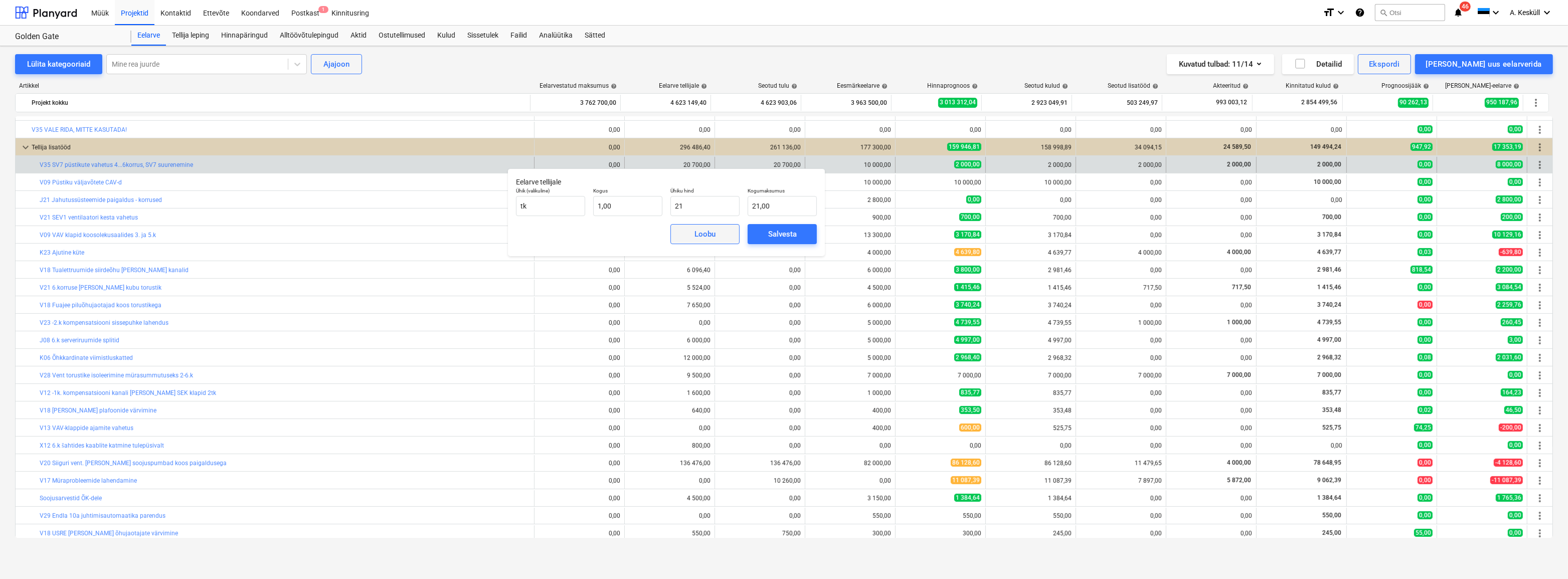
type input "21,00"
click at [728, 230] on button "Loobu" at bounding box center [705, 234] width 69 height 20
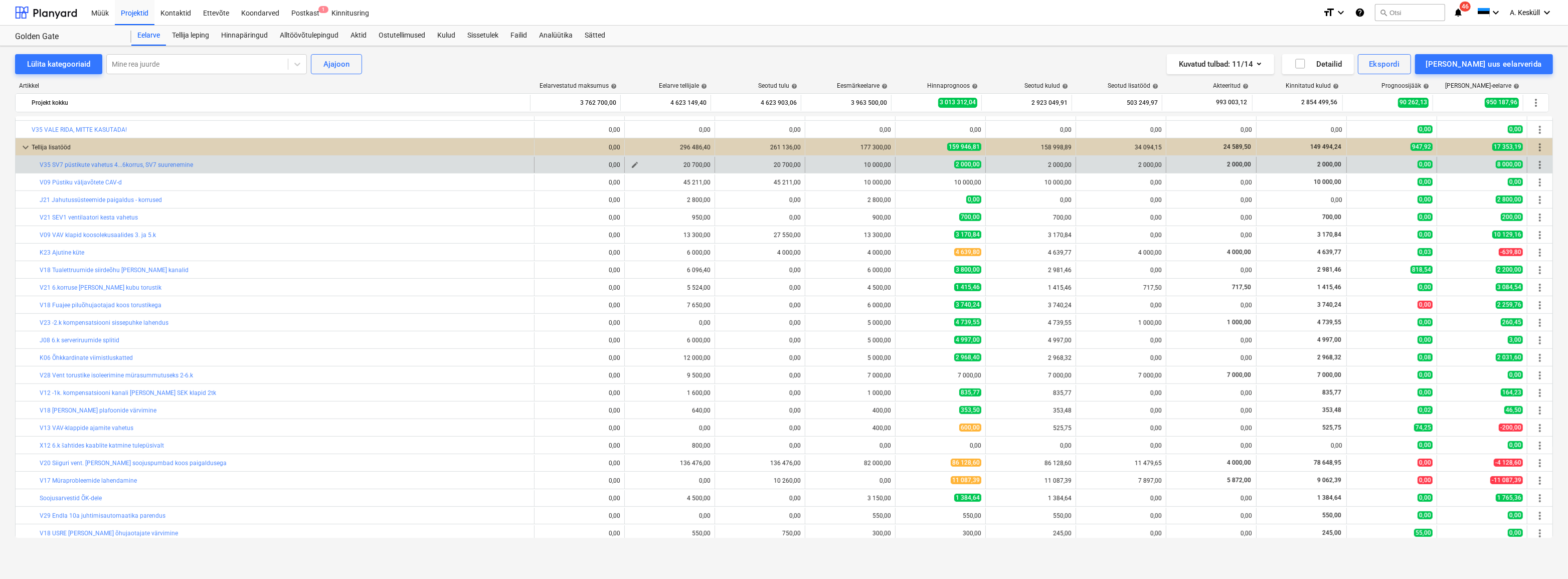
click at [633, 165] on span "edit" at bounding box center [634, 165] width 8 height 8
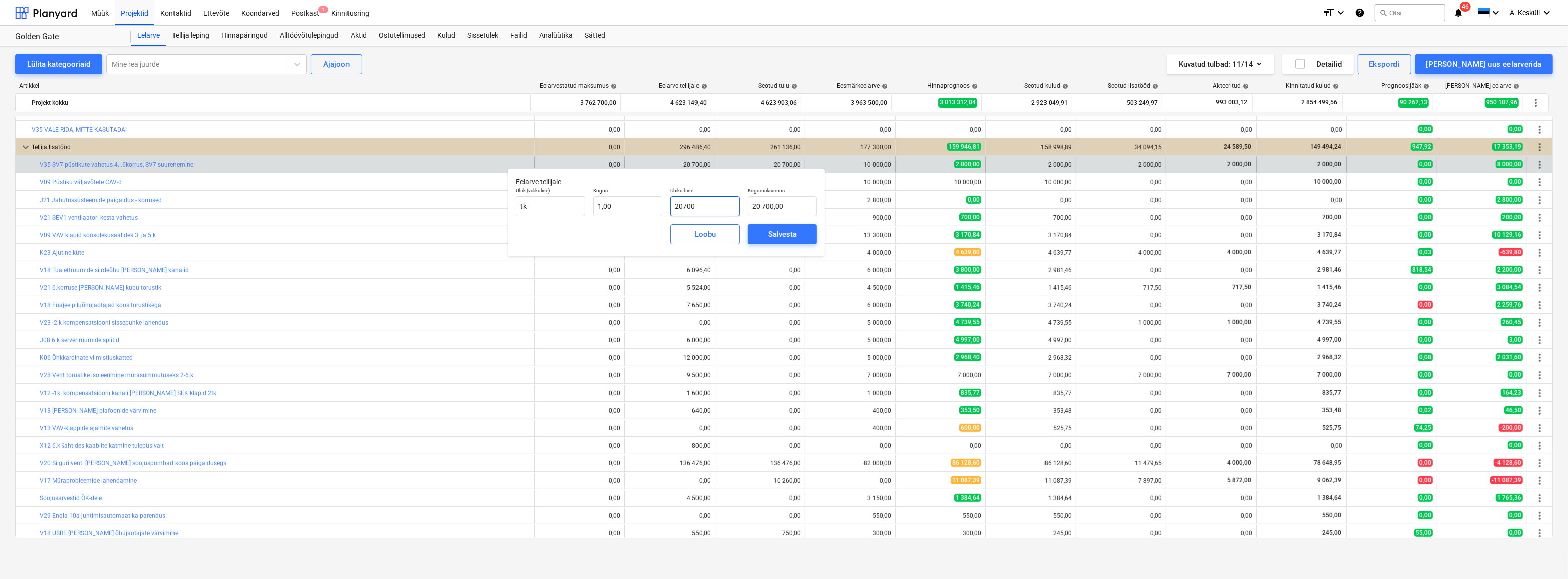
drag, startPoint x: 715, startPoint y: 210, endPoint x: 679, endPoint y: 205, distance: 36.3
click at [679, 205] on input "20700" at bounding box center [705, 206] width 69 height 20
type input "21"
type input "21,00"
type input "214"
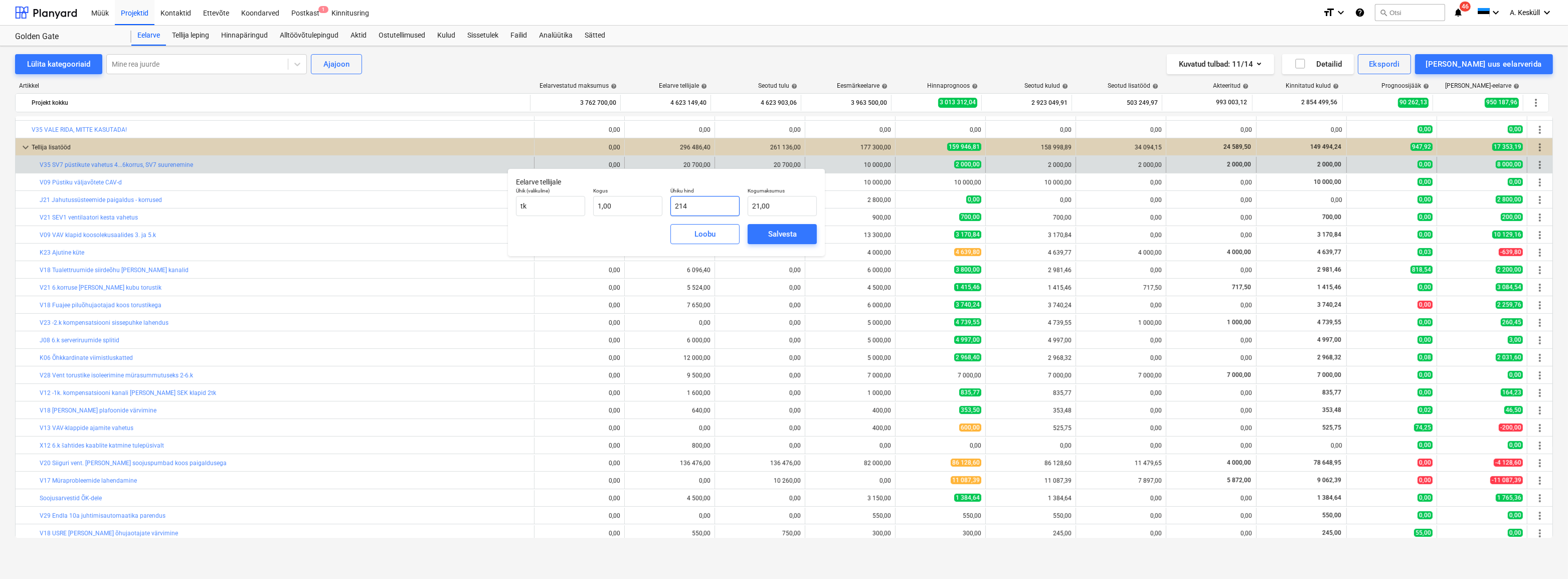
type input "214,00"
type input "2145"
type input "2 145,00"
type input "21453"
type input "21 453,00"
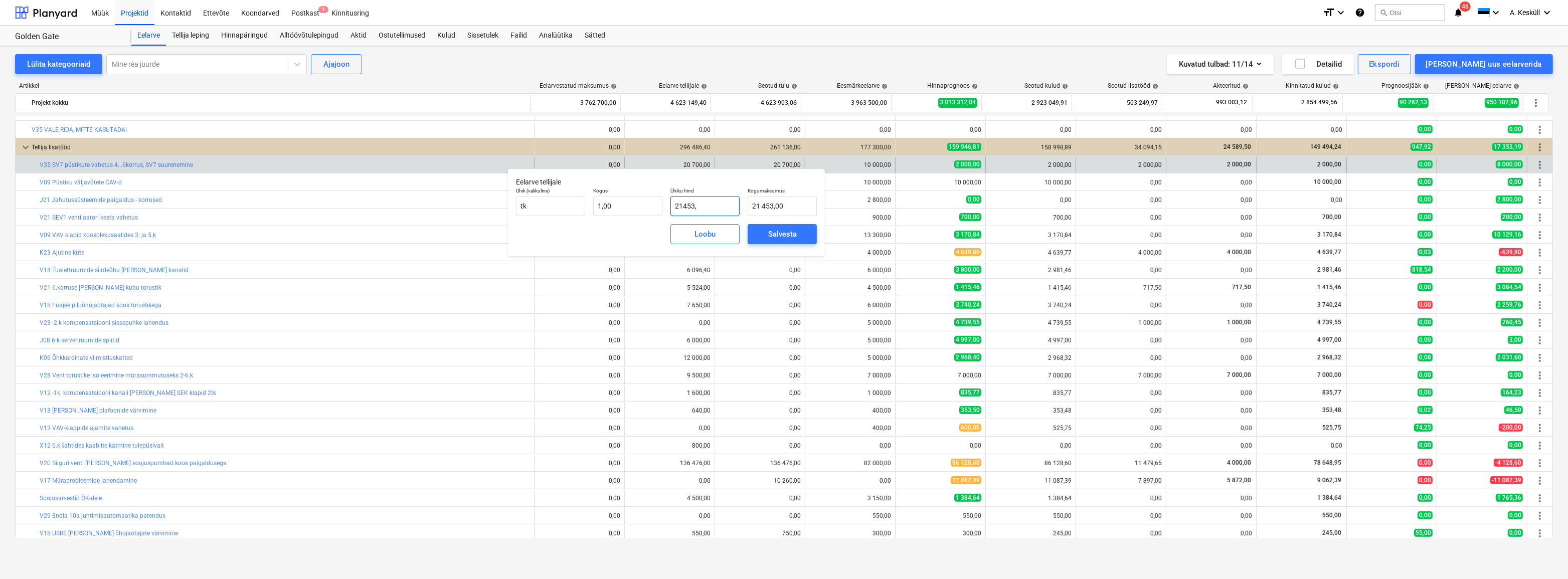
type input "21453,6"
type input "21 453,60"
type input "21453,66"
type input "21 453,66"
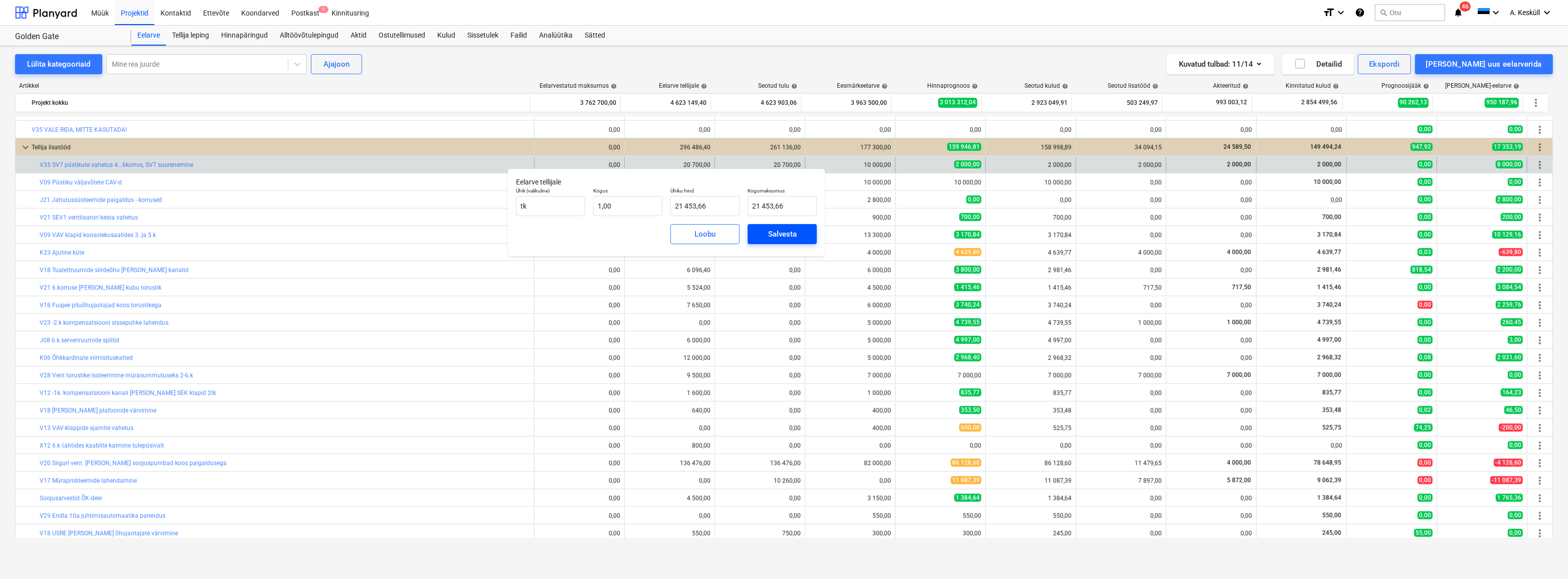
click at [772, 235] on div "Salvesta" at bounding box center [783, 234] width 29 height 13
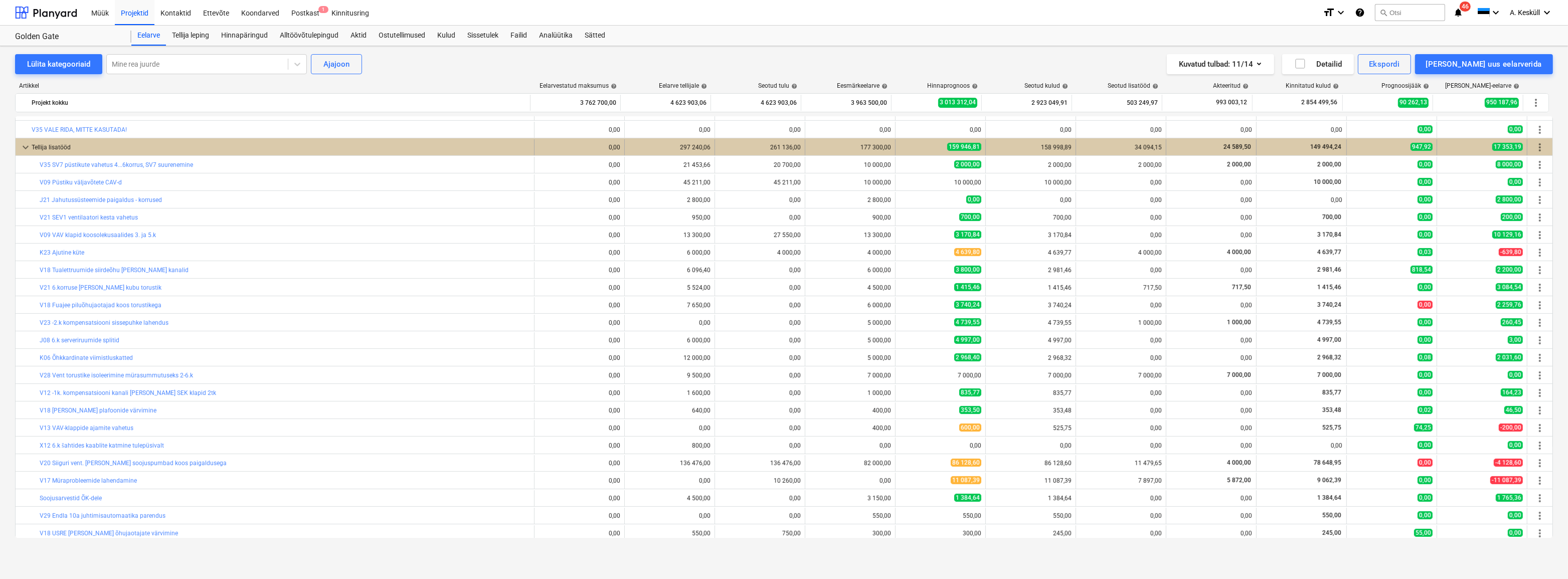
click at [28, 148] on span "keyboard_arrow_down" at bounding box center [25, 147] width 12 height 12
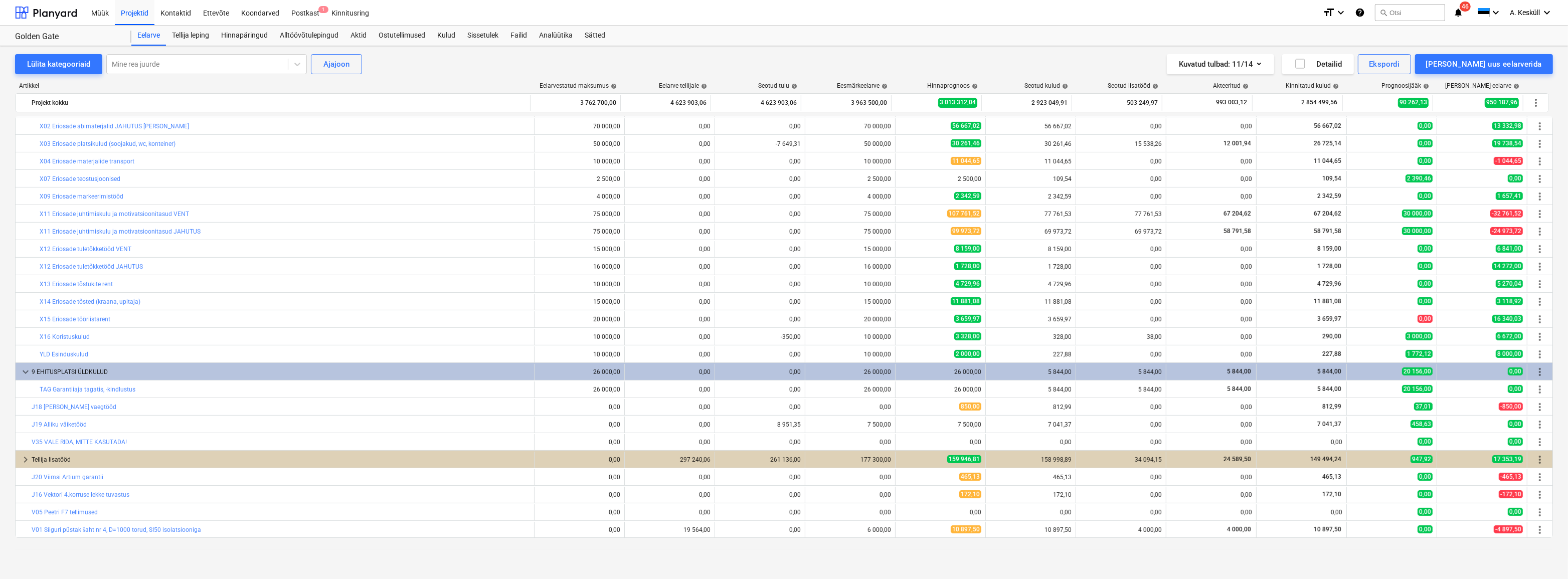
scroll to position [631, 0]
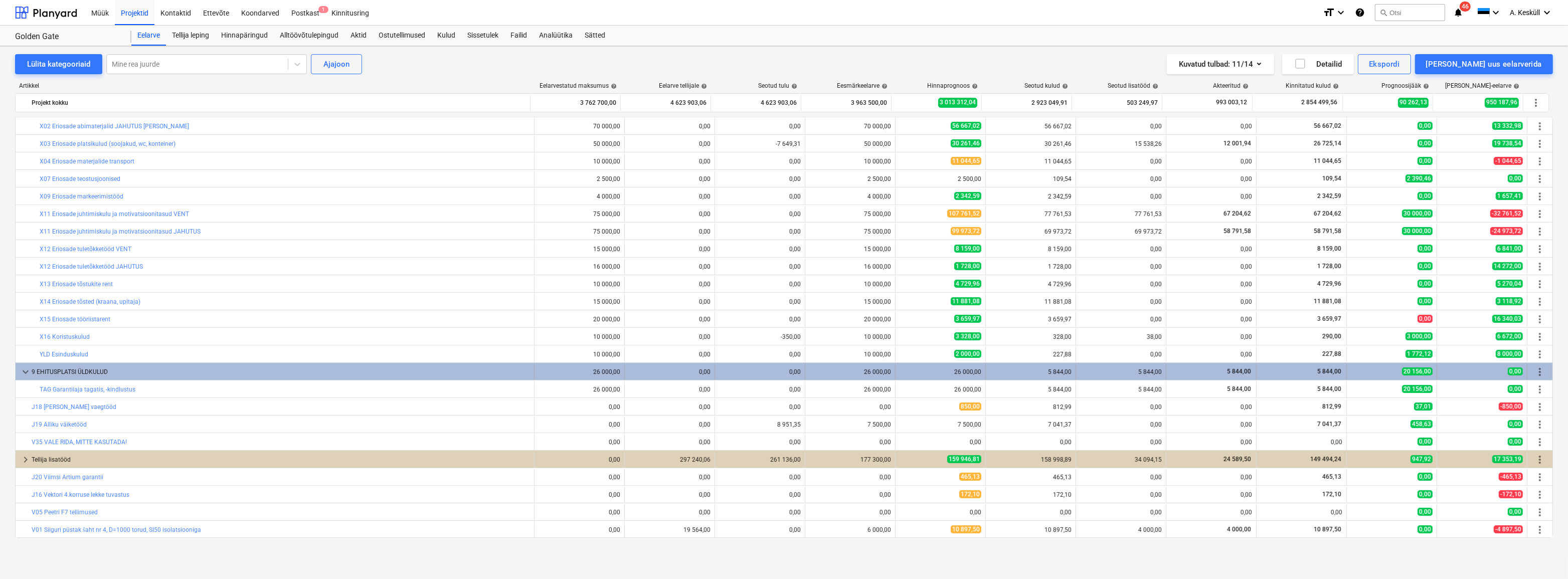
click at [26, 373] on span "keyboard_arrow_down" at bounding box center [25, 371] width 12 height 12
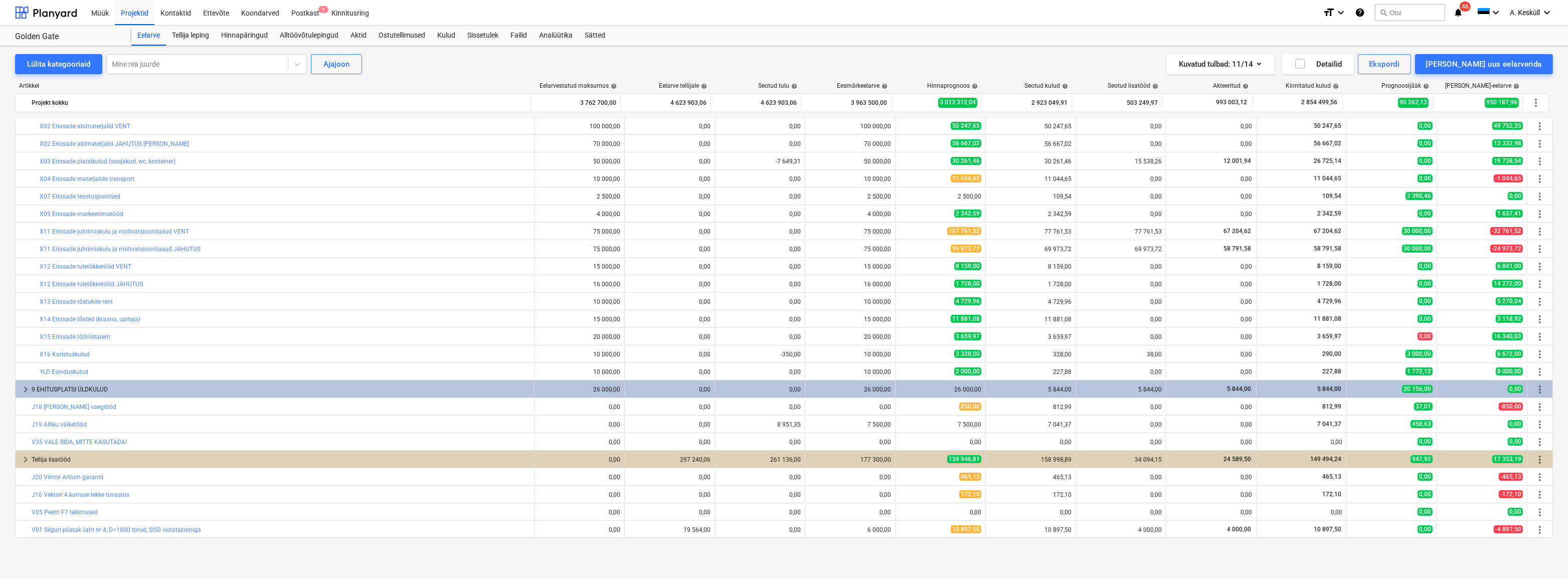
scroll to position [613, 0]
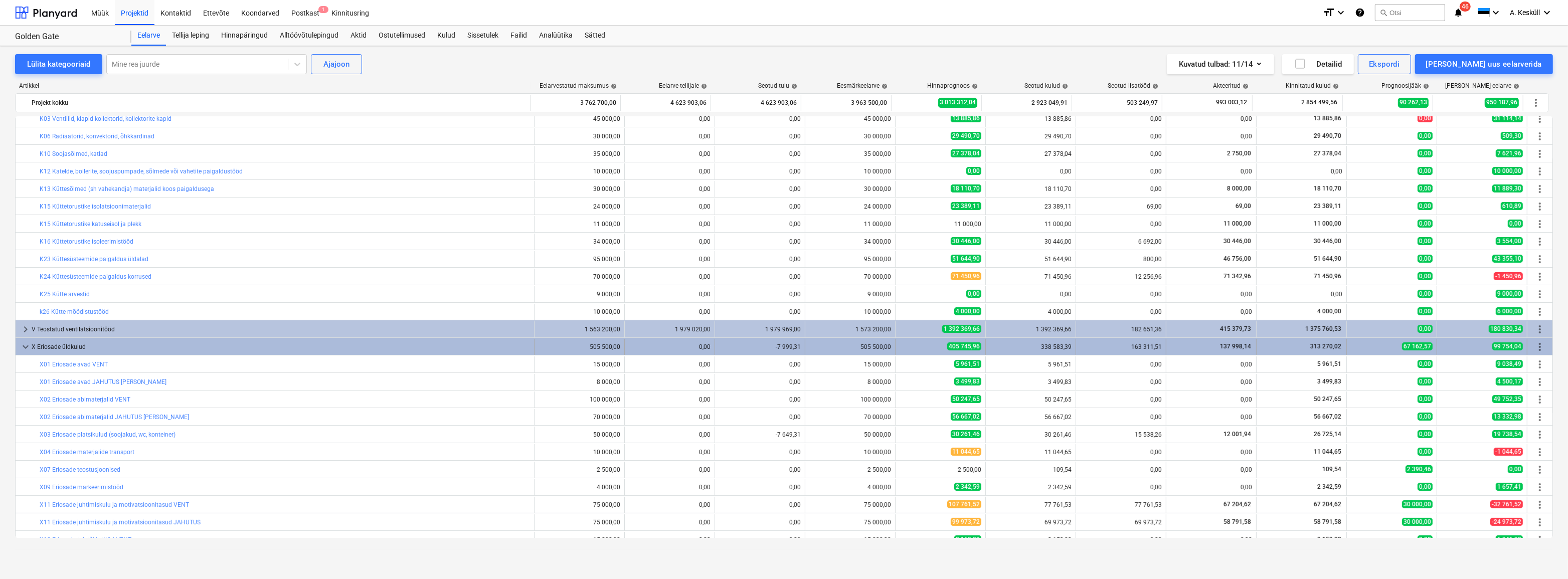
click at [24, 344] on span "keyboard_arrow_down" at bounding box center [25, 346] width 12 height 12
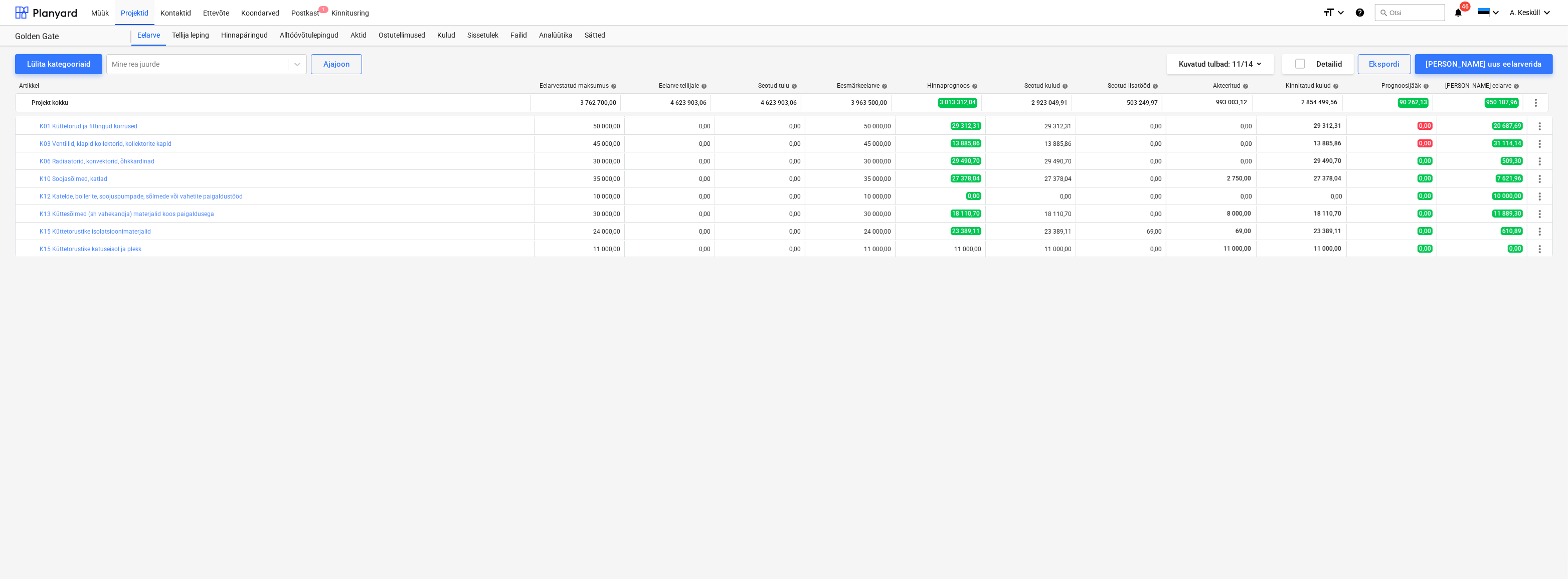
scroll to position [0, 0]
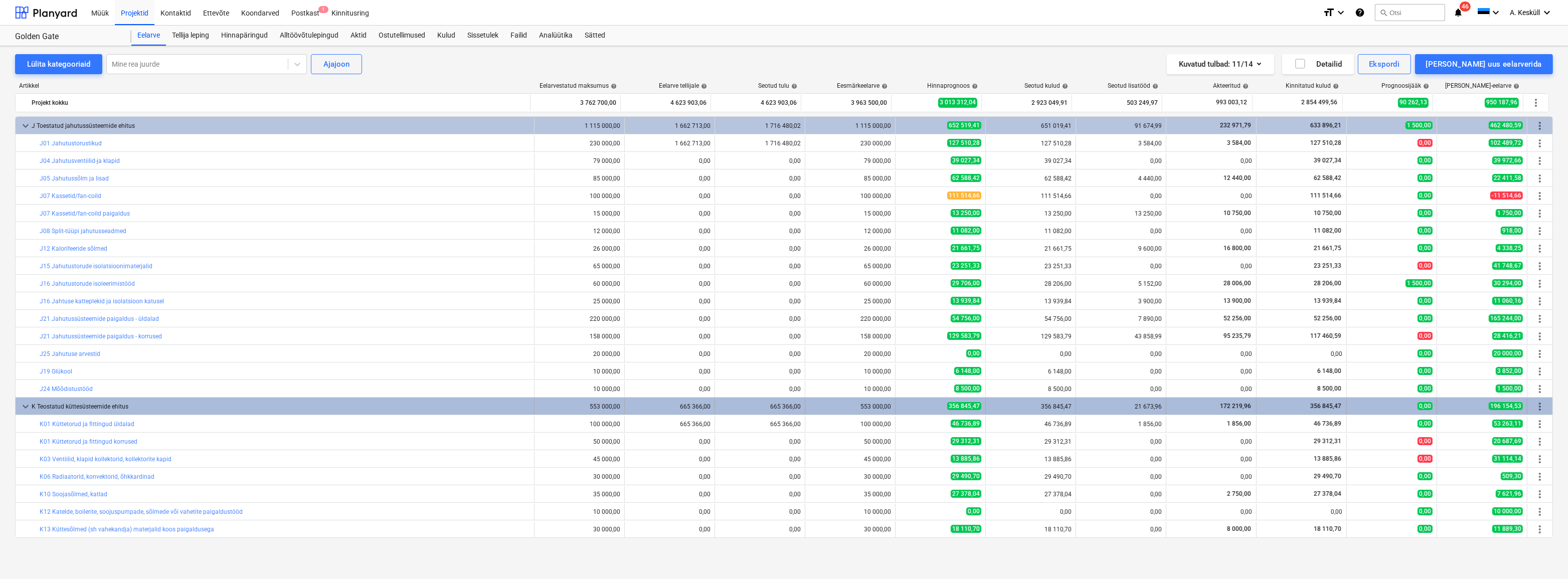
click at [28, 402] on span "keyboard_arrow_down" at bounding box center [25, 406] width 12 height 12
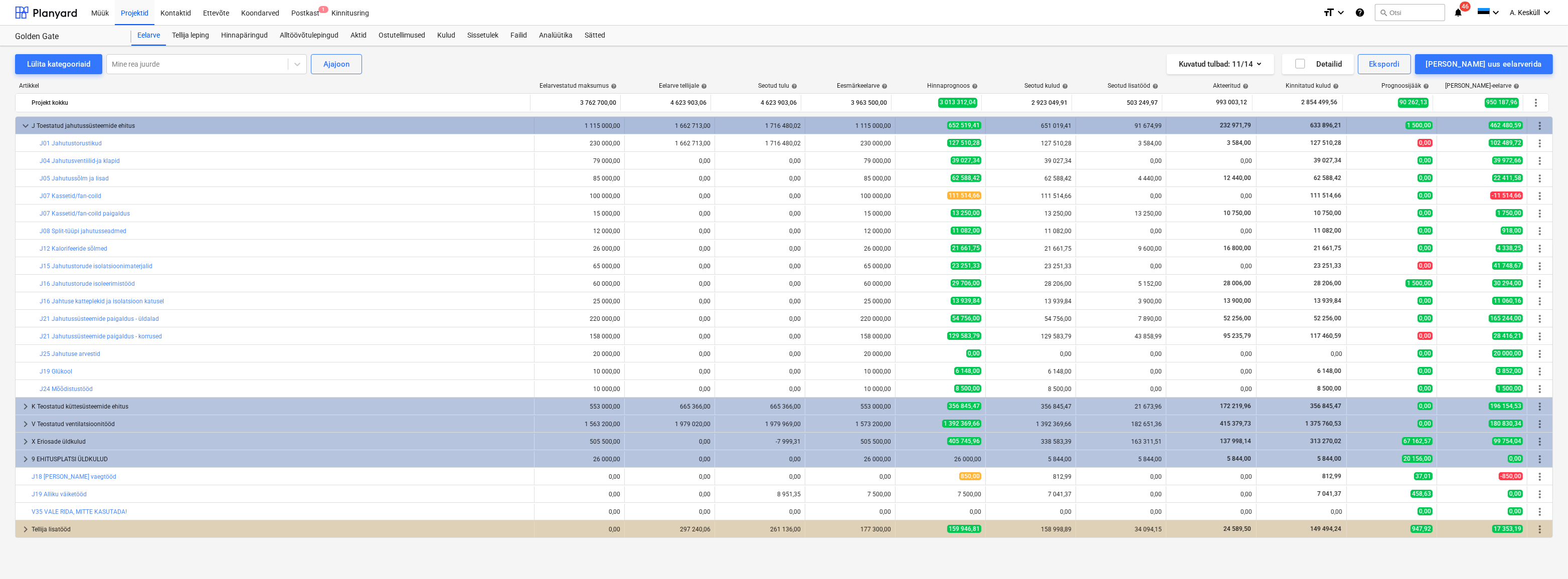
click at [29, 129] on span "keyboard_arrow_down" at bounding box center [25, 125] width 12 height 12
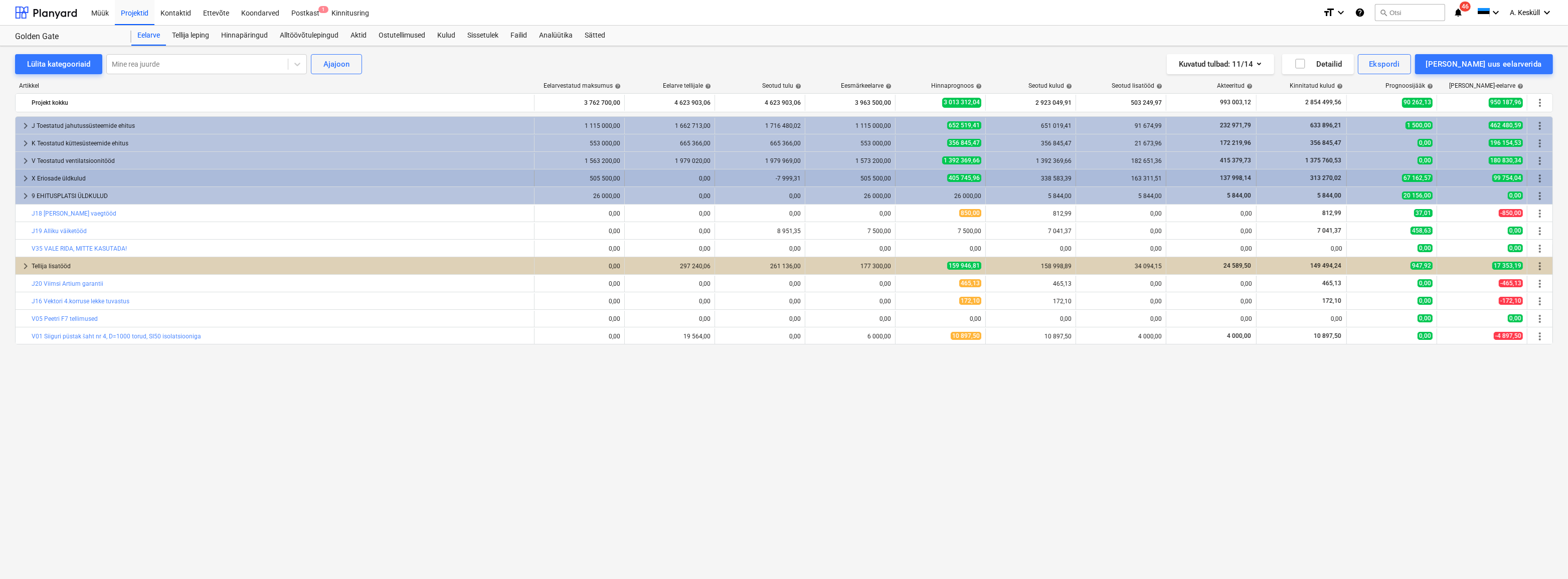
click at [24, 177] on span "keyboard_arrow_right" at bounding box center [25, 178] width 12 height 12
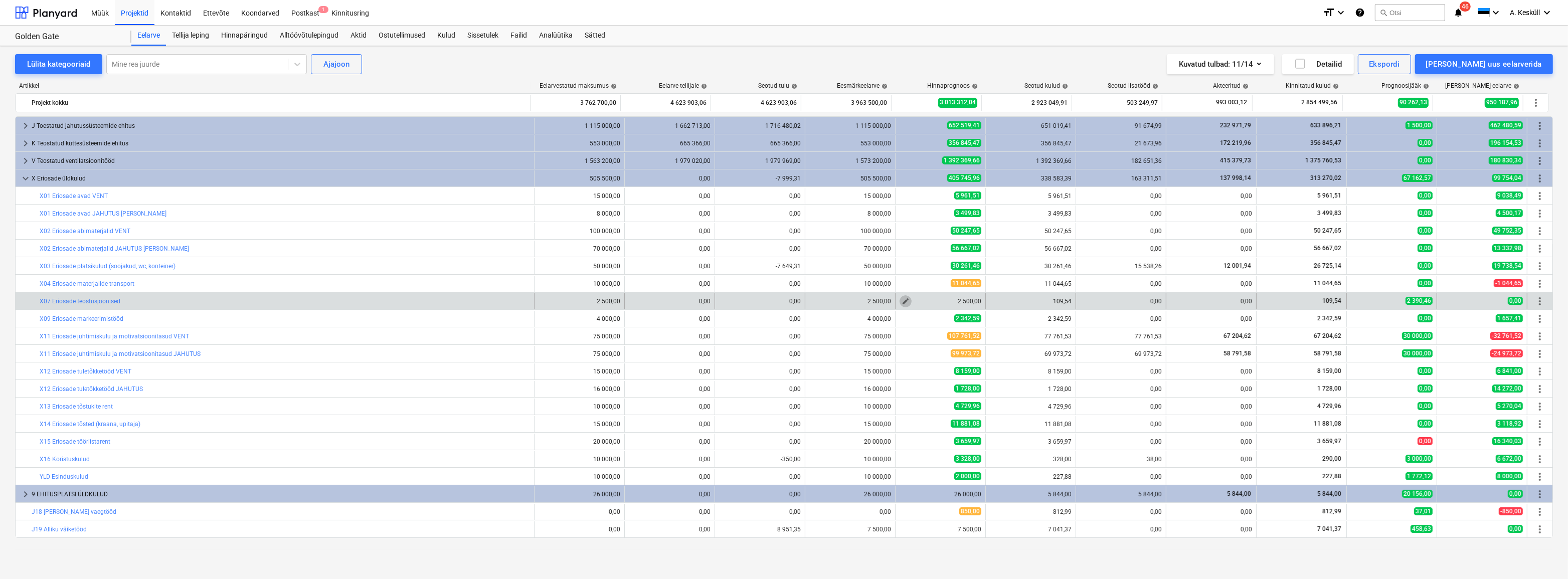
click at [901, 300] on span "edit" at bounding box center [905, 301] width 8 height 8
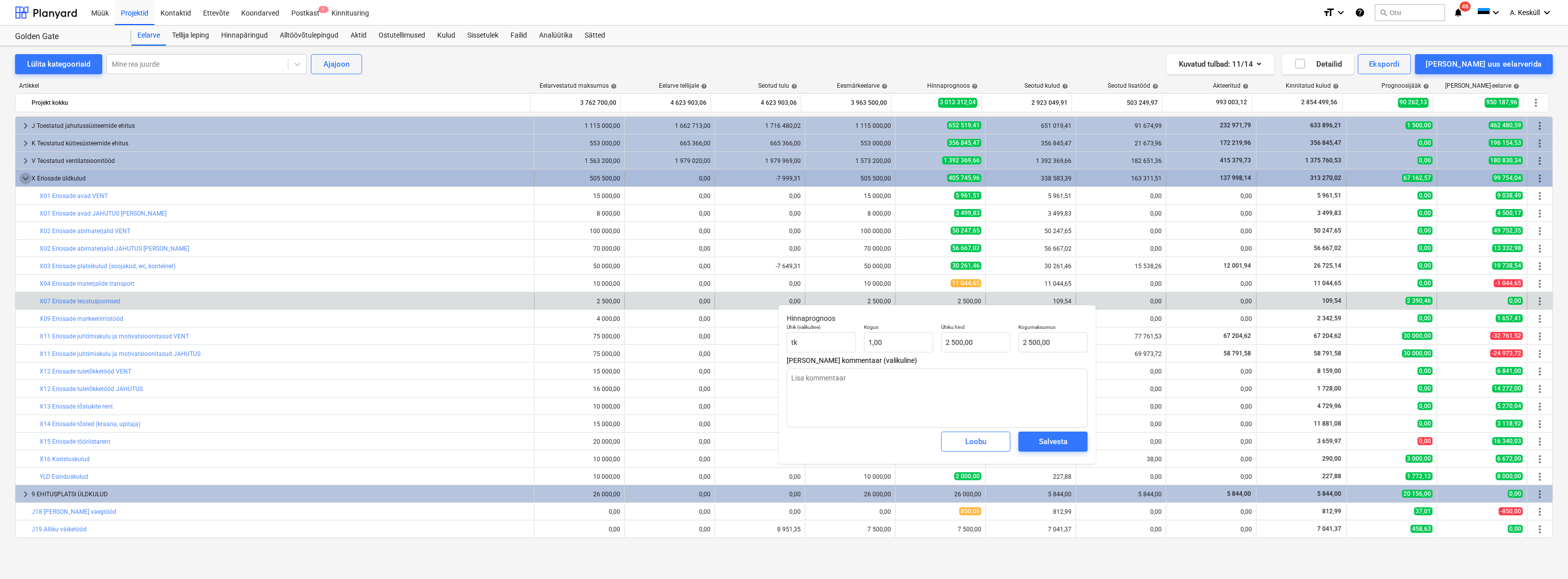
click at [25, 177] on span "keyboard_arrow_down" at bounding box center [25, 178] width 12 height 12
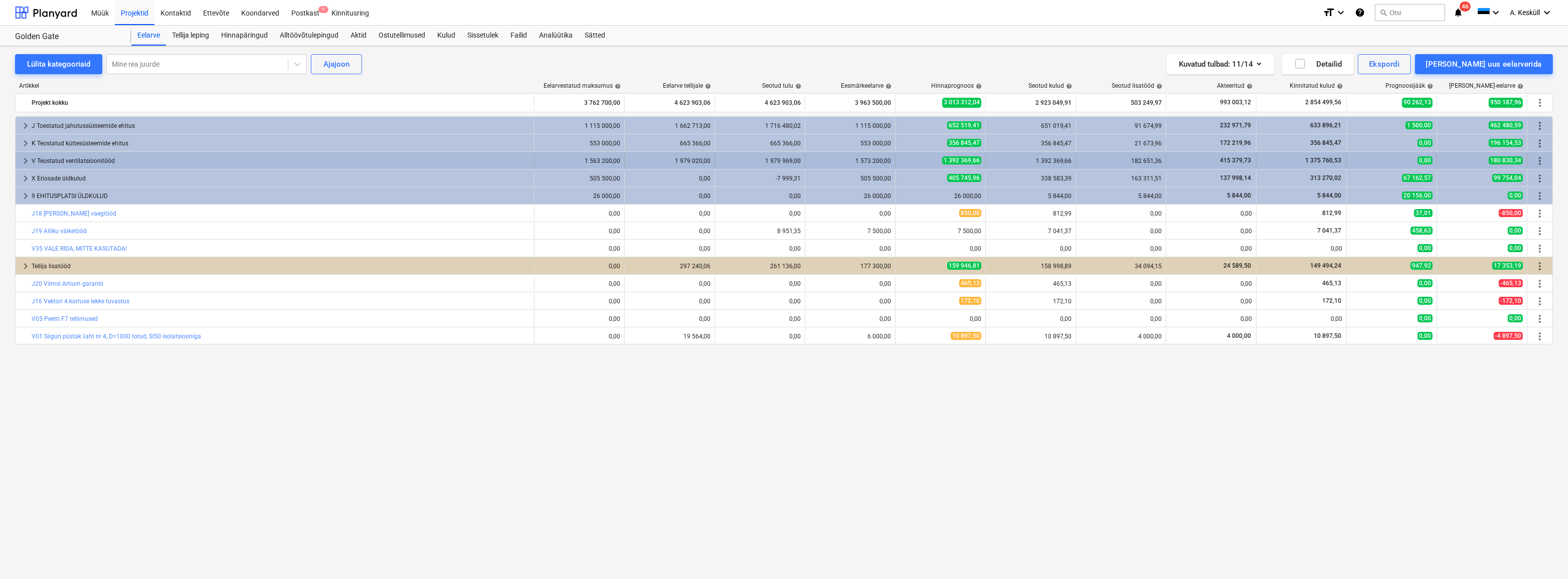
click at [24, 163] on span "keyboard_arrow_right" at bounding box center [25, 160] width 12 height 12
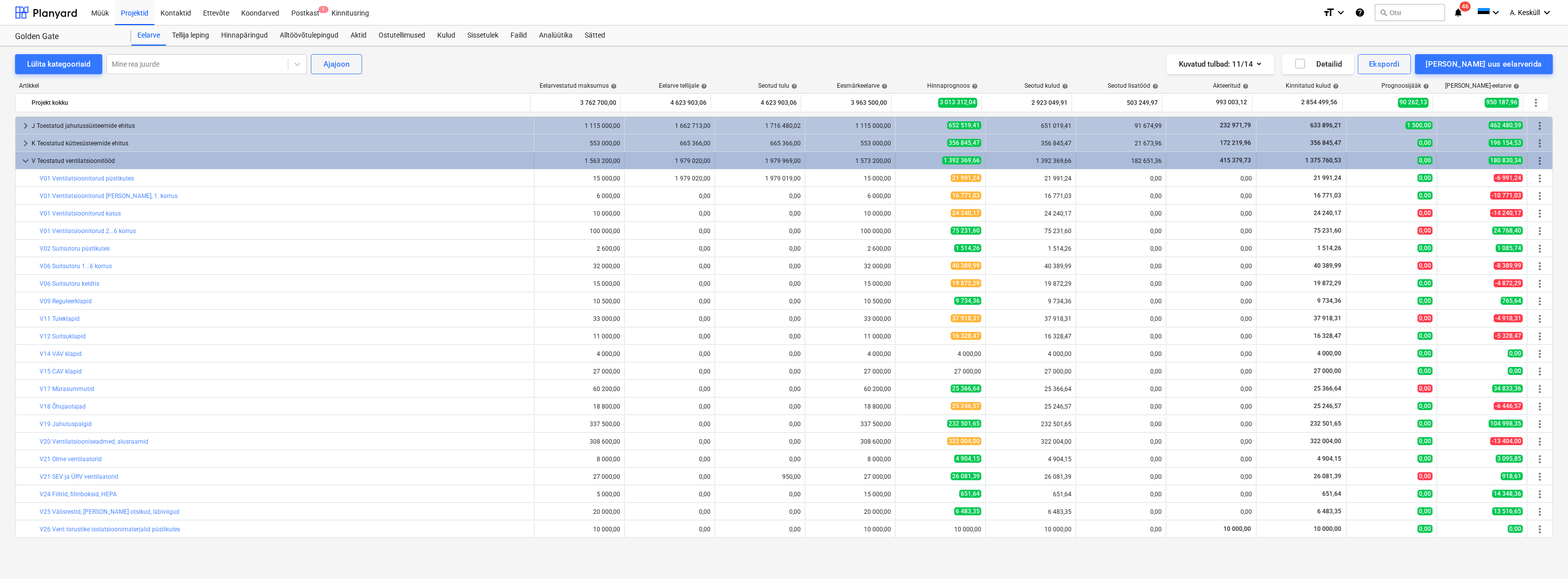
click at [28, 160] on span "keyboard_arrow_down" at bounding box center [25, 160] width 12 height 12
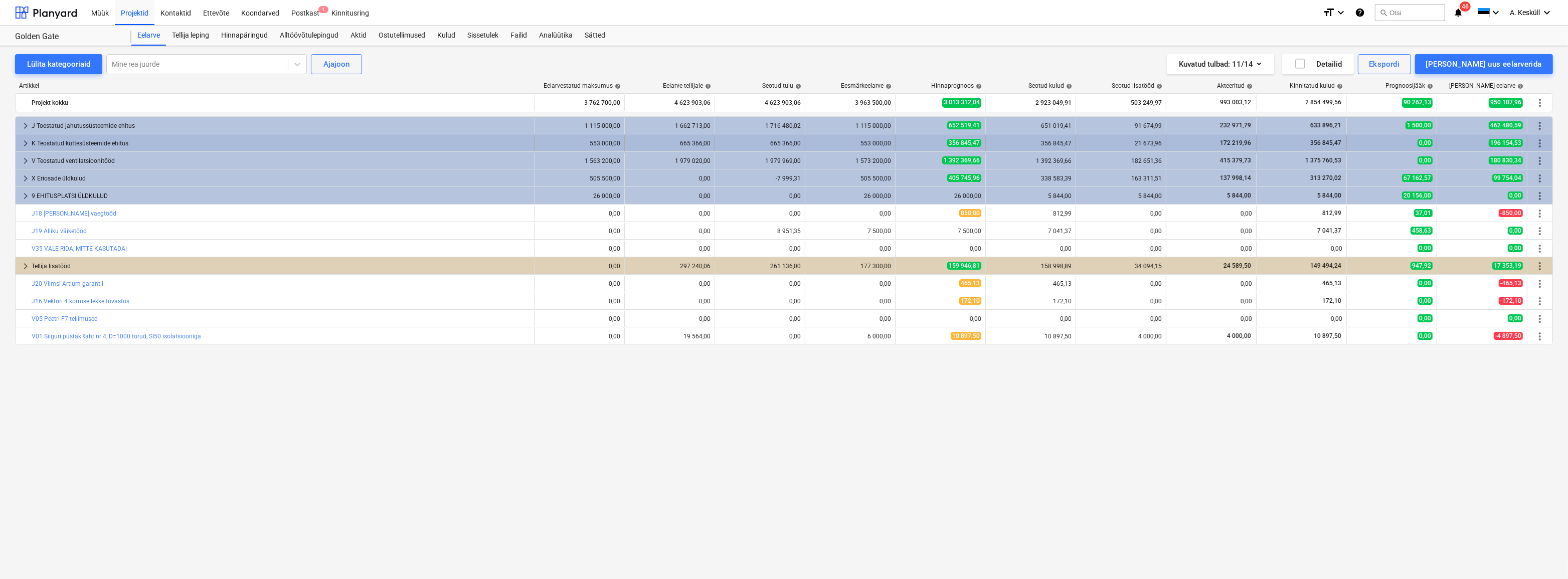
click at [25, 145] on span "keyboard_arrow_right" at bounding box center [25, 143] width 12 height 12
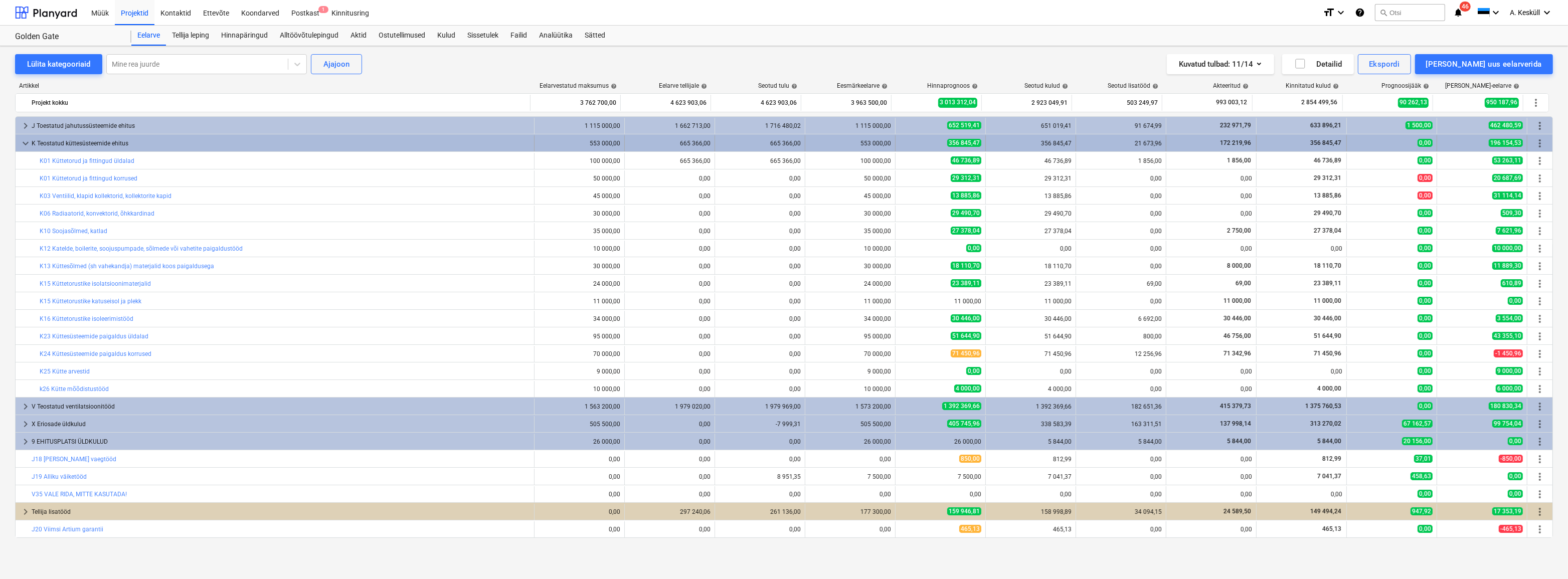
click at [25, 145] on span "keyboard_arrow_down" at bounding box center [25, 143] width 12 height 12
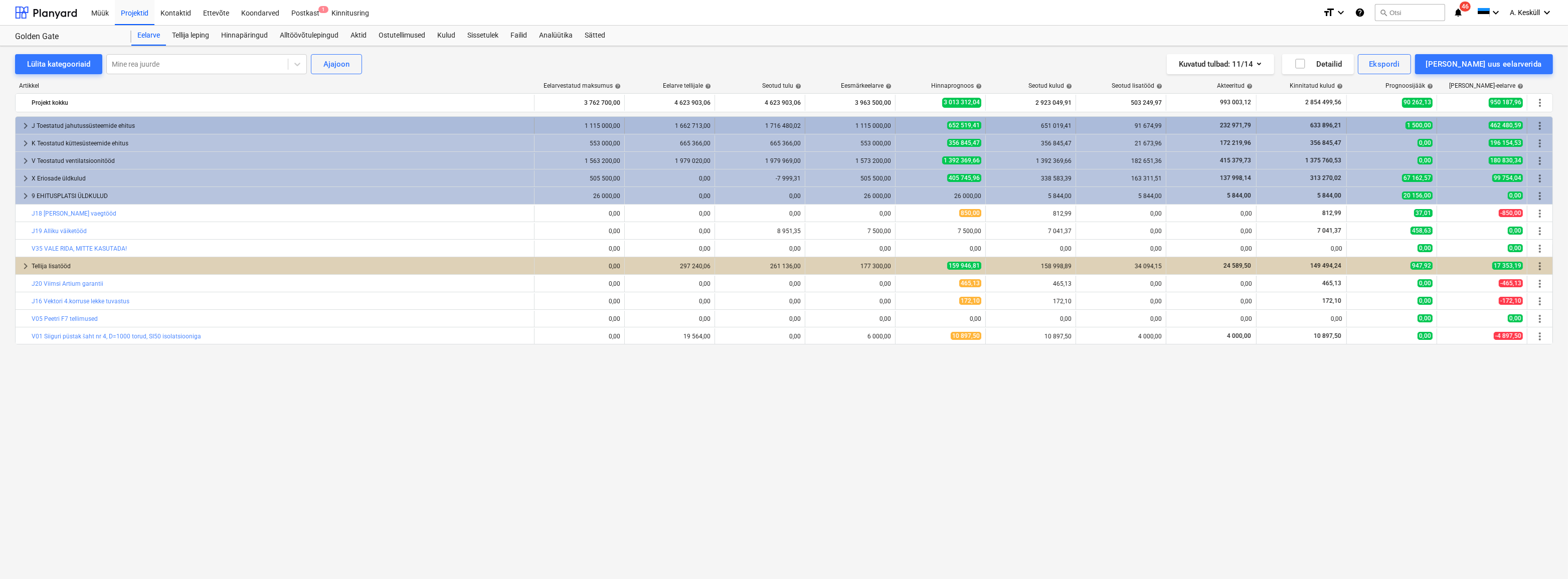
click at [19, 126] on span "keyboard_arrow_right" at bounding box center [25, 125] width 12 height 12
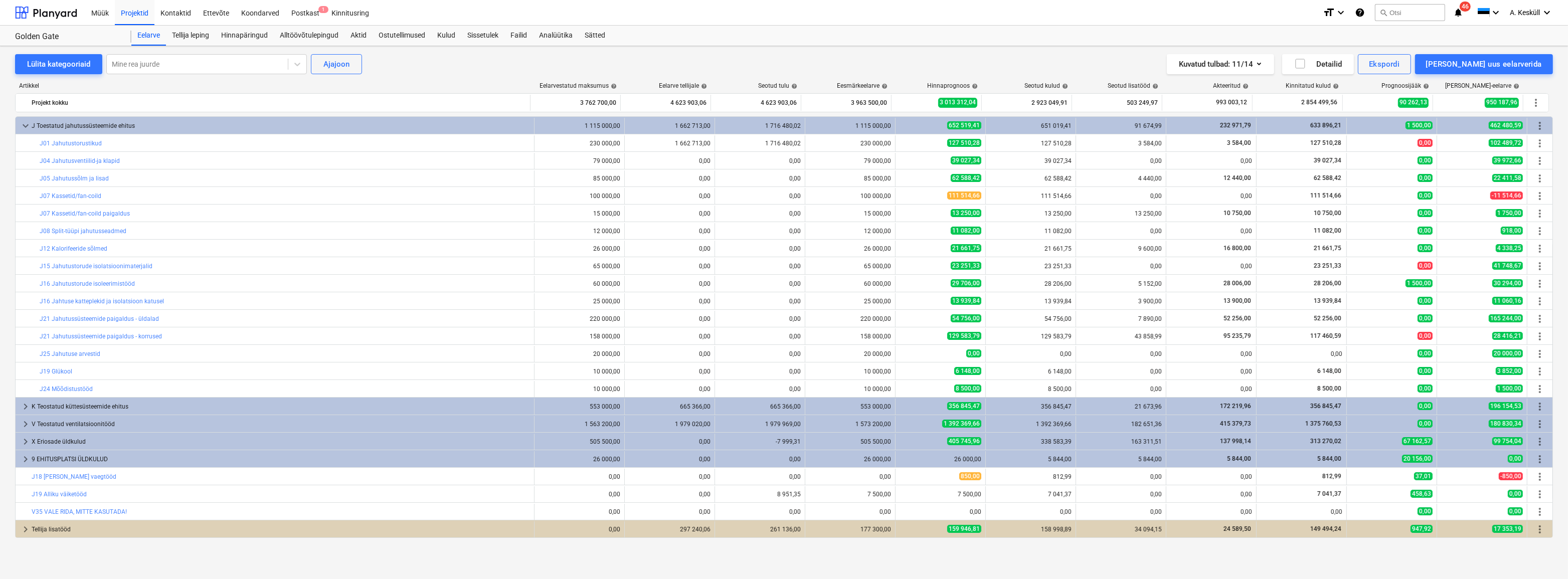
click at [19, 125] on span "keyboard_arrow_down" at bounding box center [25, 125] width 12 height 12
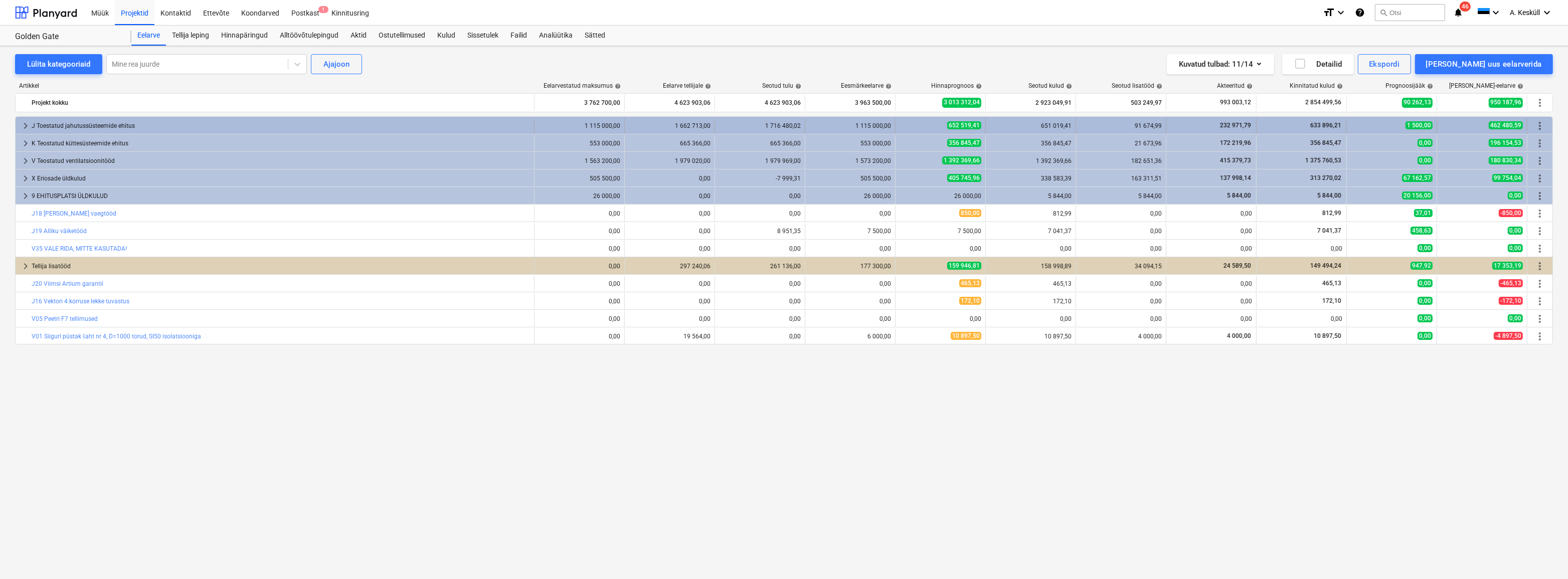
click at [21, 125] on span "keyboard_arrow_right" at bounding box center [25, 125] width 12 height 12
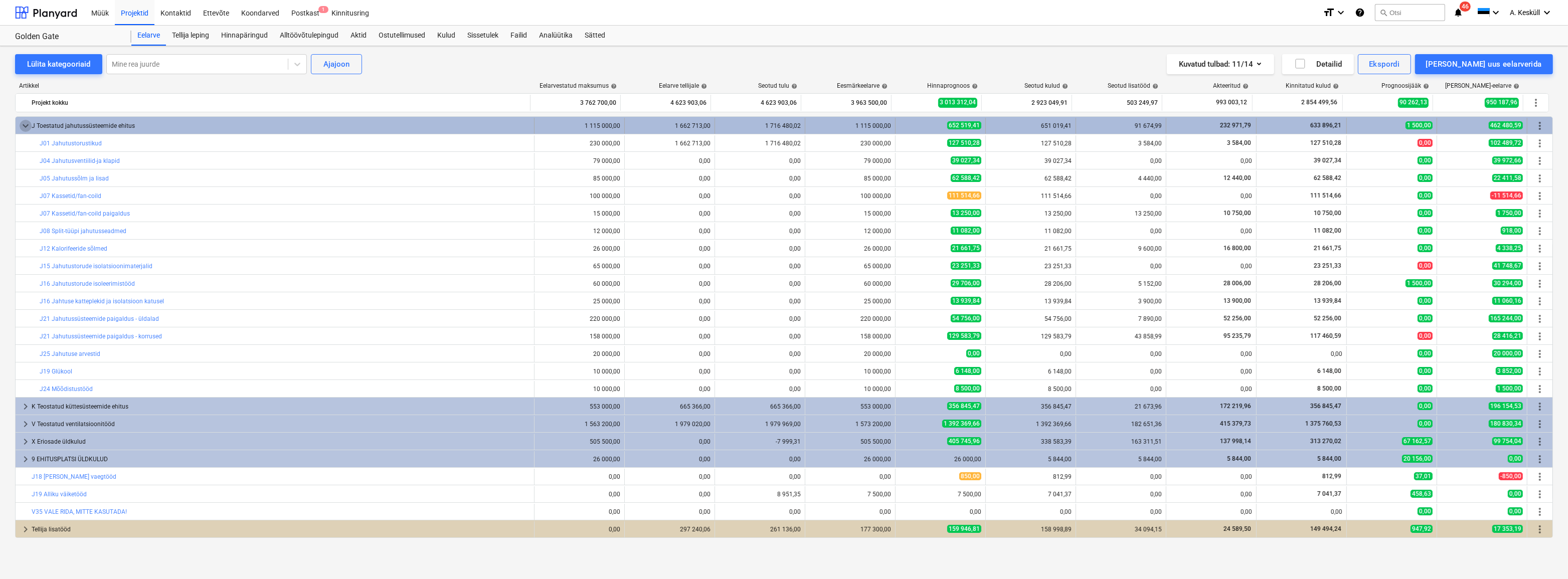
click at [25, 128] on span "keyboard_arrow_down" at bounding box center [25, 125] width 12 height 12
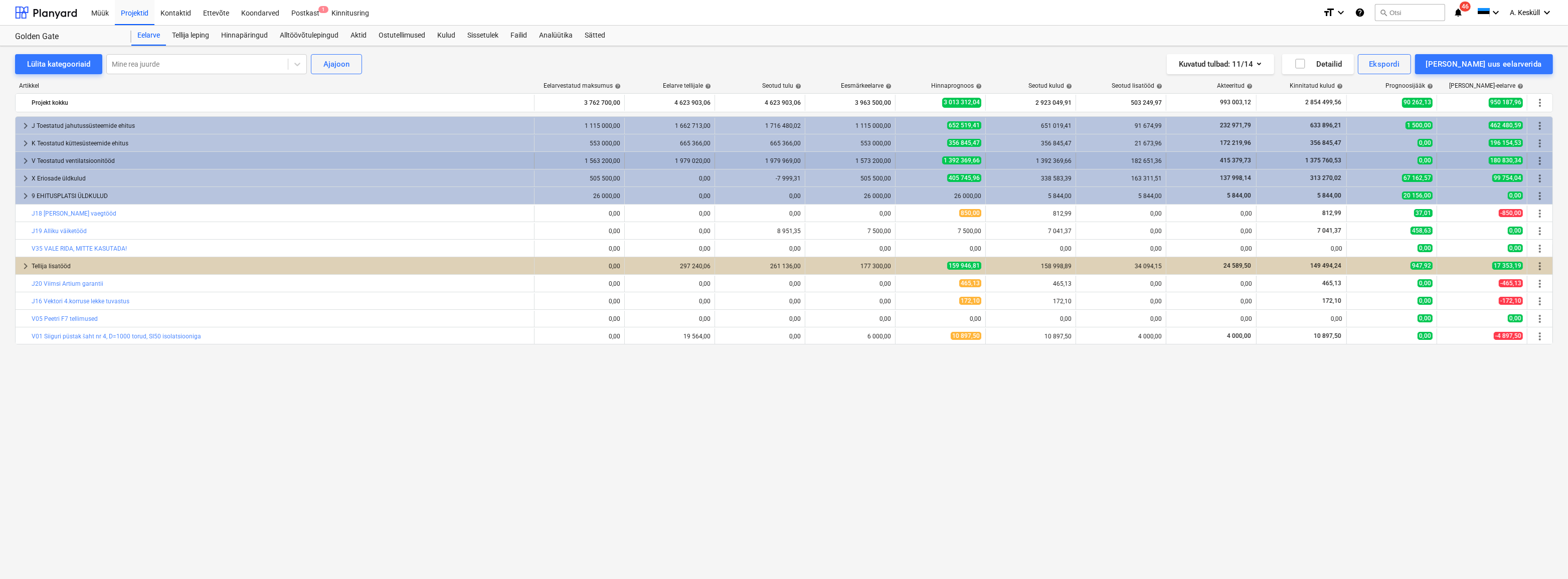
click at [26, 160] on span "keyboard_arrow_right" at bounding box center [25, 160] width 12 height 12
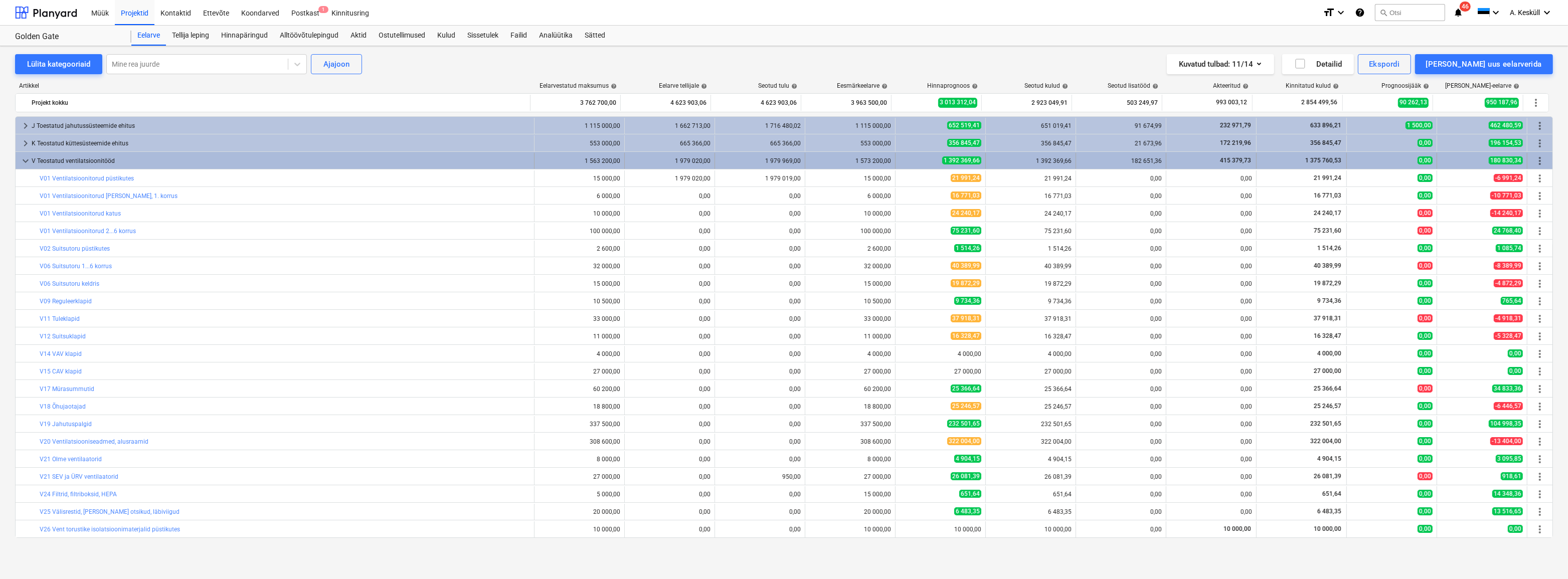
click at [26, 165] on span "keyboard_arrow_down" at bounding box center [25, 160] width 12 height 12
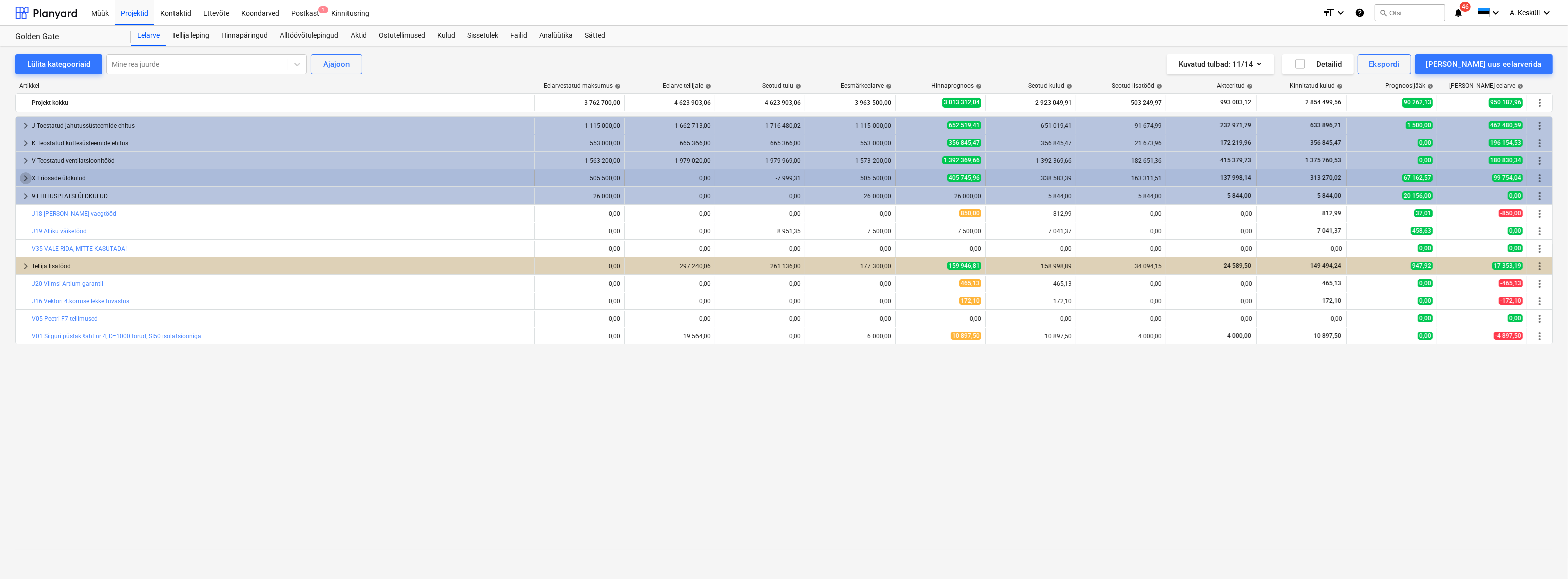
click at [23, 180] on span "keyboard_arrow_right" at bounding box center [25, 178] width 12 height 12
type textarea "x"
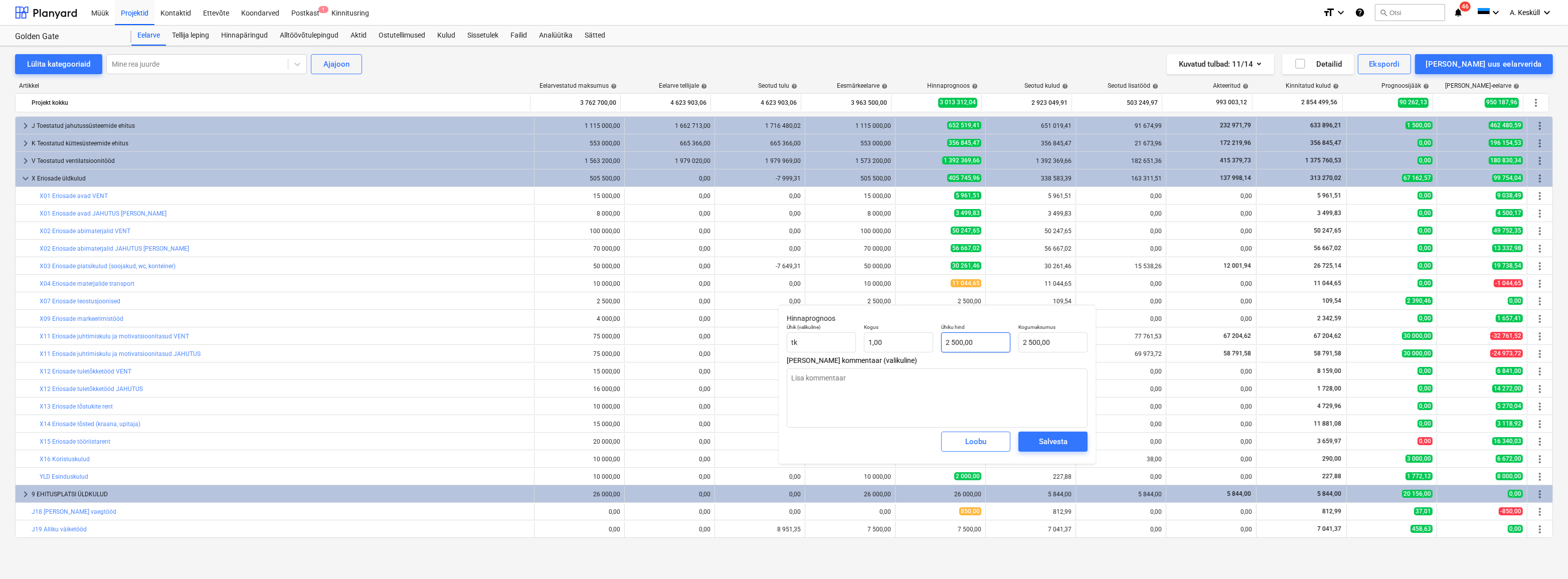
type input "2500"
drag, startPoint x: 992, startPoint y: 343, endPoint x: 941, endPoint y: 344, distance: 51.0
click at [941, 344] on input "2500" at bounding box center [975, 342] width 69 height 20
type textarea "x"
type input "1"
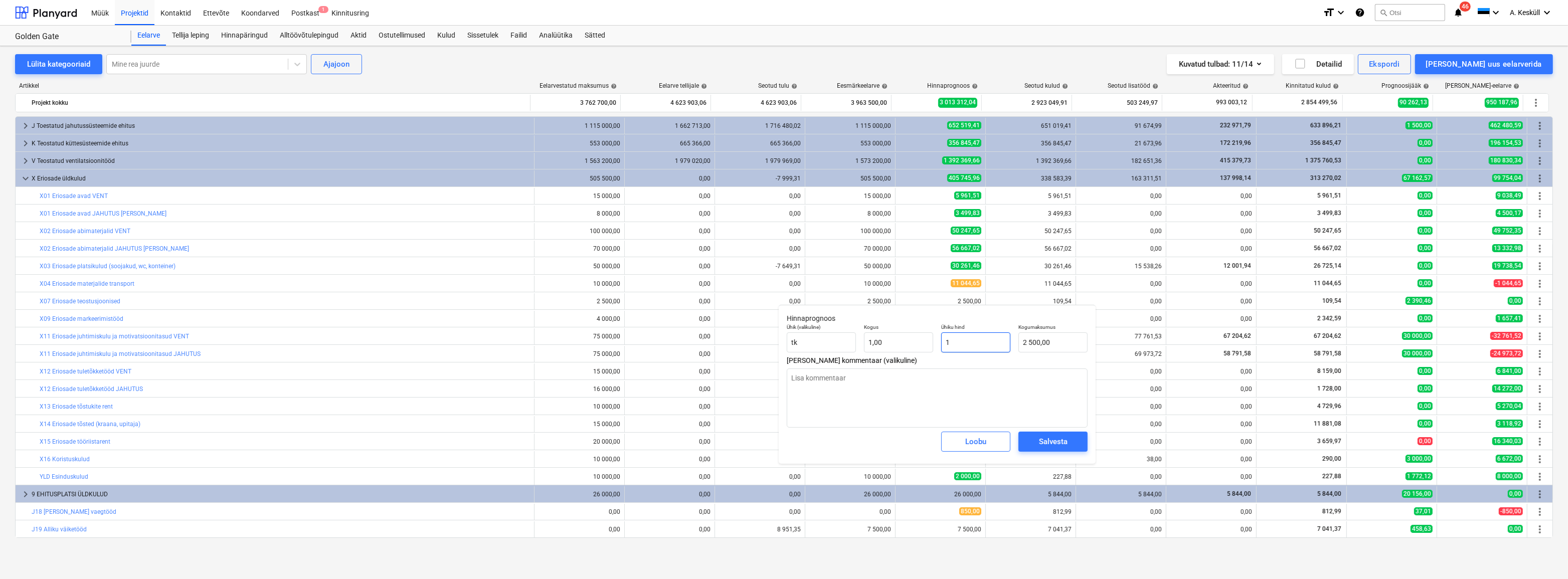
type input "1,00"
type textarea "x"
type input "15"
type input "15,00"
type textarea "x"
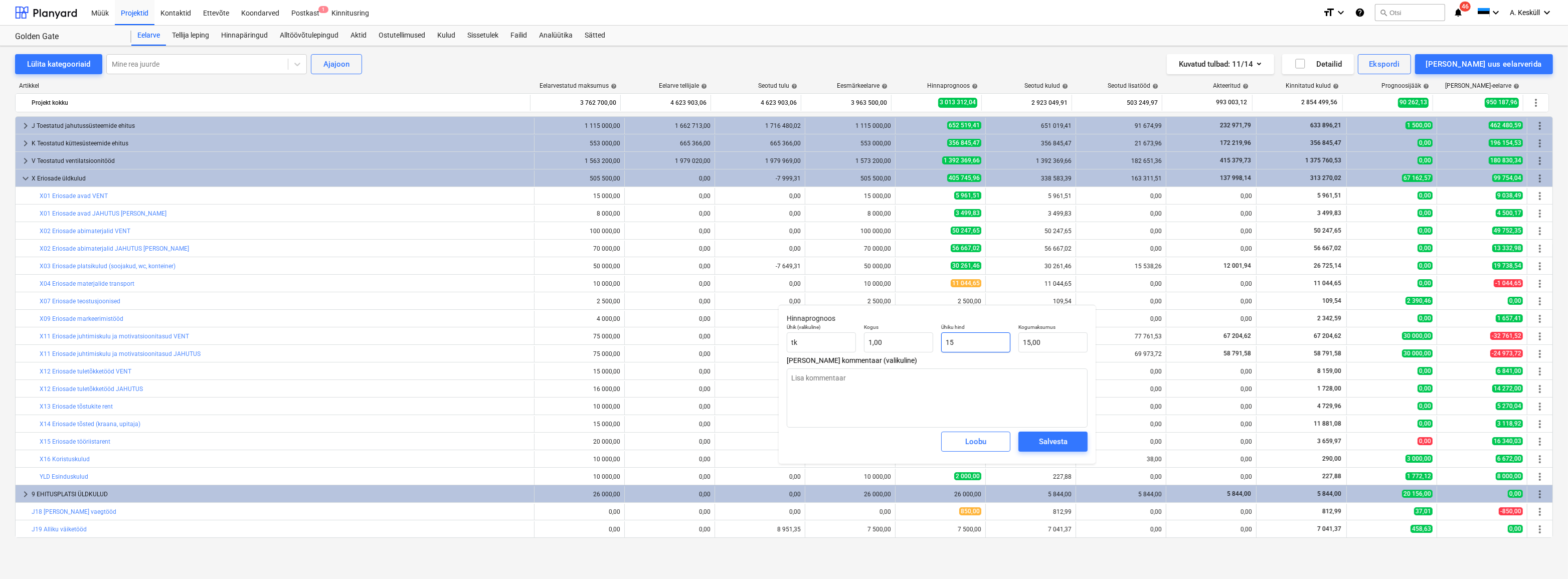
type input "150"
type input "150,00"
type textarea "x"
type input "1500"
type input "1 500,00"
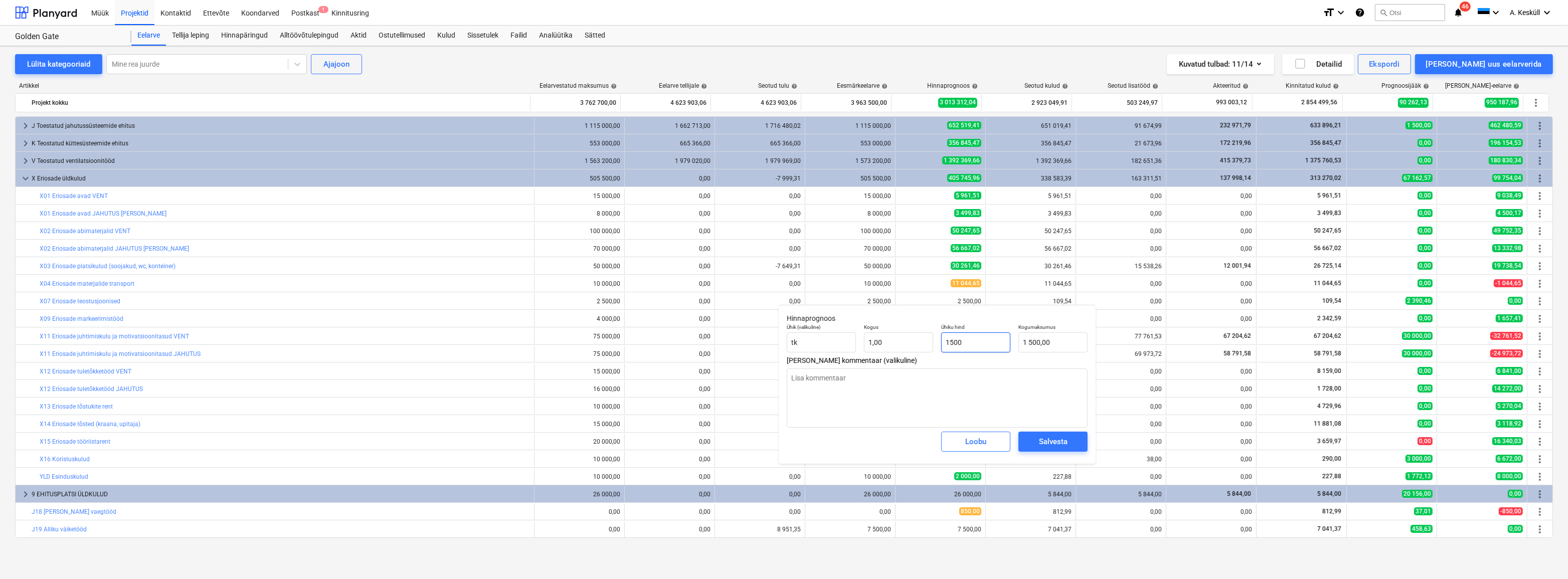
type textarea "x"
type input "150"
type input "150,00"
type textarea "x"
type input "15"
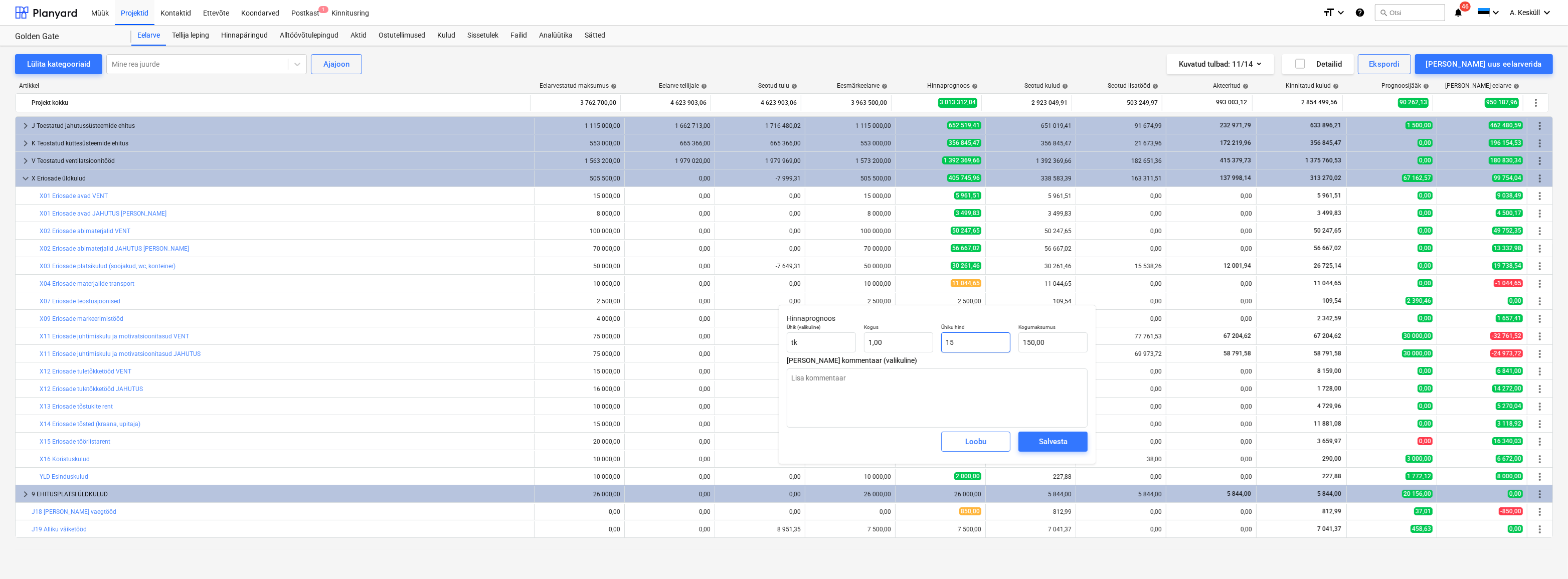
type input "15,00"
type textarea "x"
type input "1"
type input "1,00"
type textarea "x"
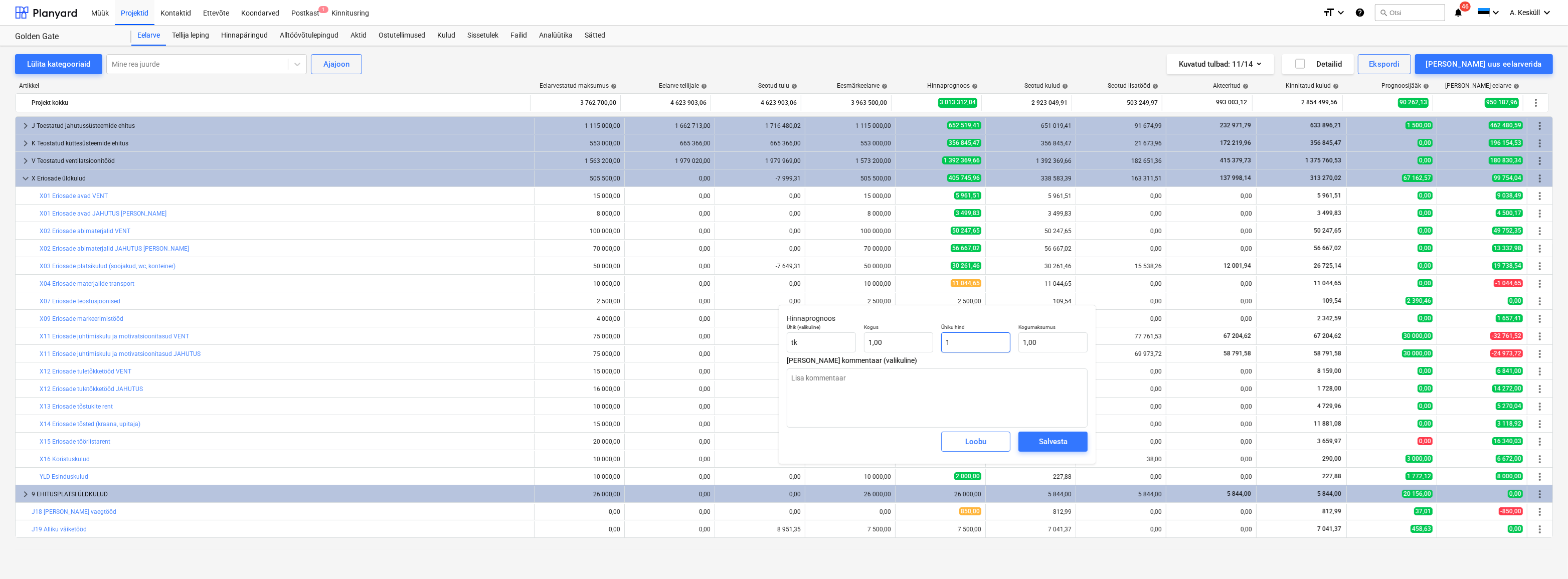
type input "16"
type input "16,00"
type textarea "x"
type input "160"
type input "160,00"
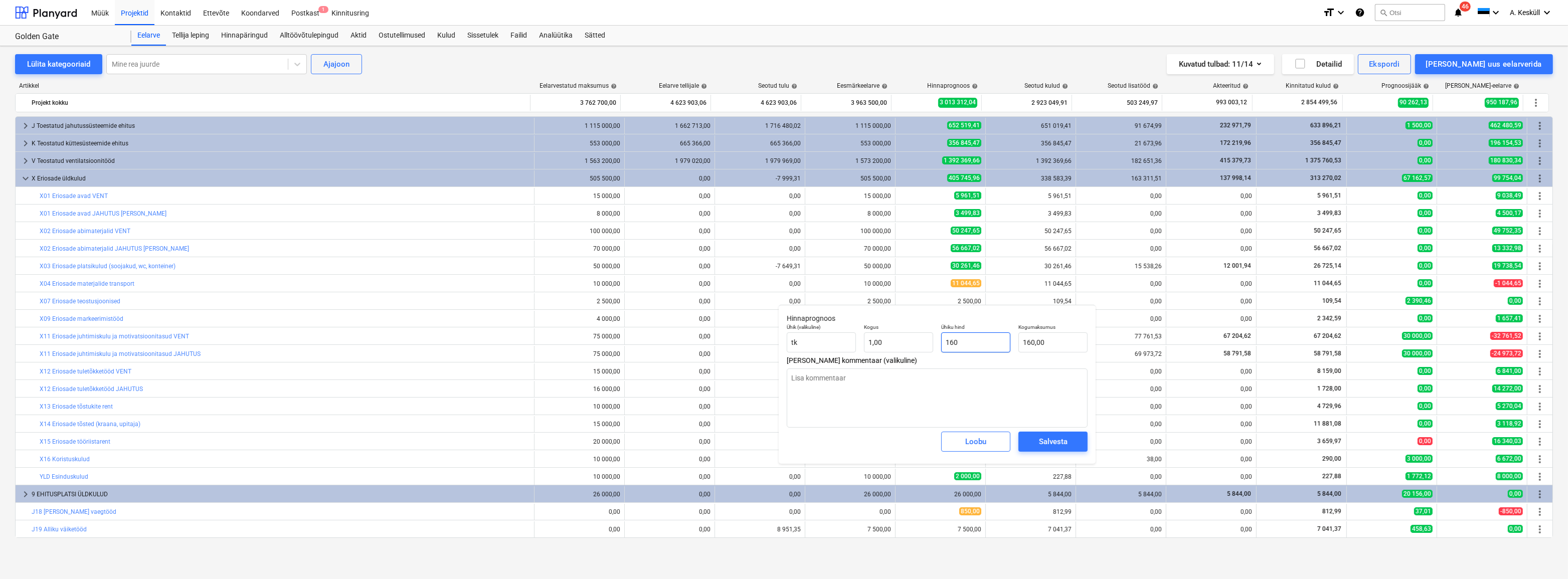
type textarea "x"
type input "1609"
type input "1 609,00"
type textarea "x"
type input "1609,"
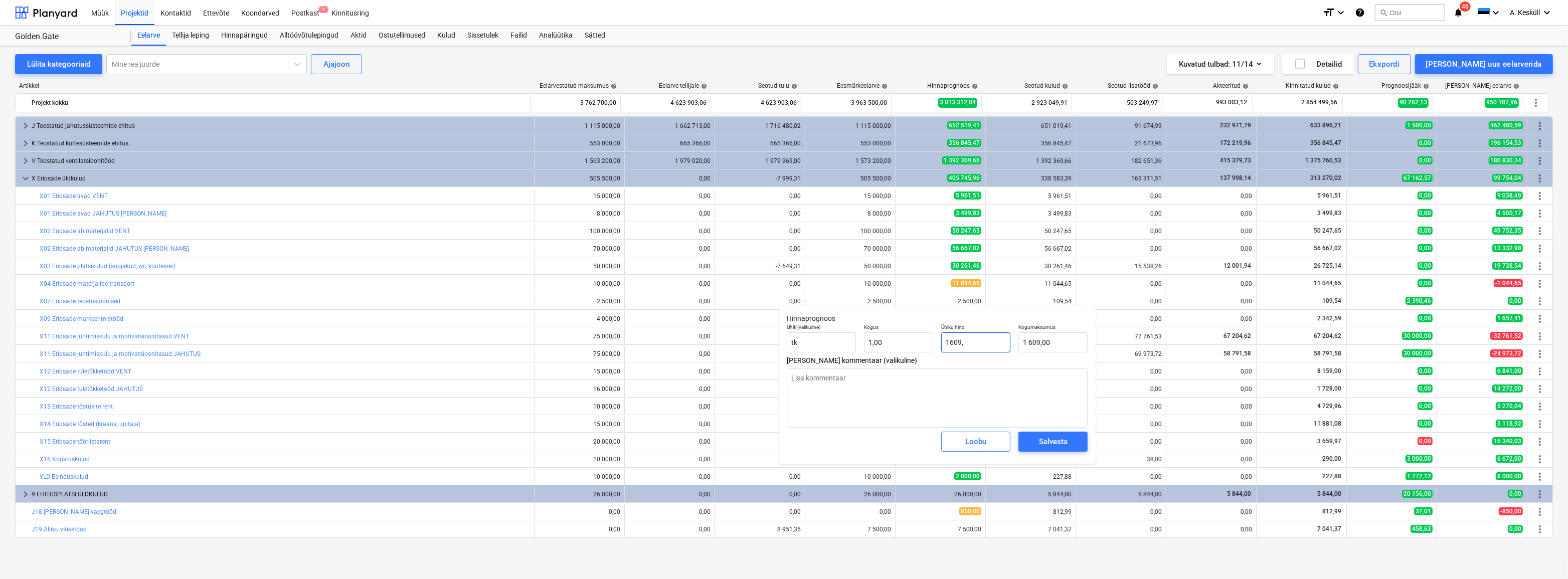
type textarea "x"
type input "1609,5"
type input "1 609,50"
type textarea "x"
type input "1609,54"
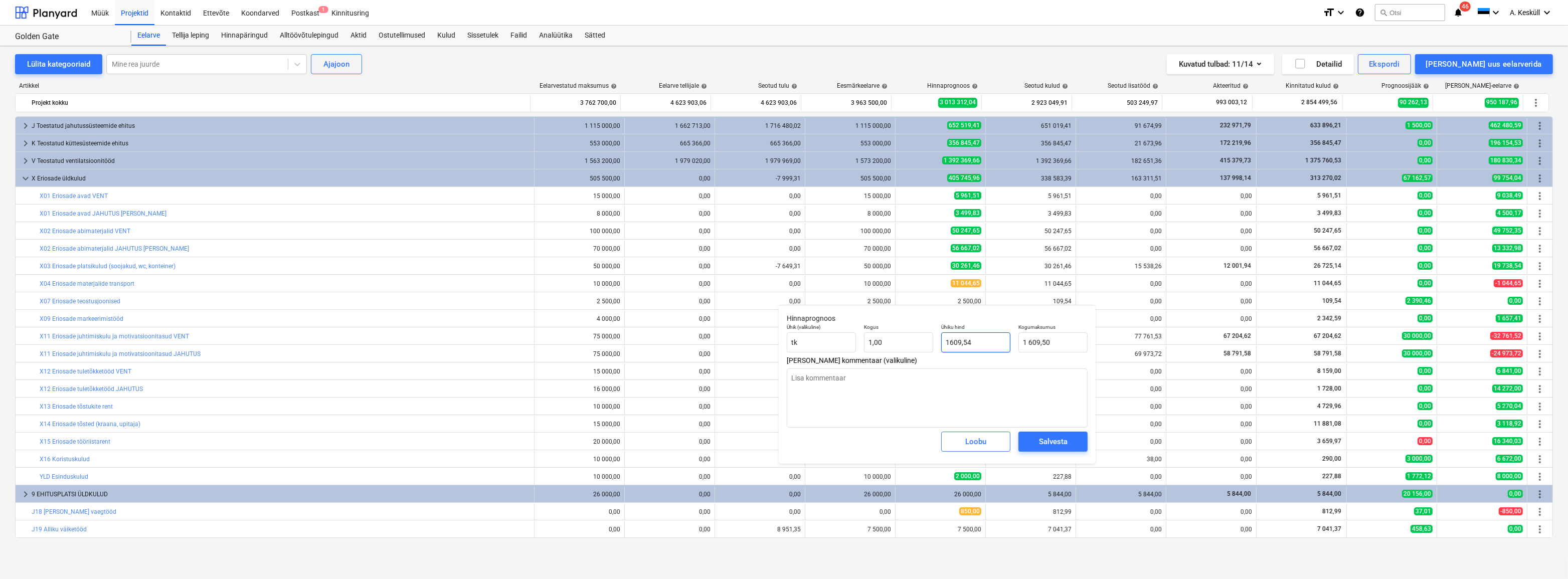
type input "1 609,54"
type input "1609,54"
type textarea "x"
type input "1 609,54"
click at [1070, 442] on span "Salvesta" at bounding box center [1052, 442] width 45 height 13
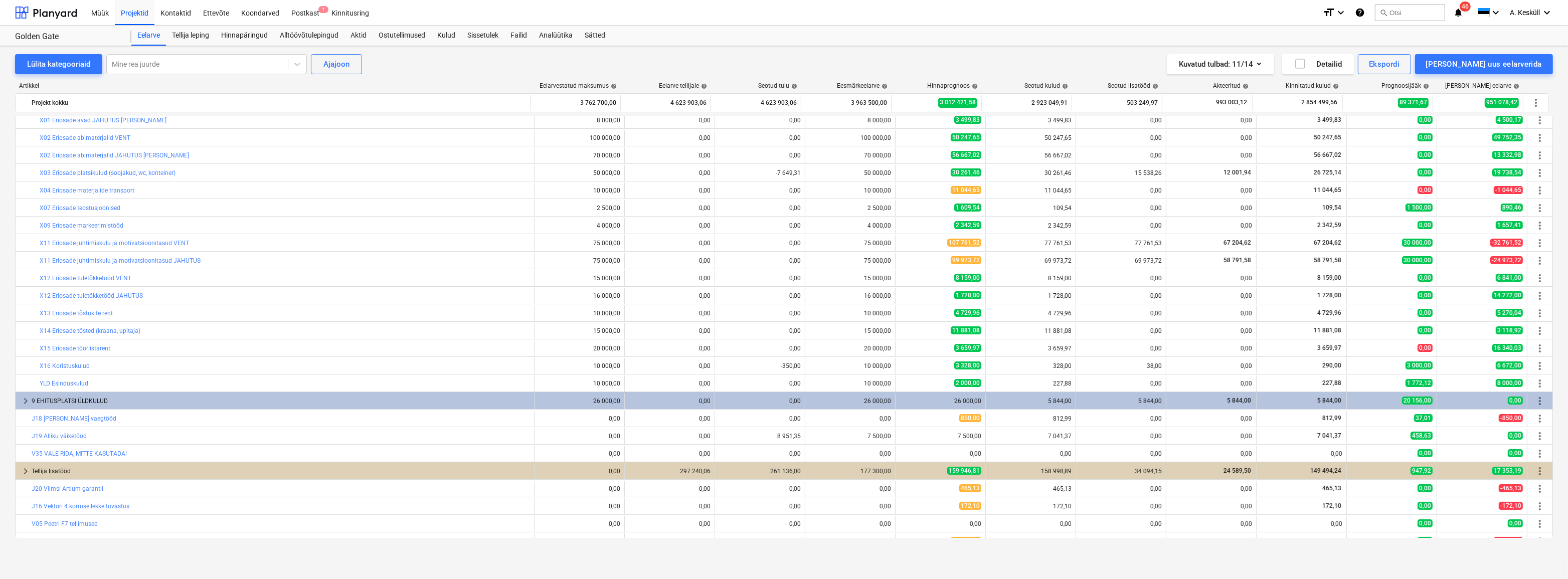
scroll to position [104, 0]
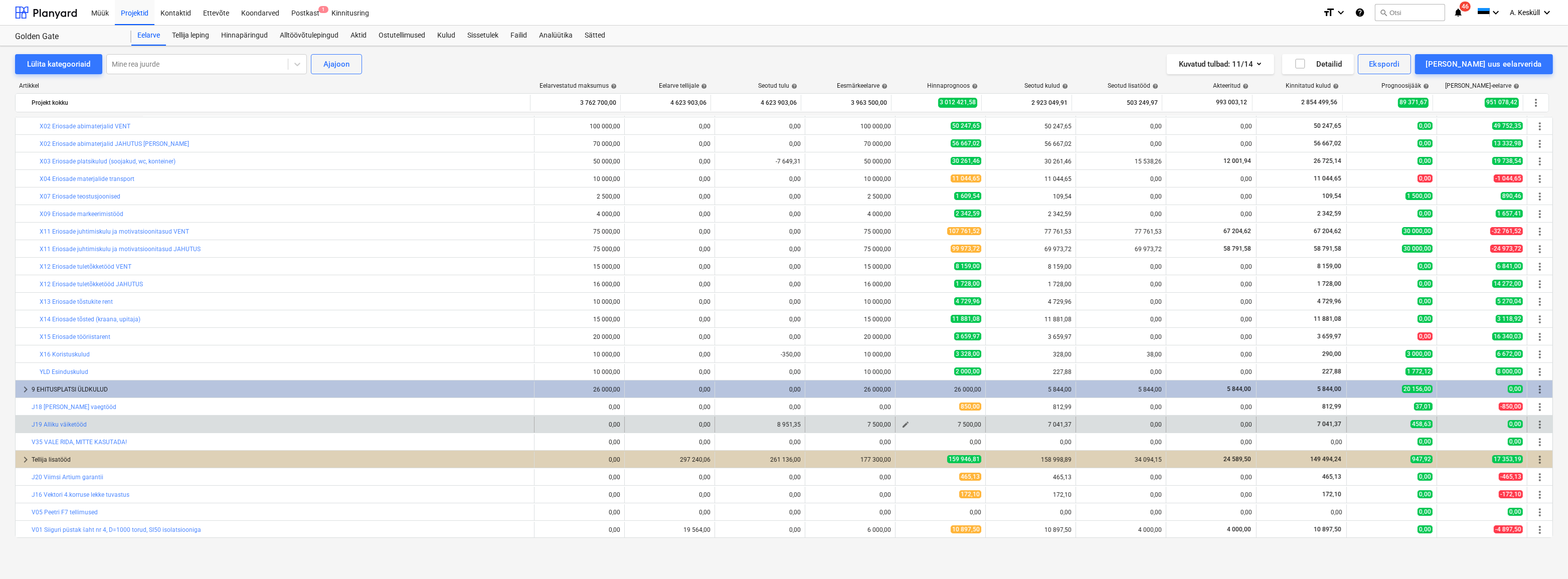
click at [899, 425] on button "edit" at bounding box center [905, 424] width 12 height 12
type textarea "x"
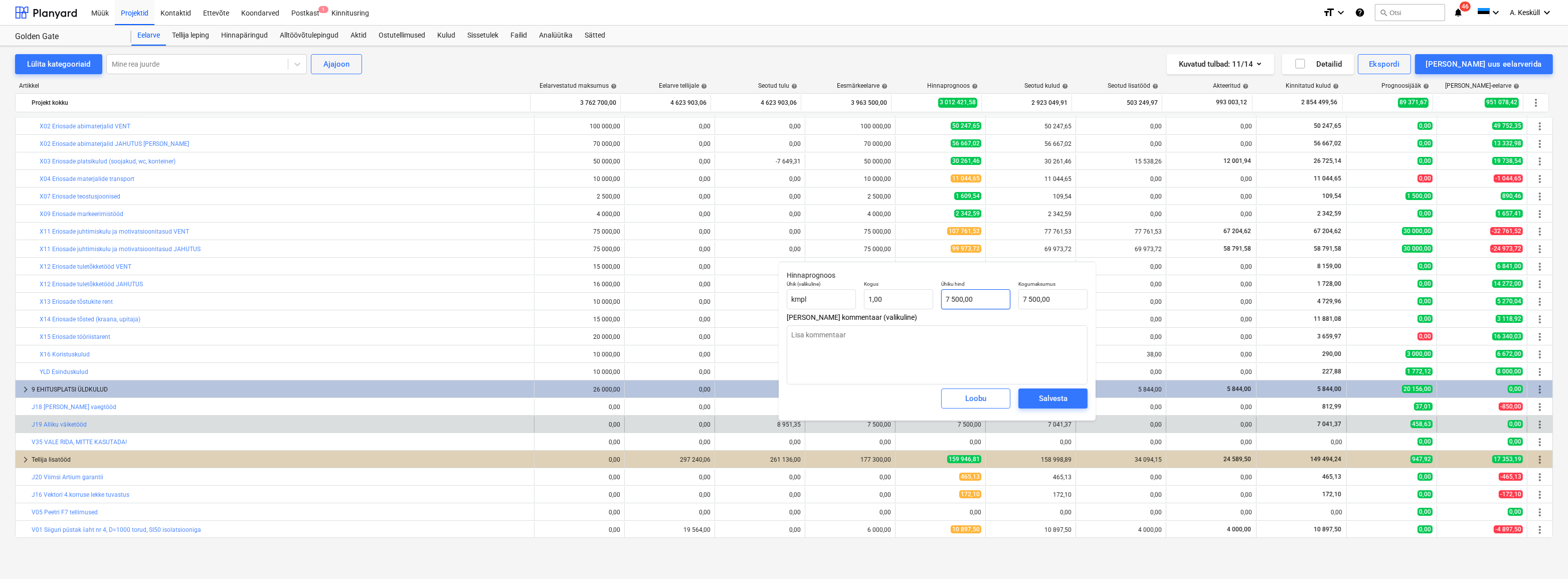
type input "7500"
drag, startPoint x: 985, startPoint y: 297, endPoint x: 931, endPoint y: 301, distance: 54.1
click at [931, 301] on div "Ühik (valikuline) kmpl Kogus 1,00 Ühiku hind 7500 Kogumaksumus 7 500,00" at bounding box center [937, 295] width 309 height 37
type textarea "x"
type input "7"
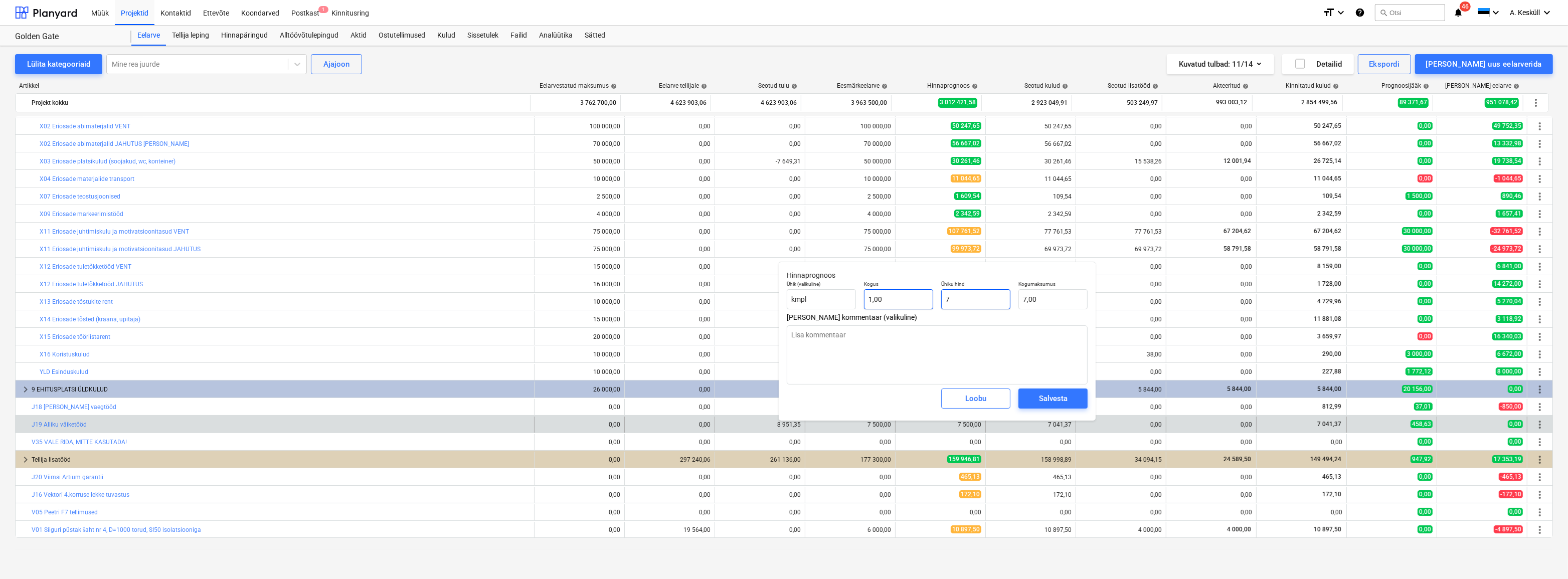
type input "7,00"
type textarea "x"
type input "70"
type input "70,00"
type textarea "x"
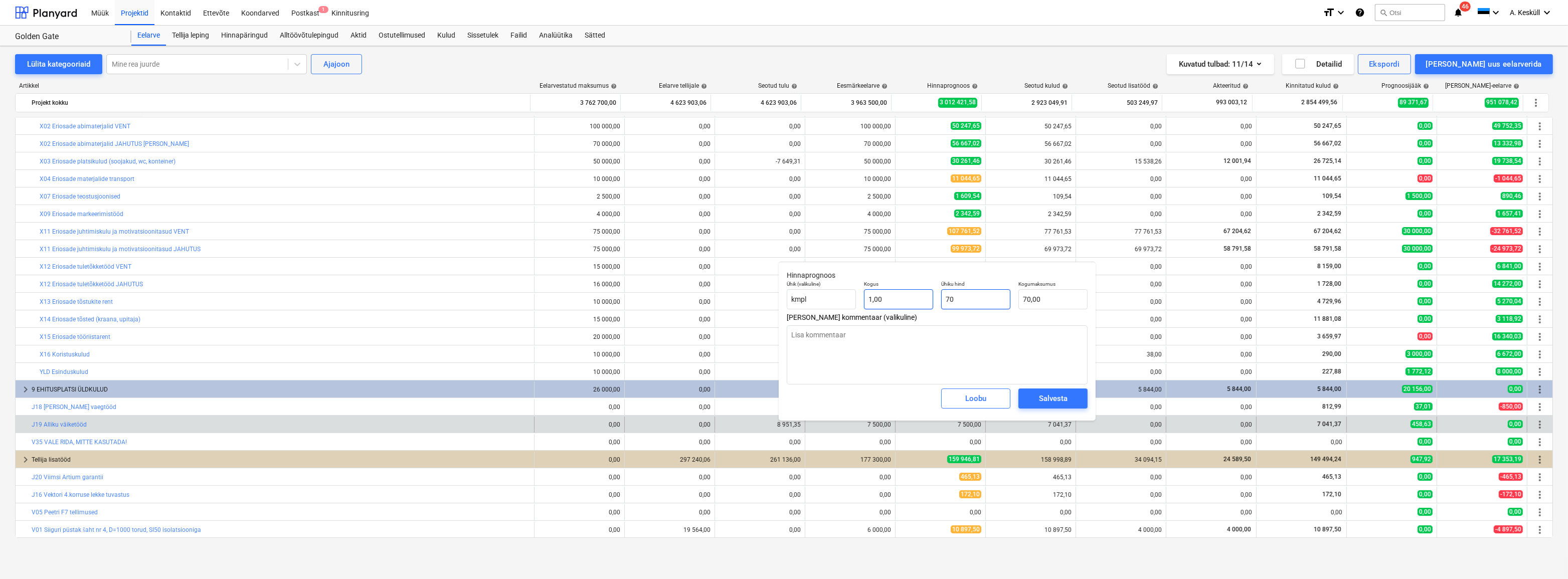
type input "701"
type input "701,00"
type textarea "x"
type input "7014"
type input "7 014,00"
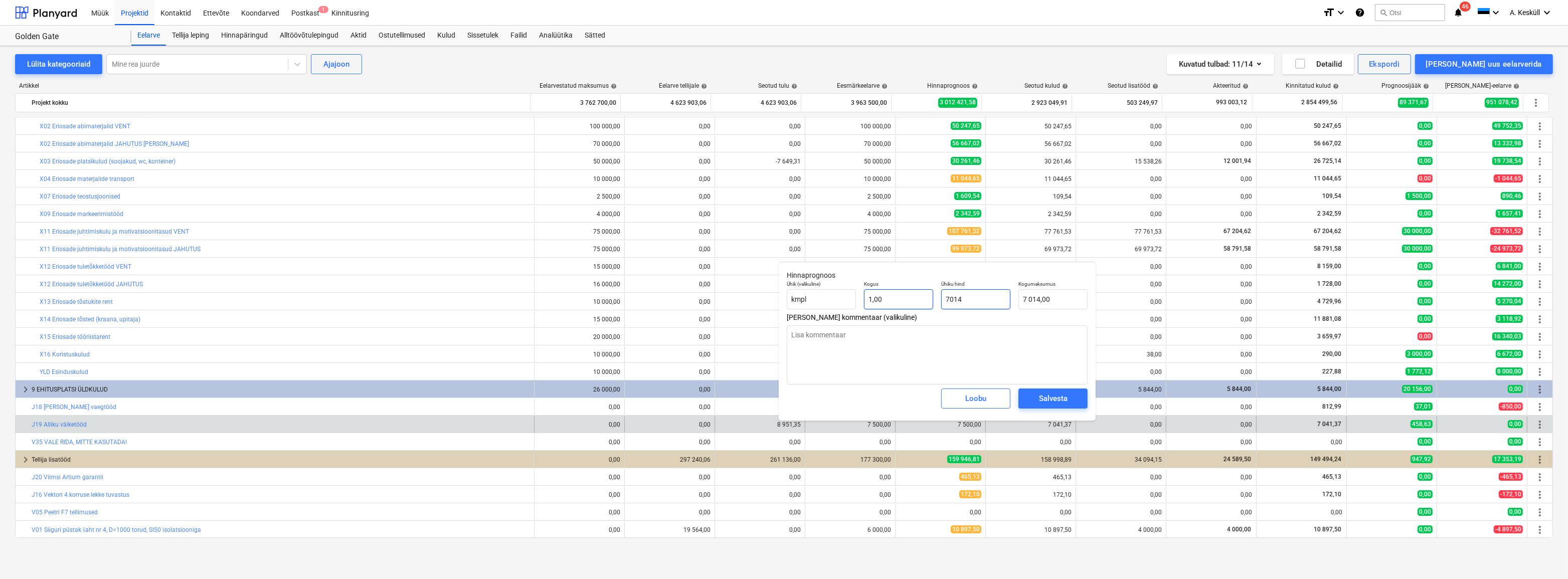
type textarea "x"
type input "70141"
type input "70 141,00"
type textarea "x"
type input "7014"
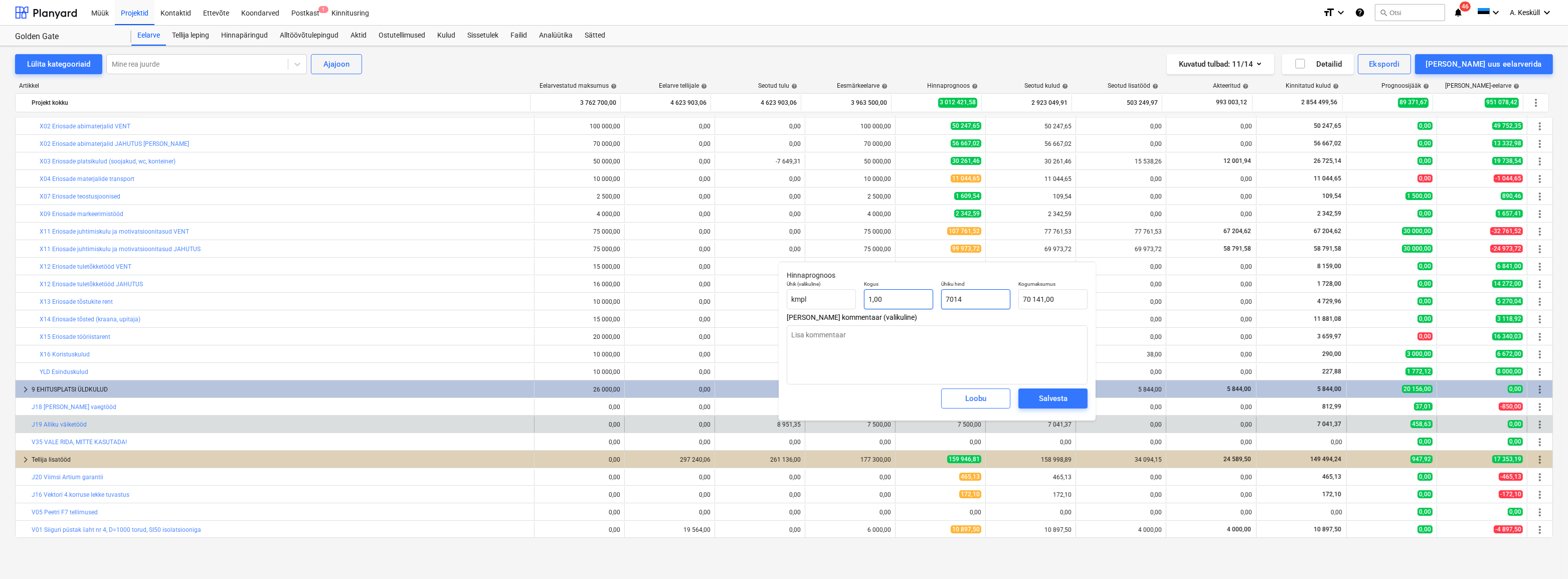
type input "7 014,00"
type textarea "x"
type input "701"
type input "701,00"
type textarea "x"
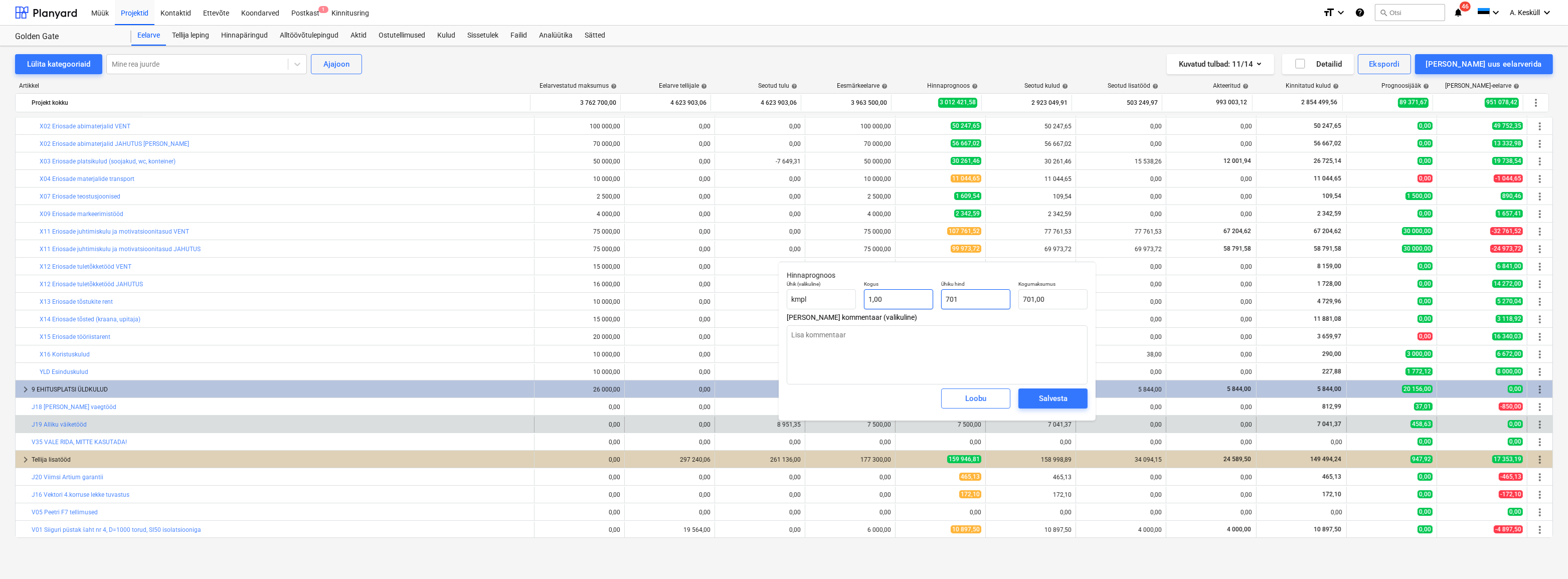
type input "70"
type input "70,00"
type textarea "x"
type input "704"
type input "704,00"
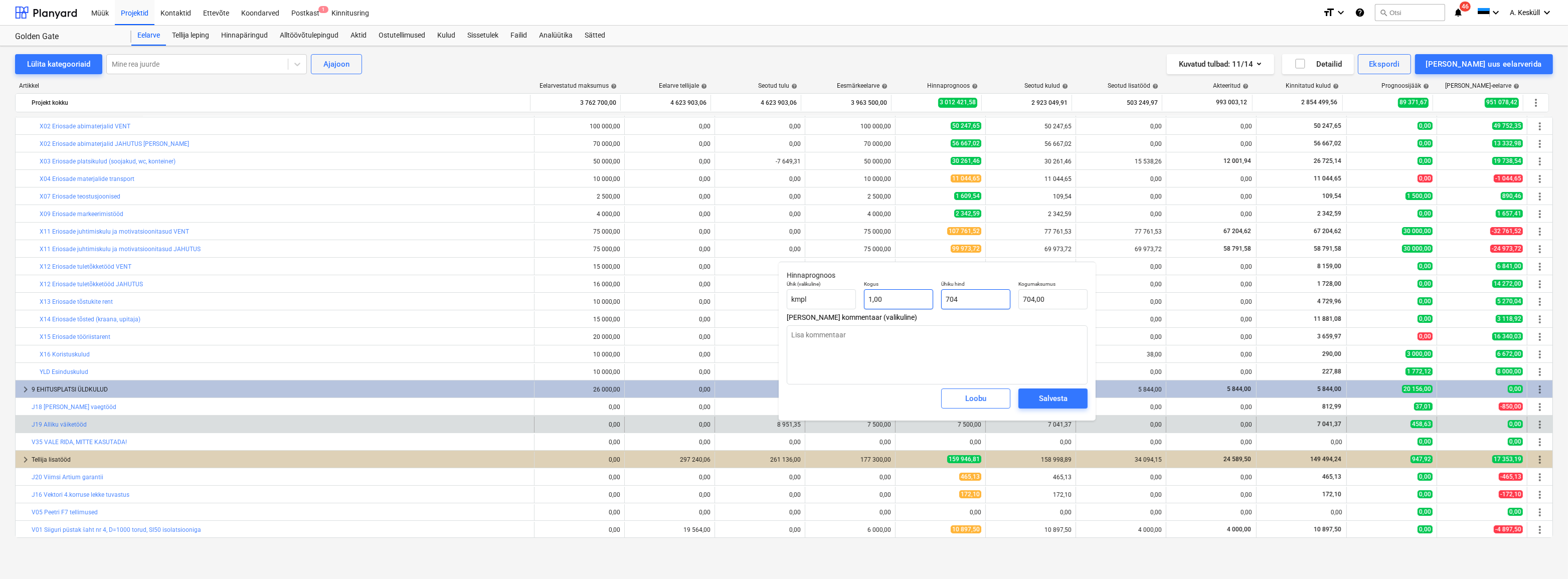
type textarea "x"
type input "7041"
type input "7 041,00"
type textarea "x"
type input "7041,"
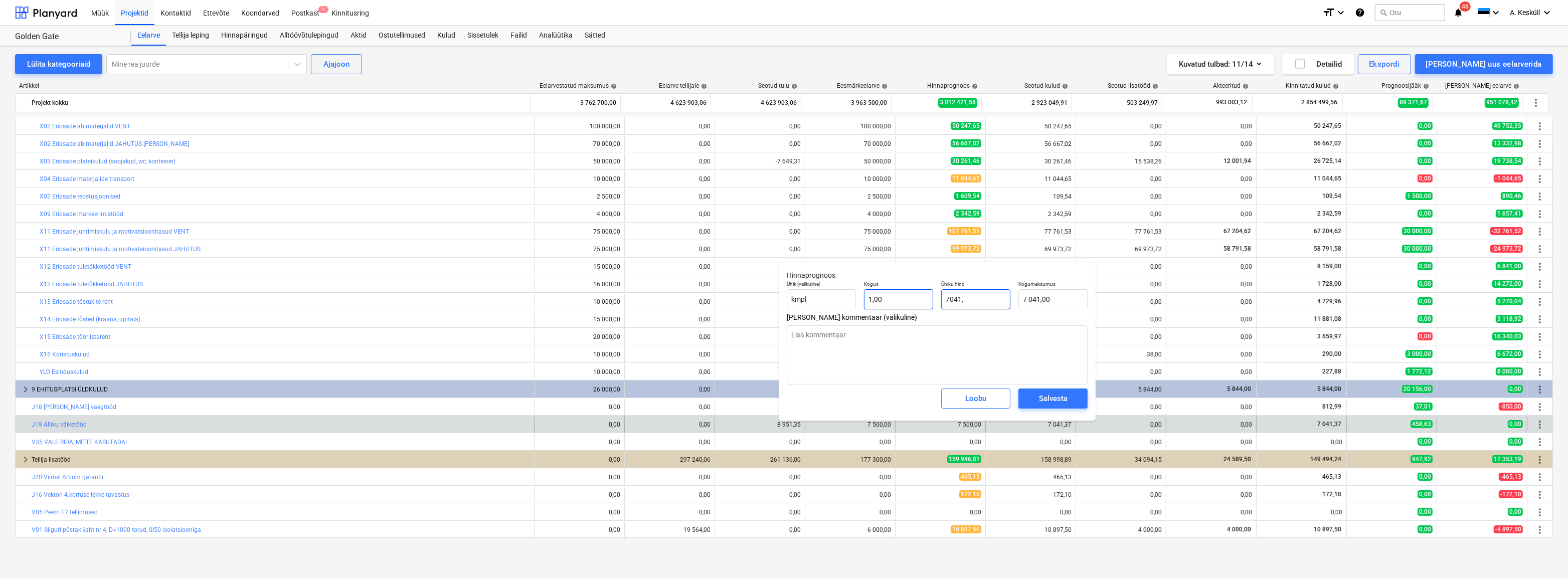
type textarea "x"
type input "7041,3"
type input "7 041,30"
type textarea "x"
type input "7041,37"
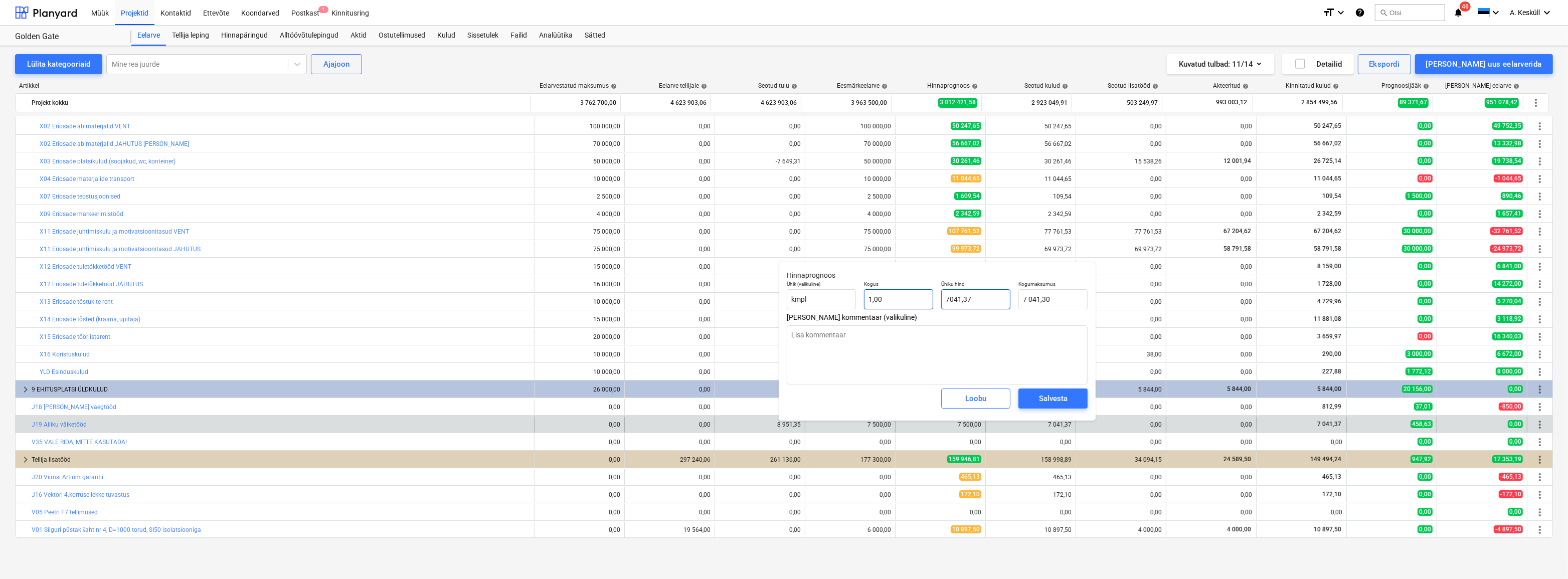
type input "7 041,37"
type input "7041,37"
type textarea "x"
type input "7 041,37"
click at [1058, 407] on button "Salvesta" at bounding box center [1052, 399] width 69 height 20
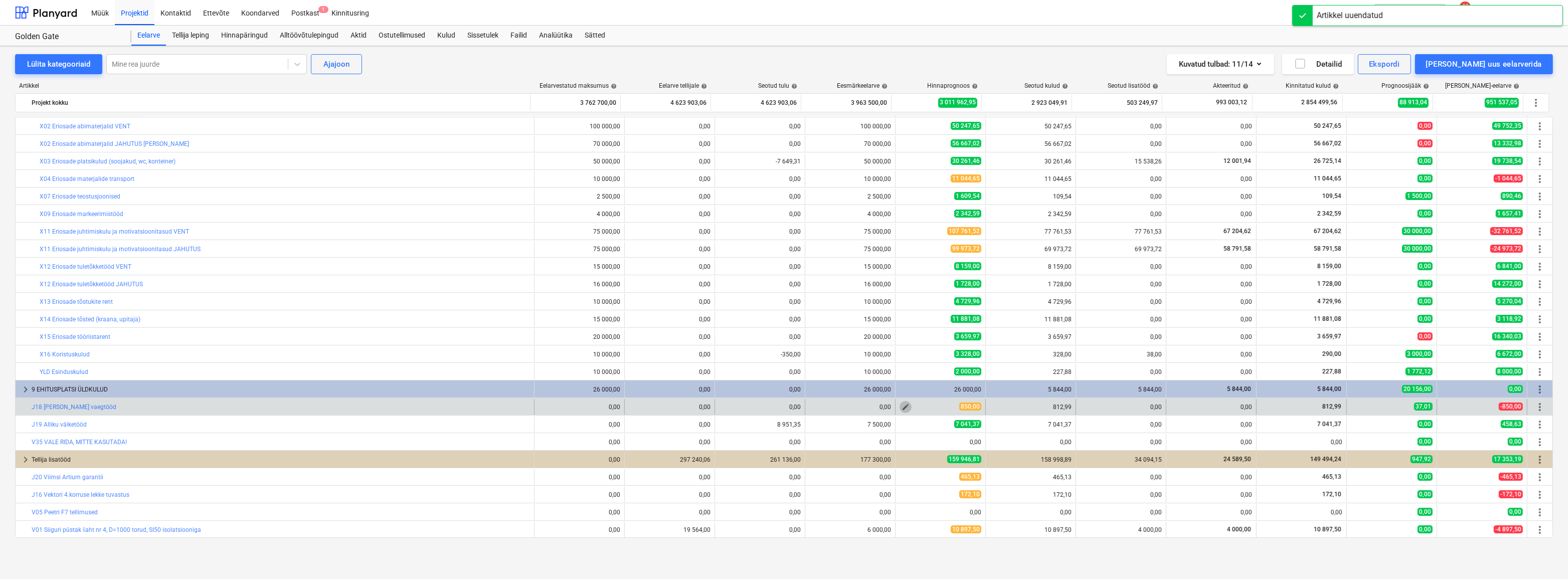
click at [901, 404] on span "edit" at bounding box center [905, 407] width 8 height 8
type textarea "x"
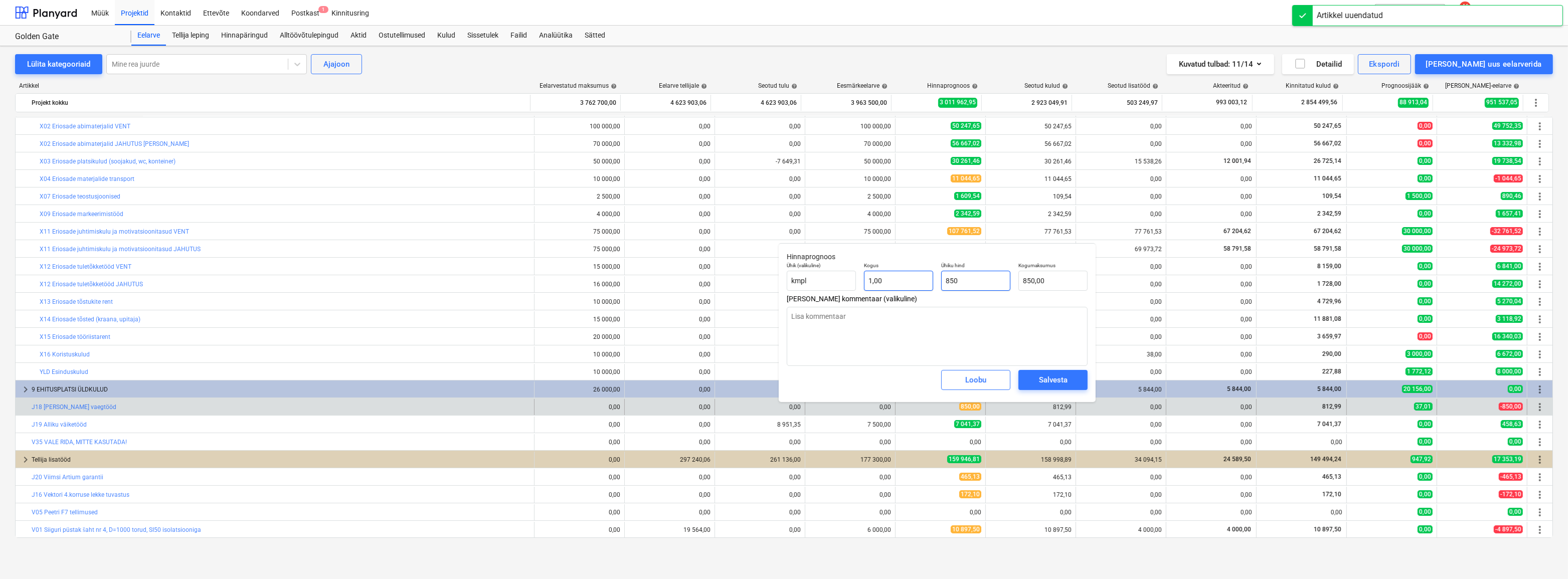
drag, startPoint x: 972, startPoint y: 278, endPoint x: 902, endPoint y: 278, distance: 70.0
click at [902, 278] on div "Ühik (valikuline) kmpl Kogus 1,00 Ühiku hind 850 Kogumaksumus 850,00" at bounding box center [937, 276] width 309 height 37
click at [1051, 384] on div "Salvesta" at bounding box center [1053, 380] width 29 height 13
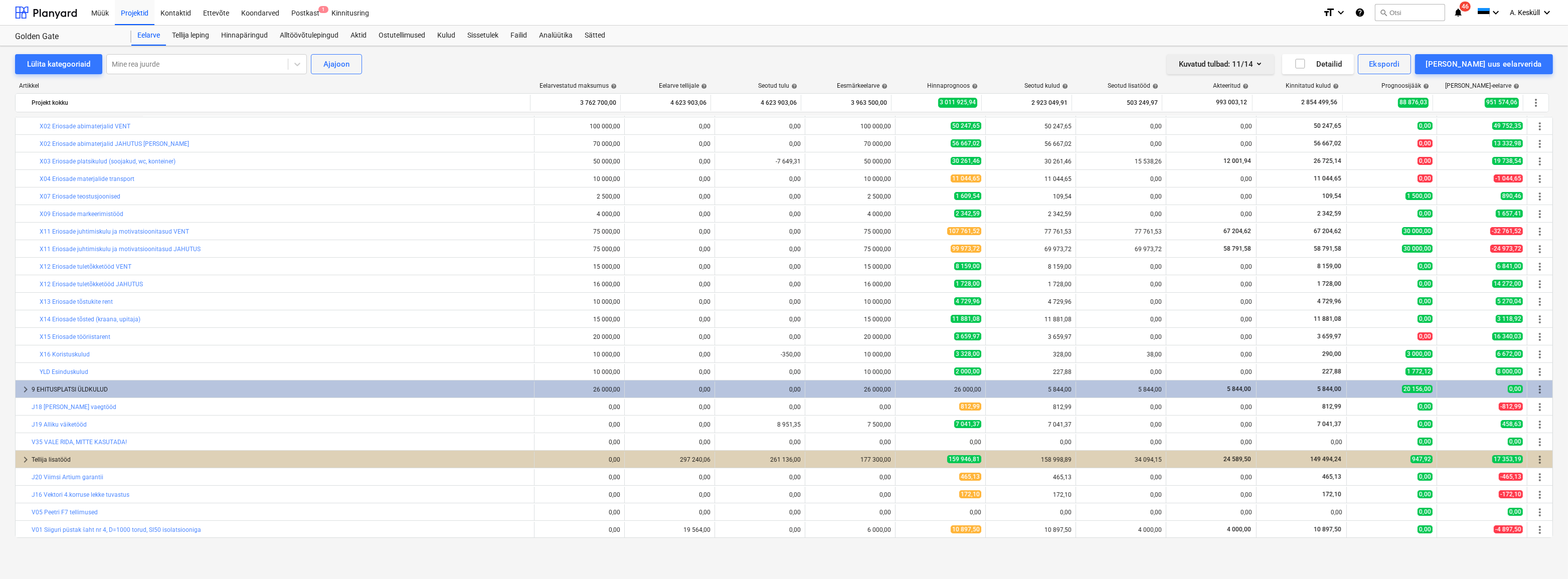
click at [1274, 64] on button "Kuvatud tulbad : 11/14" at bounding box center [1220, 64] width 107 height 20
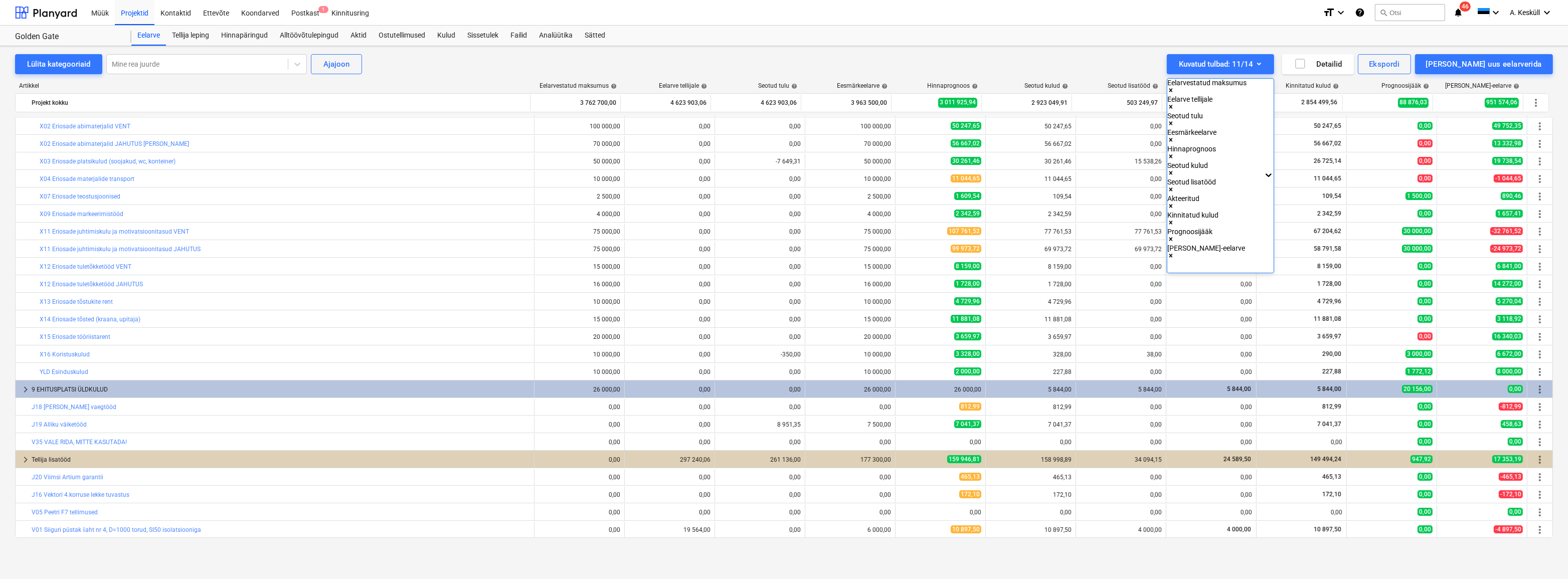
drag, startPoint x: 1236, startPoint y: 180, endPoint x: 1293, endPoint y: 128, distance: 77.2
click at [1247, 121] on div "Eelarvestatud maksumus Eelarve tellijale Seotud tulu Eesmärkeelarve Hinnaprogno…" at bounding box center [1206, 175] width 79 height 194
click at [1163, 66] on div at bounding box center [784, 289] width 1568 height 579
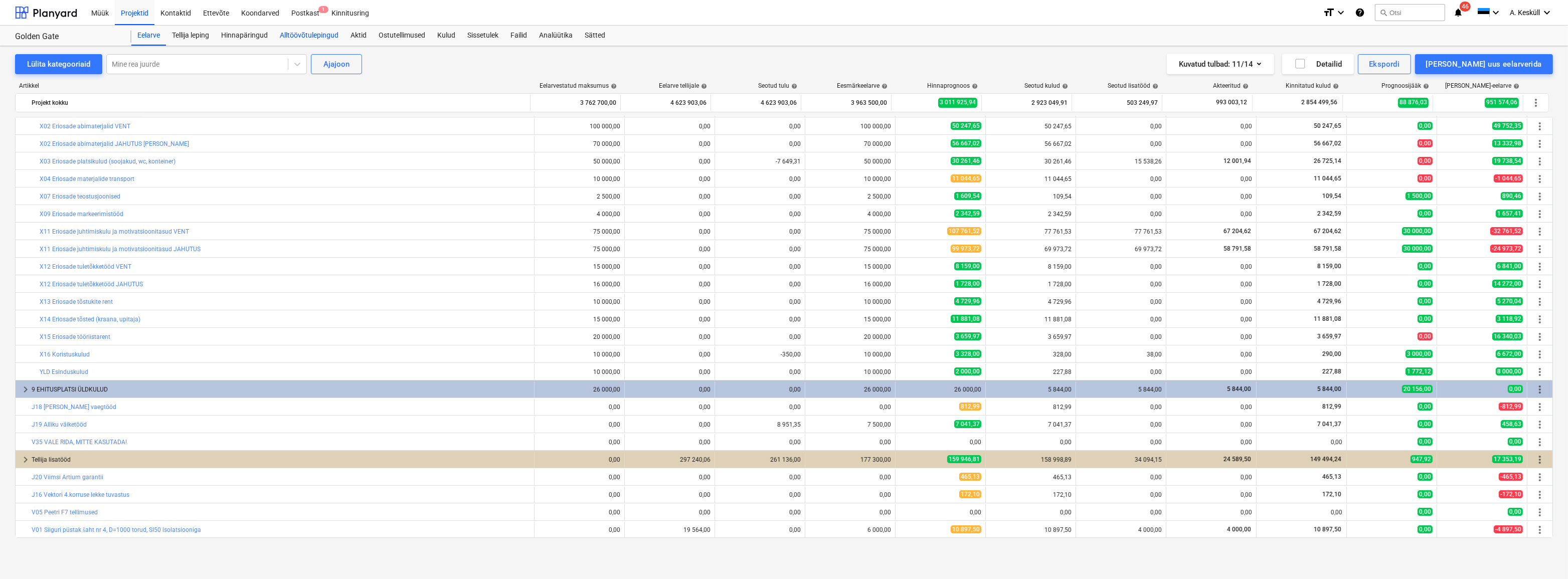
click at [321, 34] on div "Alltöövõtulepingud" at bounding box center [309, 36] width 71 height 20
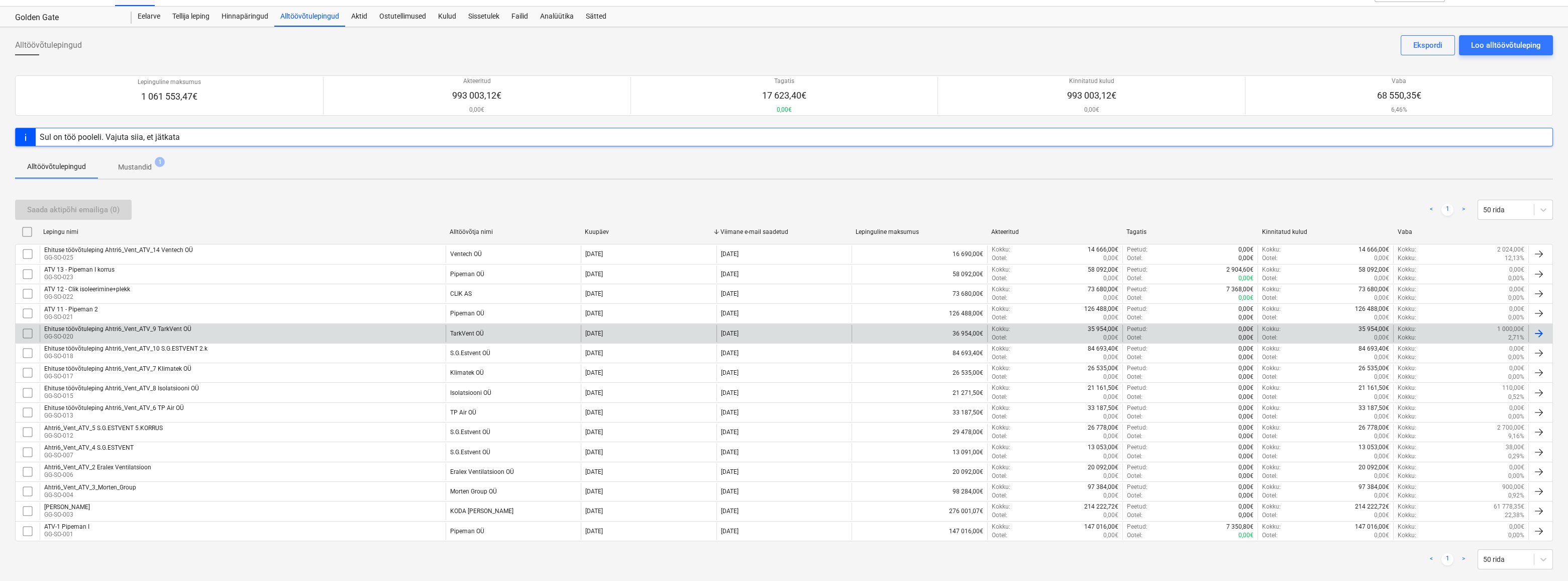
scroll to position [34, 0]
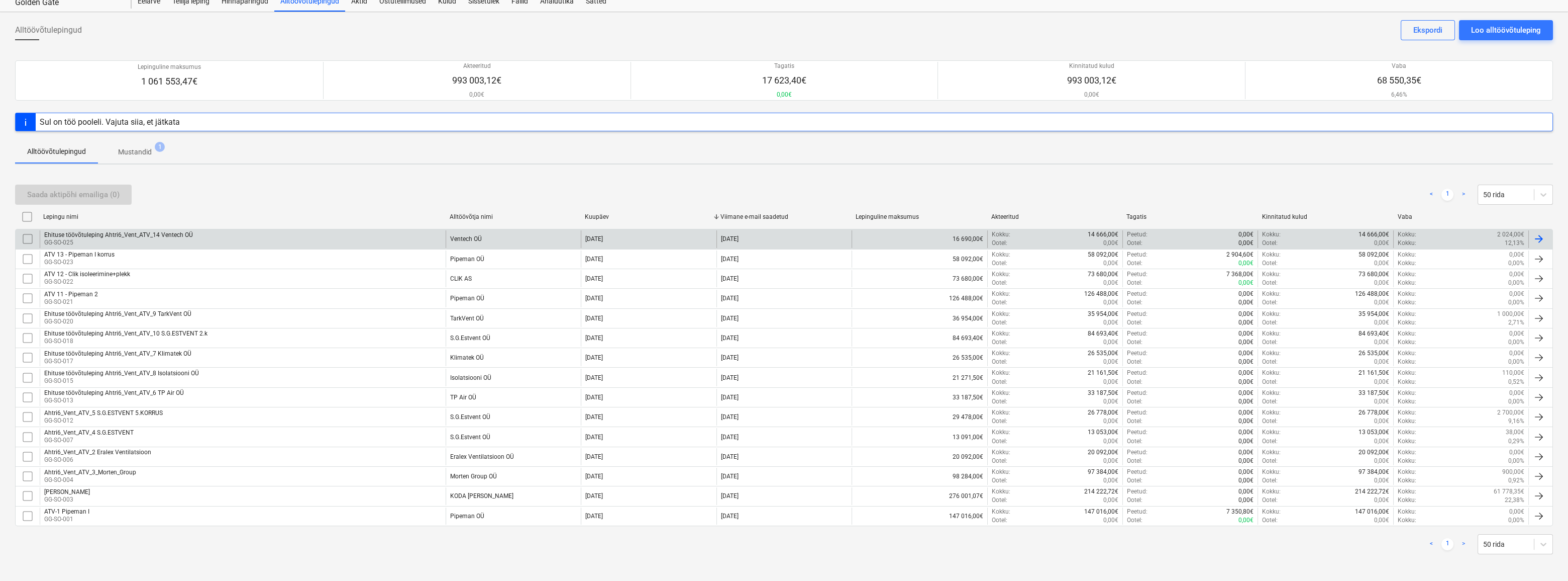
click at [146, 233] on div "Ehituse töövõtuleping Ahtri6_Vent_ATV_14 Ventech OÜ" at bounding box center [118, 235] width 149 height 7
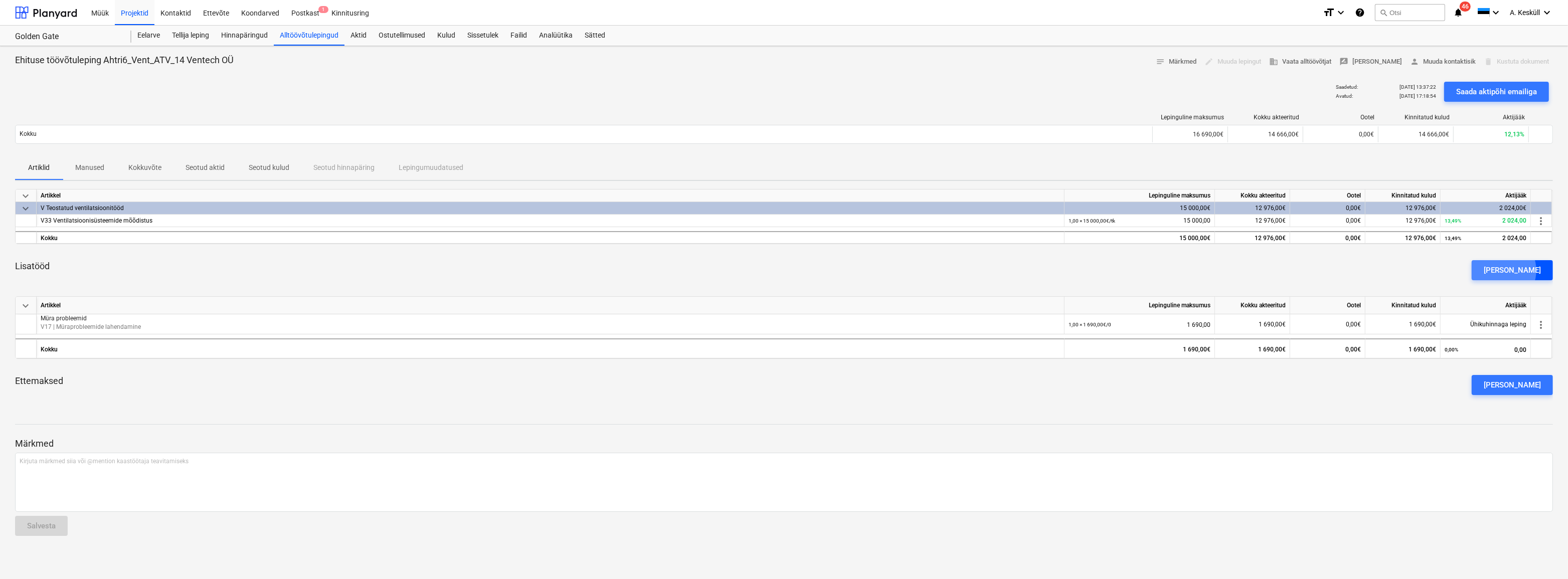
click at [1518, 271] on div "[PERSON_NAME]" at bounding box center [1512, 270] width 57 height 13
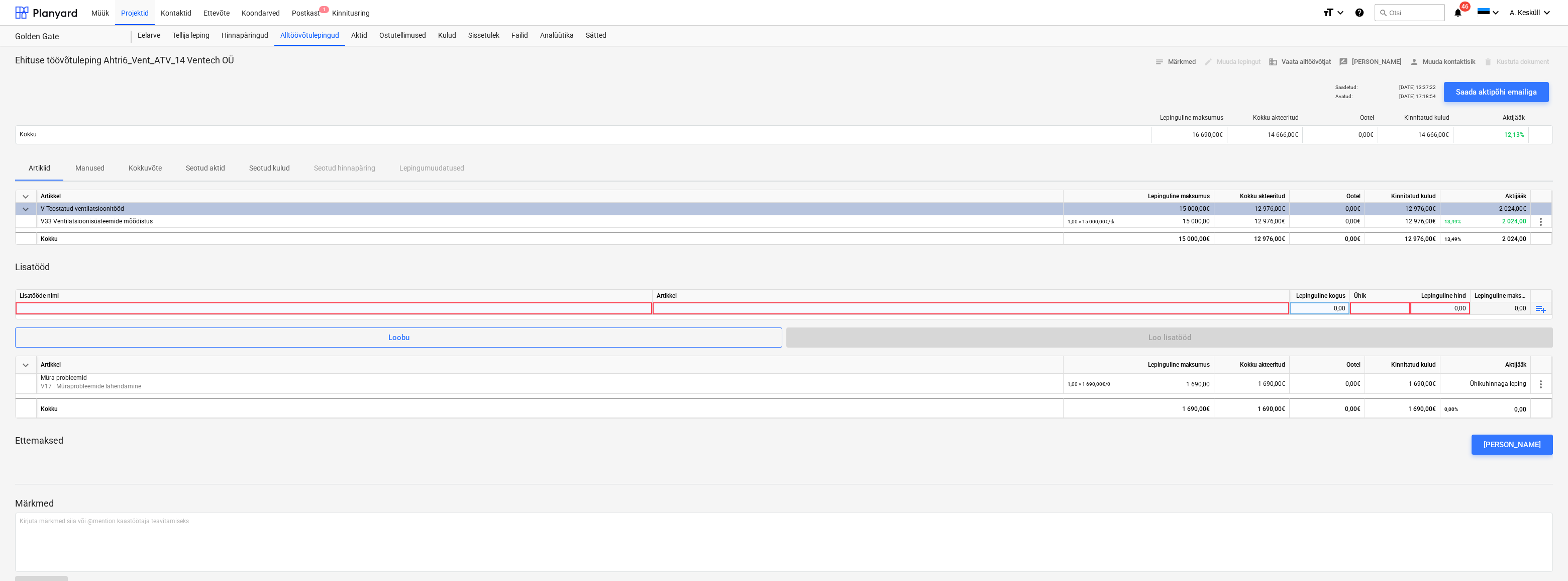
click at [139, 307] on div at bounding box center [334, 308] width 629 height 12
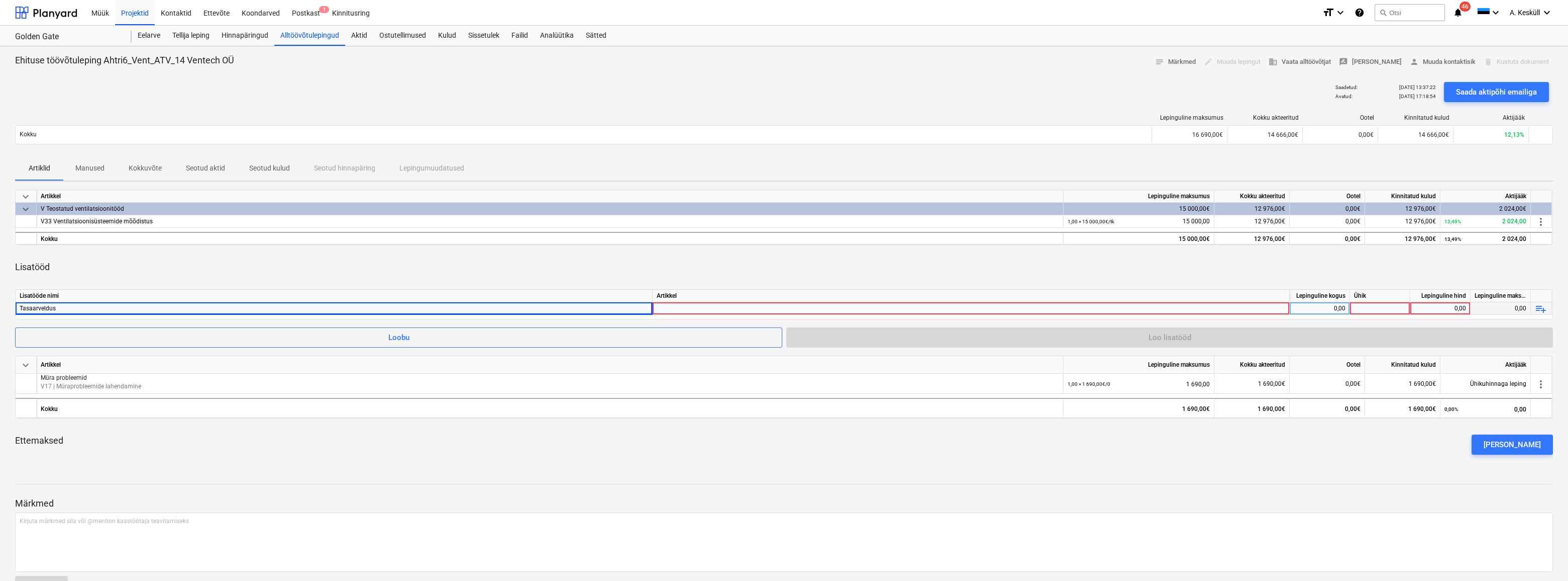
click at [692, 307] on div at bounding box center [971, 317] width 629 height 31
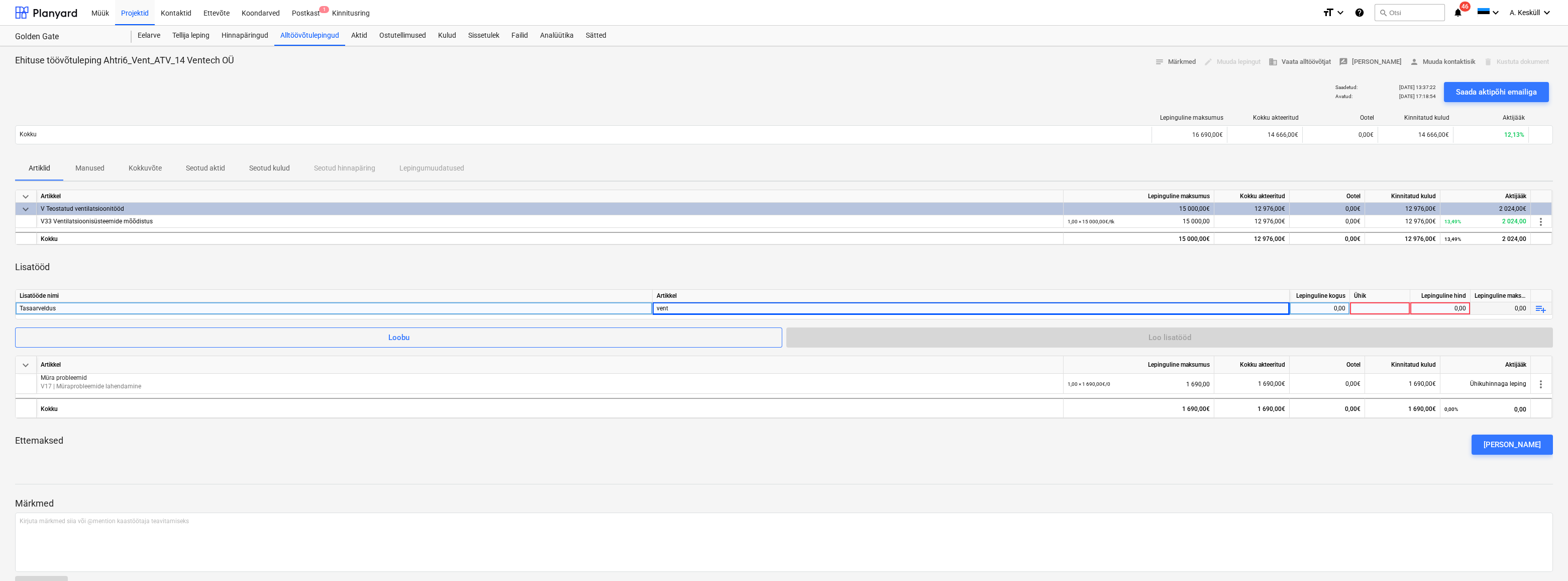
scroll to position [228, 0]
click at [1338, 307] on div "0,00" at bounding box center [1320, 309] width 52 height 13
click at [1540, 218] on span "more_vert" at bounding box center [1541, 221] width 12 height 12
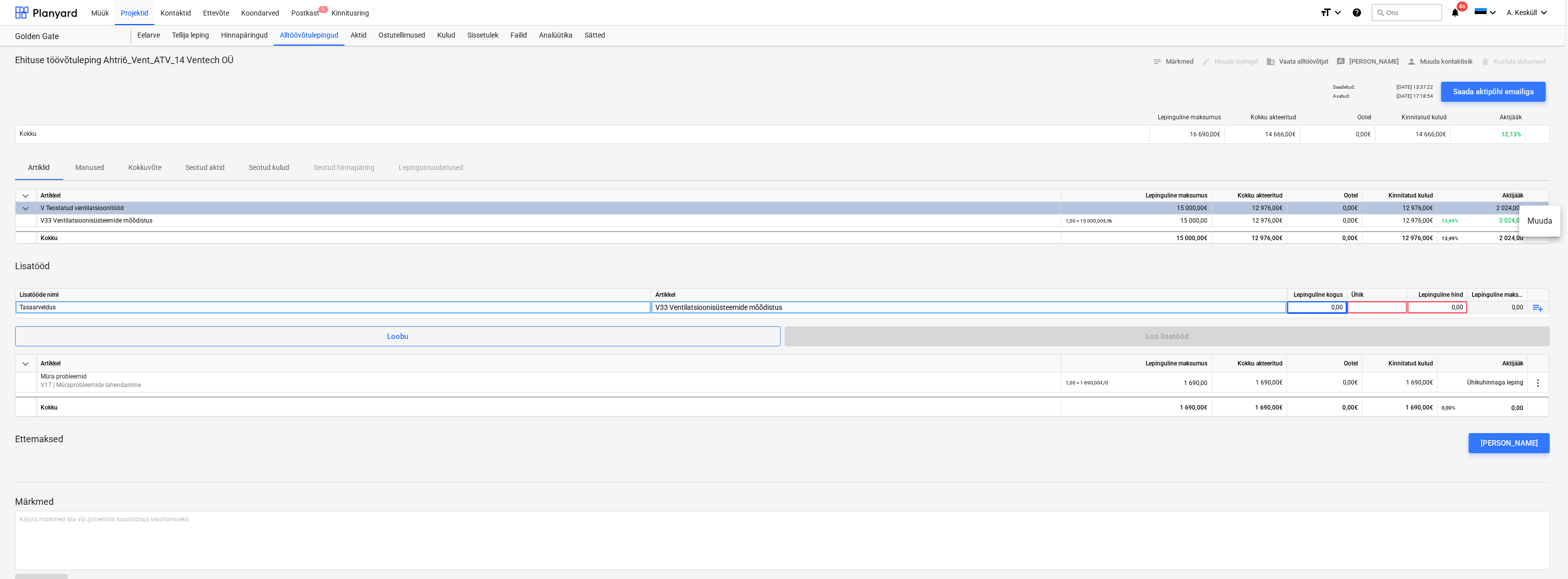
click at [1538, 221] on li "Muuda" at bounding box center [1539, 221] width 41 height 23
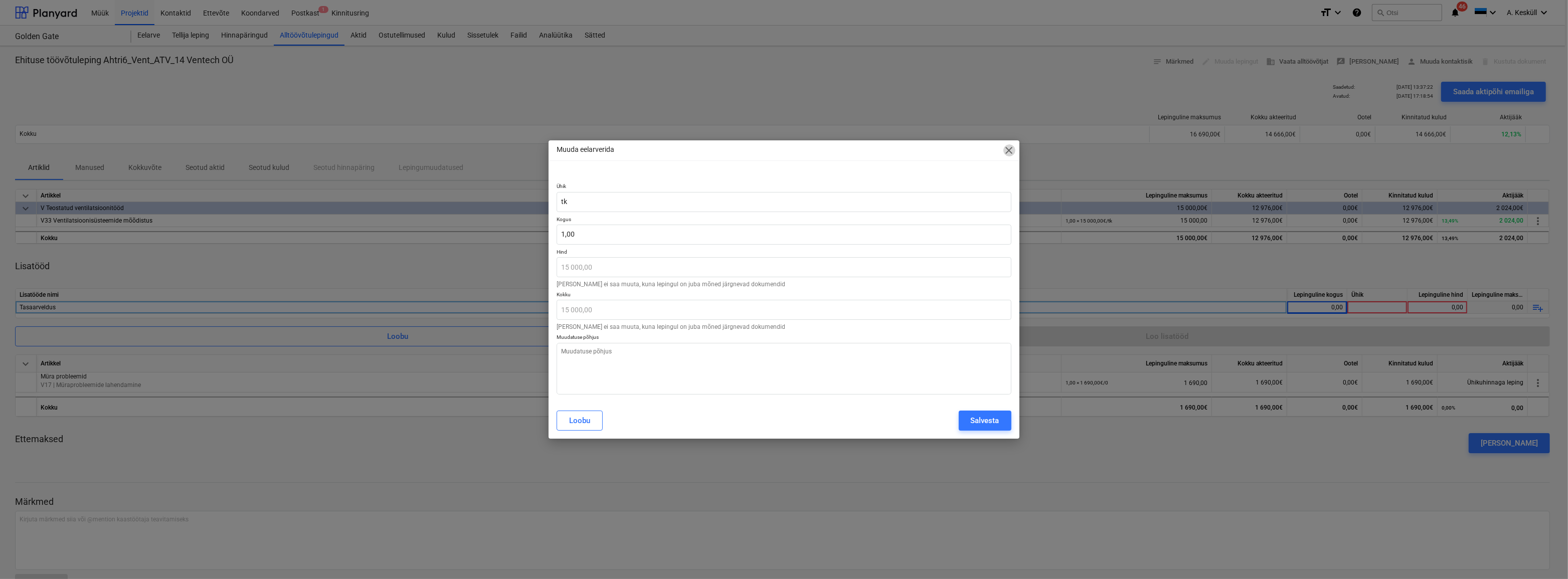
click at [1010, 150] on span "close" at bounding box center [1009, 150] width 12 height 12
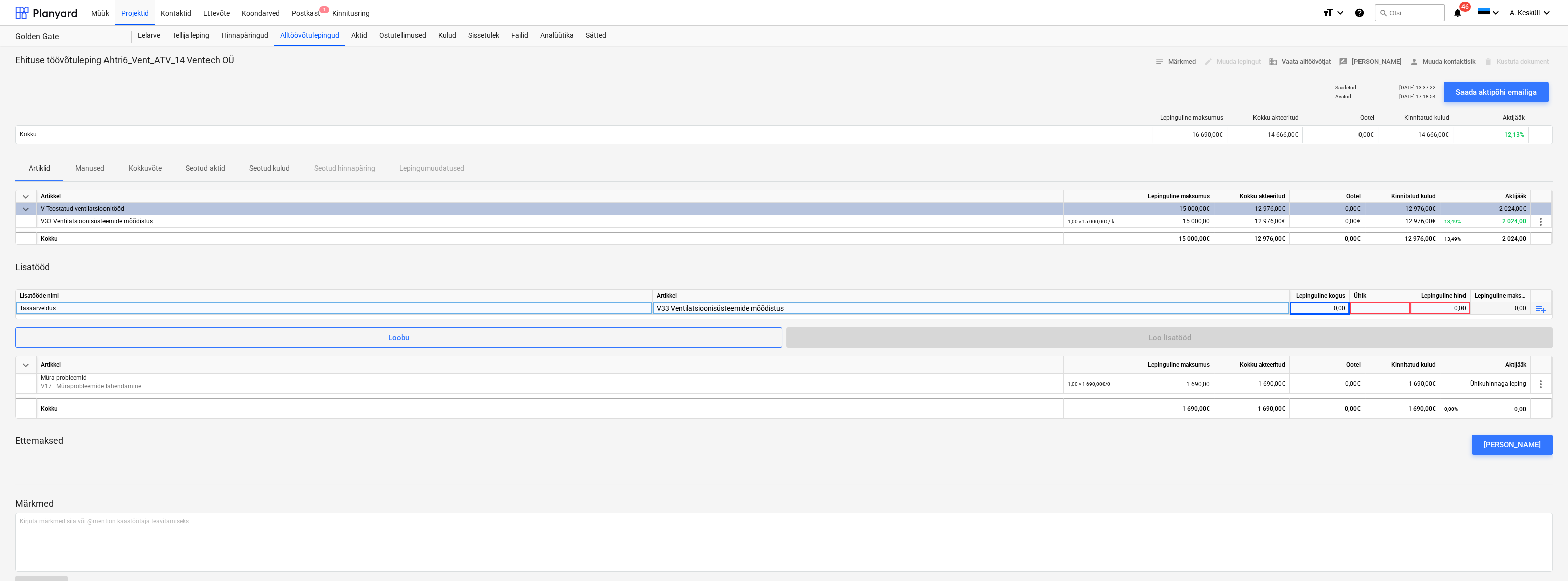
click at [1317, 309] on div "0,00" at bounding box center [1320, 309] width 52 height 13
click at [1360, 310] on div at bounding box center [1380, 309] width 60 height 13
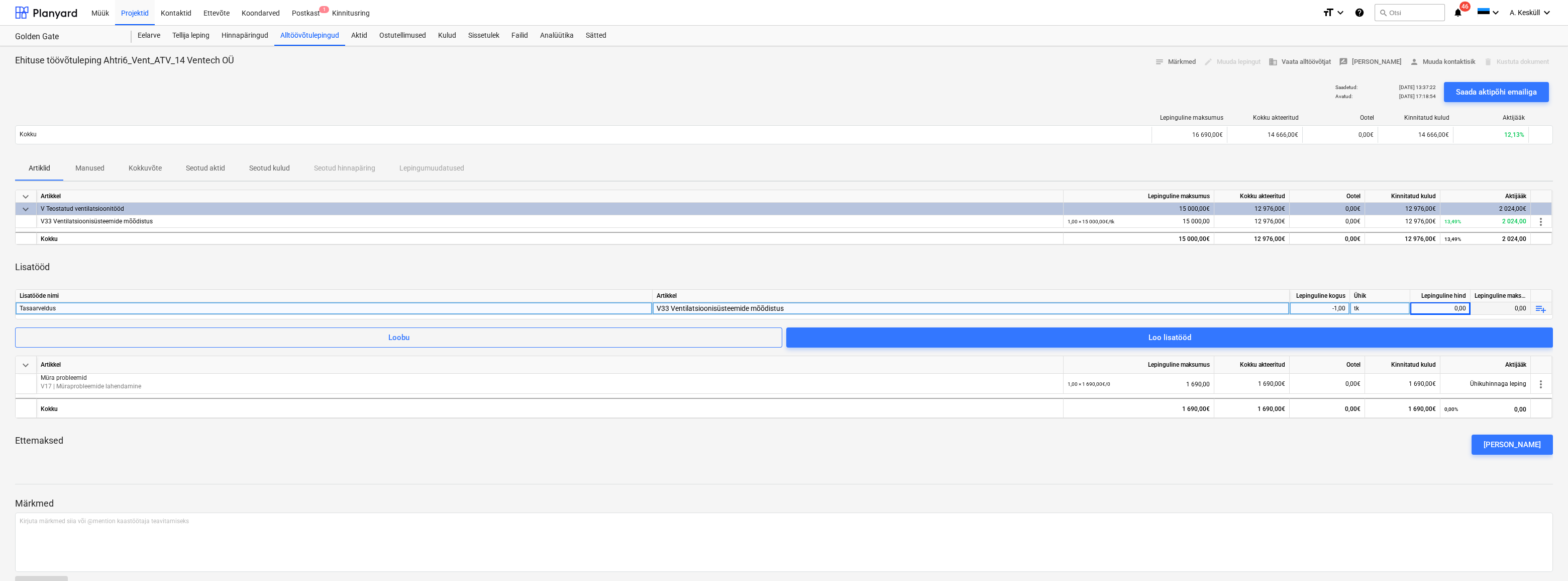
click at [1471, 301] on div "Lisatööde nimi Artikkel Lepinguline kogus Ühik Lepinguline hind Lepinguline mak…" at bounding box center [784, 305] width 1538 height 30
click at [1461, 304] on div "0,00" at bounding box center [1440, 309] width 52 height 13
click at [1454, 308] on input at bounding box center [1440, 308] width 60 height 12
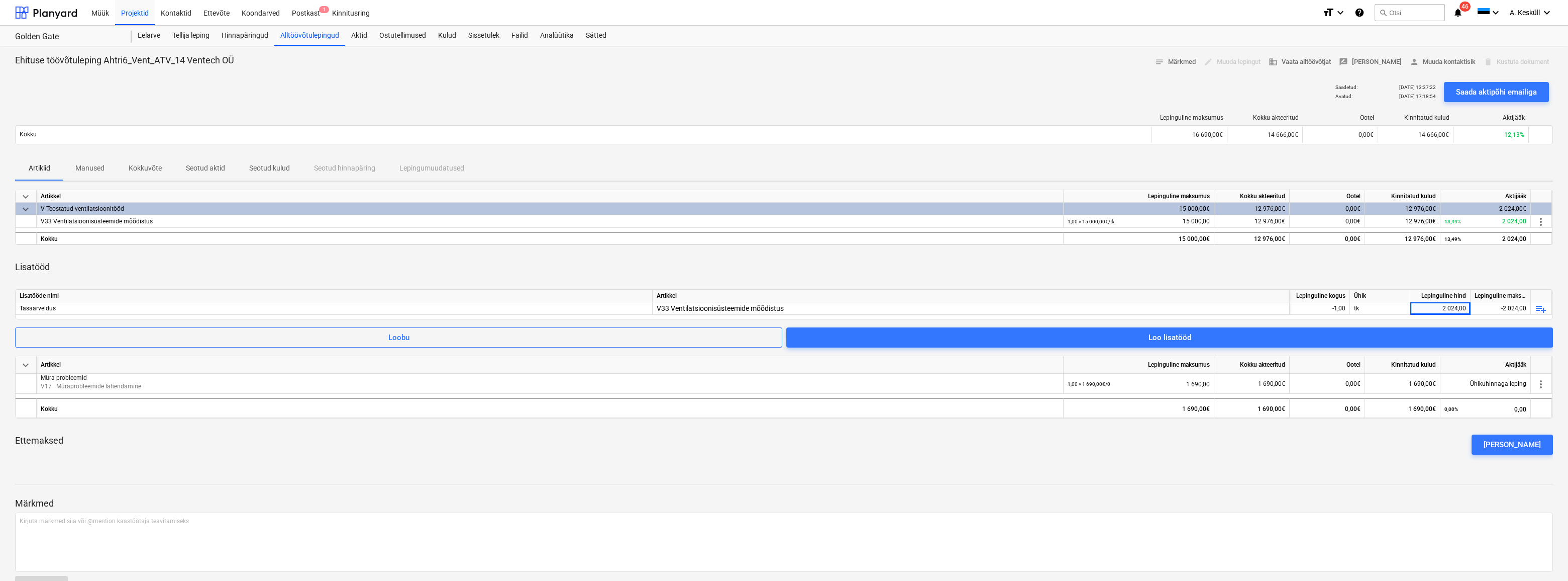
click at [1466, 272] on div "Lisatööd" at bounding box center [784, 266] width 1538 height 28
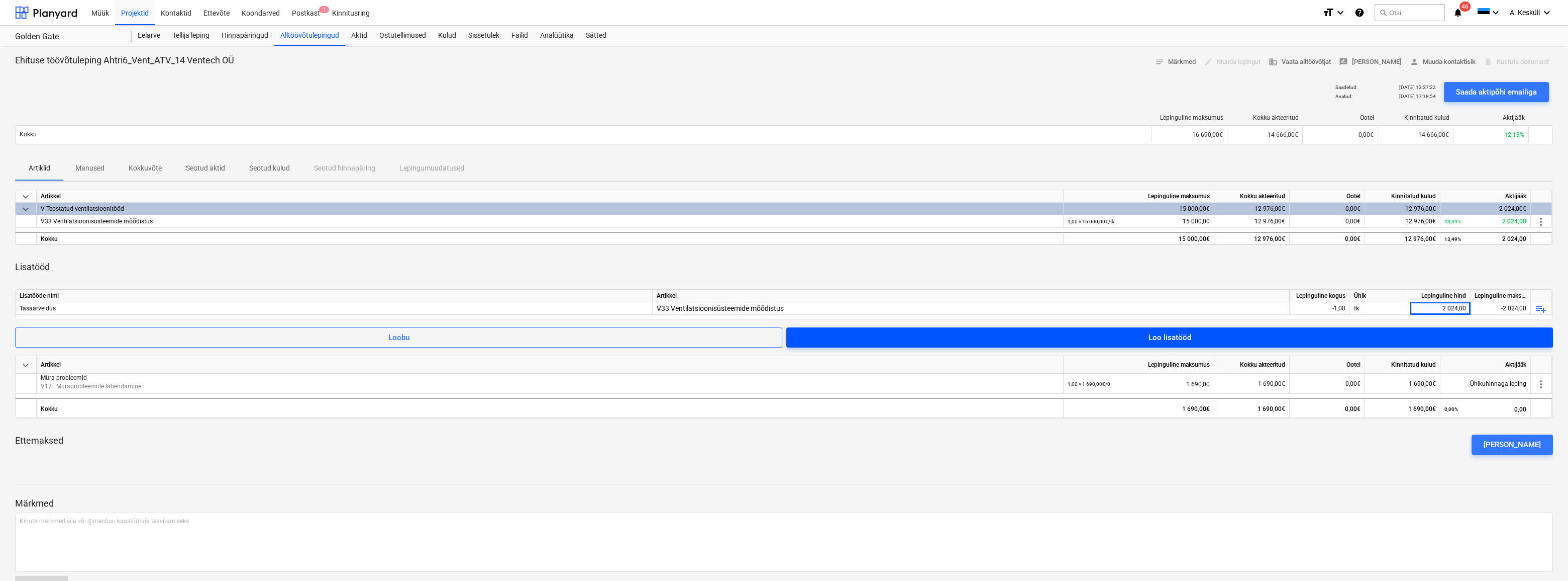
click at [1170, 337] on div "Loo lisatööd" at bounding box center [1170, 338] width 43 height 13
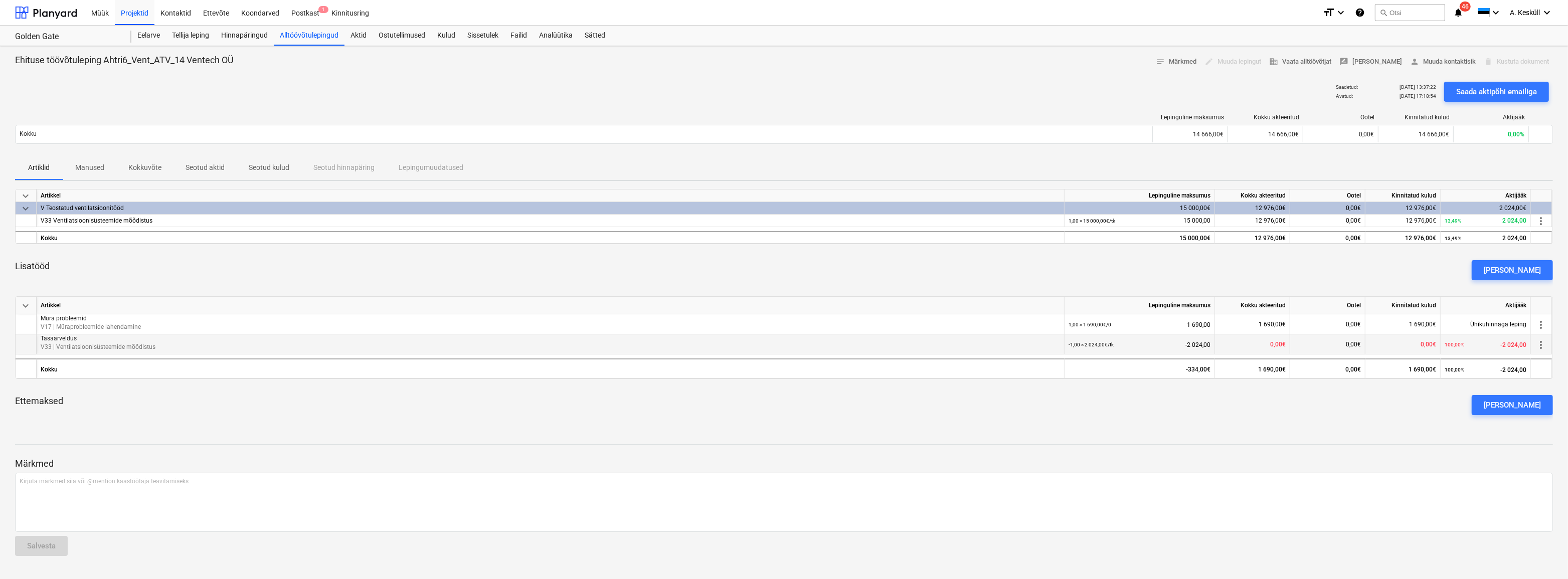
click at [1280, 344] on span "0,00€" at bounding box center [1278, 344] width 16 height 7
click at [1537, 345] on span "more_vert" at bounding box center [1540, 344] width 12 height 12
click at [1537, 345] on li "Muuda" at bounding box center [1536, 345] width 47 height 23
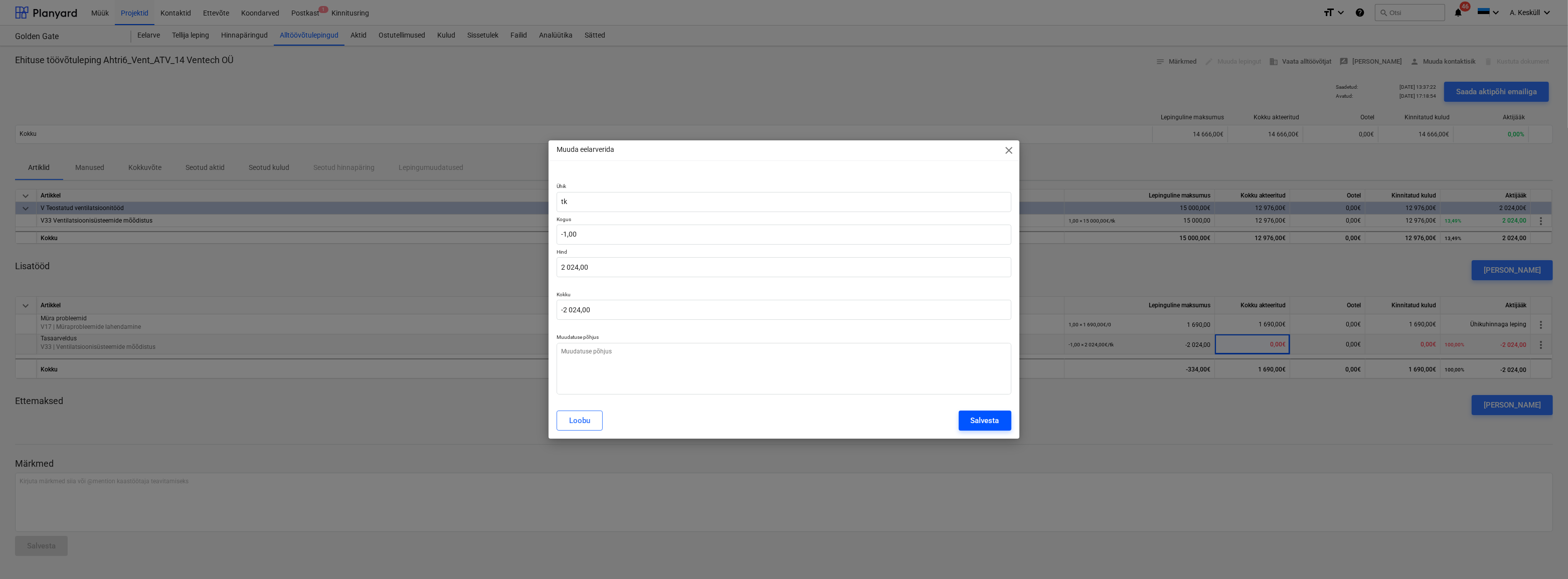
click at [989, 417] on div "Salvesta" at bounding box center [985, 420] width 29 height 13
click at [582, 422] on div "Loobu" at bounding box center [579, 420] width 21 height 13
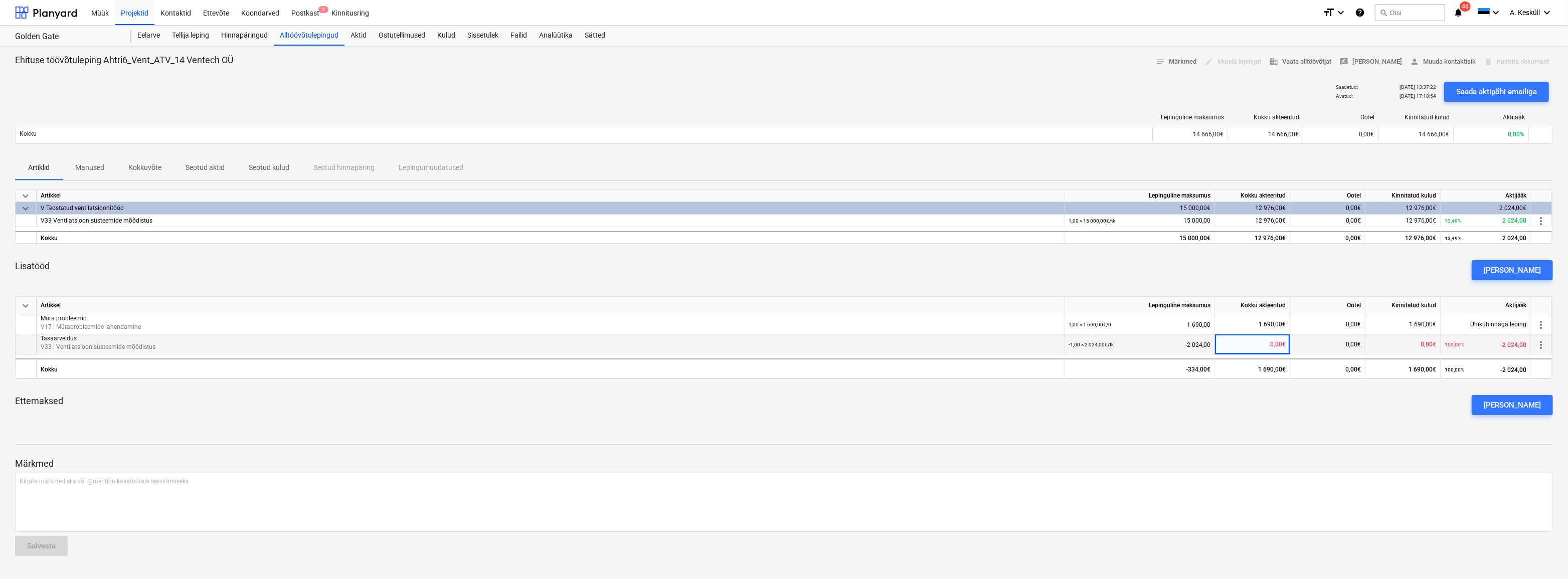
click at [1332, 341] on div "0,00€" at bounding box center [1327, 344] width 75 height 20
click at [1274, 344] on span "0,00€" at bounding box center [1278, 344] width 16 height 7
click at [98, 171] on p "Manused" at bounding box center [89, 167] width 29 height 11
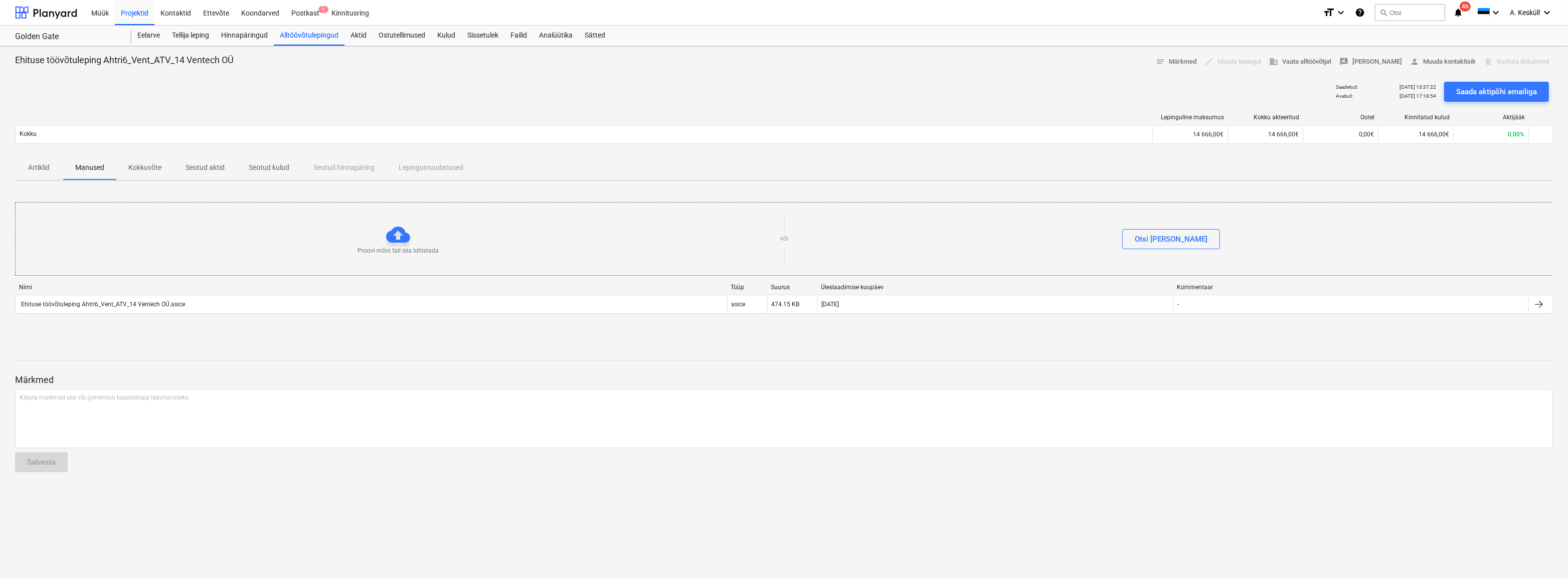
click at [37, 167] on p "Artiklid" at bounding box center [39, 167] width 24 height 11
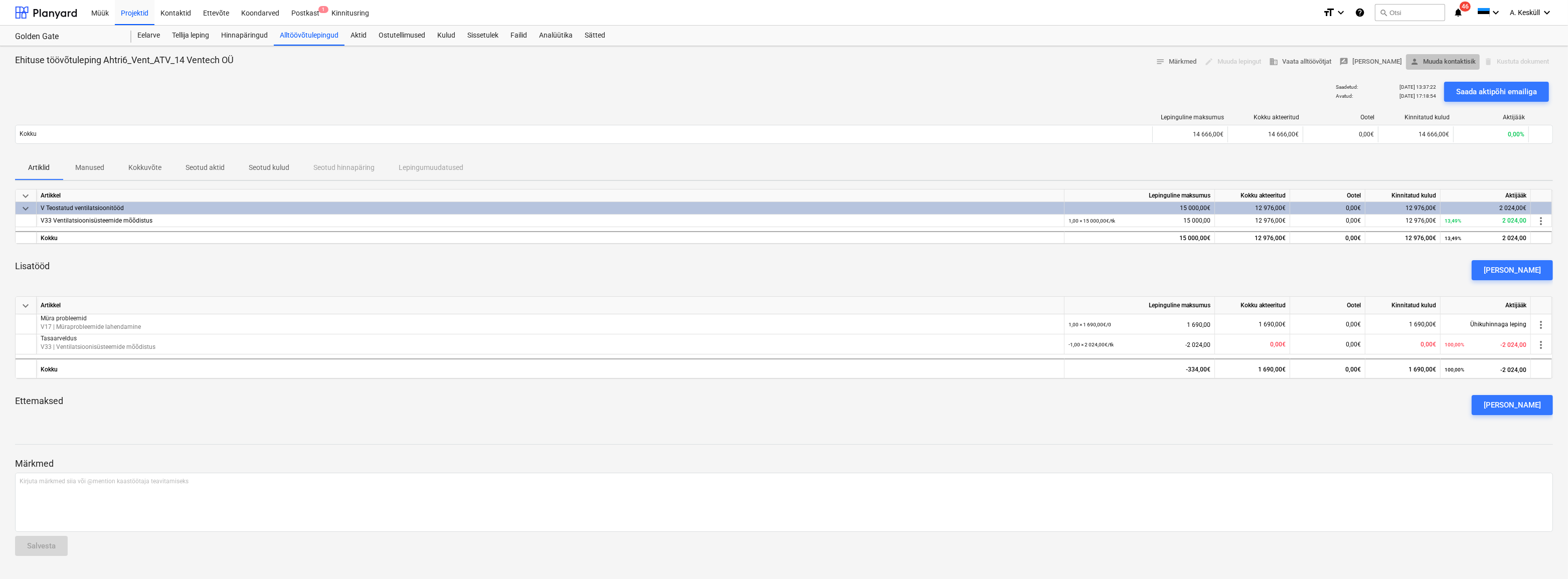
click at [1435, 60] on span "person Muuda kontaktisik" at bounding box center [1443, 62] width 66 height 11
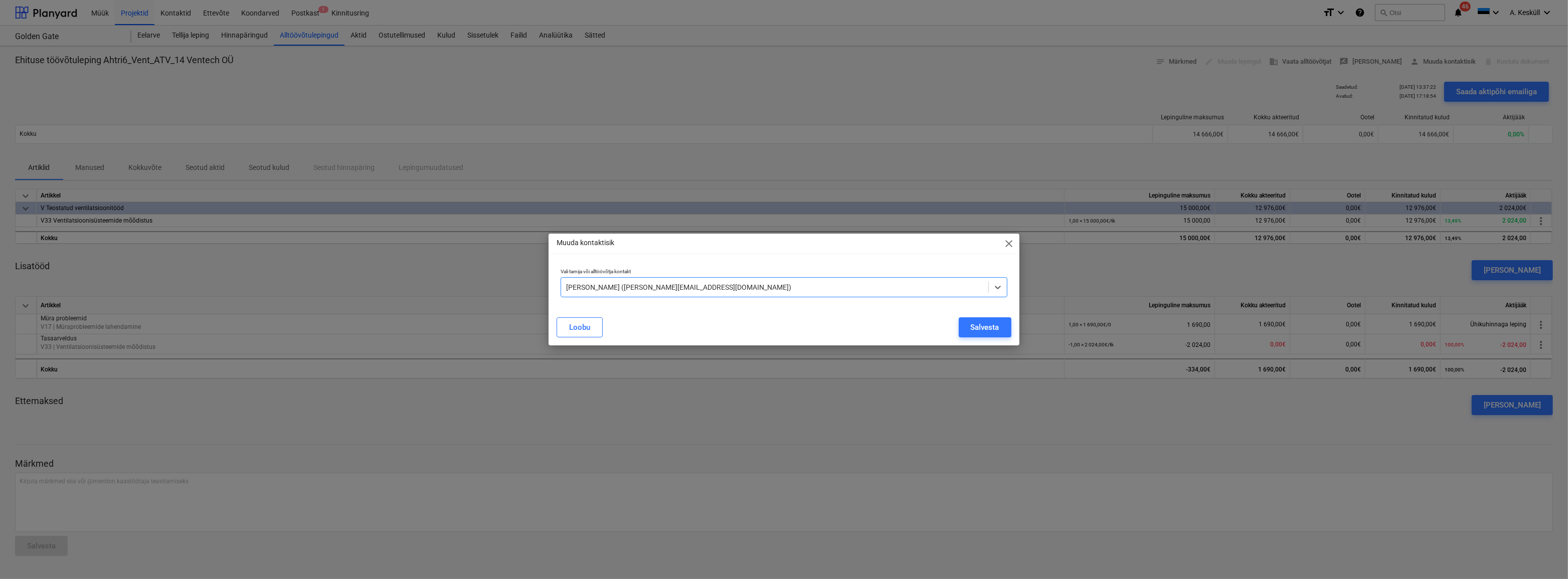
click at [626, 288] on div at bounding box center [775, 287] width 417 height 10
click at [876, 268] on p "Vali tarnija või alltöövõtja kontakt" at bounding box center [783, 273] width 446 height 9
click at [1005, 240] on span "close" at bounding box center [1009, 243] width 12 height 12
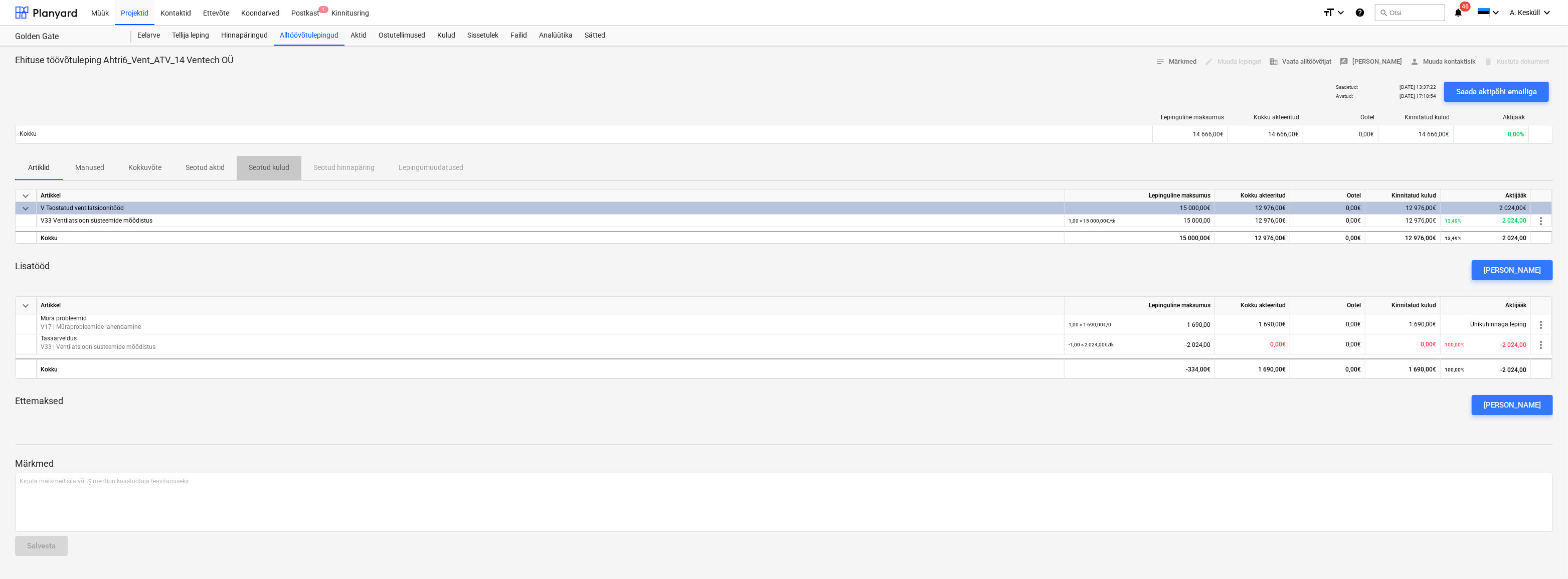
click at [274, 168] on p "Seotud kulud" at bounding box center [268, 167] width 41 height 11
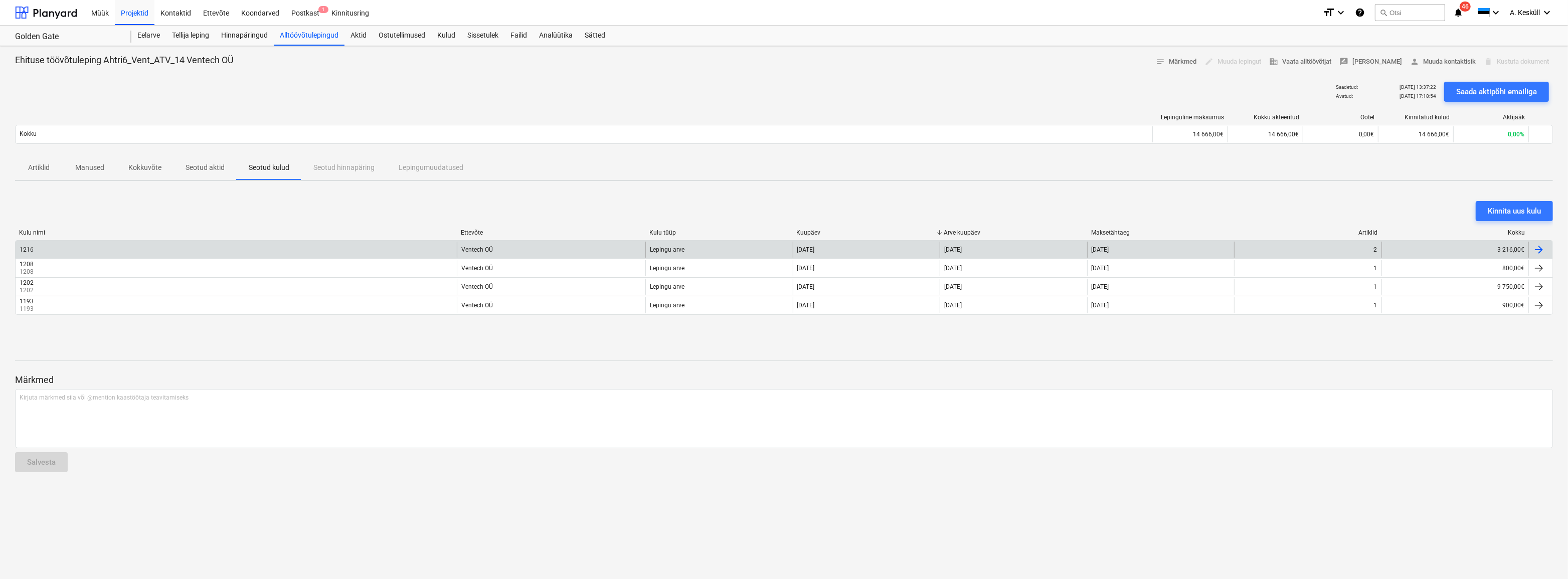
click at [118, 243] on div "1216" at bounding box center [236, 250] width 441 height 16
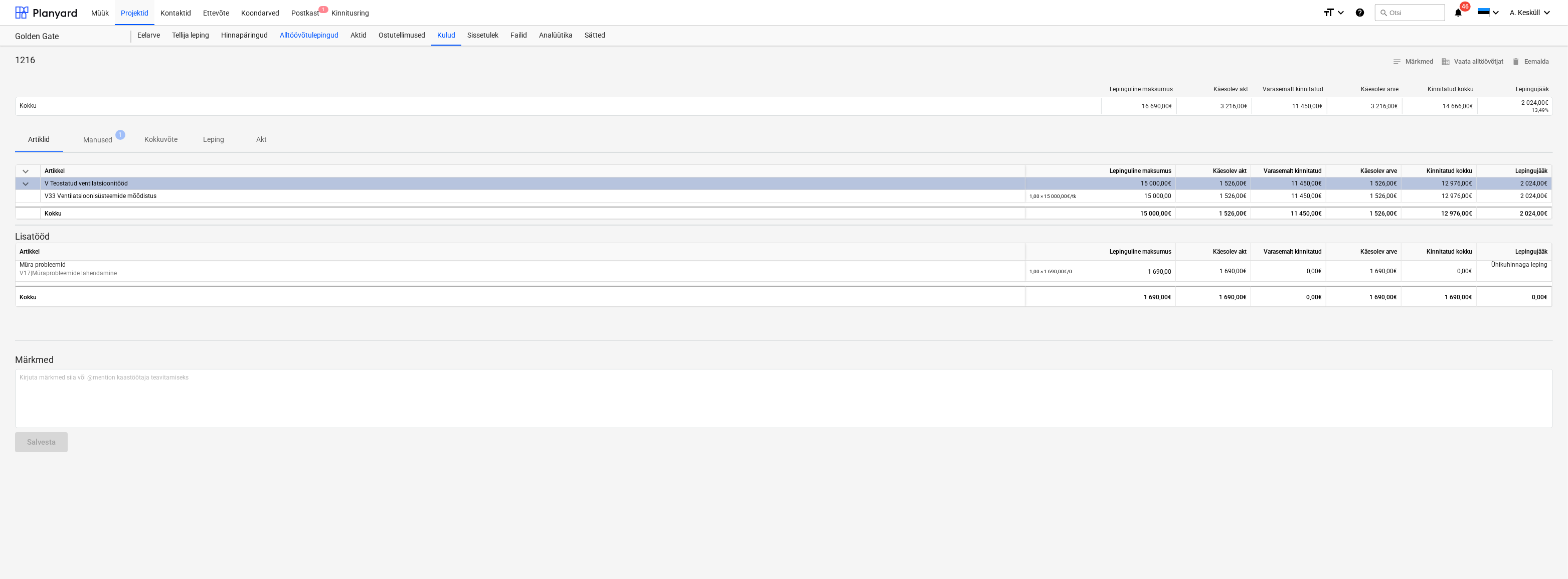
click at [304, 34] on div "Alltöövõtulepingud" at bounding box center [309, 36] width 71 height 20
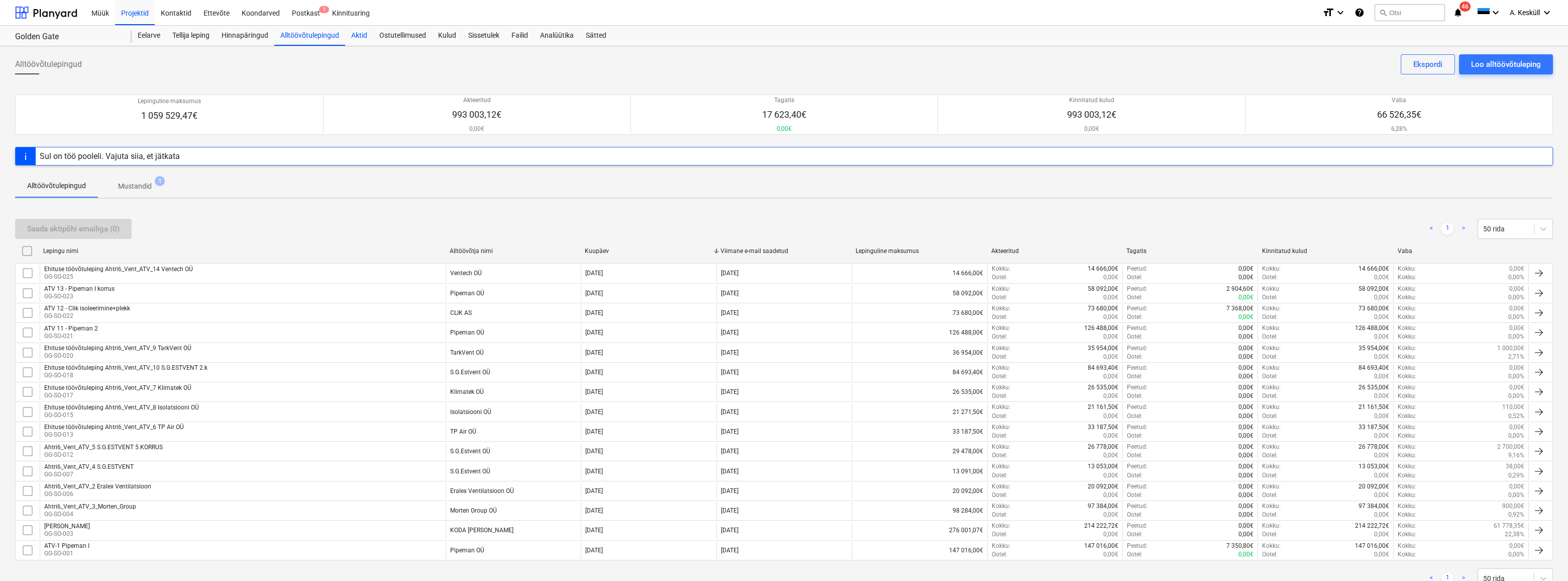
click at [367, 33] on div "Aktid" at bounding box center [359, 36] width 28 height 20
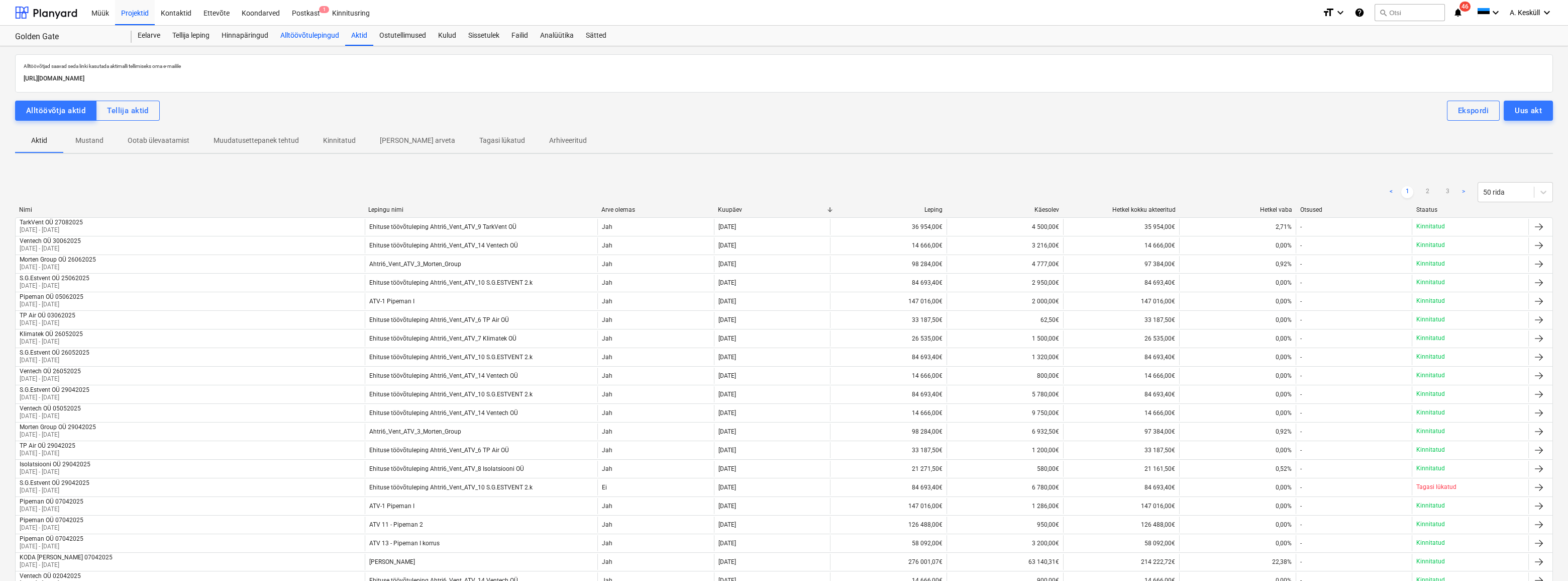
click at [303, 37] on div "Alltöövõtulepingud" at bounding box center [309, 36] width 71 height 20
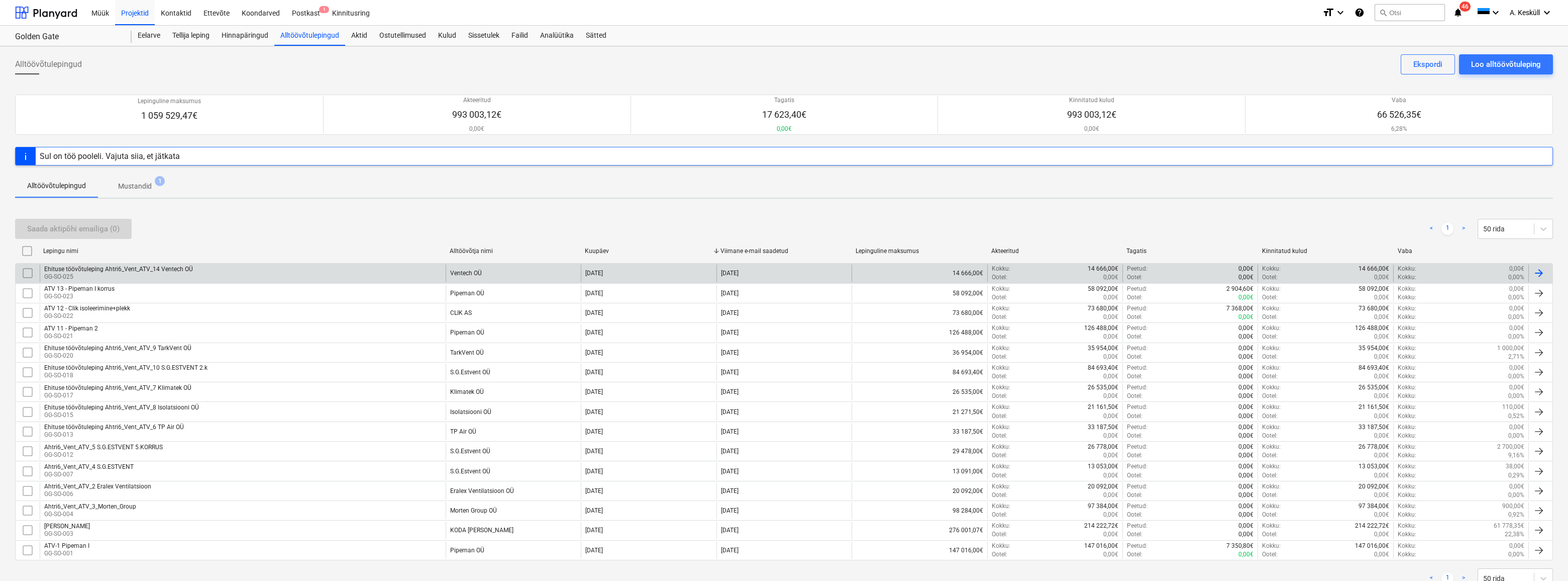
click at [77, 273] on p "GG-SO-025" at bounding box center [118, 277] width 149 height 9
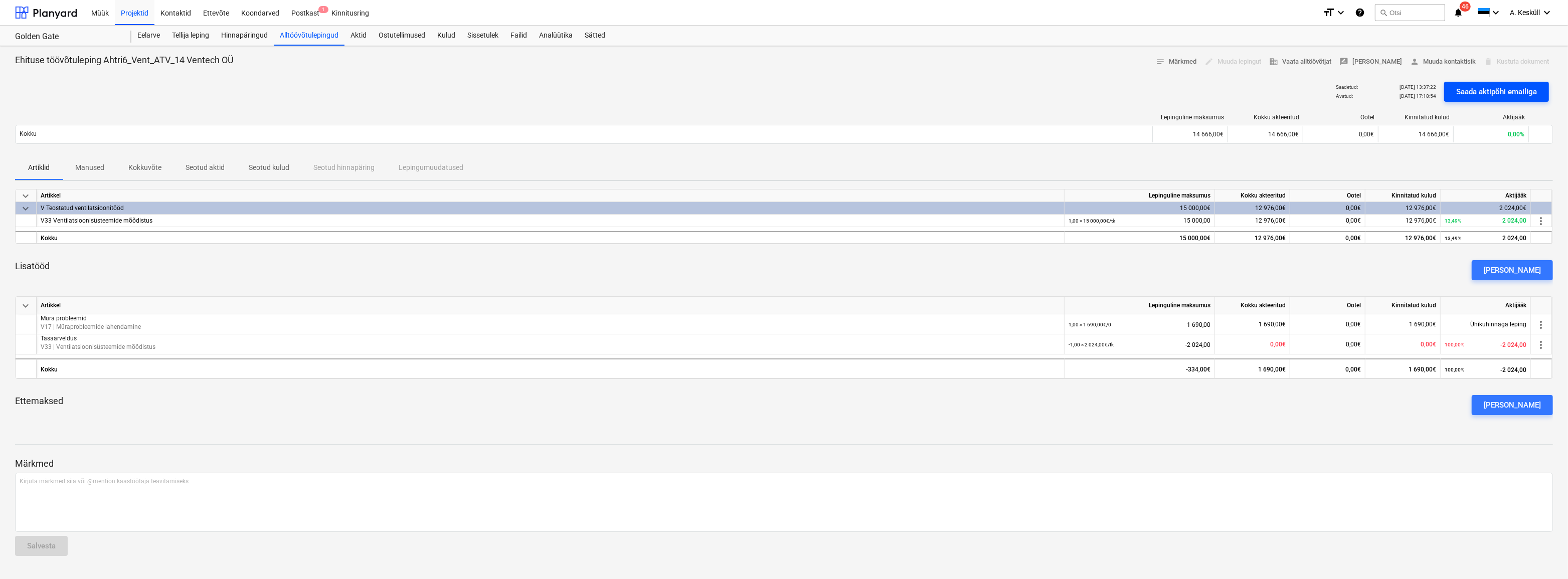
click at [1481, 92] on div "Saada aktipõhi emailiga" at bounding box center [1496, 92] width 81 height 13
click at [299, 39] on div "Alltöövõtulepingud" at bounding box center [309, 36] width 71 height 20
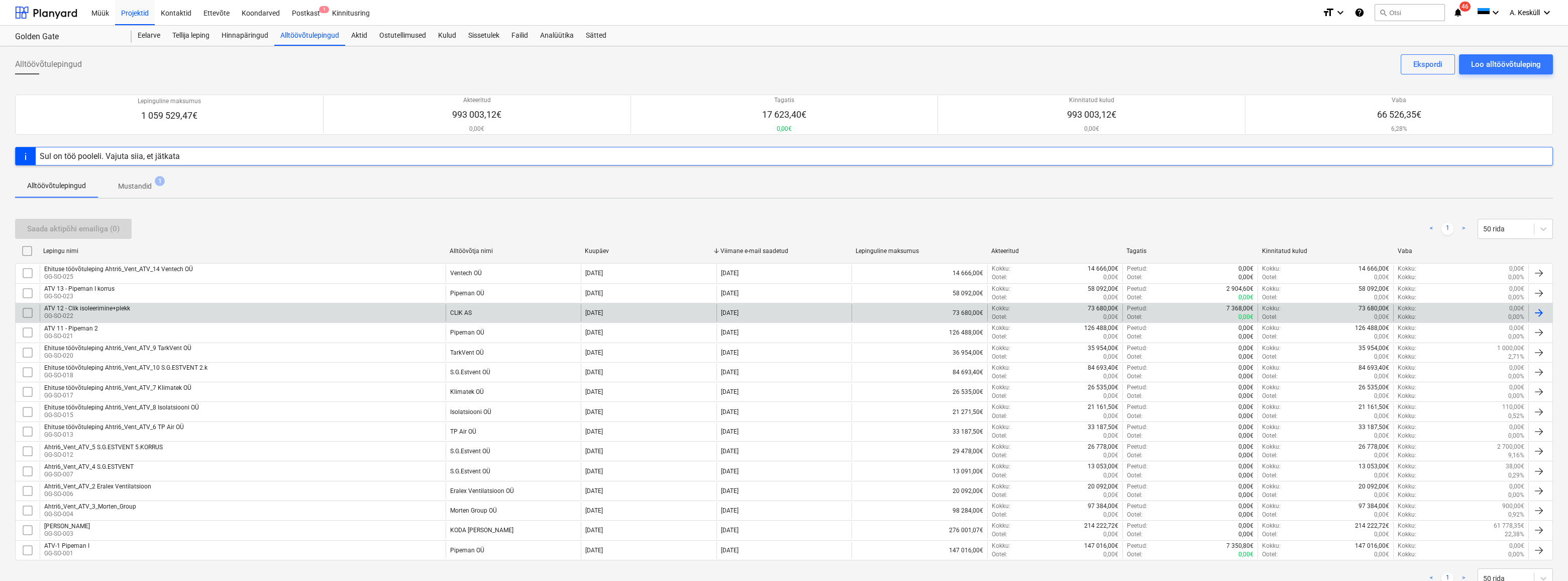
scroll to position [34, 0]
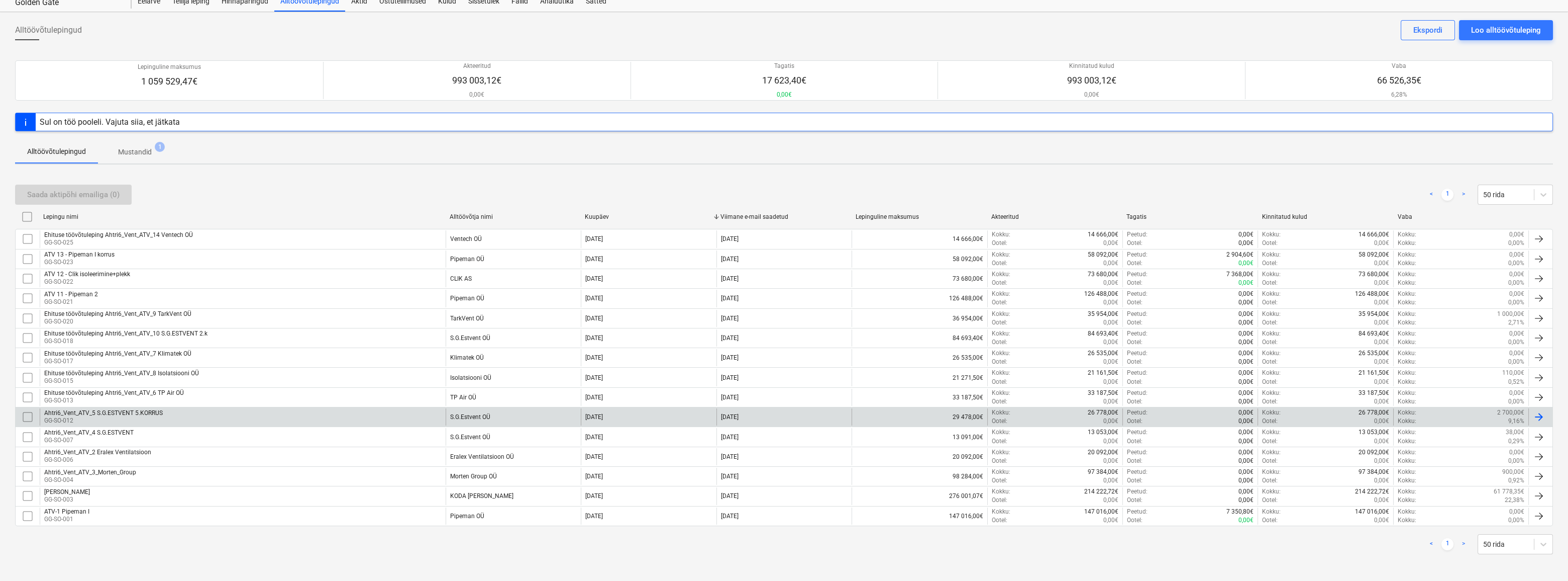
click at [1491, 414] on div "Kokku : 2 700,00€" at bounding box center [1461, 413] width 126 height 9
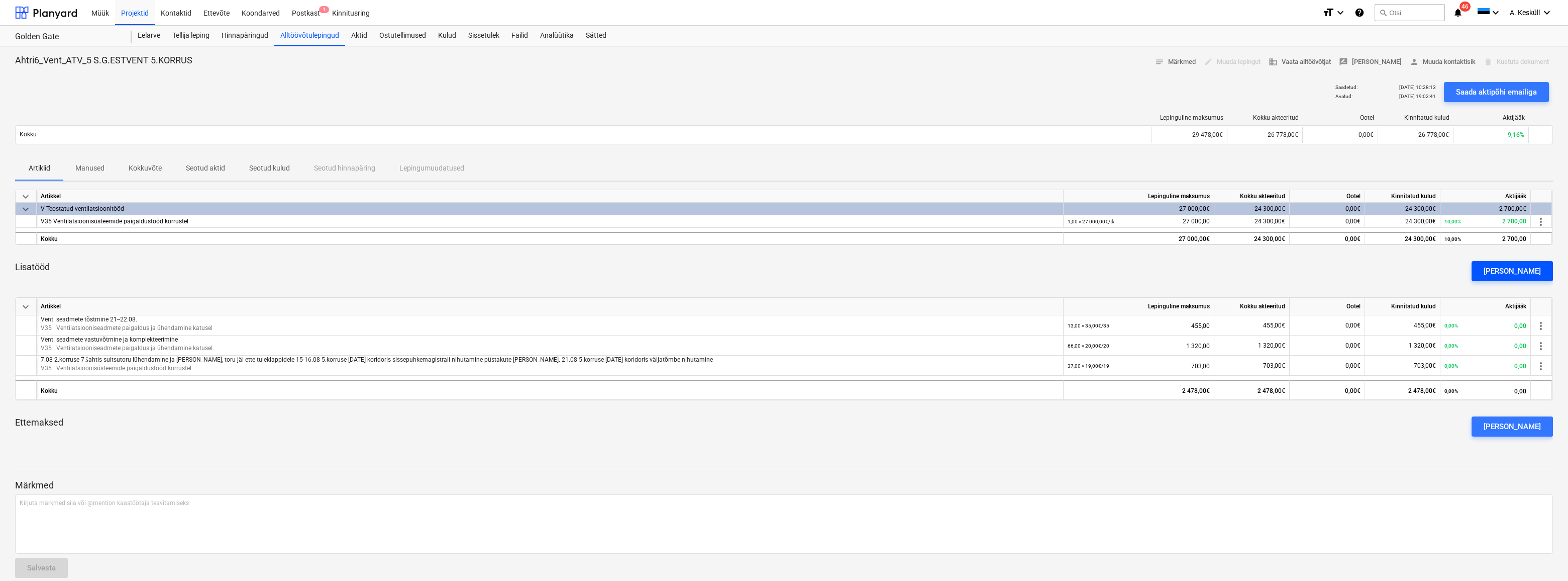
click at [1521, 271] on div "[PERSON_NAME]" at bounding box center [1513, 271] width 57 height 13
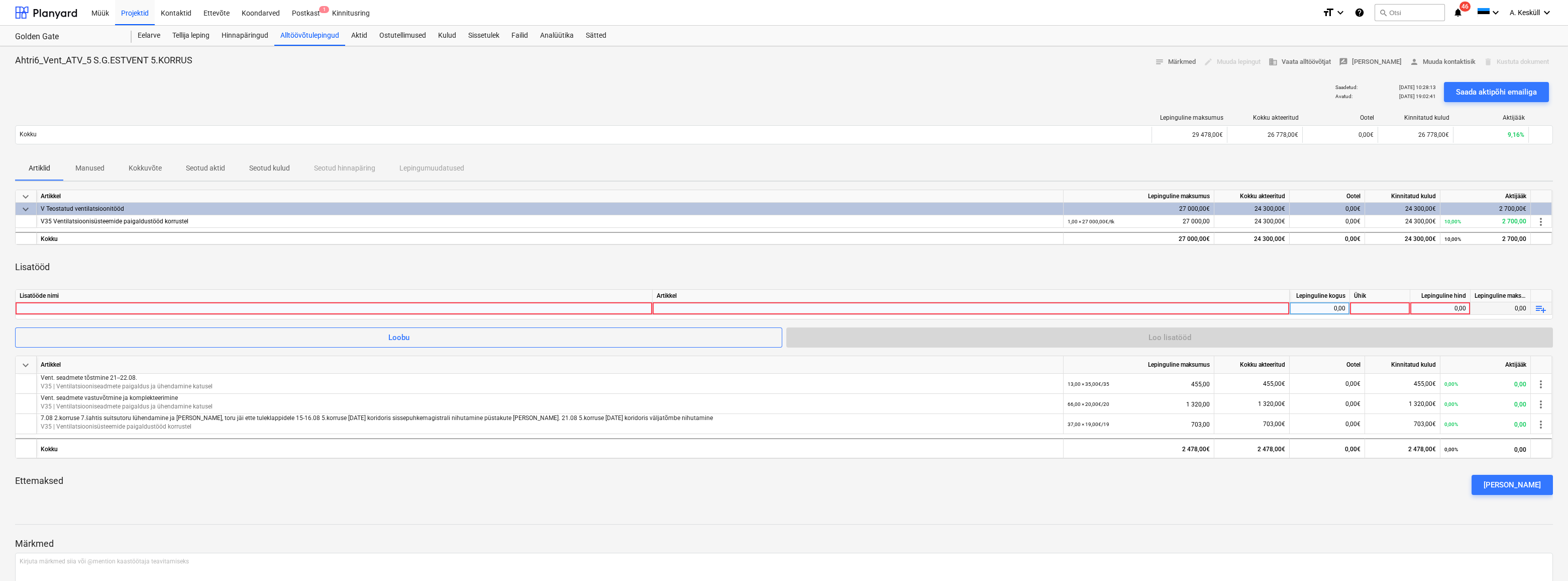
click at [153, 313] on div at bounding box center [334, 308] width 629 height 12
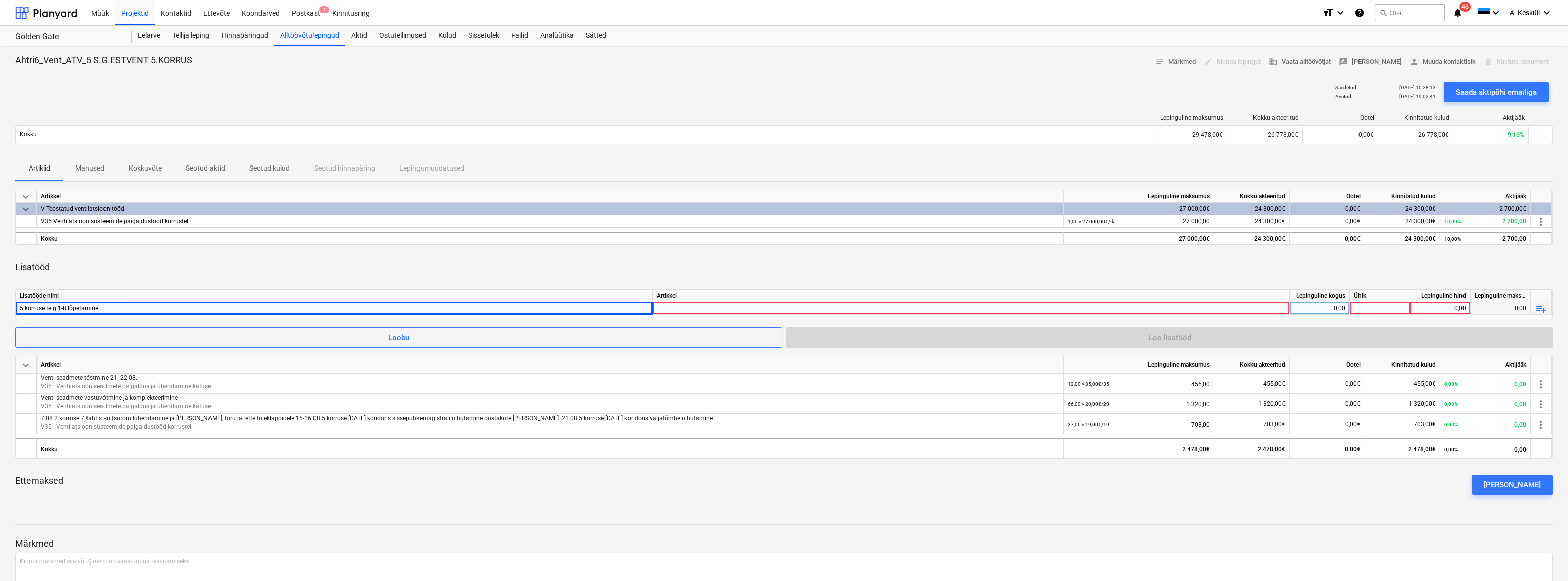
click at [683, 306] on div at bounding box center [971, 317] width 629 height 31
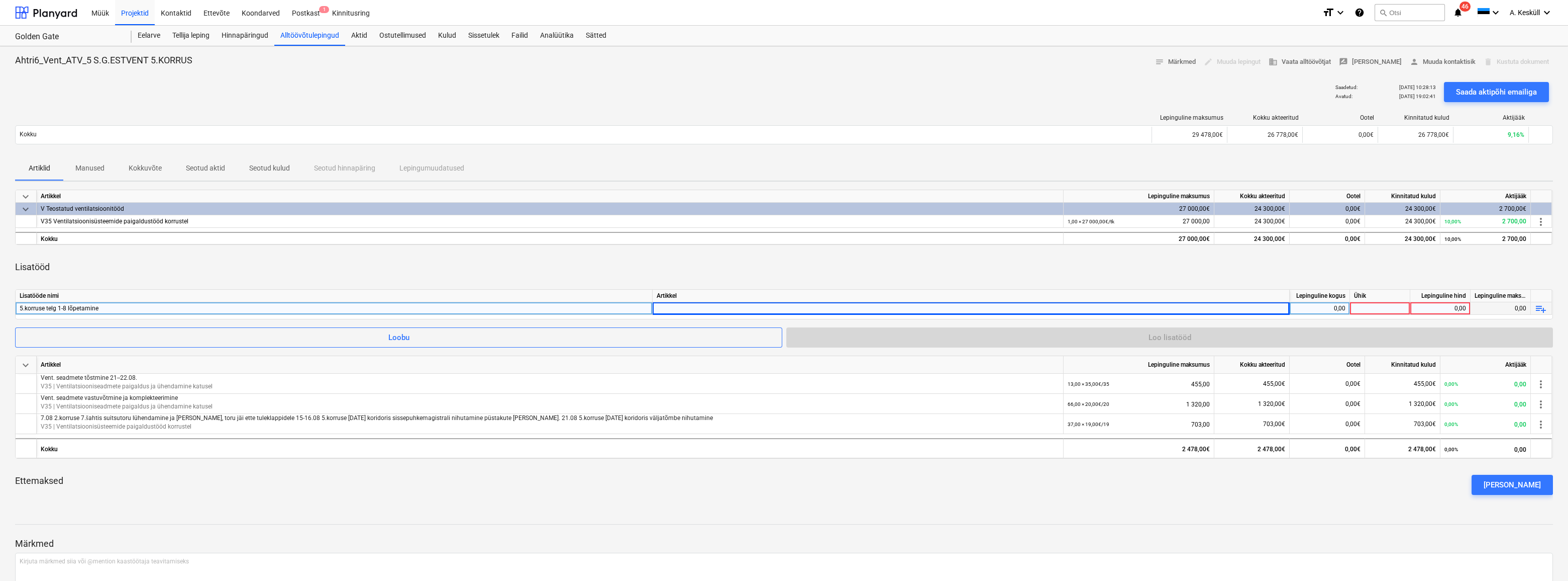
scroll to position [1051, 0]
click at [838, 273] on div "Lisatööd" at bounding box center [784, 266] width 1538 height 28
click at [1327, 312] on div "0,00" at bounding box center [1320, 309] width 52 height 13
click at [1358, 310] on div at bounding box center [1380, 309] width 60 height 13
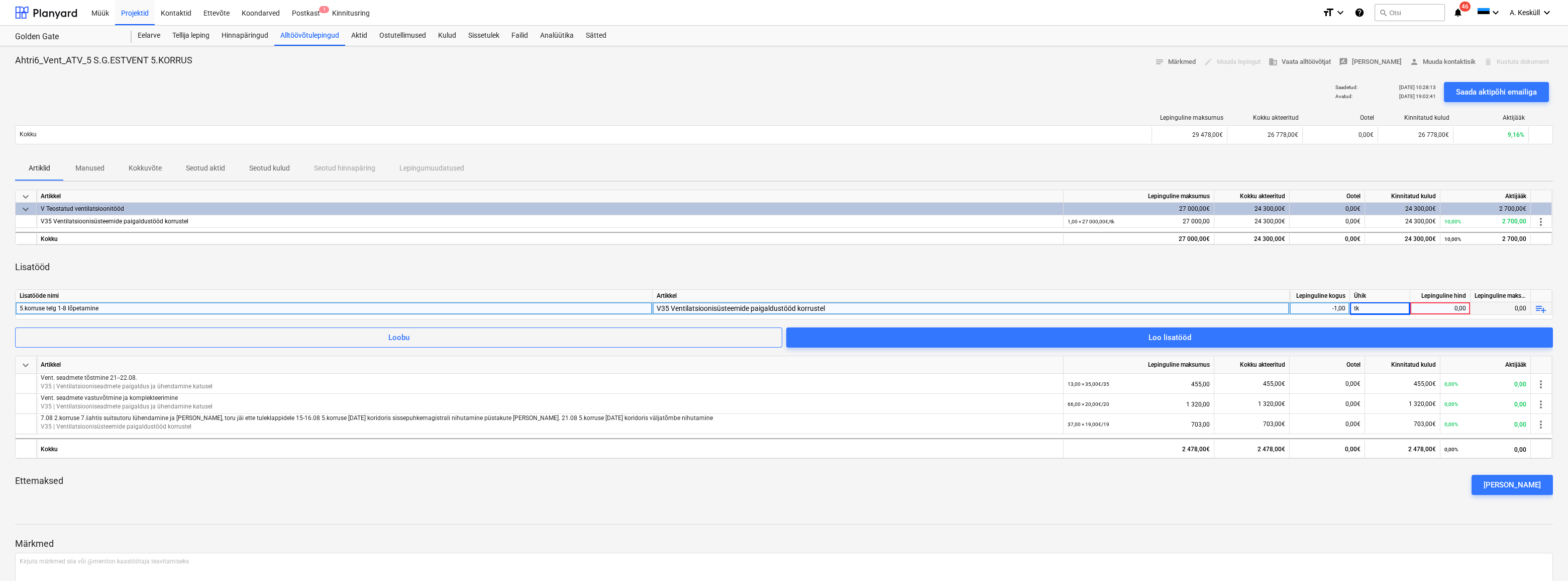
click at [1452, 310] on div "0,00" at bounding box center [1440, 309] width 52 height 13
click at [1447, 308] on input at bounding box center [1440, 308] width 60 height 12
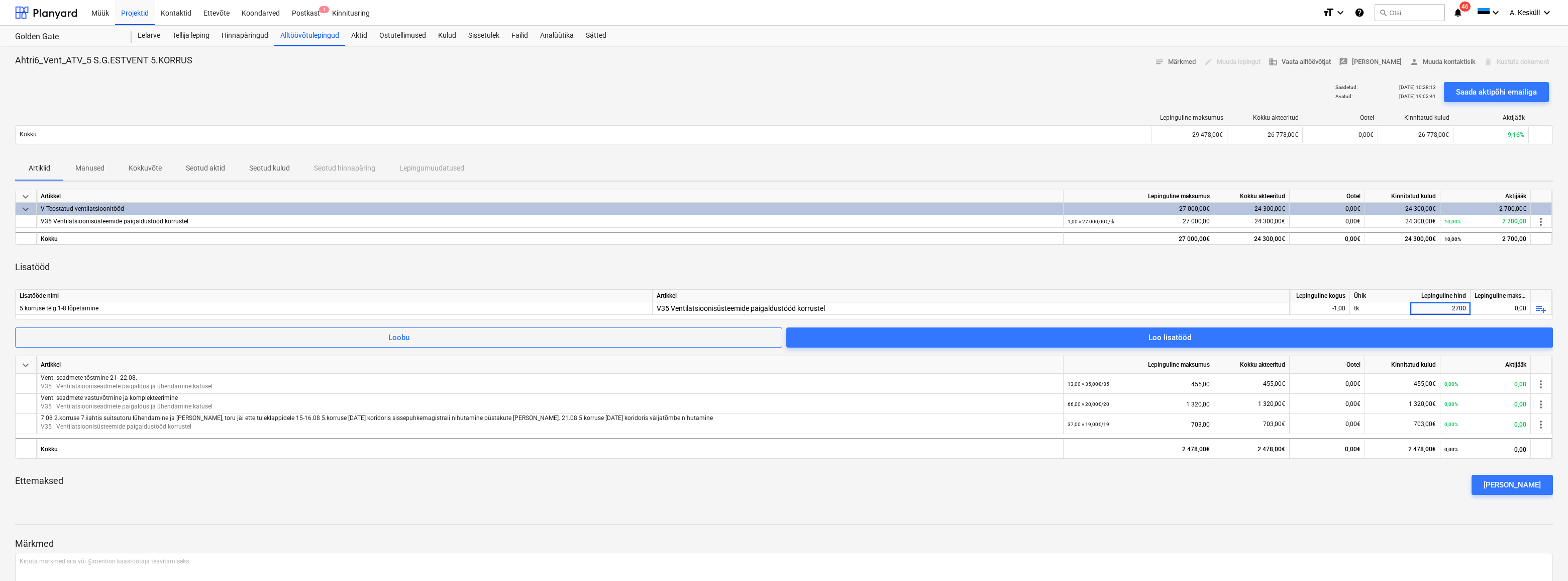
click at [1479, 269] on div "Lisatööd" at bounding box center [784, 266] width 1538 height 28
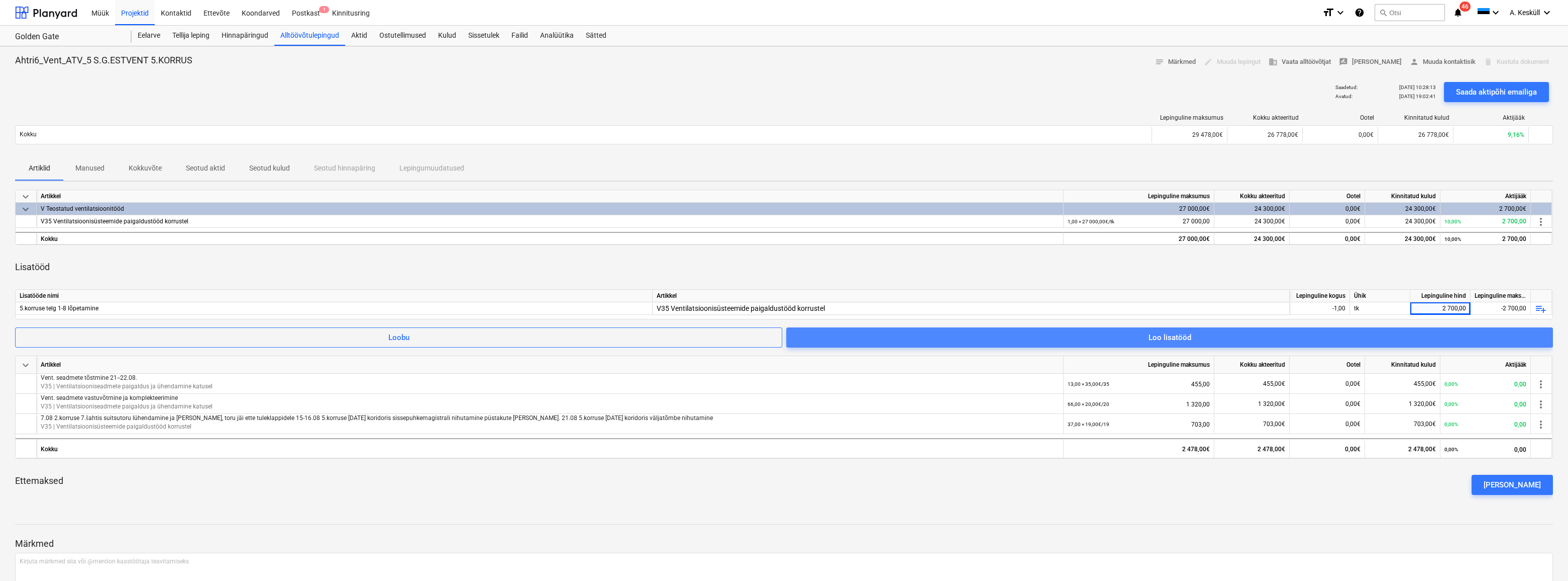
click at [1188, 338] on div "Loo lisatööd" at bounding box center [1170, 338] width 43 height 13
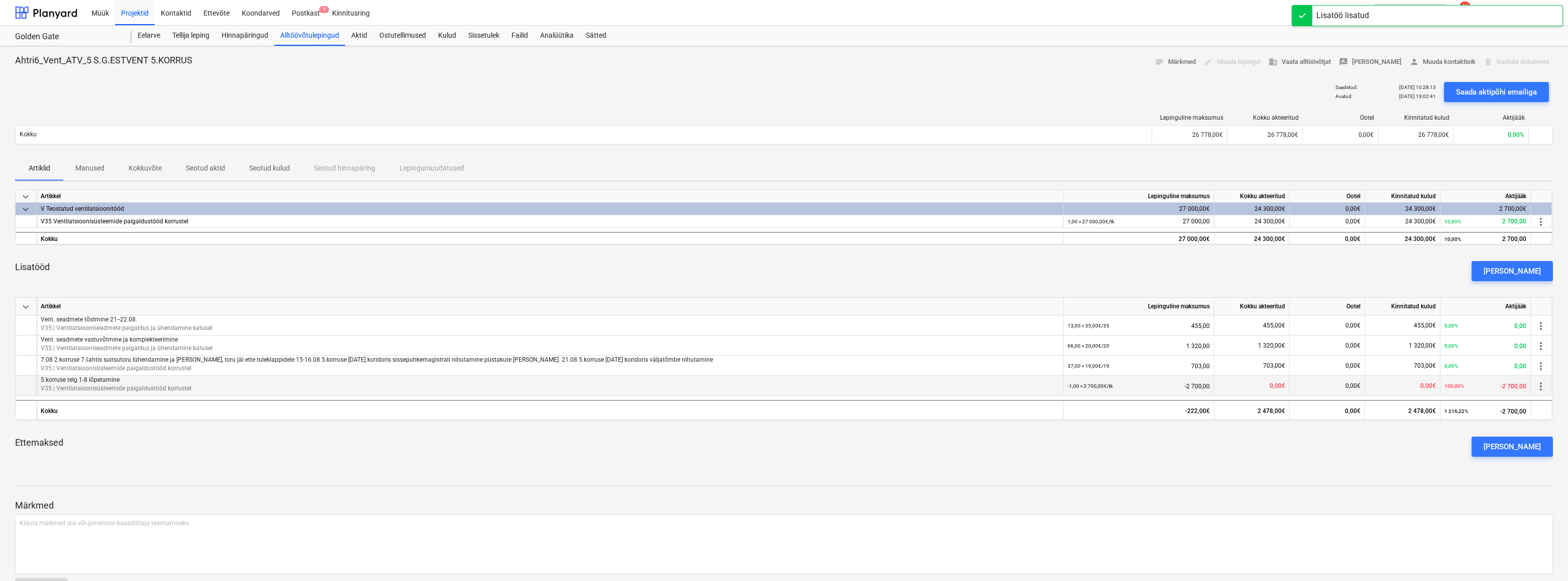
click at [1262, 387] on div "0,00€" at bounding box center [1252, 386] width 75 height 20
click at [1495, 91] on div "Saada aktipõhi emailiga" at bounding box center [1496, 92] width 81 height 13
click at [315, 38] on div "Alltöövõtulepingud" at bounding box center [309, 36] width 71 height 20
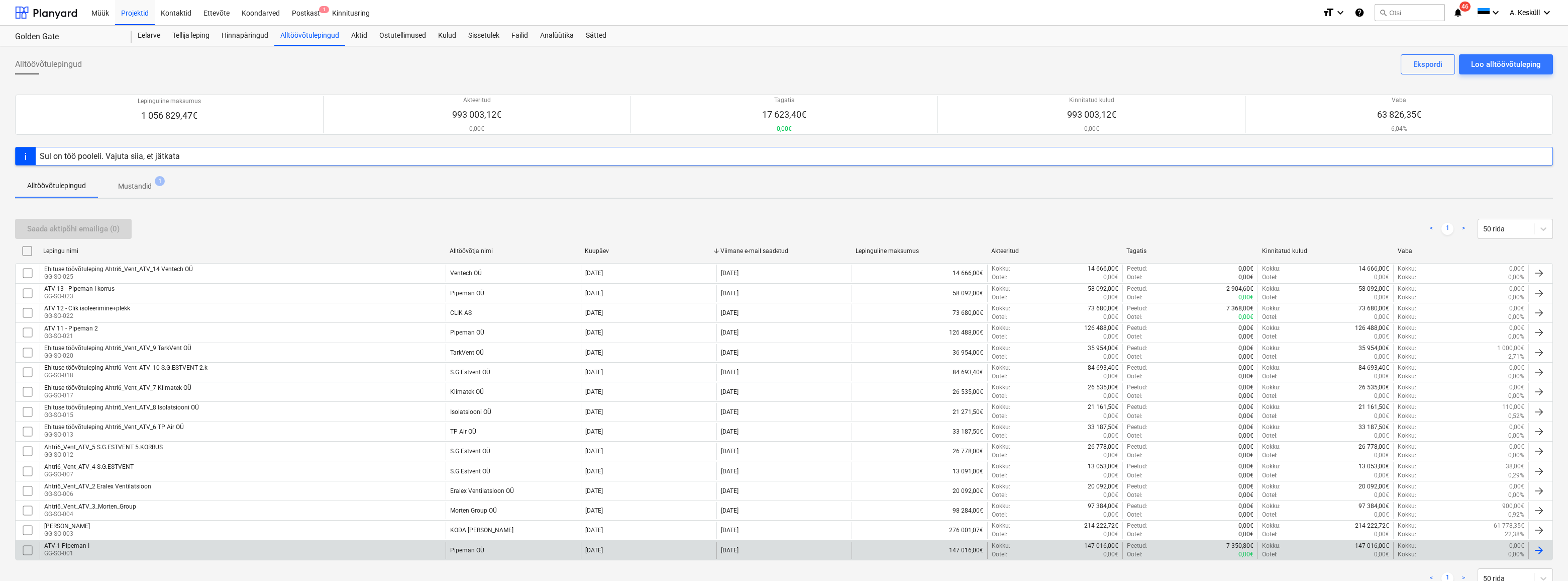
scroll to position [34, 0]
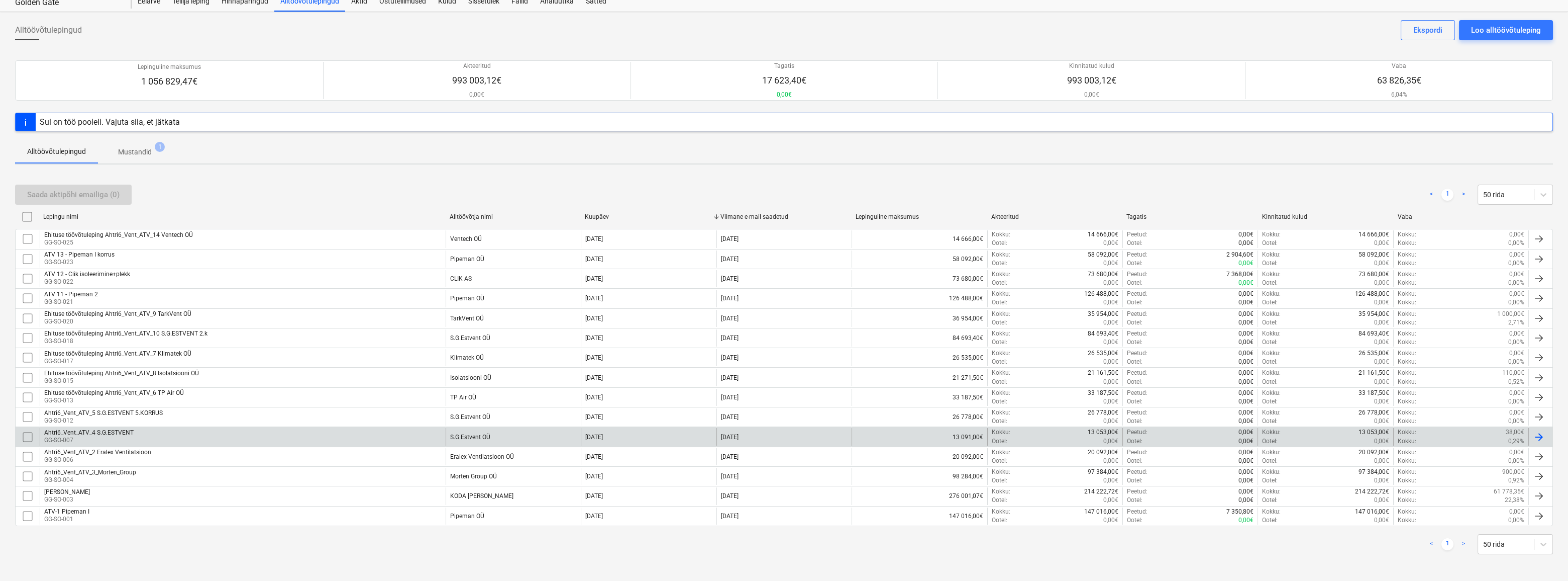
click at [112, 432] on div "Ahtri6_Vent_ATV_4 S.G.ESTVENT" at bounding box center [89, 432] width 90 height 7
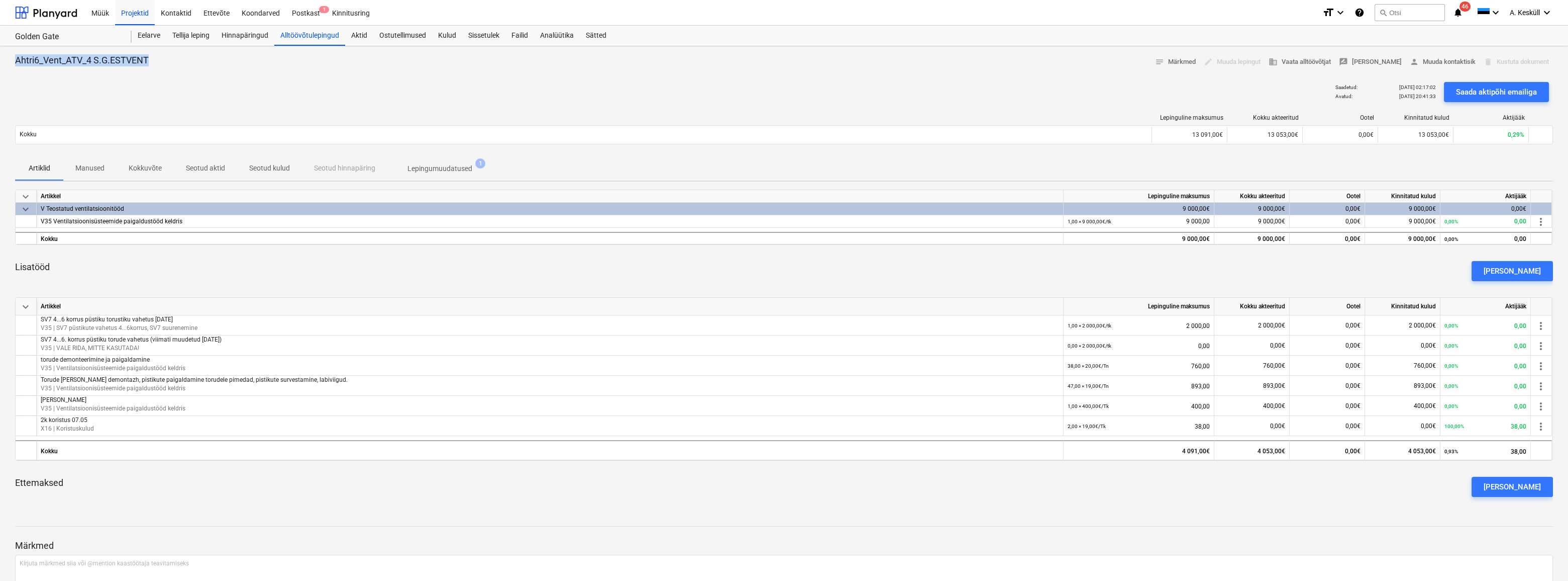
drag, startPoint x: 148, startPoint y: 60, endPoint x: 12, endPoint y: 60, distance: 136.0
click at [12, 60] on div "Ahtri6_Vent_ATV_4 S.G.ESTVENT notes Märkmed edit Muuda lepingut business Vaata …" at bounding box center [784, 350] width 1568 height 608
click at [103, 60] on p "Ahtri6_Vent_ATV_4 S.G.ESTVENT" at bounding box center [82, 60] width 133 height 12
click at [177, 60] on div "Ahtri6_Vent_ATV_4 S.G.ESTVENT notes Märkmed edit Muuda lepingut business Vaata …" at bounding box center [784, 62] width 1538 height 16
drag, startPoint x: 1512, startPoint y: 427, endPoint x: 1526, endPoint y: 423, distance: 14.6
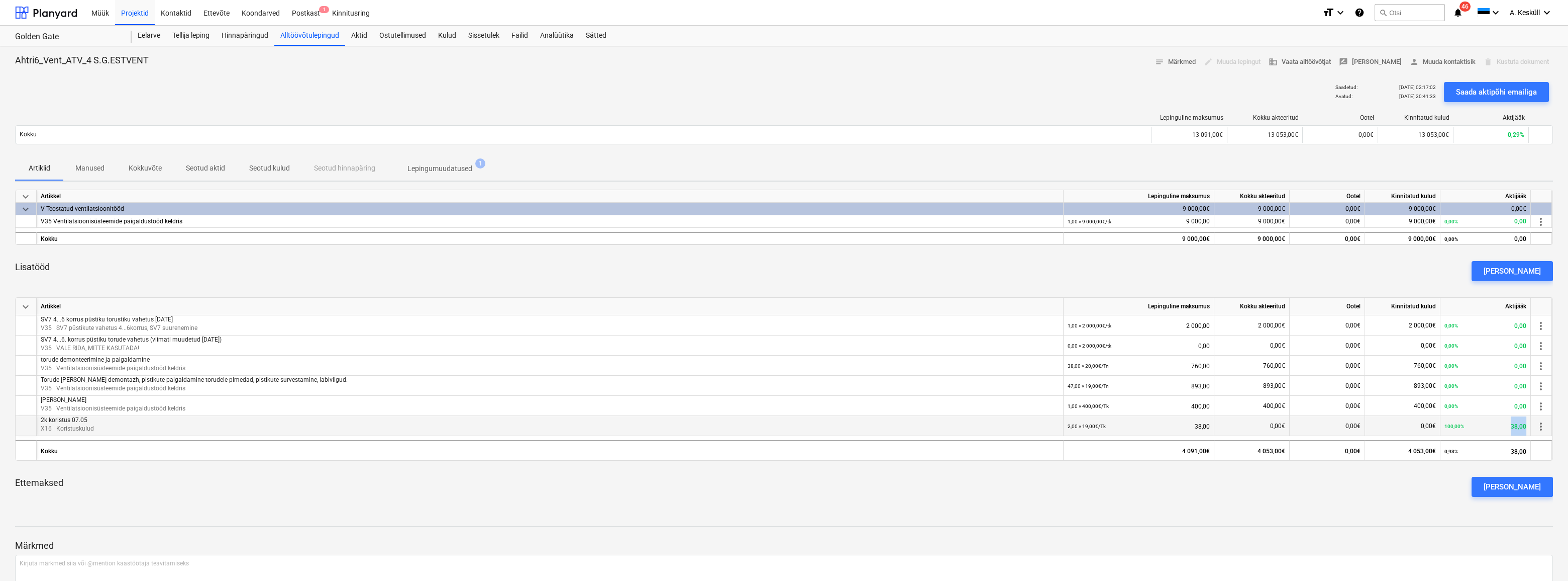
click at [1526, 423] on div "100,00% 38,00" at bounding box center [1485, 426] width 82 height 21
click at [1476, 429] on div "100,00% 38,00" at bounding box center [1485, 426] width 82 height 21
click at [1203, 423] on div "2,00 × 19,00€ / Tk 38,00" at bounding box center [1139, 426] width 142 height 21
click at [1488, 90] on div "Saada aktipõhi emailiga" at bounding box center [1496, 92] width 81 height 13
click at [289, 36] on div "Alltöövõtulepingud" at bounding box center [309, 36] width 71 height 20
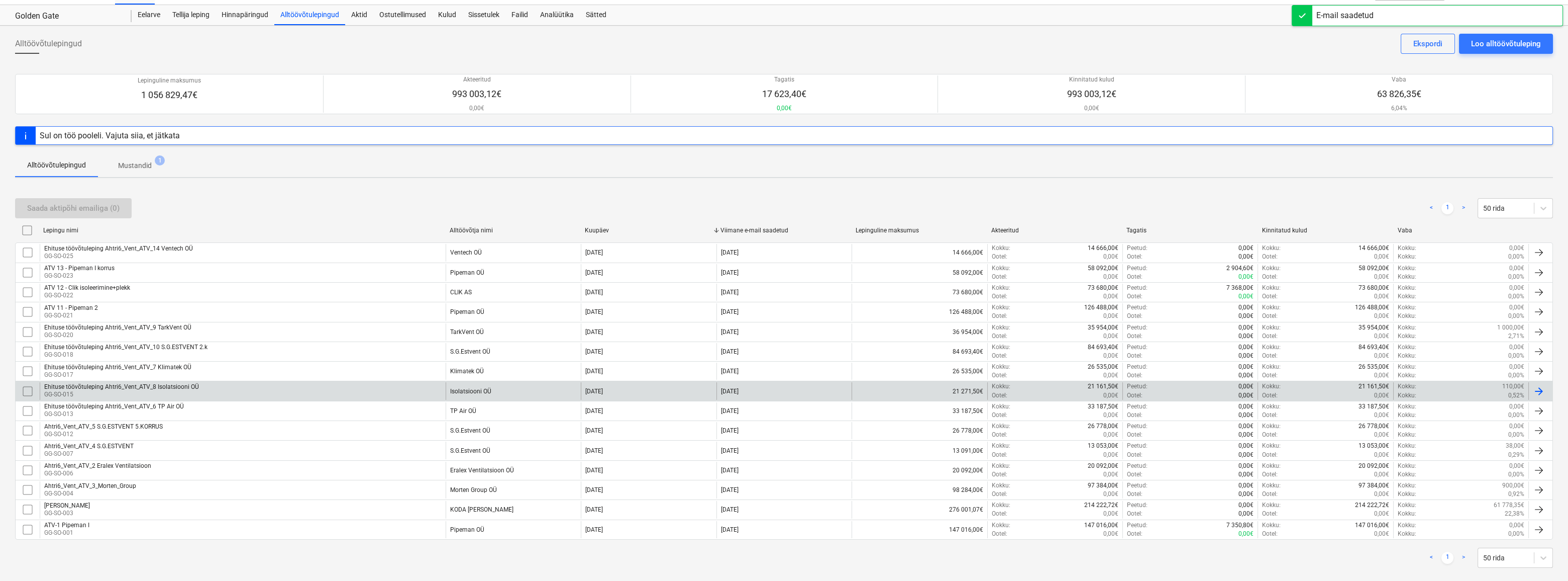
scroll to position [34, 0]
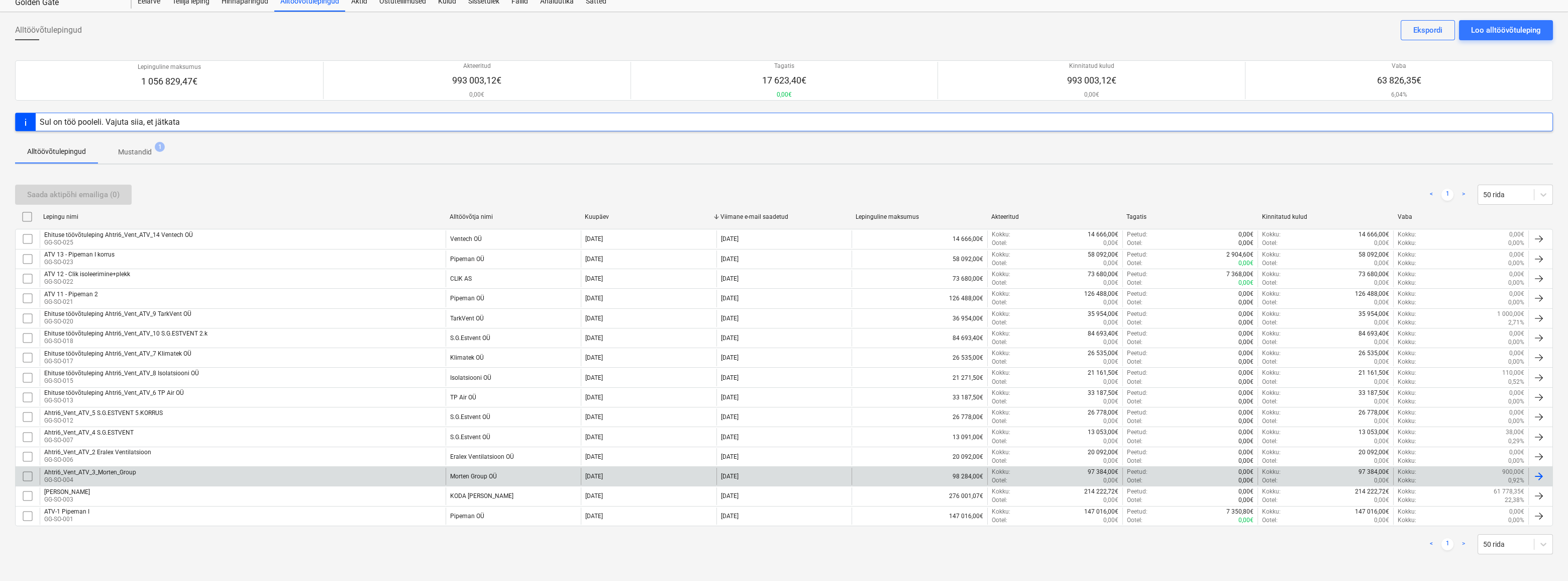
click at [85, 470] on div "Ahtri6_Vent_ATV_3_Morten_Group" at bounding box center [90, 473] width 92 height 7
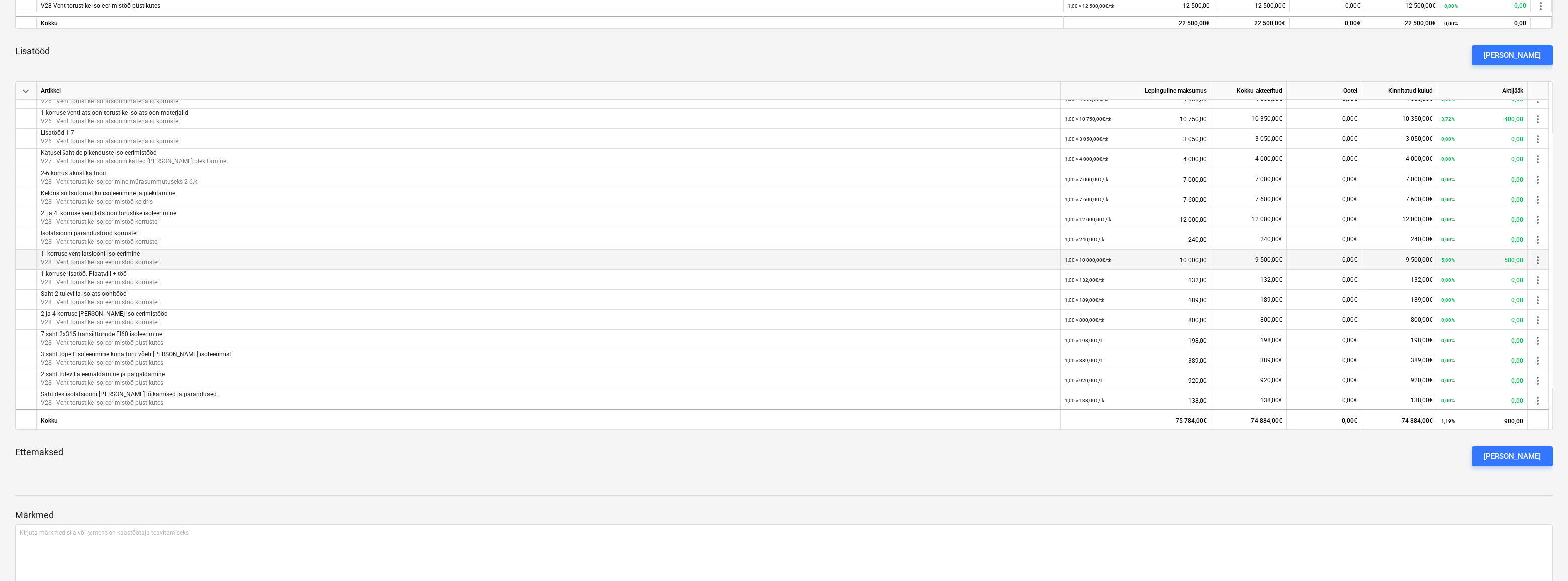
scroll to position [333, 0]
click at [1528, 56] on div "[PERSON_NAME]" at bounding box center [1513, 55] width 57 height 13
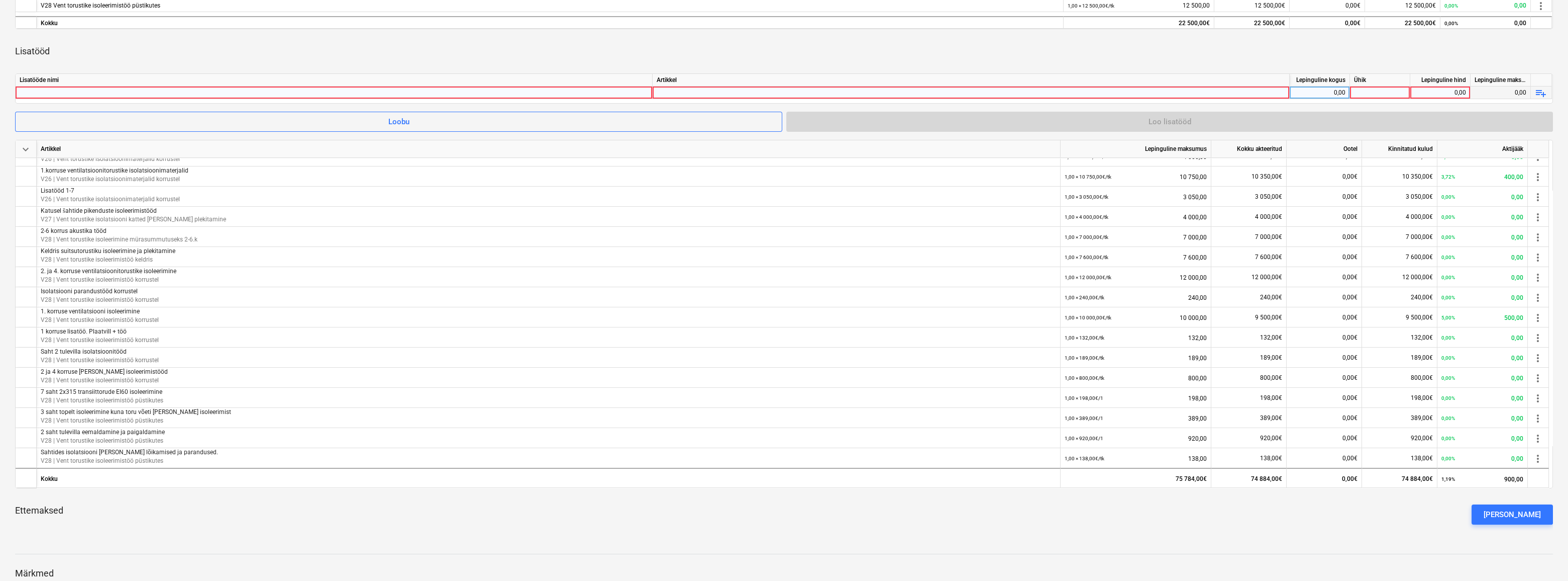
click at [217, 92] on div at bounding box center [334, 92] width 629 height 12
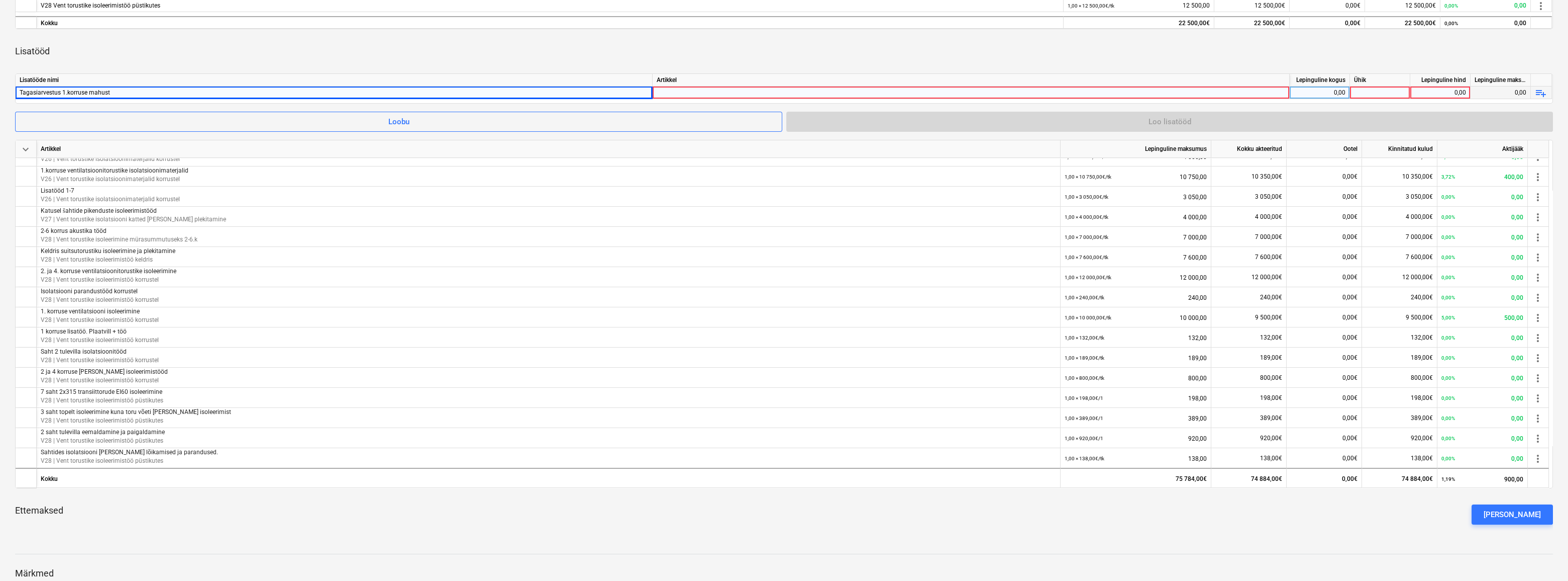
click at [760, 94] on div at bounding box center [971, 101] width 629 height 31
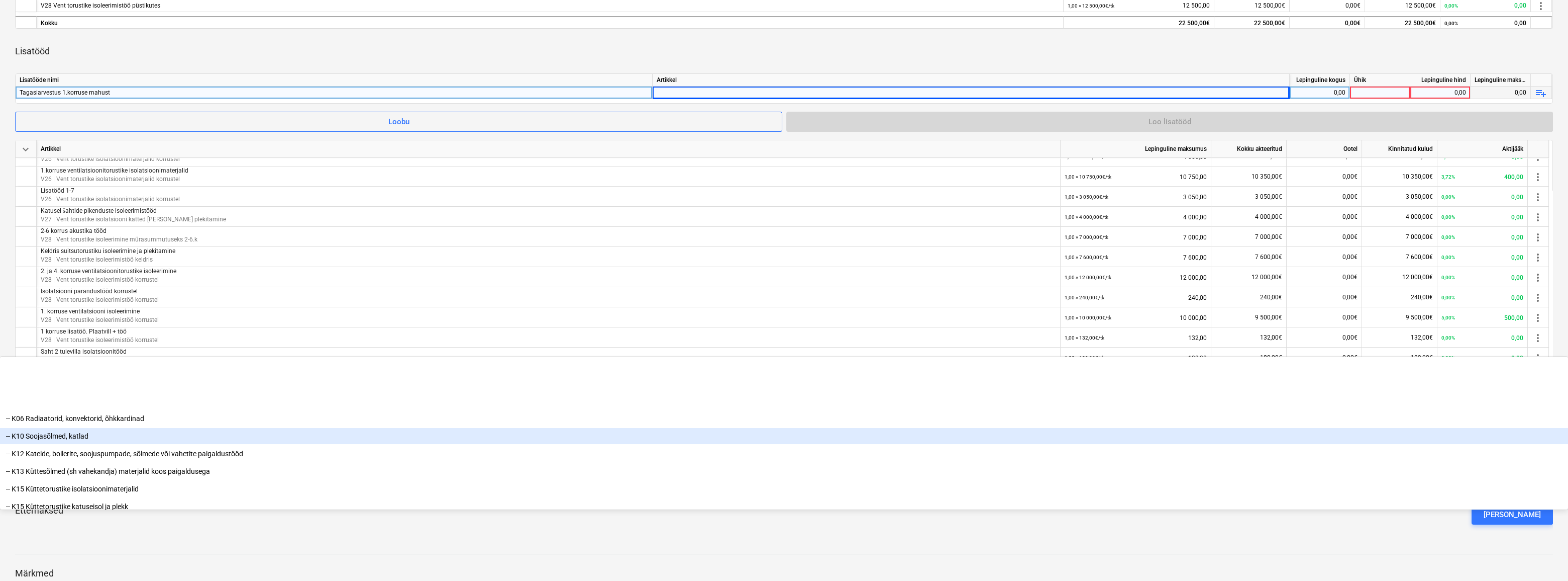
scroll to position [457, 0]
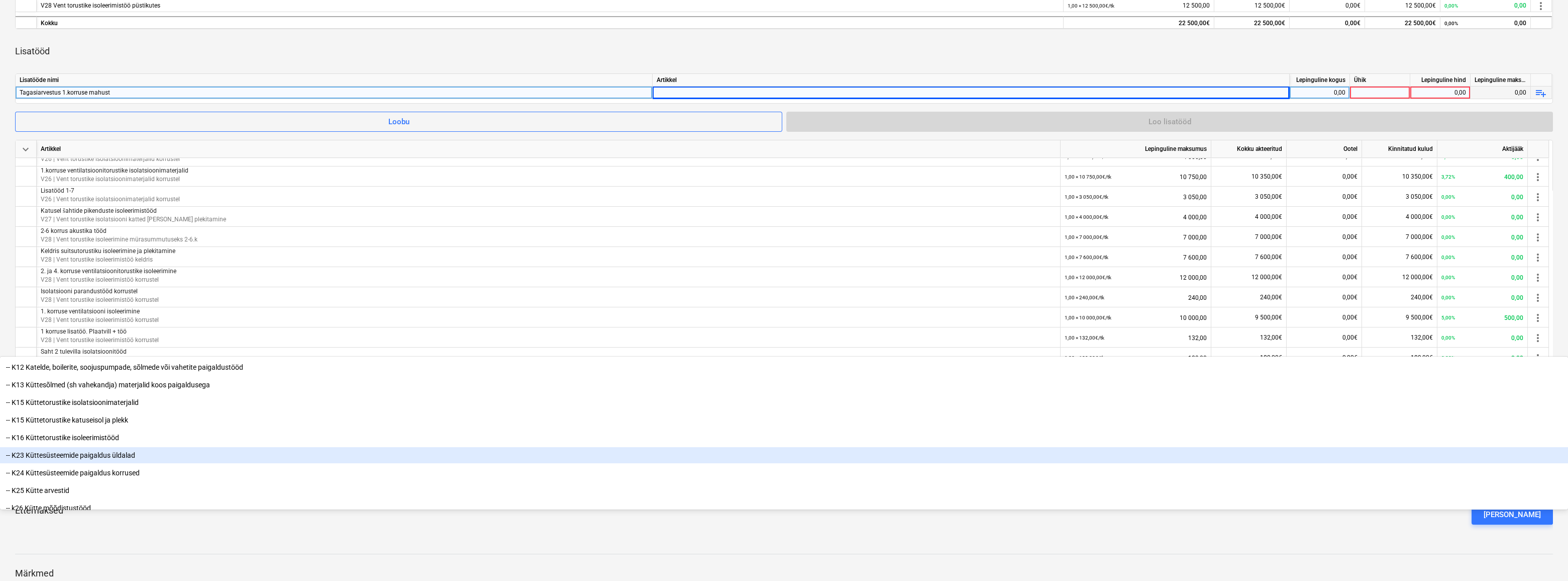
click at [140, 84] on div "Lisatööde nimi" at bounding box center [334, 80] width 637 height 13
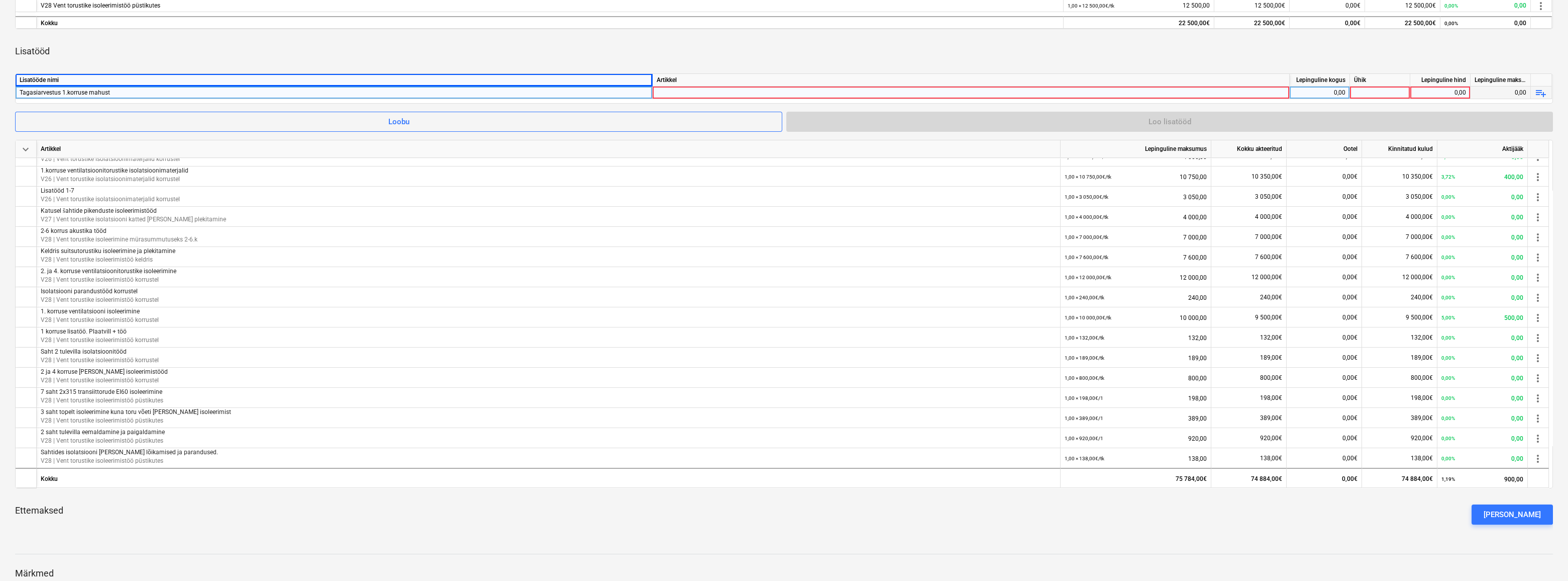
click at [140, 88] on div "Tagasiarvestus 1.korruse mahust" at bounding box center [334, 92] width 629 height 12
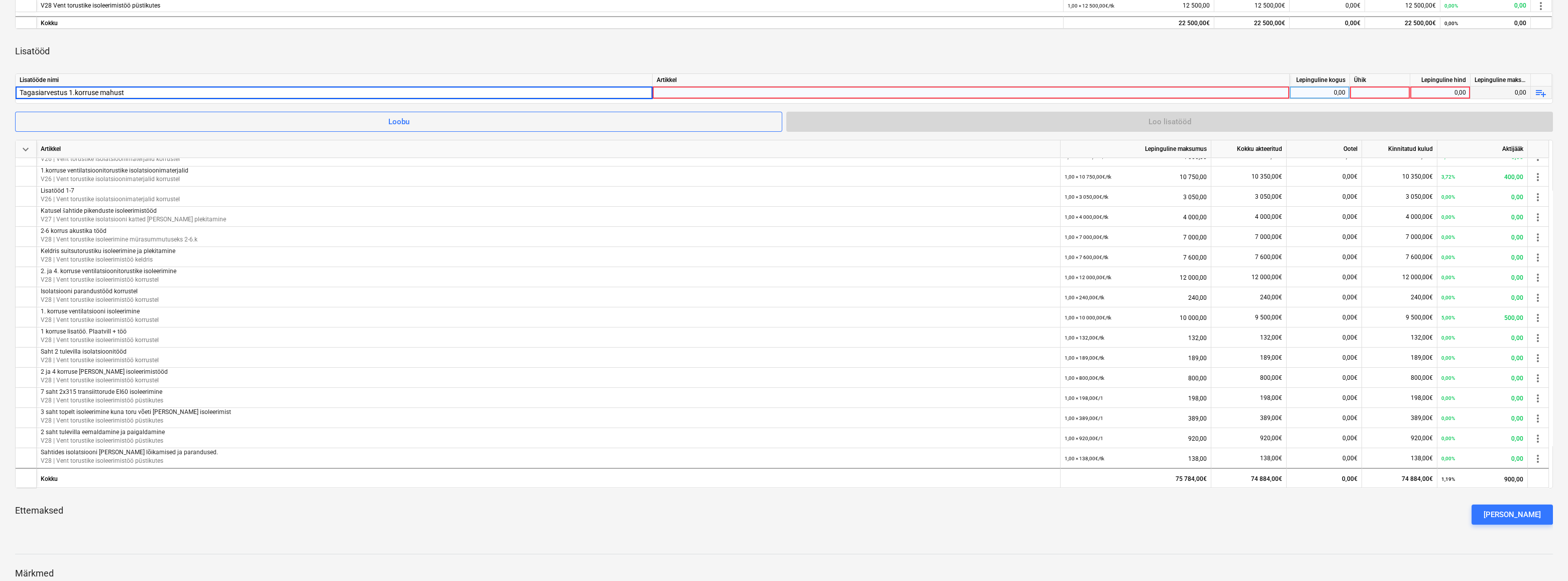
click at [136, 93] on input "Tagasiarvestus 1.korruse mahust" at bounding box center [334, 92] width 637 height 12
click at [715, 94] on div at bounding box center [971, 101] width 629 height 31
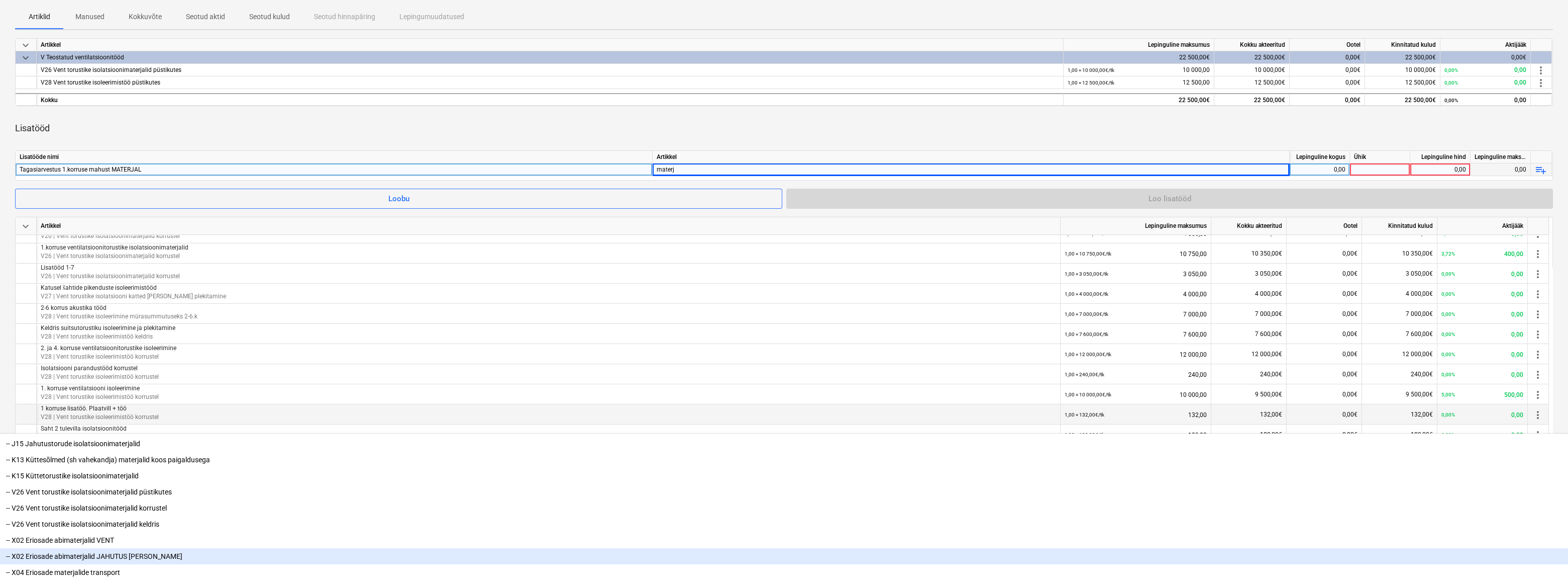
scroll to position [136, 0]
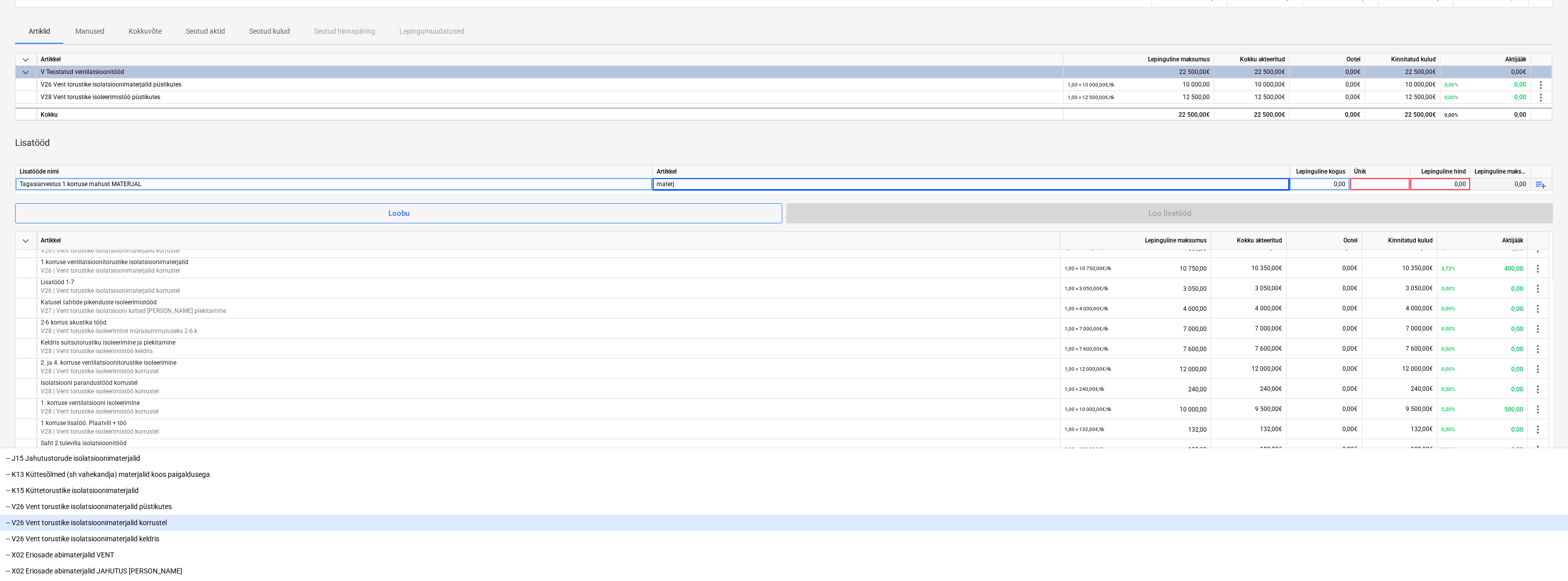
click at [794, 514] on div "-- V26 Vent torustike isolatsioonimaterjalid korrustel" at bounding box center [784, 522] width 1568 height 16
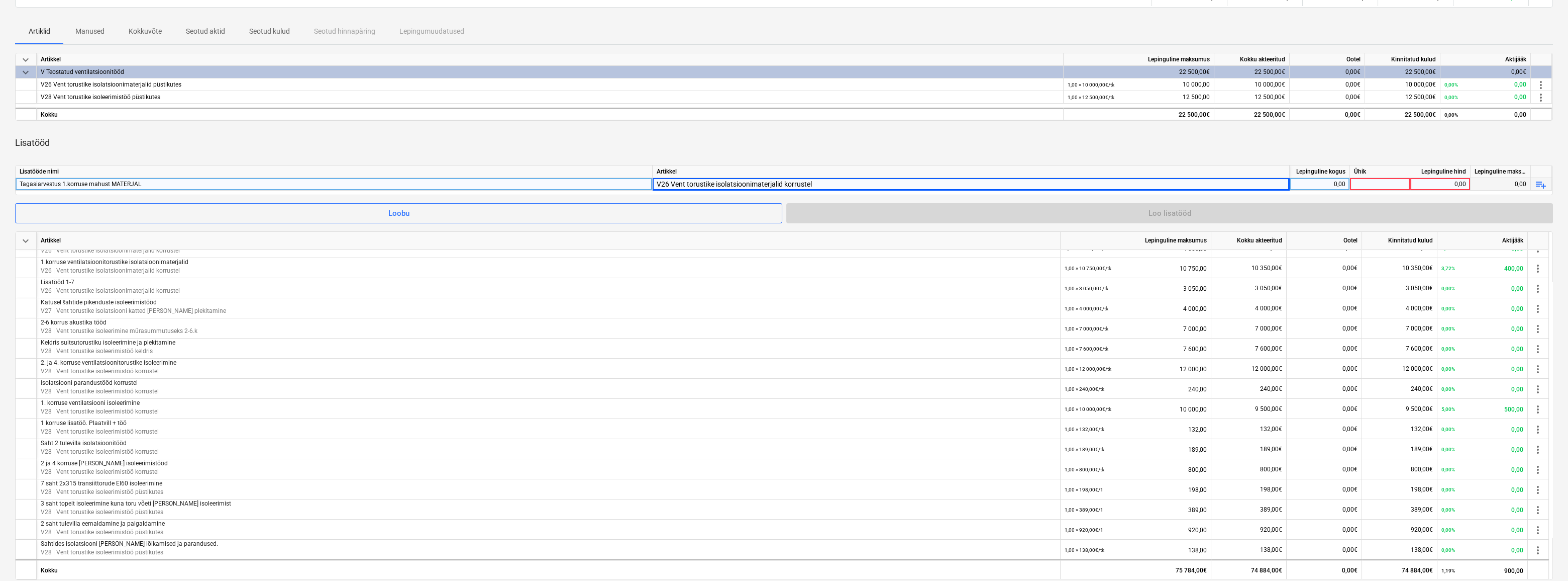
click at [1329, 184] on div "0,00" at bounding box center [1320, 185] width 52 height 13
click at [1369, 178] on div at bounding box center [1380, 185] width 60 height 13
click at [1454, 186] on div "0,00" at bounding box center [1440, 185] width 52 height 13
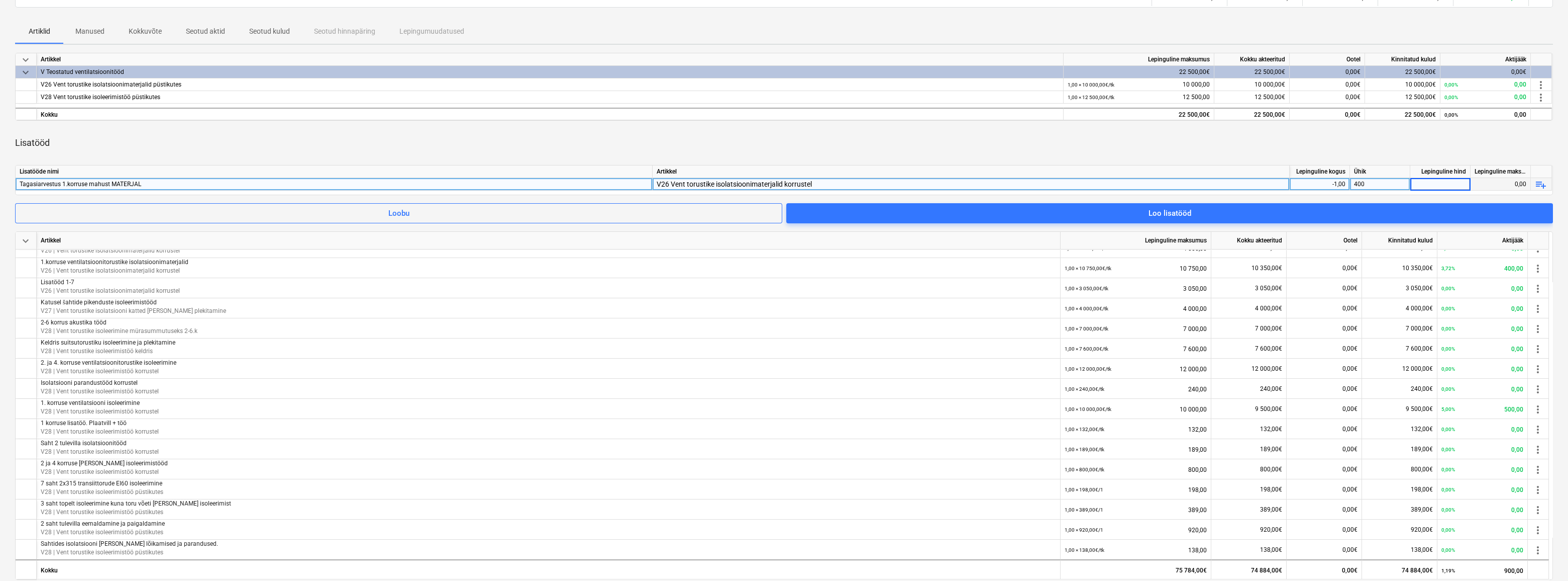
click at [1449, 150] on div "Lisatööd" at bounding box center [784, 142] width 1538 height 28
drag, startPoint x: 1392, startPoint y: 185, endPoint x: 1328, endPoint y: 185, distance: 64.0
click at [0, 0] on div "Tagasiarvestus 1.korruse mahust MATERJAL V26 Vent torustike isolatsioonimaterja…" at bounding box center [0, 0] width 0 height 0
click at [1386, 185] on div "400" at bounding box center [1380, 185] width 60 height 13
click at [1461, 185] on div "0,00" at bounding box center [1440, 185] width 52 height 13
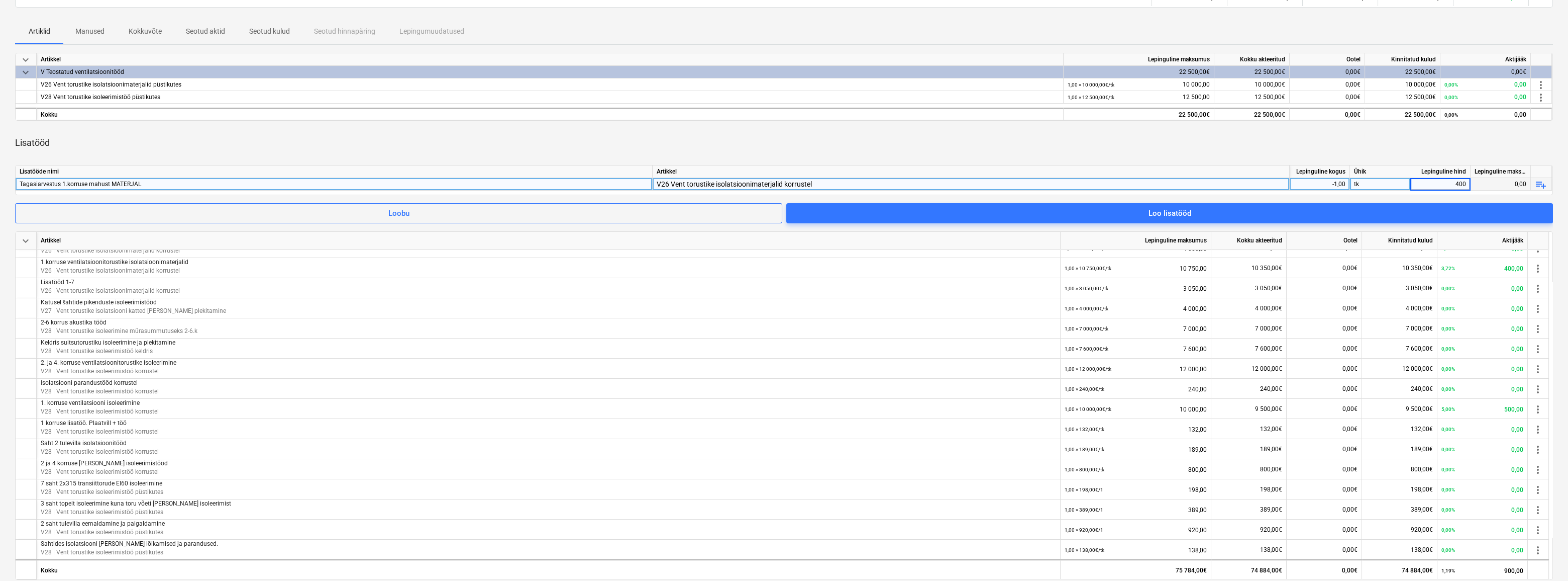
click at [1470, 143] on div "Lisatööd" at bounding box center [784, 142] width 1538 height 28
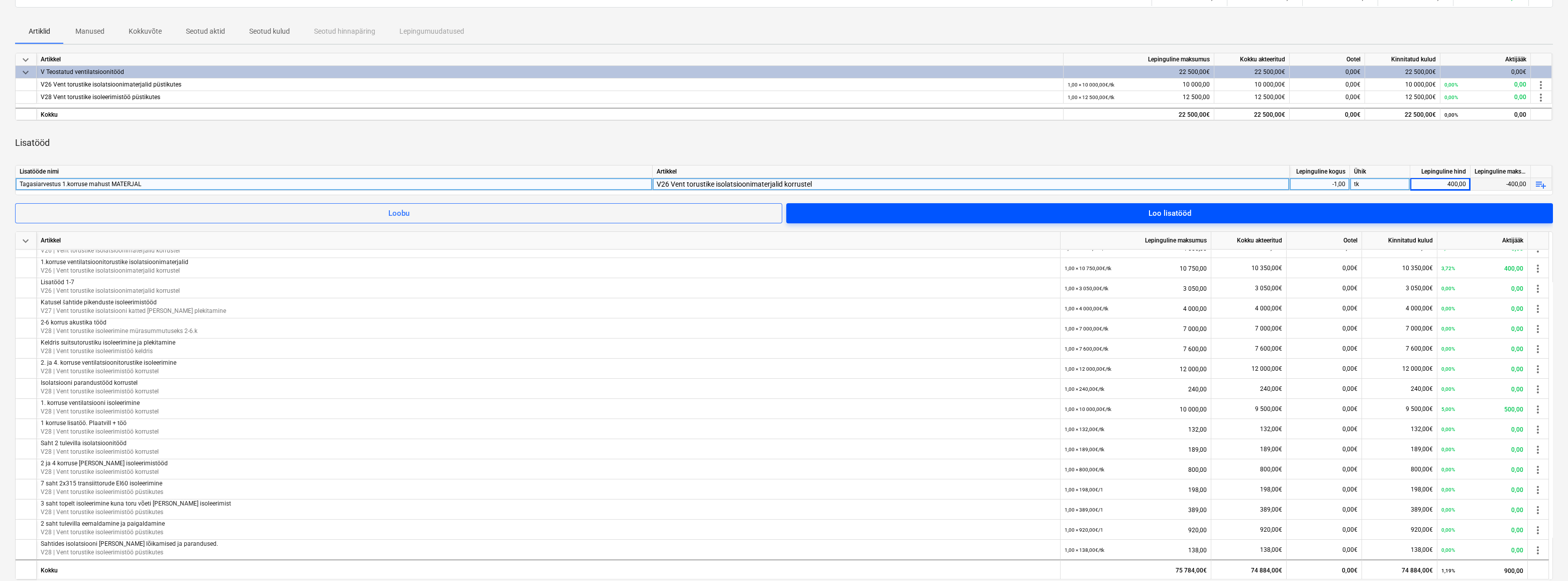
click at [1152, 210] on div "Loo lisatööd" at bounding box center [1170, 213] width 43 height 13
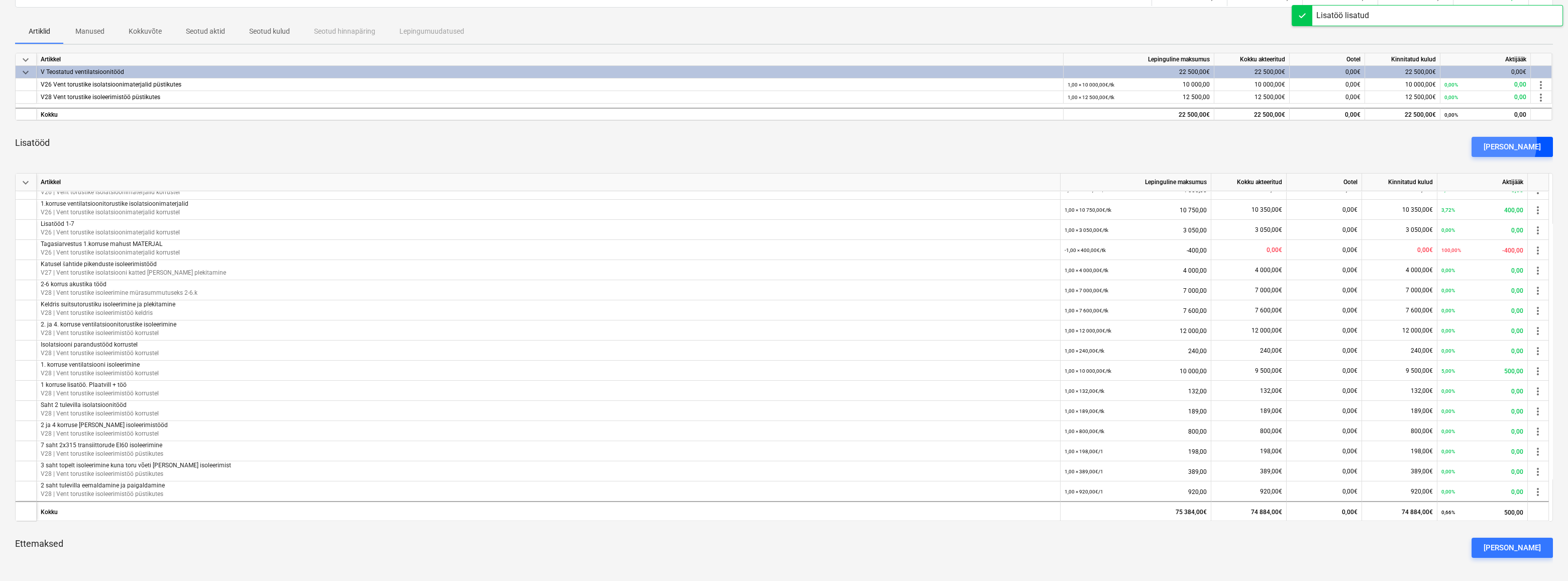
click at [1504, 141] on div "[PERSON_NAME]" at bounding box center [1513, 147] width 57 height 13
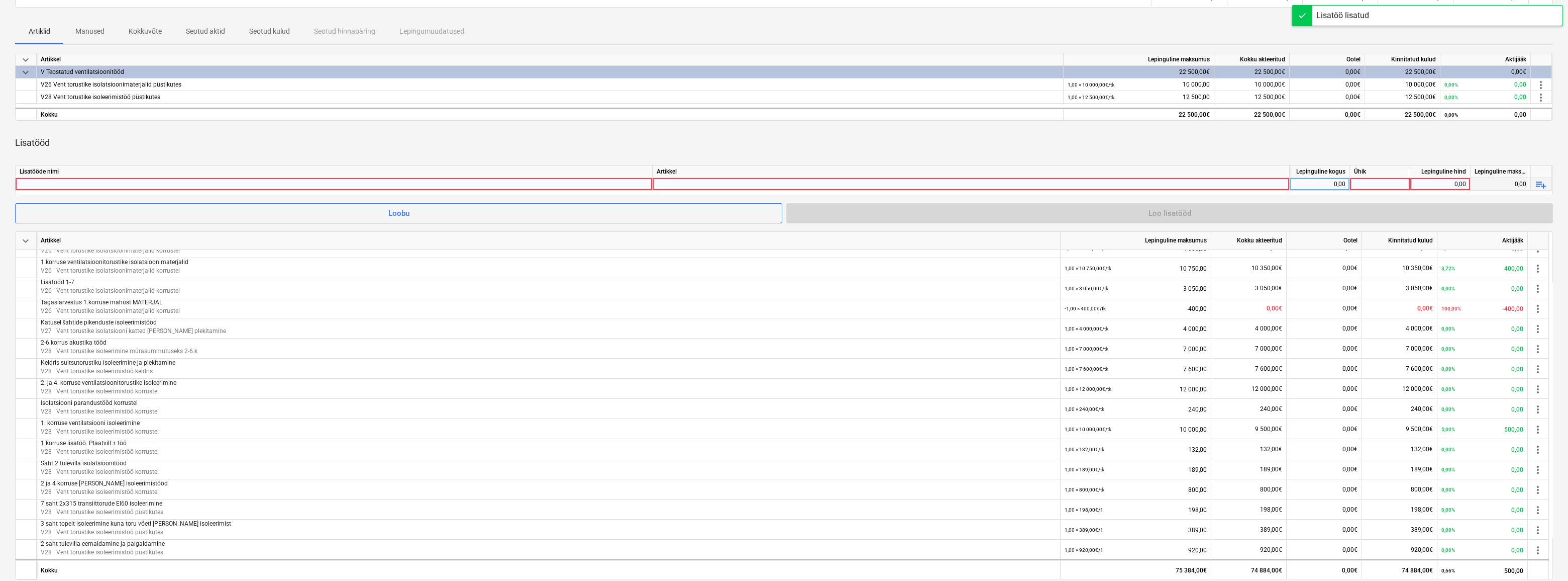
click at [291, 189] on div at bounding box center [334, 184] width 629 height 12
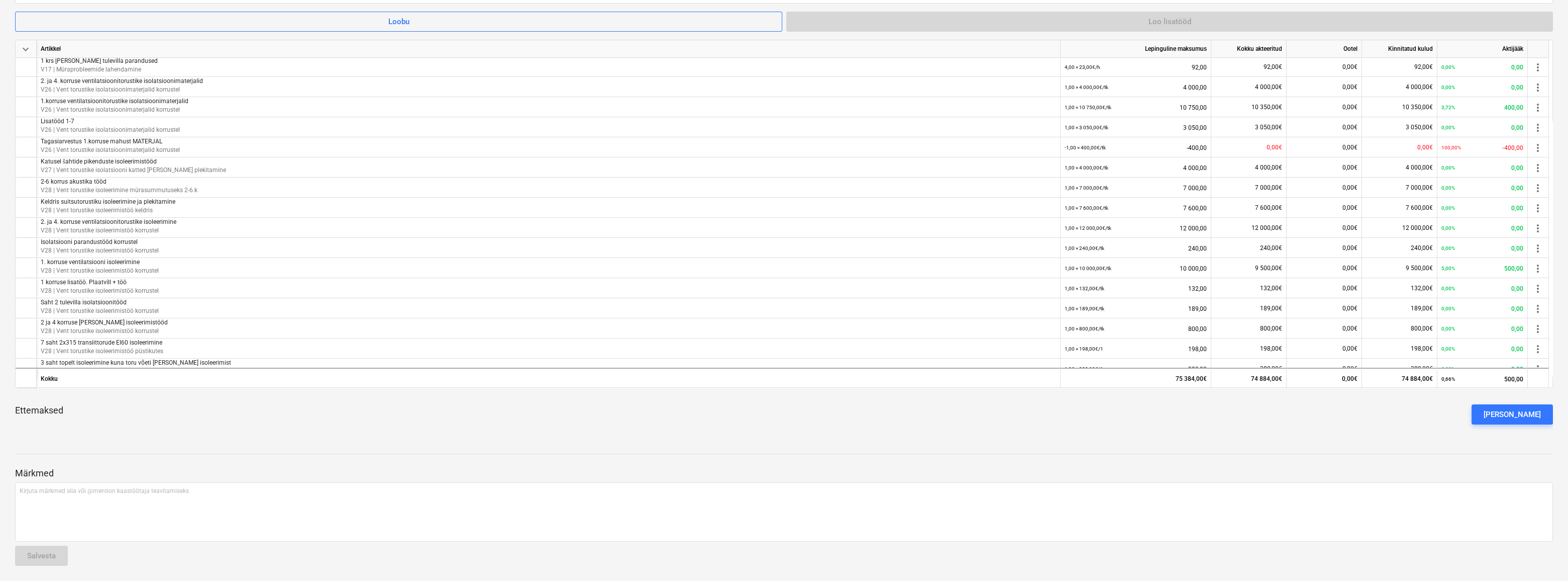
scroll to position [216, 0]
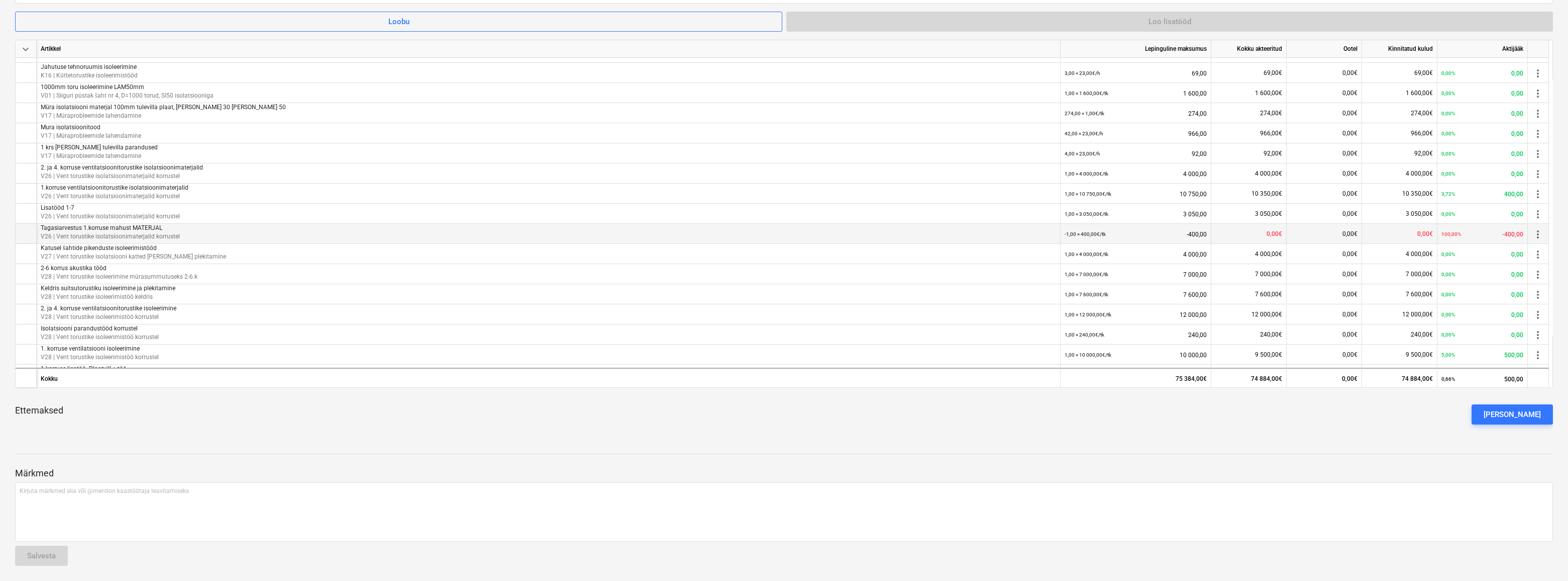
drag, startPoint x: 167, startPoint y: 227, endPoint x: 65, endPoint y: 229, distance: 102.0
click at [65, 229] on p "Tagasiarvestus 1.korruse mahust MATERJAL" at bounding box center [548, 228] width 1015 height 9
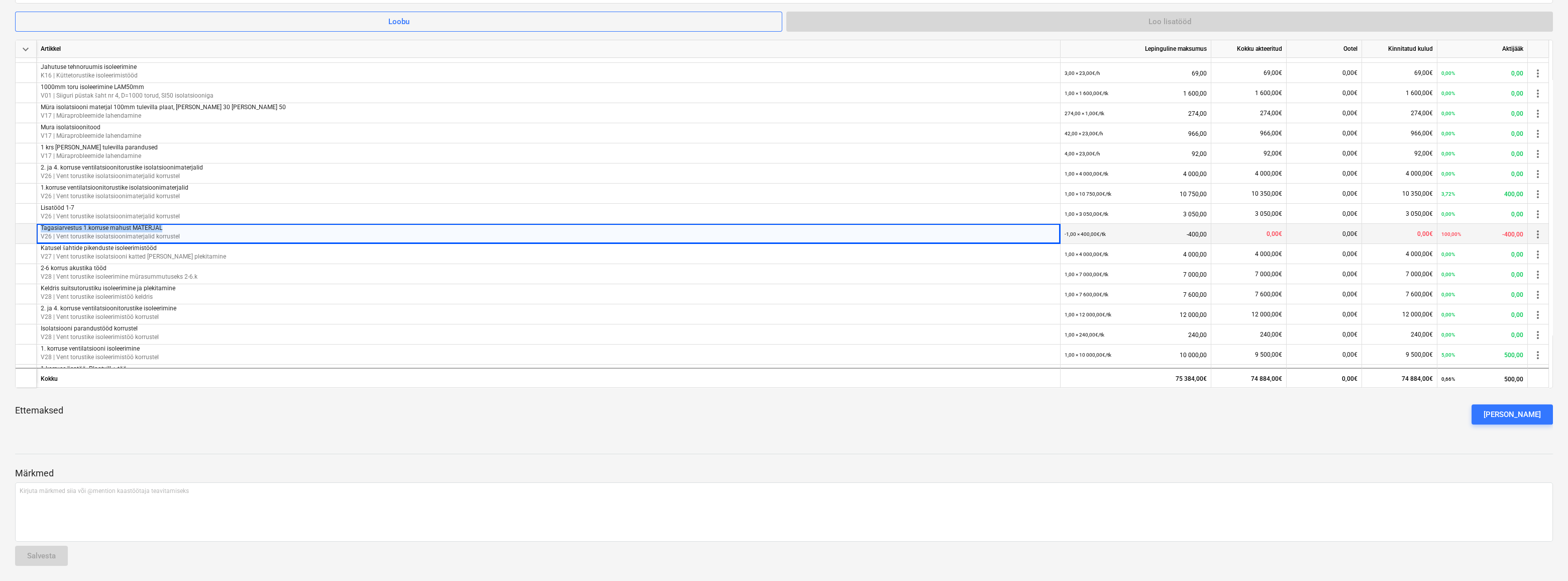
drag, startPoint x: 163, startPoint y: 226, endPoint x: 40, endPoint y: 227, distance: 123.0
click at [41, 227] on p "Tagasiarvestus 1.korruse mahust MATERJAL" at bounding box center [548, 228] width 1015 height 9
copy p "Tagasiarvestus 1.korruse mahust MATERJAL"
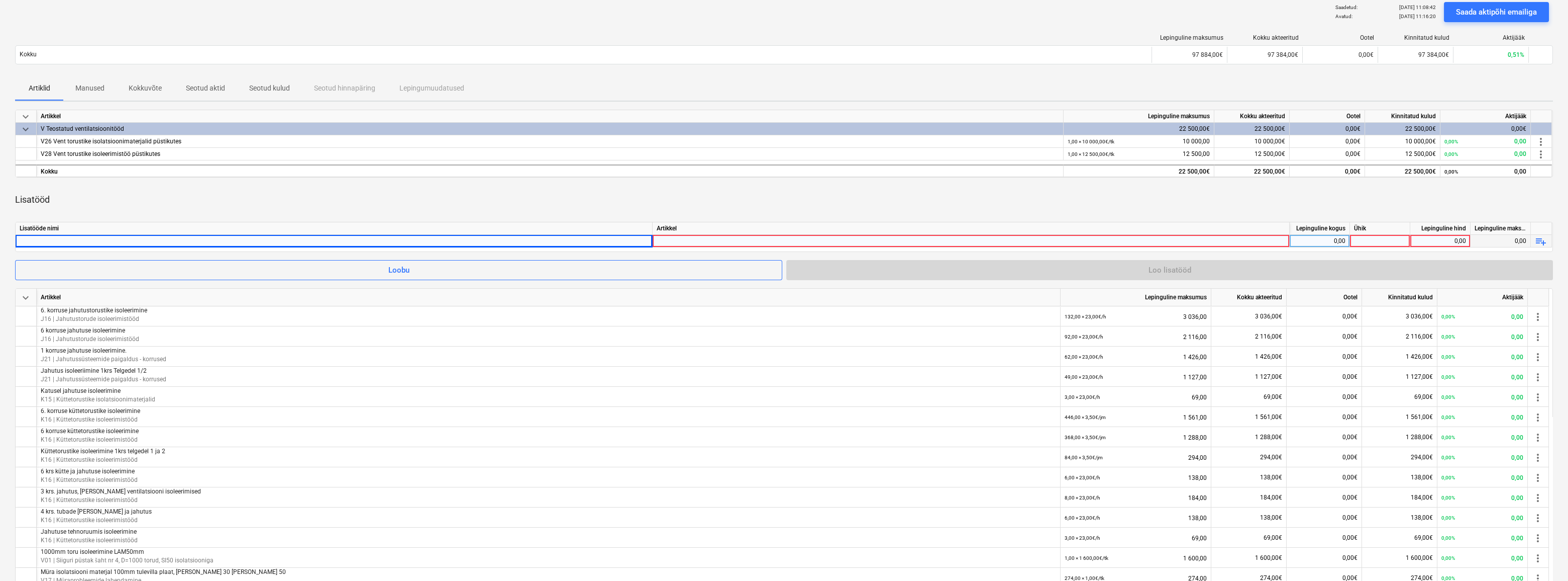
scroll to position [0, 0]
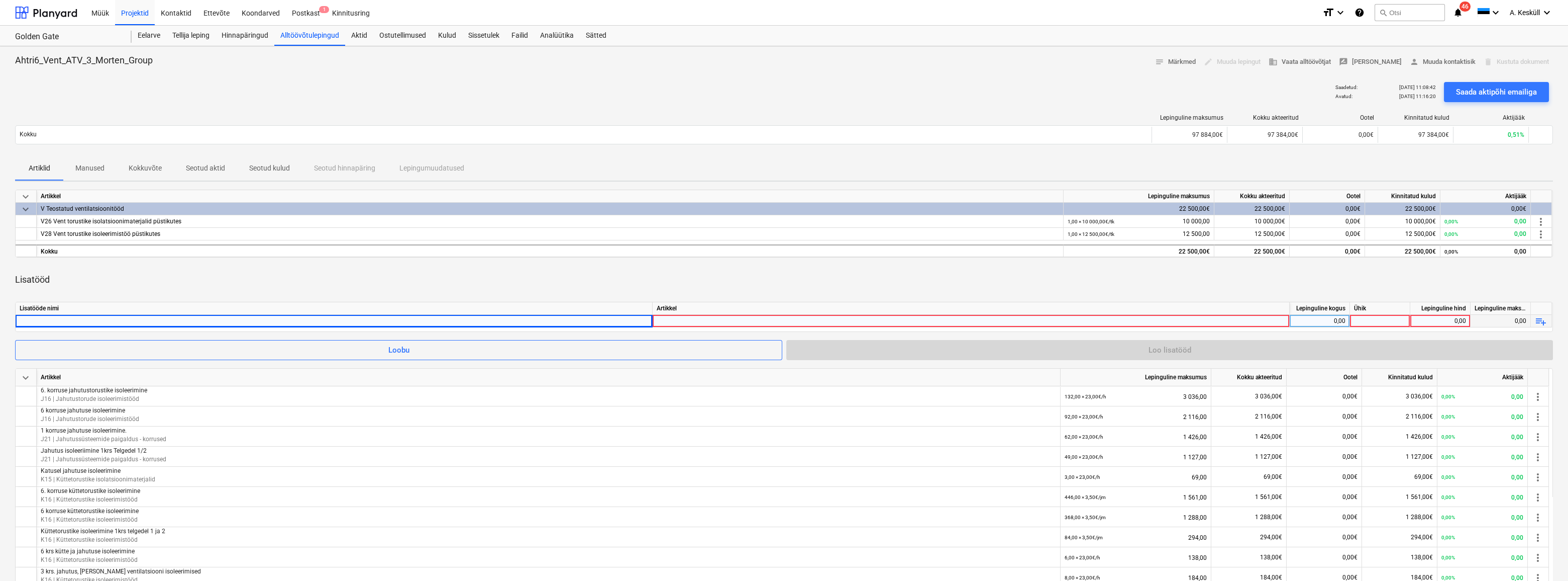
click at [88, 320] on div at bounding box center [334, 320] width 629 height 12
drag, startPoint x: 167, startPoint y: 320, endPoint x: 125, endPoint y: 320, distance: 42.0
click at [125, 320] on input "Tagasiarvestus 1.korruse mahust MATERJAL" at bounding box center [334, 320] width 637 height 12
click at [712, 324] on div at bounding box center [971, 330] width 629 height 31
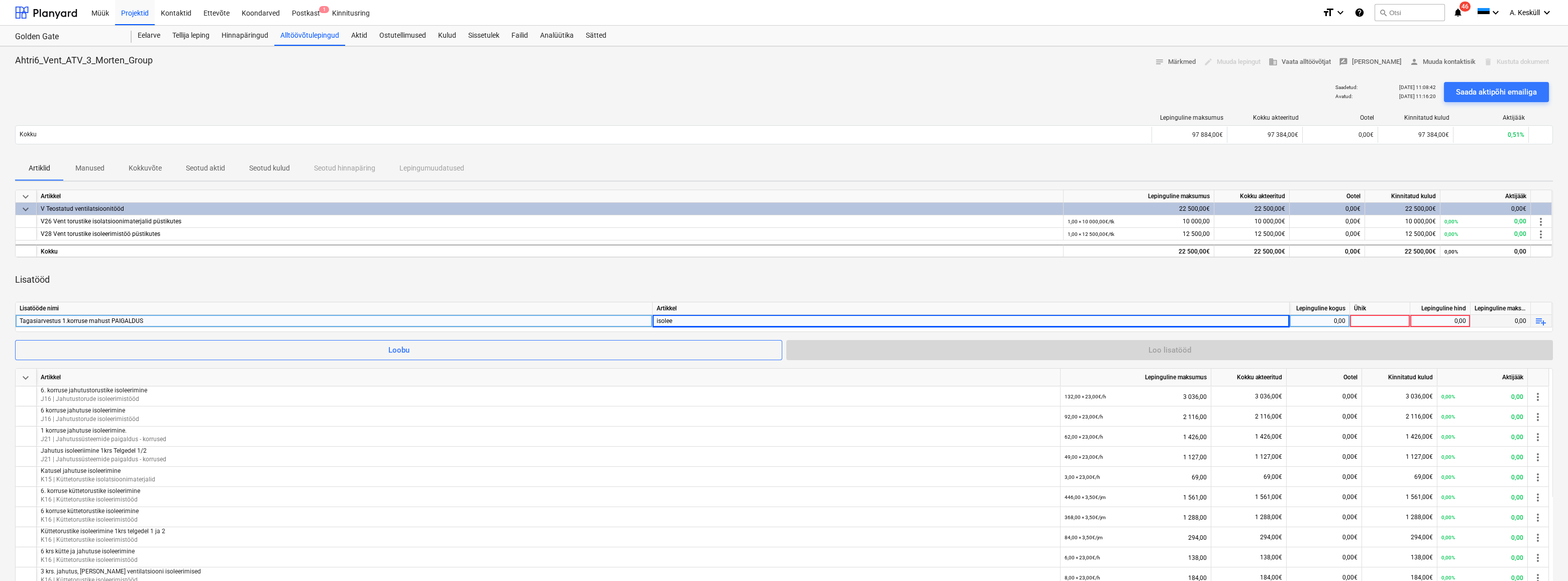
click at [1325, 322] on div "0,00" at bounding box center [1320, 321] width 52 height 13
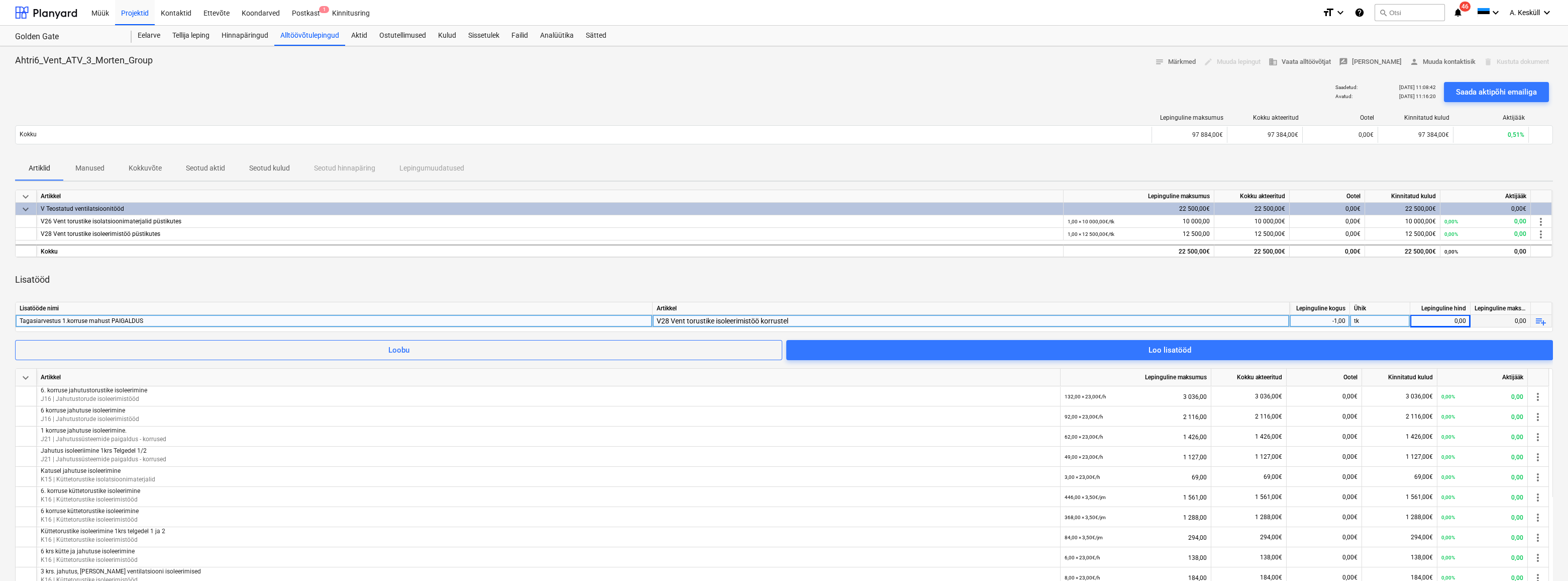
click at [1436, 320] on div "0,00" at bounding box center [1440, 321] width 52 height 13
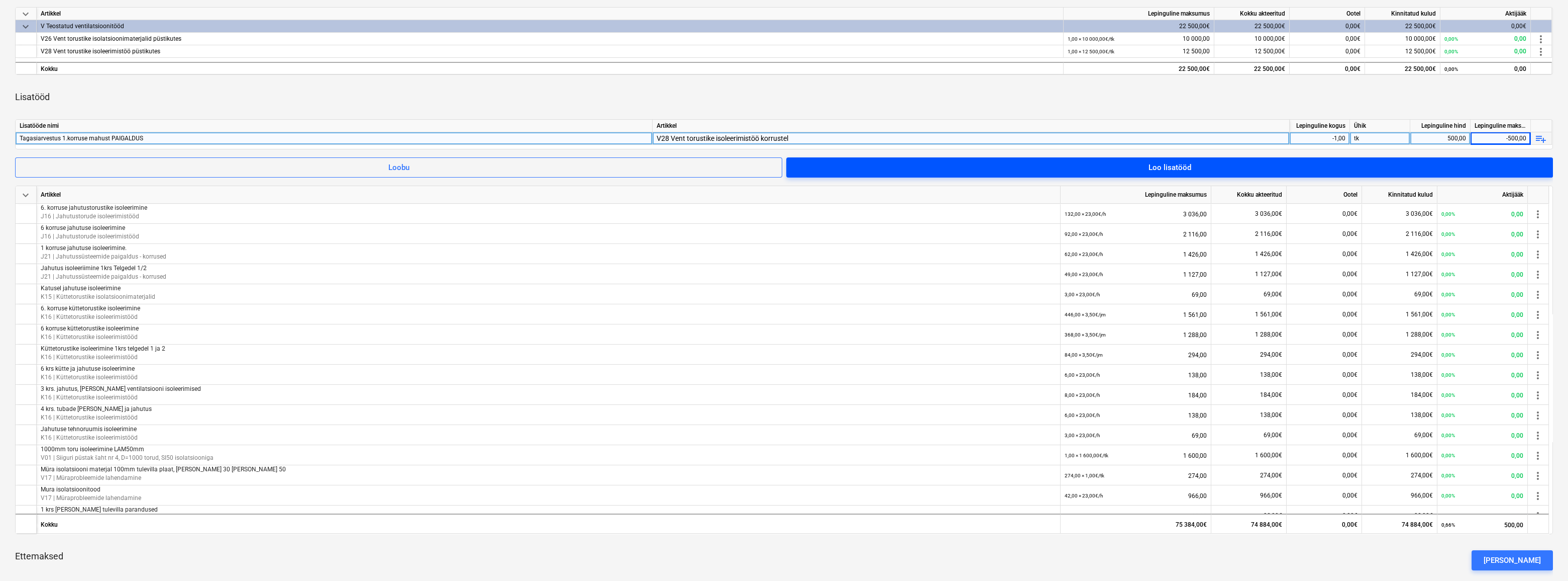
click at [1195, 172] on span "Loo lisatööd" at bounding box center [1170, 167] width 743 height 13
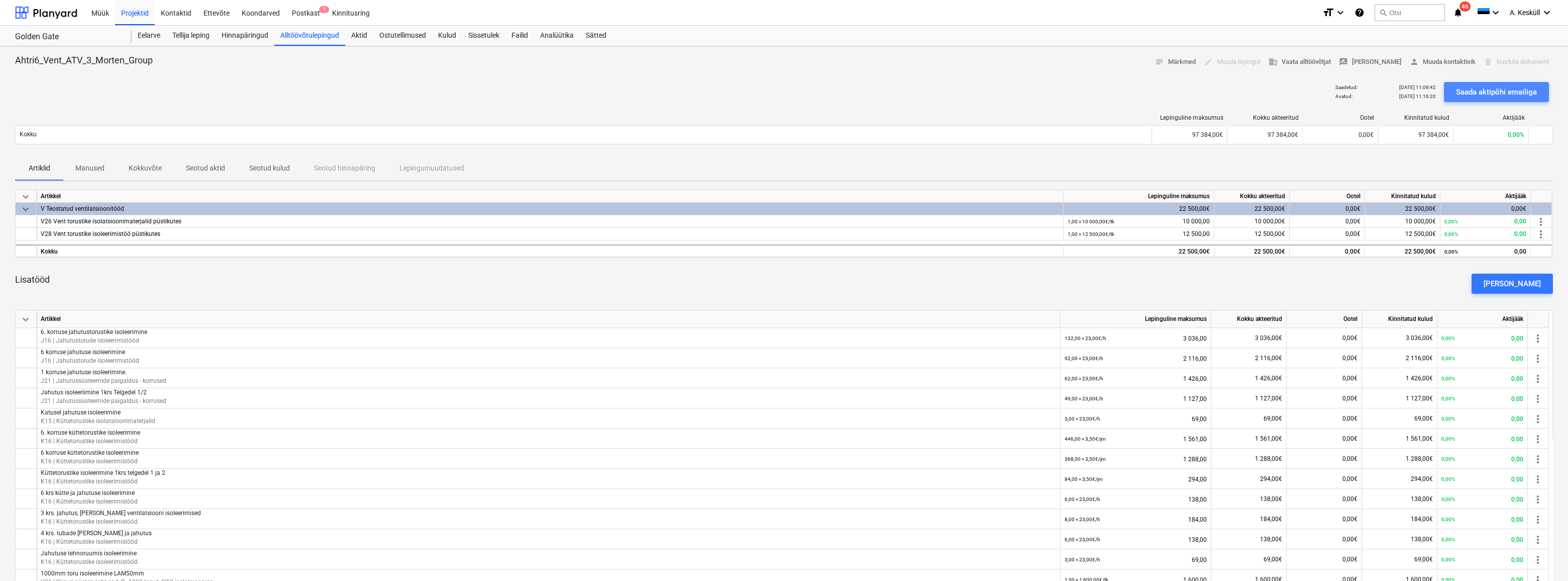
click at [1471, 93] on div "Saada aktipõhi emailiga" at bounding box center [1496, 92] width 81 height 13
click at [297, 32] on div "Alltöövõtulepingud" at bounding box center [309, 36] width 71 height 20
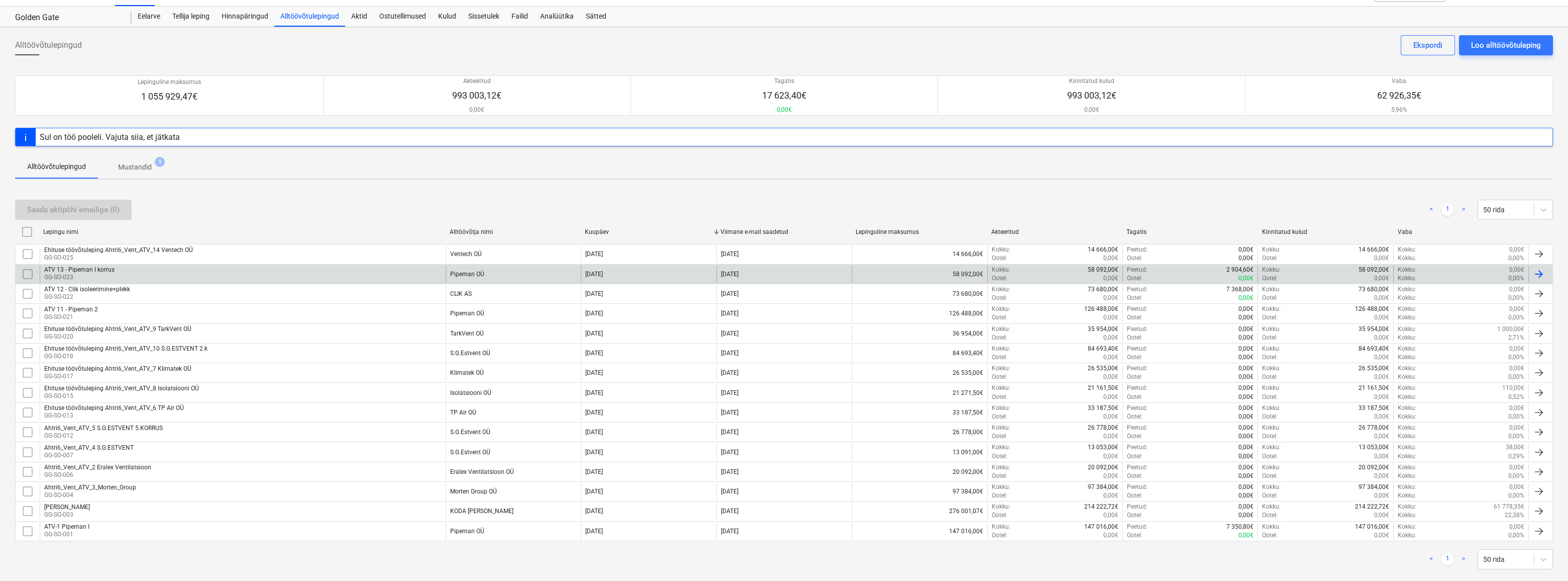
scroll to position [34, 0]
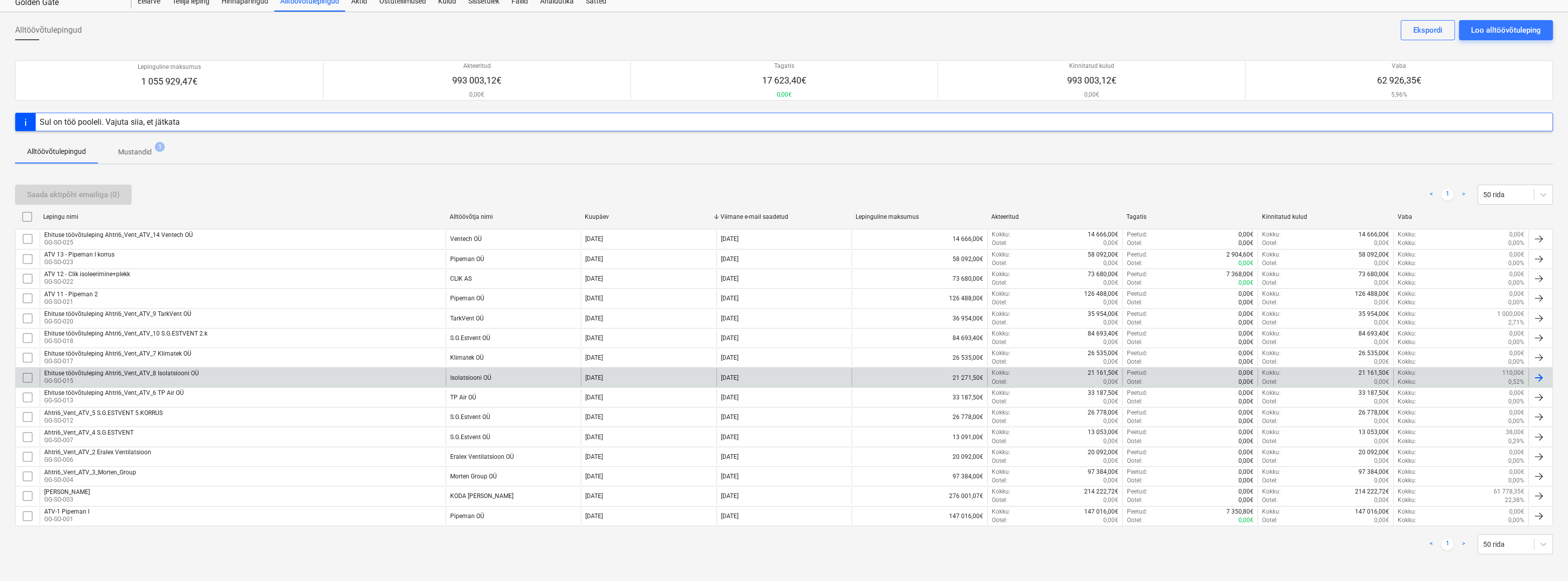
click at [1514, 378] on p "0,52%" at bounding box center [1516, 382] width 16 height 9
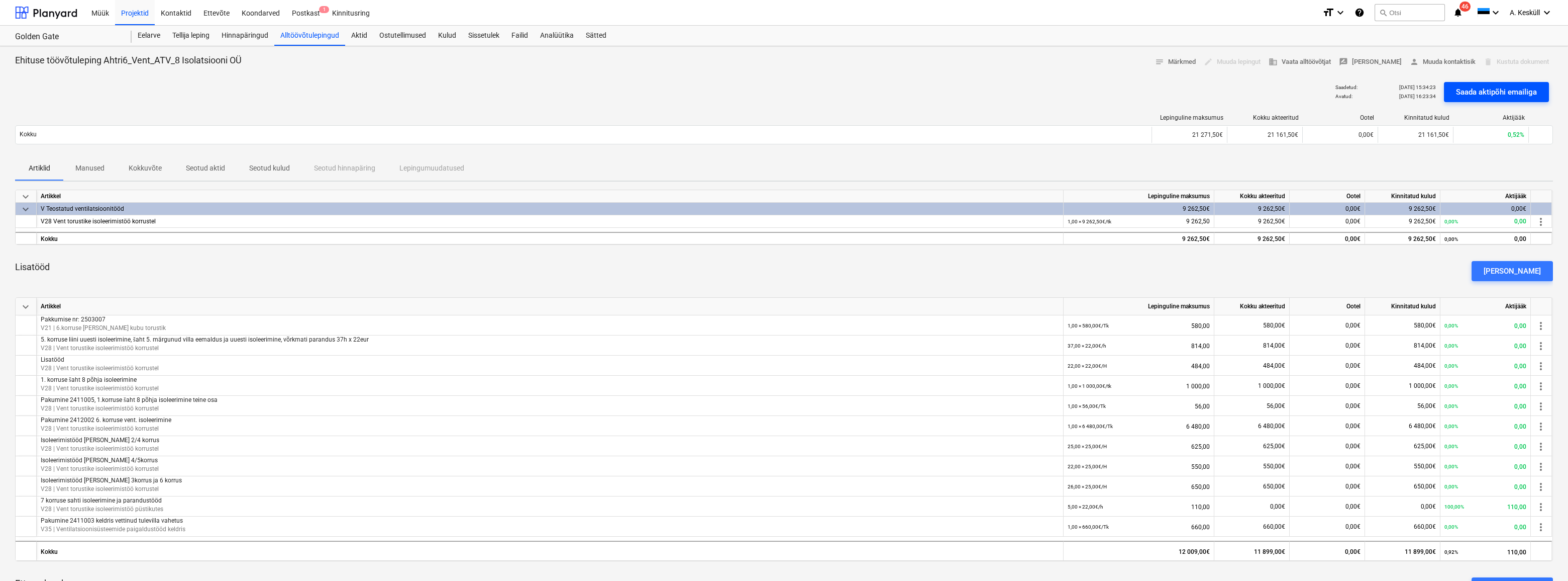
click at [1479, 91] on div "Saada aktipõhi emailiga" at bounding box center [1496, 92] width 81 height 13
click at [145, 32] on div "Eelarve" at bounding box center [149, 36] width 34 height 20
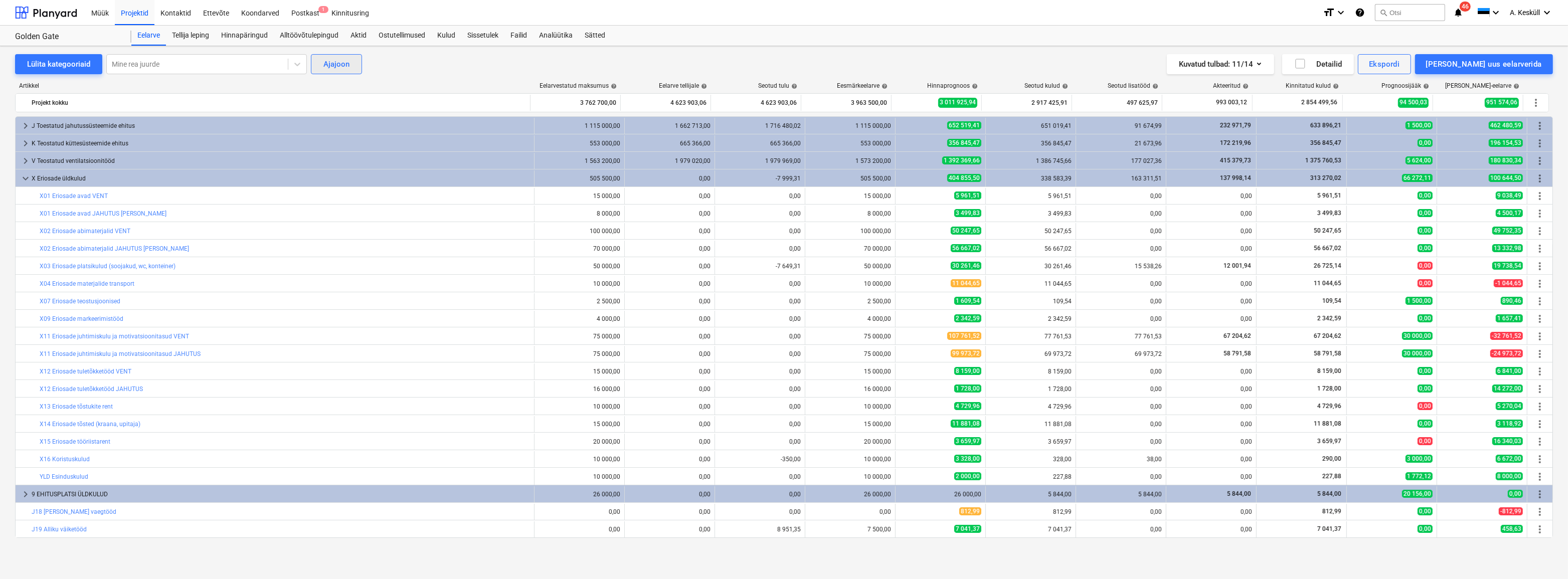
scroll to position [104, 0]
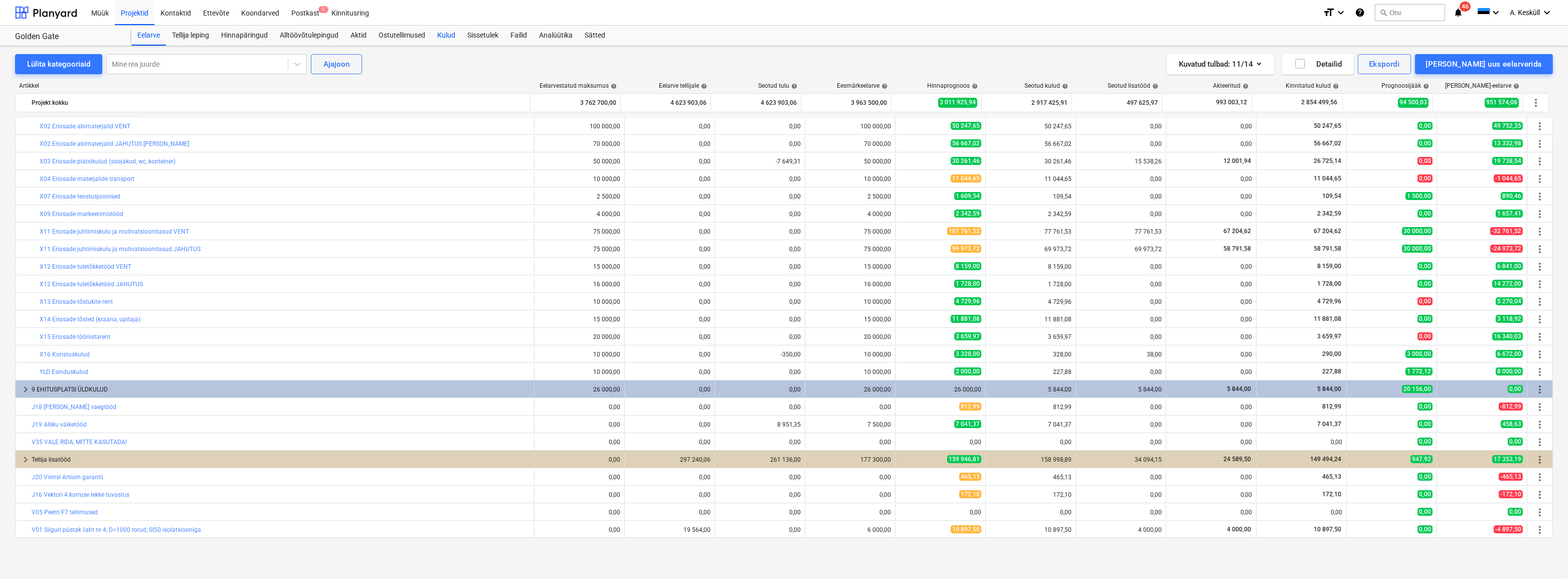
click at [444, 40] on div "Kulud" at bounding box center [446, 36] width 30 height 20
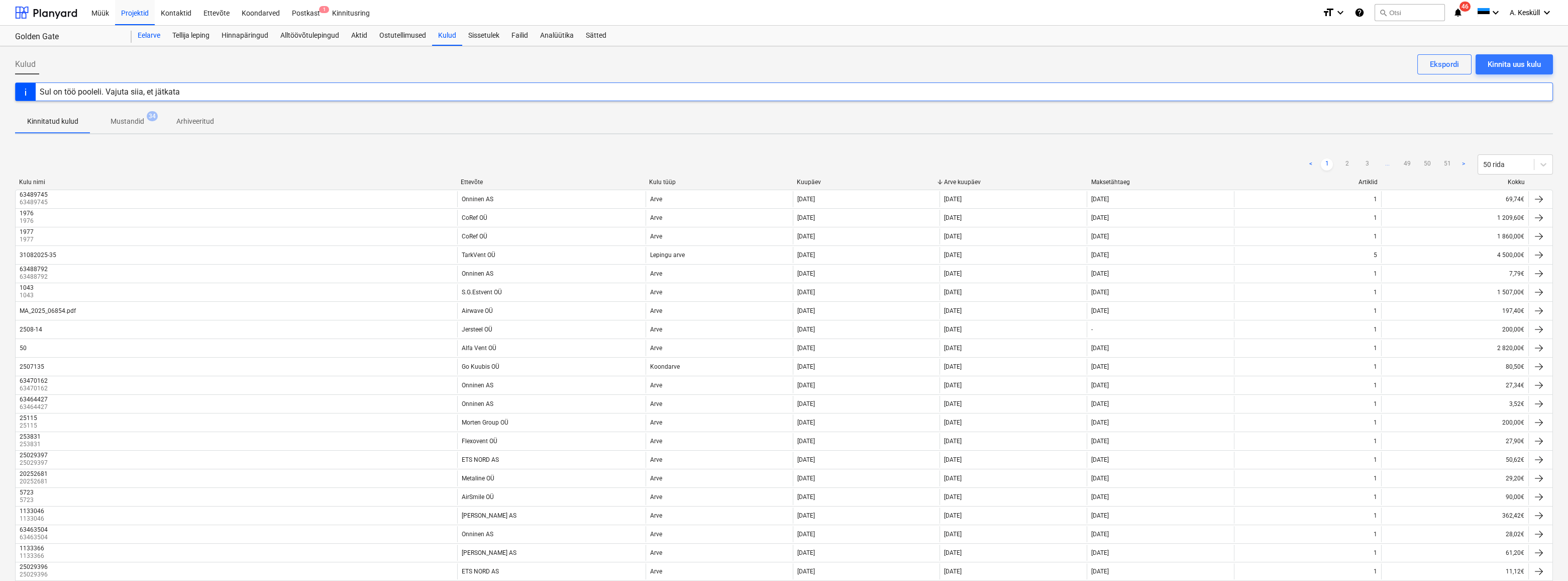
click at [157, 33] on div "Eelarve" at bounding box center [149, 36] width 34 height 20
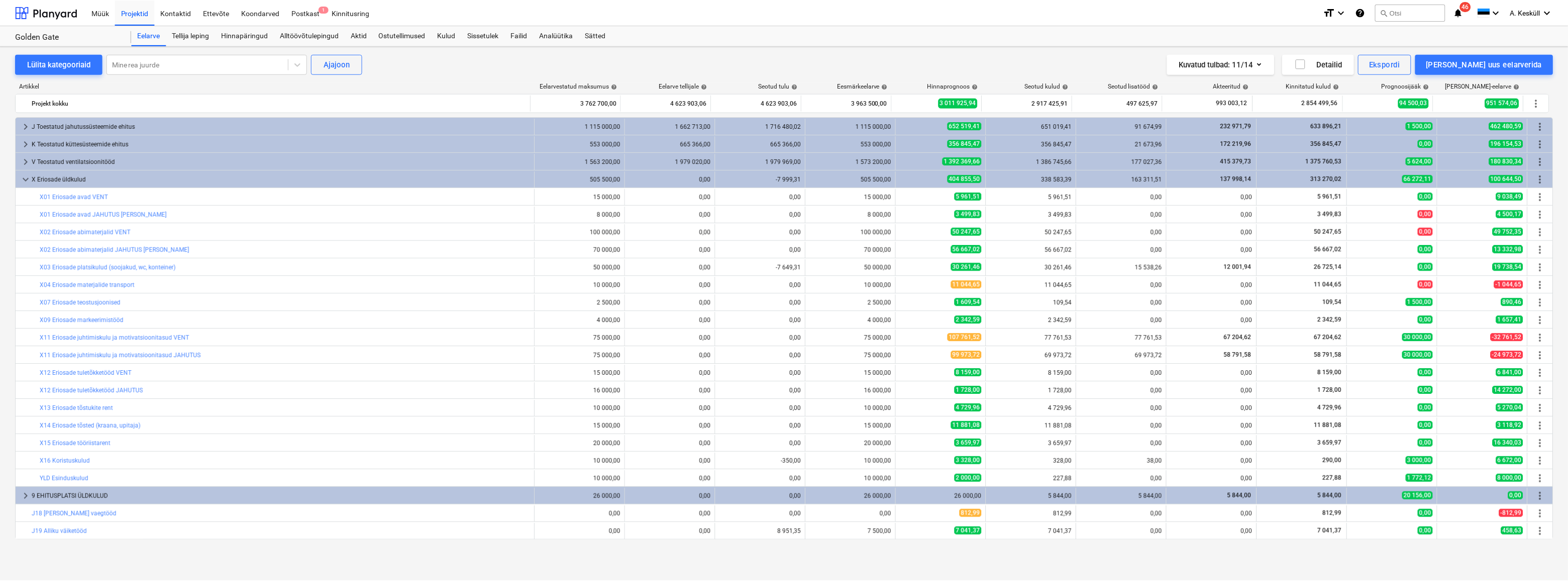
scroll to position [105, 0]
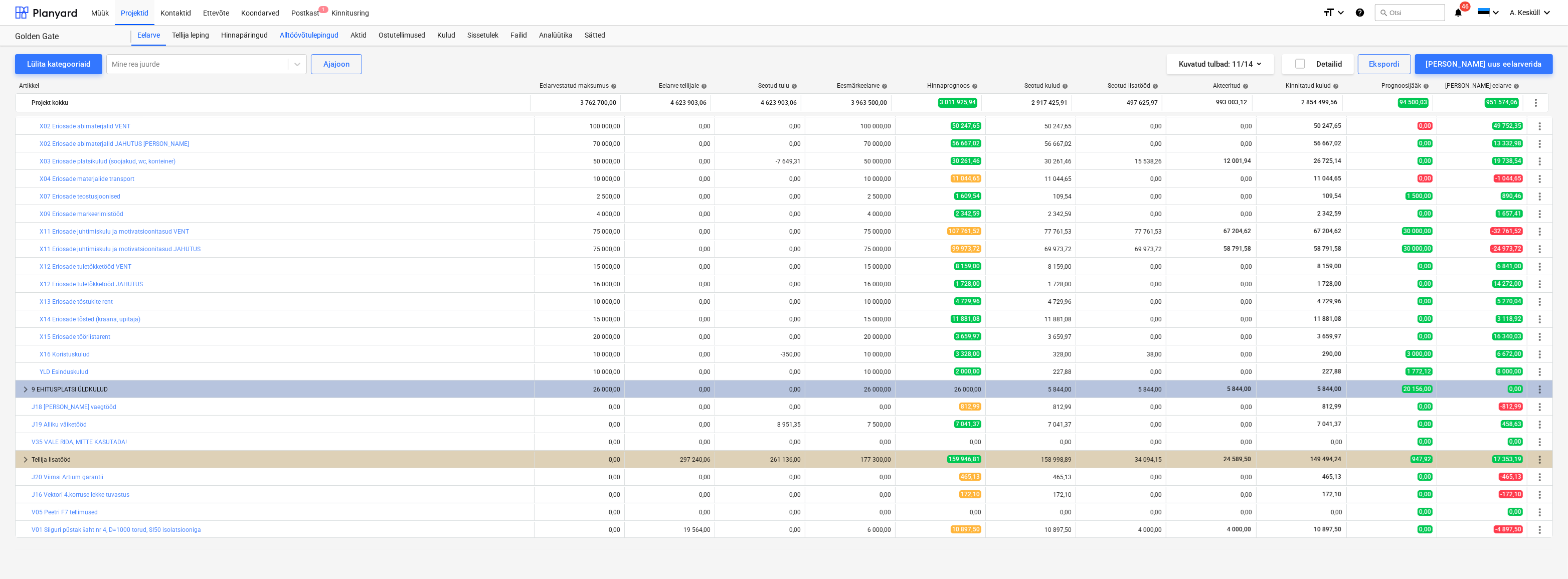
click at [304, 35] on div "Alltöövõtulepingud" at bounding box center [309, 36] width 71 height 20
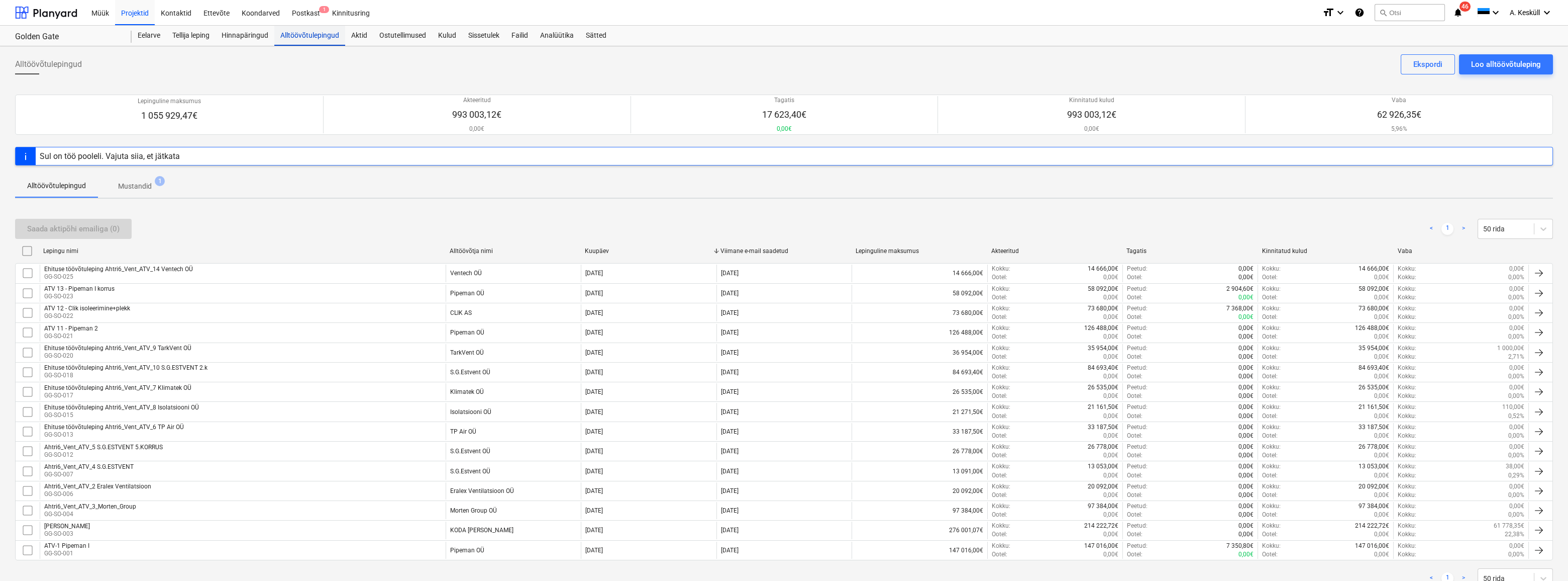
drag, startPoint x: 312, startPoint y: 39, endPoint x: 306, endPoint y: 41, distance: 6.3
click at [312, 39] on div "Alltöövõtulepingud" at bounding box center [309, 36] width 71 height 20
click at [149, 32] on div "Eelarve" at bounding box center [149, 36] width 34 height 20
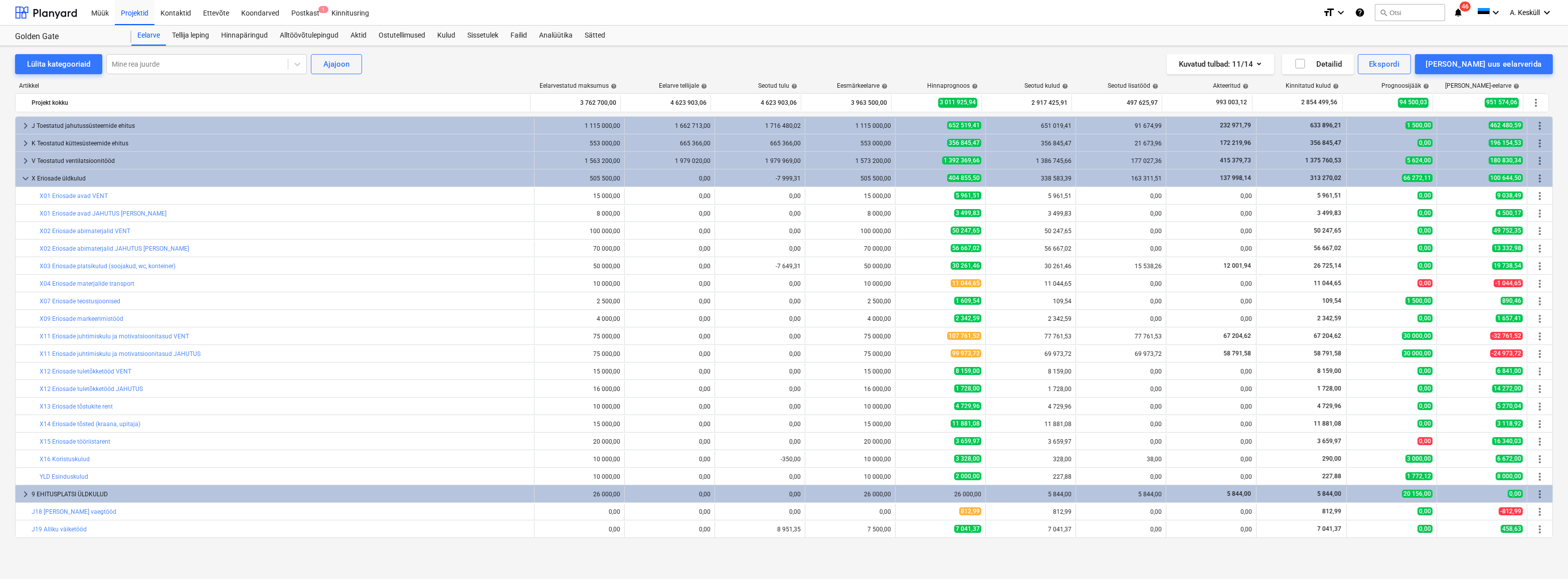
scroll to position [104, 0]
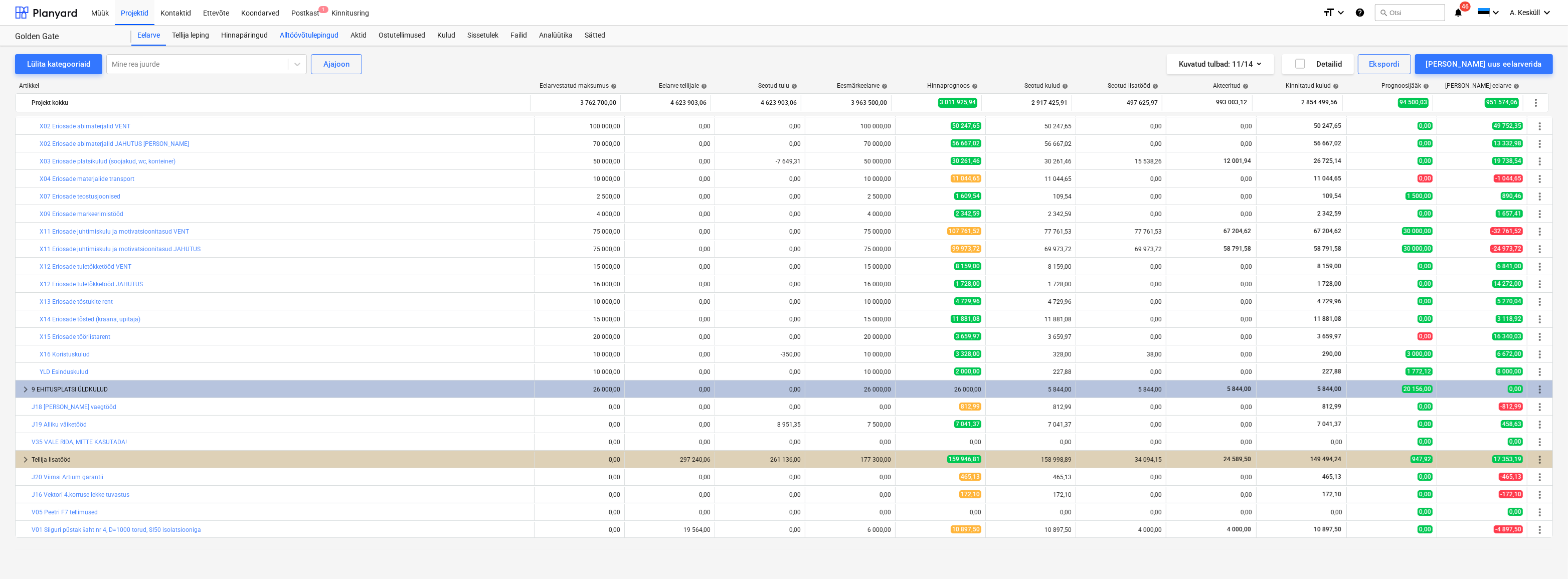
click at [316, 36] on div "Alltöövõtulepingud" at bounding box center [309, 36] width 71 height 20
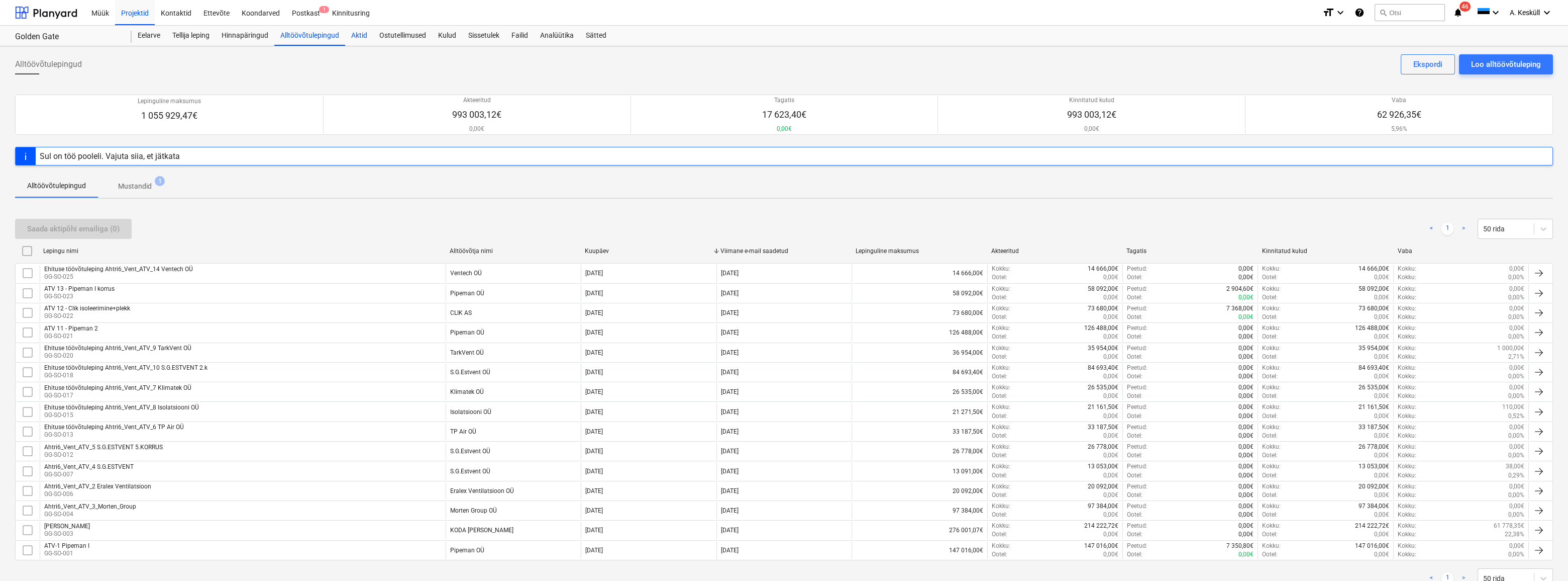
click at [356, 39] on div "Aktid" at bounding box center [359, 36] width 28 height 20
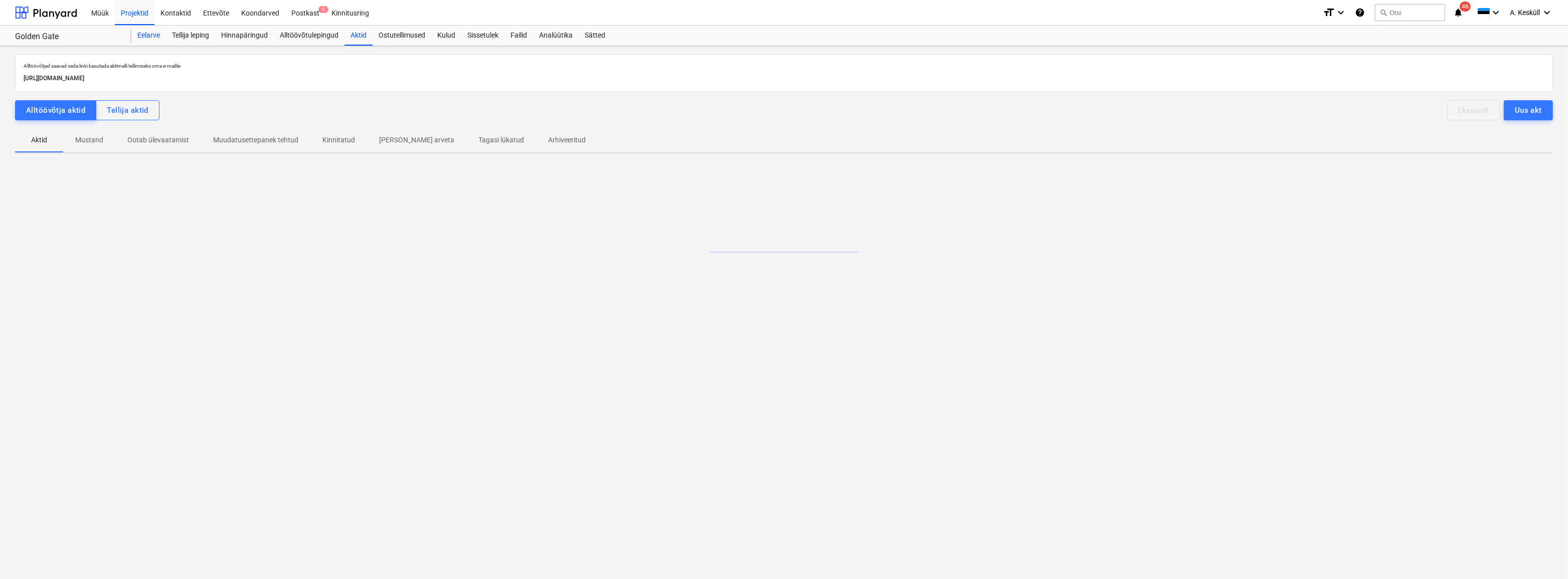
click at [140, 30] on div "Eelarve" at bounding box center [148, 36] width 34 height 20
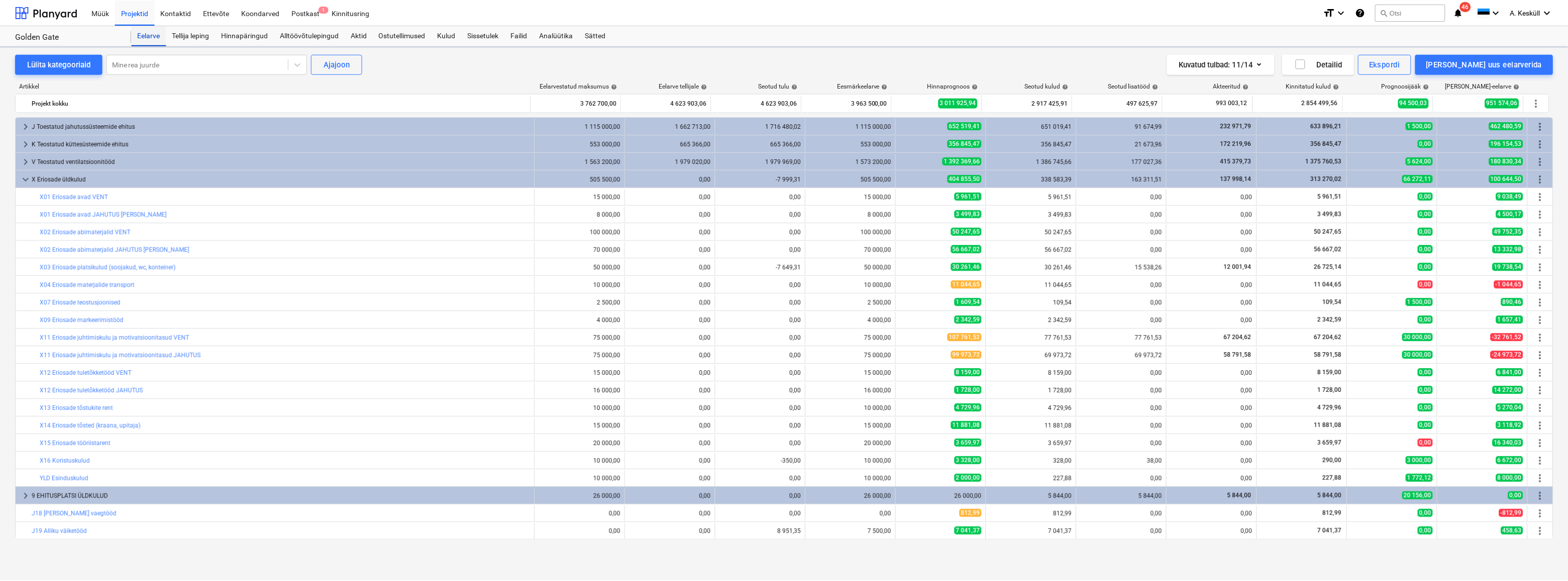
scroll to position [105, 0]
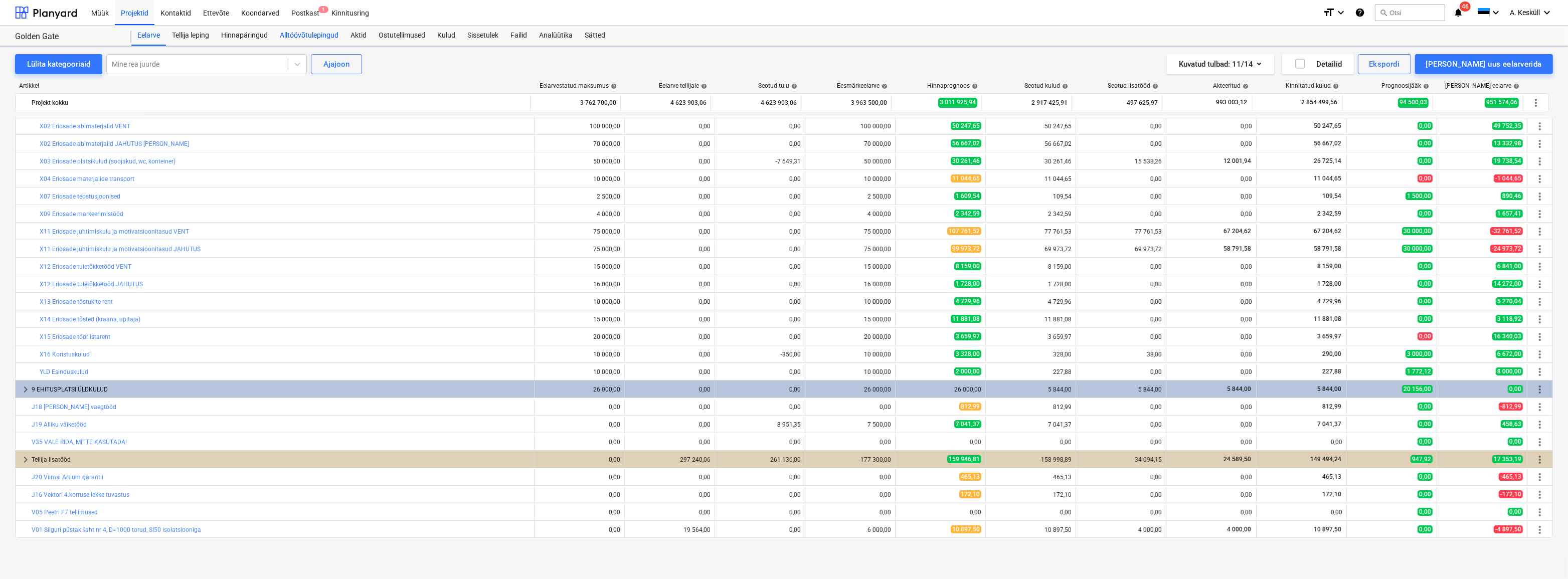
click at [291, 34] on div "Alltöövõtulepingud" at bounding box center [309, 36] width 71 height 20
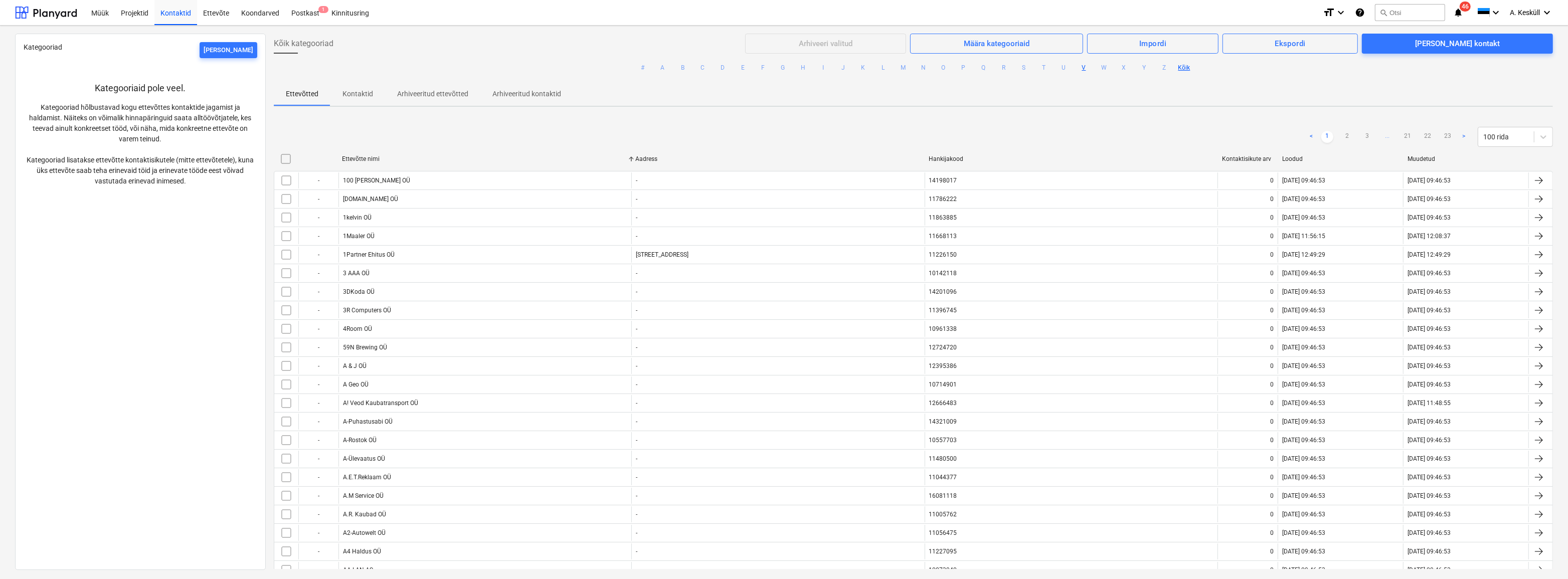
click at [1078, 68] on button "V" at bounding box center [1083, 67] width 12 height 12
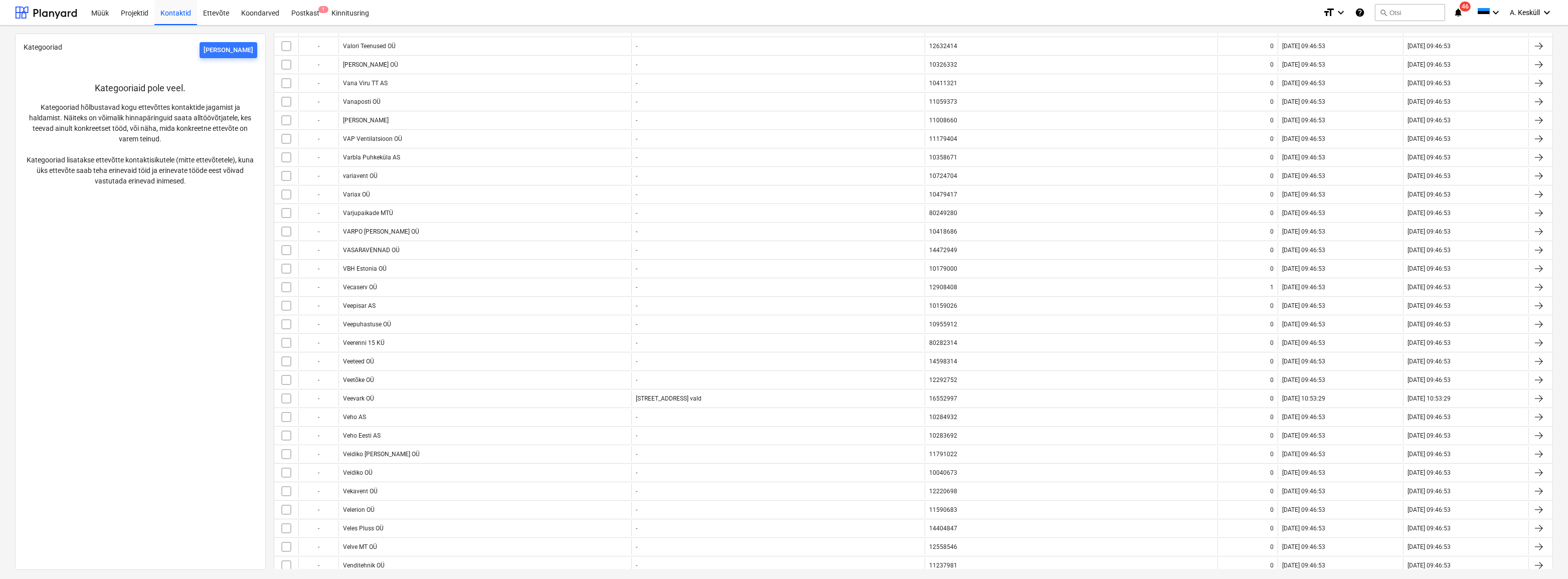
scroll to position [638, 0]
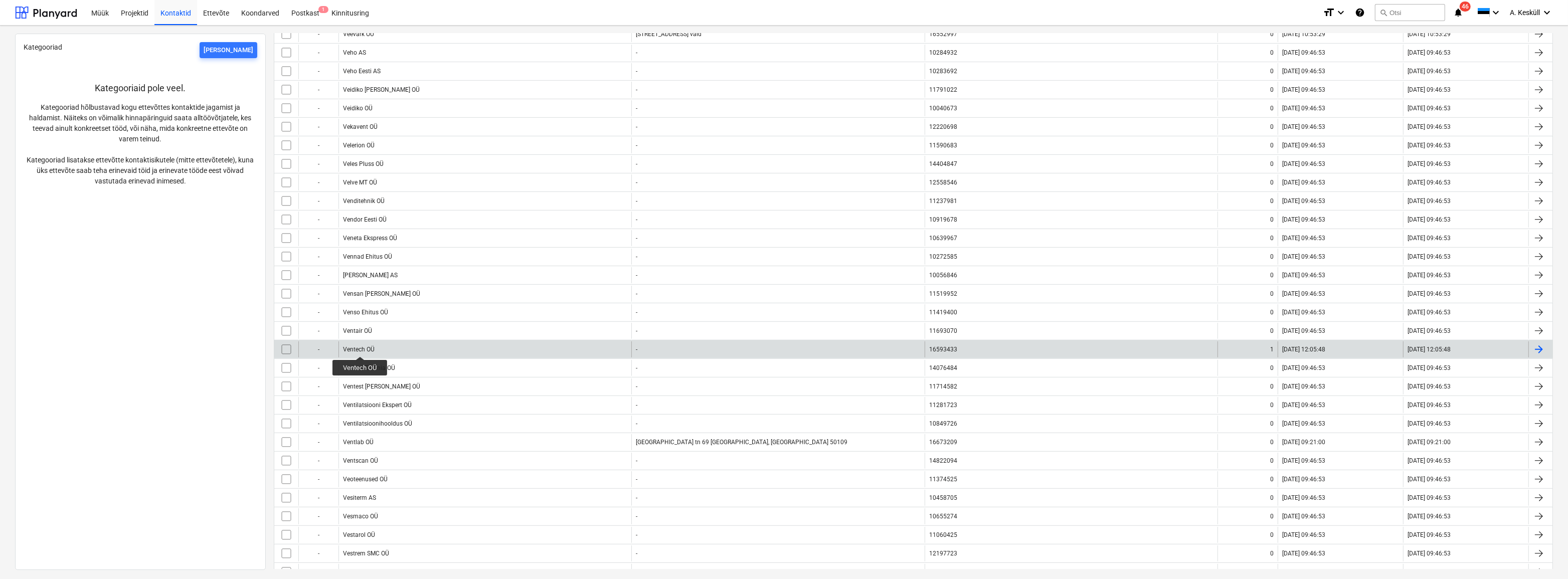
click at [360, 347] on div "Ventech OÜ" at bounding box center [359, 349] width 32 height 7
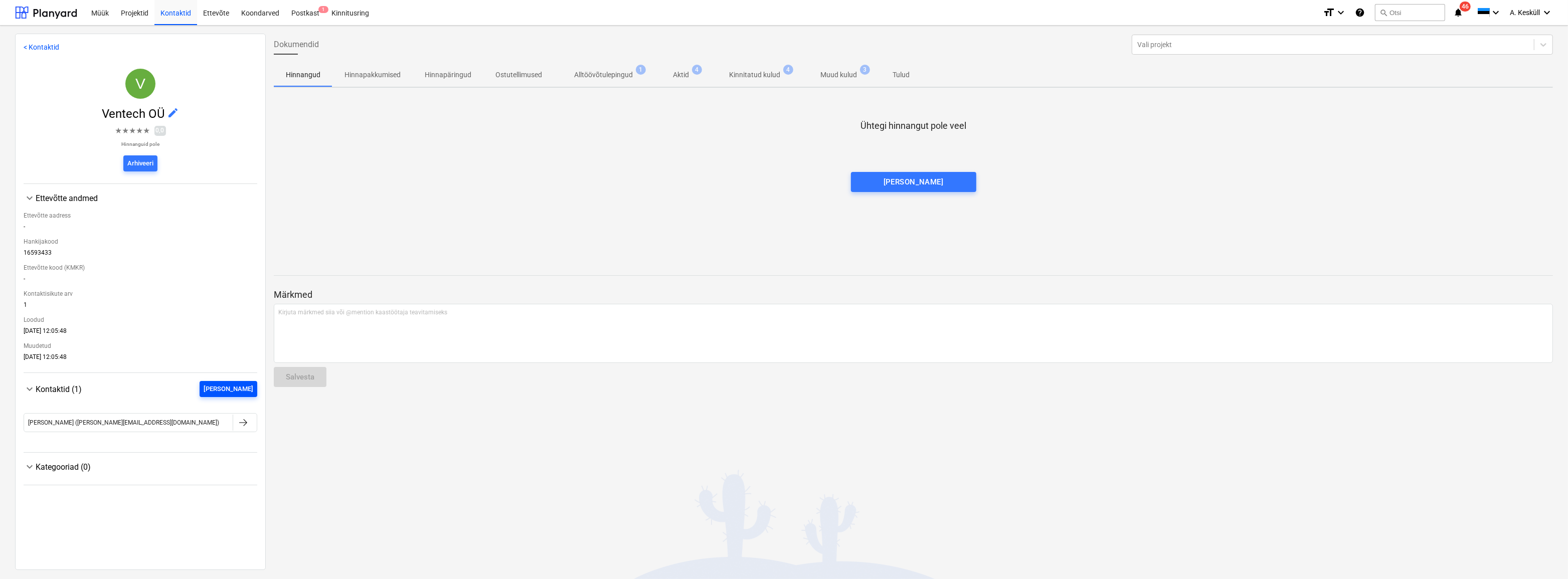
click at [238, 394] on div "Lisa uus" at bounding box center [228, 389] width 49 height 11
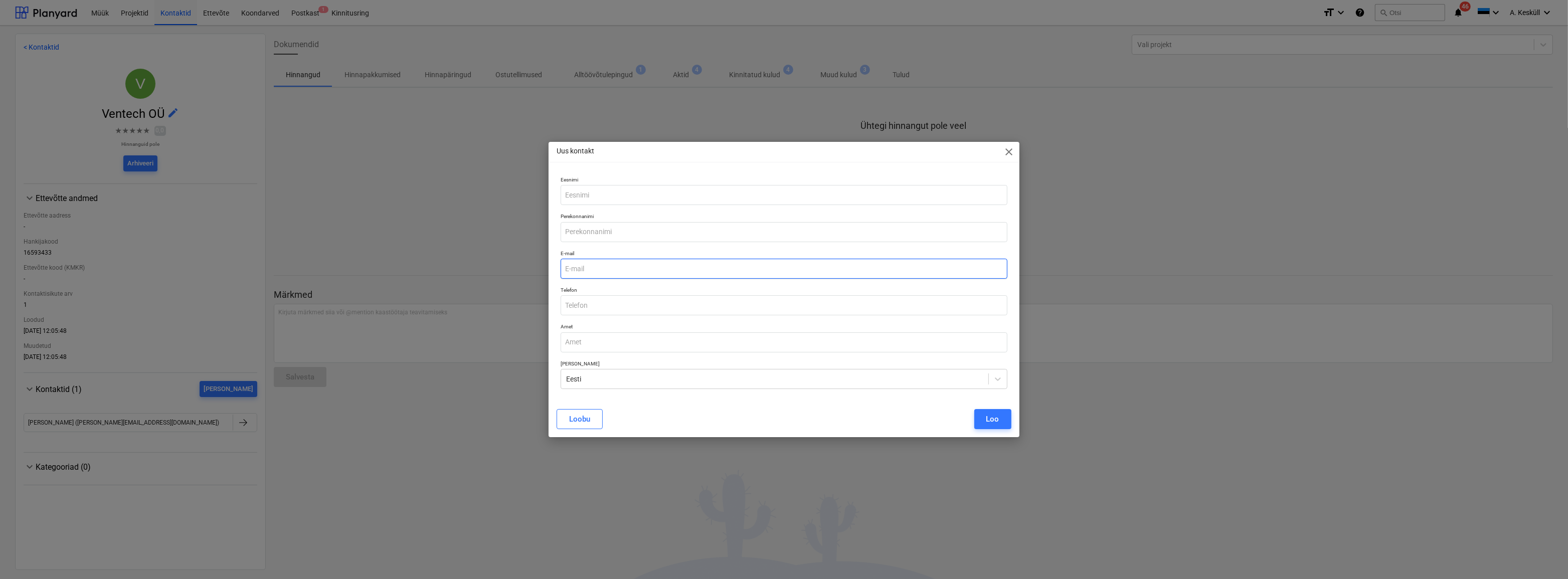
click at [602, 272] on input "email" at bounding box center [783, 268] width 446 height 20
type input "andre.keskyll@kodaehitus.ee"
type input "Andre"
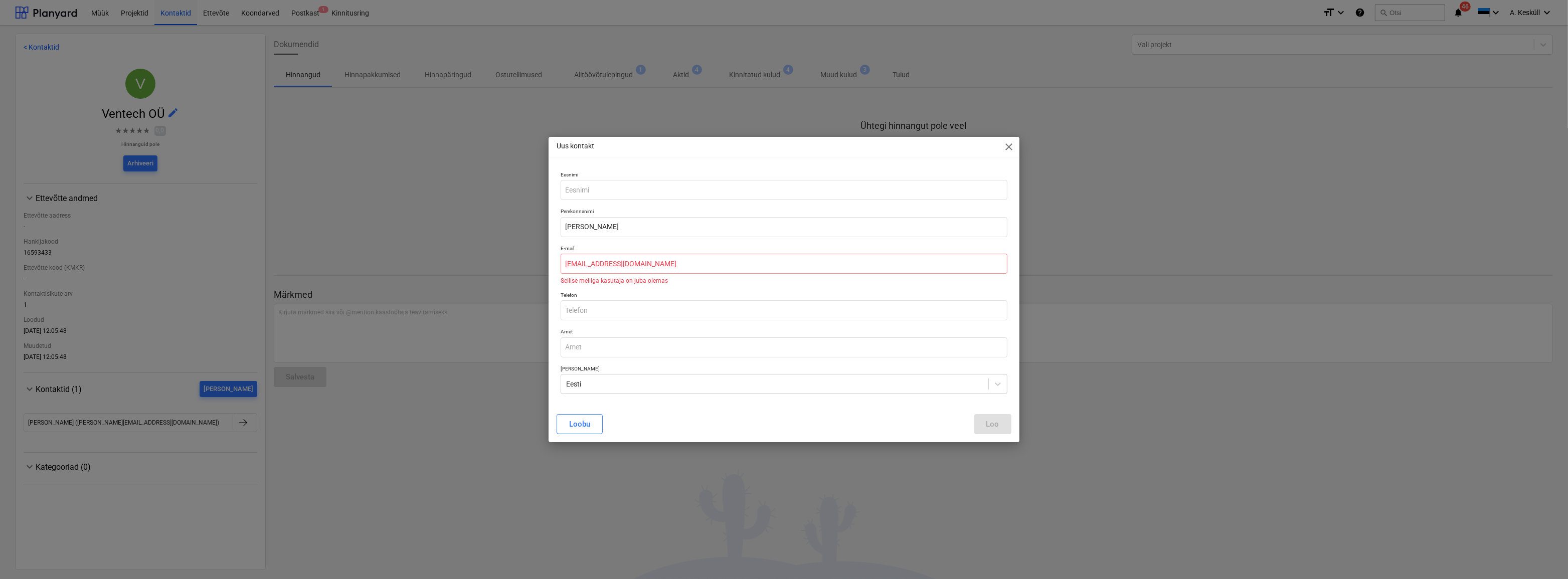
click at [652, 418] on div "Loobu Loo" at bounding box center [783, 424] width 454 height 20
click at [679, 267] on input "andre.keskyll@kodaehitus.ee" at bounding box center [783, 263] width 446 height 20
click at [682, 259] on input "andre.keskyll@kodaehitus.ee" at bounding box center [783, 263] width 446 height 20
click at [616, 191] on input "text" at bounding box center [783, 190] width 446 height 20
click at [637, 172] on p "Eesnimi" at bounding box center [783, 175] width 446 height 9
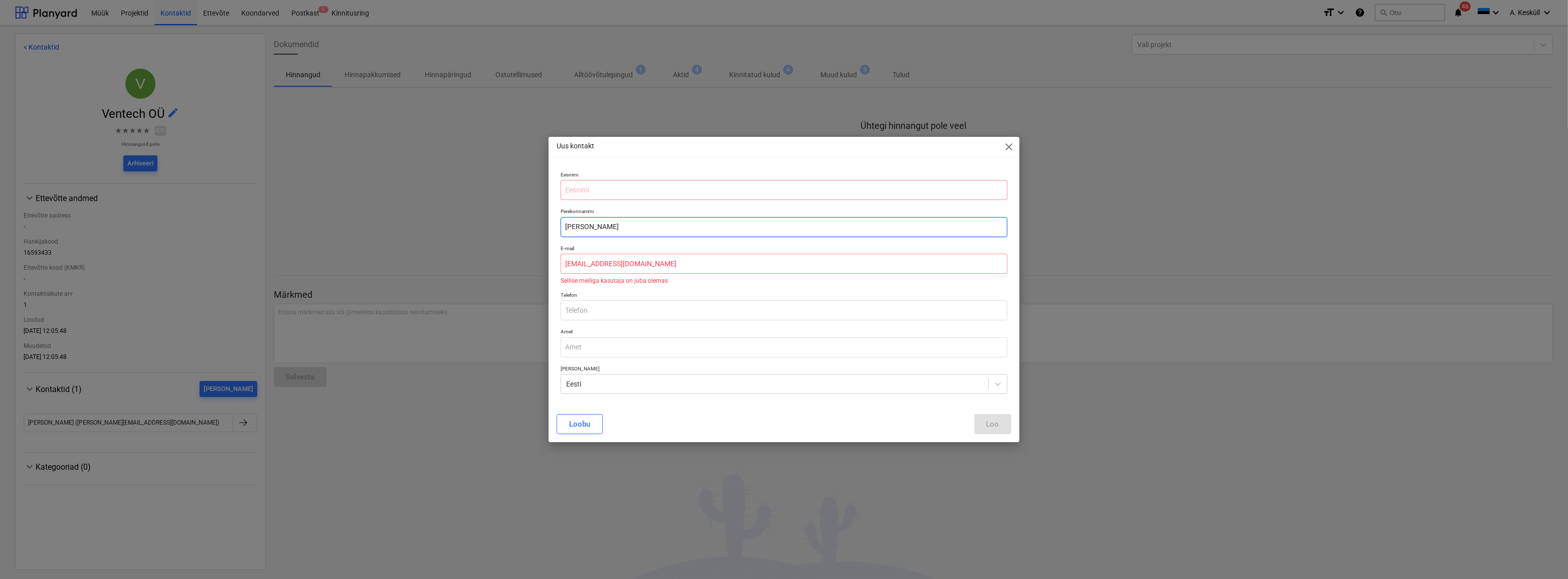
drag, startPoint x: 601, startPoint y: 230, endPoint x: 594, endPoint y: 225, distance: 8.6
click at [593, 228] on input "Andre" at bounding box center [783, 227] width 446 height 20
drag, startPoint x: 596, startPoint y: 225, endPoint x: 536, endPoint y: 225, distance: 60.0
click at [536, 225] on div "Uus kontakt close Eesnimi Perekonnanimi Andre E-mail andre.keskyll@kodaehitus.e…" at bounding box center [784, 289] width 1568 height 579
click at [601, 183] on input "text" at bounding box center [783, 190] width 446 height 20
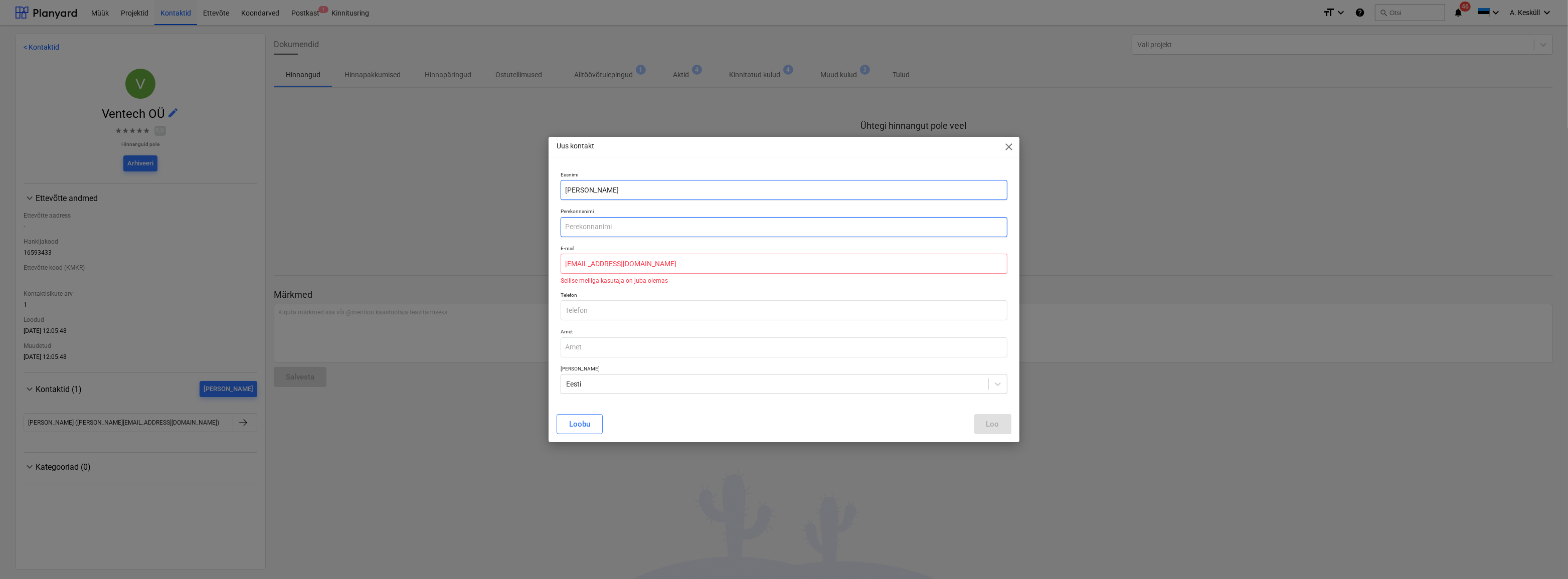
type input "Andre"
click at [578, 221] on input "text" at bounding box center [783, 227] width 446 height 20
click at [592, 309] on input "text" at bounding box center [783, 310] width 446 height 20
click at [684, 414] on div "Loobu Loo" at bounding box center [783, 424] width 454 height 20
drag, startPoint x: 949, startPoint y: 422, endPoint x: 966, endPoint y: 422, distance: 17.0
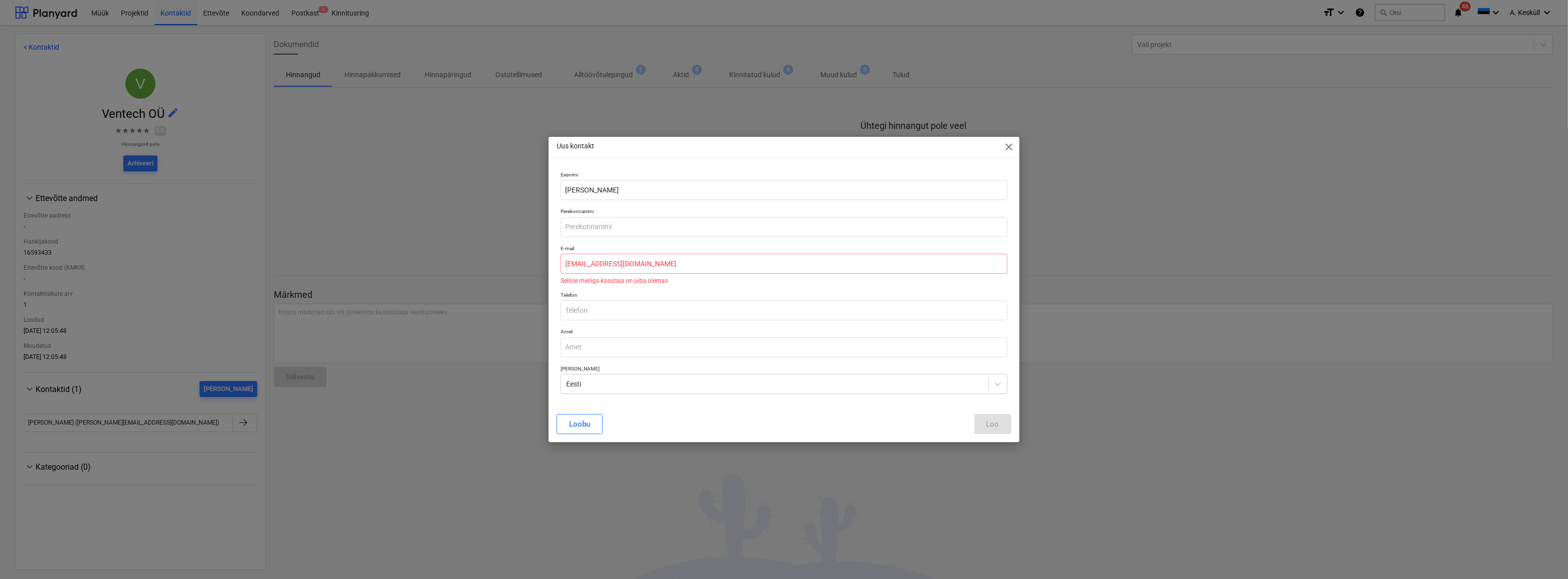
click at [953, 422] on div "Loobu Loo" at bounding box center [783, 424] width 454 height 20
drag, startPoint x: 971, startPoint y: 422, endPoint x: 982, endPoint y: 423, distance: 11.0
click at [972, 422] on div "Loobu Loo" at bounding box center [783, 424] width 454 height 20
click at [982, 423] on div "Loobu Loo" at bounding box center [783, 424] width 454 height 20
click at [987, 424] on div "Loobu Loo" at bounding box center [783, 424] width 454 height 20
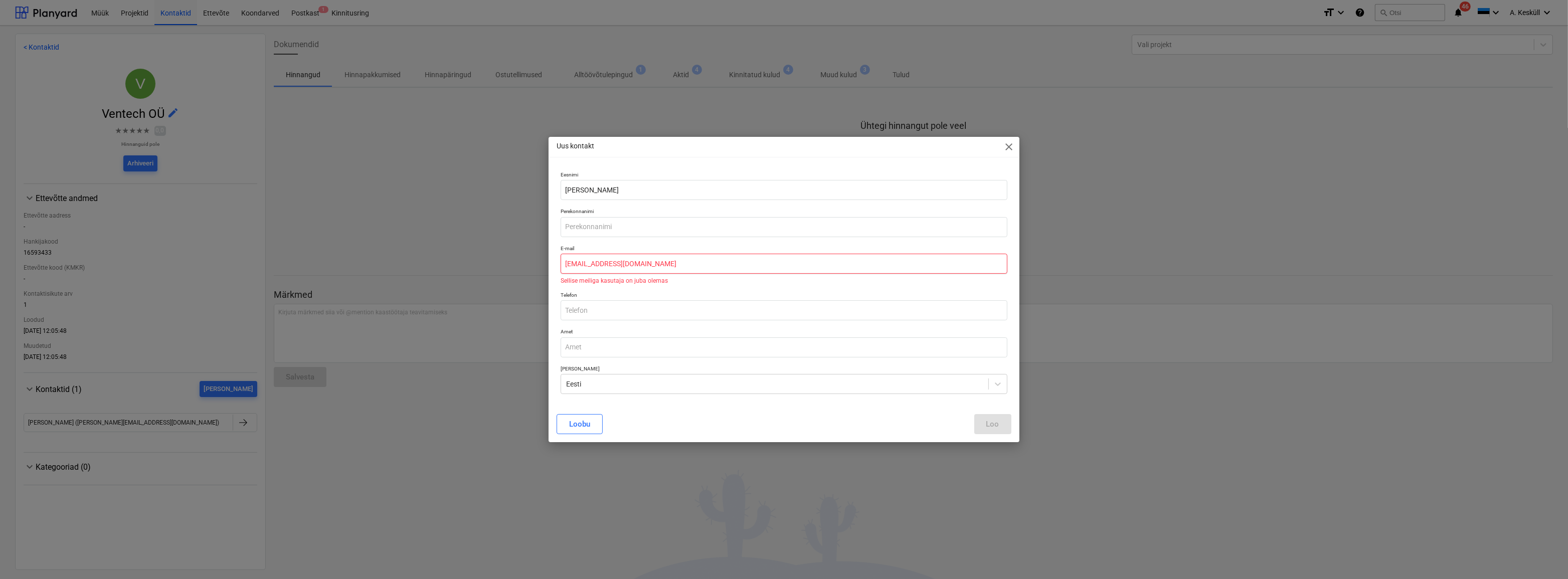
click at [601, 258] on input "andre.keskyll@kodaehitus.ee" at bounding box center [783, 263] width 446 height 20
click at [662, 258] on input "andre.keskyll@kodaehitus.ee" at bounding box center [783, 263] width 446 height 20
click at [1010, 147] on span "close" at bounding box center [1009, 147] width 12 height 12
